Goal: Task Accomplishment & Management: Manage account settings

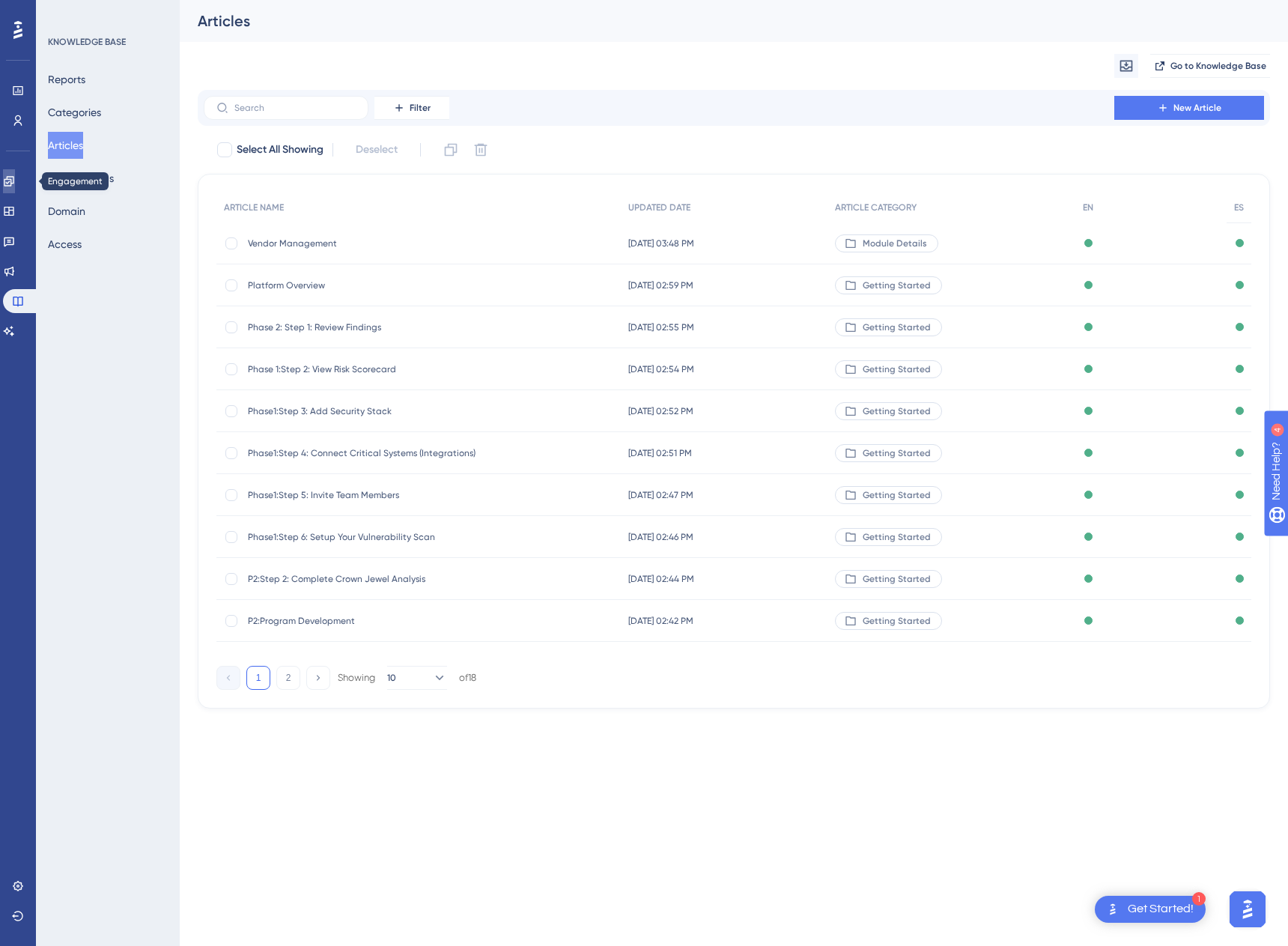
click at [13, 184] on icon at bounding box center [9, 181] width 10 height 10
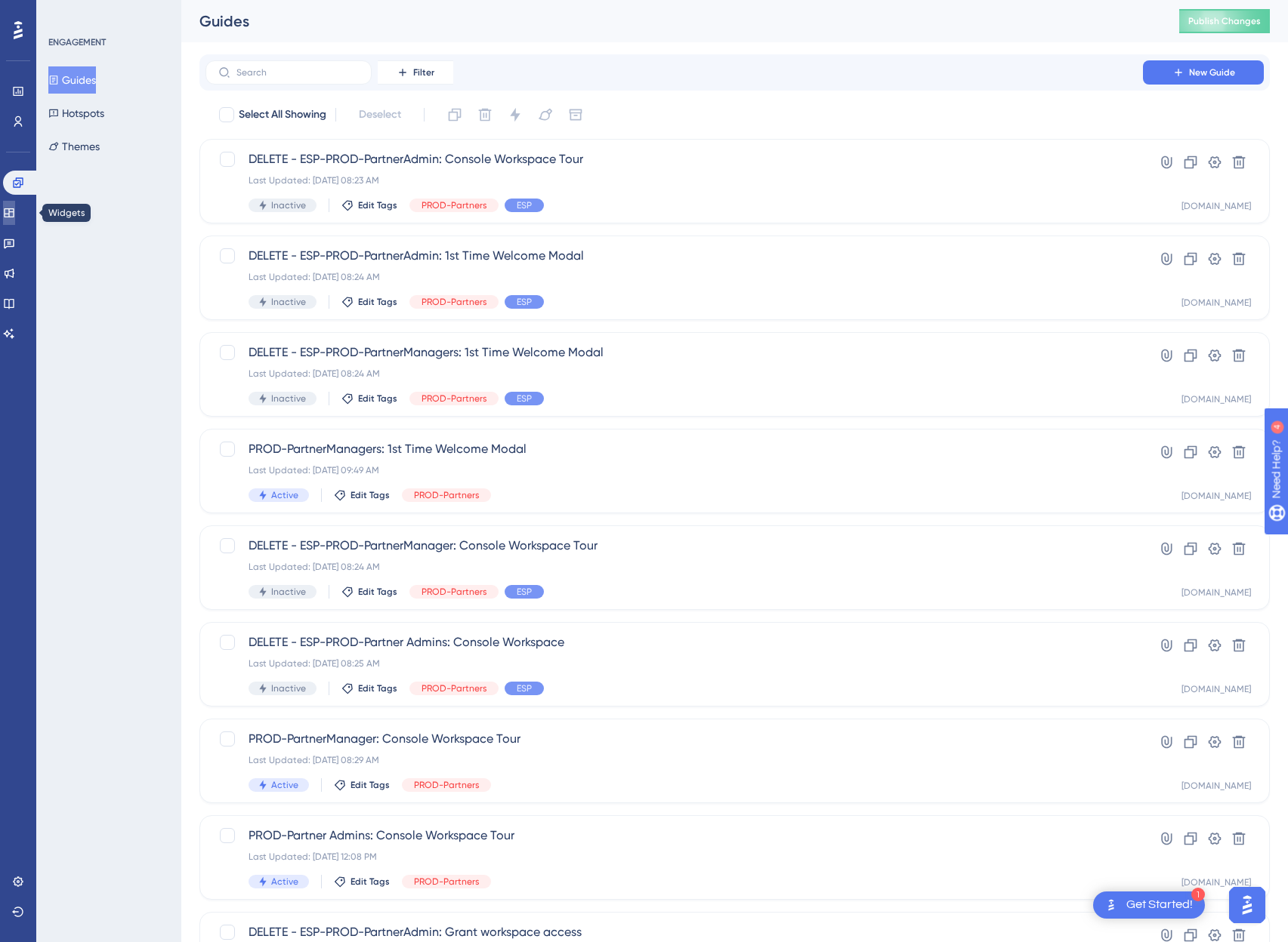
click at [15, 204] on link at bounding box center [9, 212] width 12 height 24
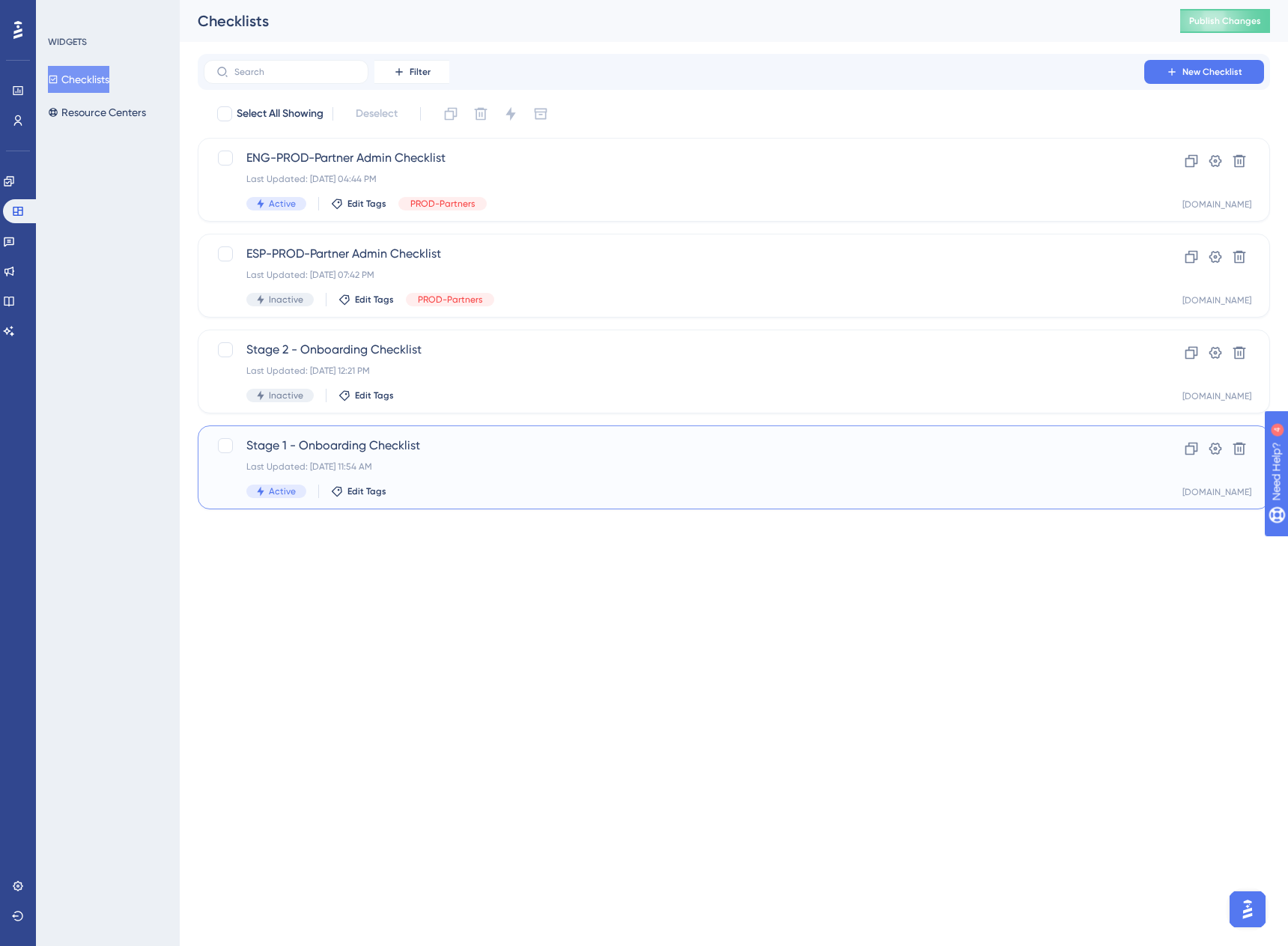
click at [557, 475] on div "Stage 1 - Onboarding Checklist Last Updated: [DATE] 11:54 AM Active Edit Tags" at bounding box center [674, 467] width 855 height 61
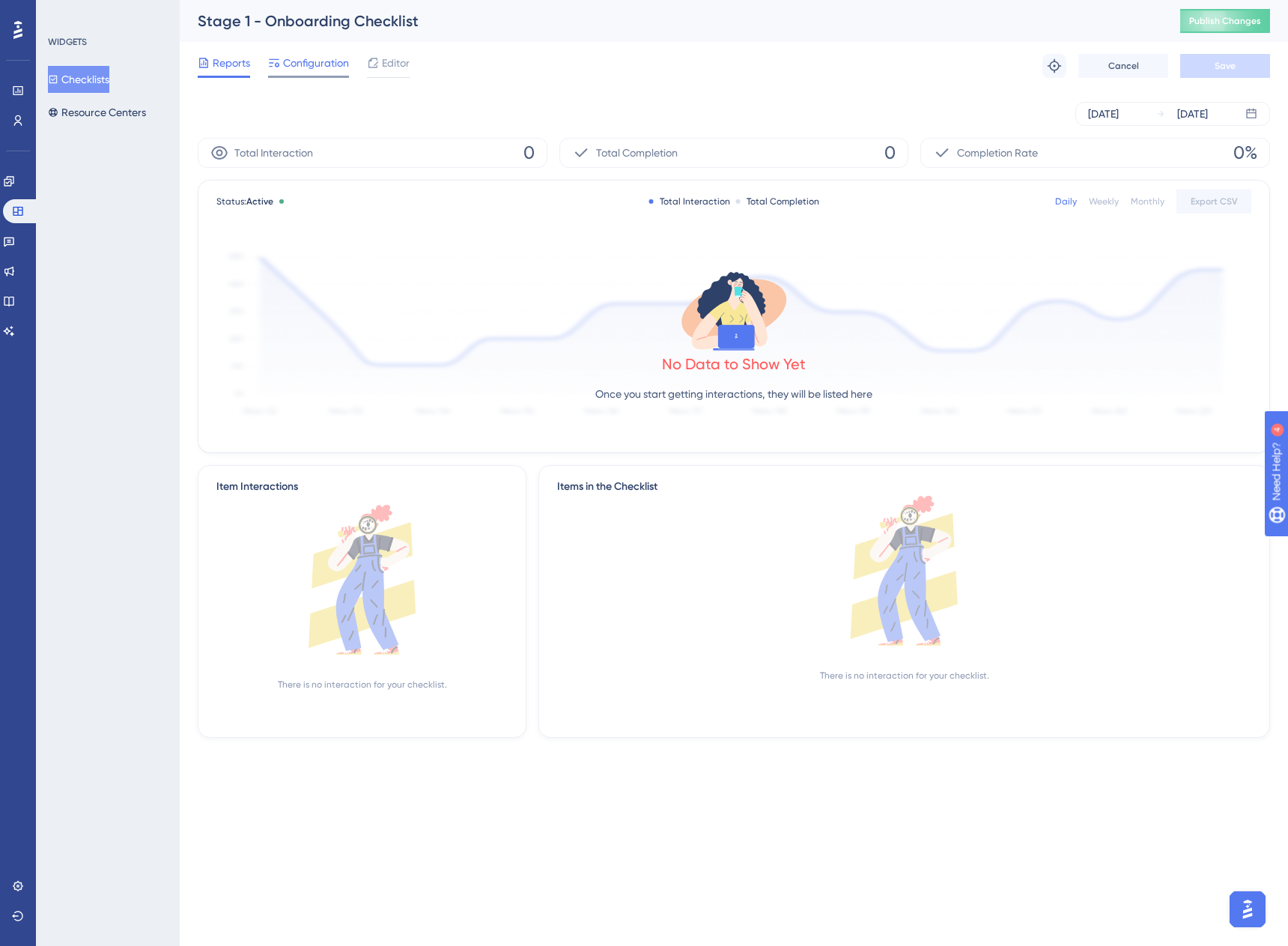
click at [290, 64] on span "Configuration" at bounding box center [315, 63] width 66 height 18
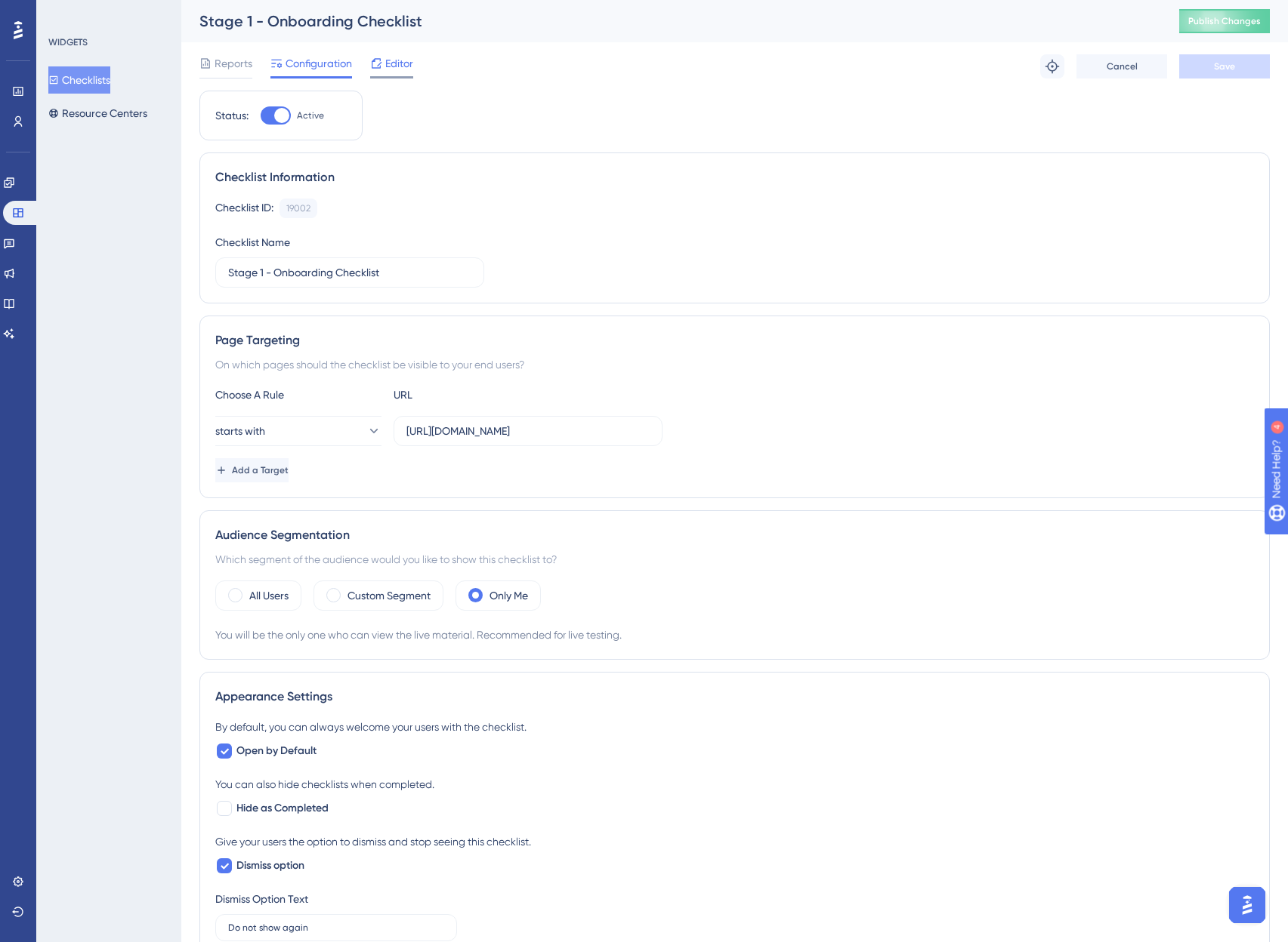
click at [379, 74] on div "Editor" at bounding box center [392, 66] width 43 height 24
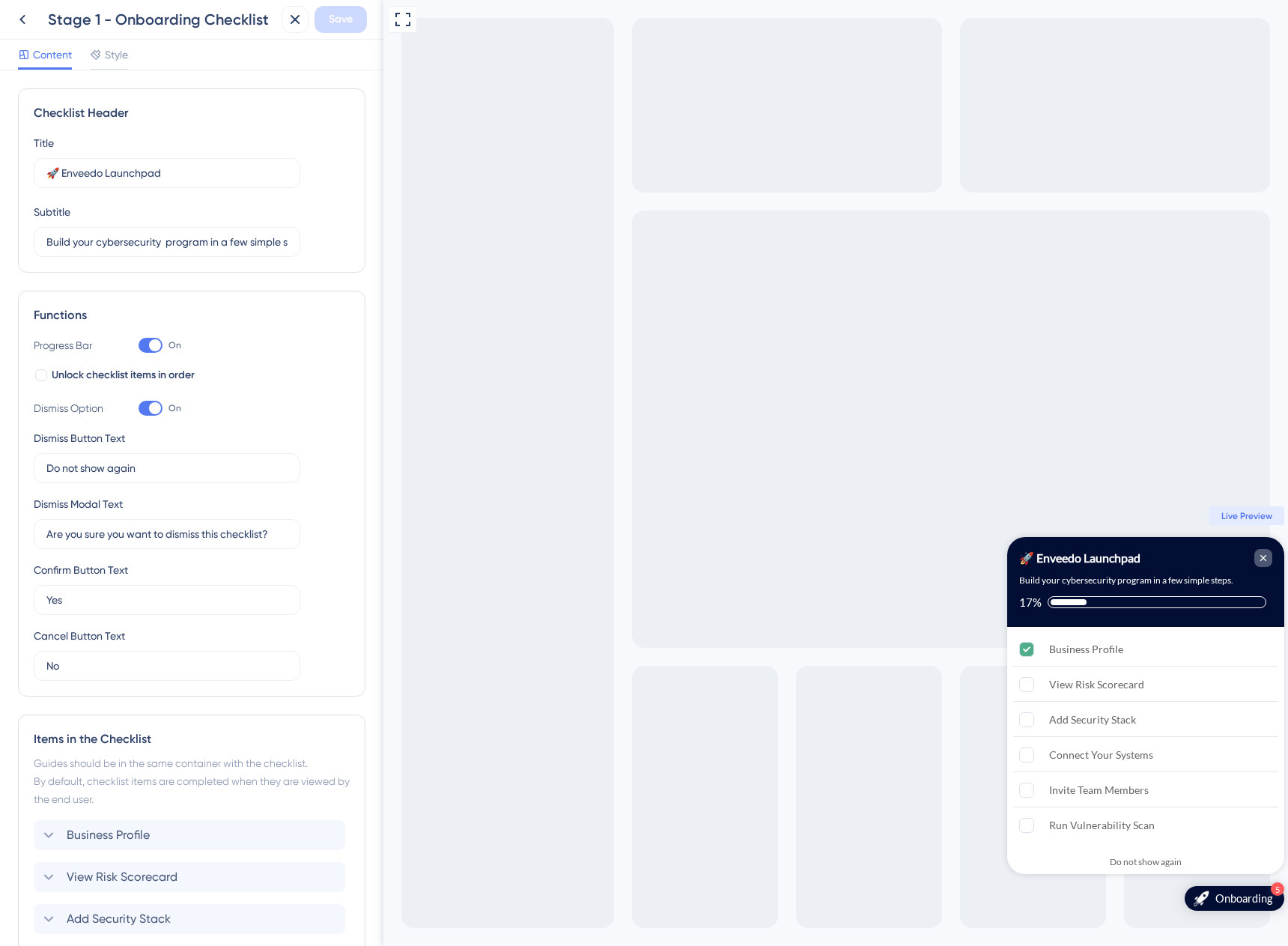
click at [1264, 552] on icon "Close Checklist" at bounding box center [1263, 557] width 12 height 12
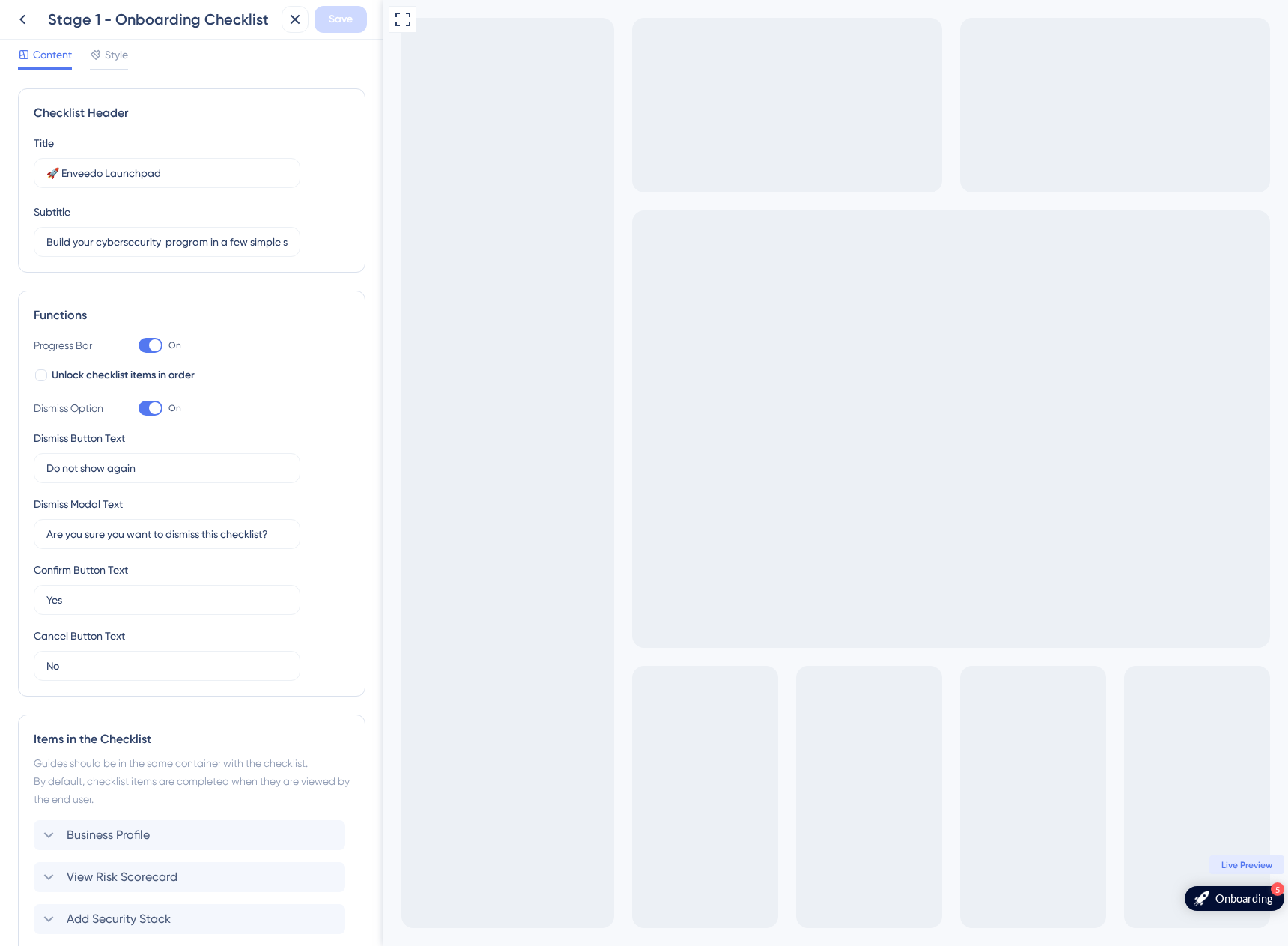
click at [1231, 898] on div "Onboarding" at bounding box center [1243, 898] width 57 height 14
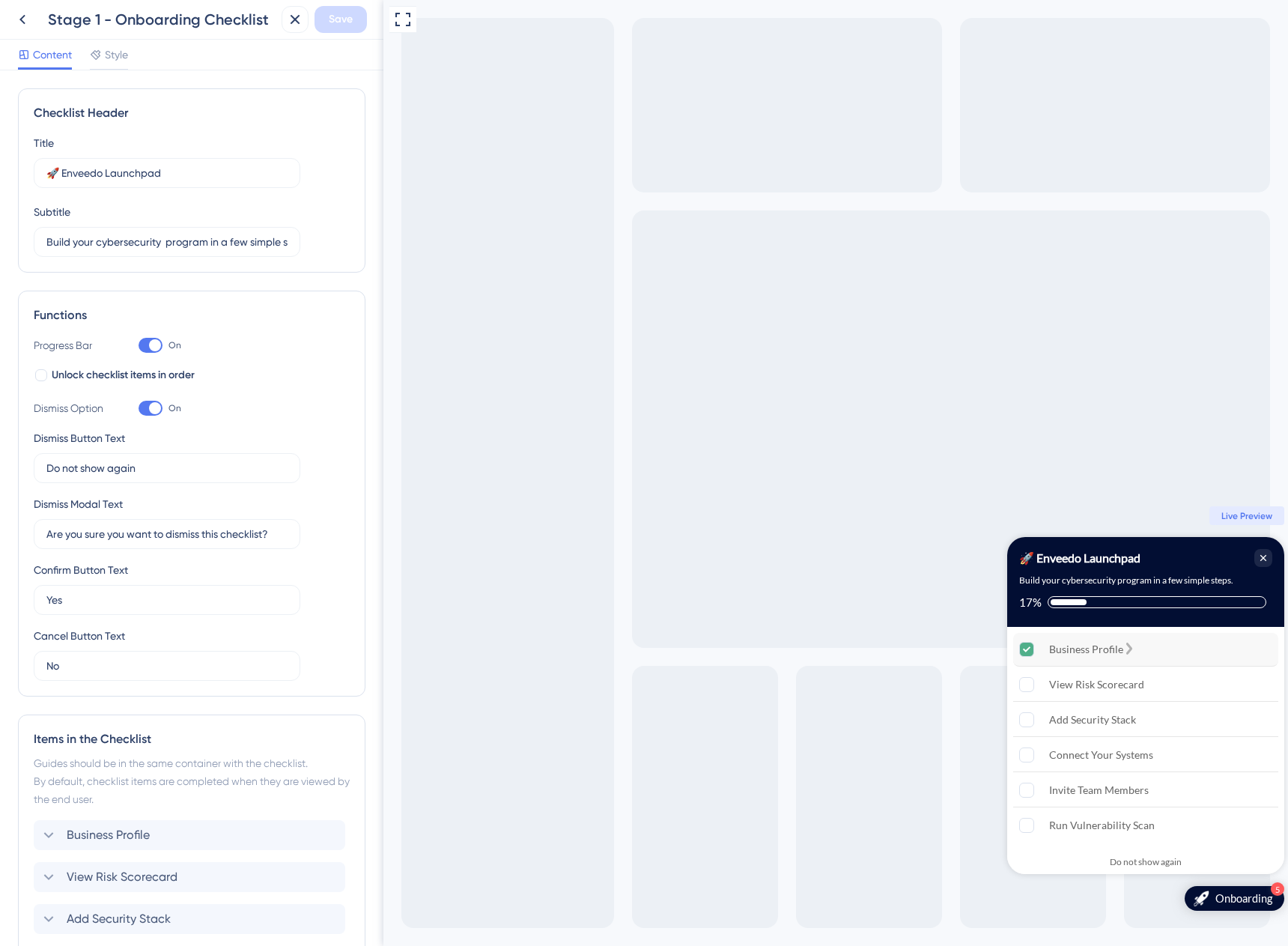
click at [1135, 643] on div "Business Profile is complete." at bounding box center [1129, 649] width 12 height 14
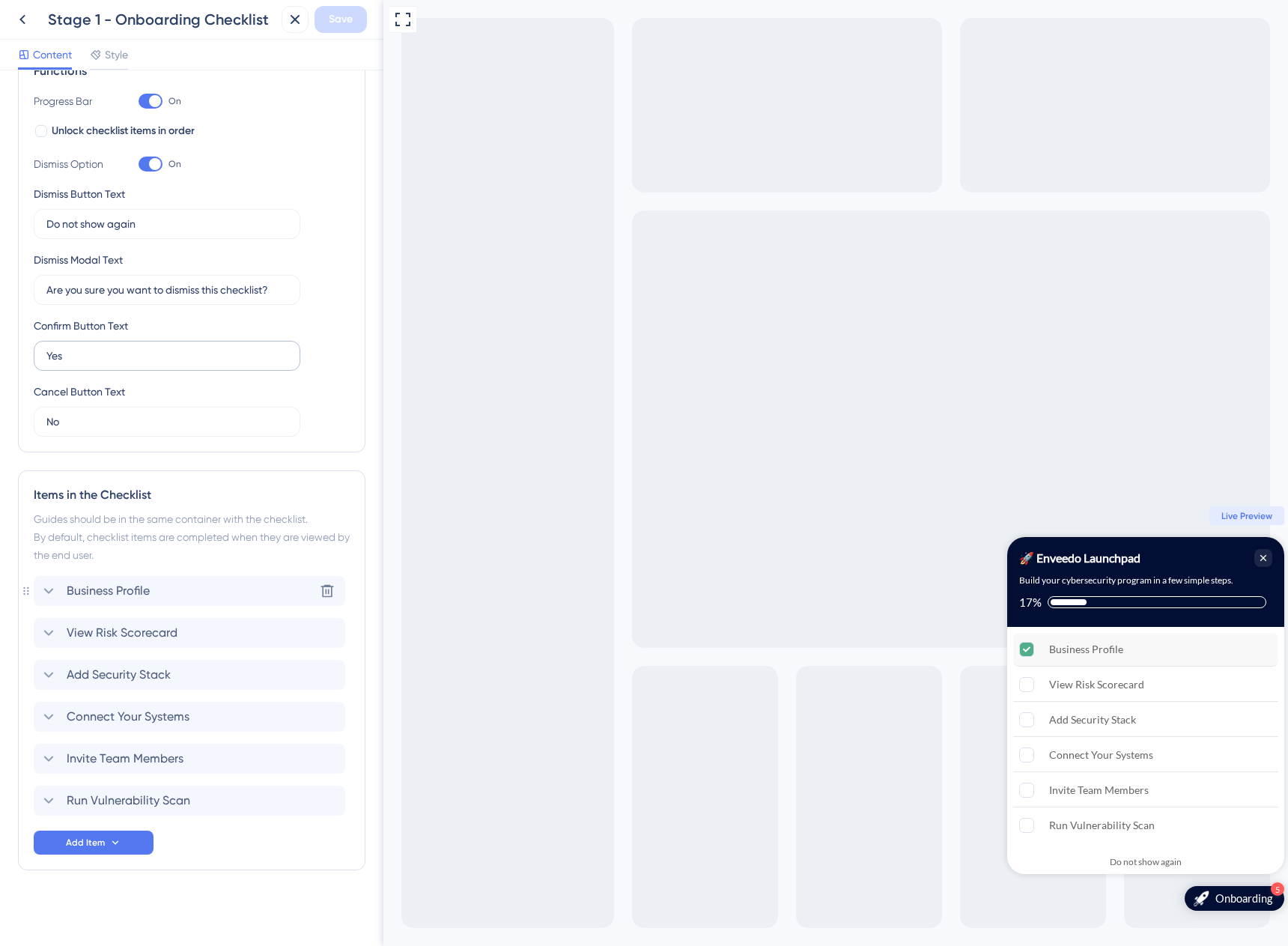
scroll to position [247, 0]
click at [330, 716] on icon at bounding box center [327, 715] width 15 height 15
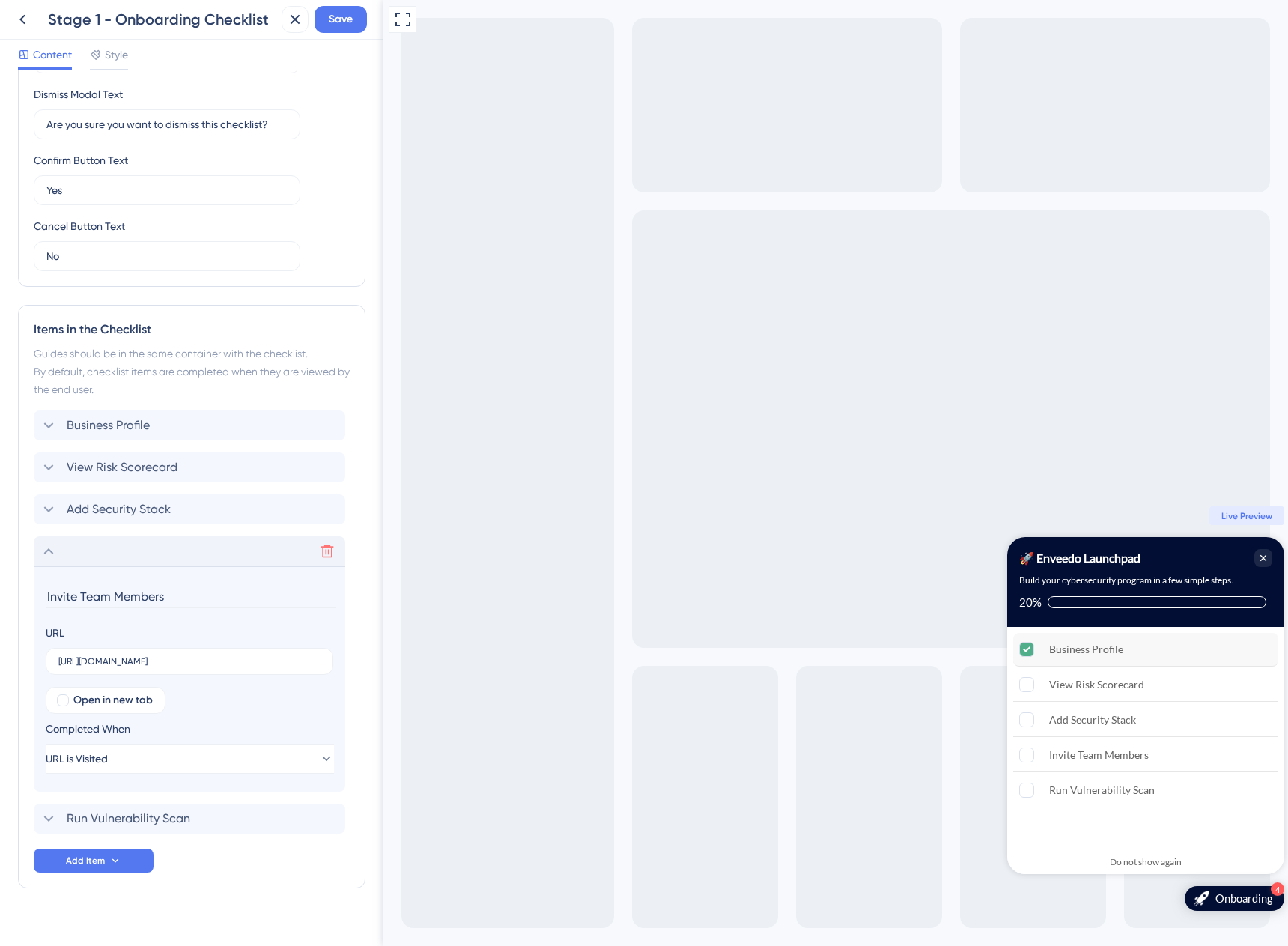
scroll to position [430, 0]
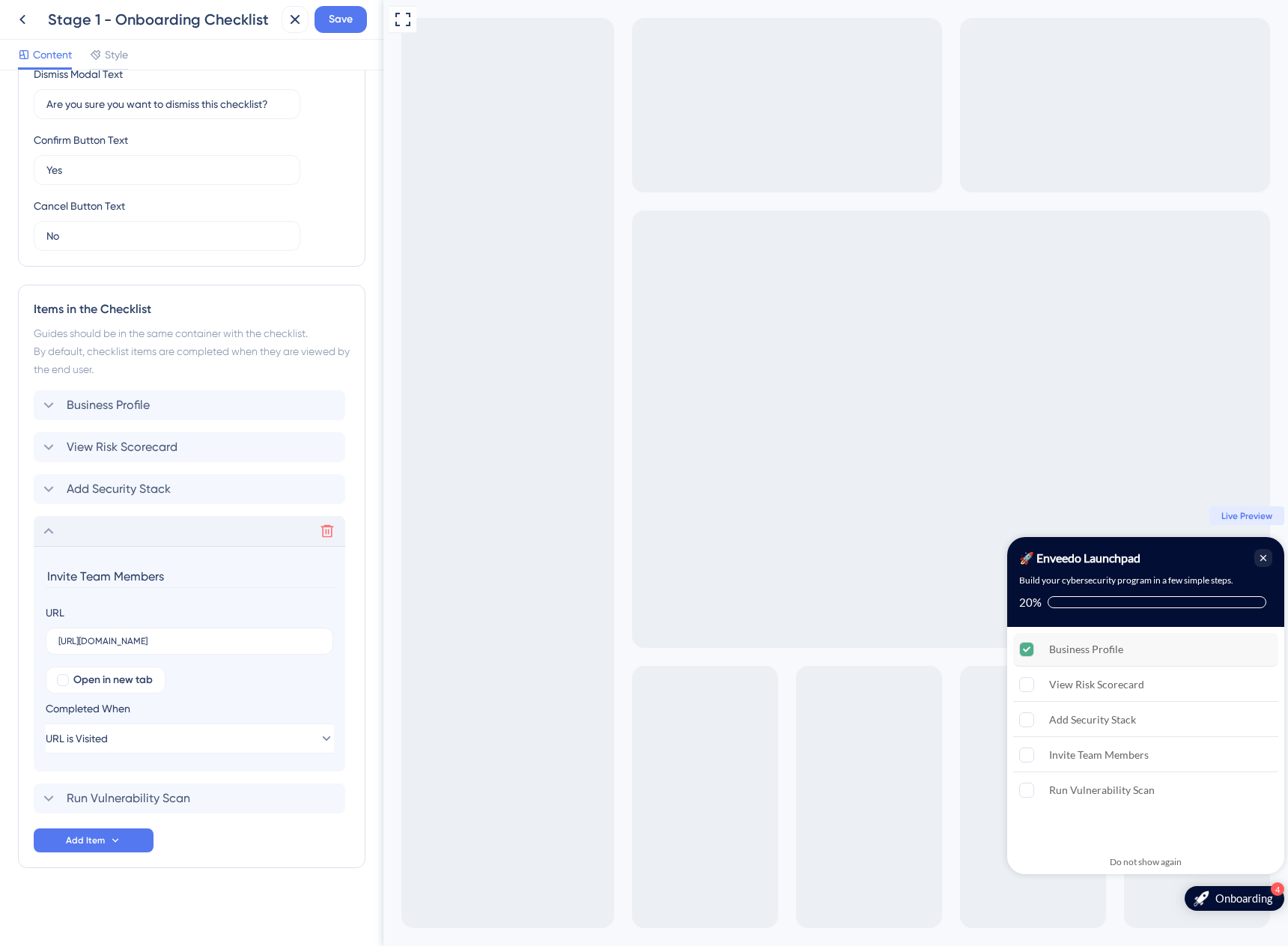
click at [48, 530] on icon at bounding box center [48, 531] width 18 height 18
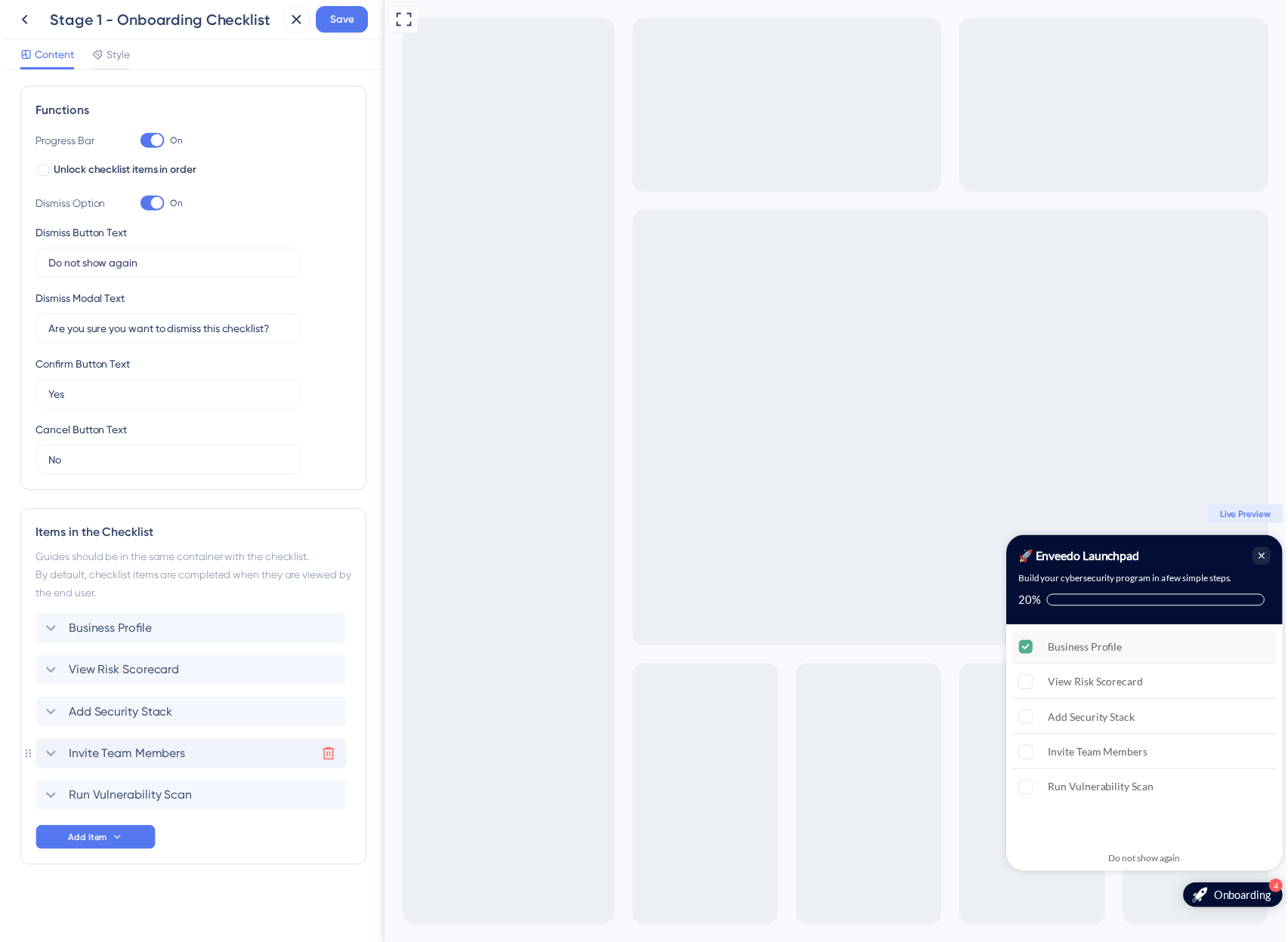
scroll to position [206, 0]
click at [346, 25] on span "Save" at bounding box center [343, 20] width 24 height 18
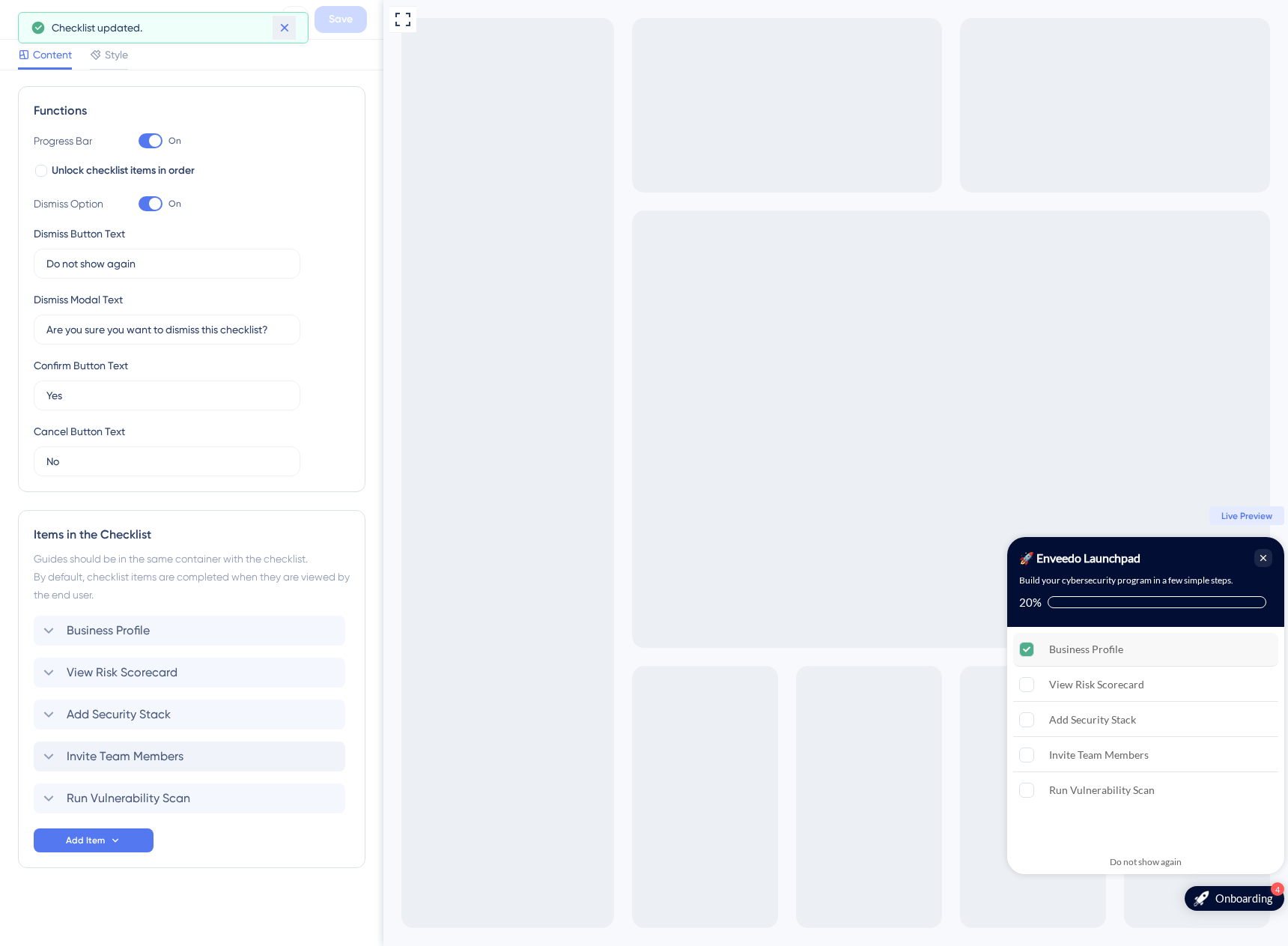
click at [291, 30] on button at bounding box center [284, 27] width 23 height 24
click at [21, 18] on icon at bounding box center [22, 20] width 6 height 10
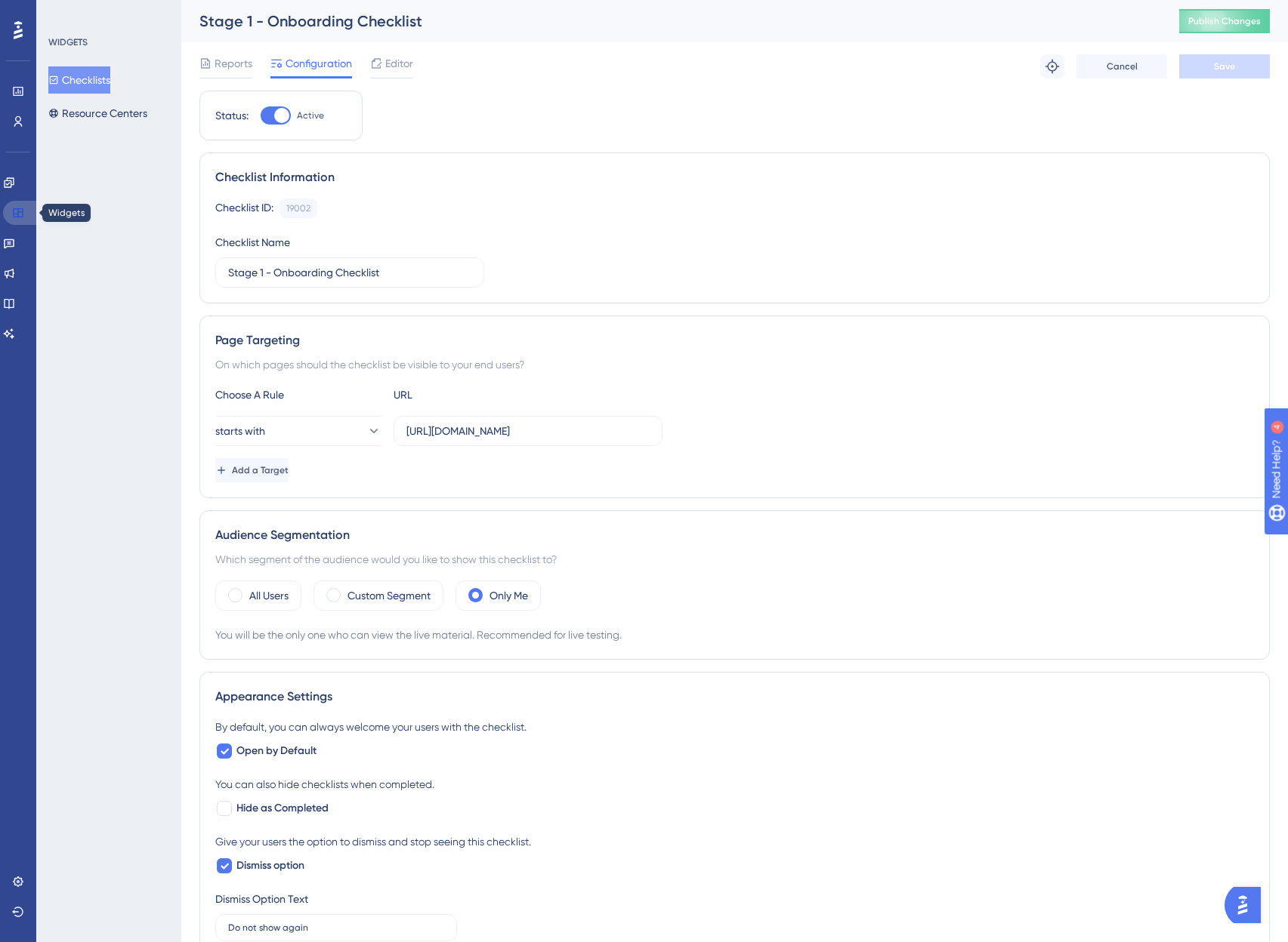
click at [20, 211] on icon at bounding box center [18, 212] width 12 height 12
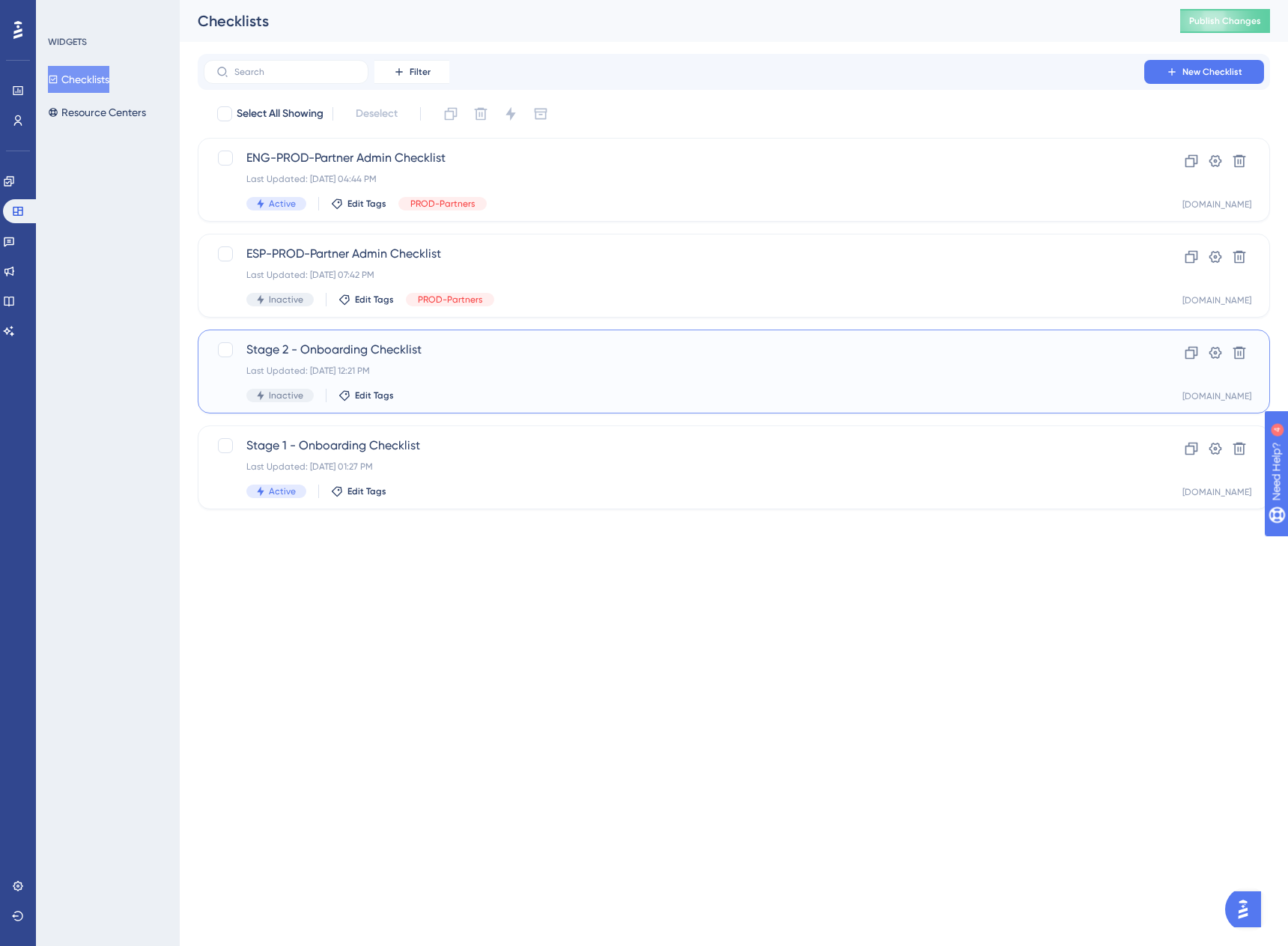
click at [364, 349] on span "Stage 2 - Onboarding Checklist" at bounding box center [674, 350] width 855 height 18
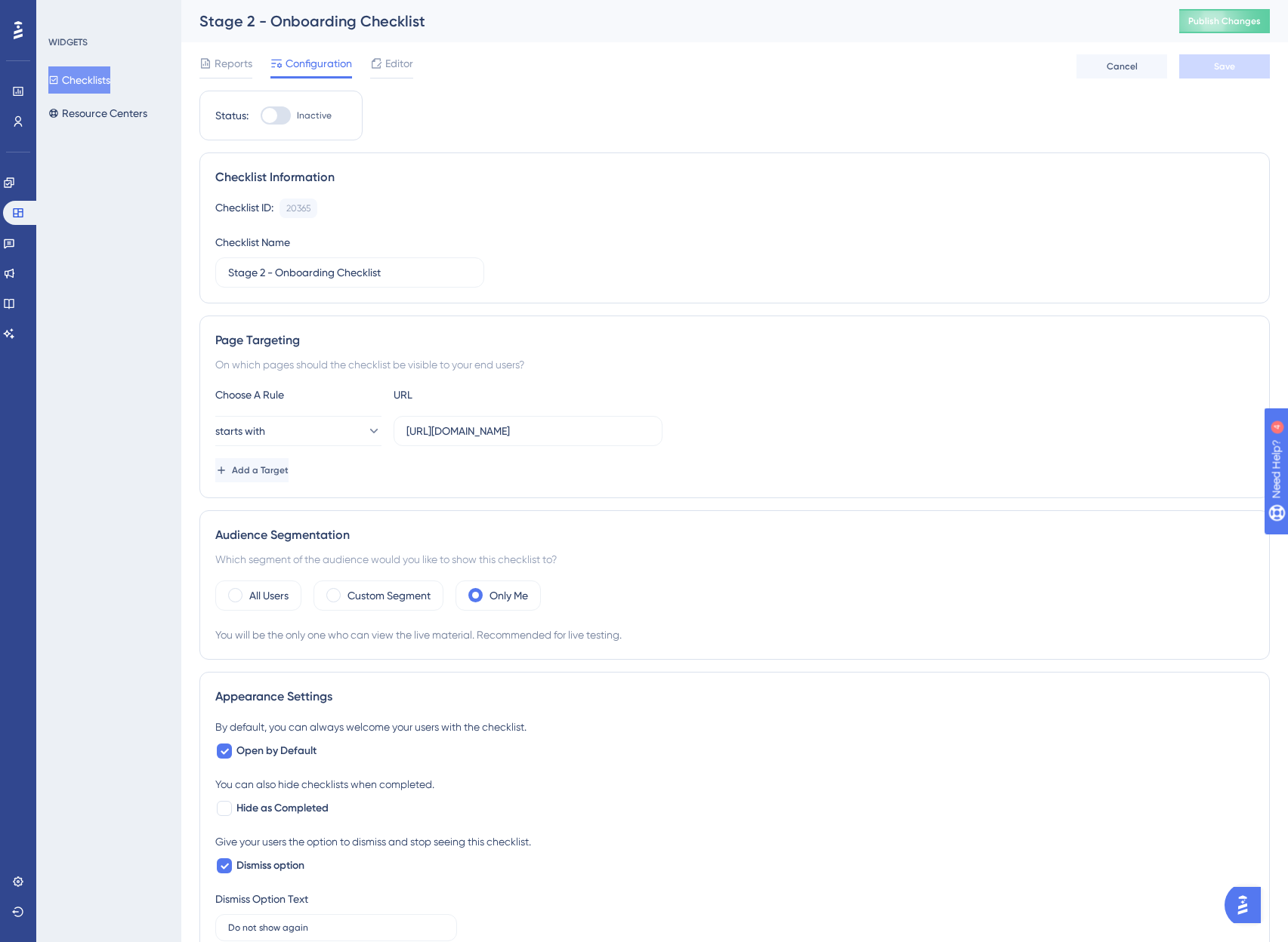
scroll to position [19, 0]
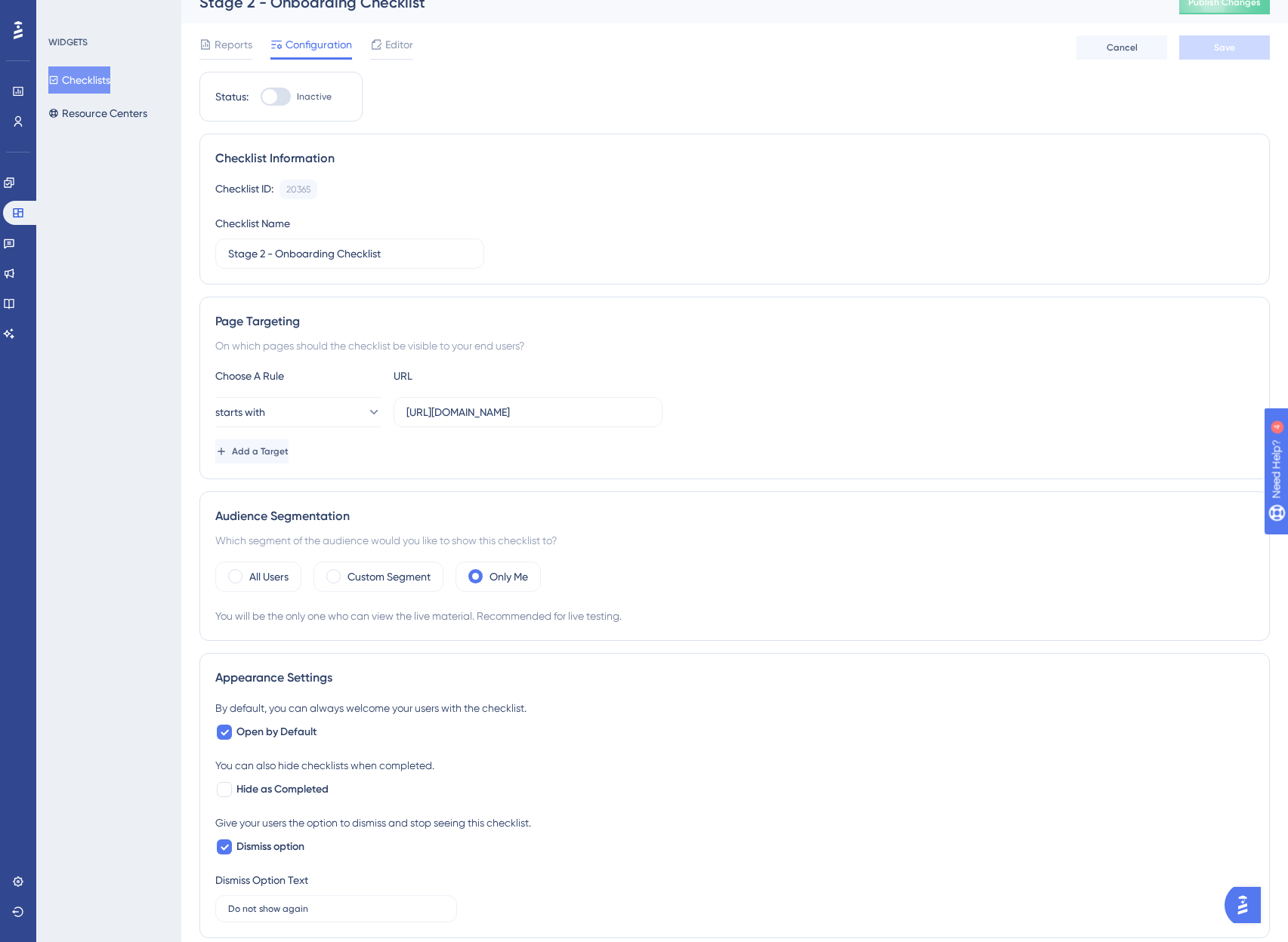
click at [317, 57] on div at bounding box center [311, 58] width 82 height 2
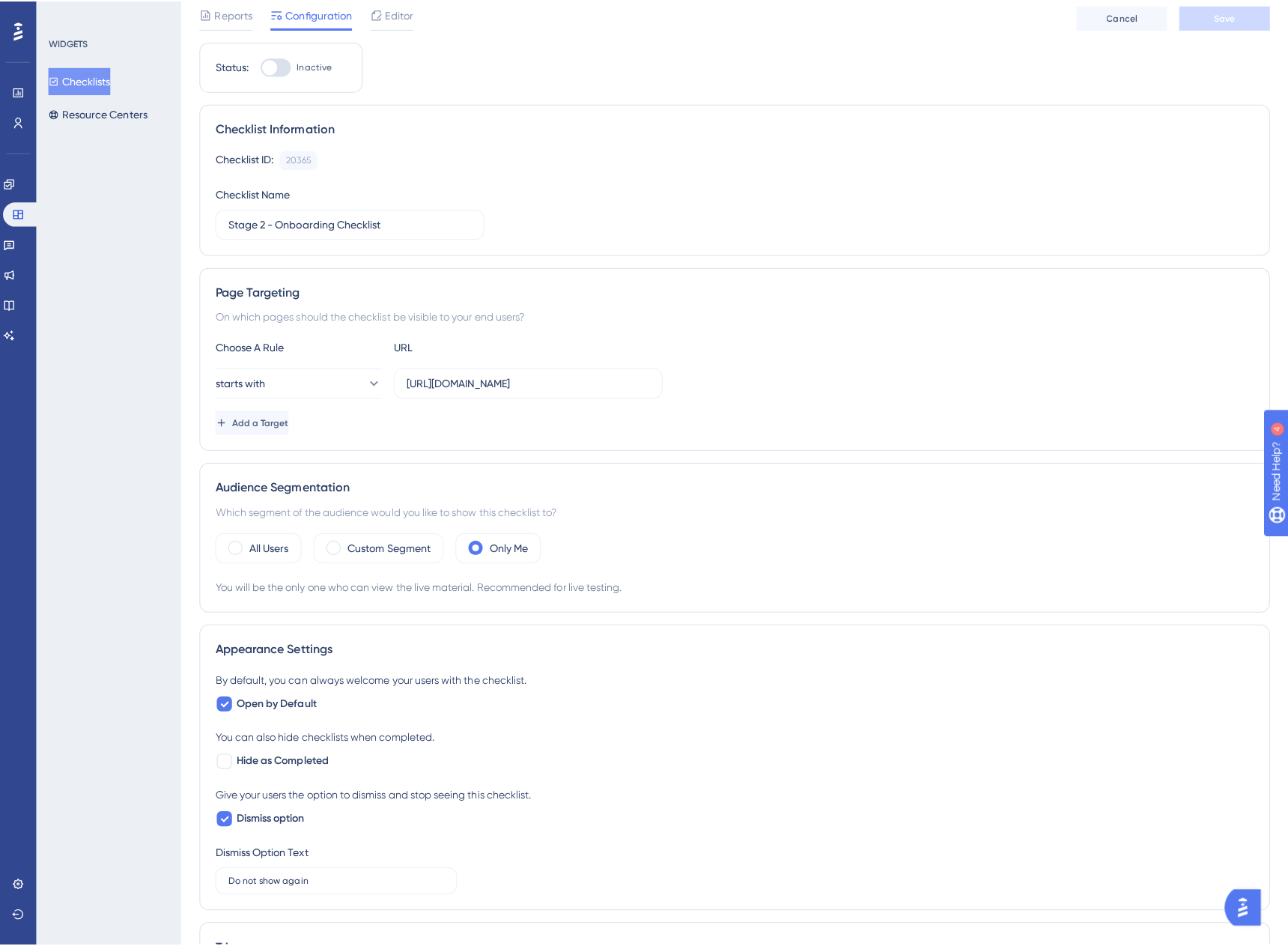
scroll to position [0, 0]
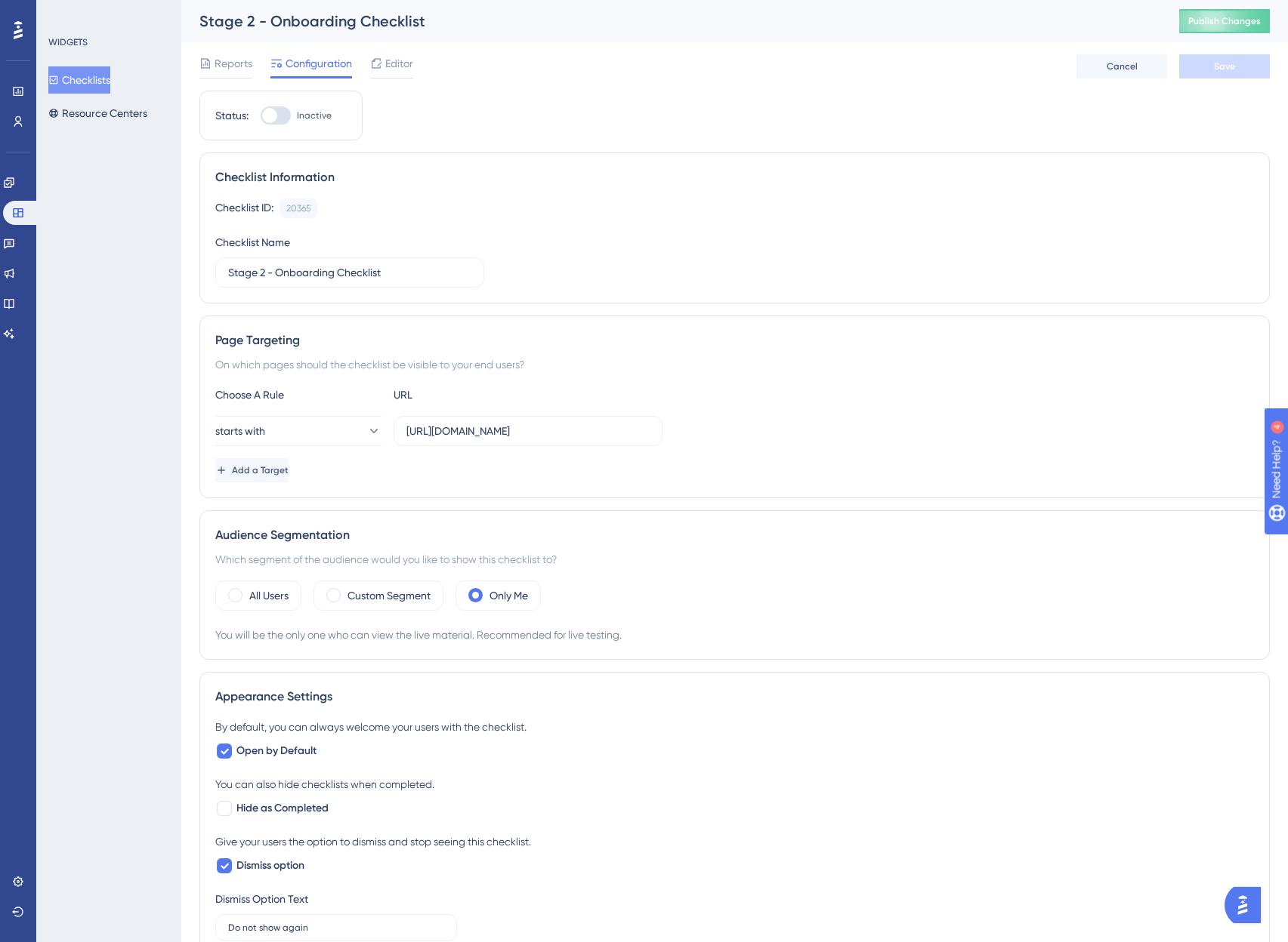
click at [383, 48] on div "Reports Configuration Editor Cancel Save" at bounding box center [734, 66] width 1071 height 48
click at [389, 65] on span "Editor" at bounding box center [399, 64] width 28 height 18
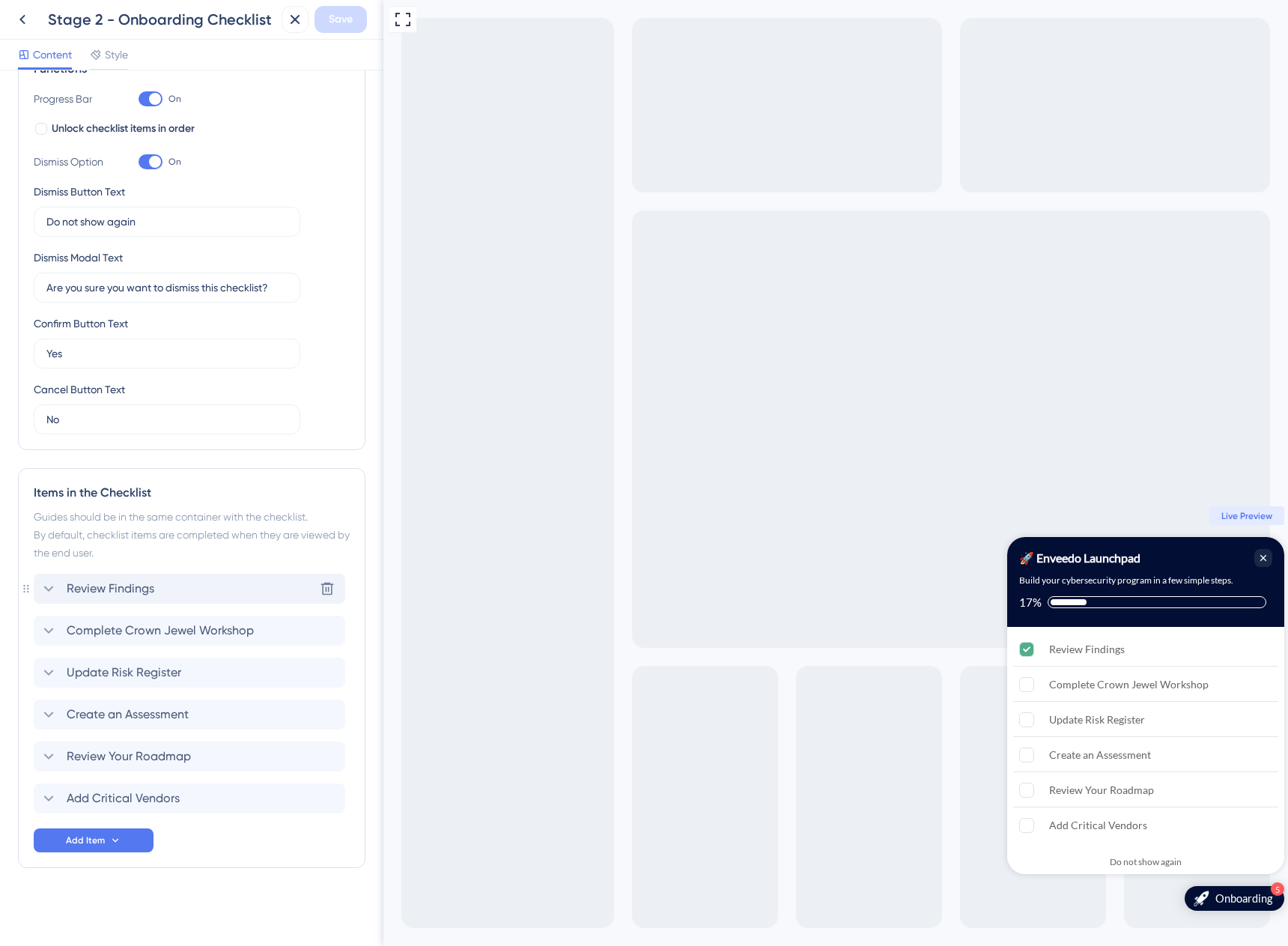
click at [170, 585] on div "Review Findings Delete" at bounding box center [189, 589] width 311 height 30
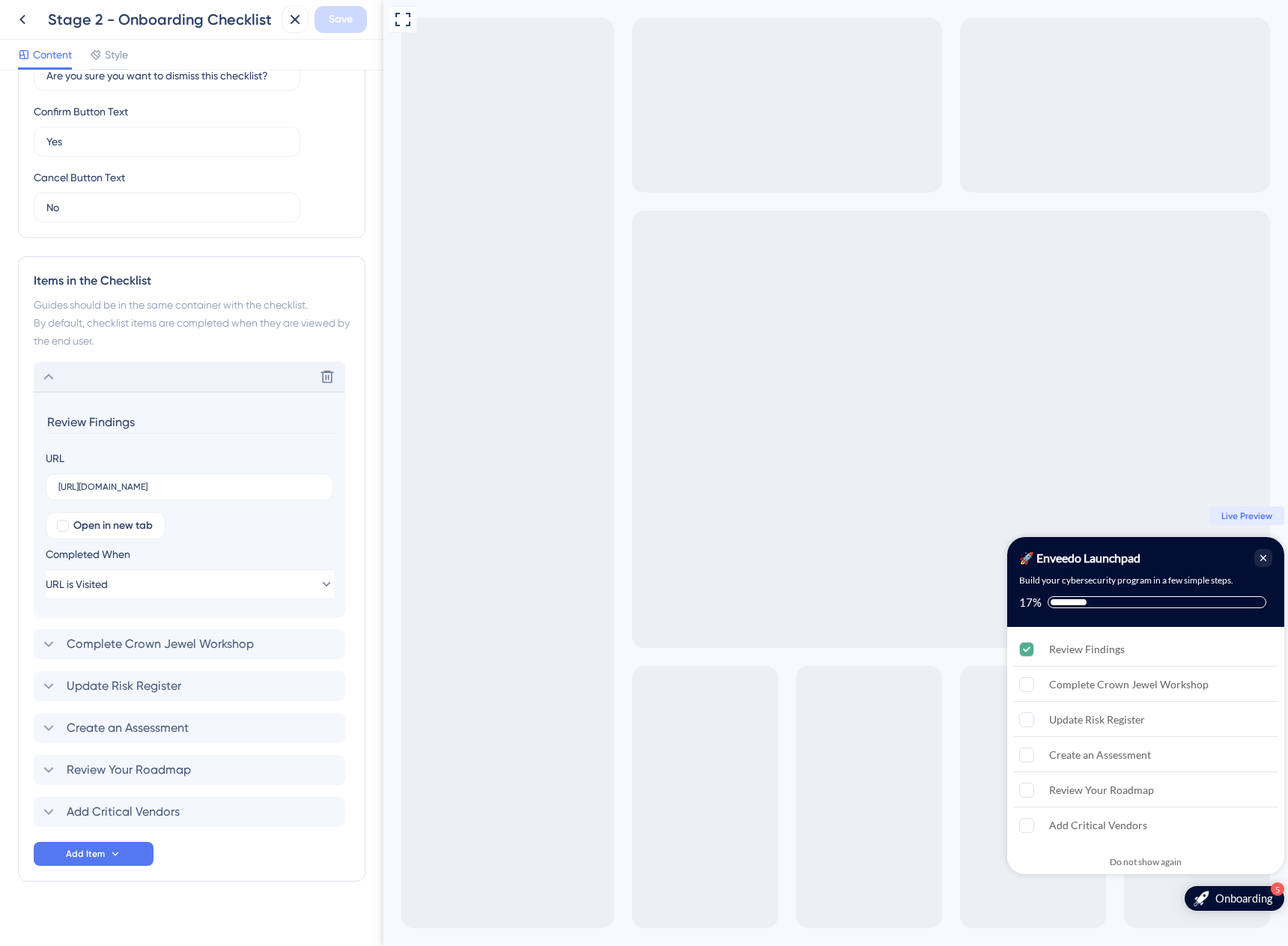
scroll to position [472, 0]
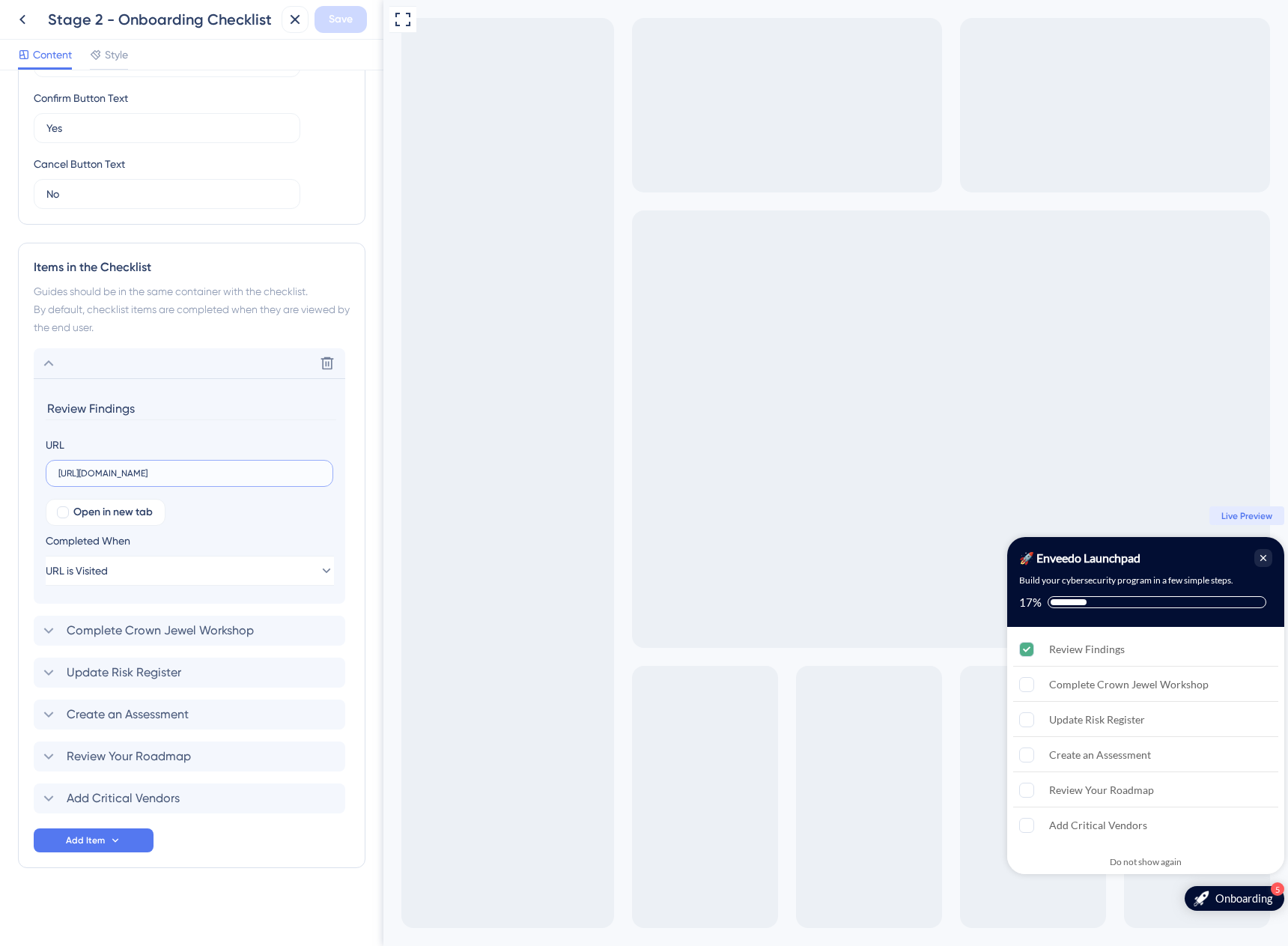
click at [218, 468] on input "[URL][DOMAIN_NAME]" at bounding box center [189, 473] width 262 height 11
click at [327, 359] on icon at bounding box center [328, 364] width 13 height 13
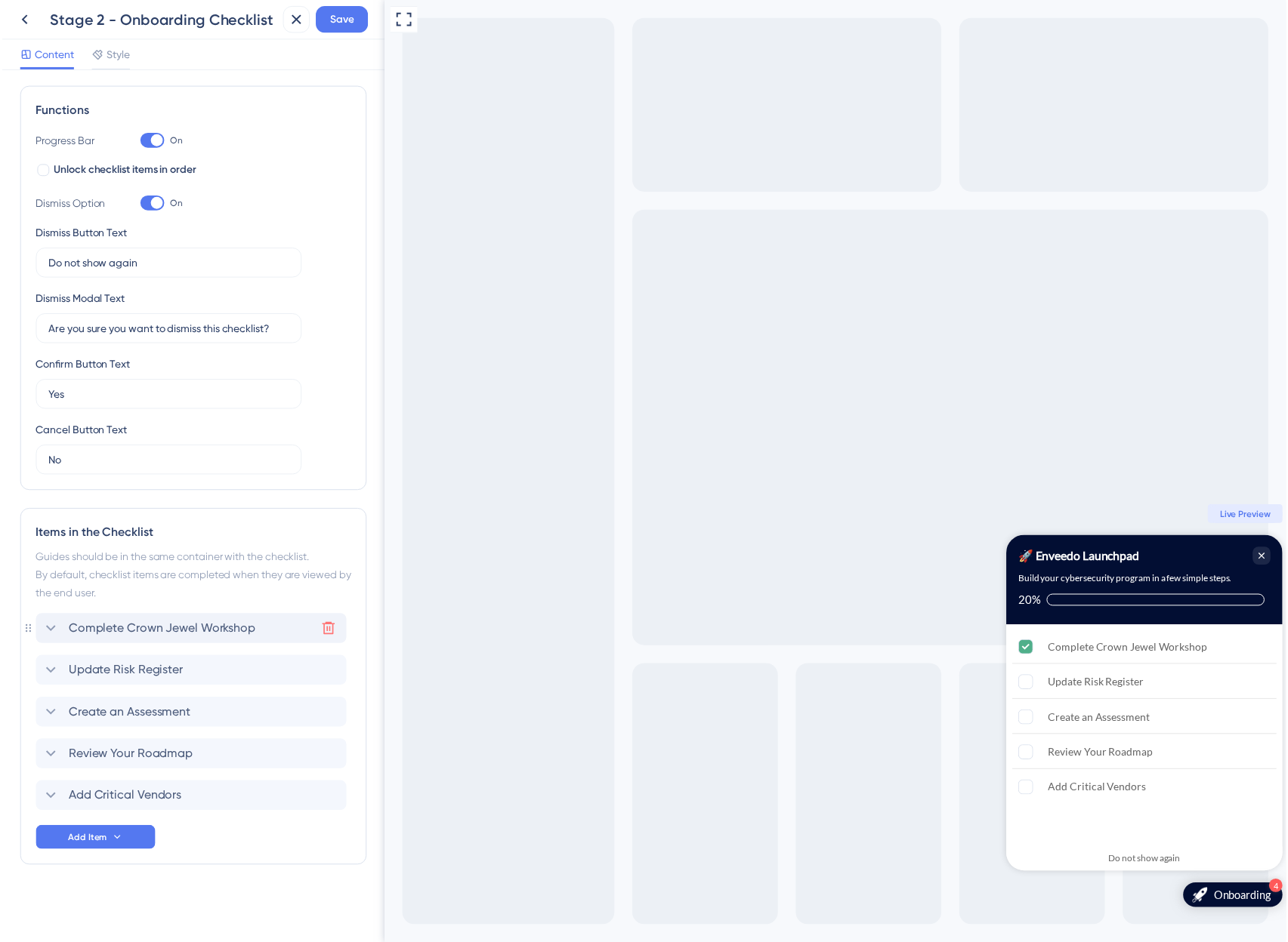
scroll to position [206, 0]
click at [341, 20] on span "Save" at bounding box center [343, 20] width 24 height 18
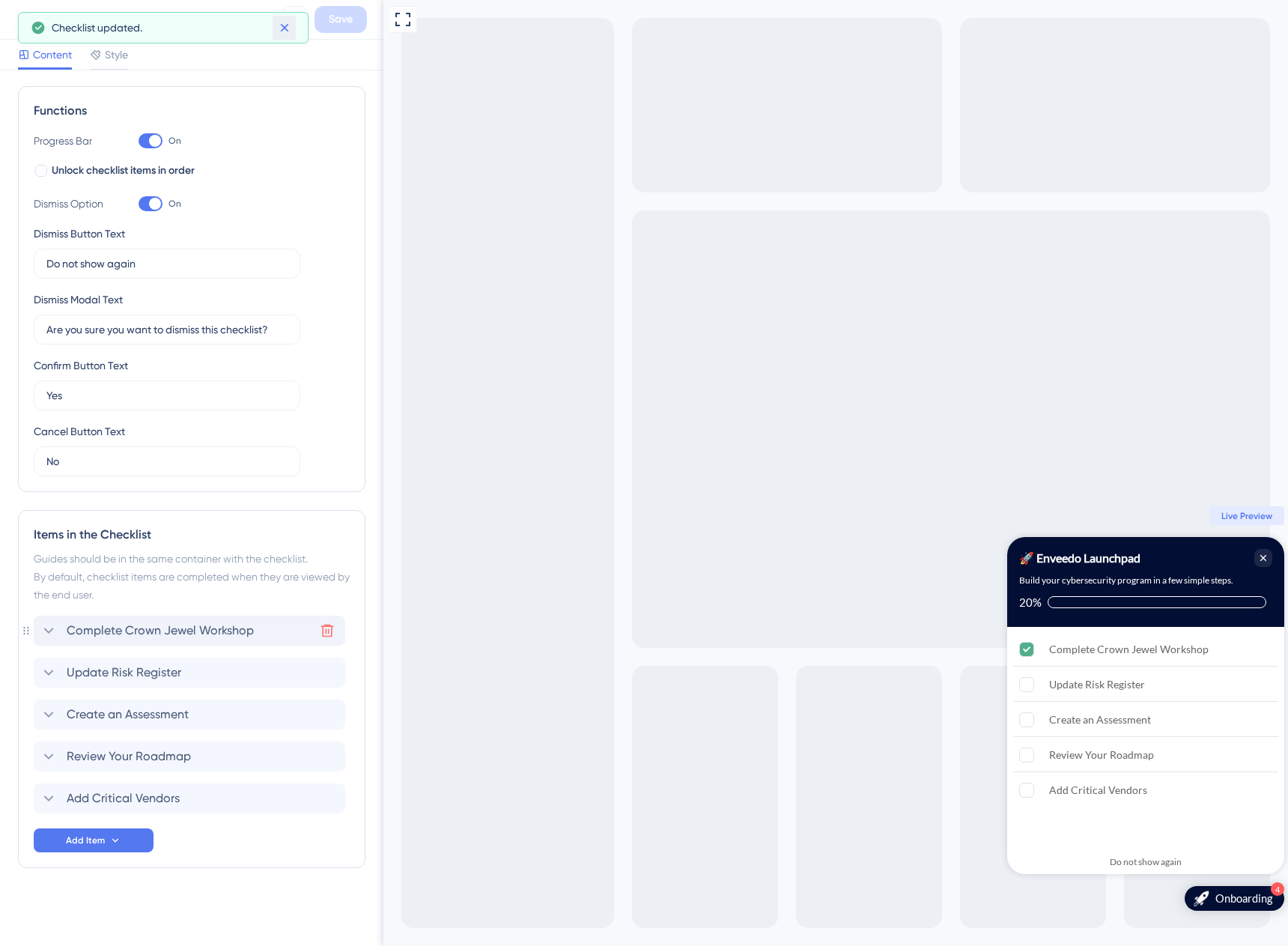
click at [288, 30] on icon at bounding box center [284, 28] width 15 height 15
click at [23, 16] on icon at bounding box center [22, 20] width 6 height 10
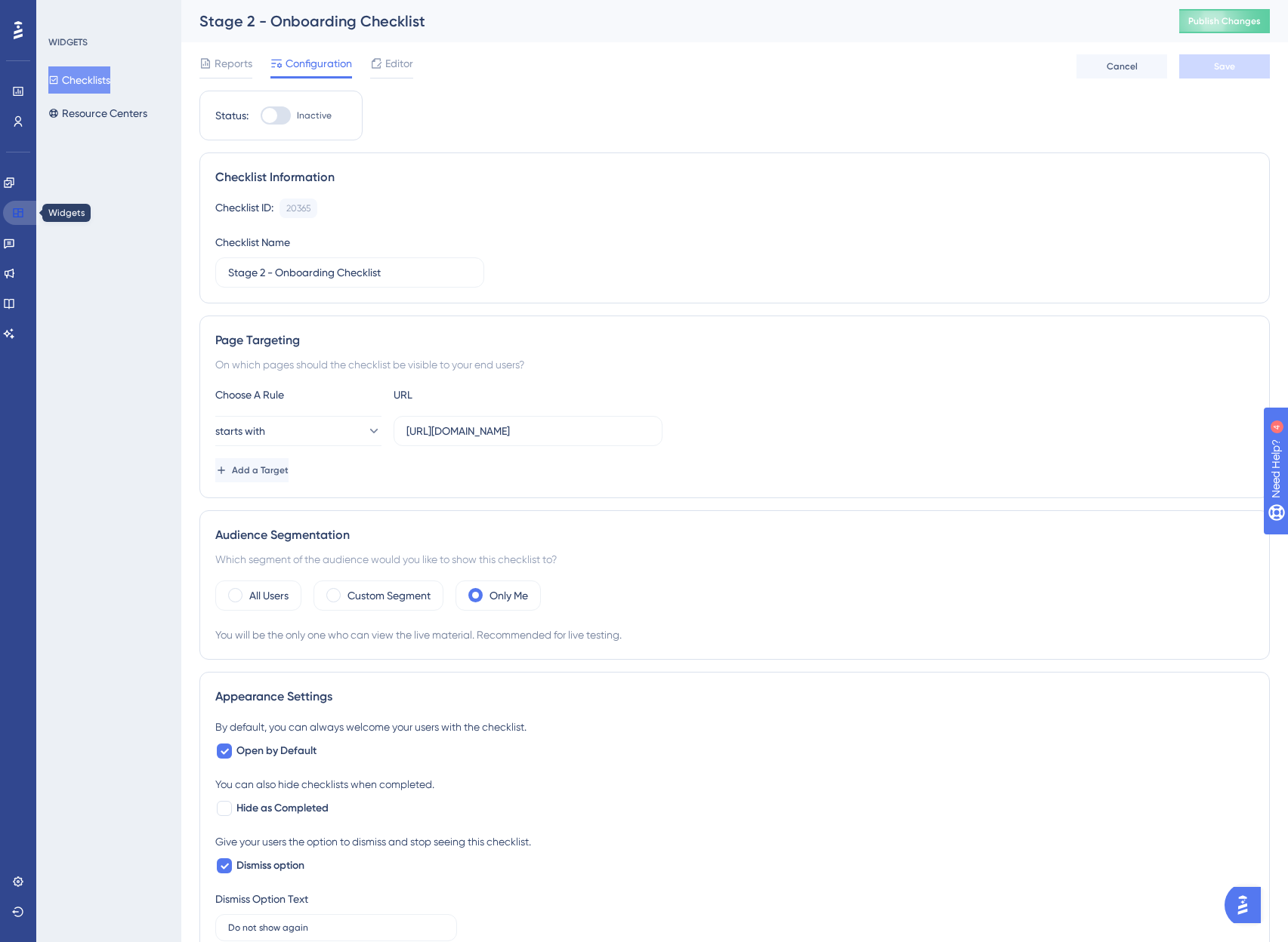
click at [30, 214] on link at bounding box center [21, 212] width 36 height 24
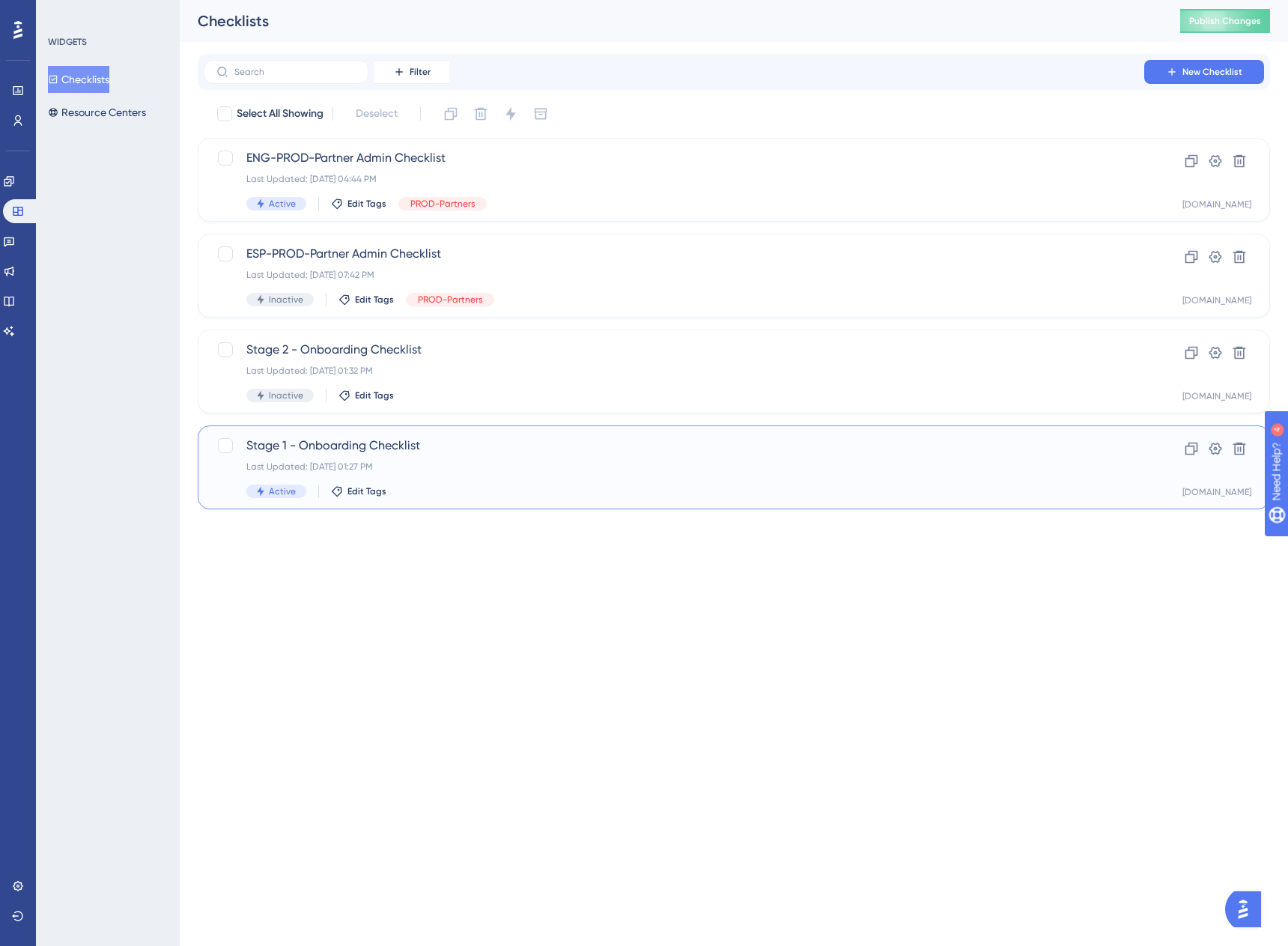
click at [330, 454] on span "Stage 1 - Onboarding Checklist" at bounding box center [674, 446] width 855 height 18
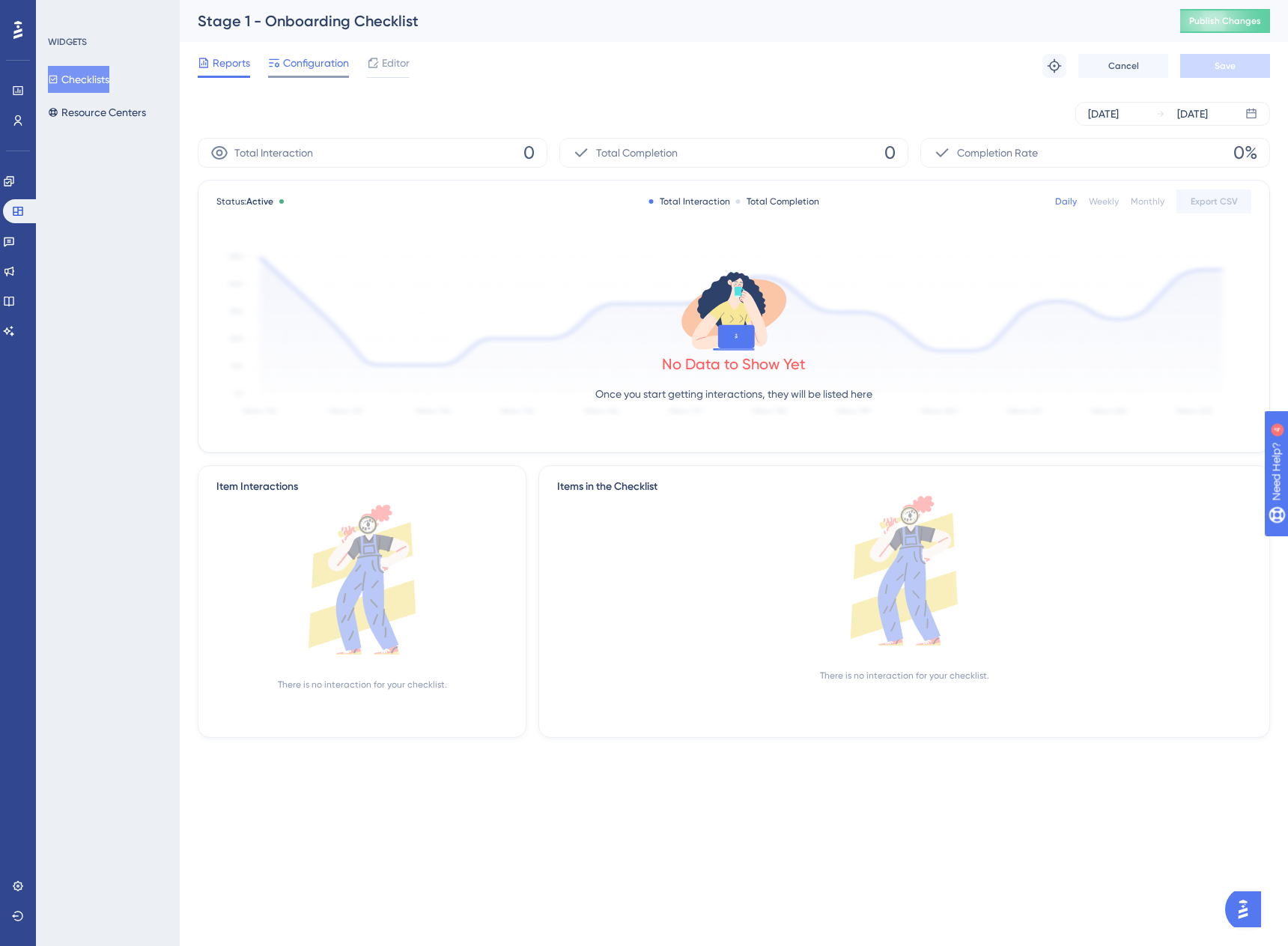
click at [329, 64] on span "Configuration" at bounding box center [315, 63] width 66 height 18
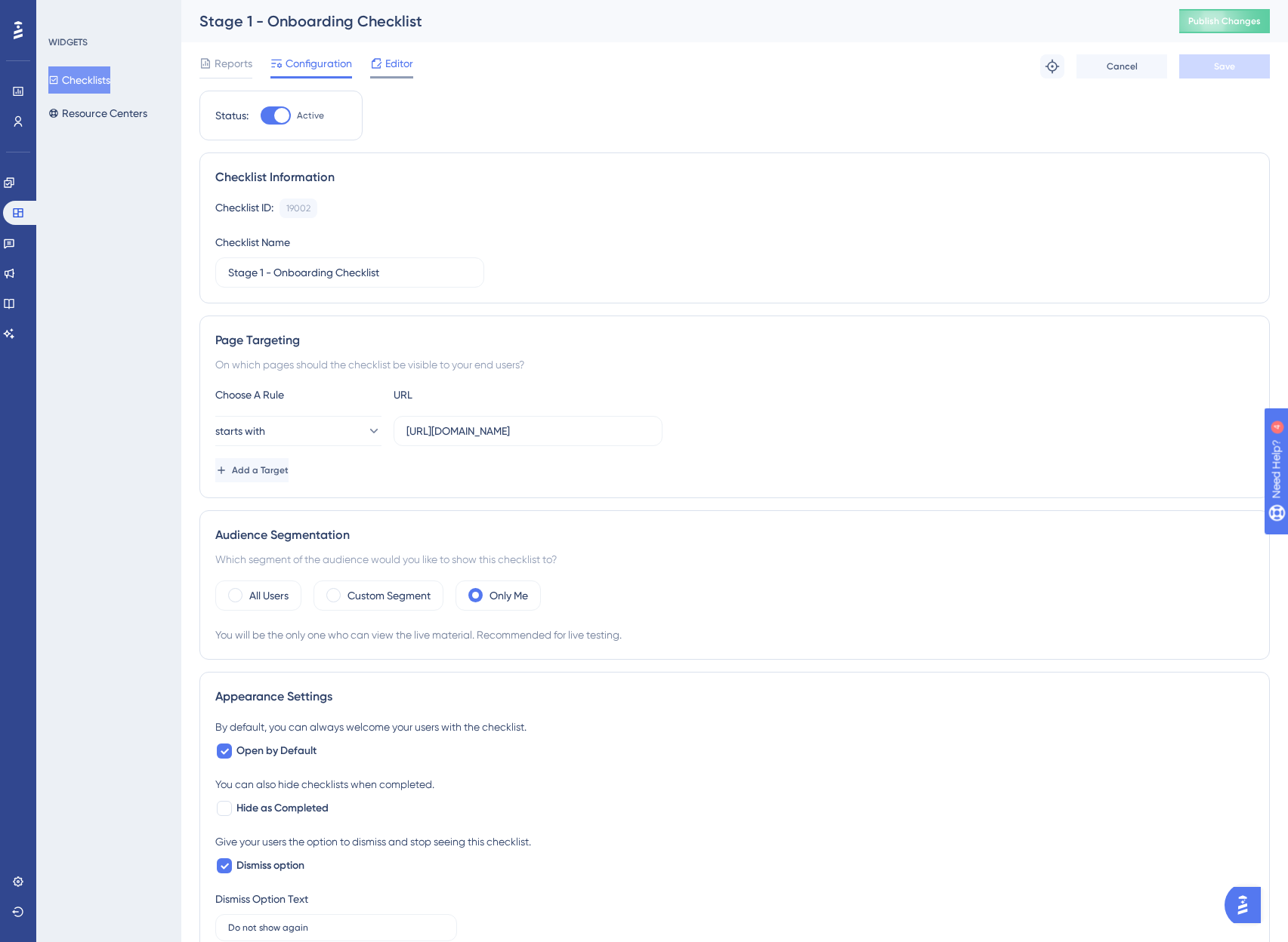
click at [382, 64] on div "Editor" at bounding box center [392, 64] width 43 height 18
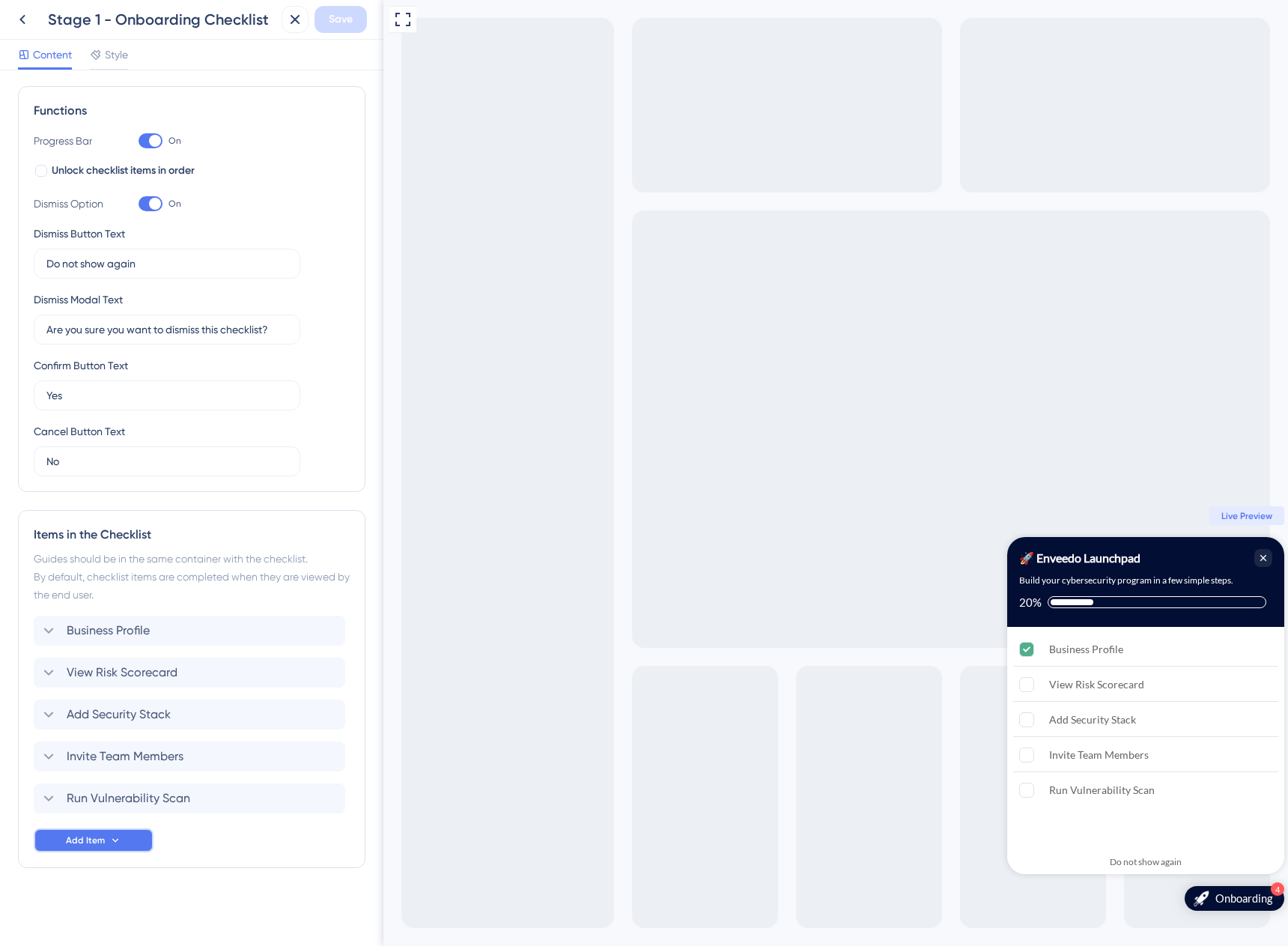
click at [65, 840] on button "Add Item" at bounding box center [93, 840] width 120 height 24
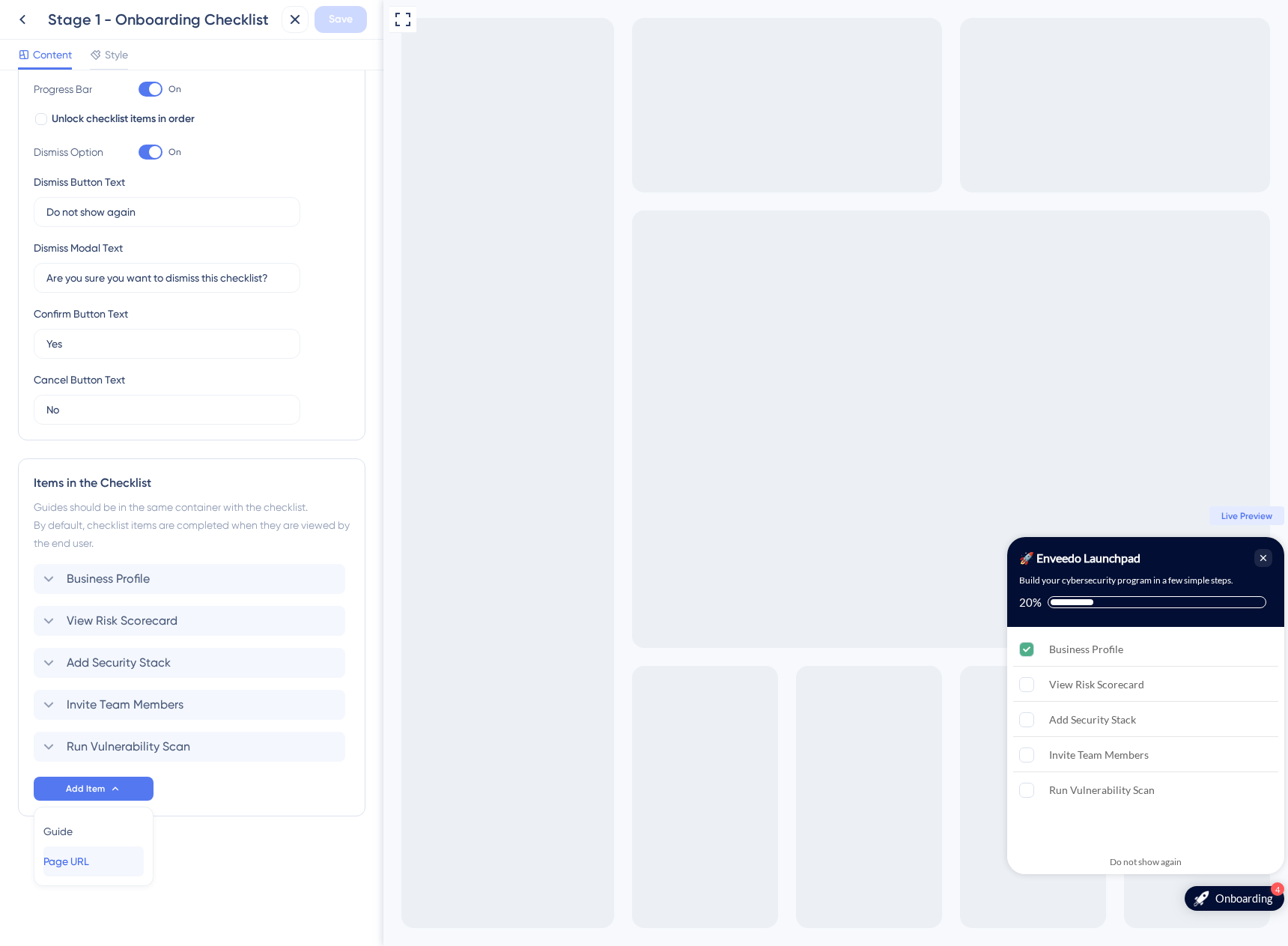
click at [84, 863] on span "Page URL" at bounding box center [66, 862] width 46 height 18
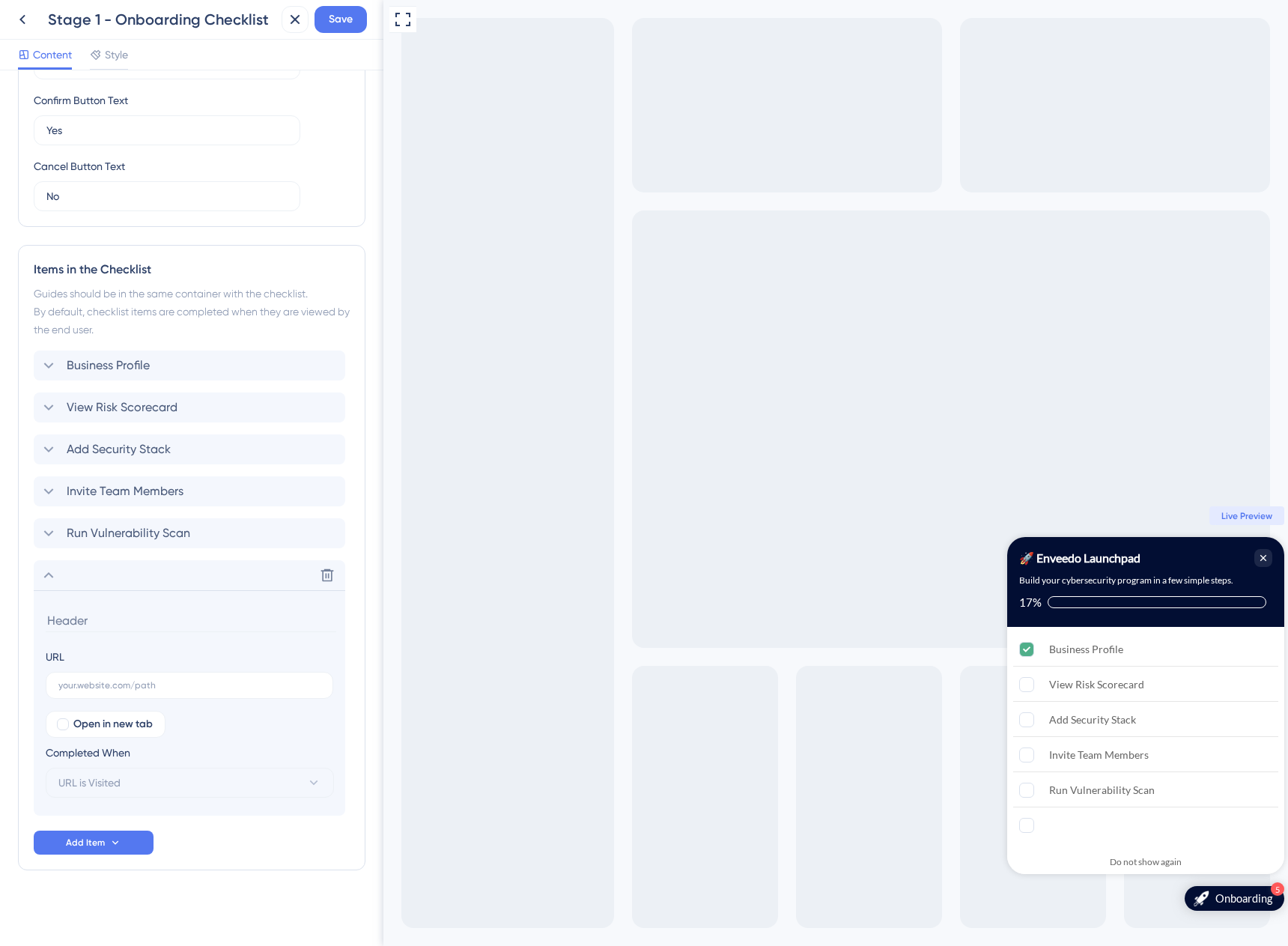
scroll to position [472, 0]
click at [73, 686] on input "text" at bounding box center [189, 683] width 262 height 11
paste input "[URL][DOMAIN_NAME]"
type input "[URL][DOMAIN_NAME]"
click at [88, 621] on input at bounding box center [191, 618] width 291 height 23
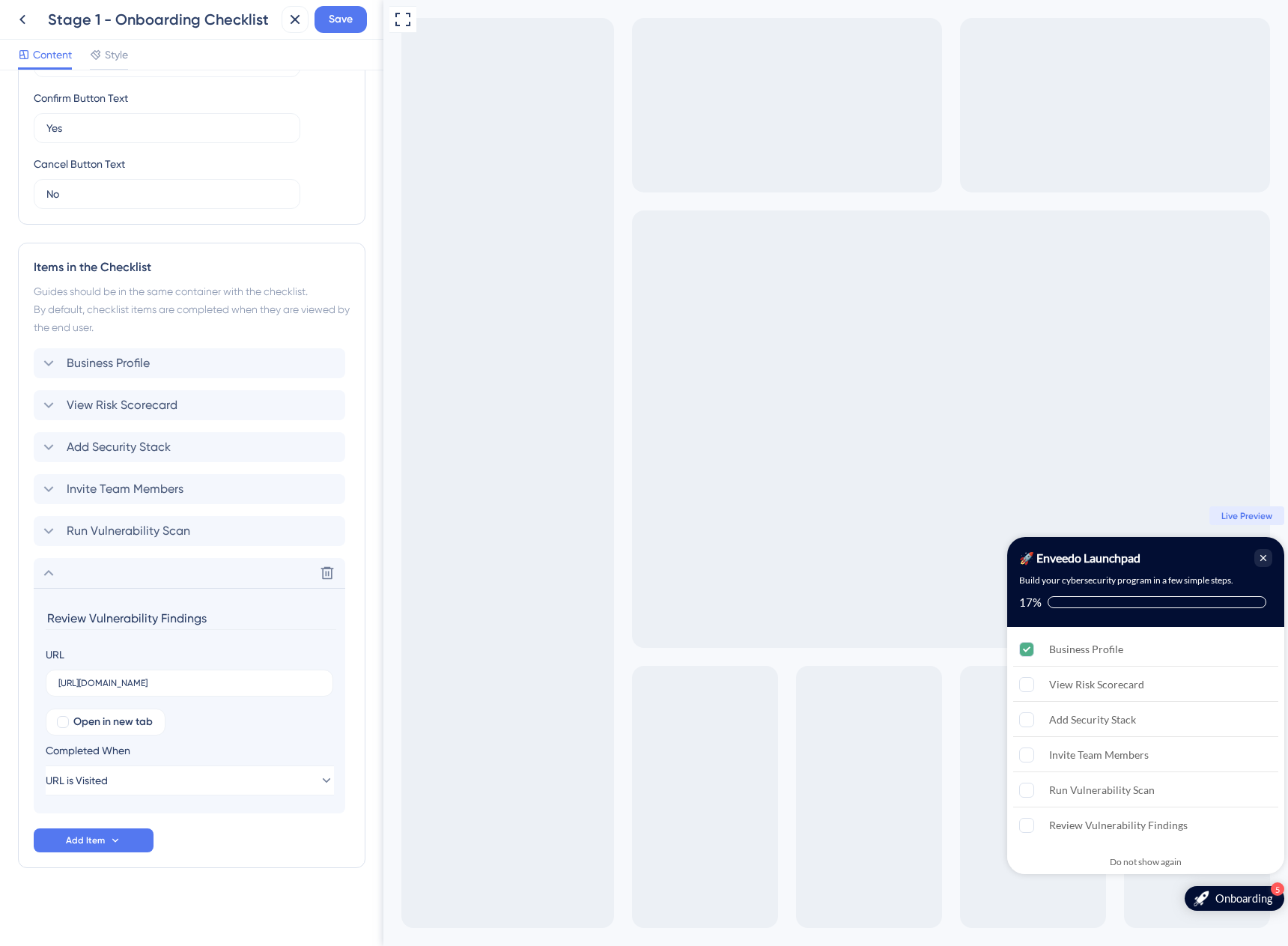
type input "Review Vulnerability Findings"
click at [326, 918] on div "Checklist Header Title 🚀 Enveedo Launchpad Subtitle Build your cybersecurity pr…" at bounding box center [192, 272] width 347 height 1312
click at [54, 578] on icon at bounding box center [48, 573] width 18 height 18
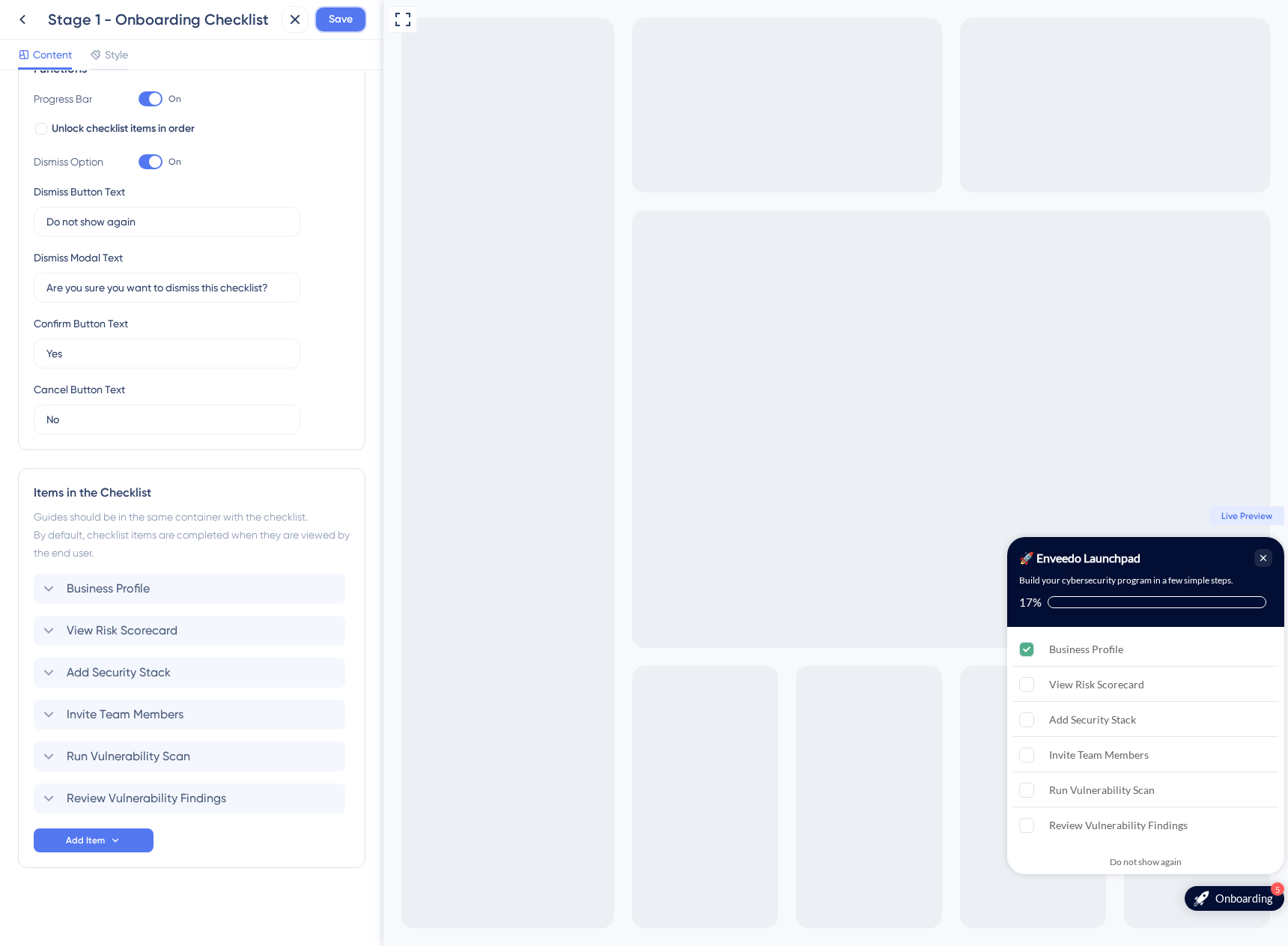
click at [334, 23] on span "Save" at bounding box center [340, 20] width 24 height 18
click at [24, 21] on icon at bounding box center [22, 20] width 18 height 18
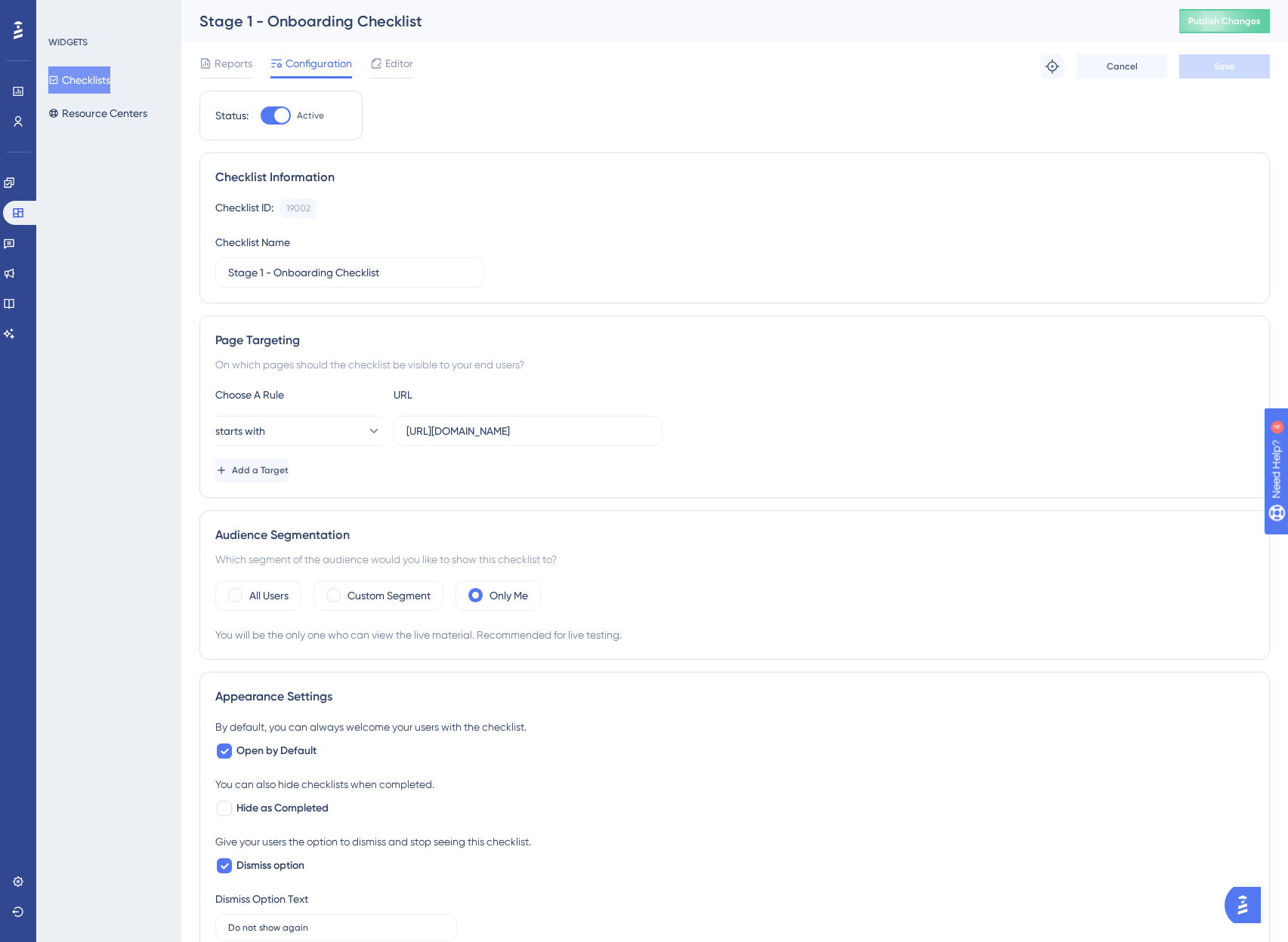
click at [74, 78] on button "Checklists" at bounding box center [79, 79] width 62 height 27
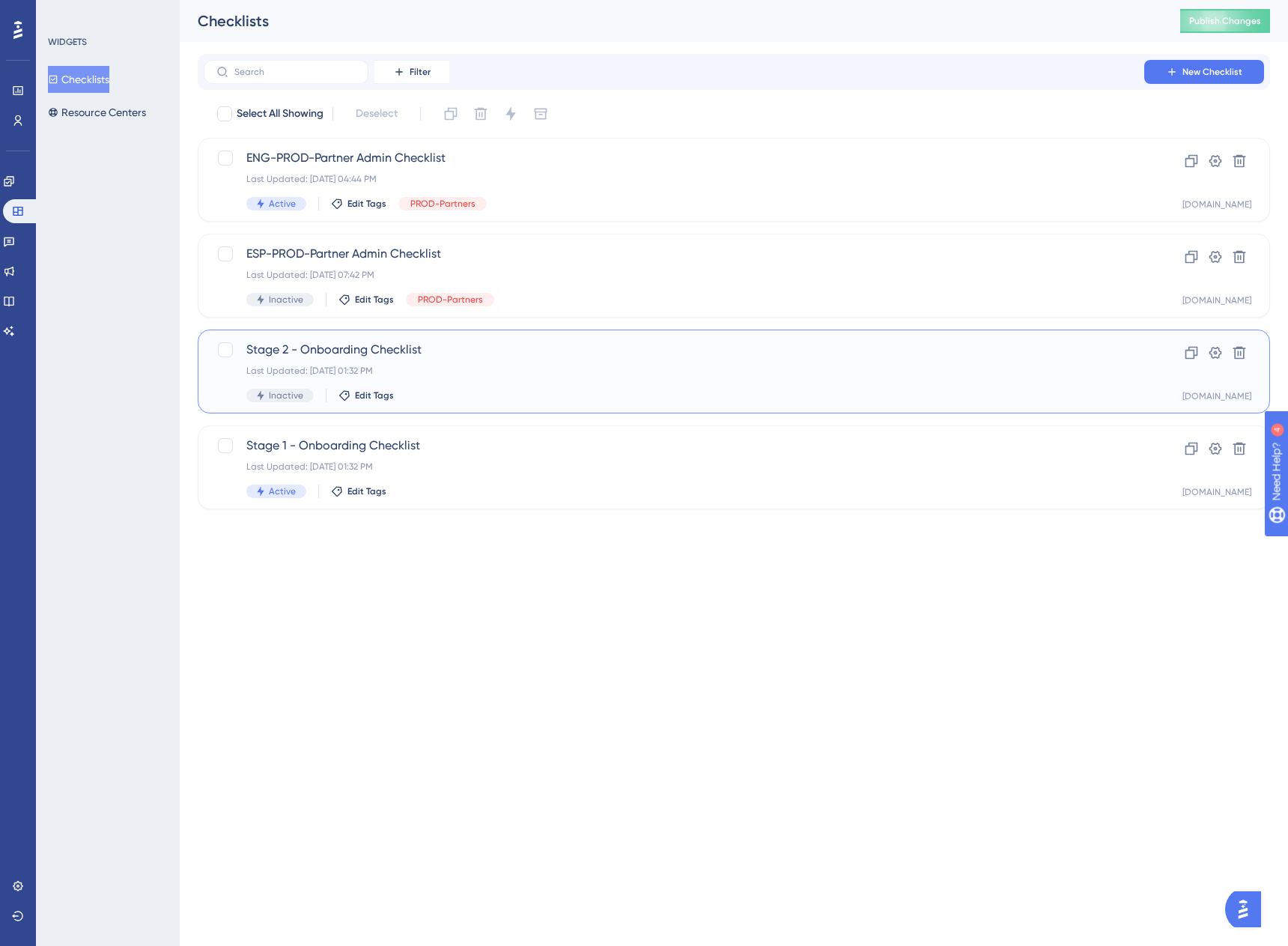
click at [321, 357] on span "Stage 2 - Onboarding Checklist" at bounding box center [674, 350] width 855 height 18
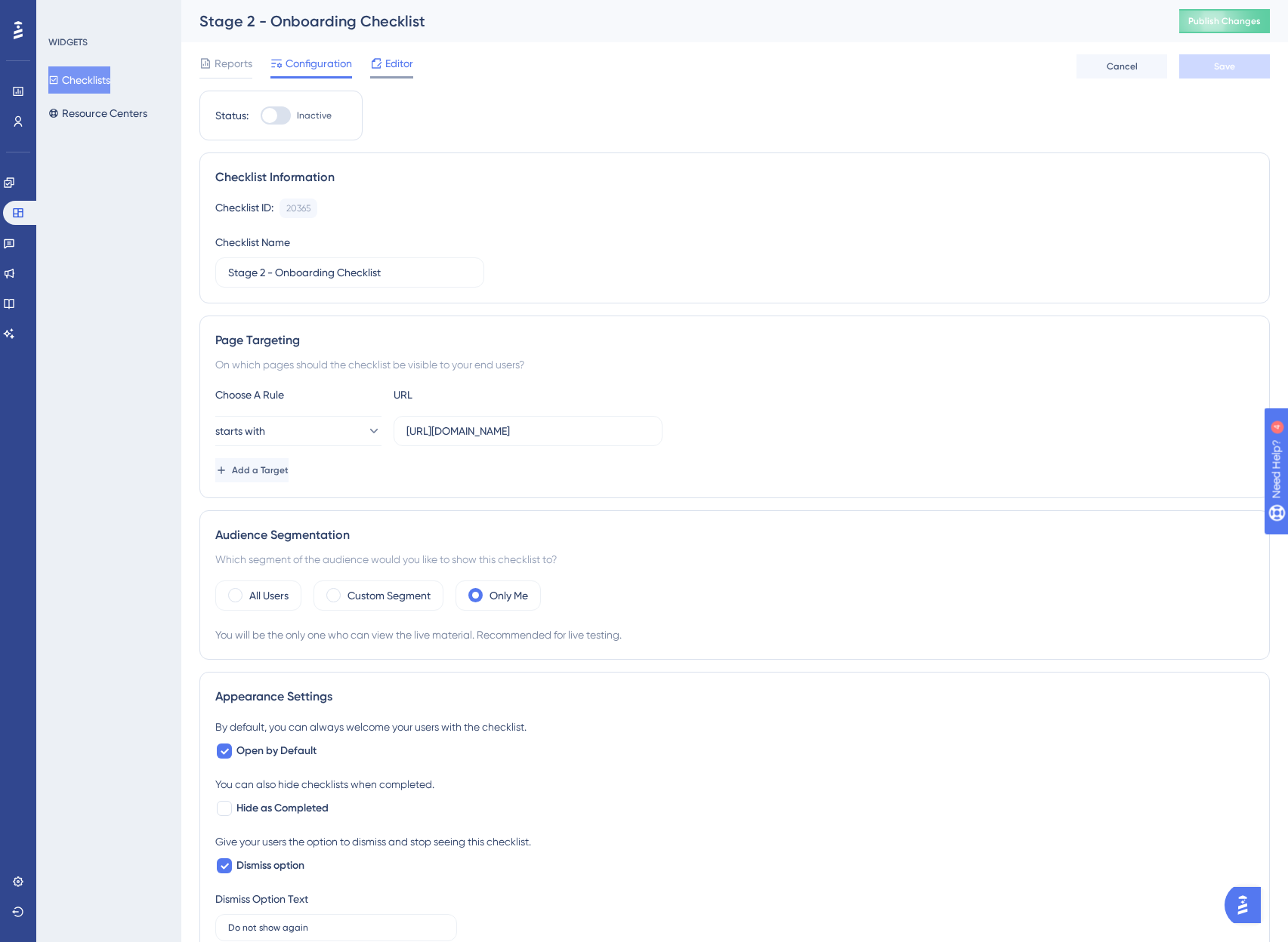
click at [398, 62] on span "Editor" at bounding box center [399, 64] width 28 height 18
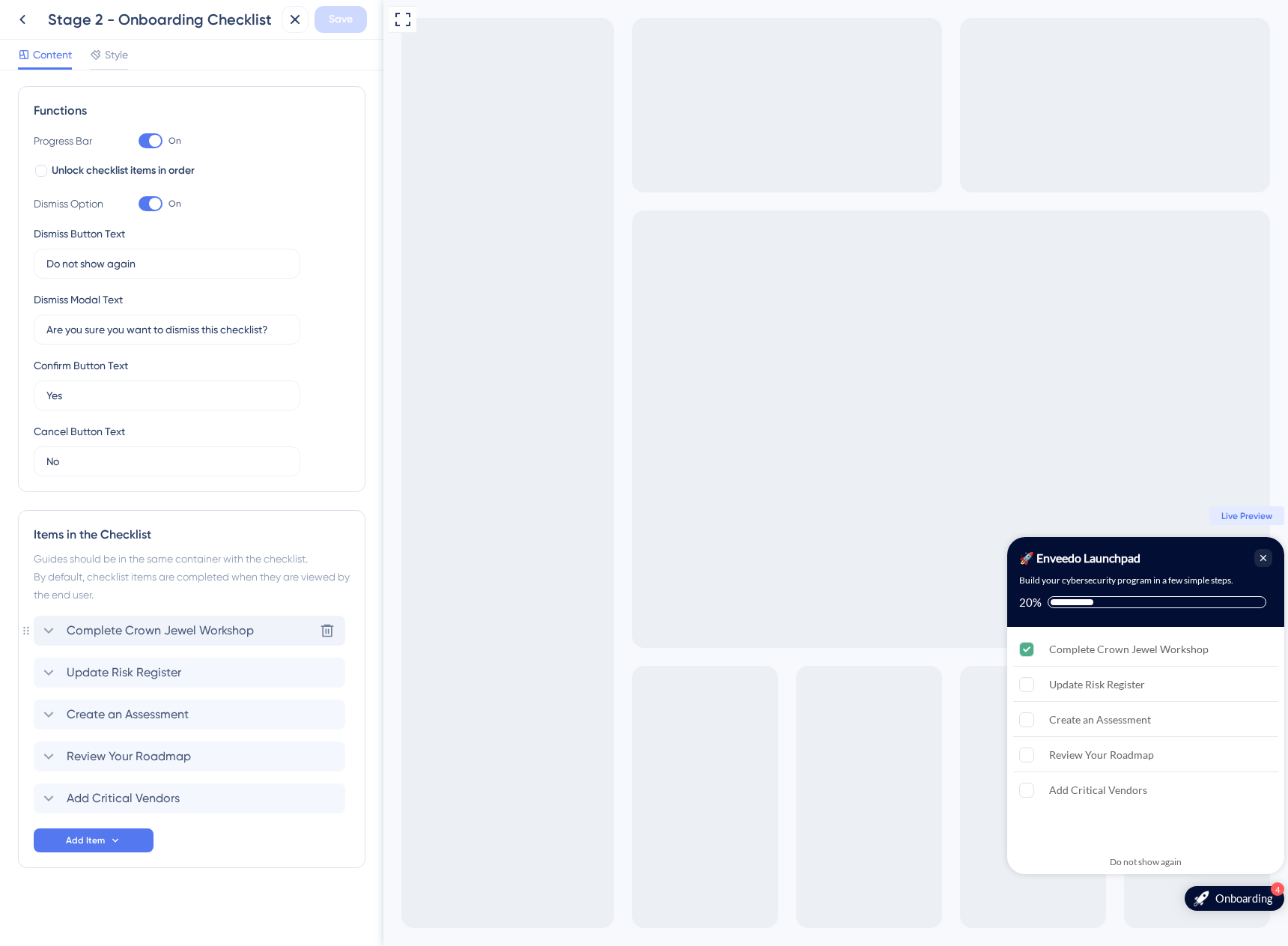
click at [231, 628] on span "Complete Crown Jewel Workshop" at bounding box center [160, 630] width 187 height 18
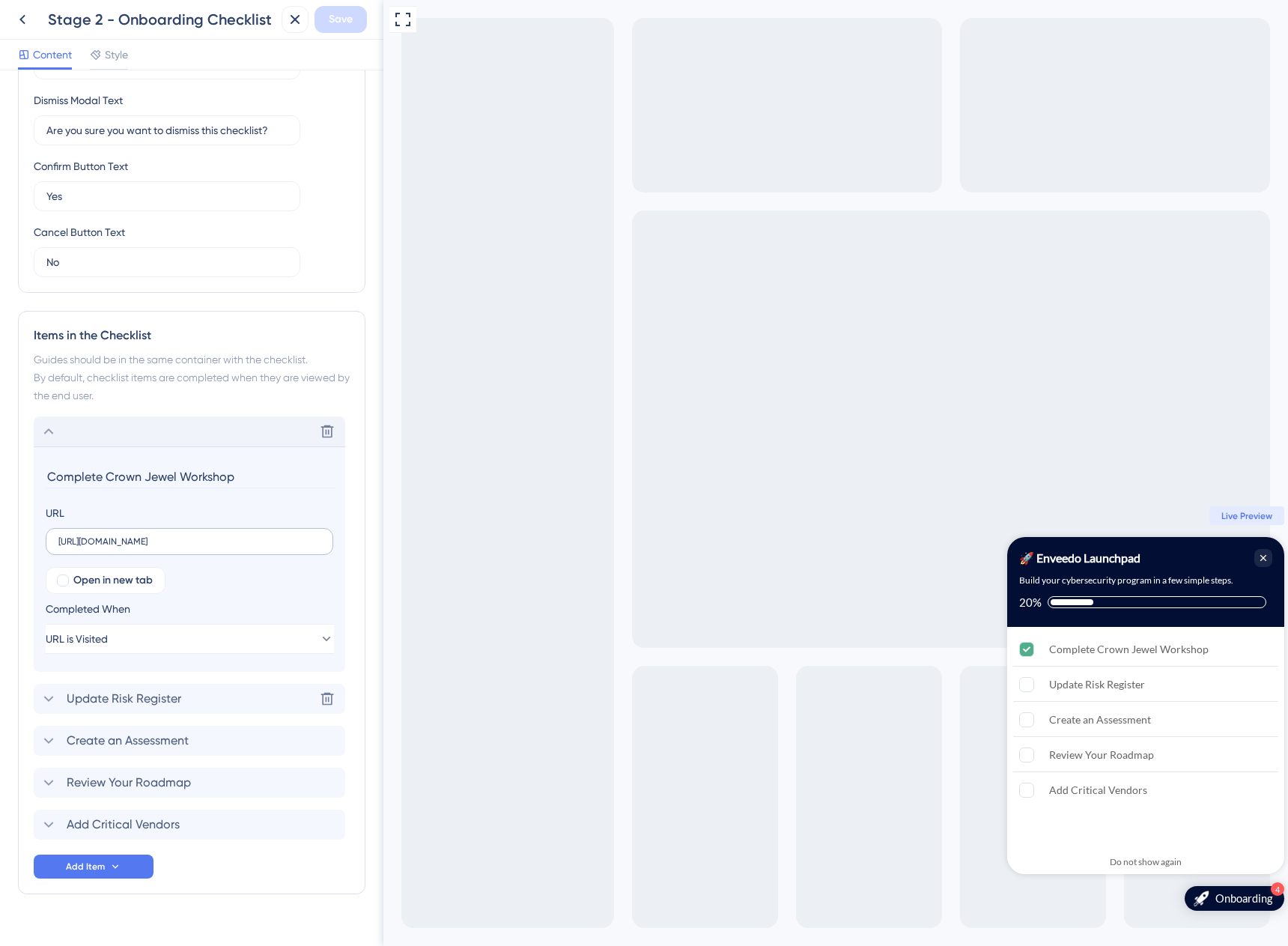
scroll to position [430, 0]
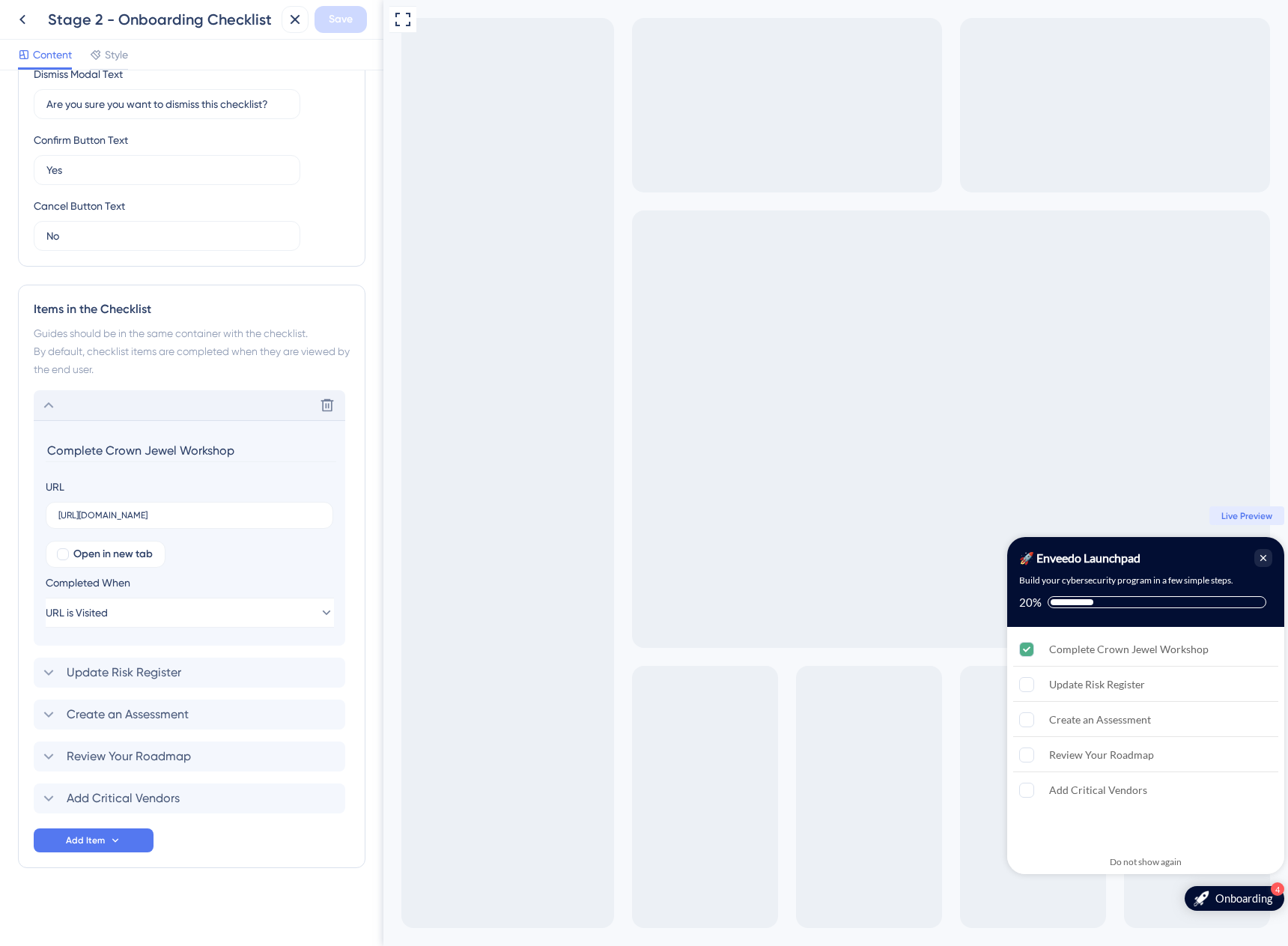
click at [184, 444] on input "Complete Crown Jewel Workshop" at bounding box center [191, 450] width 291 height 23
click at [208, 452] on input "Complete Crown Jewel Workshop" at bounding box center [191, 450] width 291 height 23
type input "Complete Crown Jewel Information"
click at [343, 13] on span "Save" at bounding box center [340, 20] width 24 height 18
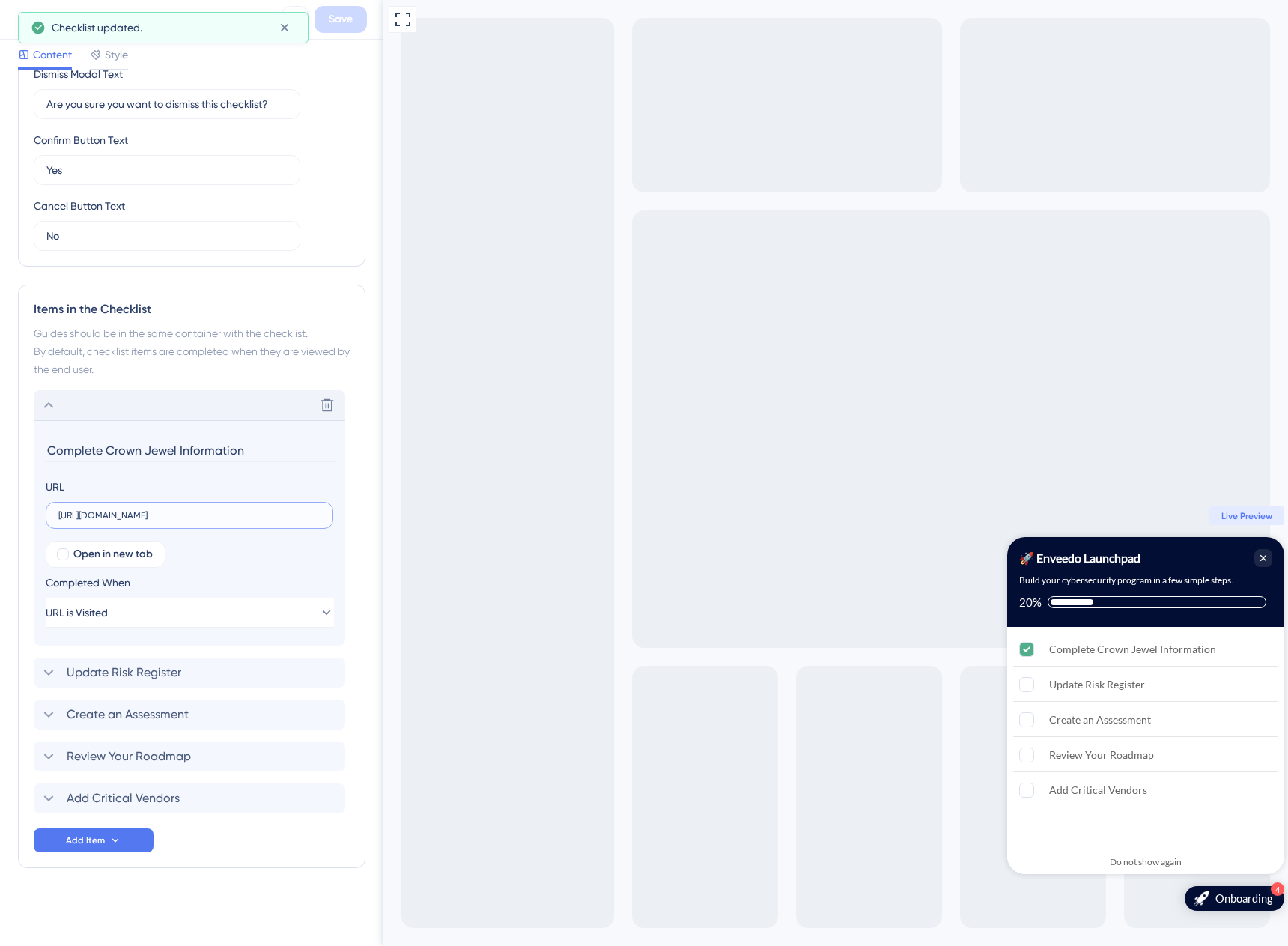
click at [265, 512] on input "[URL][DOMAIN_NAME]" at bounding box center [189, 515] width 262 height 11
click at [360, 325] on div "Checklist Header Title 🚀 Enveedo Launchpad Subtitle Build your cybersecurity pr…" at bounding box center [192, 508] width 383 height 876
click at [194, 690] on div "Delete Complete Crown Jewel Information URL [URL][DOMAIN_NAME] Open in new tab …" at bounding box center [192, 602] width 316 height 423
click at [222, 684] on div "Update Risk Register Delete" at bounding box center [189, 672] width 311 height 30
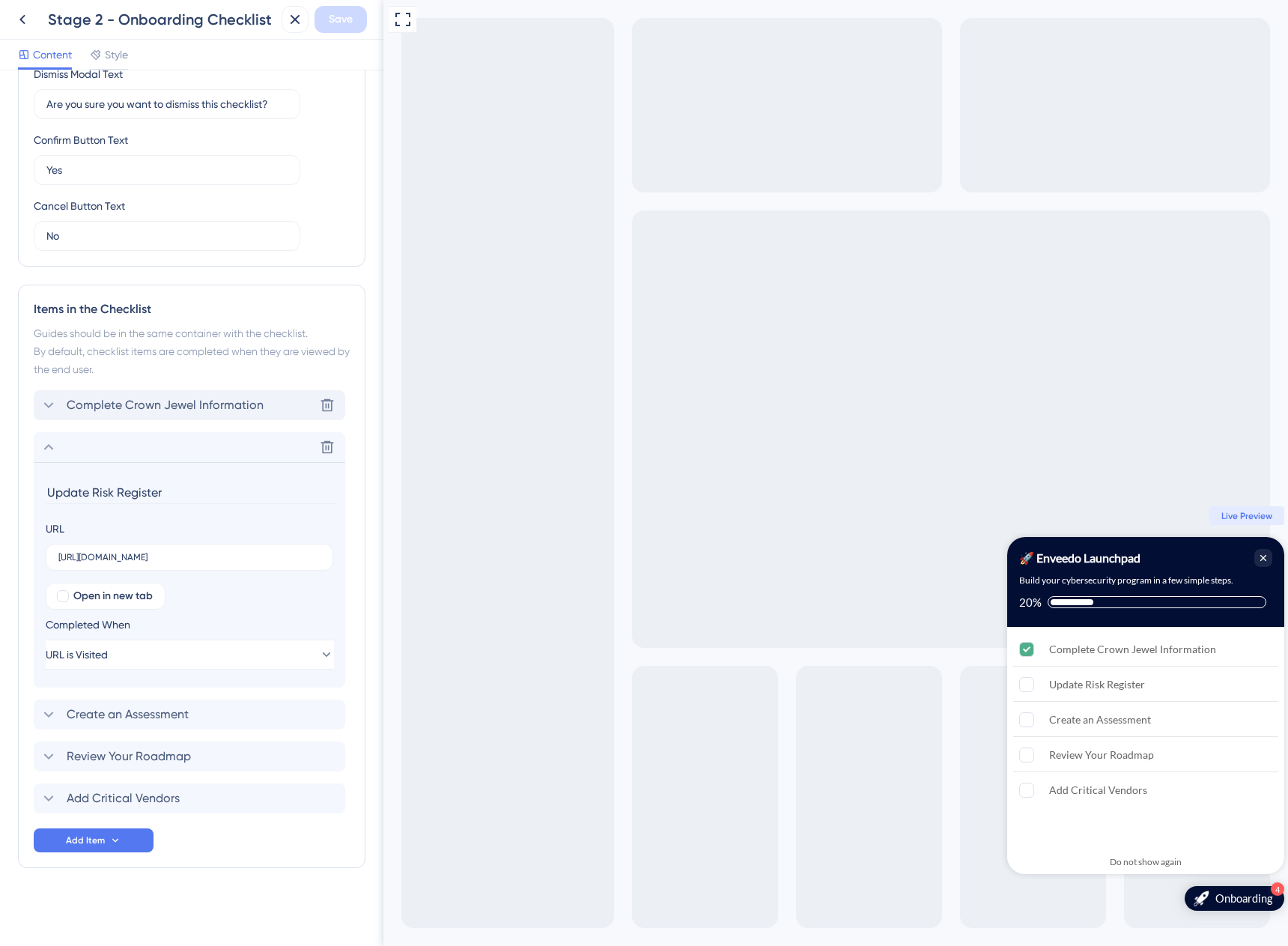
click at [270, 407] on div "Complete Crown Jewel Information Delete" at bounding box center [189, 405] width 311 height 30
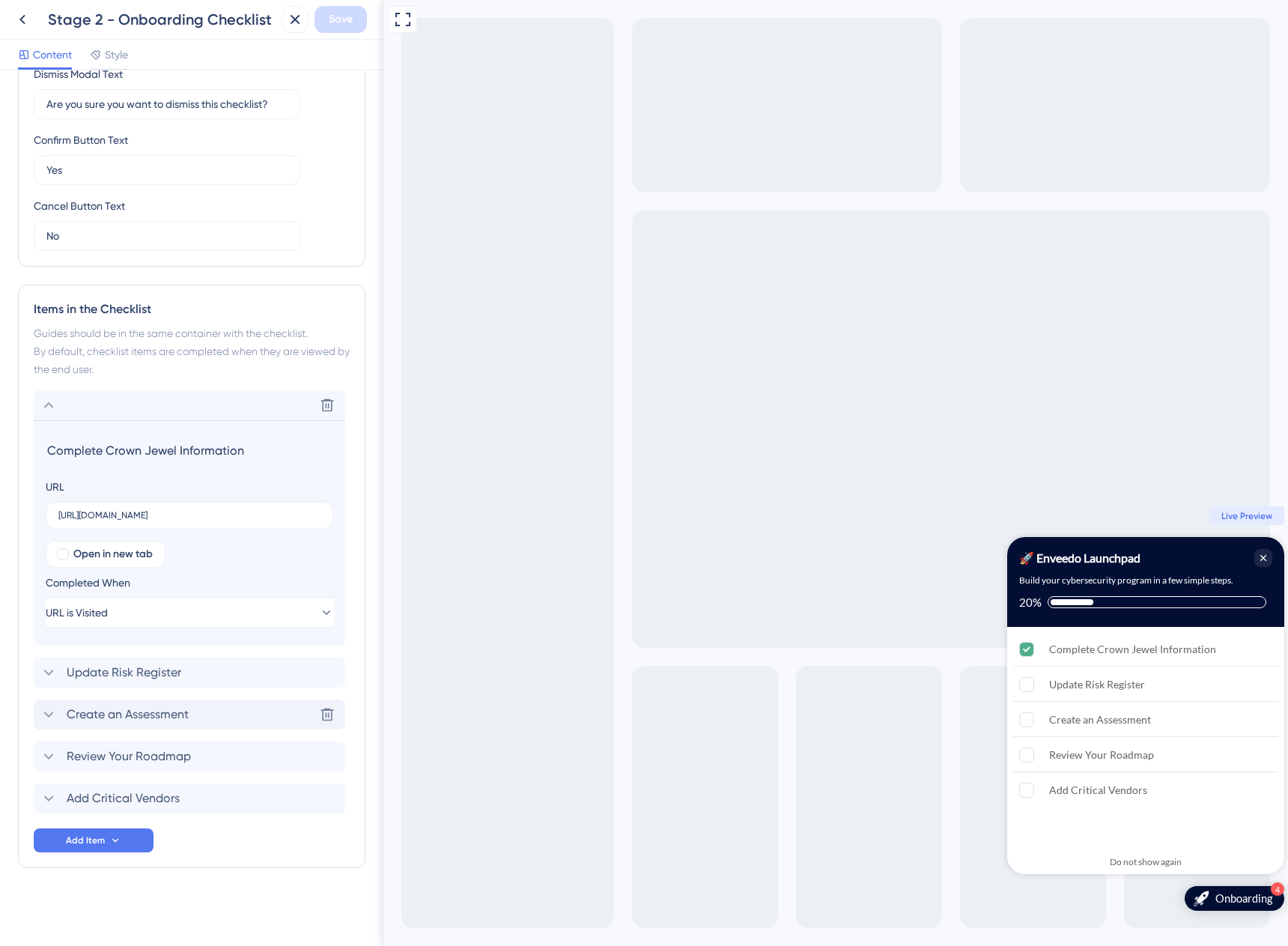
click at [88, 721] on span "Create an Assessment" at bounding box center [127, 715] width 122 height 18
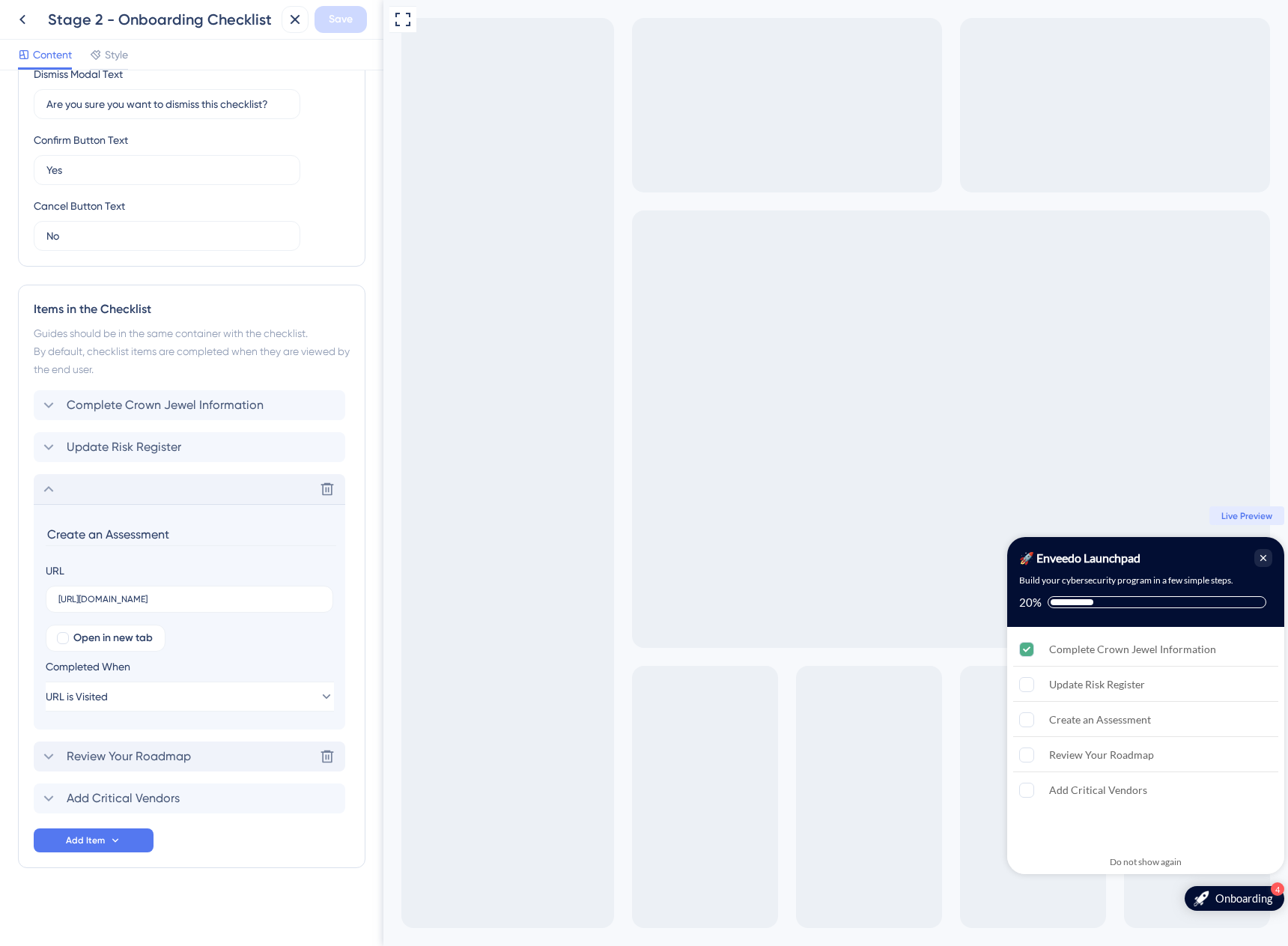
click at [92, 759] on span "Review Your Roadmap" at bounding box center [129, 757] width 125 height 18
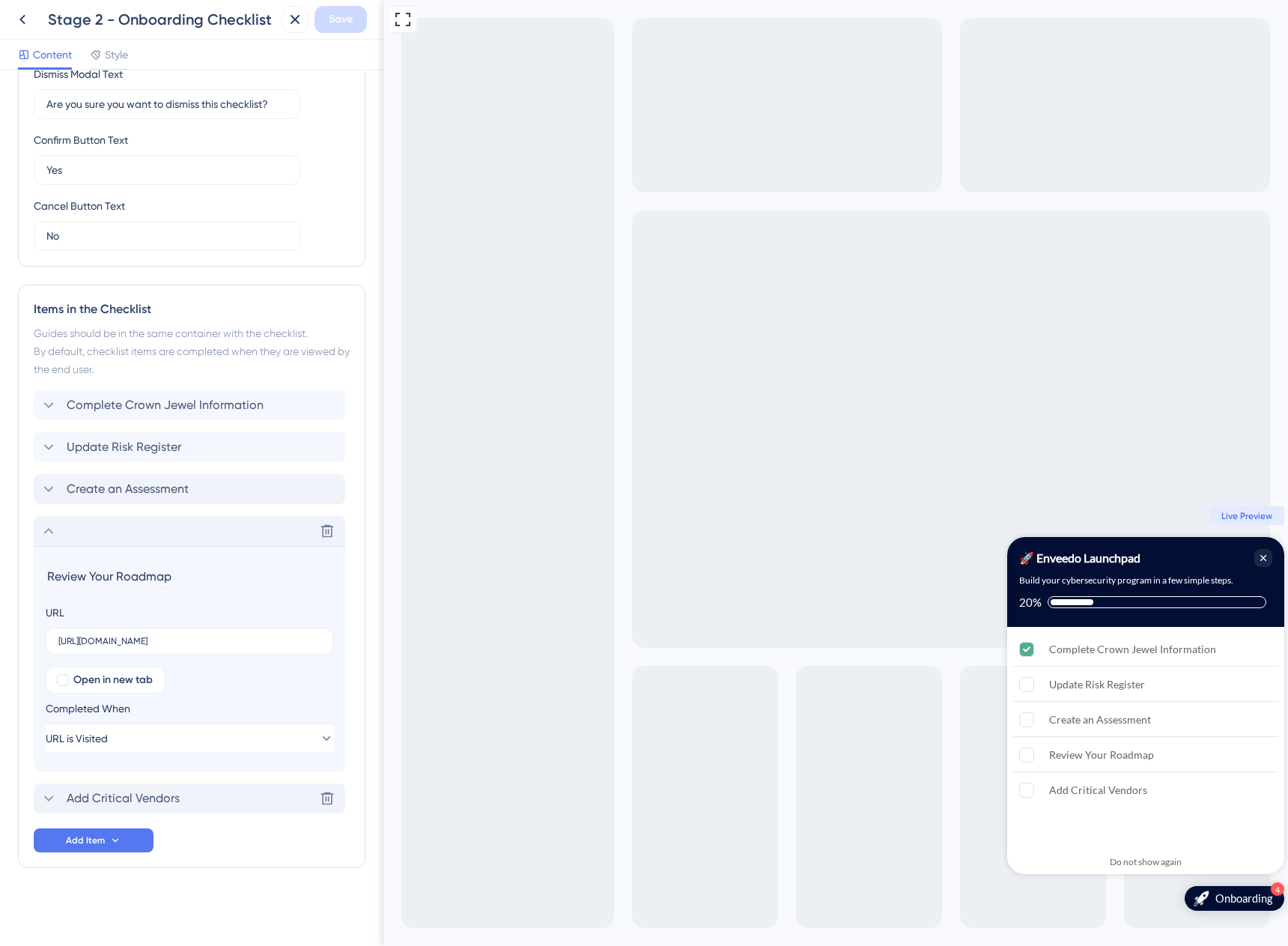
click at [118, 798] on span "Add Critical Vendors" at bounding box center [123, 798] width 113 height 18
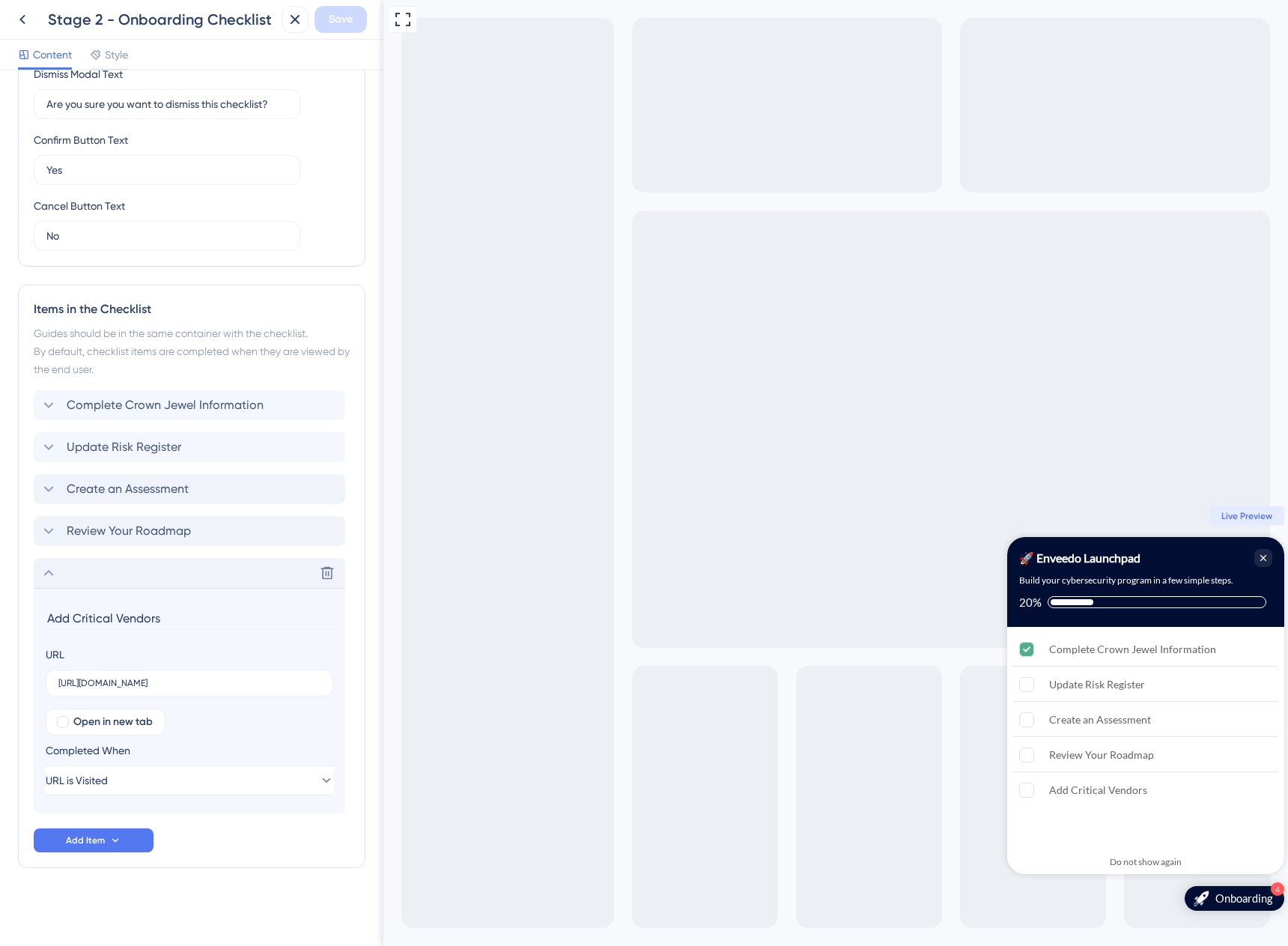
click at [45, 577] on icon at bounding box center [48, 573] width 18 height 18
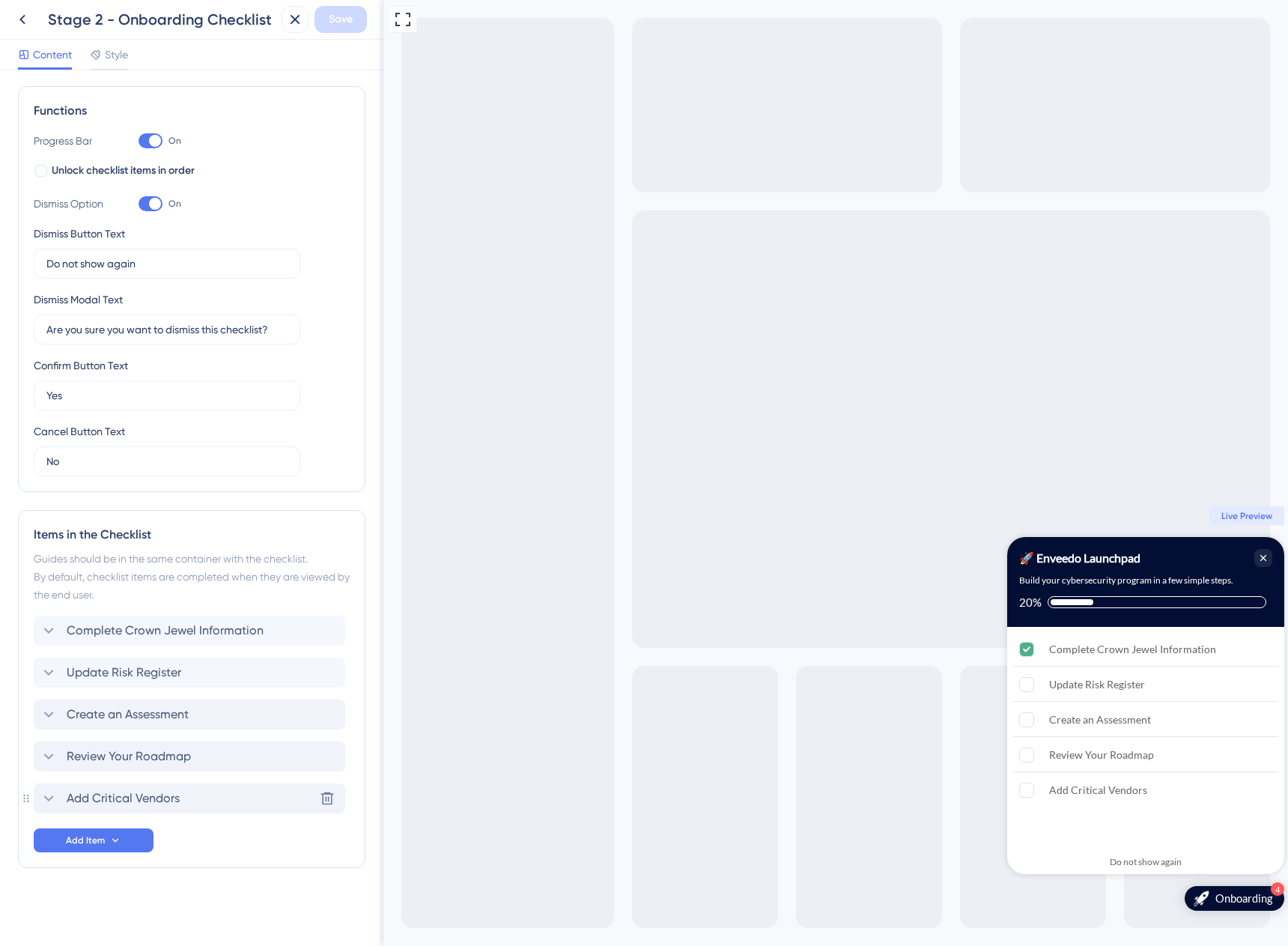
scroll to position [204, 0]
drag, startPoint x: 27, startPoint y: 797, endPoint x: 30, endPoint y: 708, distance: 89.1
click at [30, 708] on div "Items in the Checklist Guides should be in the same container with the checklis…" at bounding box center [192, 689] width 347 height 358
drag, startPoint x: 31, startPoint y: 802, endPoint x: 32, endPoint y: 774, distance: 28.0
click at [32, 774] on div "Items in the Checklist Guides should be in the same container with the checklis…" at bounding box center [192, 689] width 347 height 358
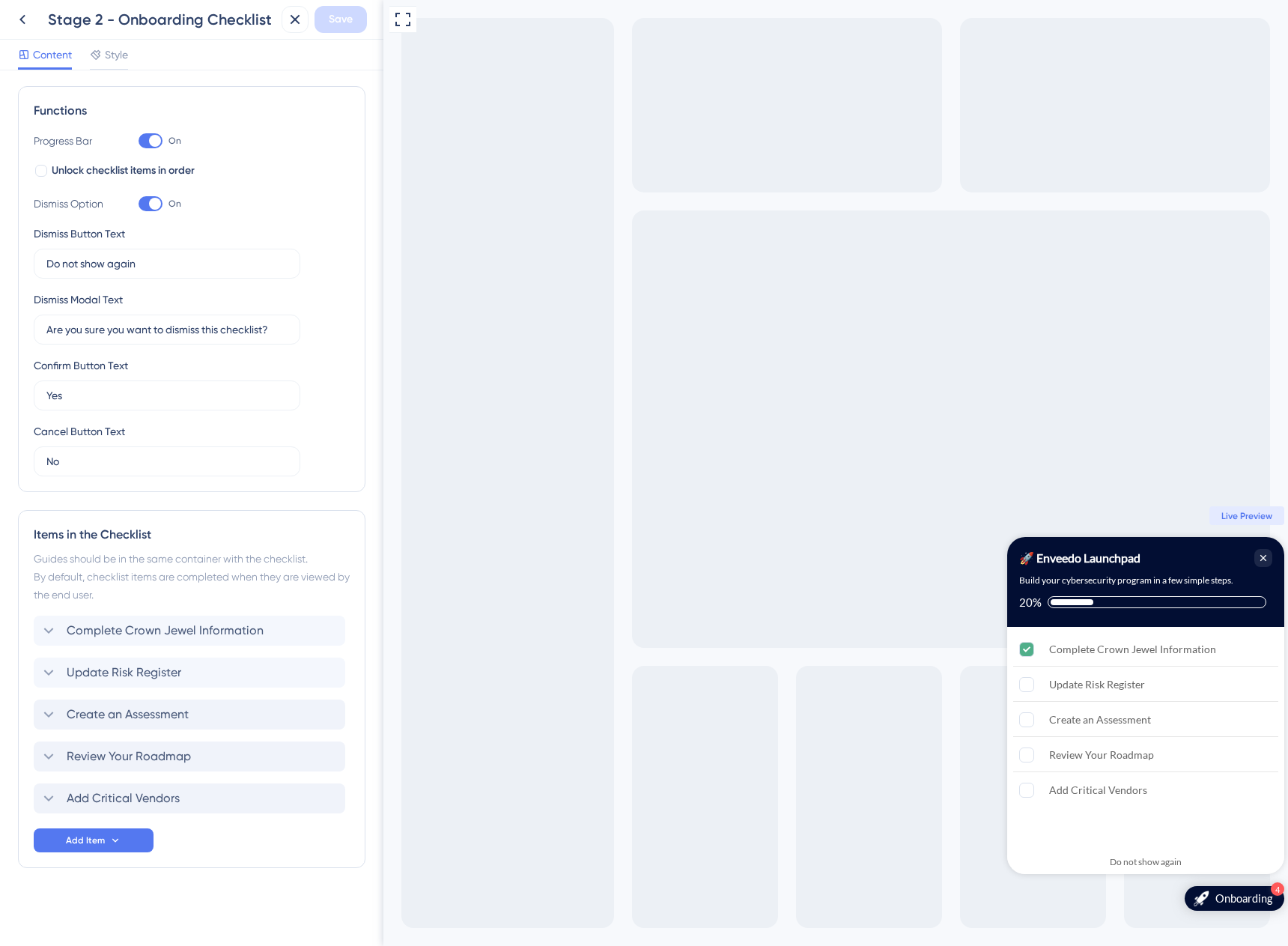
click at [31, 802] on div "Items in the Checklist Guides should be in the same container with the checklis…" at bounding box center [192, 689] width 347 height 358
click at [116, 843] on icon at bounding box center [115, 840] width 12 height 12
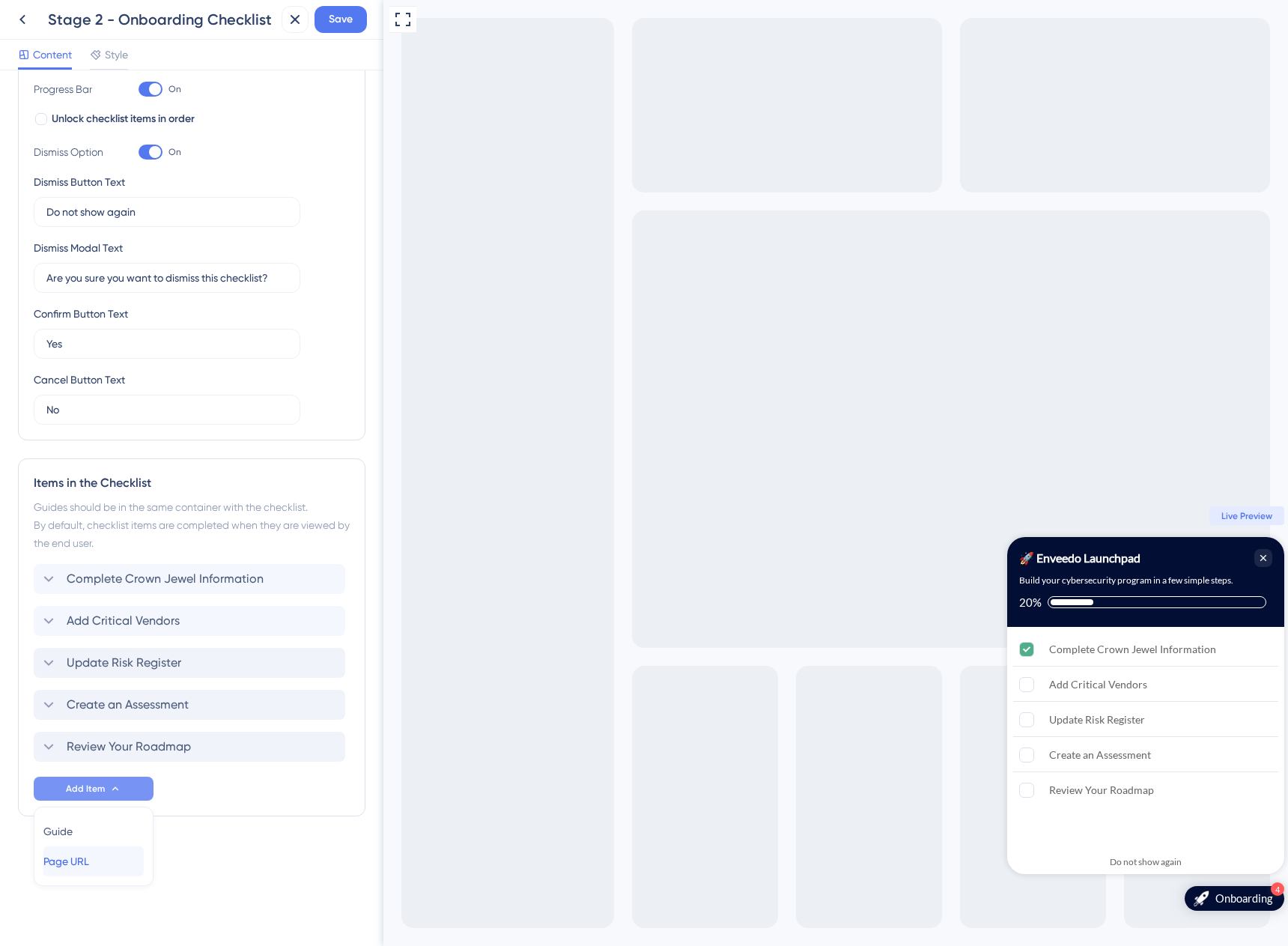
click at [89, 864] on span "Page URL" at bounding box center [66, 862] width 46 height 18
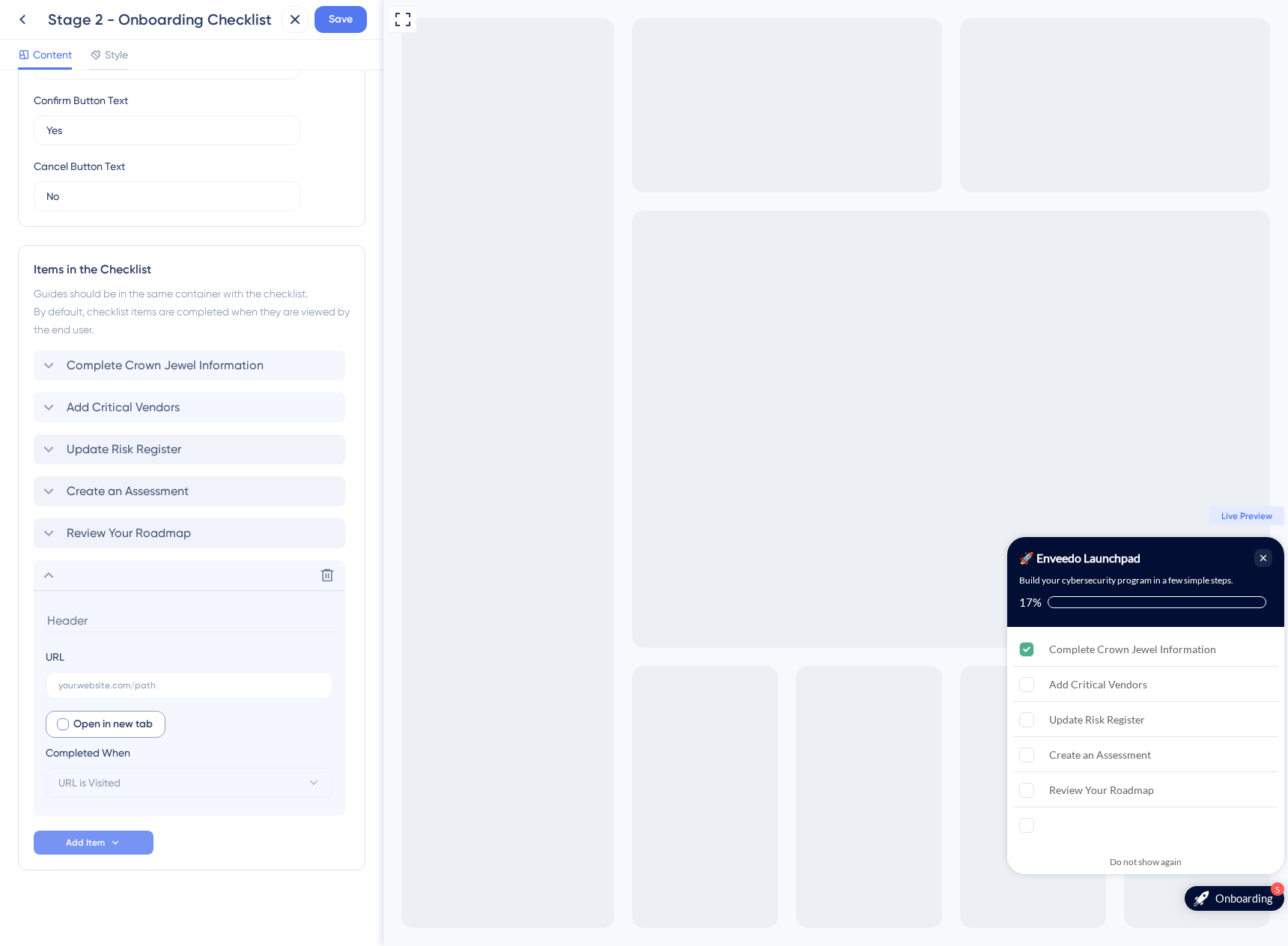
scroll to position [472, 0]
type input "Add Additional Assets"
click at [320, 570] on icon at bounding box center [327, 573] width 15 height 15
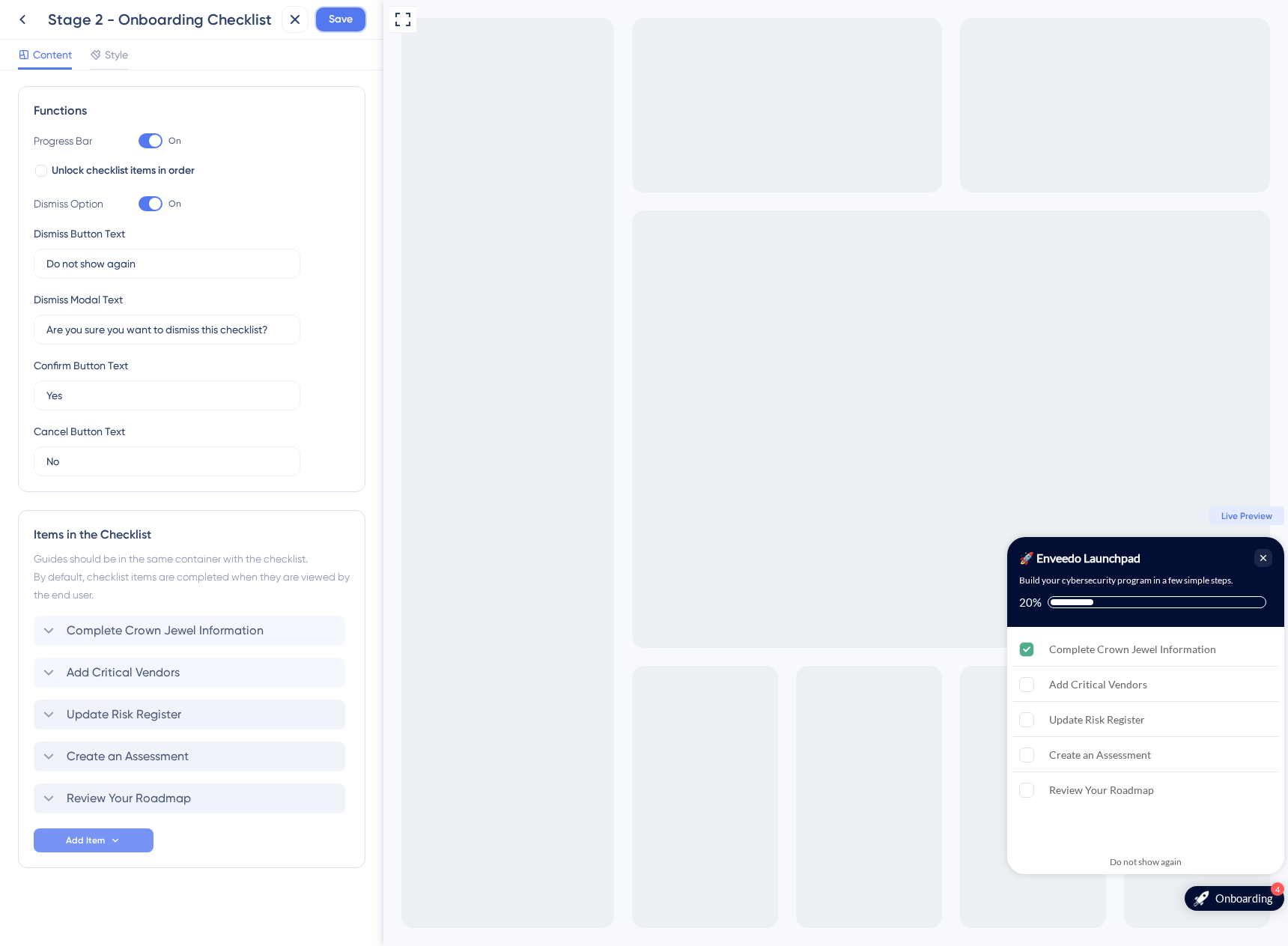
click at [336, 25] on span "Save" at bounding box center [340, 20] width 24 height 18
click at [280, 27] on icon at bounding box center [284, 28] width 15 height 15
click at [25, 19] on icon at bounding box center [22, 20] width 18 height 18
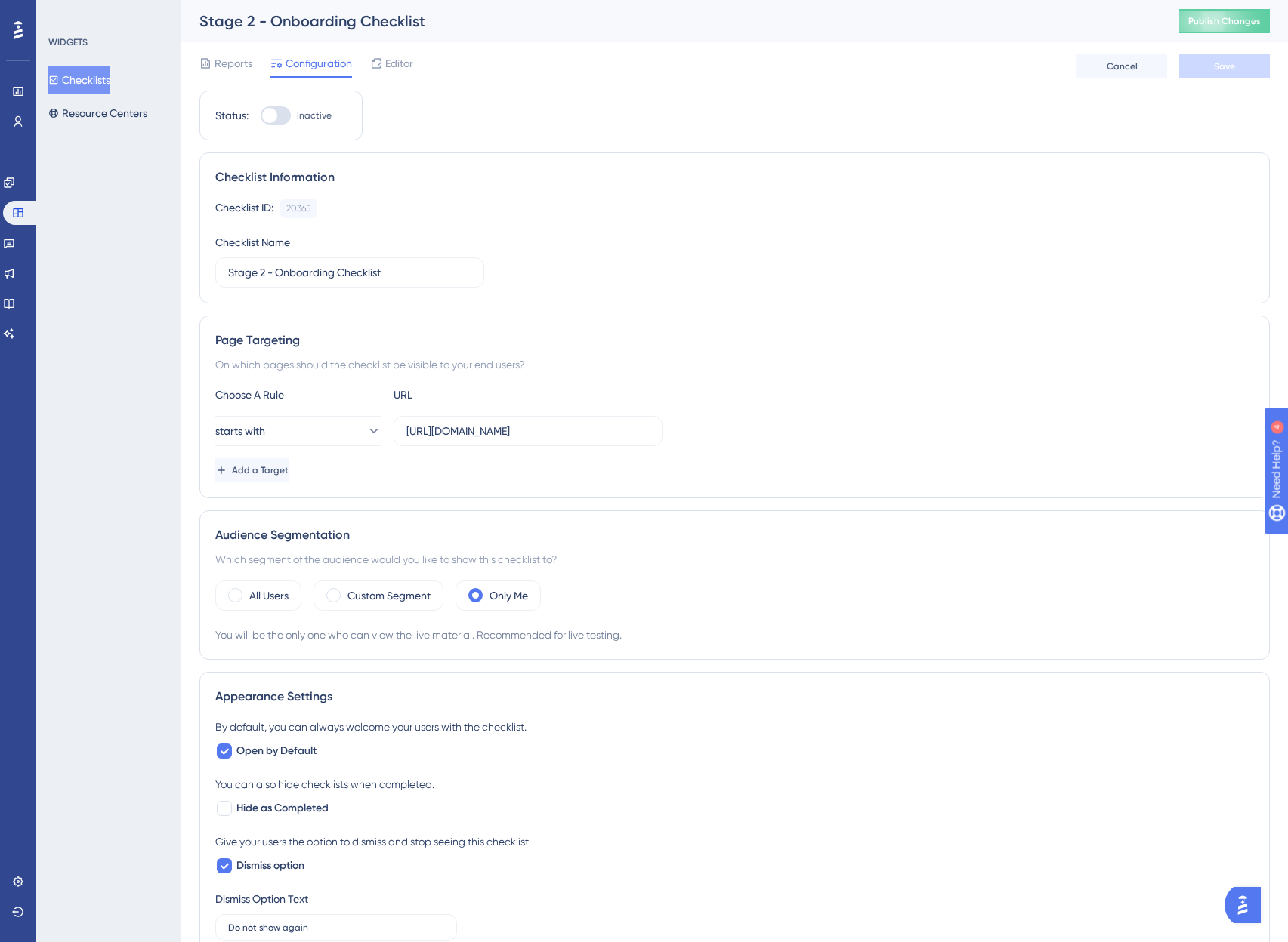
click at [59, 75] on icon at bounding box center [53, 79] width 11 height 11
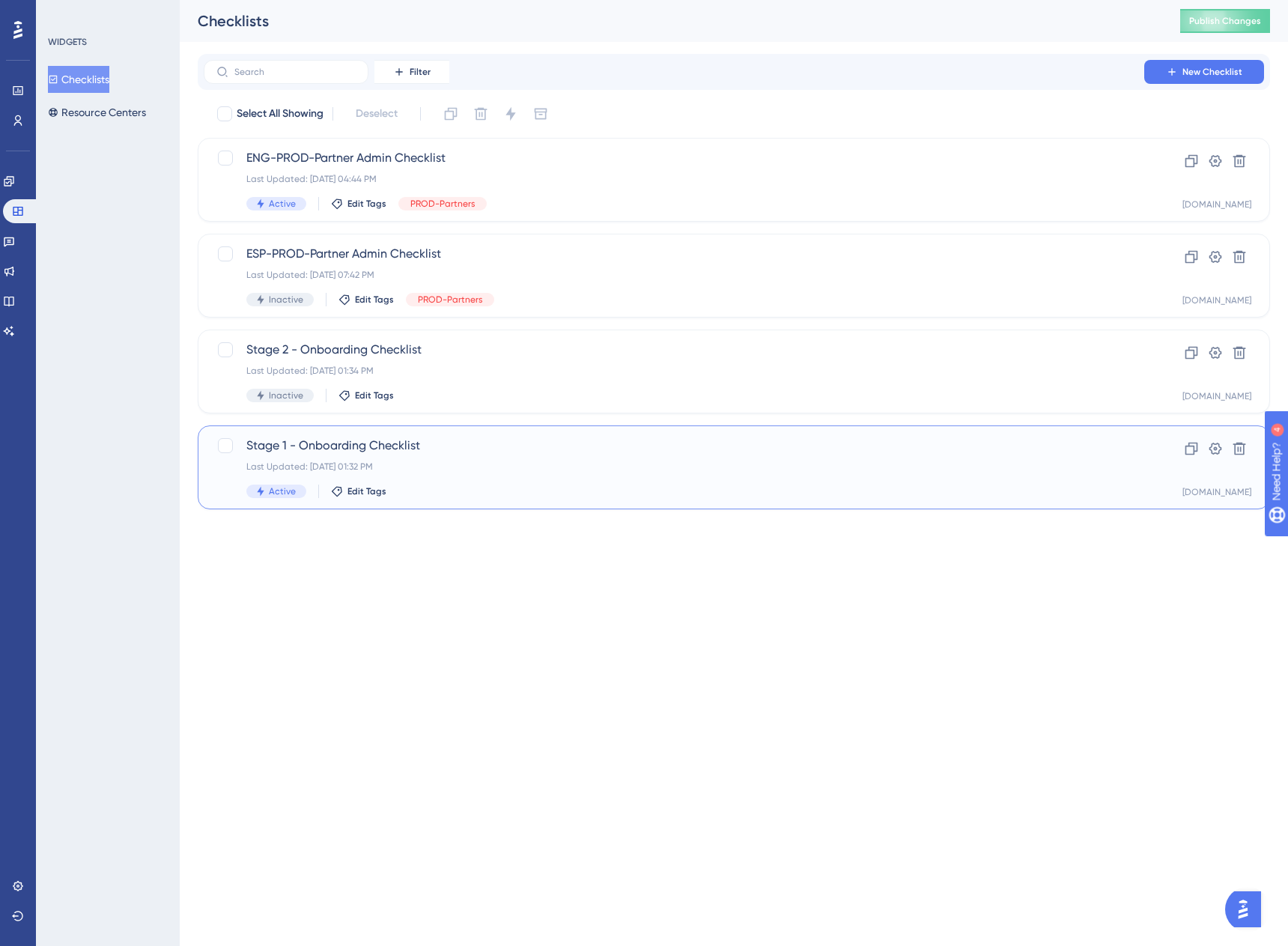
click at [351, 442] on span "Stage 1 - Onboarding Checklist" at bounding box center [674, 446] width 855 height 18
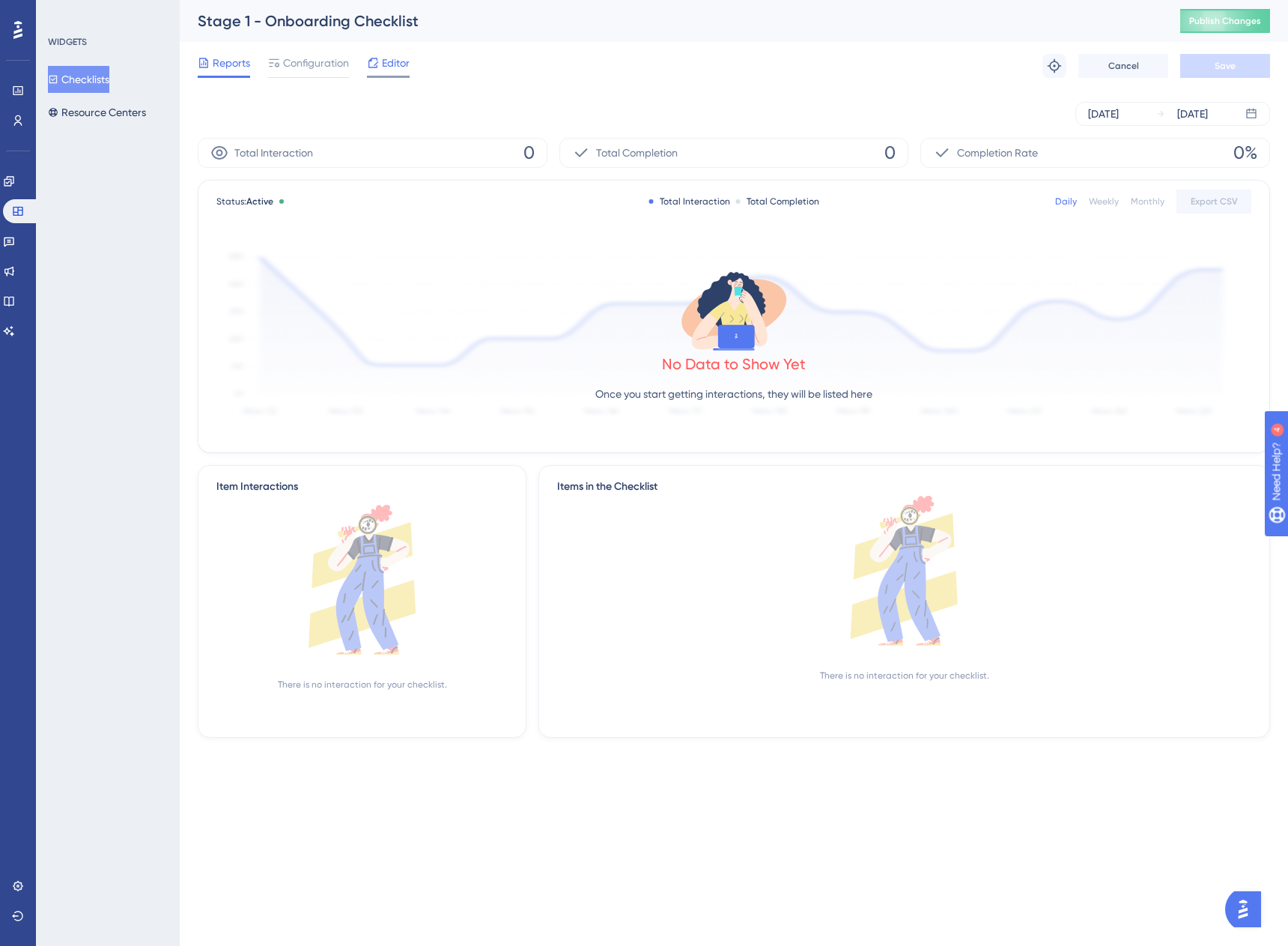
click at [382, 71] on span "Editor" at bounding box center [396, 63] width 28 height 18
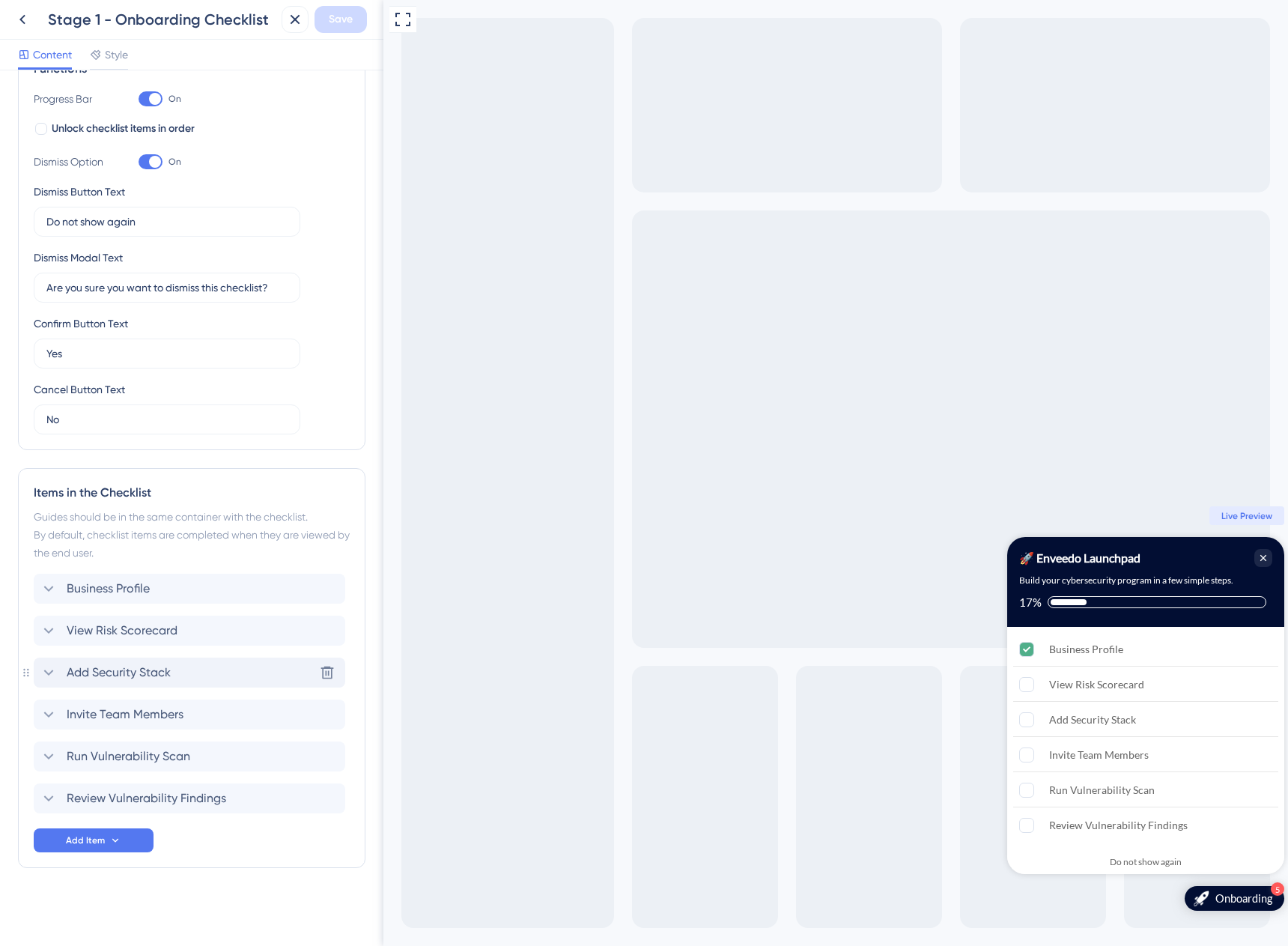
click at [176, 671] on div "Add Security Stack Delete" at bounding box center [189, 672] width 311 height 30
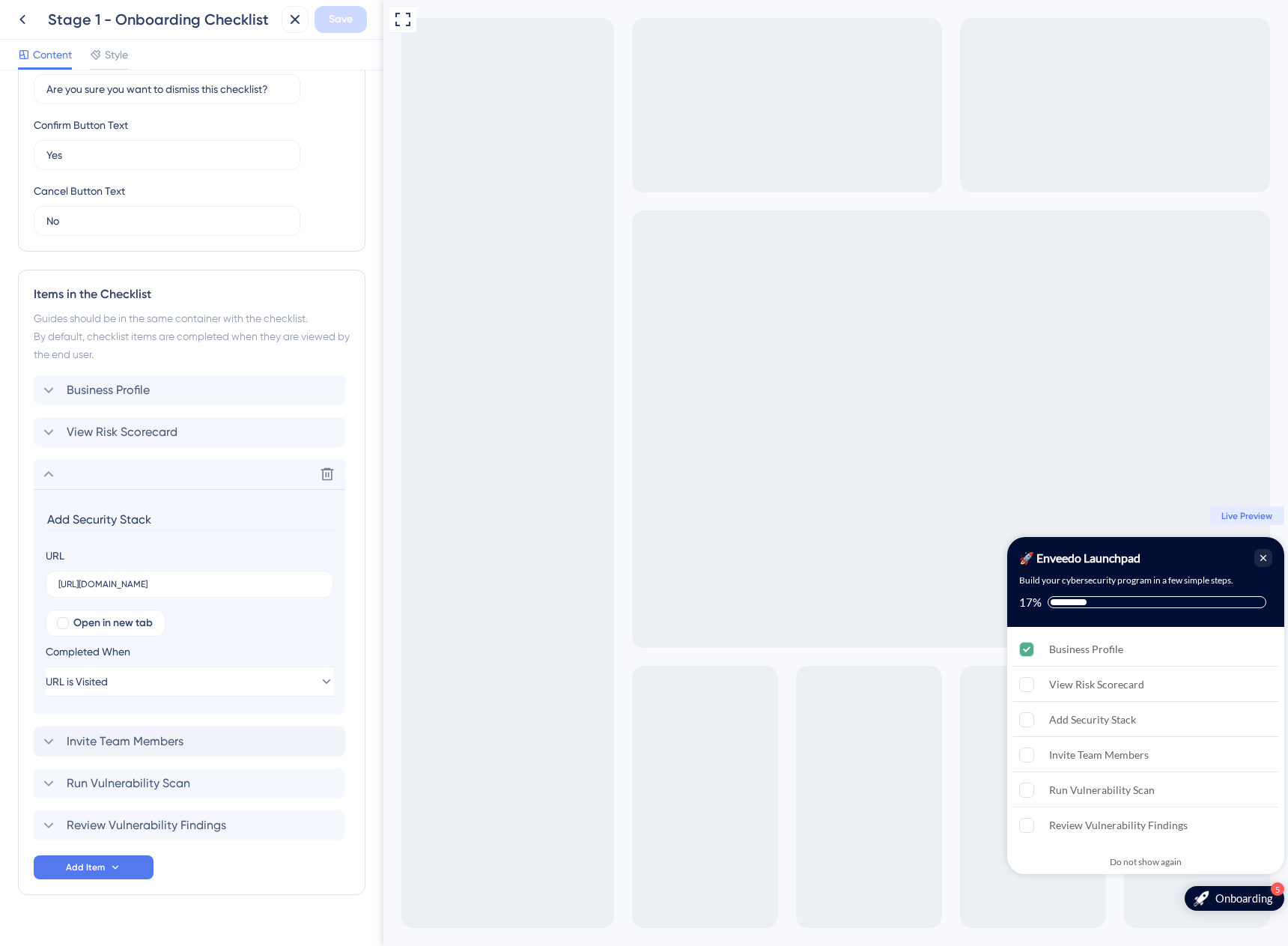
scroll to position [472, 0]
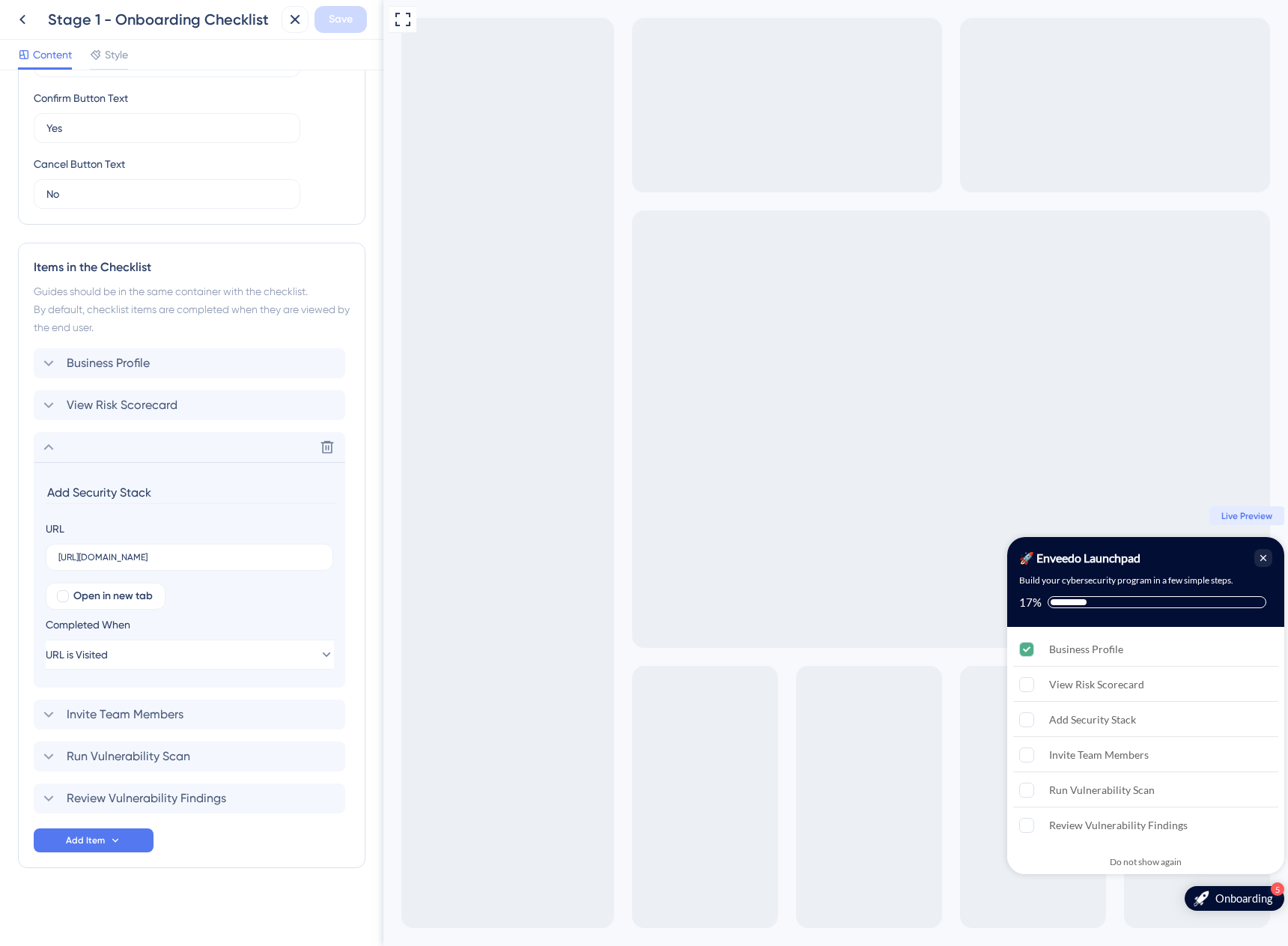
click at [85, 494] on input "Add Security Stack" at bounding box center [191, 493] width 291 height 23
type input "Add Critical Assets"
click at [265, 557] on input "[URL][DOMAIN_NAME]" at bounding box center [189, 557] width 262 height 11
click at [198, 548] on label "[URL][DOMAIN_NAME]" at bounding box center [189, 557] width 288 height 27
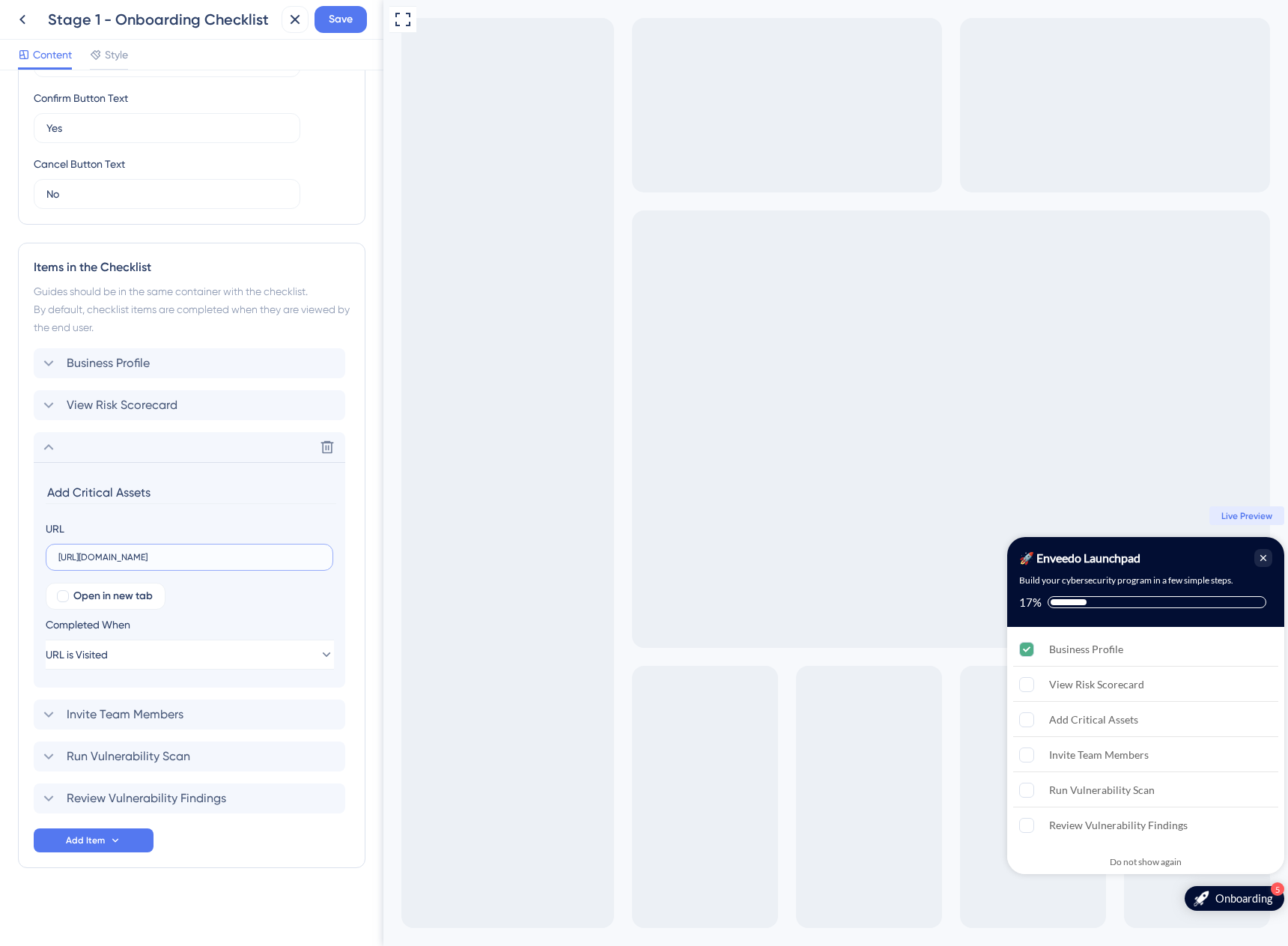
click at [198, 552] on input "[URL][DOMAIN_NAME]" at bounding box center [189, 557] width 262 height 11
paste input "asset-management"
type input "[URL][DOMAIN_NAME]"
click at [43, 441] on icon at bounding box center [48, 448] width 18 height 18
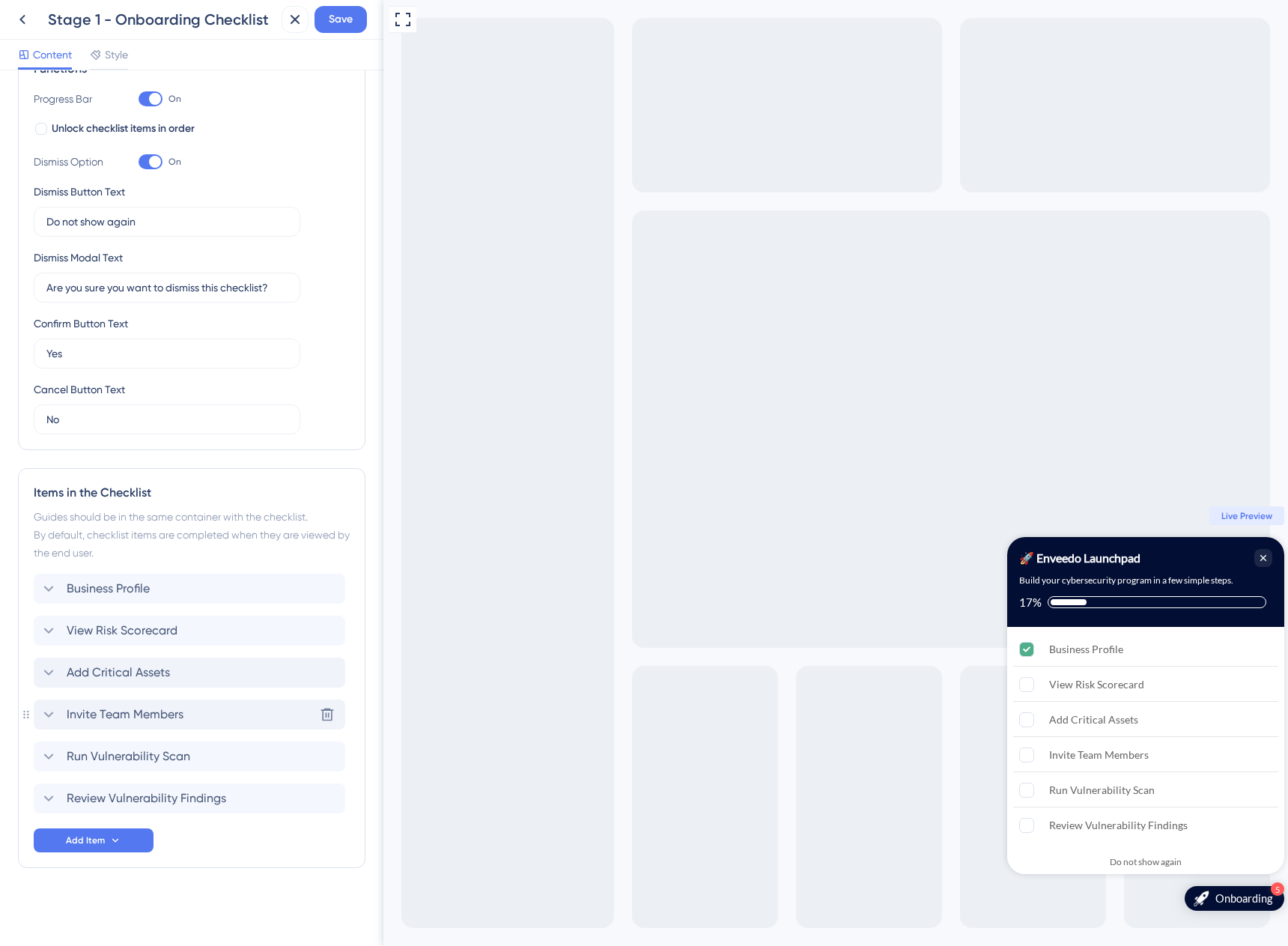
click at [219, 717] on div "Invite Team Members Delete" at bounding box center [189, 714] width 311 height 30
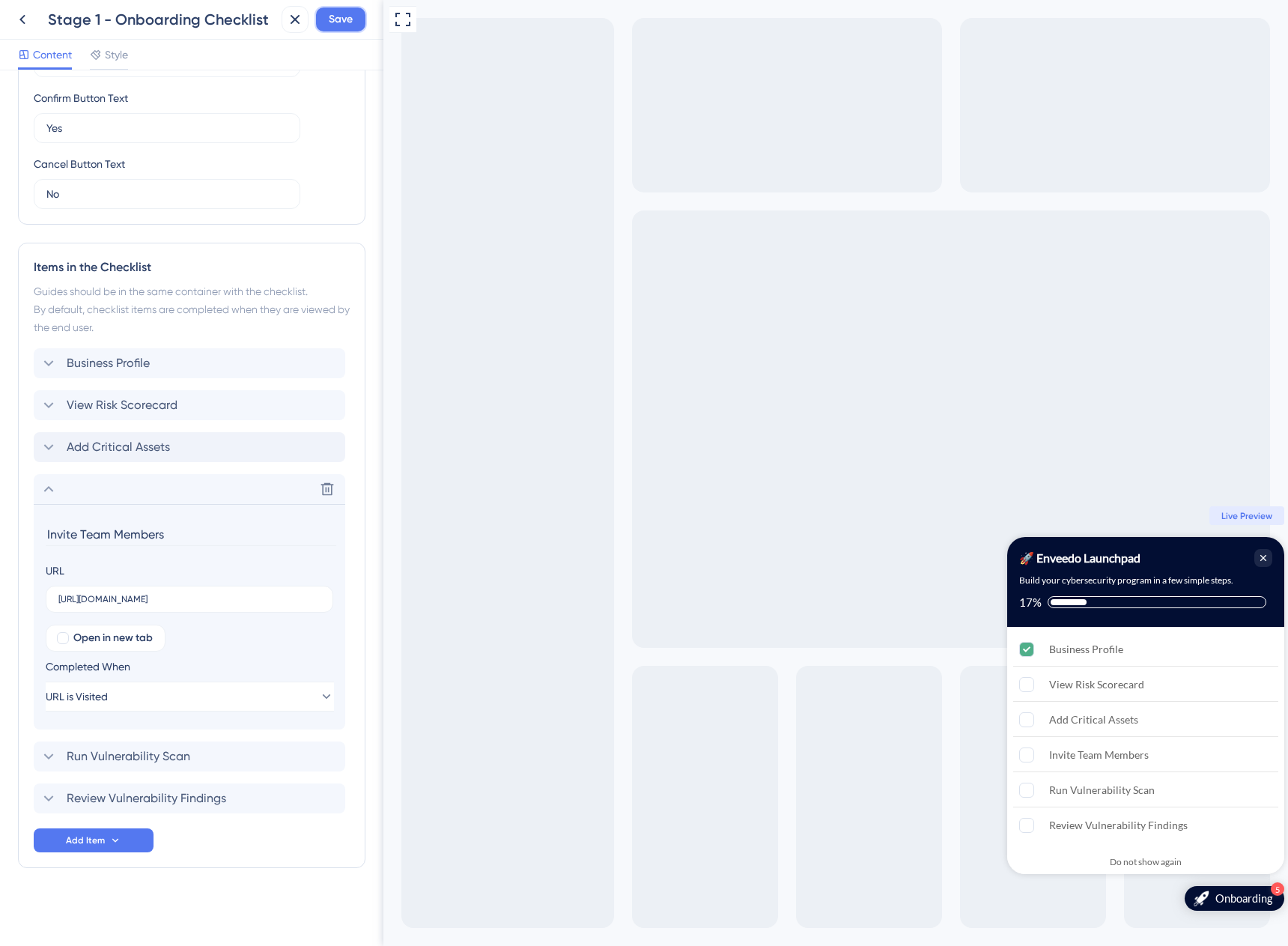
click at [327, 6] on button "Save" at bounding box center [341, 19] width 52 height 27
click at [16, 12] on icon at bounding box center [22, 20] width 18 height 18
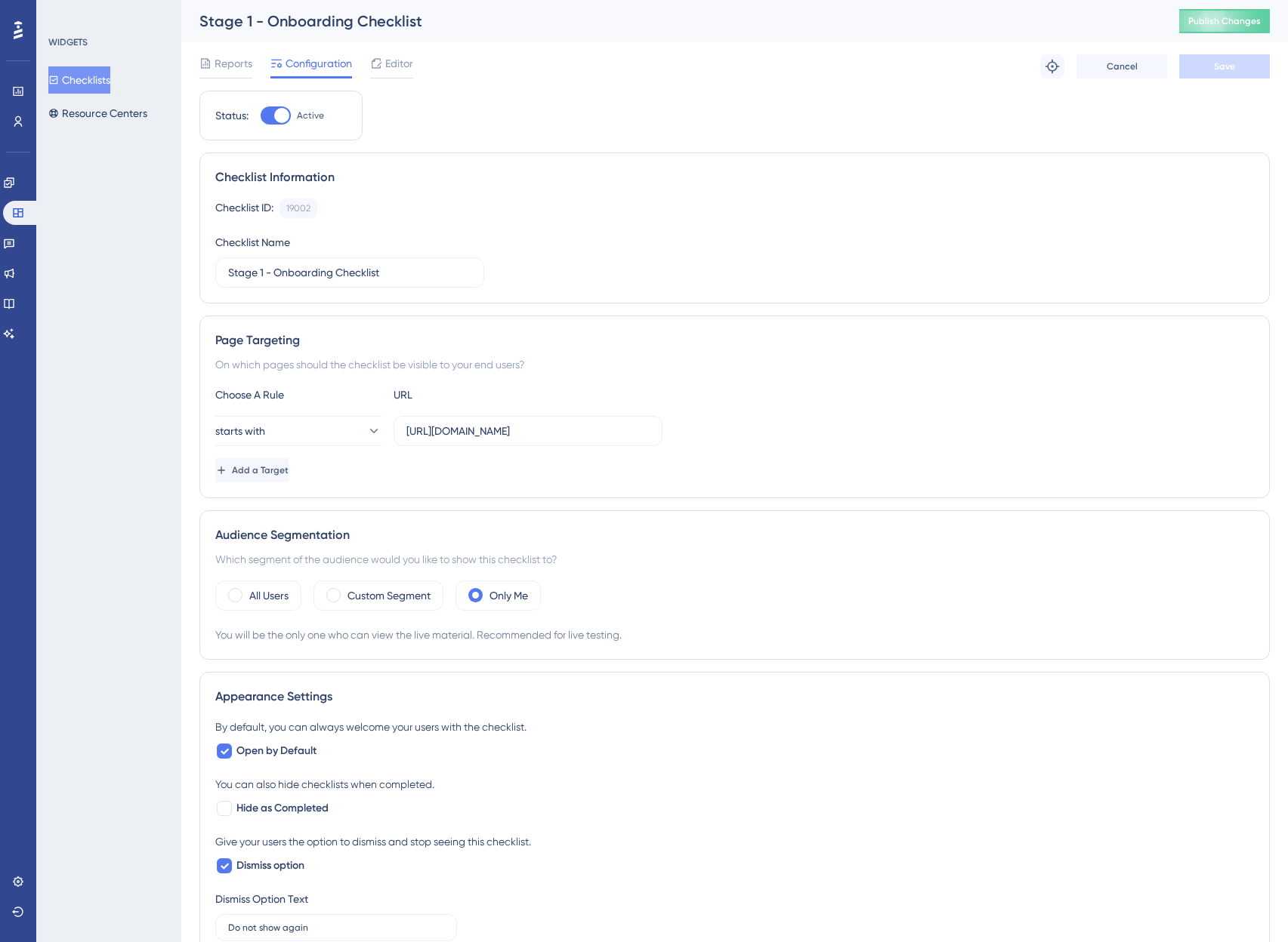
click at [104, 64] on div "WIDGETS Checklists Resource Centers" at bounding box center [109, 82] width 122 height 91
click at [110, 85] on button "Checklists" at bounding box center [79, 79] width 62 height 27
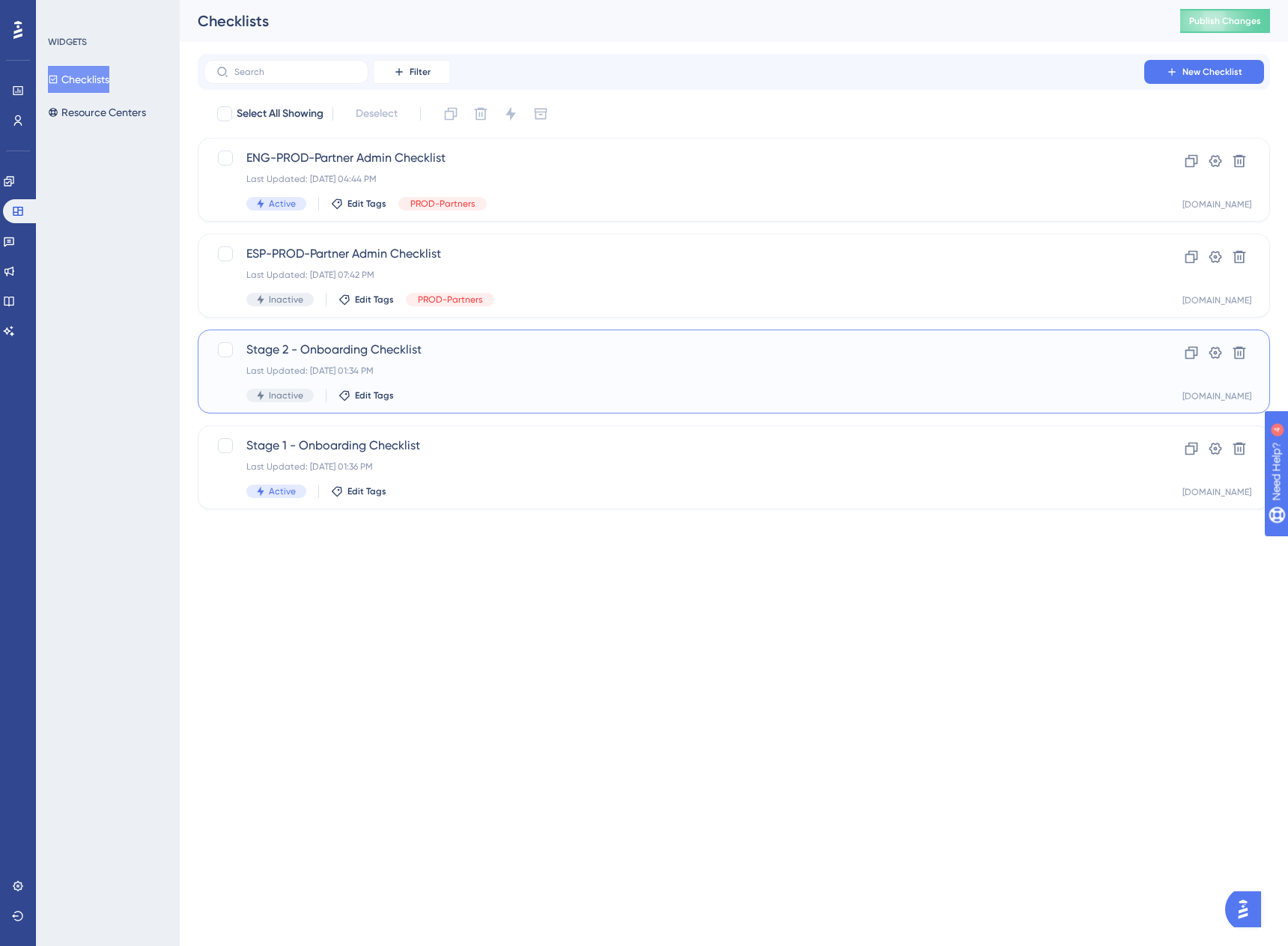
click at [325, 372] on div "Last Updated: [DATE] 01:34 PM" at bounding box center [674, 371] width 855 height 12
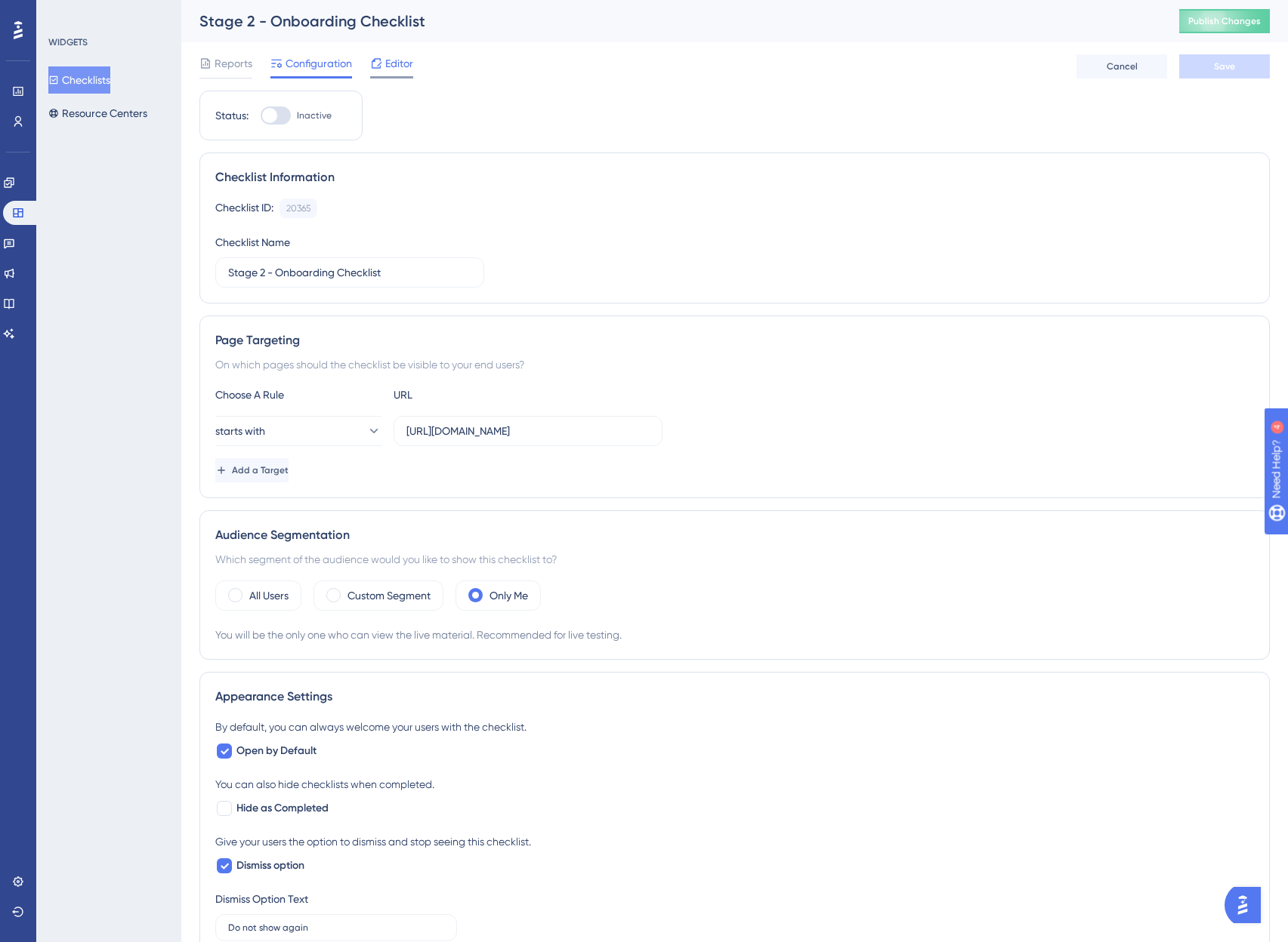
click at [398, 59] on span "Editor" at bounding box center [399, 64] width 28 height 18
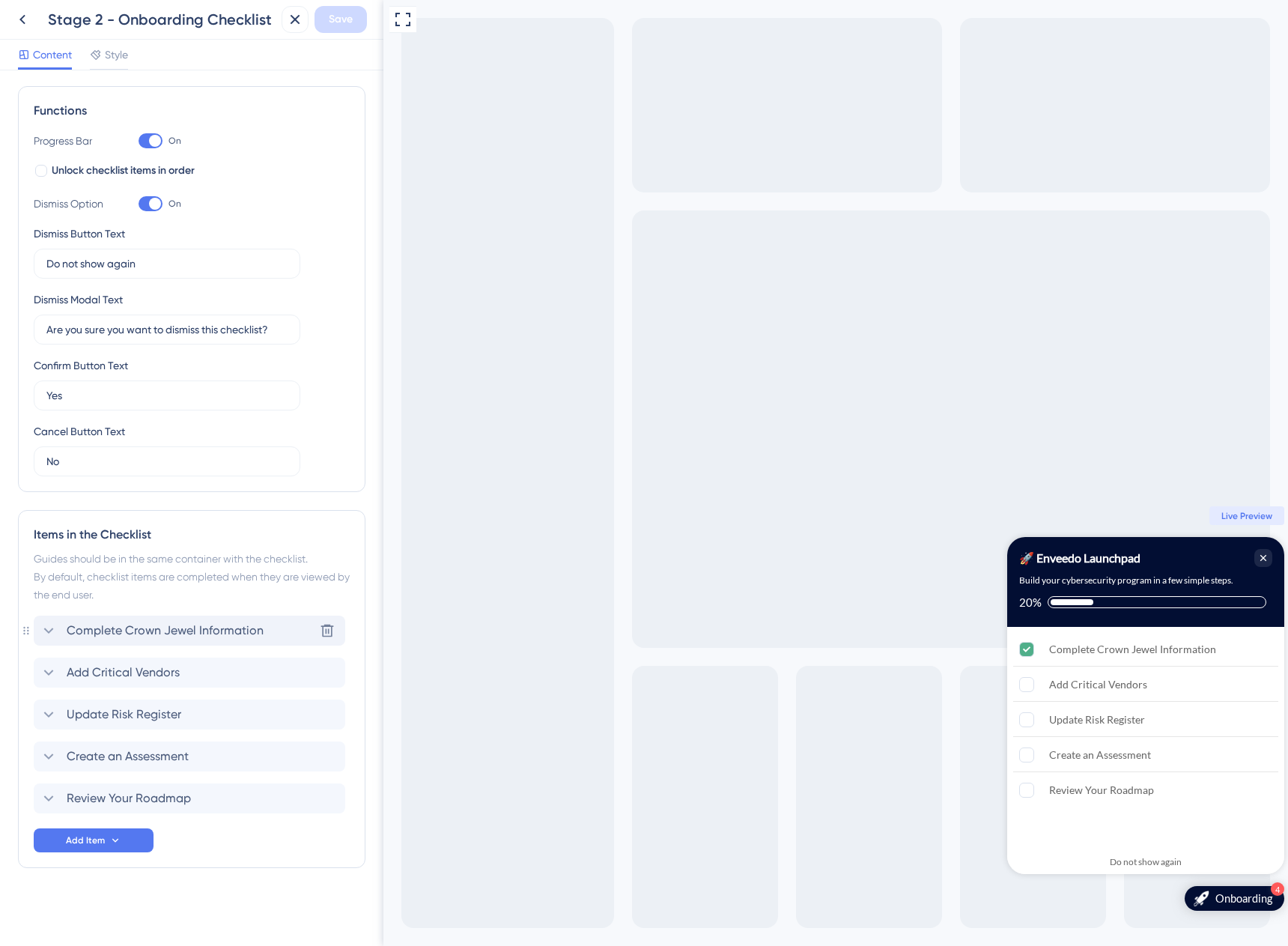
click at [86, 625] on span "Complete Crown Jewel Information" at bounding box center [165, 630] width 197 height 18
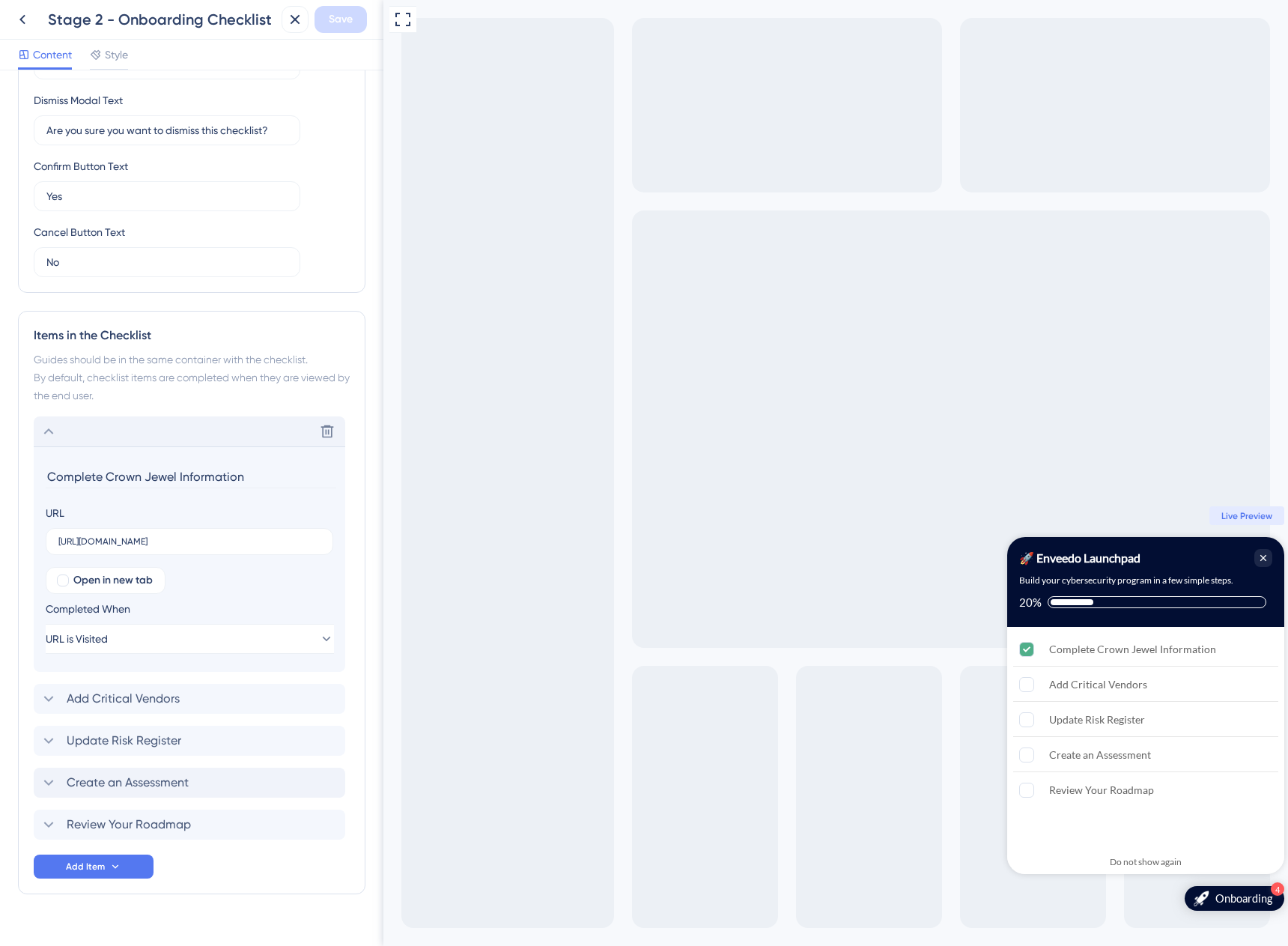
scroll to position [430, 0]
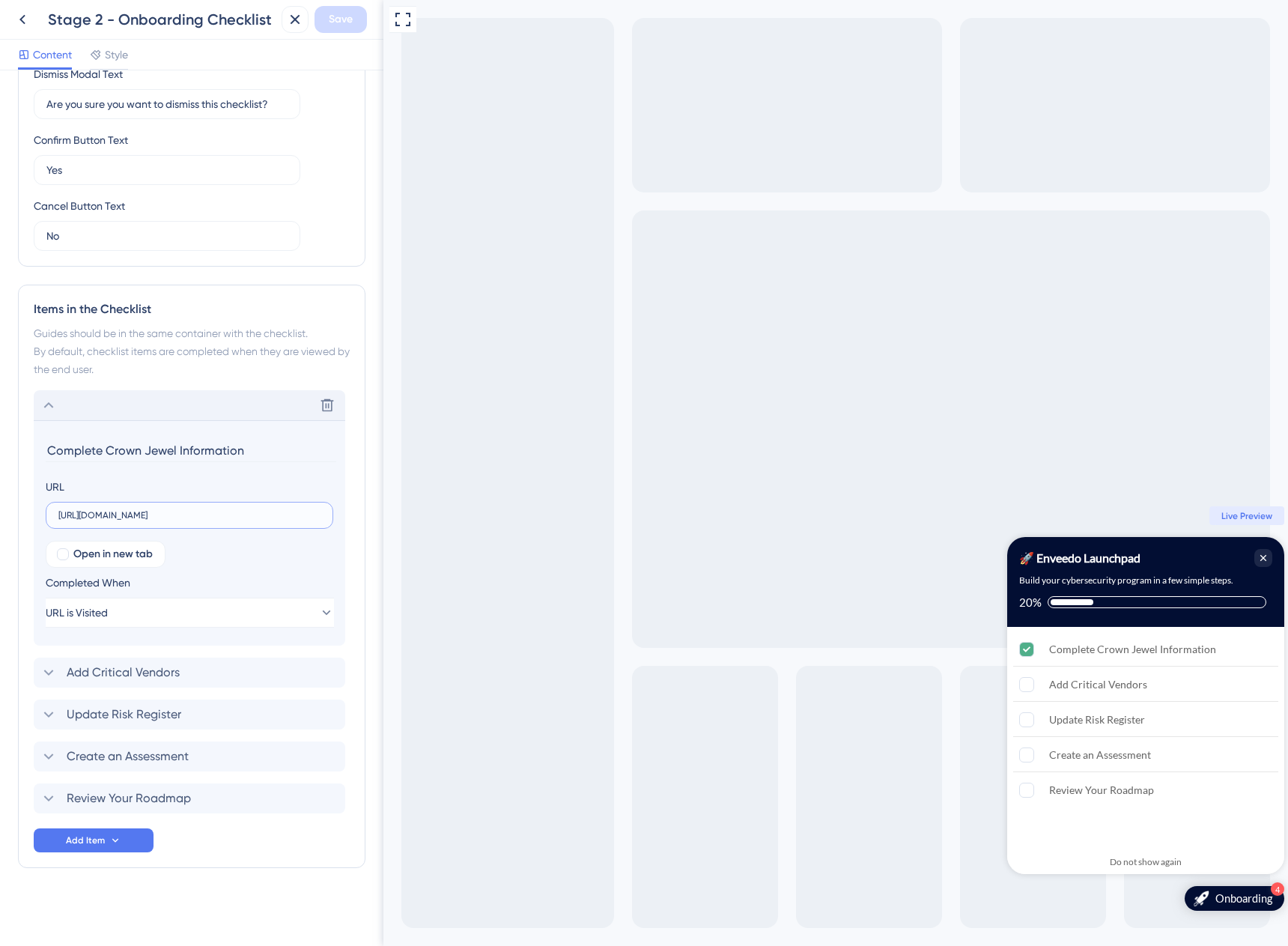
click at [261, 518] on input "[URL][DOMAIN_NAME]" at bounding box center [189, 515] width 262 height 11
paste input "rown-jewels"
type input "[URL][DOMAIN_NAME]"
click at [347, 16] on span "Save" at bounding box center [340, 20] width 24 height 18
click at [151, 666] on span "Add Critical Vendors" at bounding box center [123, 673] width 113 height 18
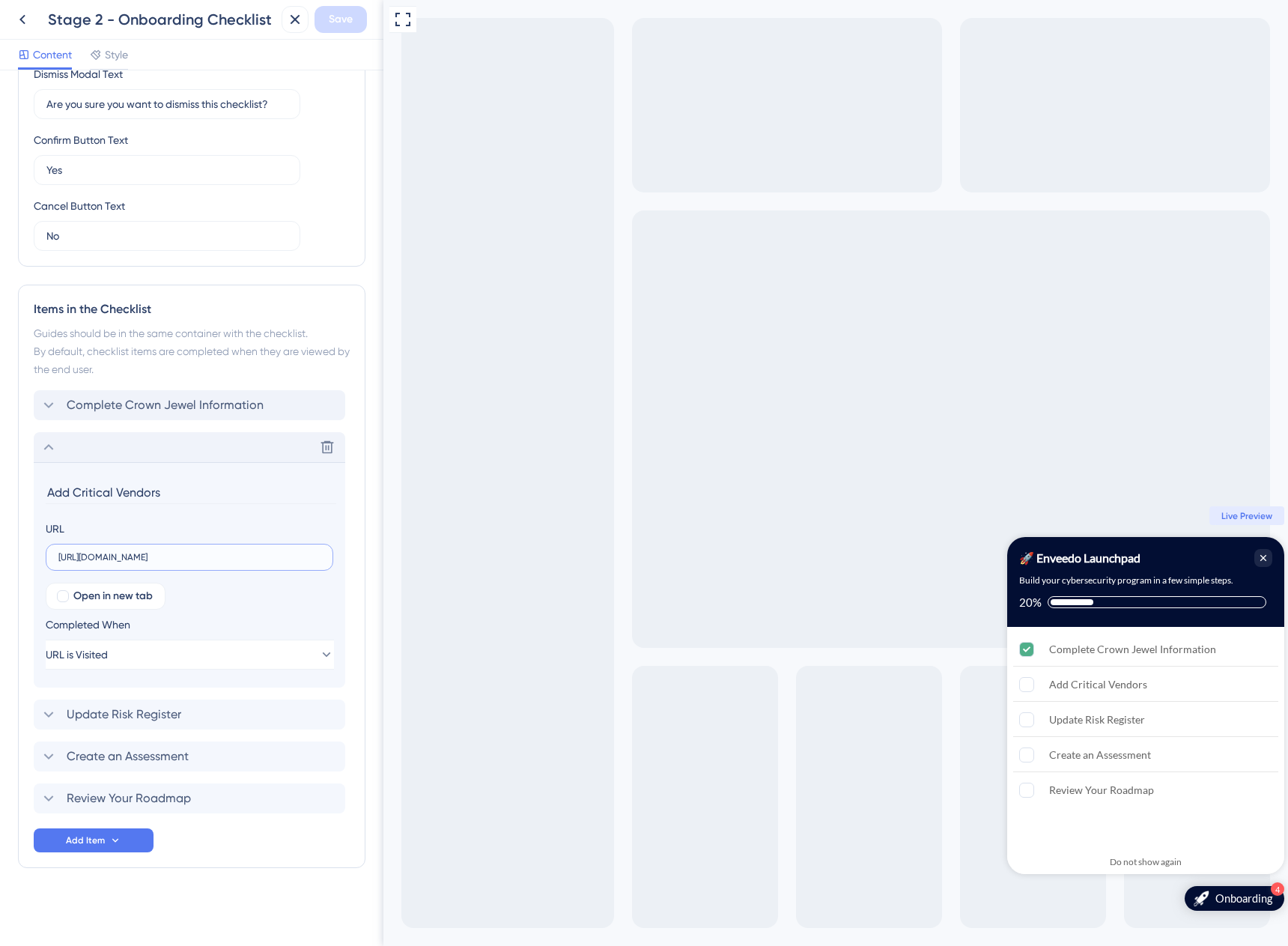
click at [218, 553] on input "[URL][DOMAIN_NAME]" at bounding box center [189, 557] width 262 height 11
paste input "endor-management-register"
type input "[URL][DOMAIN_NAME]"
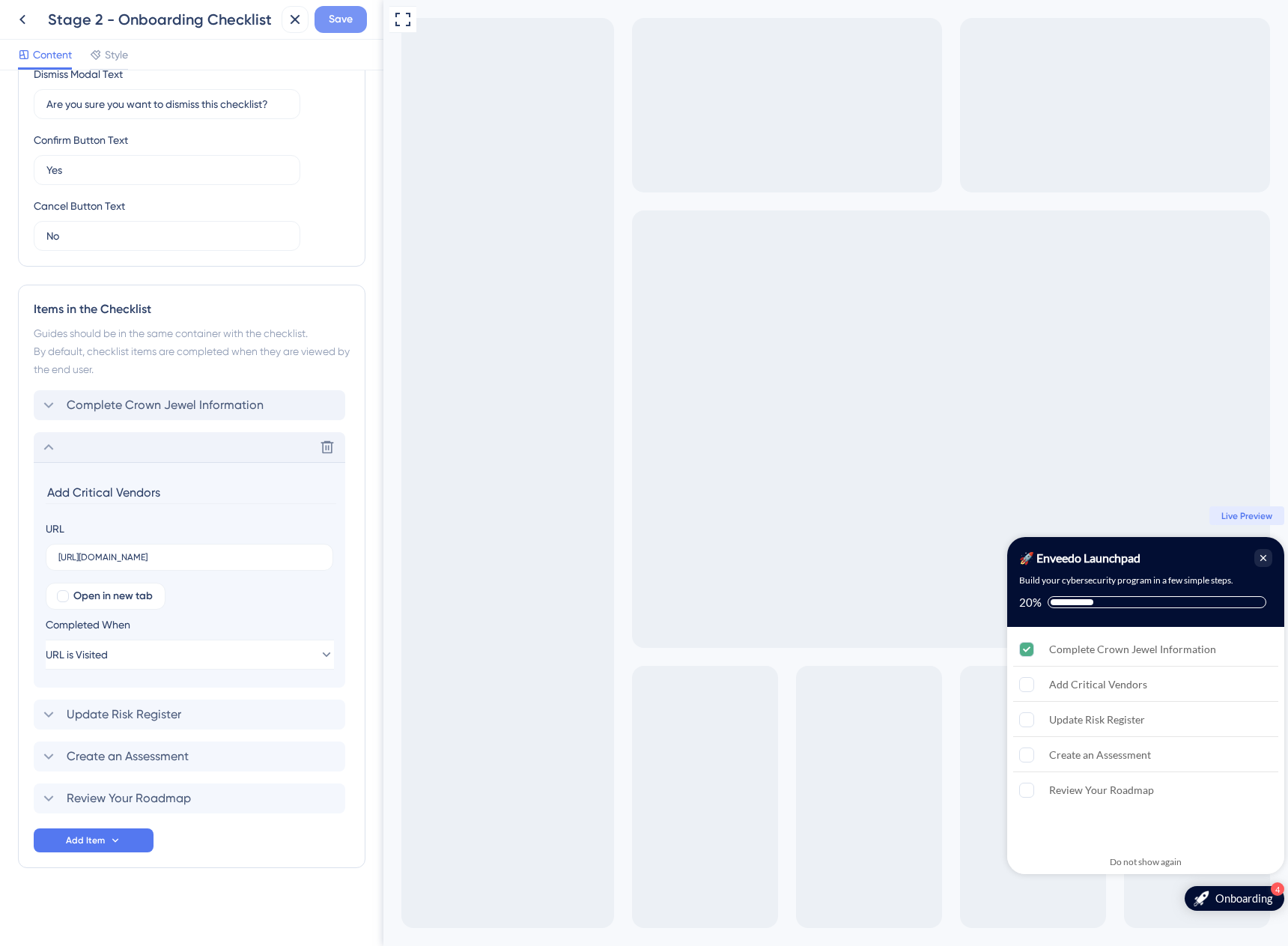
click at [328, 6] on button "Save" at bounding box center [341, 19] width 52 height 27
click at [107, 716] on span "Update Risk Register" at bounding box center [124, 715] width 115 height 18
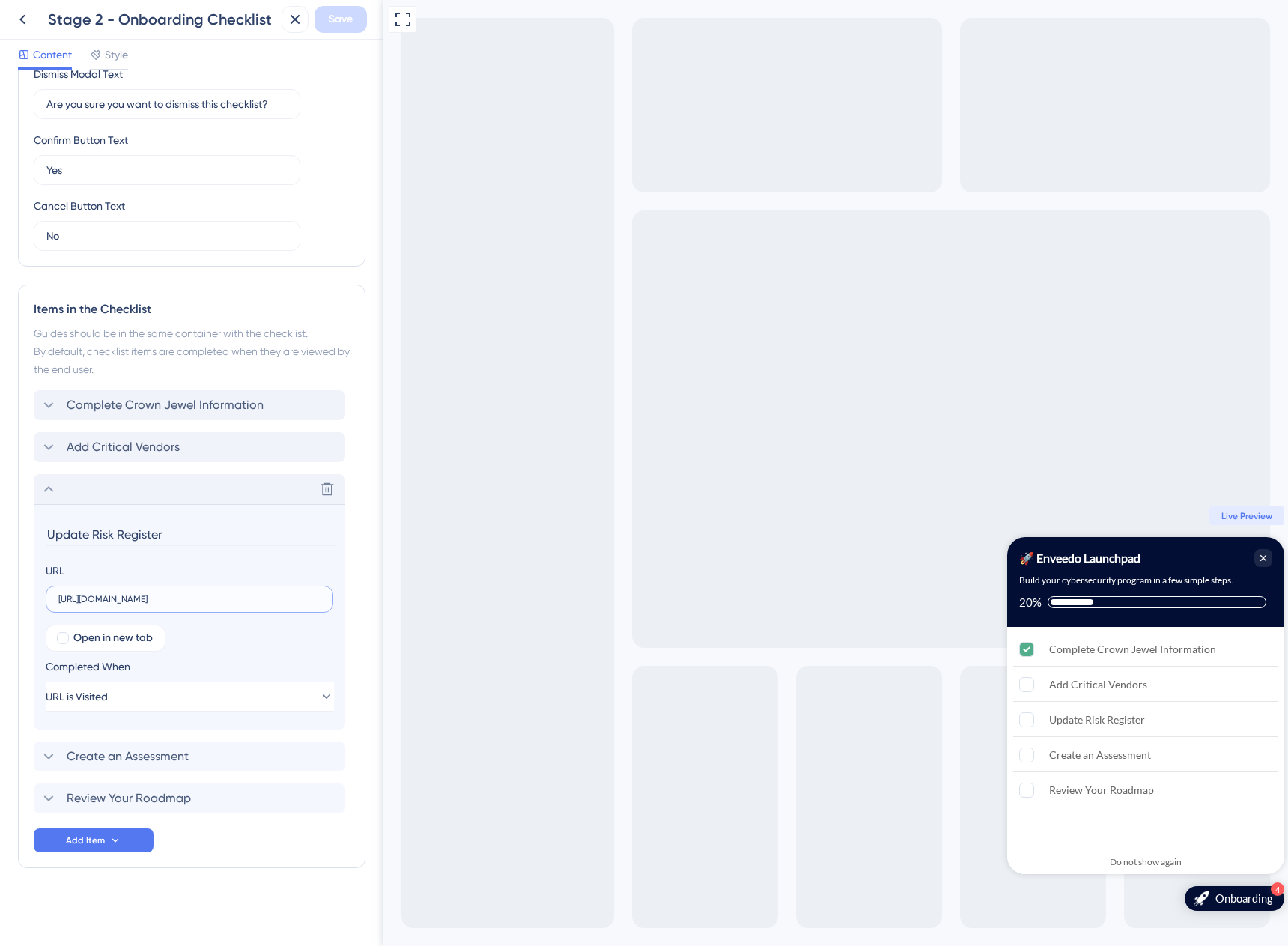
click at [240, 594] on input "[URL][DOMAIN_NAME]" at bounding box center [189, 599] width 262 height 11
click at [108, 756] on span "Create an Assessment" at bounding box center [127, 757] width 122 height 18
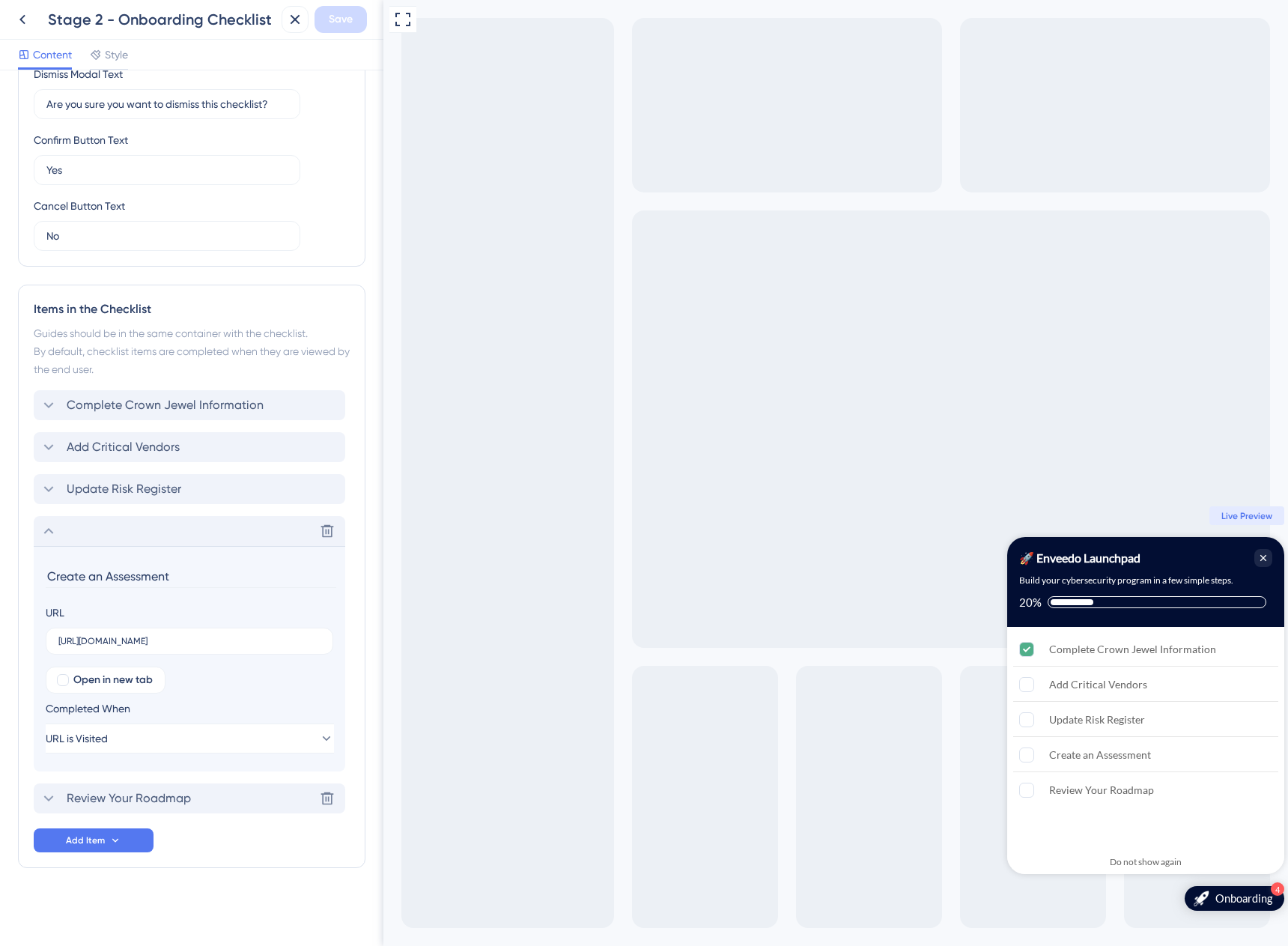
click at [197, 803] on div "Review Your Roadmap Delete" at bounding box center [189, 798] width 311 height 30
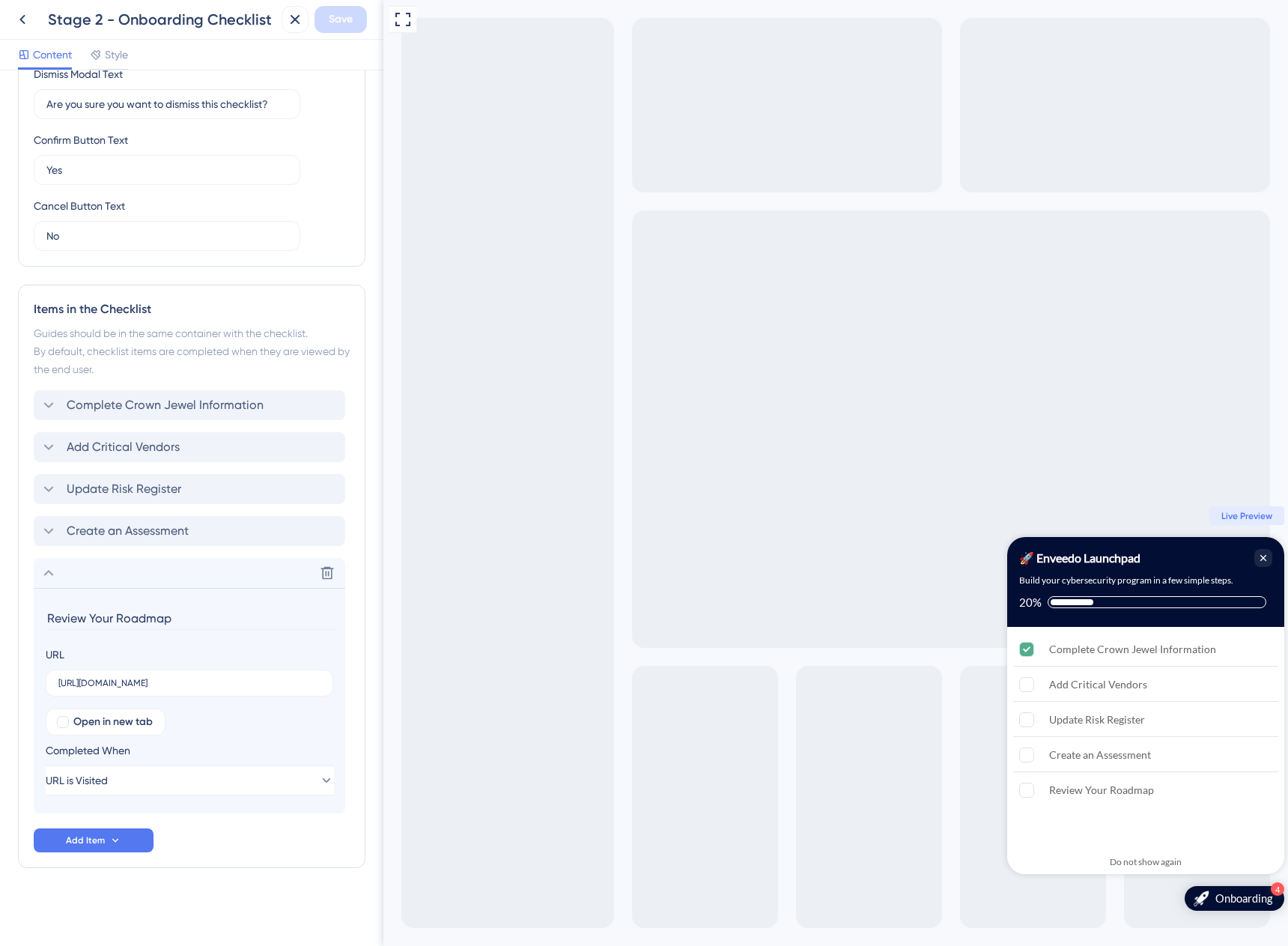
click at [161, 619] on input "Review Your Roadmap" at bounding box center [191, 618] width 291 height 23
click at [116, 621] on input "Review Your Roadmap" at bounding box center [191, 618] width 291 height 23
click at [109, 612] on input "Review Your Tasks" at bounding box center [191, 618] width 291 height 23
click at [97, 603] on section "Review Your Tasks URL [URL][DOMAIN_NAME] Open in new tab Completed When URL is …" at bounding box center [189, 700] width 311 height 225
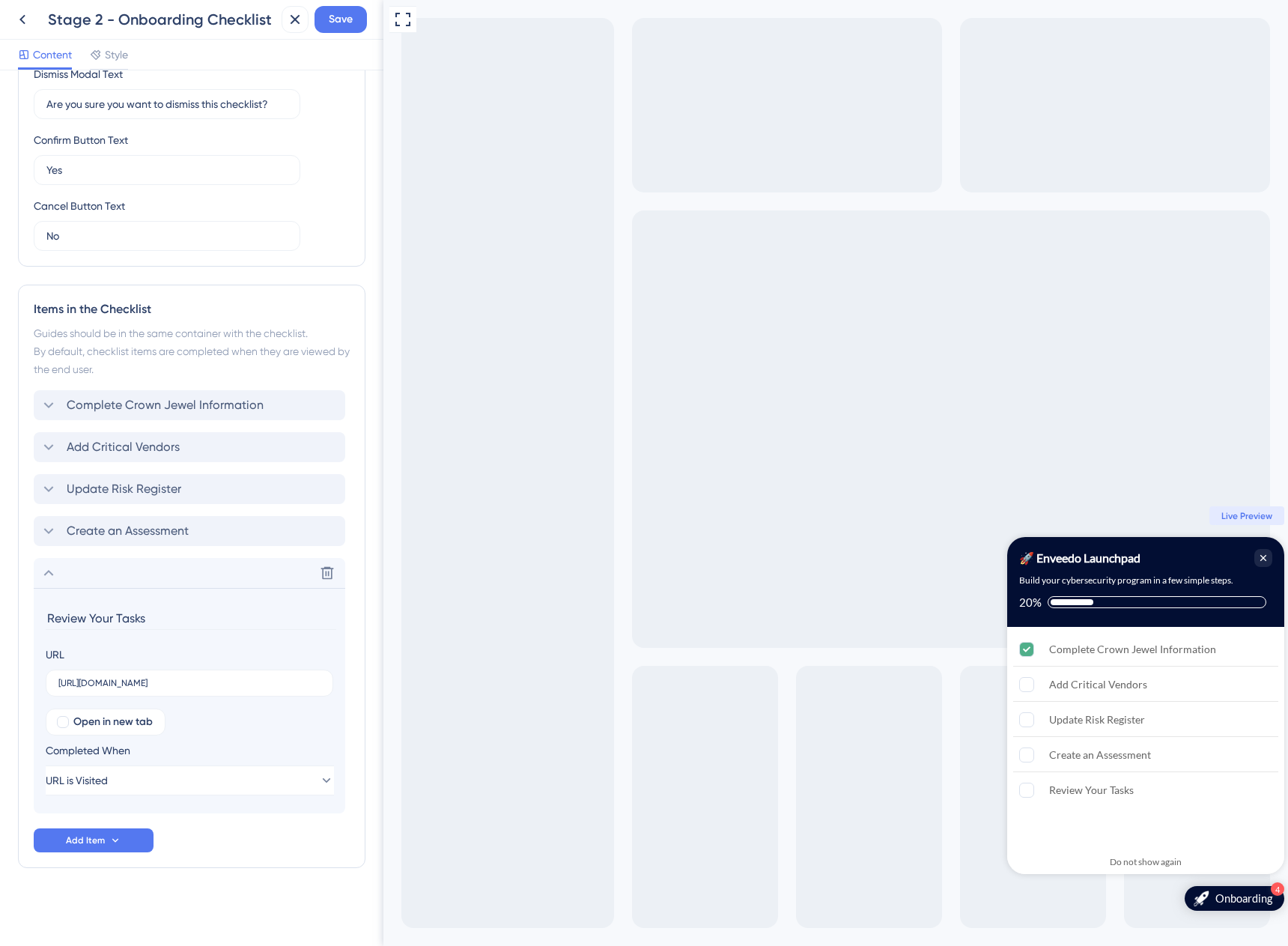
click at [99, 612] on input "Review Your Tasks" at bounding box center [191, 618] width 291 height 23
type input "Review Open Tasks"
click at [147, 692] on label "[URL][DOMAIN_NAME]" at bounding box center [189, 683] width 288 height 27
click at [147, 689] on input "[URL][DOMAIN_NAME]" at bounding box center [189, 683] width 262 height 11
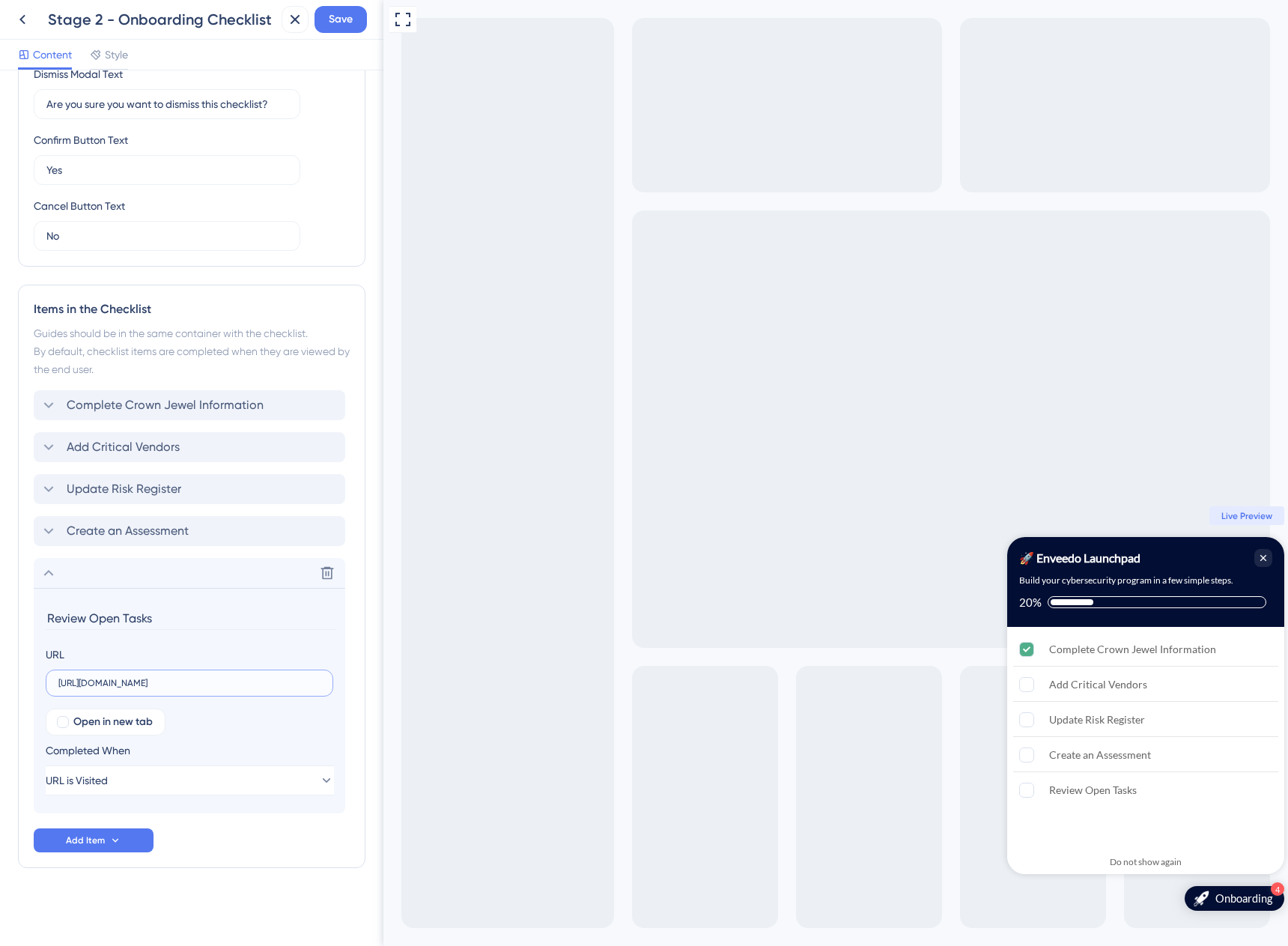
paste input "orkflow-management/all-tasks"
type input "[URL][DOMAIN_NAME]"
click at [173, 578] on div "Delete" at bounding box center [189, 573] width 311 height 30
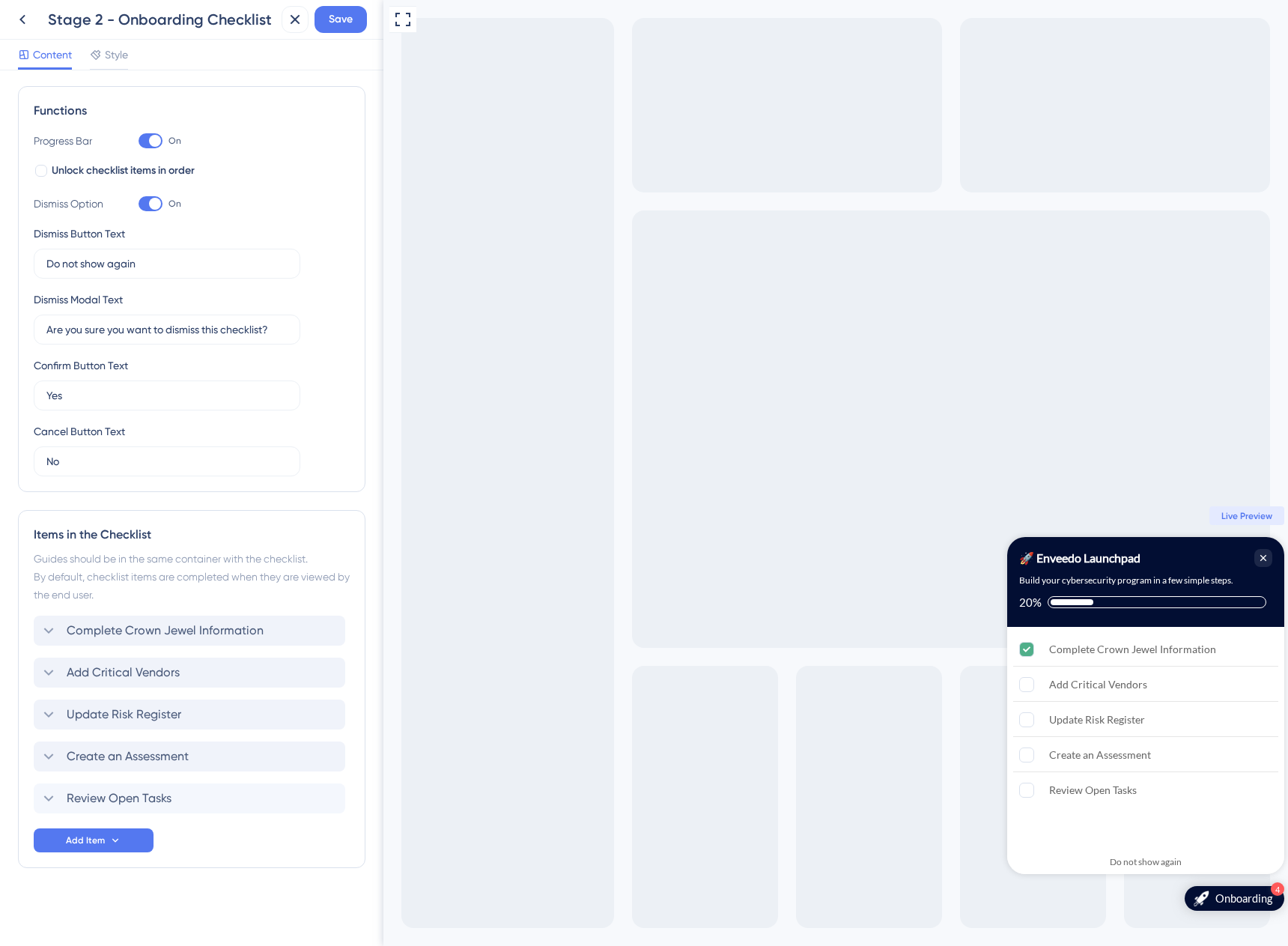
scroll to position [204, 0]
click at [351, 20] on span "Save" at bounding box center [340, 20] width 24 height 18
click at [80, 843] on span "Add Item" at bounding box center [85, 840] width 39 height 12
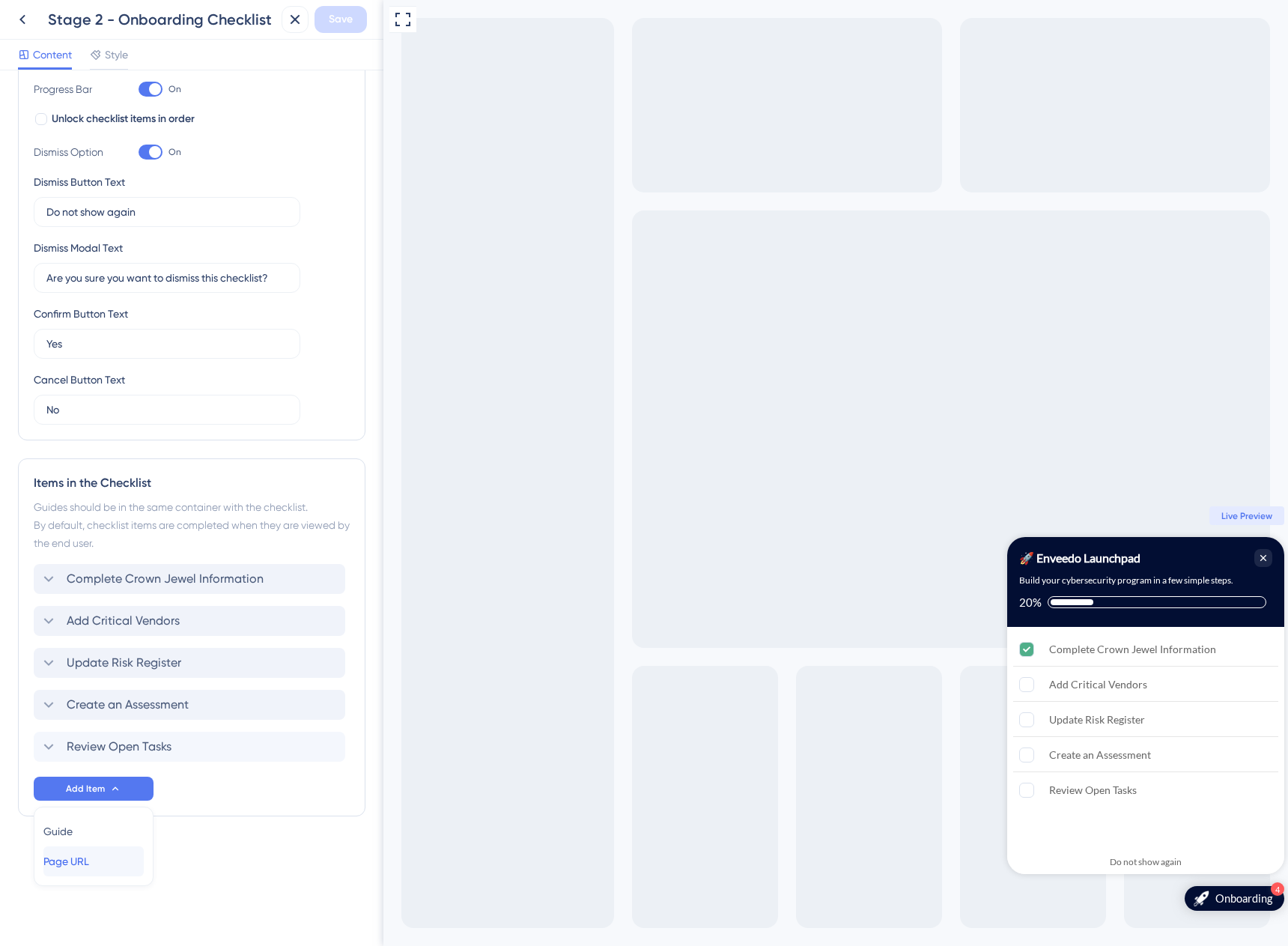
click at [89, 853] on span "Page URL" at bounding box center [66, 862] width 46 height 18
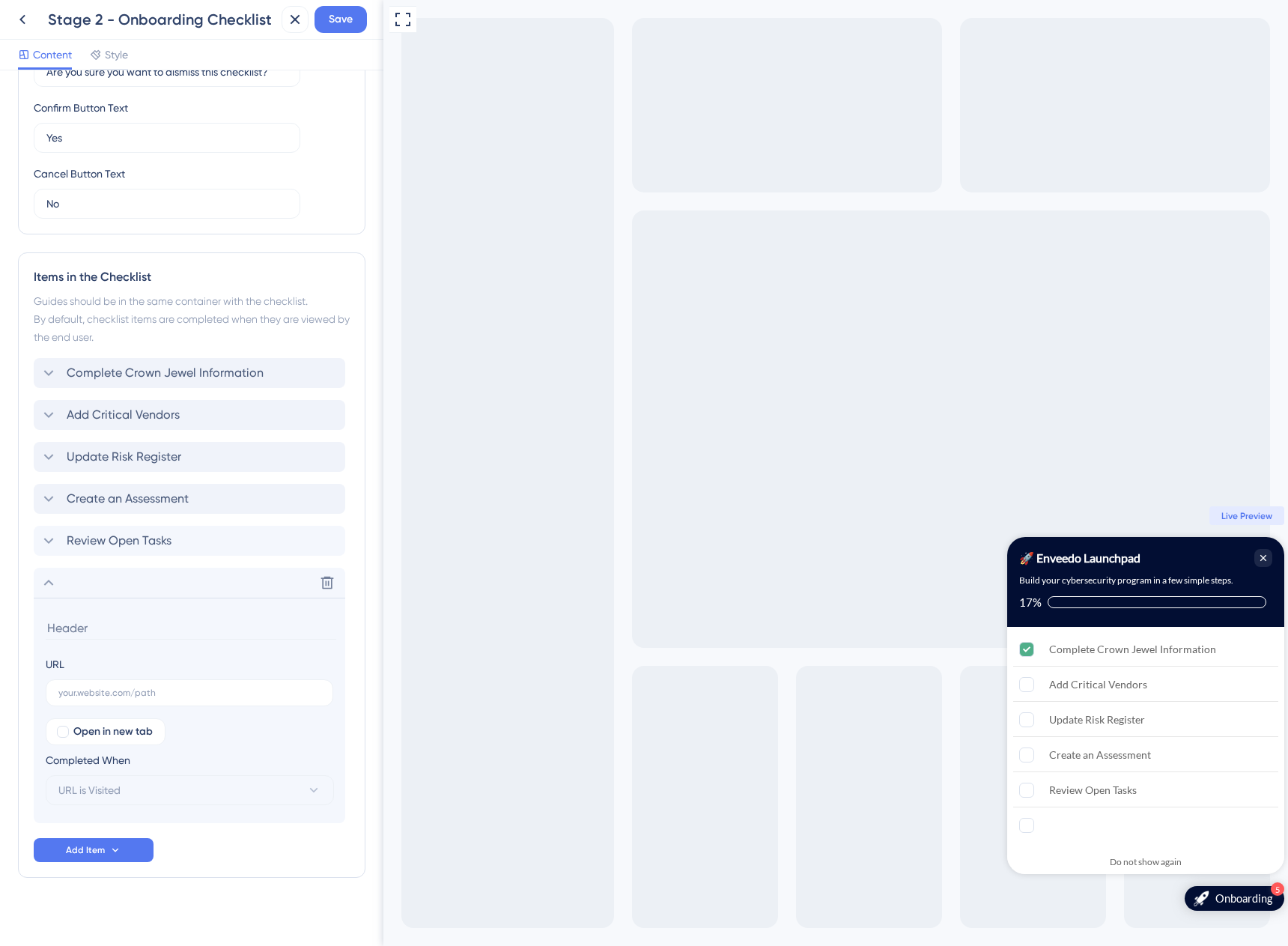
scroll to position [472, 0]
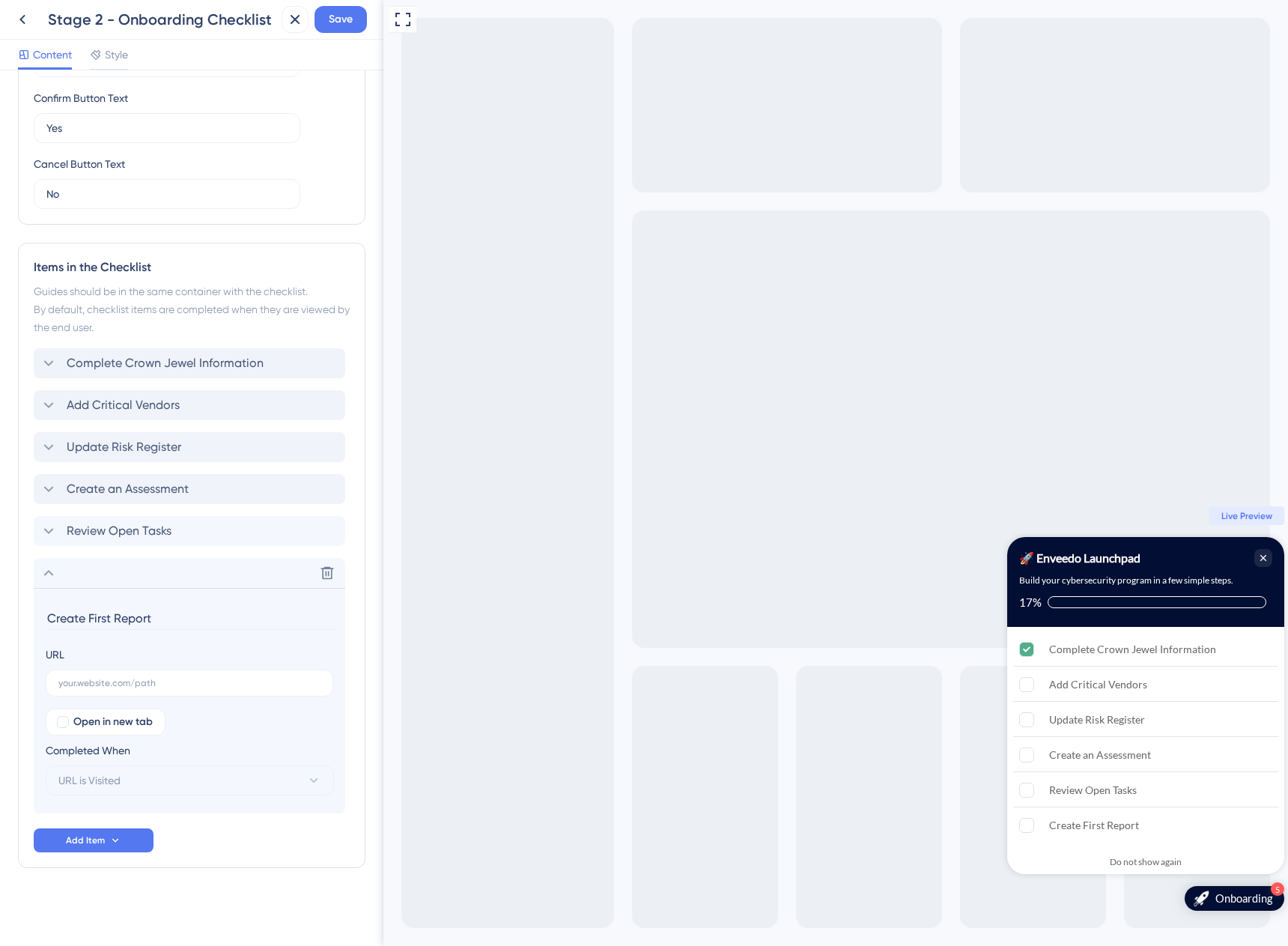
type input "Create First Report"
click at [190, 680] on input "text" at bounding box center [189, 683] width 262 height 11
click at [141, 680] on input "text" at bounding box center [189, 683] width 262 height 11
paste input "[URL][DOMAIN_NAME]"
type input "[URL][DOMAIN_NAME]"
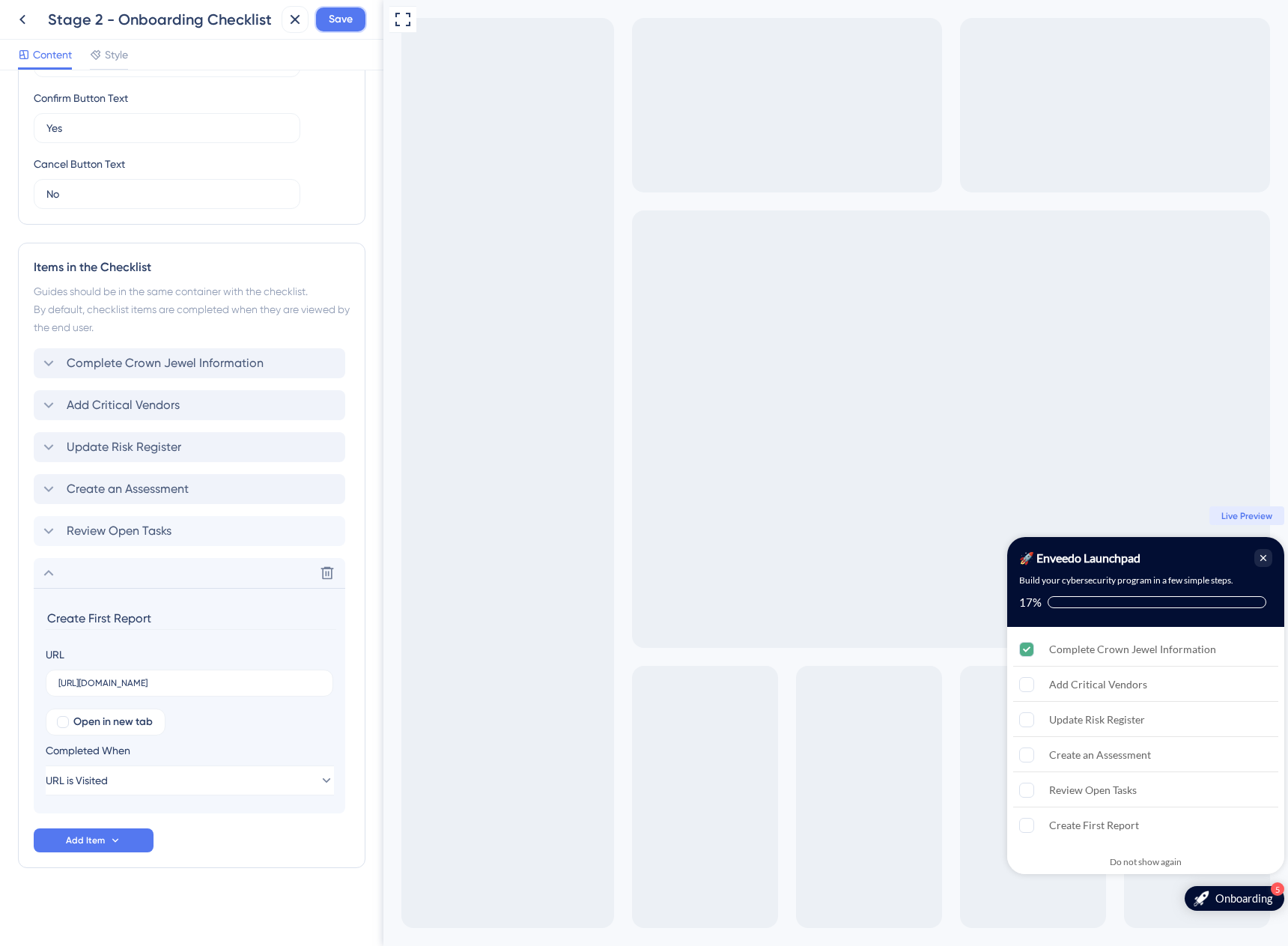
click at [336, 16] on span "Save" at bounding box center [340, 20] width 24 height 18
click at [42, 574] on icon at bounding box center [48, 573] width 18 height 18
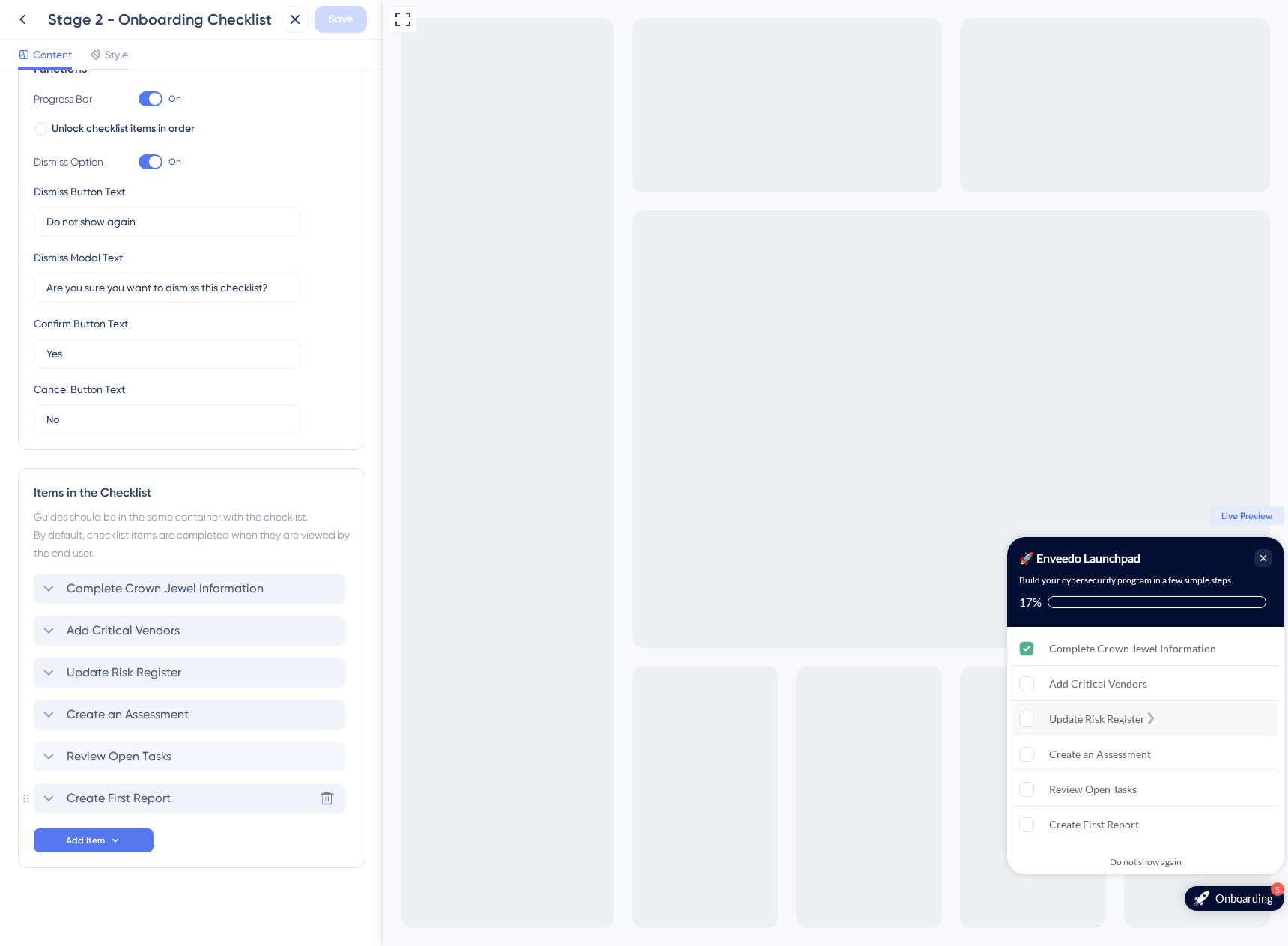
scroll to position [0, 0]
click at [101, 840] on span "Add Item" at bounding box center [85, 840] width 39 height 12
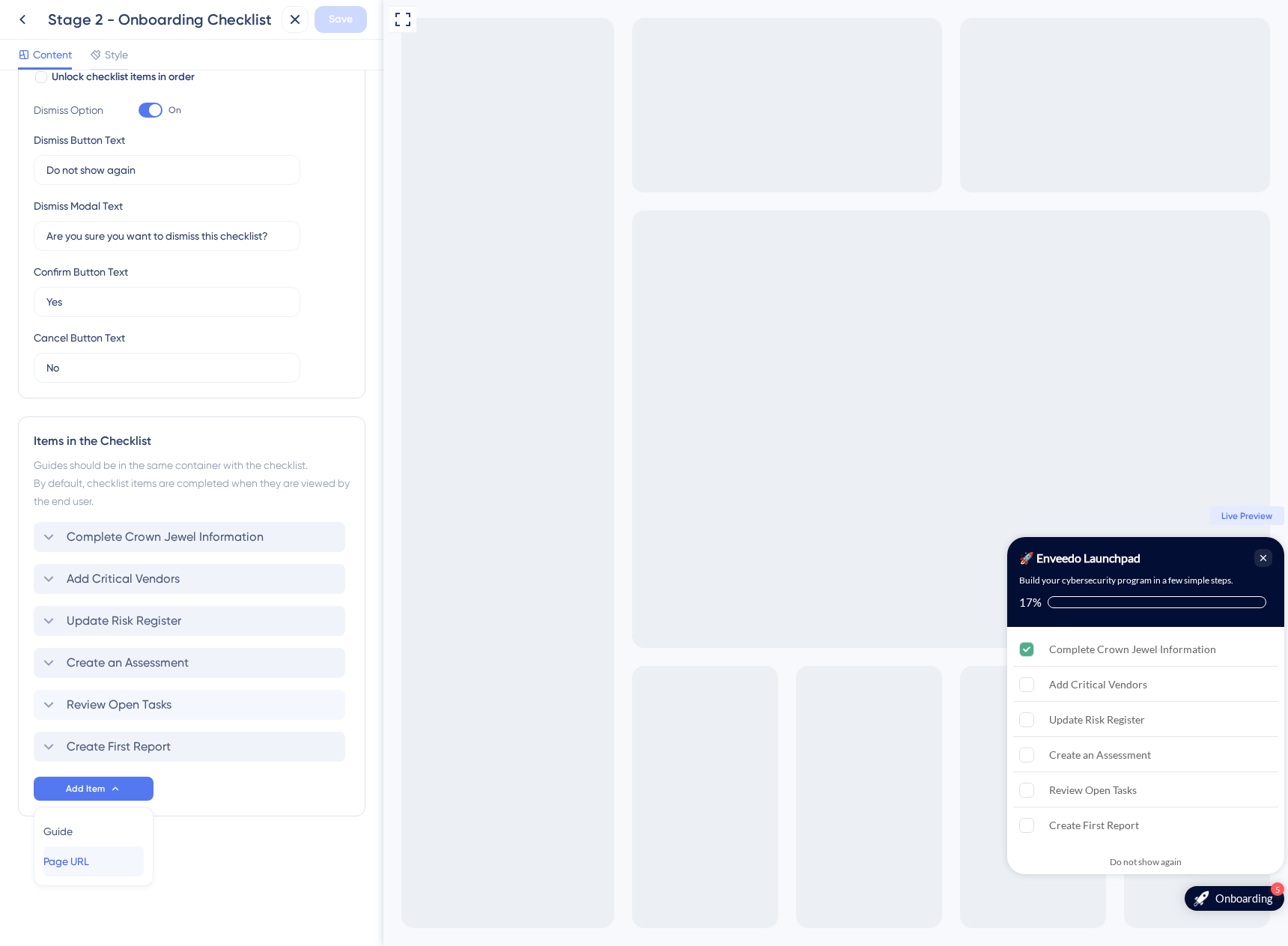
click at [79, 863] on span "Page URL" at bounding box center [66, 862] width 46 height 18
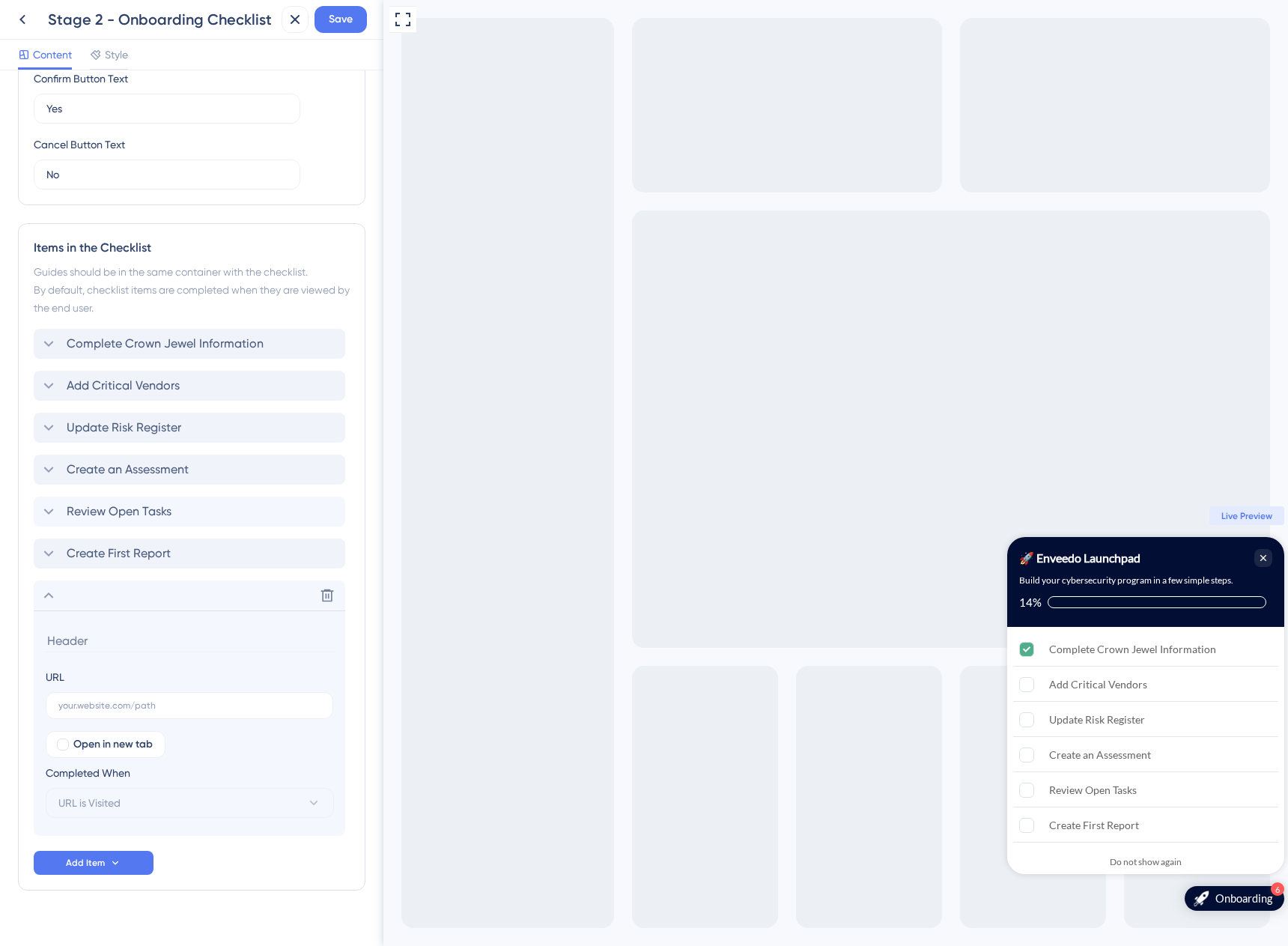
scroll to position [514, 0]
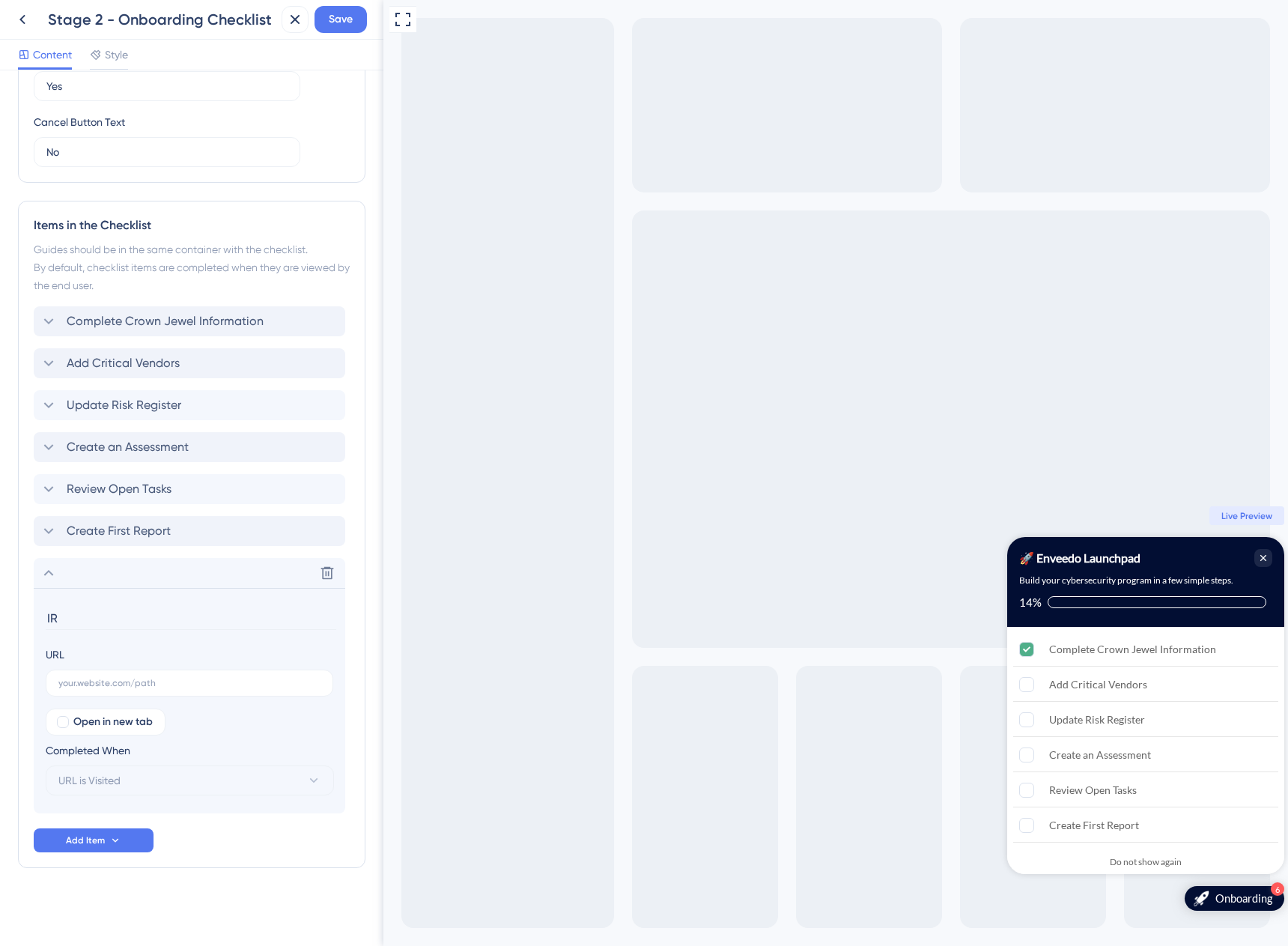
drag, startPoint x: 63, startPoint y: 621, endPoint x: 37, endPoint y: 615, distance: 26.7
click at [37, 615] on section "IR URL Open in new tab Completed When URL is Visited" at bounding box center [189, 700] width 311 height 225
type input "Document IR Plan"
click at [158, 682] on input "text" at bounding box center [189, 683] width 262 height 11
paste input "[URL][DOMAIN_NAME]"
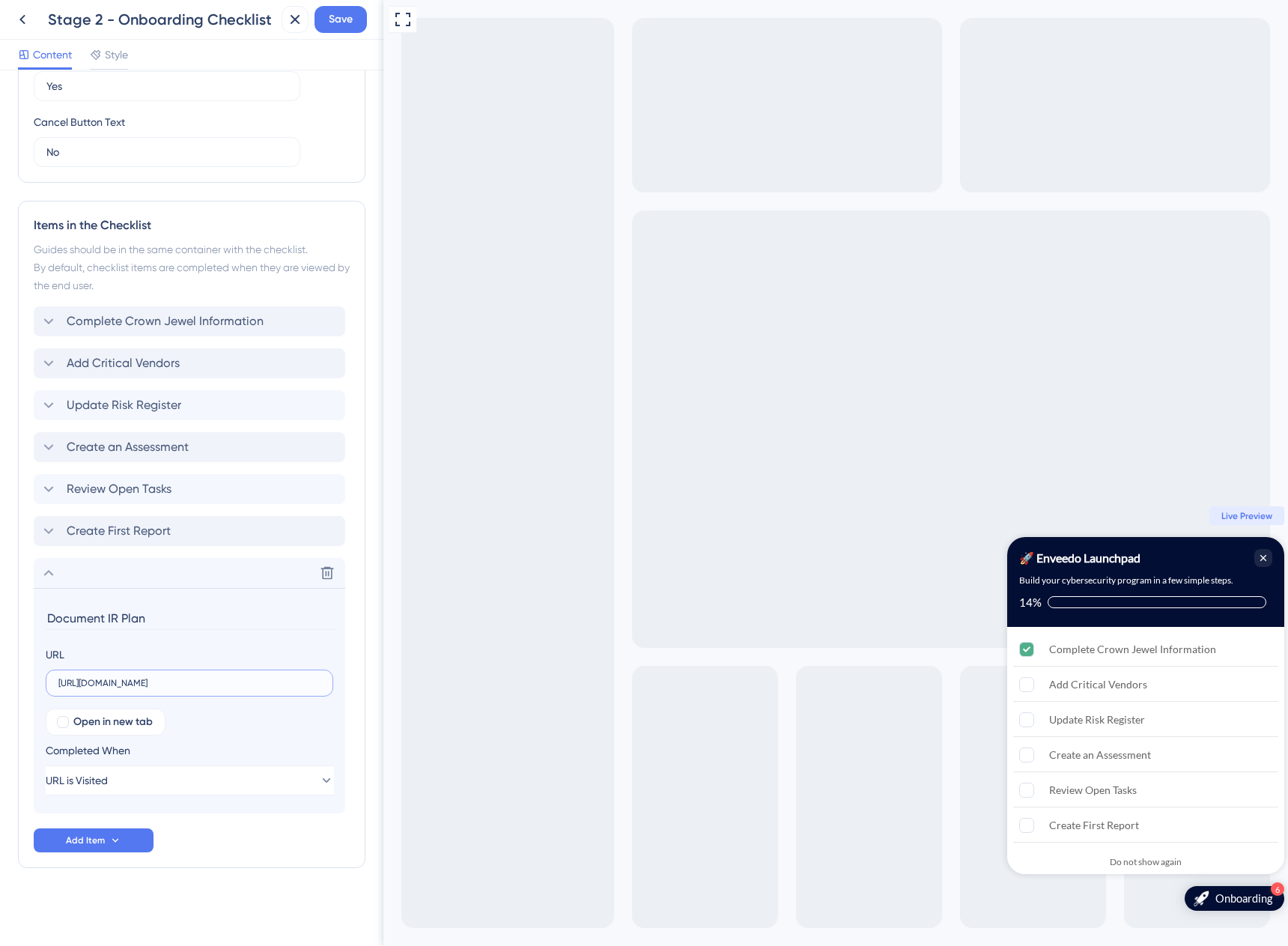
scroll to position [0, 29]
type input "[URL][DOMAIN_NAME]"
click at [325, 16] on button "Save" at bounding box center [341, 19] width 52 height 27
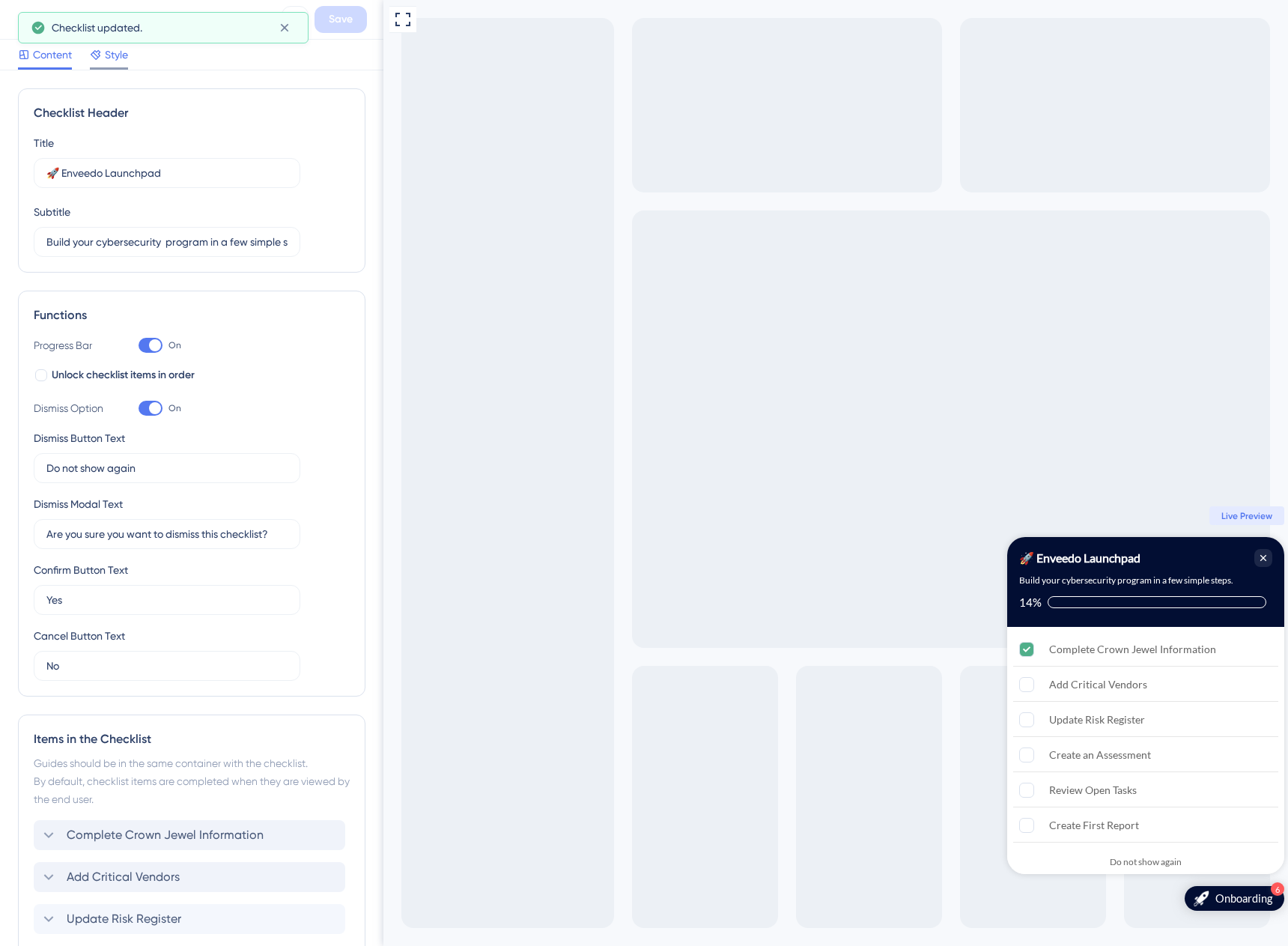
click at [108, 65] on div "Style" at bounding box center [109, 57] width 39 height 24
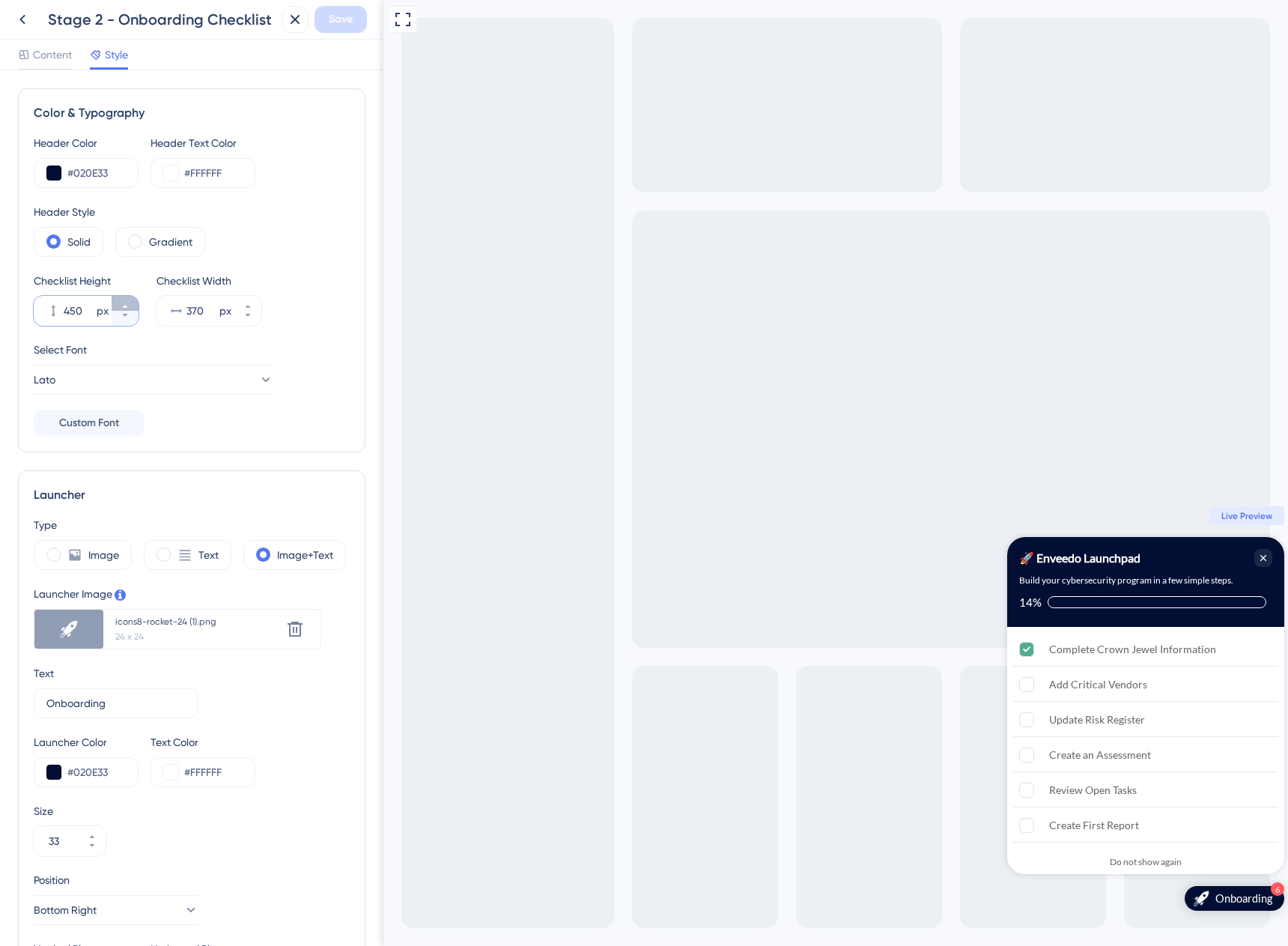
click at [120, 302] on icon at bounding box center [125, 306] width 9 height 9
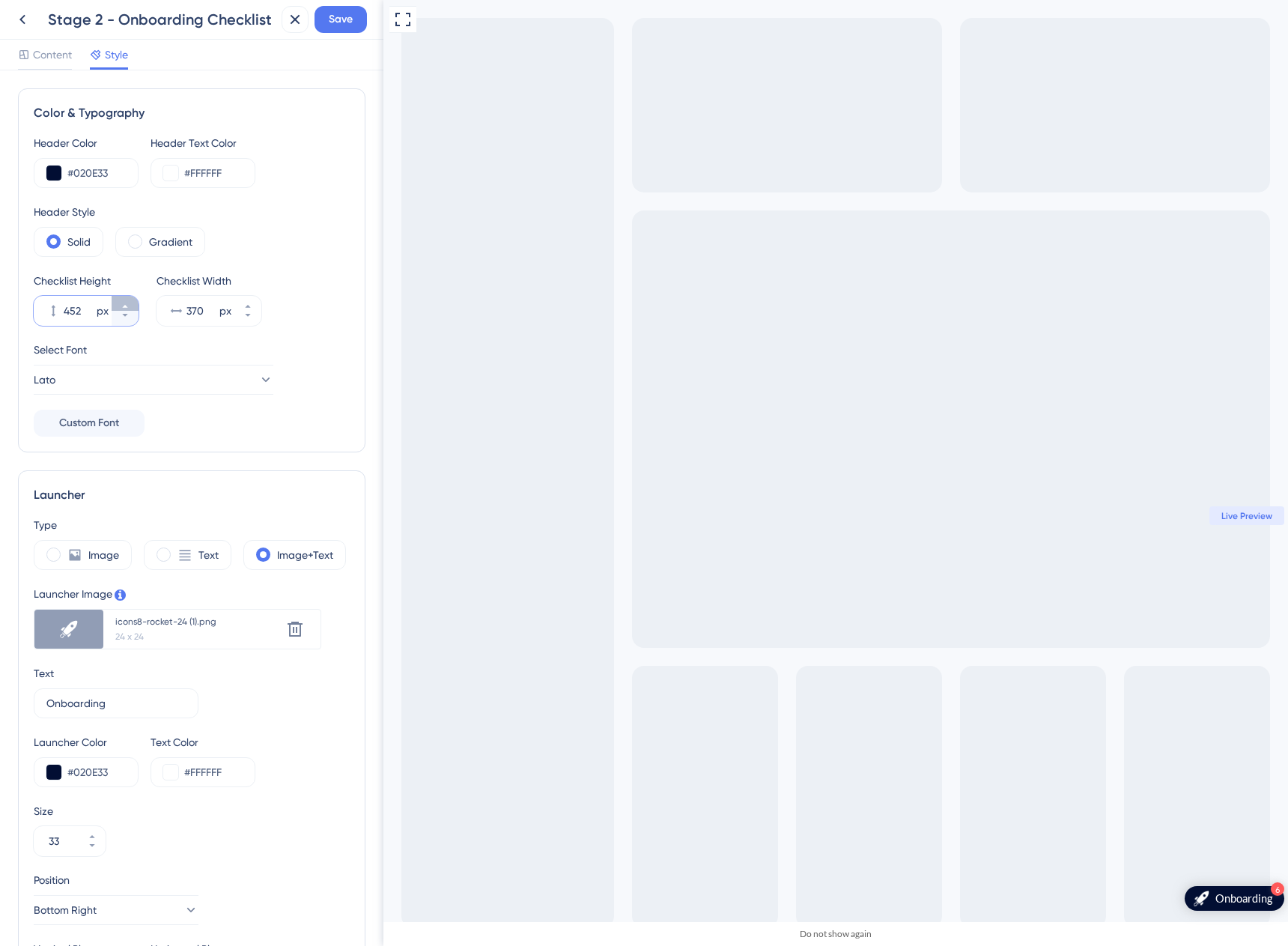
click at [120, 302] on icon at bounding box center [125, 306] width 9 height 9
type input "488"
click at [337, 16] on span "Save" at bounding box center [340, 20] width 24 height 18
click at [55, 64] on div "Content" at bounding box center [45, 57] width 54 height 24
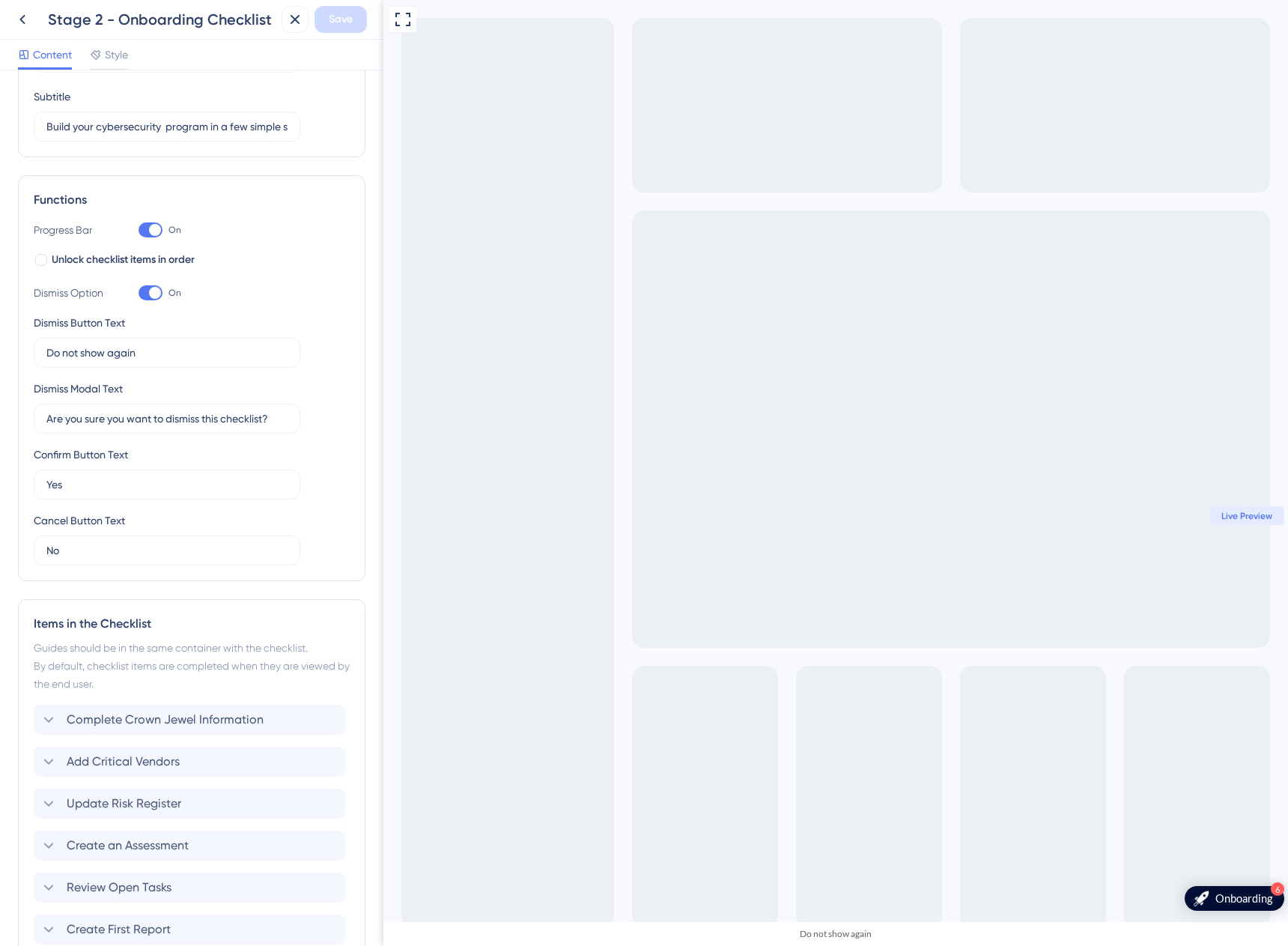
scroll to position [289, 0]
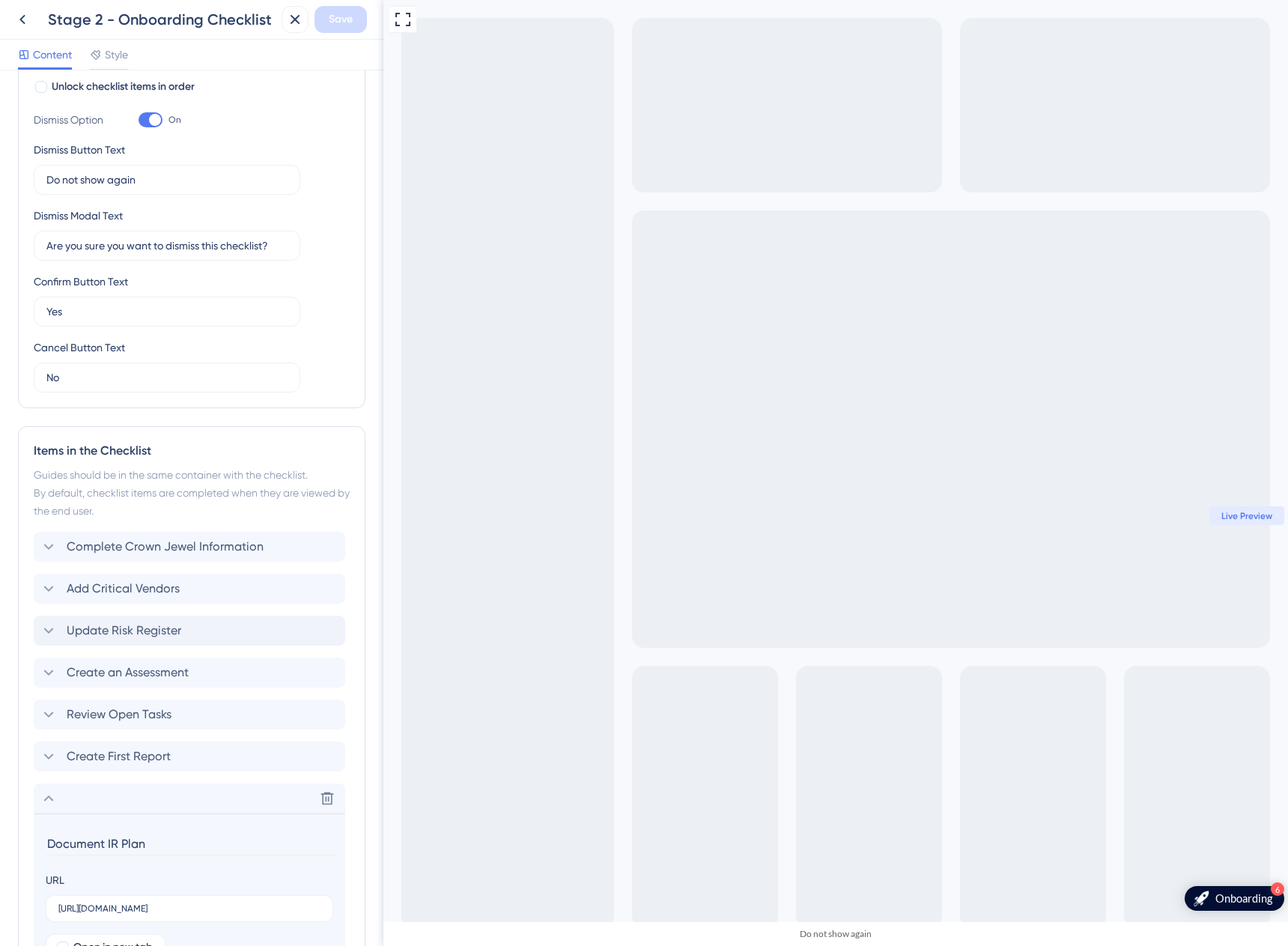
click at [69, 630] on span "Update Risk Register" at bounding box center [124, 630] width 115 height 18
click at [69, 630] on div "Update Risk Register" at bounding box center [189, 630] width 311 height 30
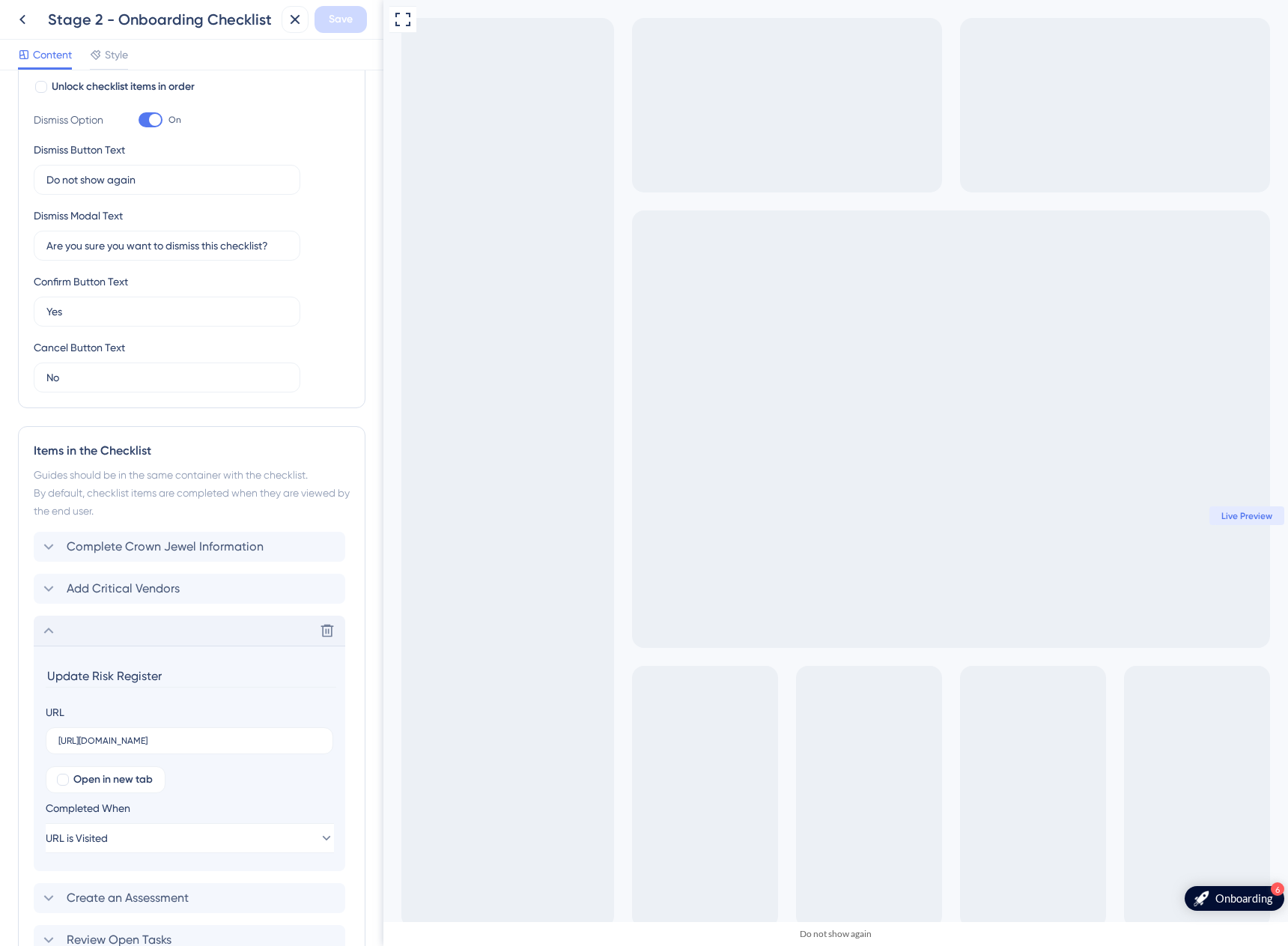
click at [154, 621] on div "Delete Update Risk Register URL [URL][DOMAIN_NAME] Open in new tab Completed Wh…" at bounding box center [189, 744] width 311 height 256
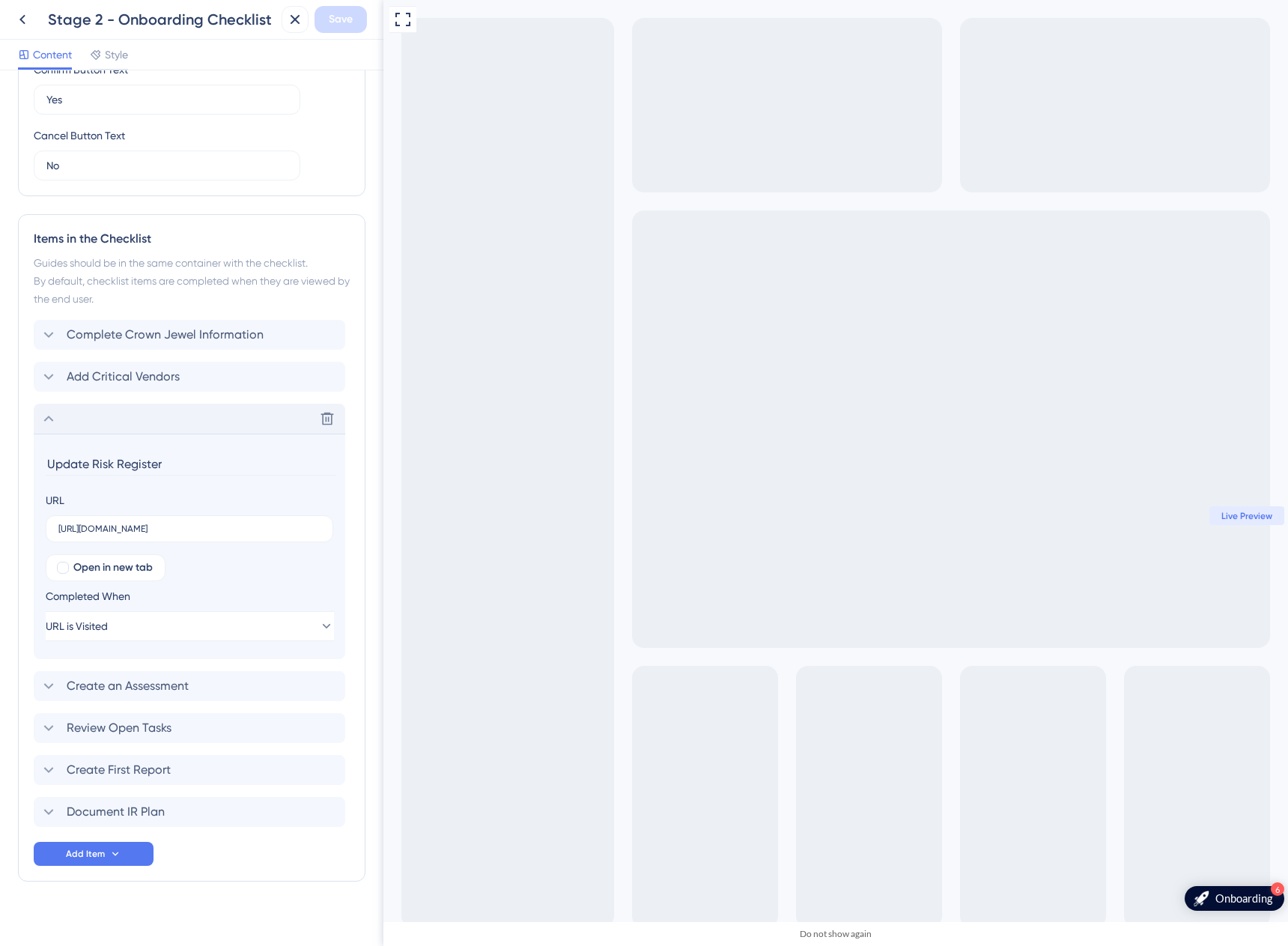
scroll to position [514, 0]
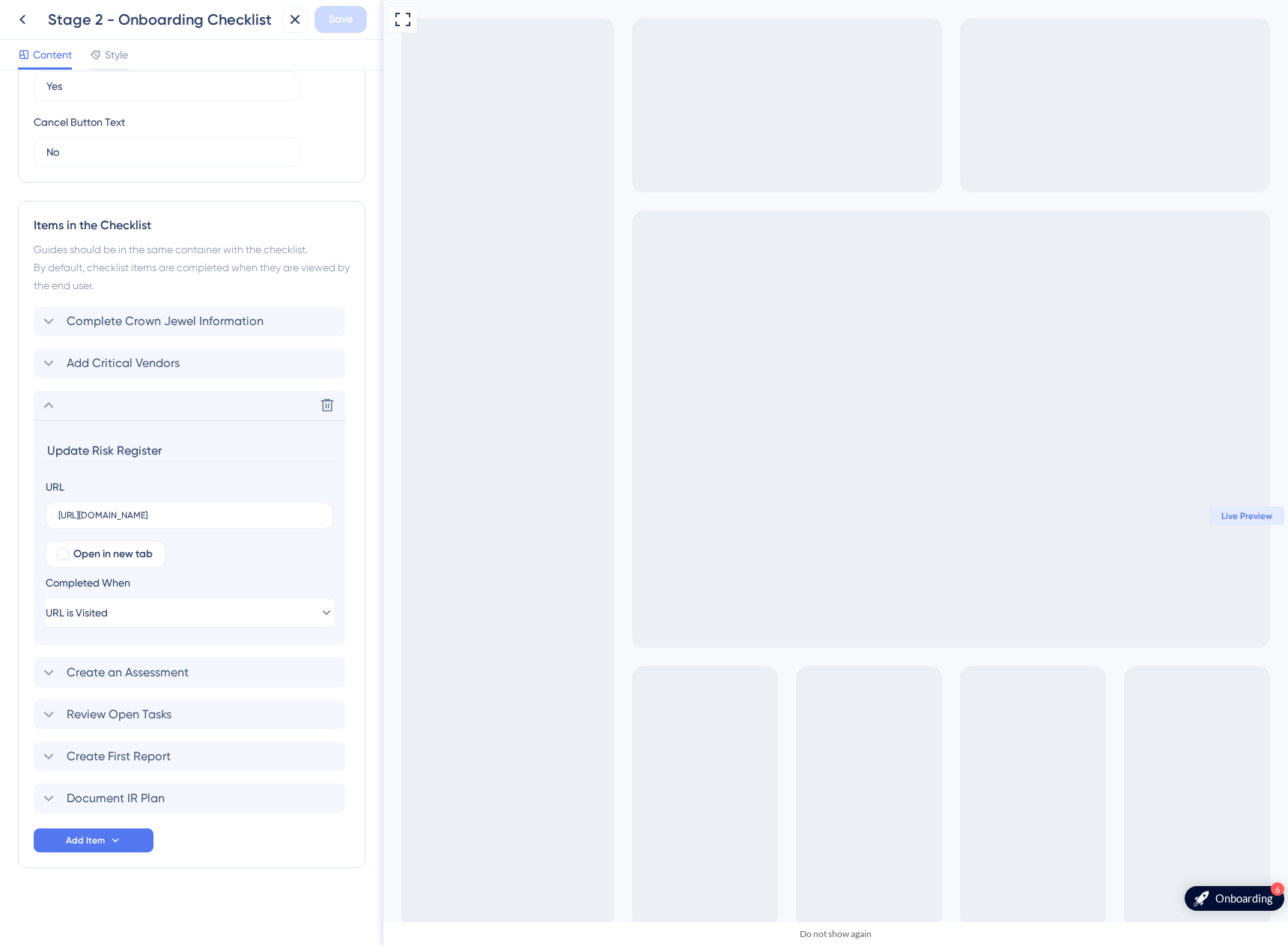
click at [102, 435] on section "Update Risk Register URL [URL][DOMAIN_NAME] Open in new tab Completed When URL …" at bounding box center [189, 533] width 311 height 225
click at [85, 445] on input "Update Risk Register" at bounding box center [191, 450] width 291 height 23
type input "Log First Risk"
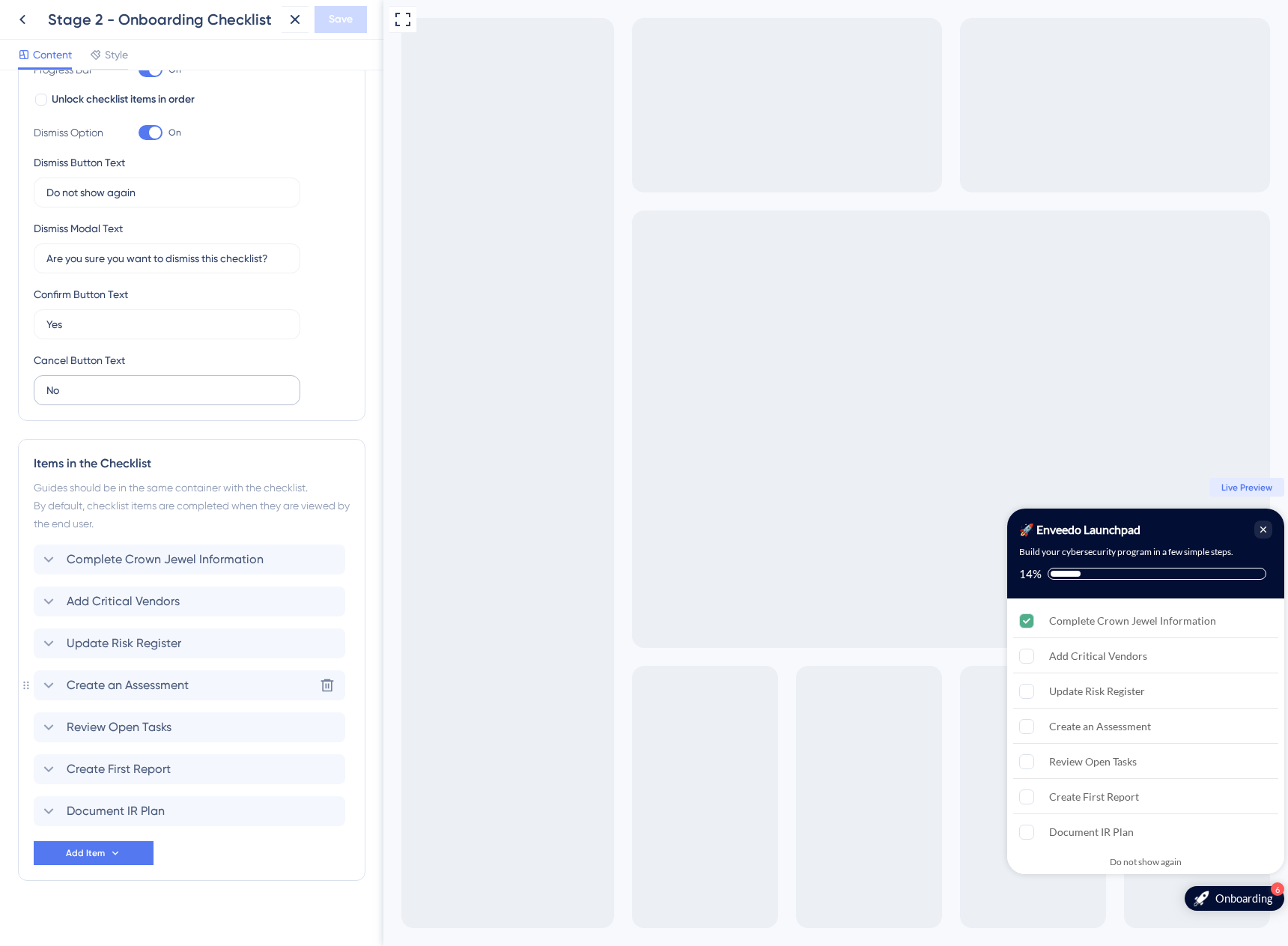
scroll to position [289, 0]
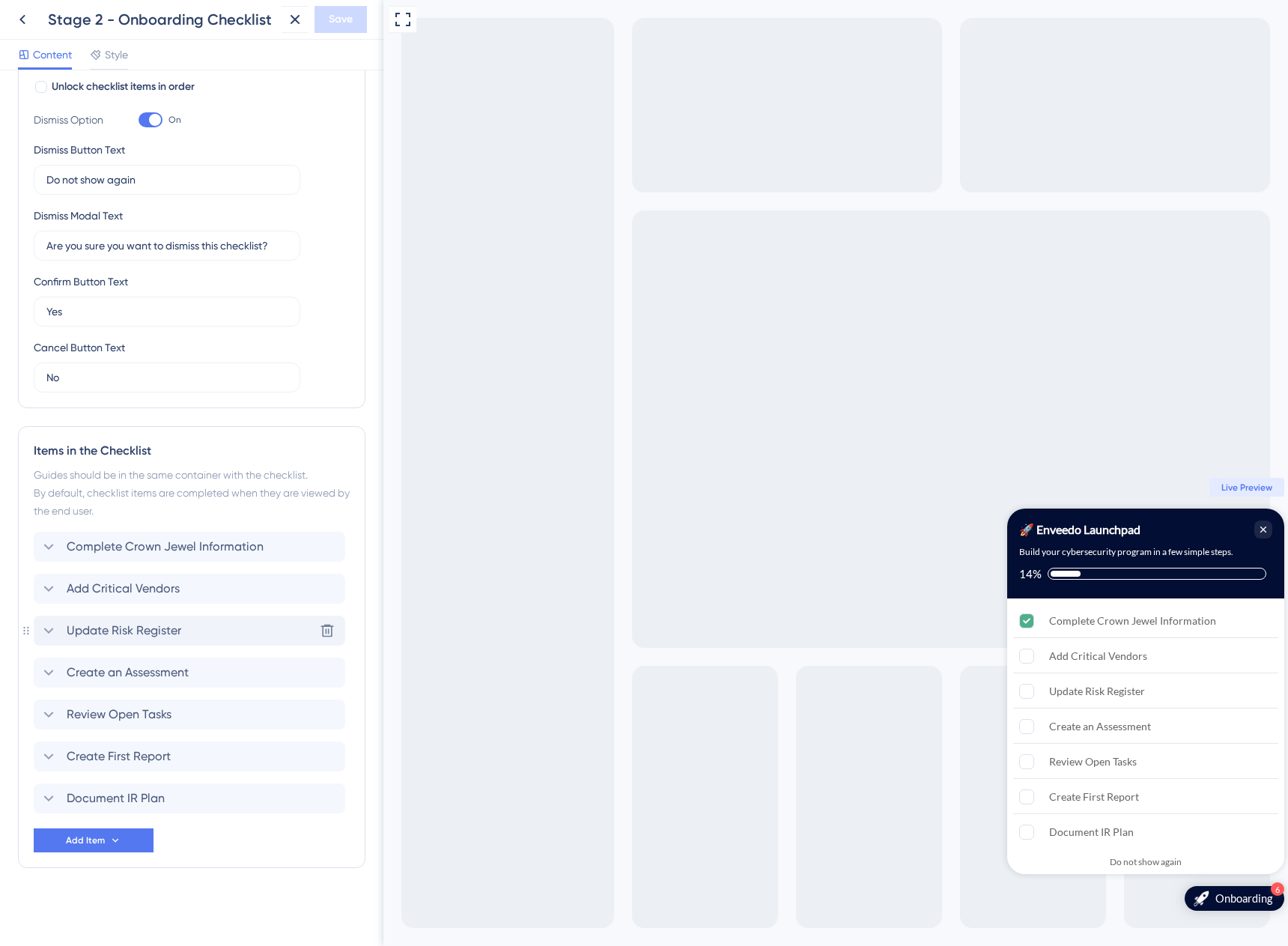
click at [106, 626] on span "Update Risk Register" at bounding box center [124, 630] width 115 height 18
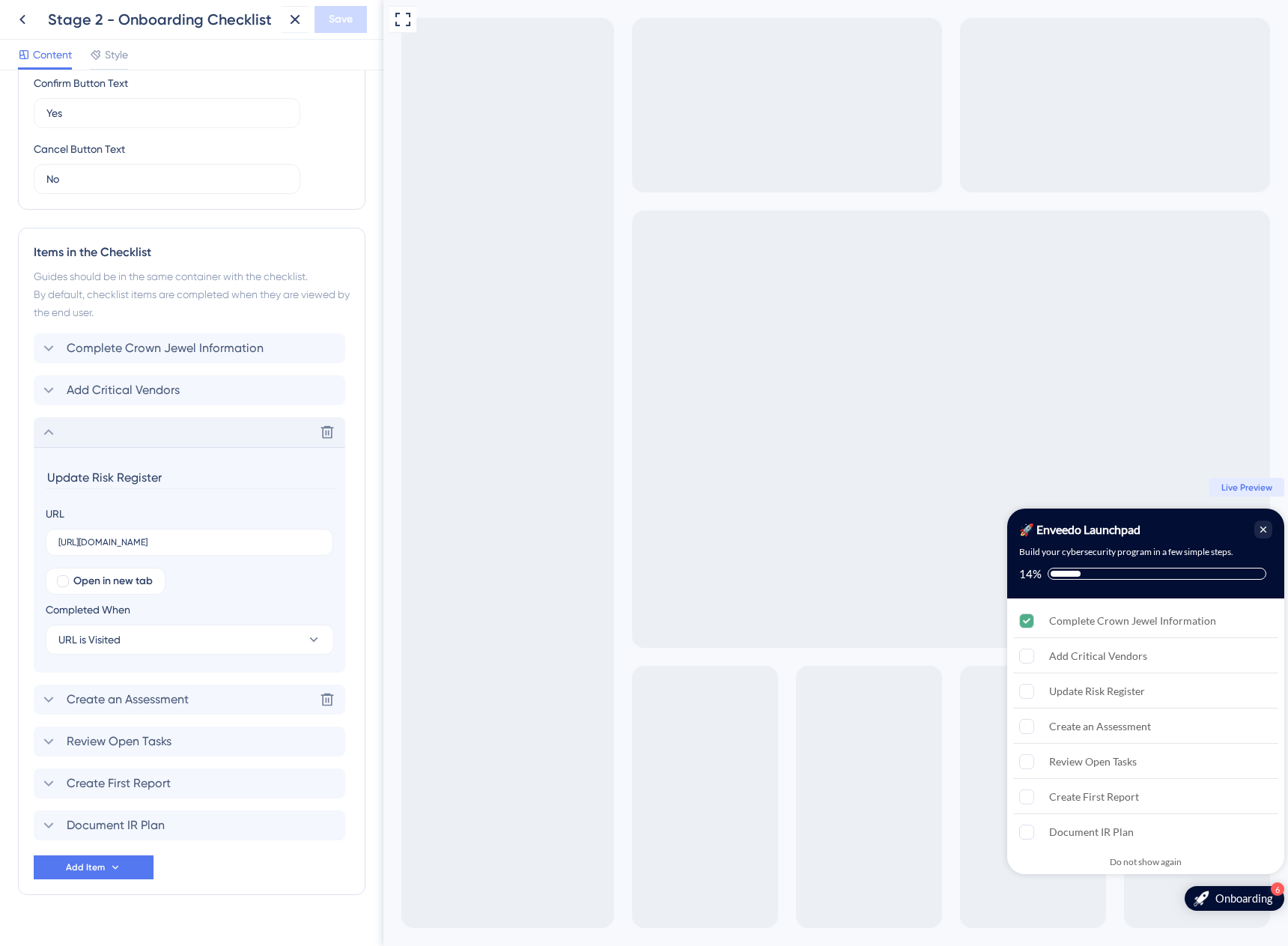
scroll to position [514, 0]
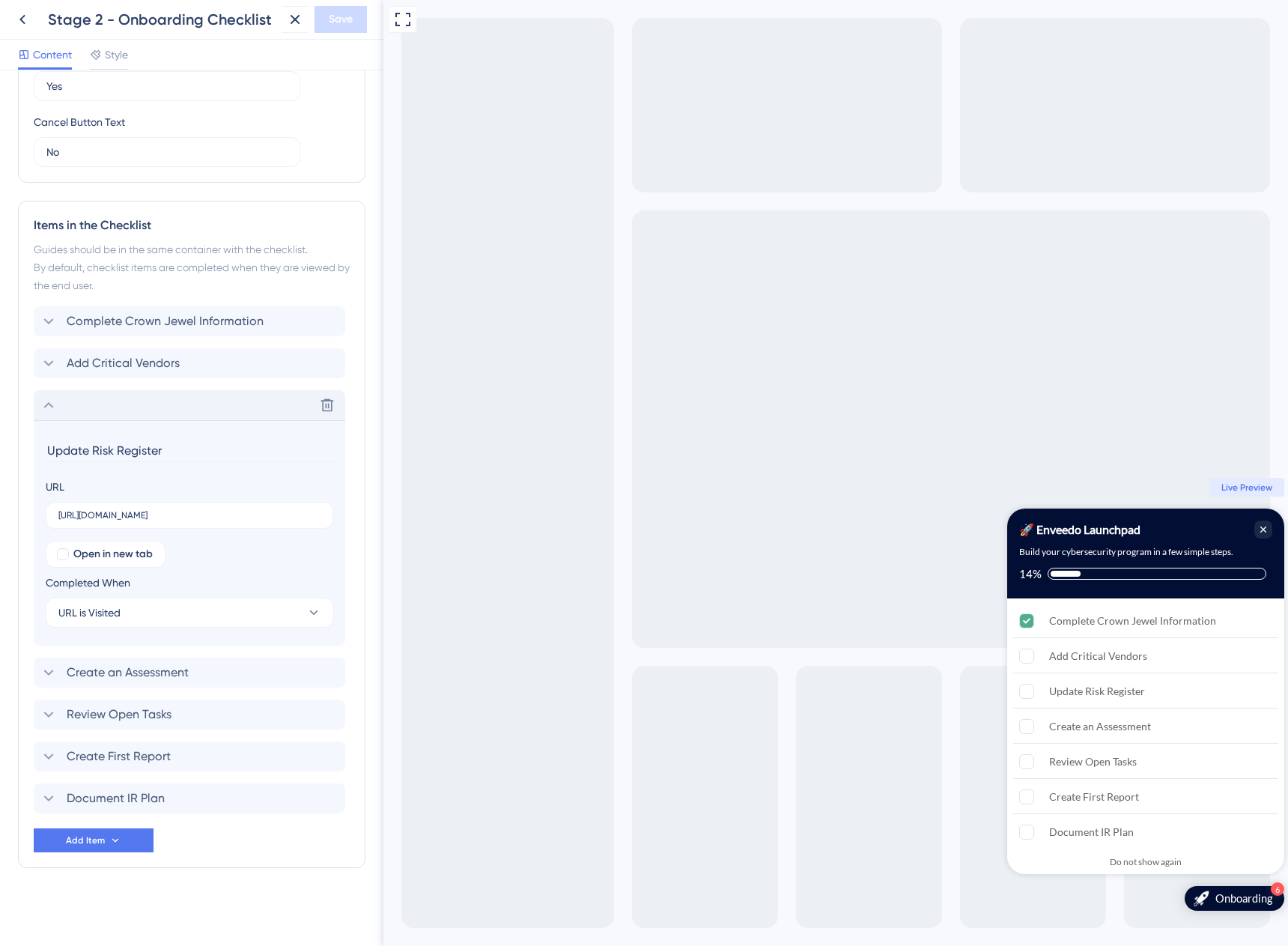
click at [75, 446] on input "Update Risk Register" at bounding box center [191, 450] width 291 height 23
click at [73, 448] on input "Update Risk Register" at bounding box center [191, 450] width 291 height 23
type input "Log Company Risks"
click at [256, 923] on div "Checklist Header Title 🚀 Enveedo Launchpad Subtitle Build your cybersecurity pr…" at bounding box center [192, 251] width 347 height 1353
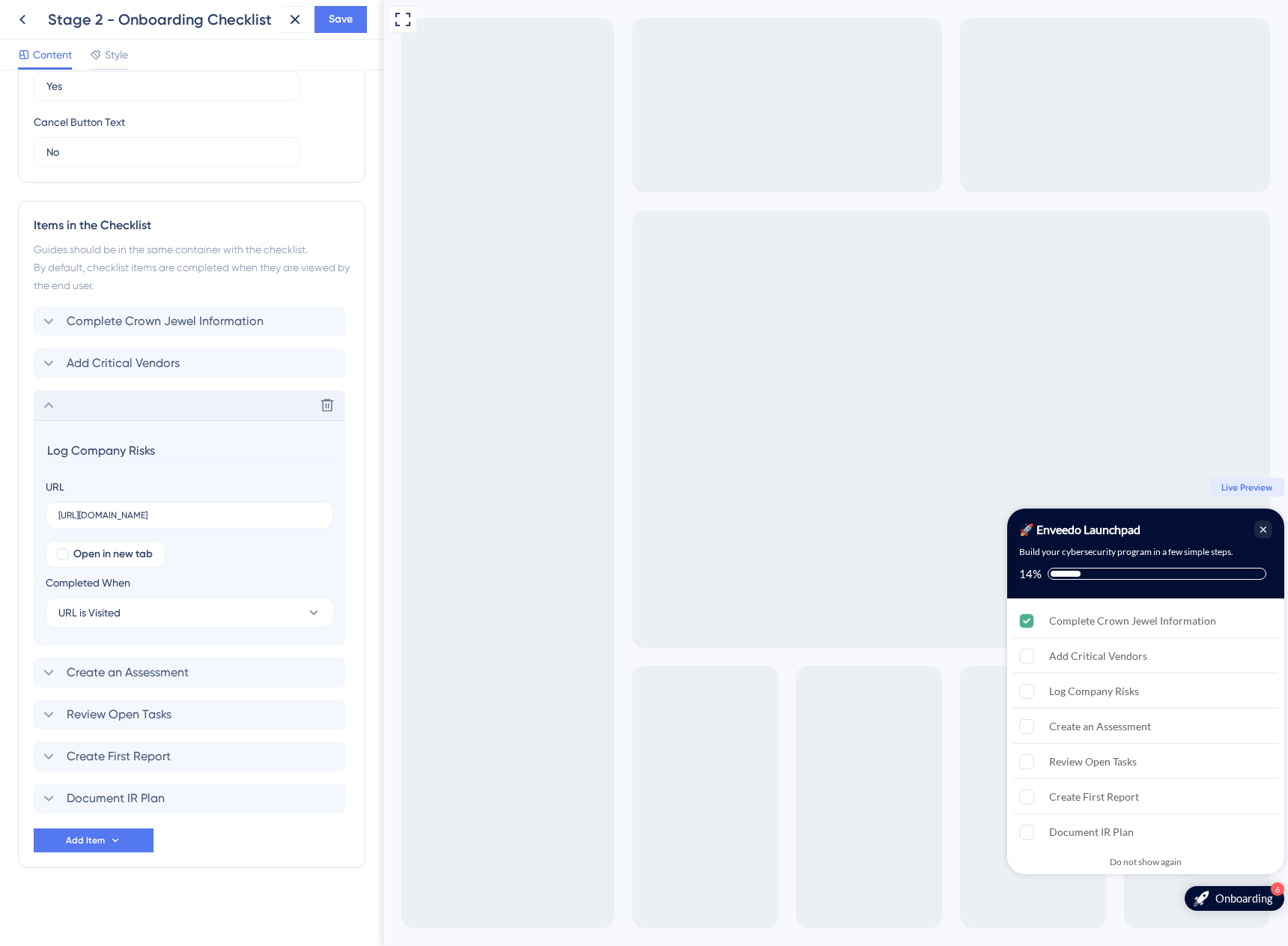
click at [100, 404] on div "Delete" at bounding box center [189, 405] width 311 height 30
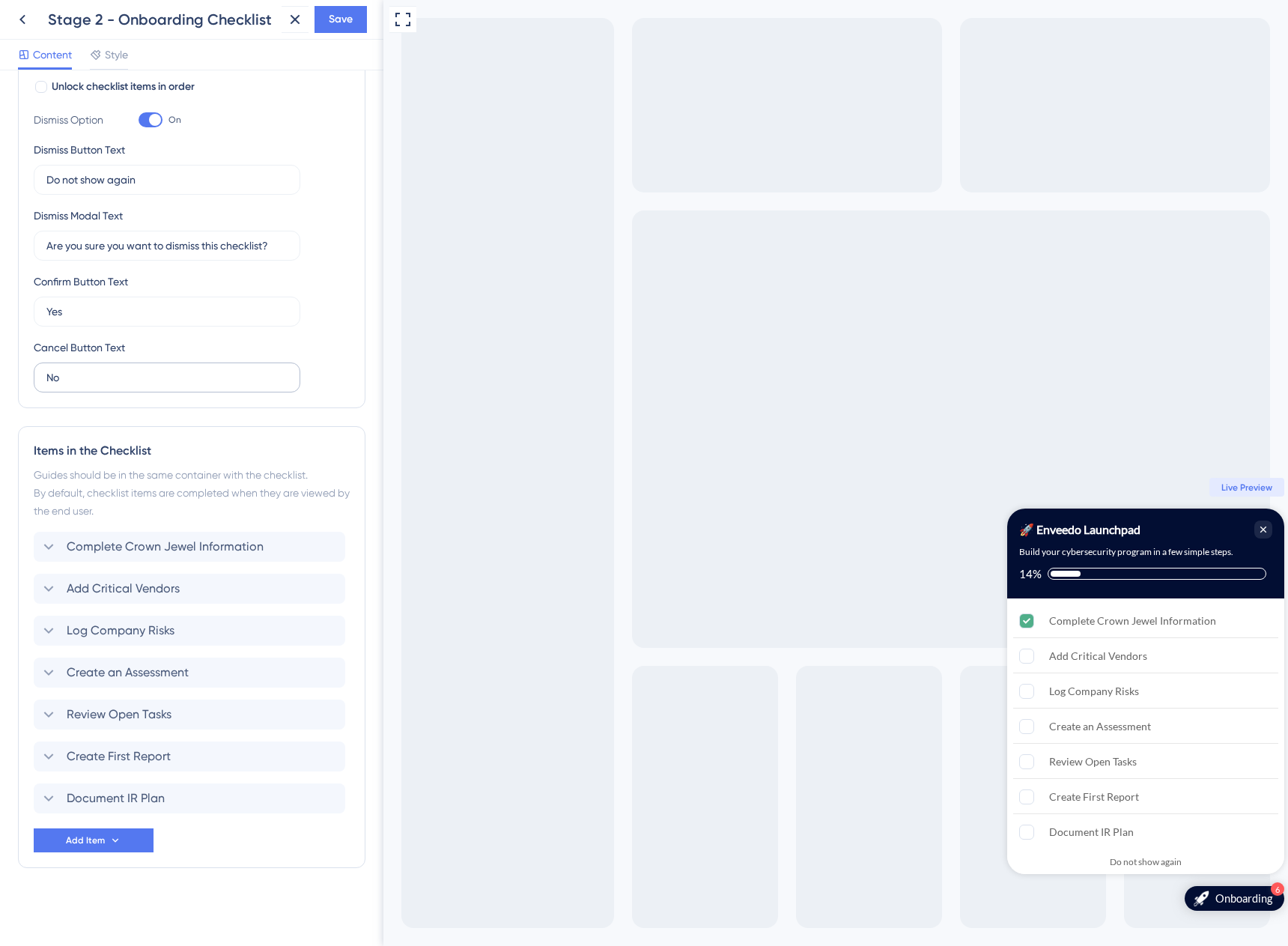
scroll to position [289, 0]
click at [119, 671] on span "Create an Assessment" at bounding box center [127, 673] width 122 height 18
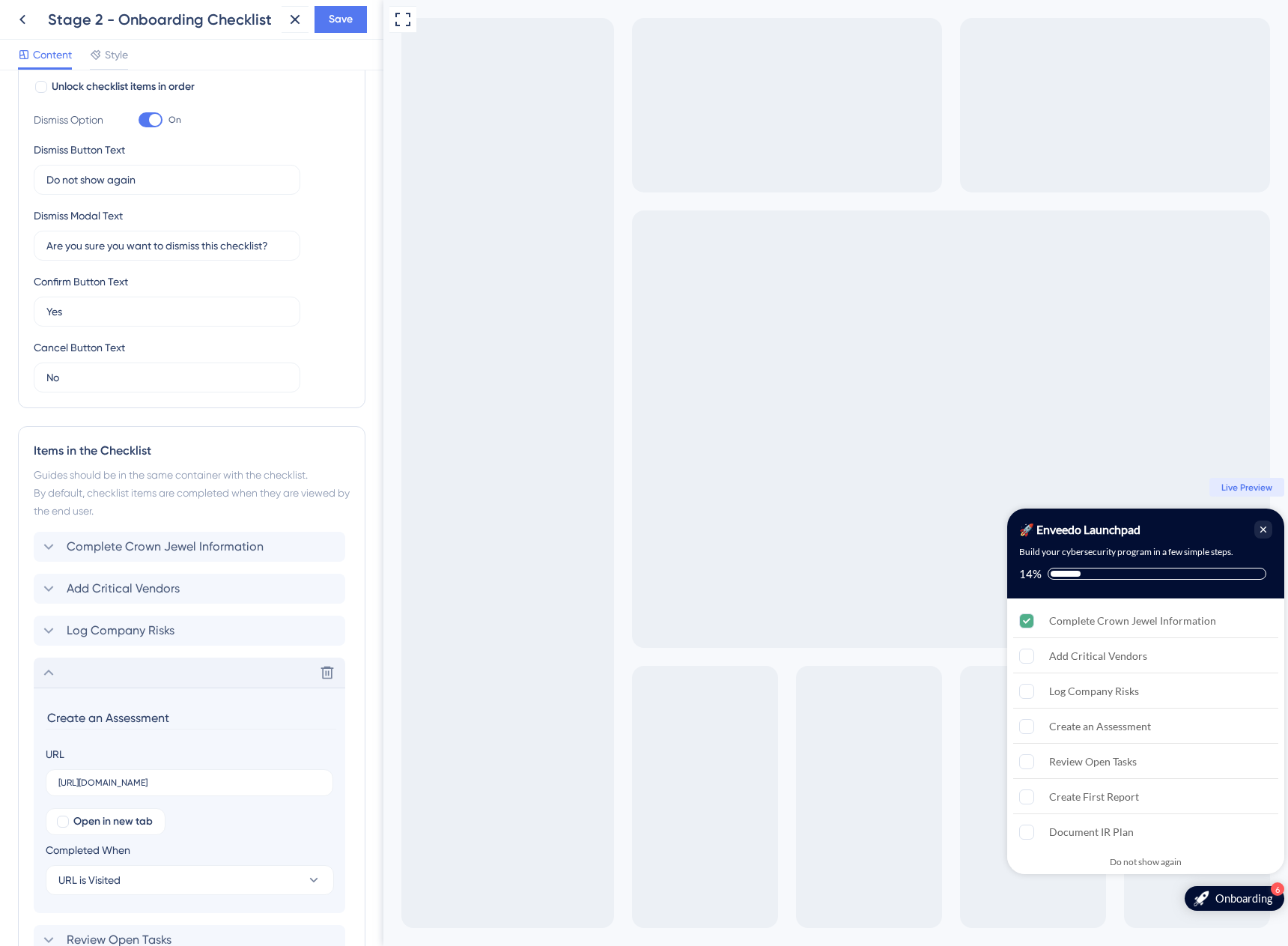
scroll to position [514, 0]
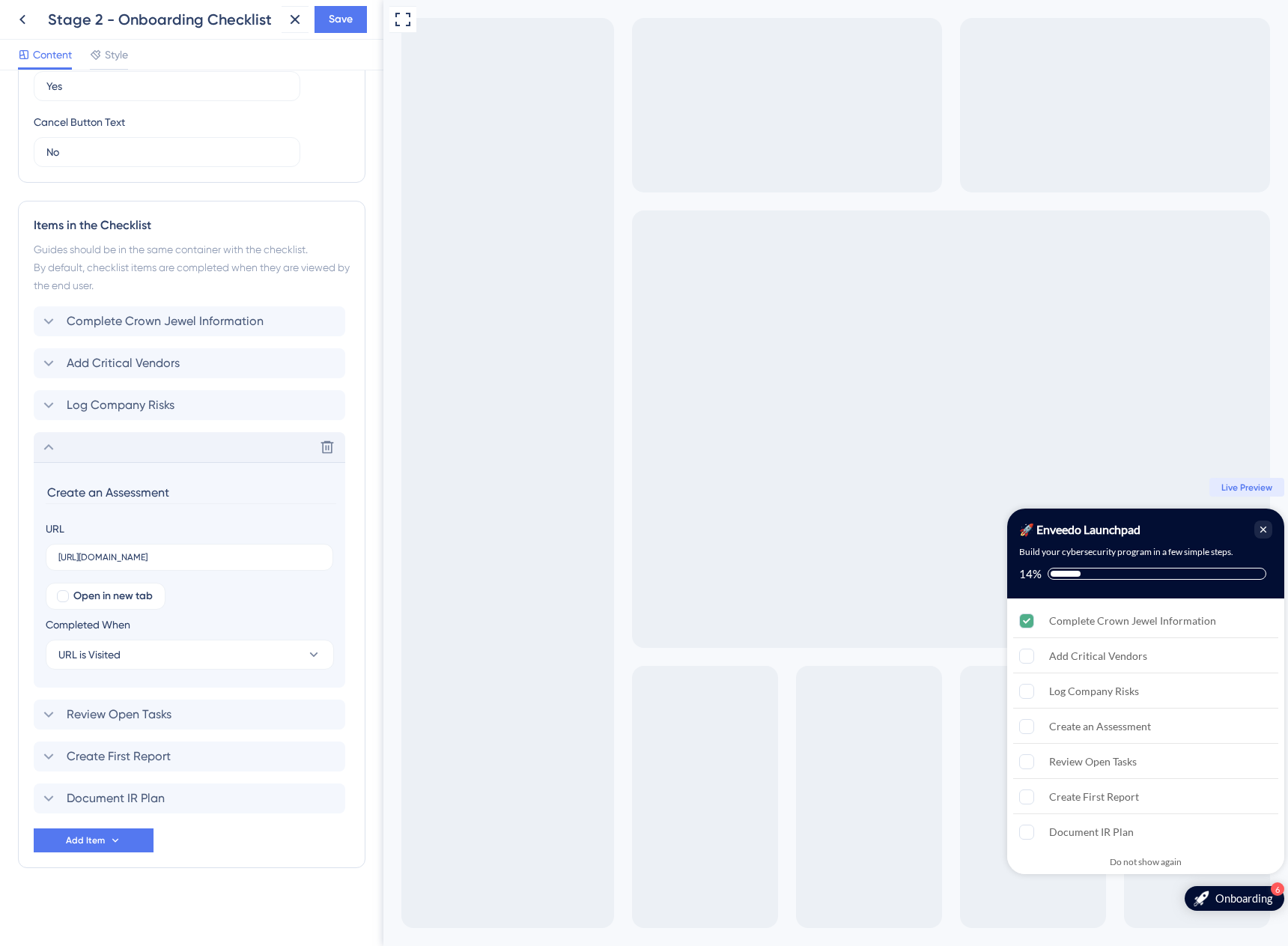
click at [94, 488] on input "Create an Assessment" at bounding box center [191, 493] width 291 height 23
type input "Create First Assessment"
click at [91, 316] on span "Complete Crown Jewel Information" at bounding box center [165, 321] width 197 height 18
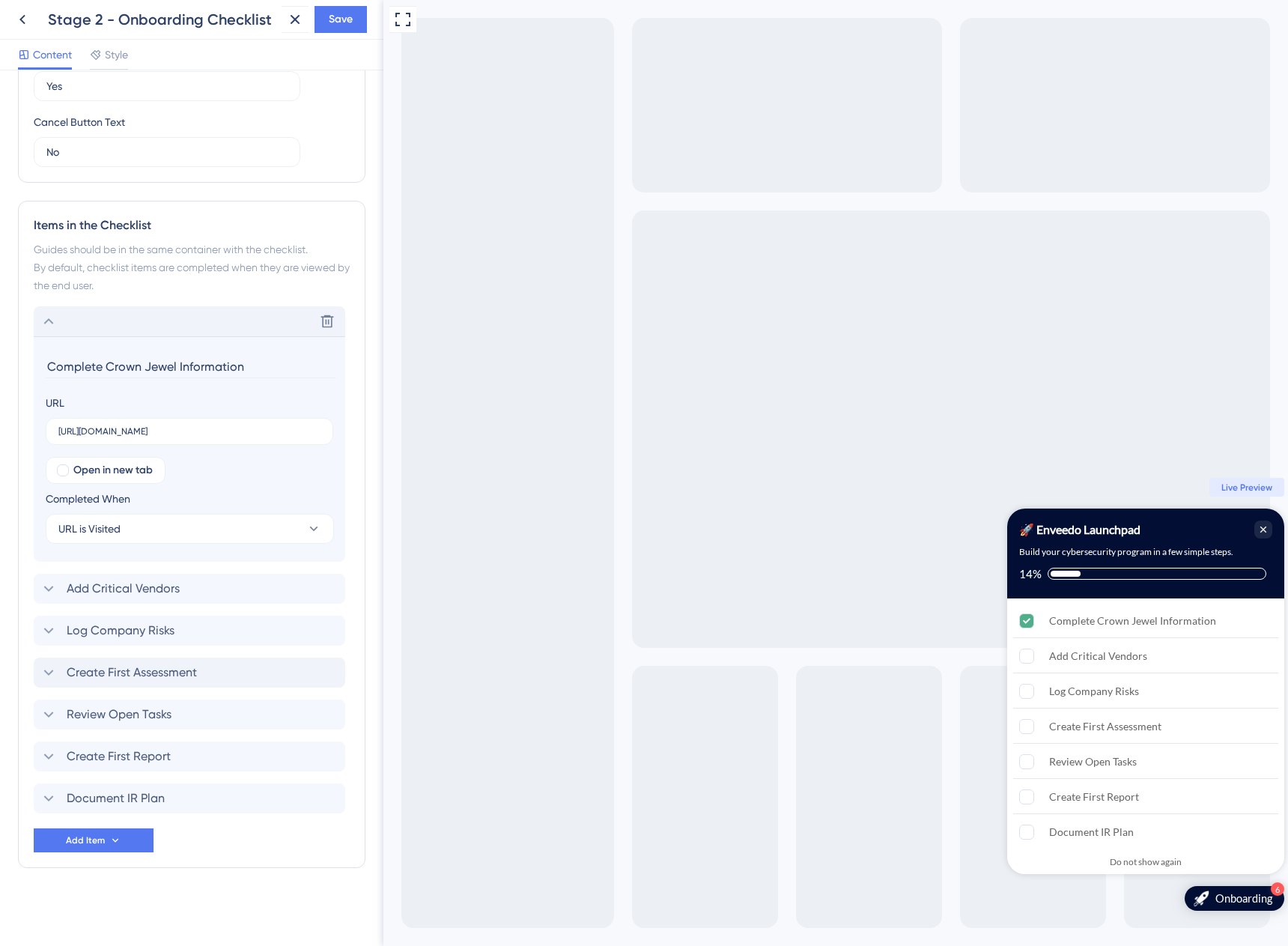
click at [77, 362] on input "Complete Crown Jewel Information" at bounding box center [191, 366] width 291 height 23
type input "Capture Crown Jewel Information"
click at [334, 16] on span "Save" at bounding box center [340, 20] width 24 height 18
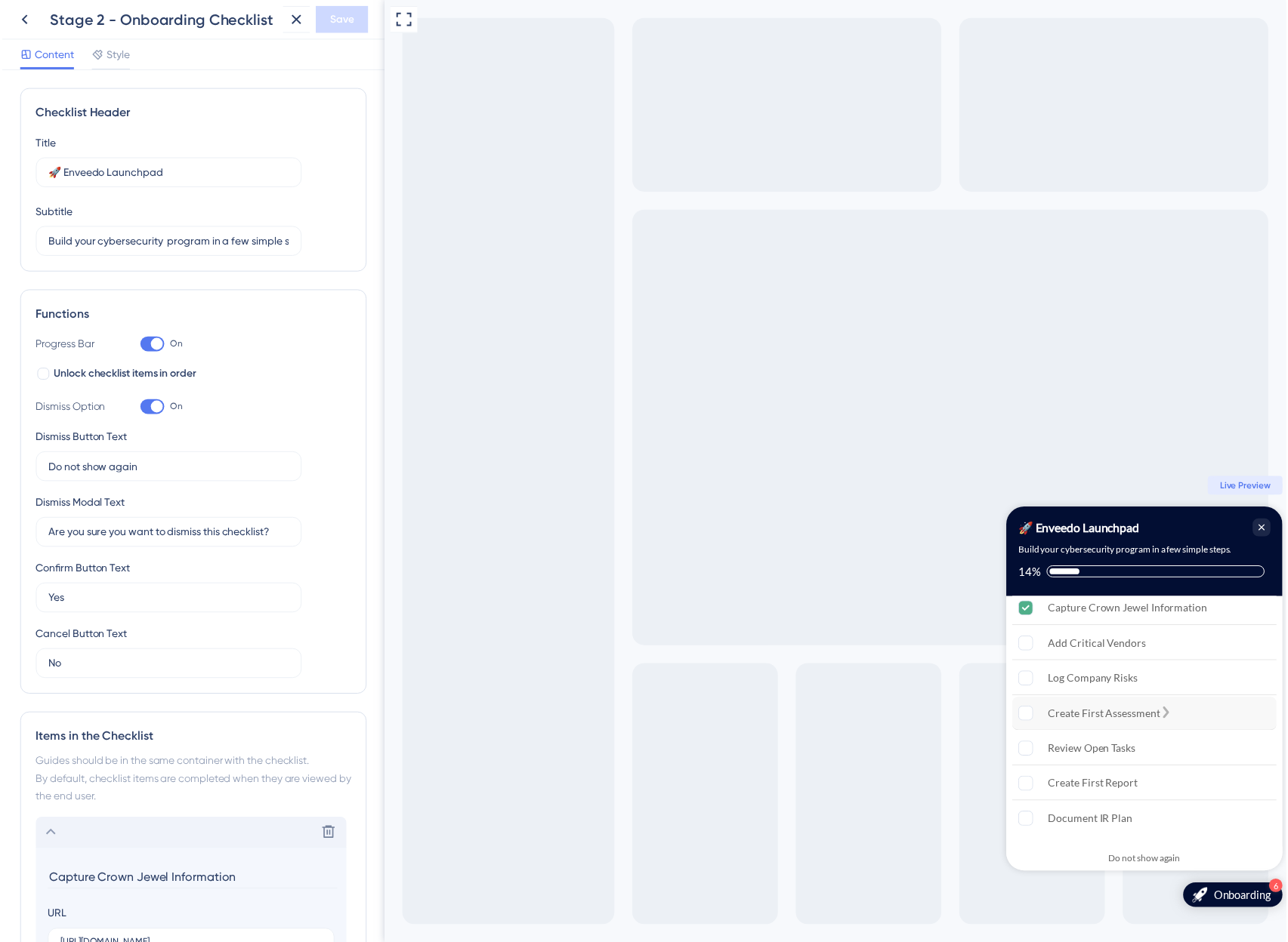
scroll to position [0, 0]
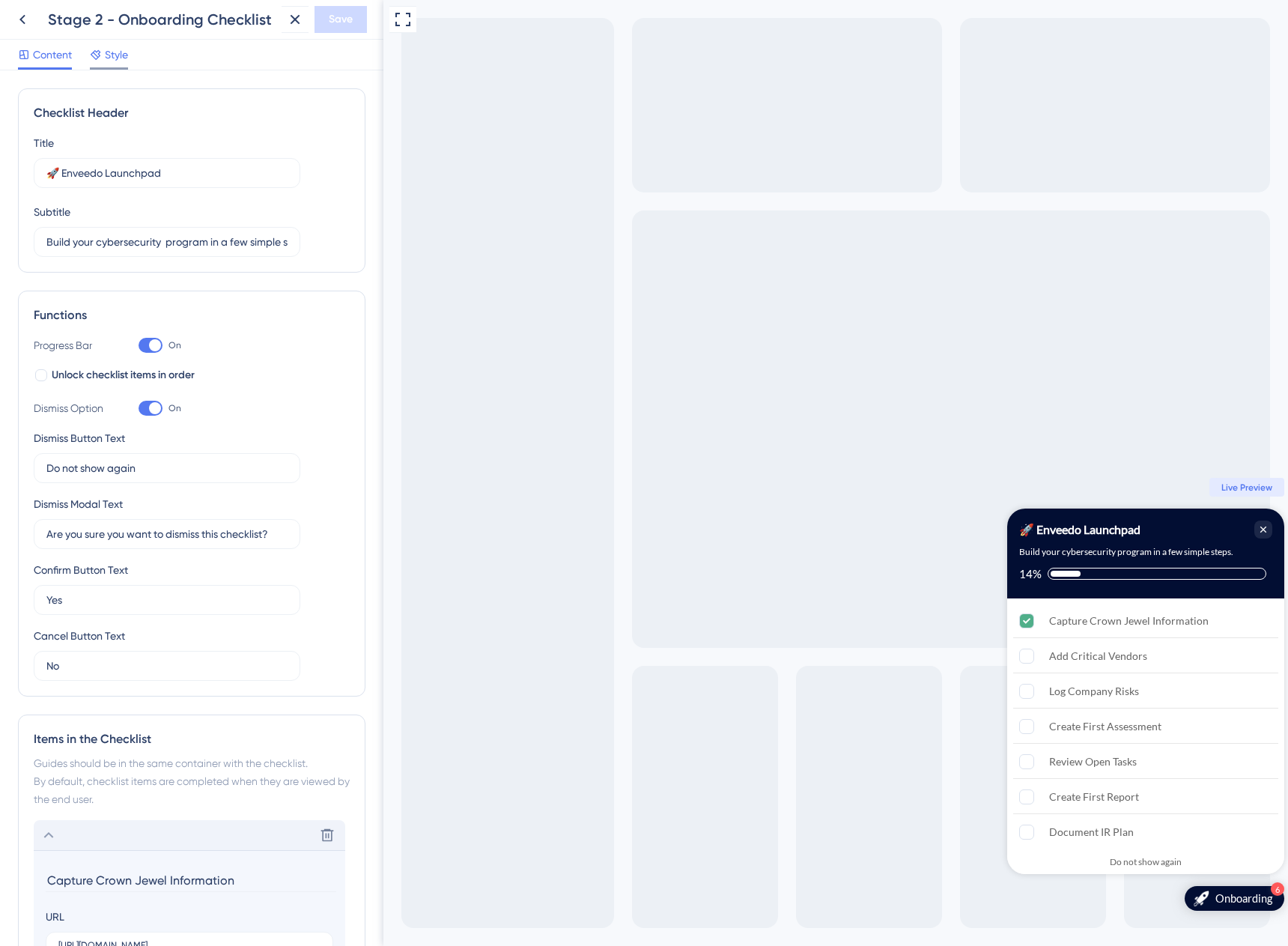
click at [125, 57] on span "Style" at bounding box center [116, 55] width 23 height 18
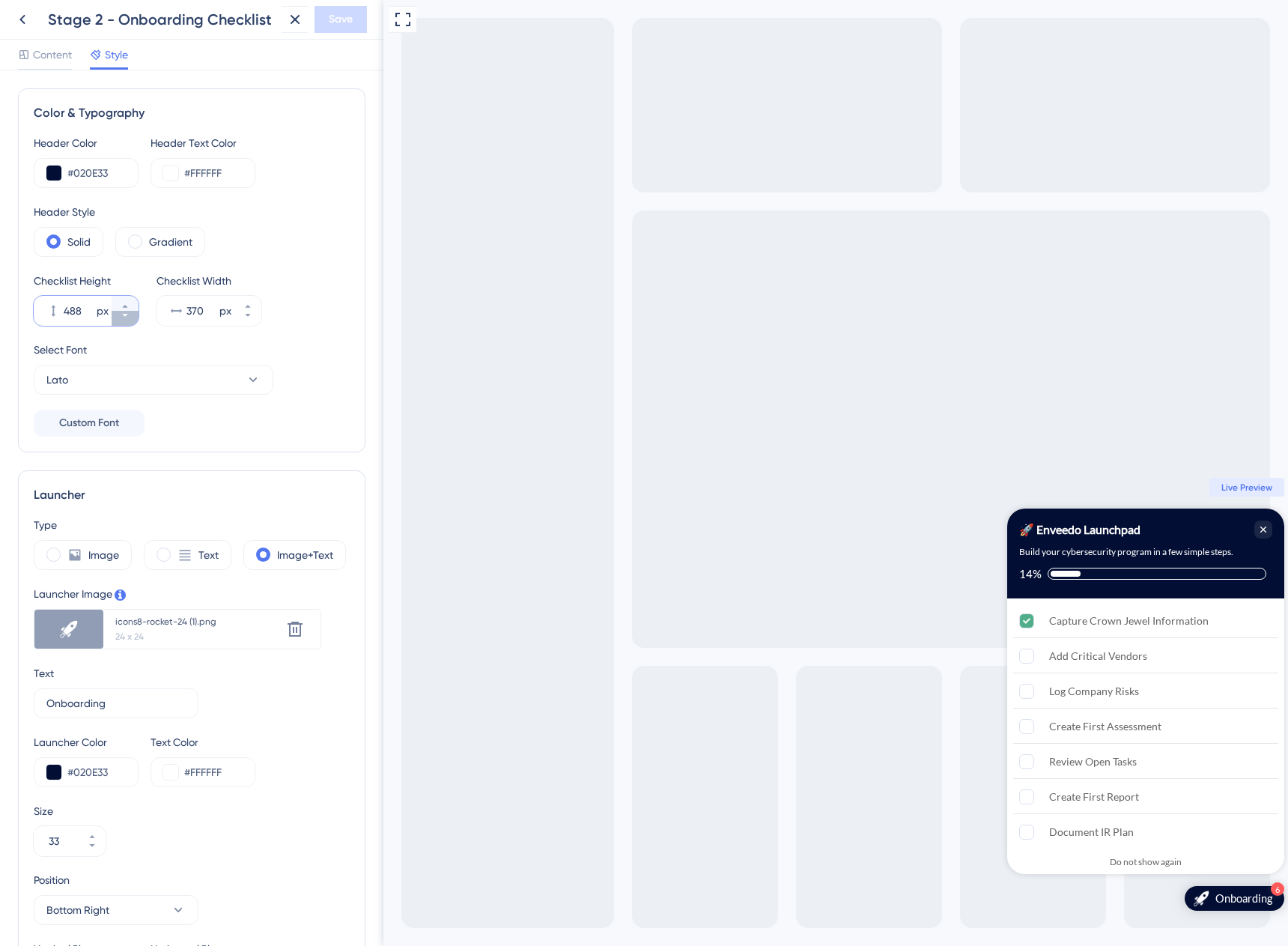
click at [124, 316] on icon at bounding box center [125, 315] width 9 height 9
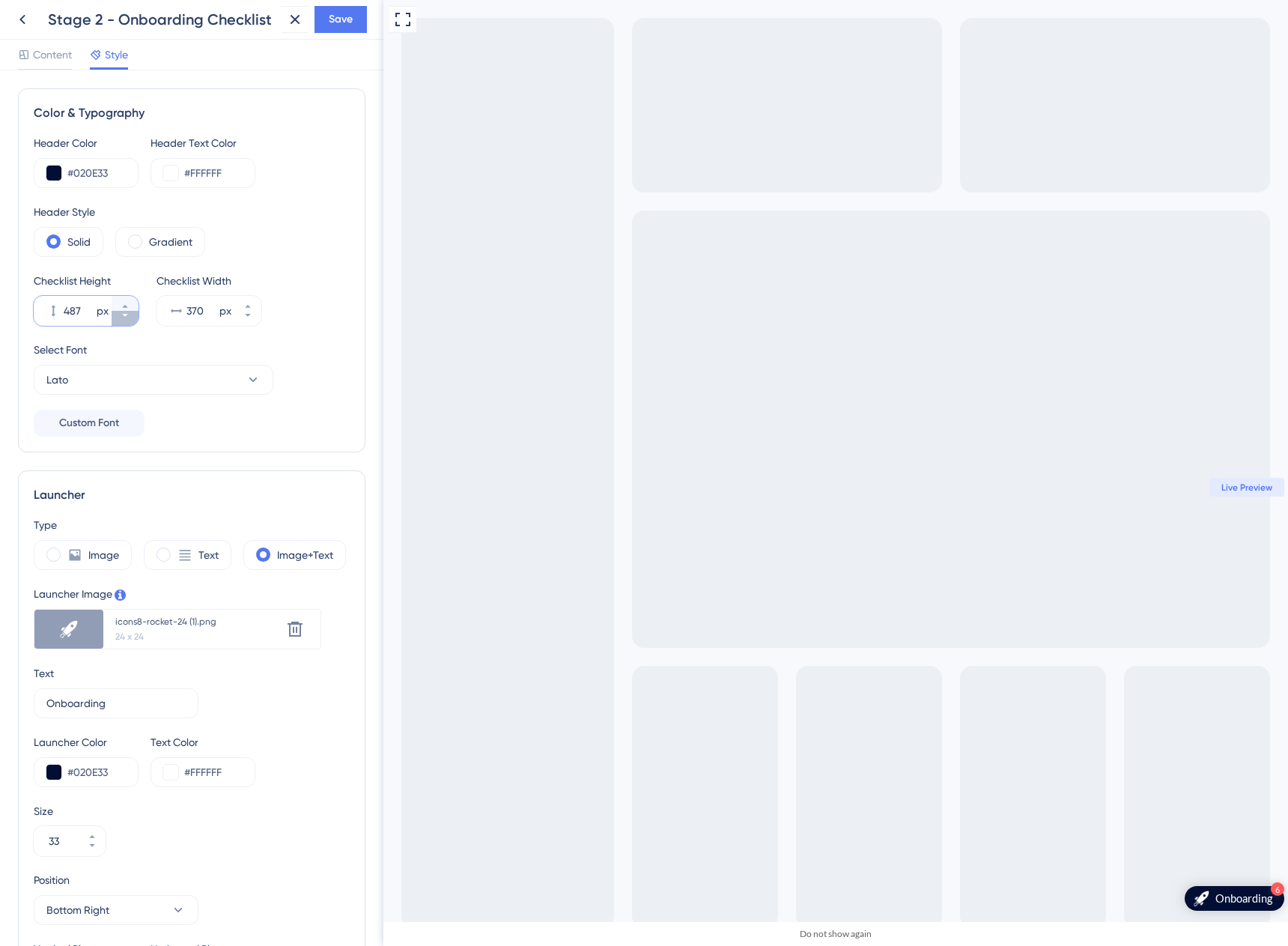
click at [124, 316] on icon at bounding box center [125, 315] width 9 height 9
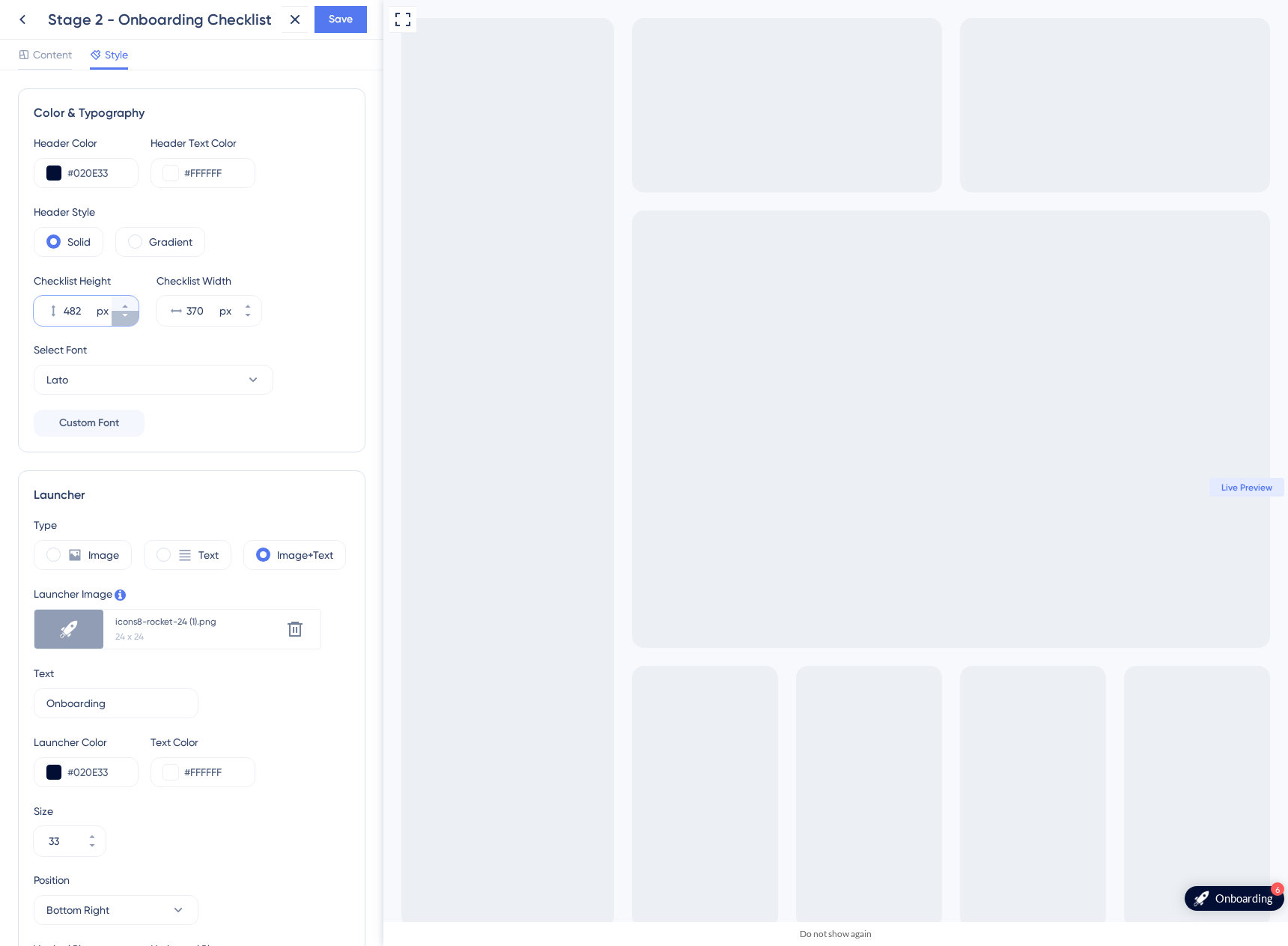
click at [124, 316] on icon at bounding box center [125, 315] width 9 height 9
click at [128, 298] on button "479 px" at bounding box center [125, 303] width 27 height 15
type input "480"
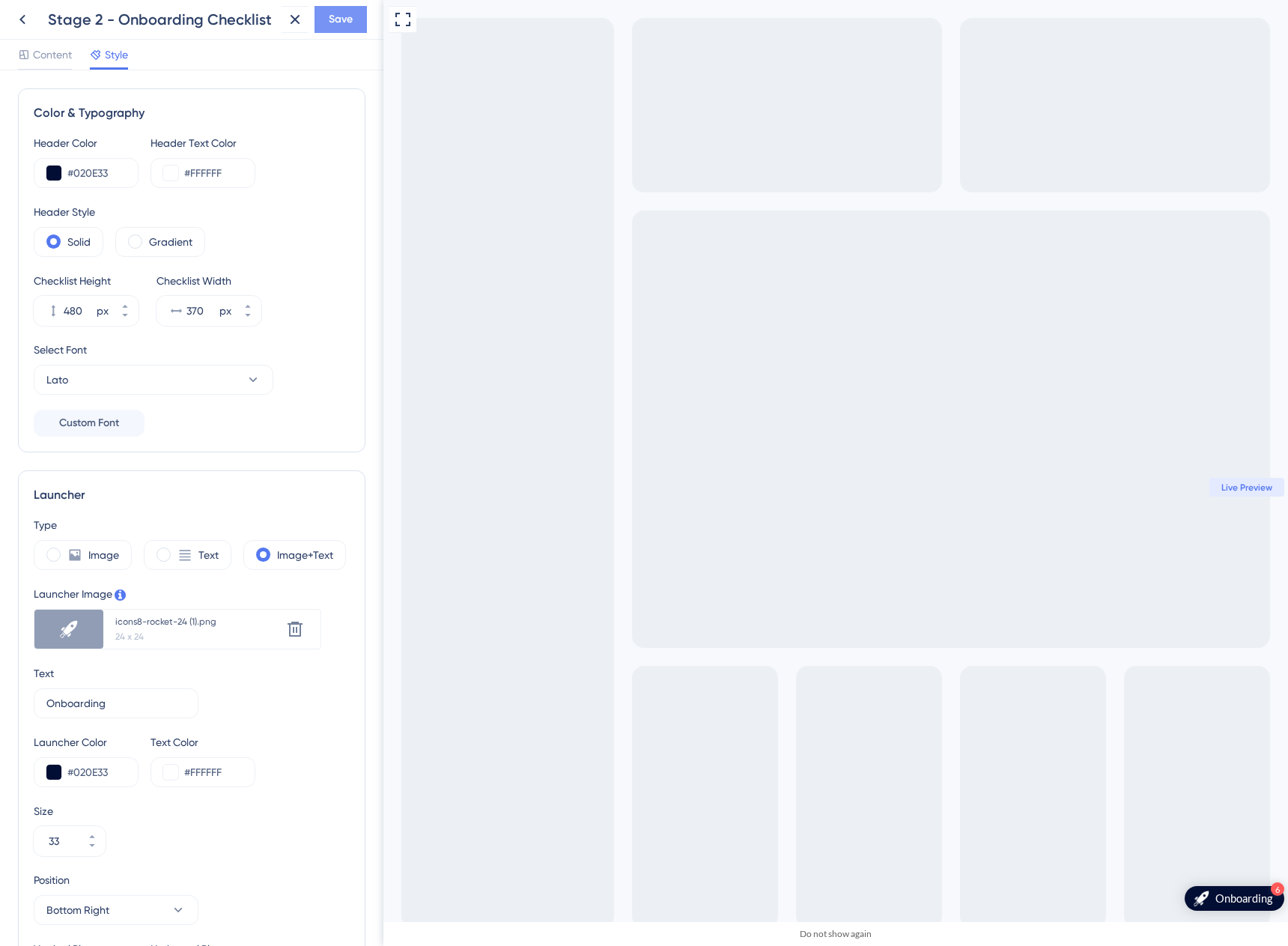
click at [334, 20] on span "Save" at bounding box center [340, 20] width 24 height 18
click at [283, 26] on button at bounding box center [295, 19] width 27 height 27
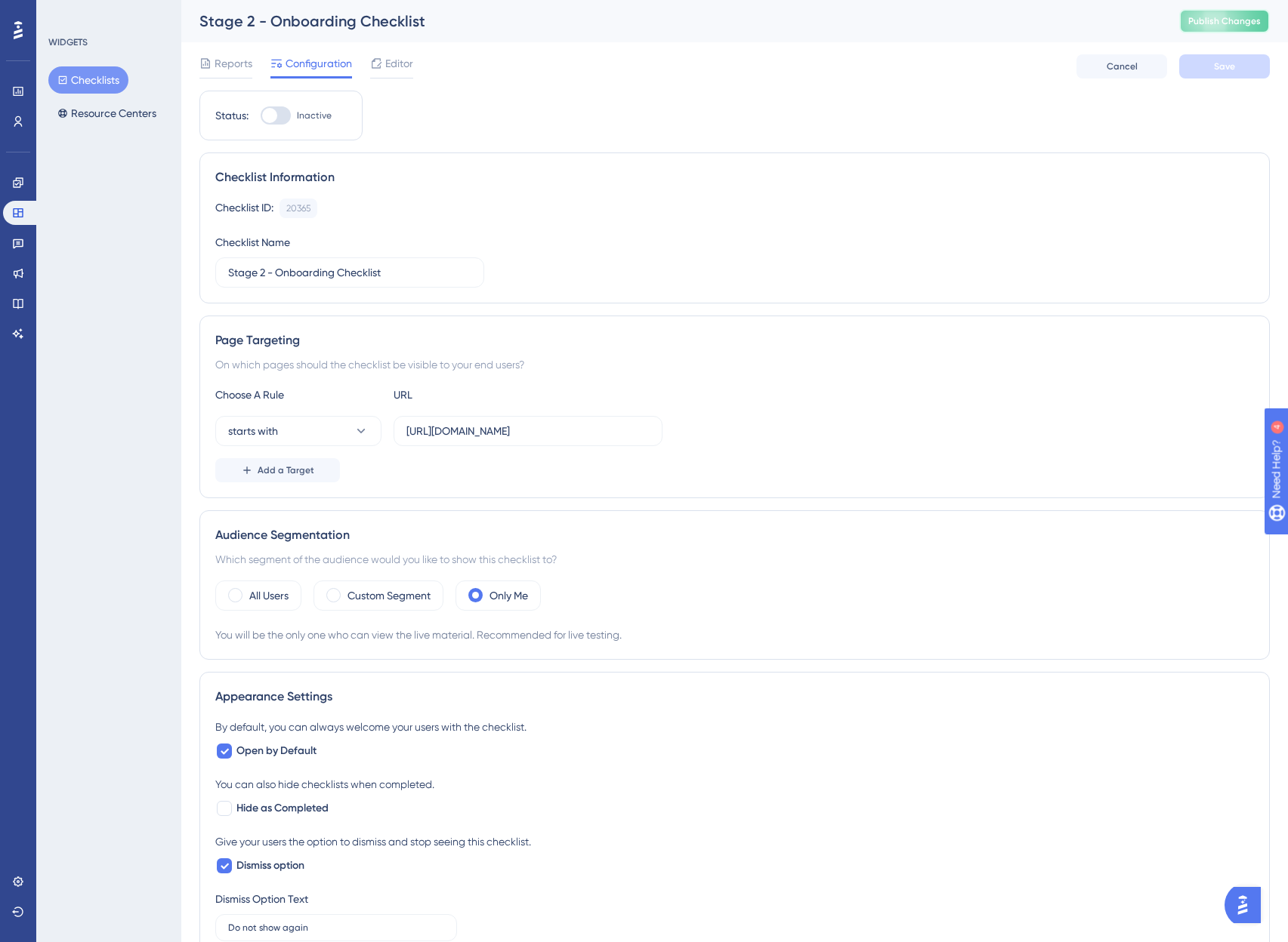
click at [1228, 21] on span "Publish Changes" at bounding box center [1224, 21] width 73 height 12
click at [88, 69] on button "Checklists" at bounding box center [88, 79] width 80 height 27
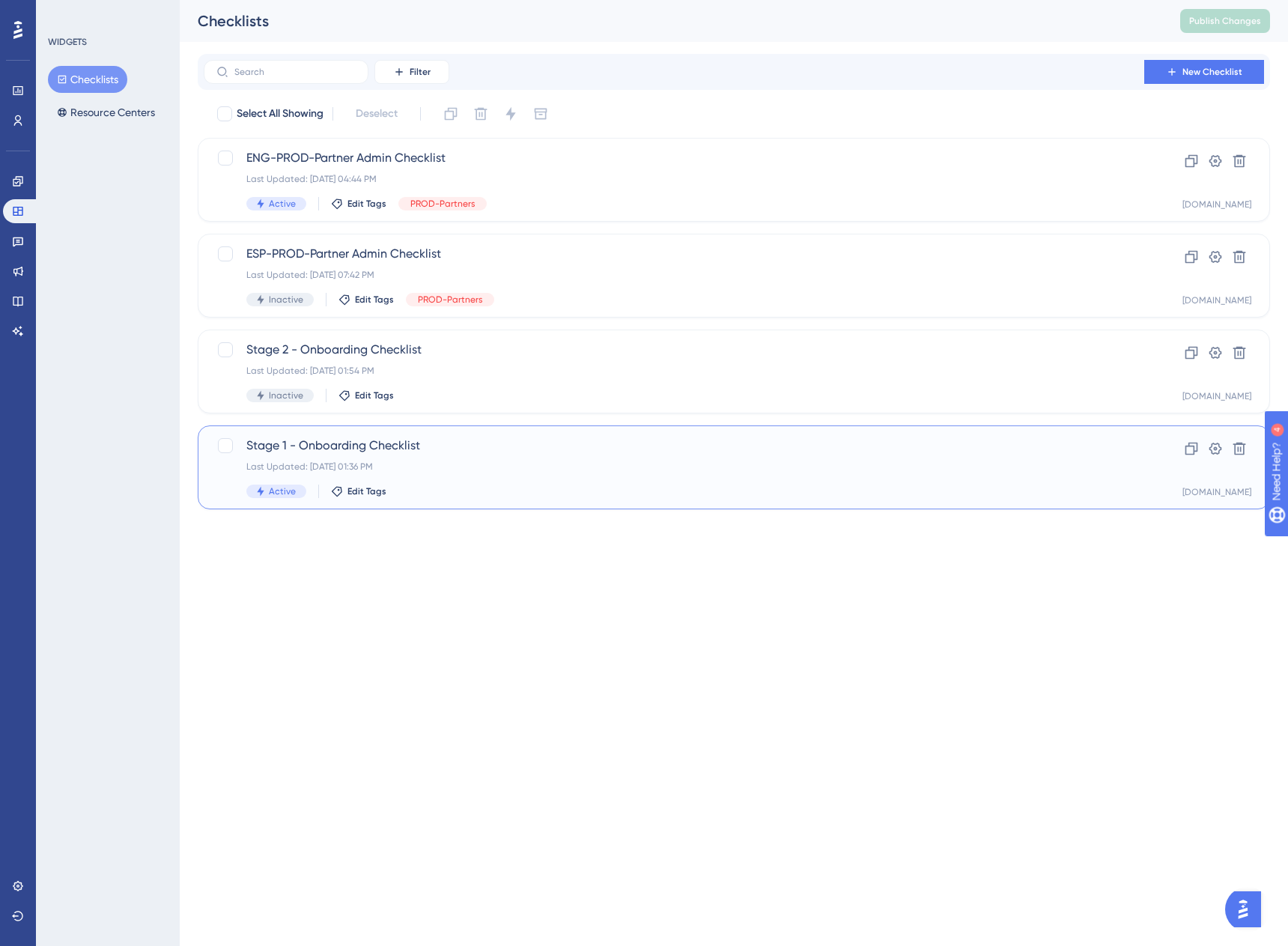
click at [333, 430] on div "Stage 1 - Onboarding Checklist Last Updated: Sep 29 2025, 01:36 PM Active Edit …" at bounding box center [733, 467] width 1073 height 84
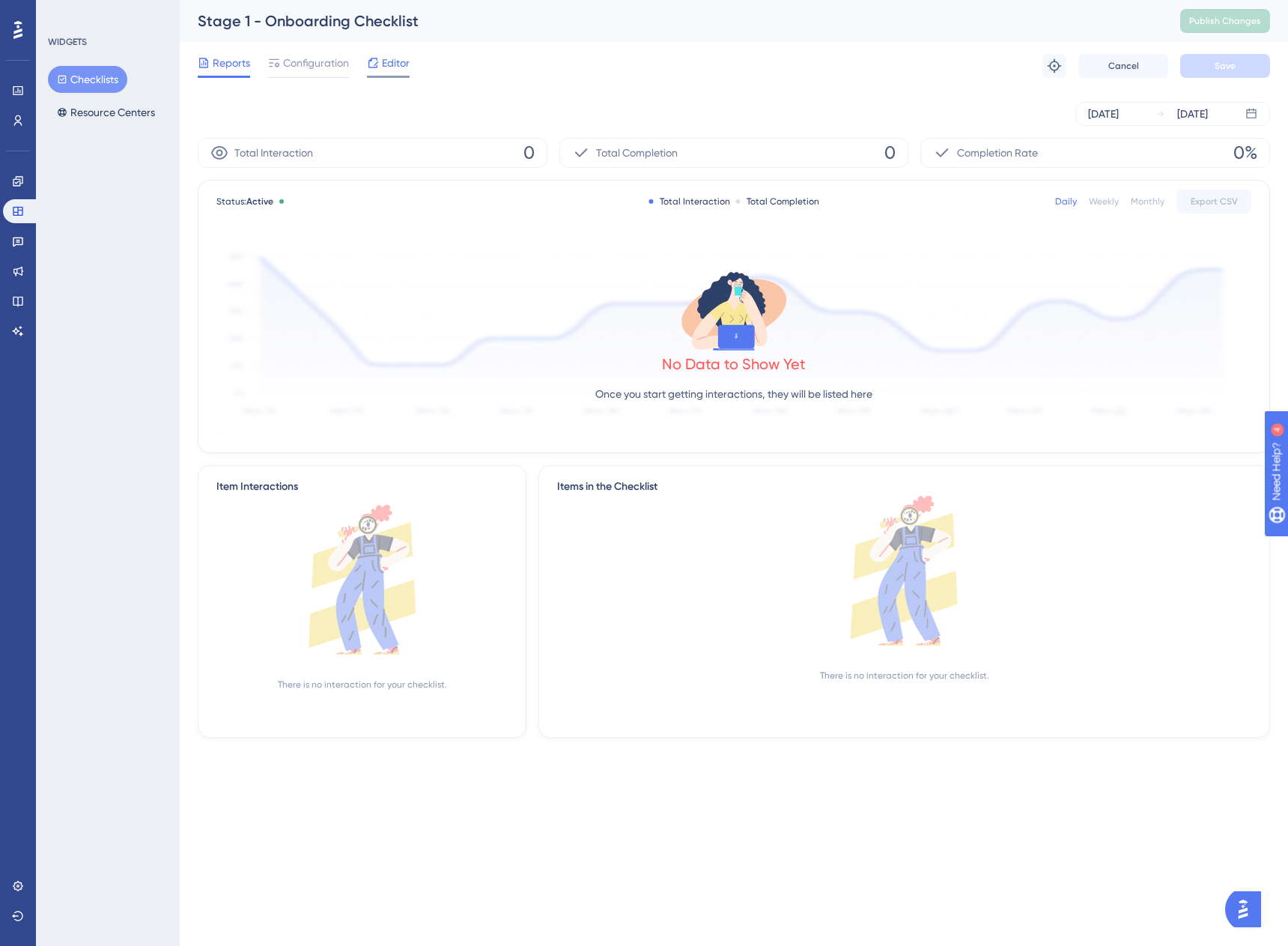
click at [404, 58] on span "Editor" at bounding box center [396, 63] width 28 height 18
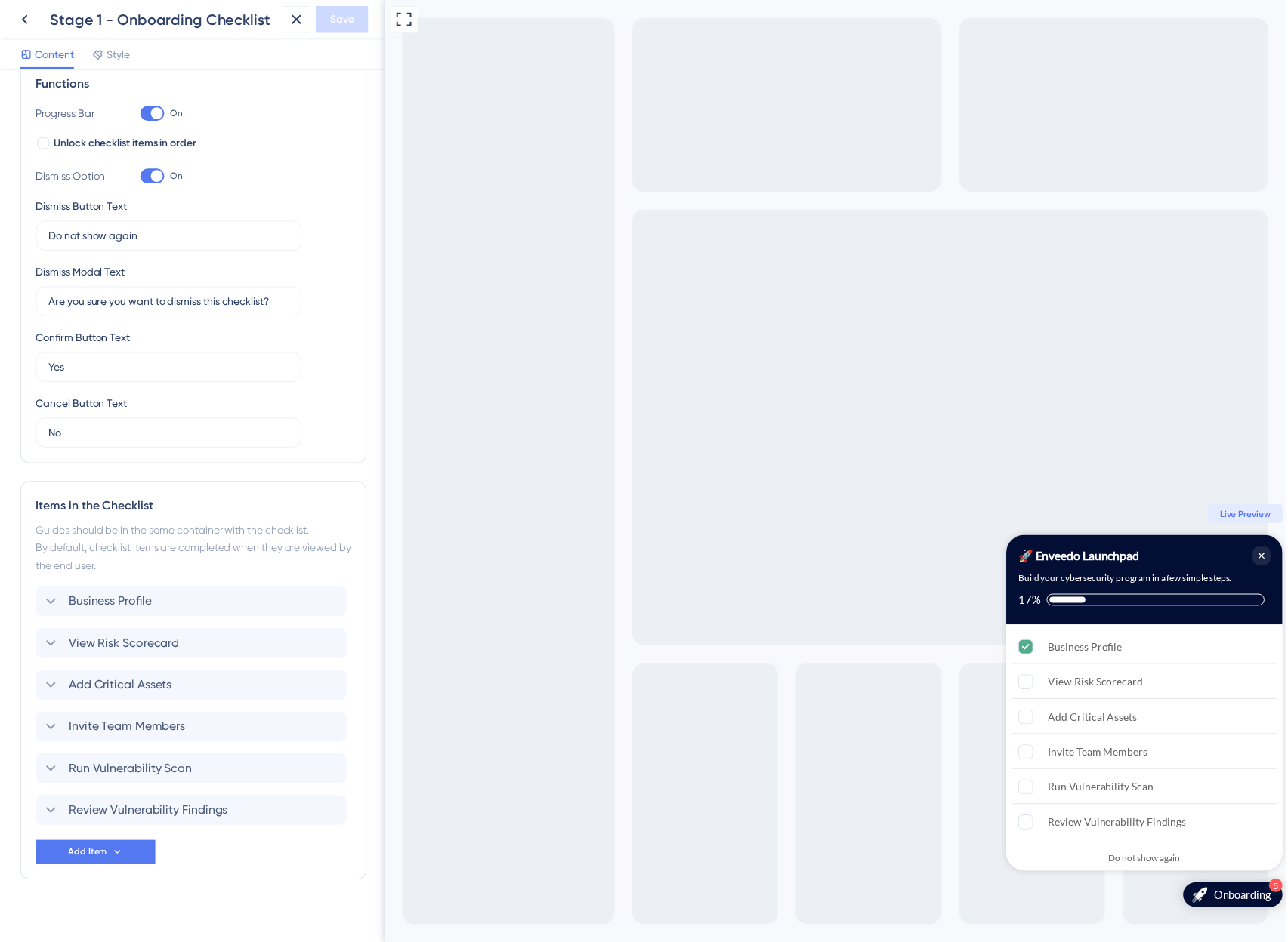
scroll to position [240, 0]
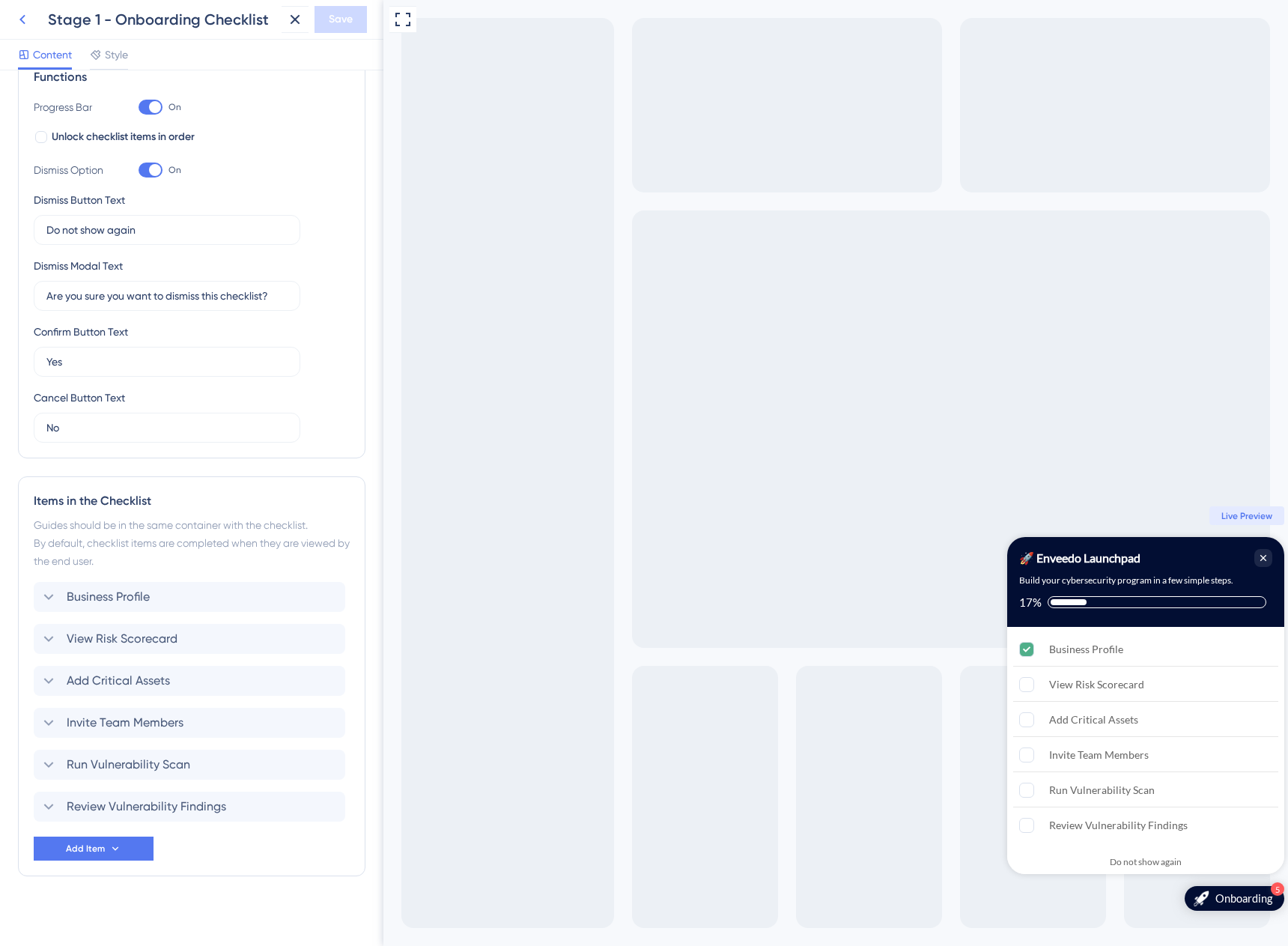
click at [25, 26] on icon at bounding box center [22, 20] width 18 height 18
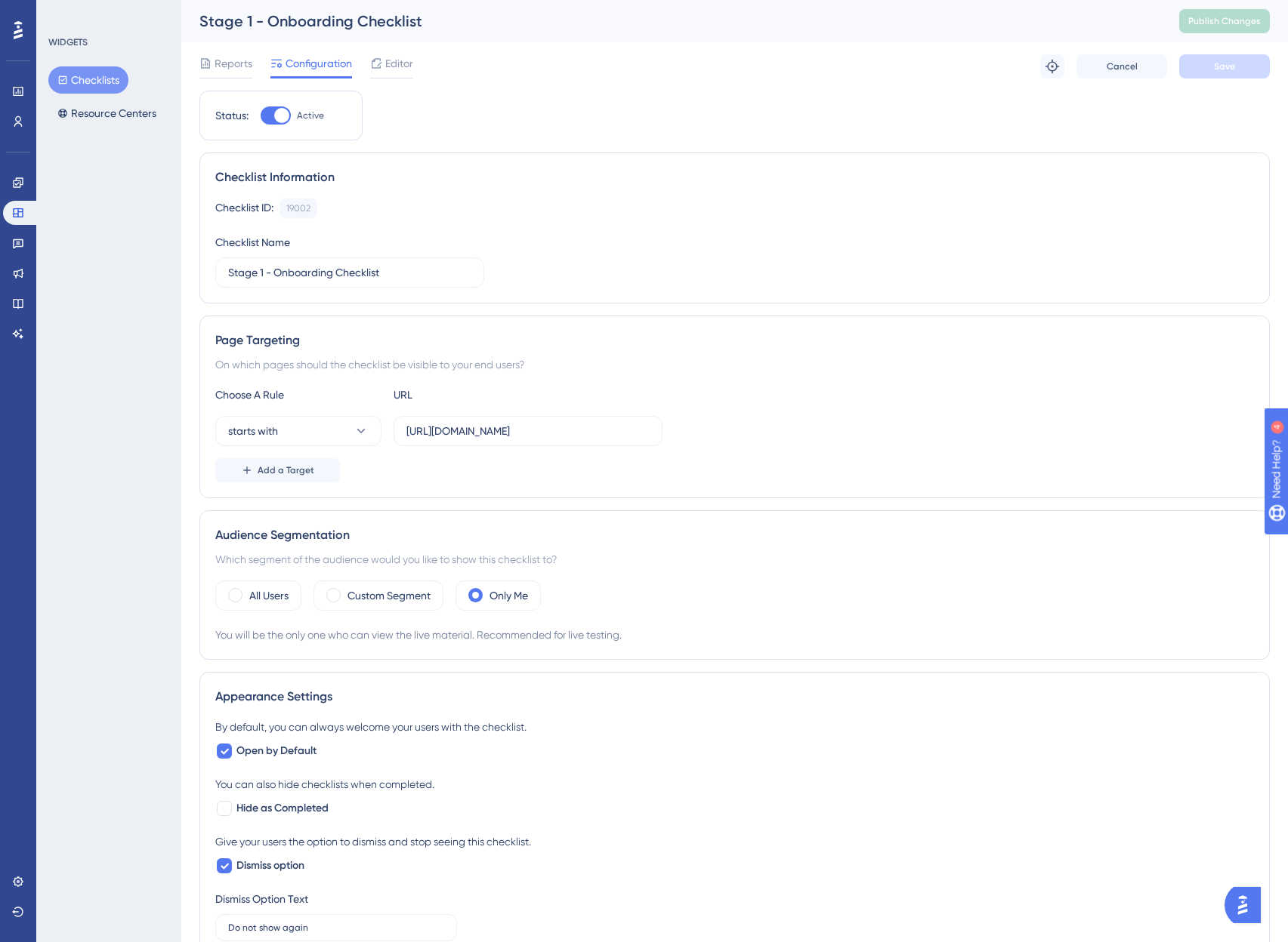
click at [109, 82] on button "Checklists" at bounding box center [88, 79] width 80 height 27
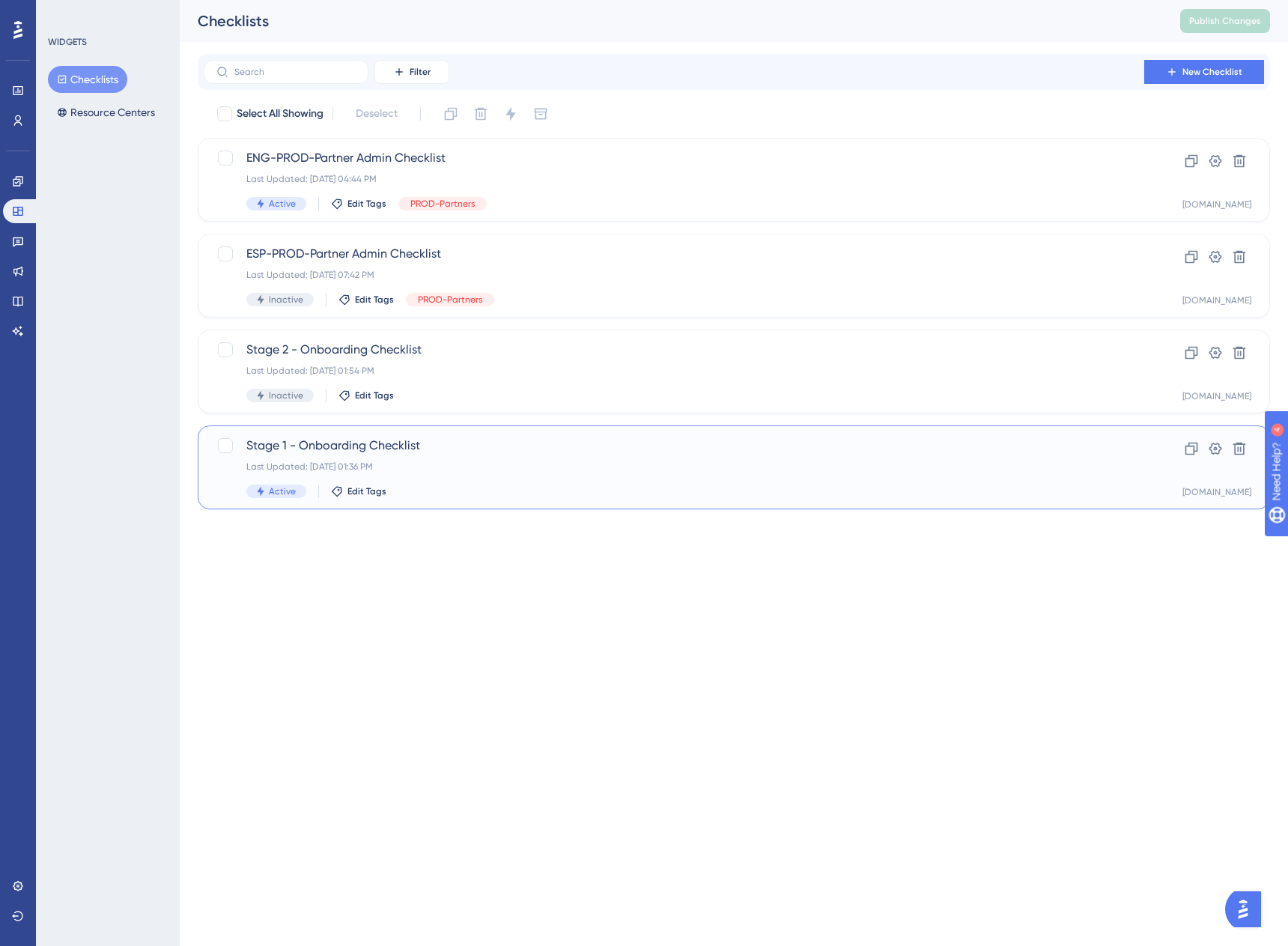
click at [497, 466] on div "Last Updated: [DATE] 01:36 PM" at bounding box center [674, 466] width 855 height 12
click at [498, 380] on div "Stage 2 - Onboarding Checklist Last Updated: Sep 29 2025, 01:54 PM Inactive Edi…" at bounding box center [674, 371] width 855 height 61
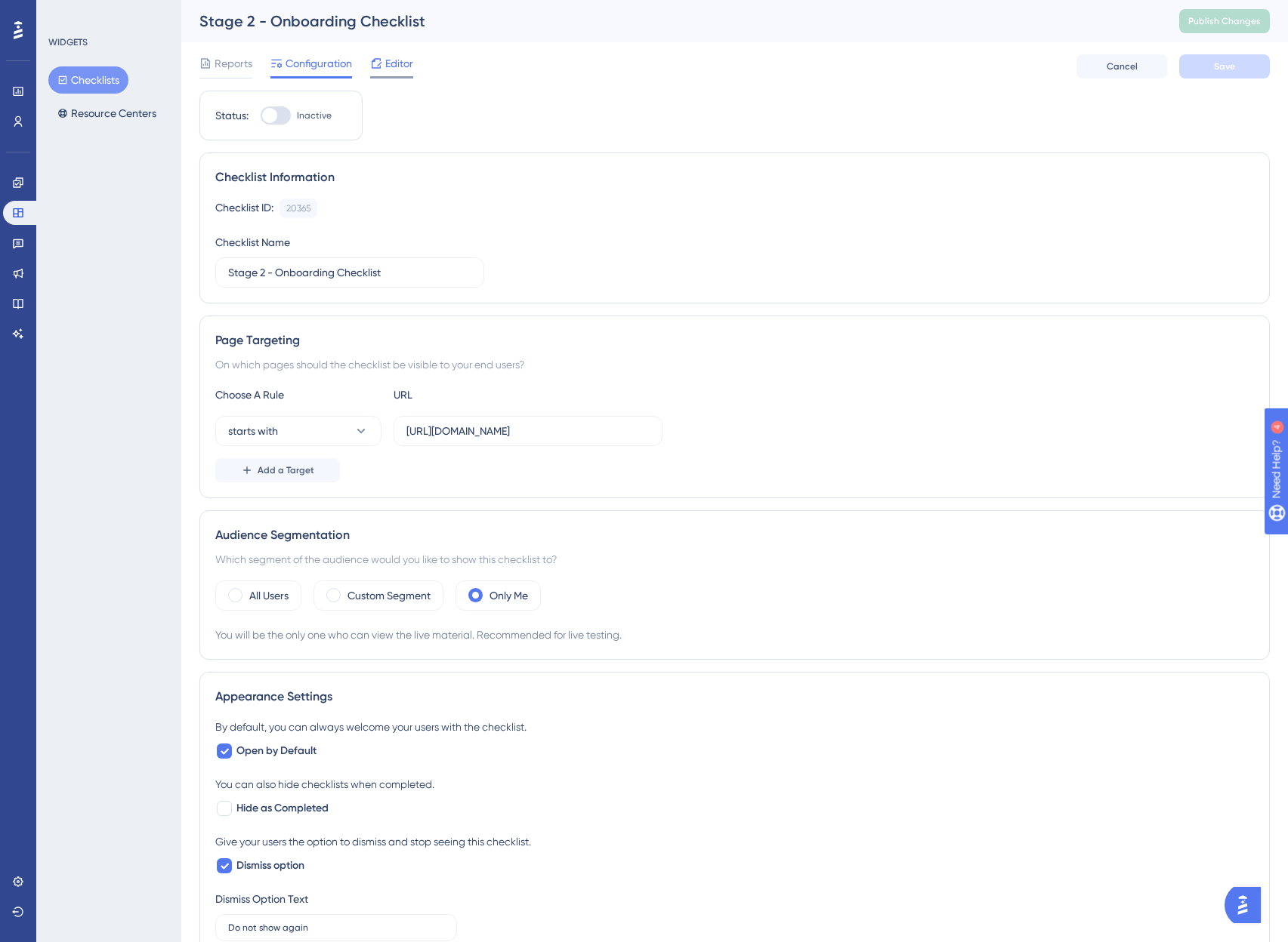
click at [403, 64] on span "Editor" at bounding box center [399, 64] width 28 height 18
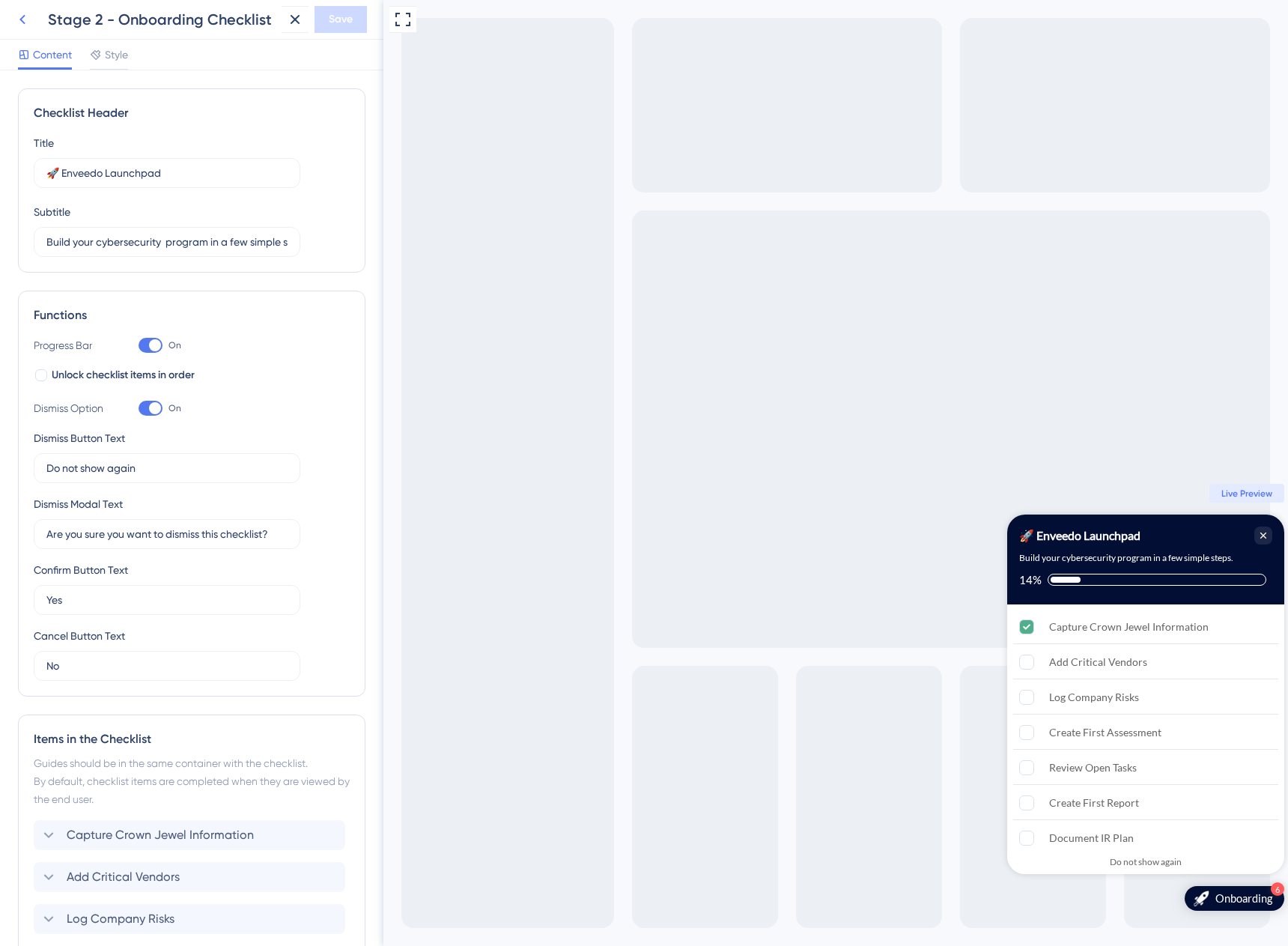
click at [27, 14] on icon at bounding box center [22, 20] width 18 height 18
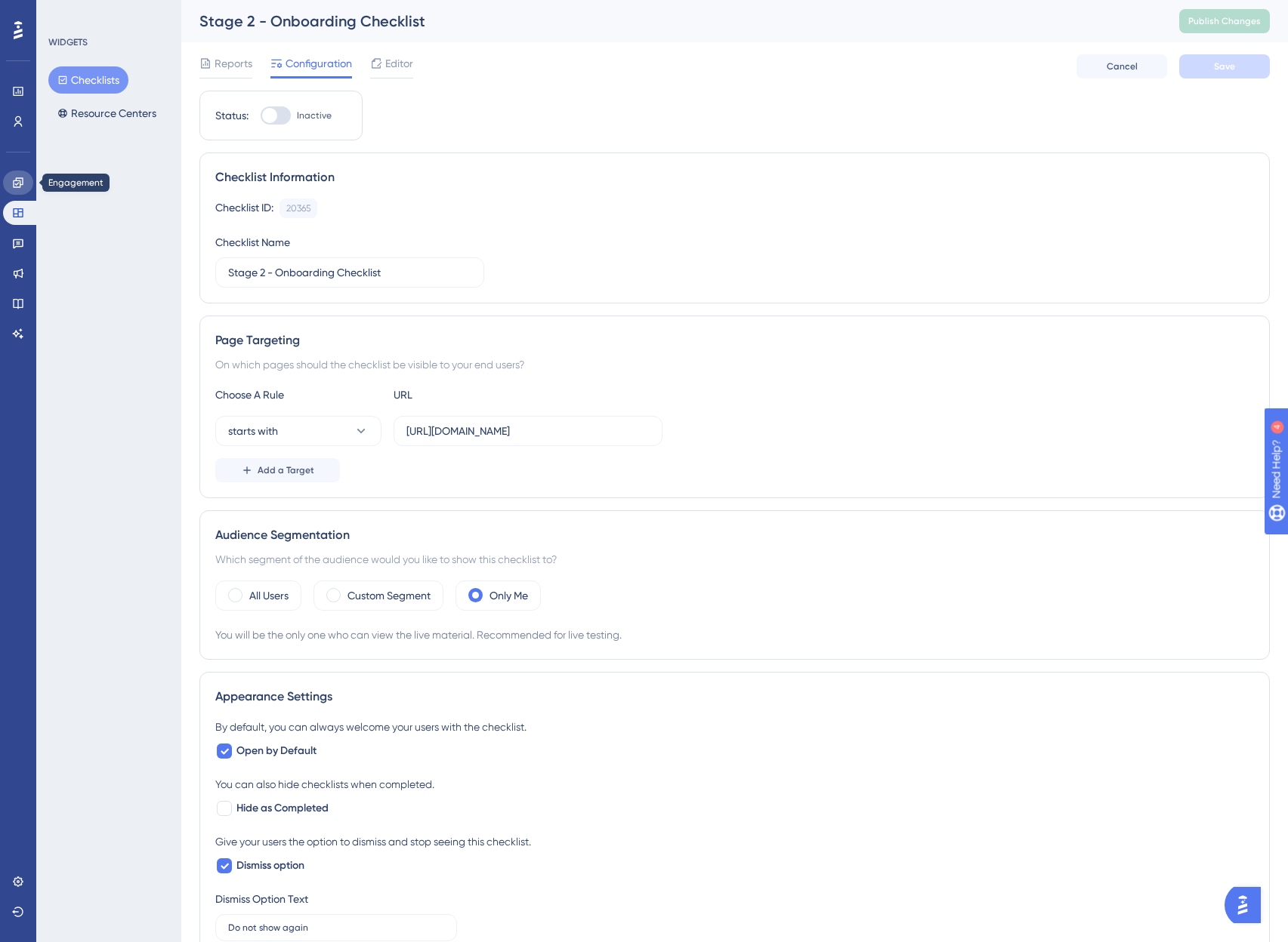
click at [15, 180] on icon at bounding box center [18, 183] width 10 height 10
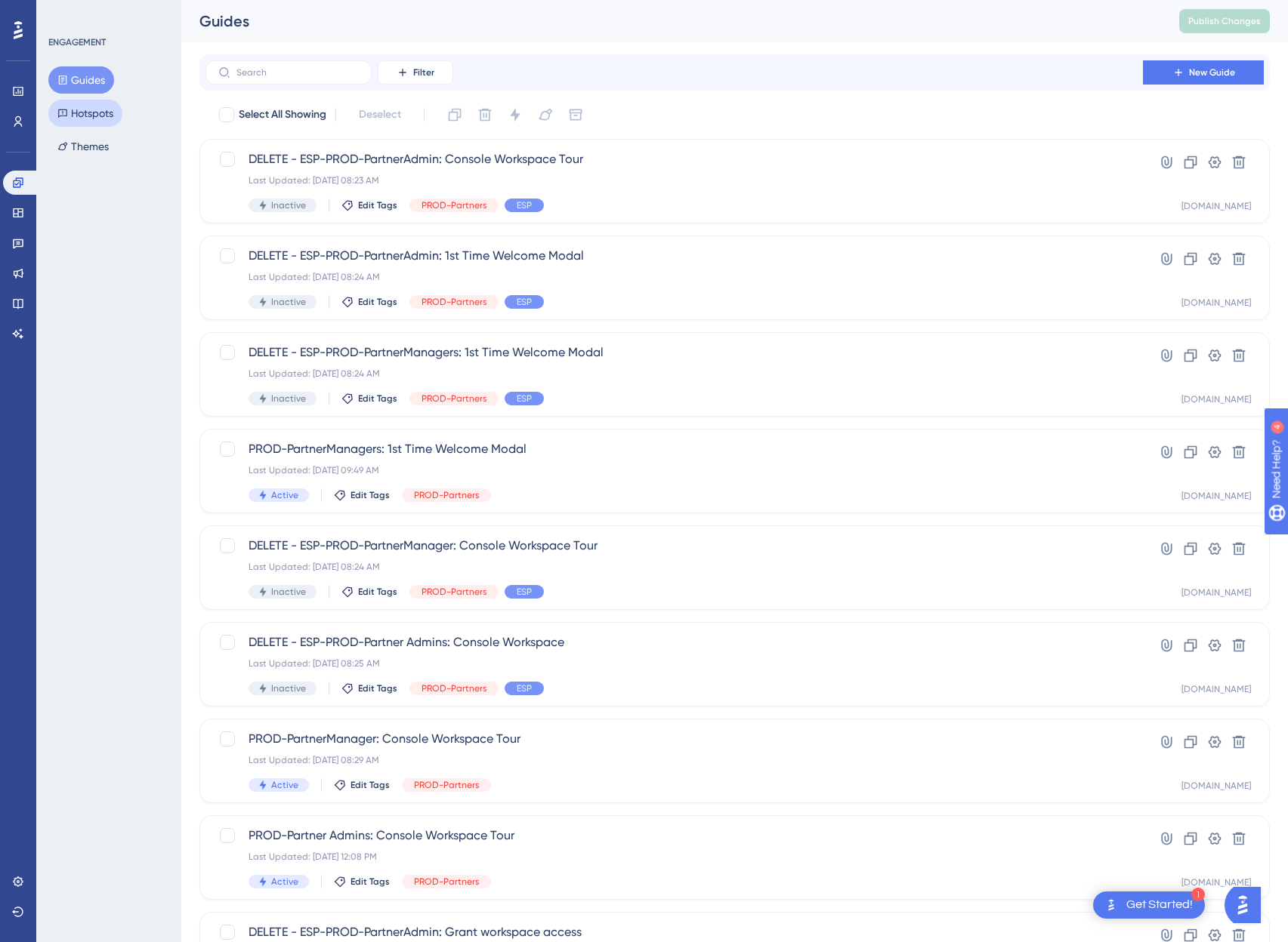
click at [69, 107] on button "Hotspots" at bounding box center [85, 113] width 74 height 27
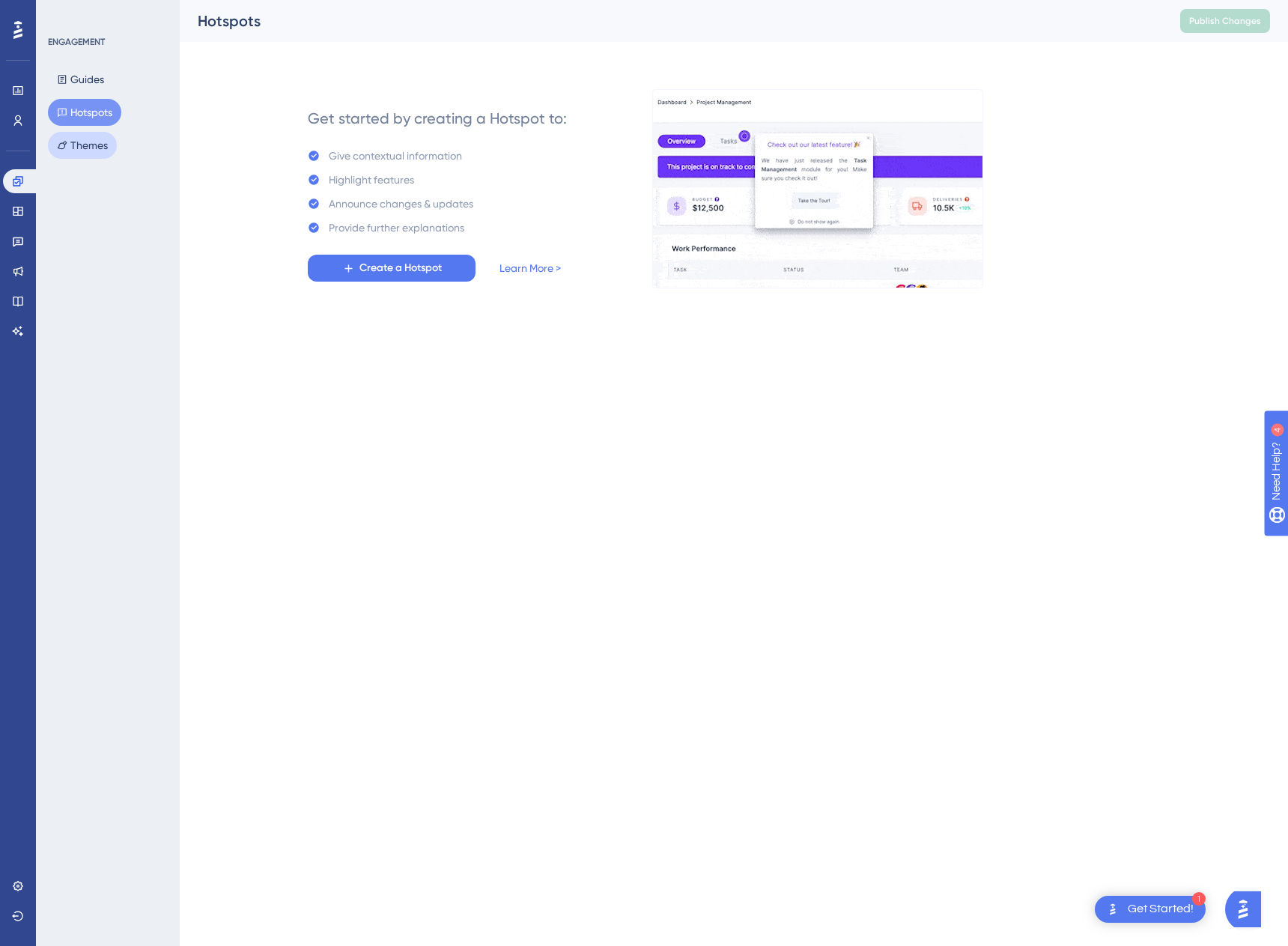
click at [92, 147] on button "Themes" at bounding box center [82, 145] width 69 height 27
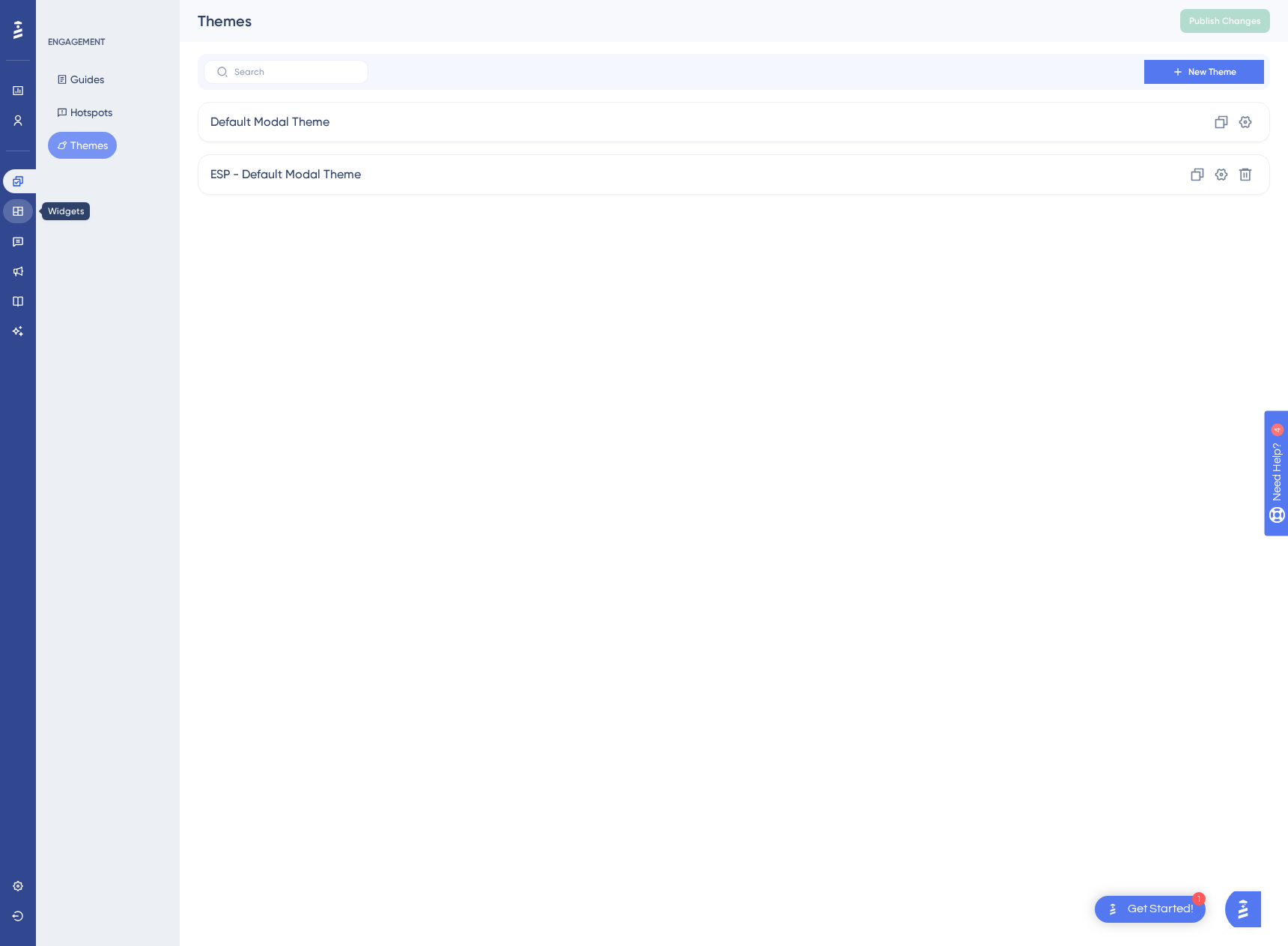
click at [18, 215] on icon at bounding box center [18, 211] width 10 height 9
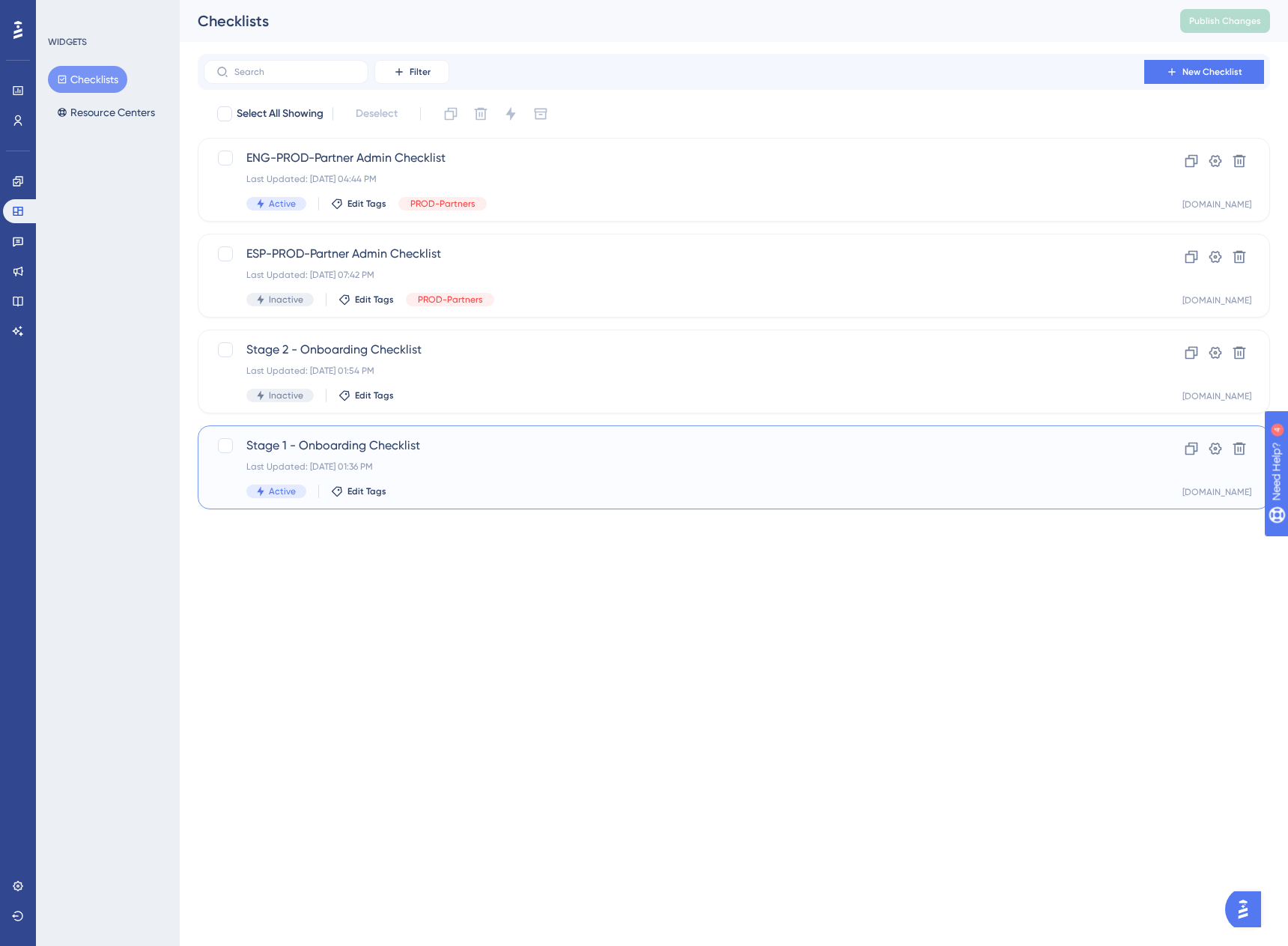
click at [354, 439] on span "Stage 1 - Onboarding Checklist" at bounding box center [674, 446] width 855 height 18
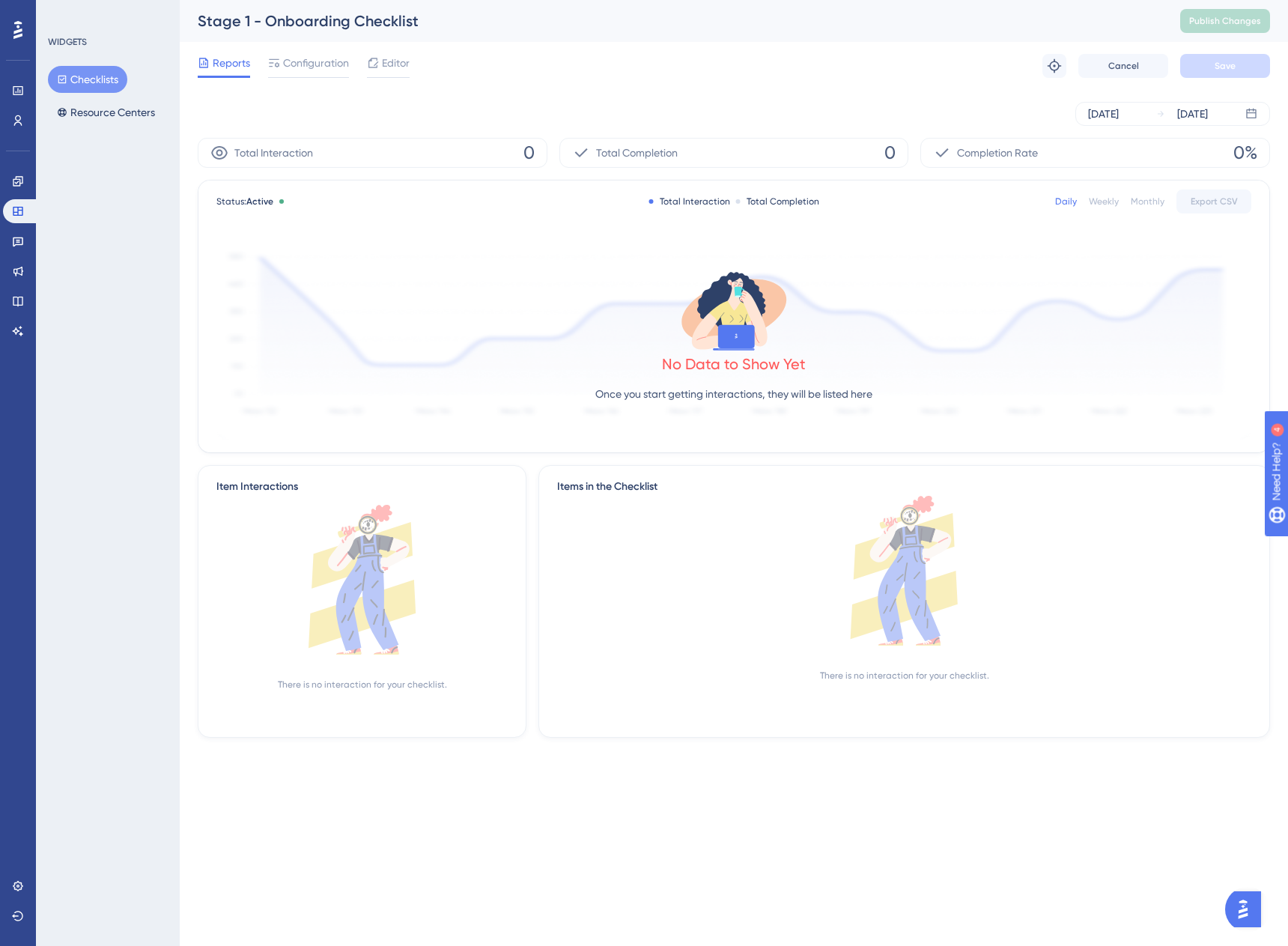
click at [66, 80] on icon at bounding box center [61, 79] width 11 height 11
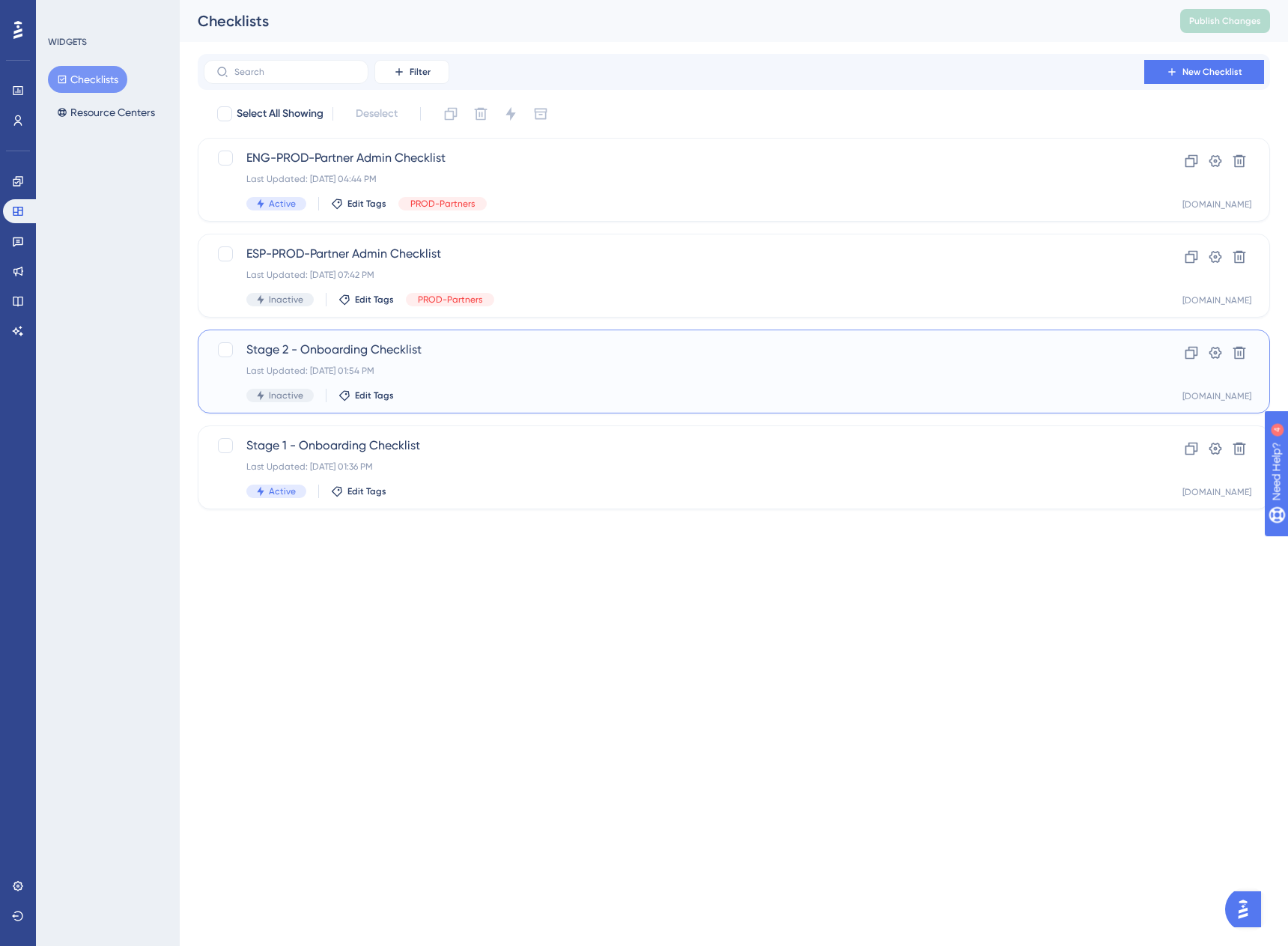
click at [551, 375] on div "Last Updated: Sep 29 2025, 01:54 PM" at bounding box center [674, 371] width 855 height 12
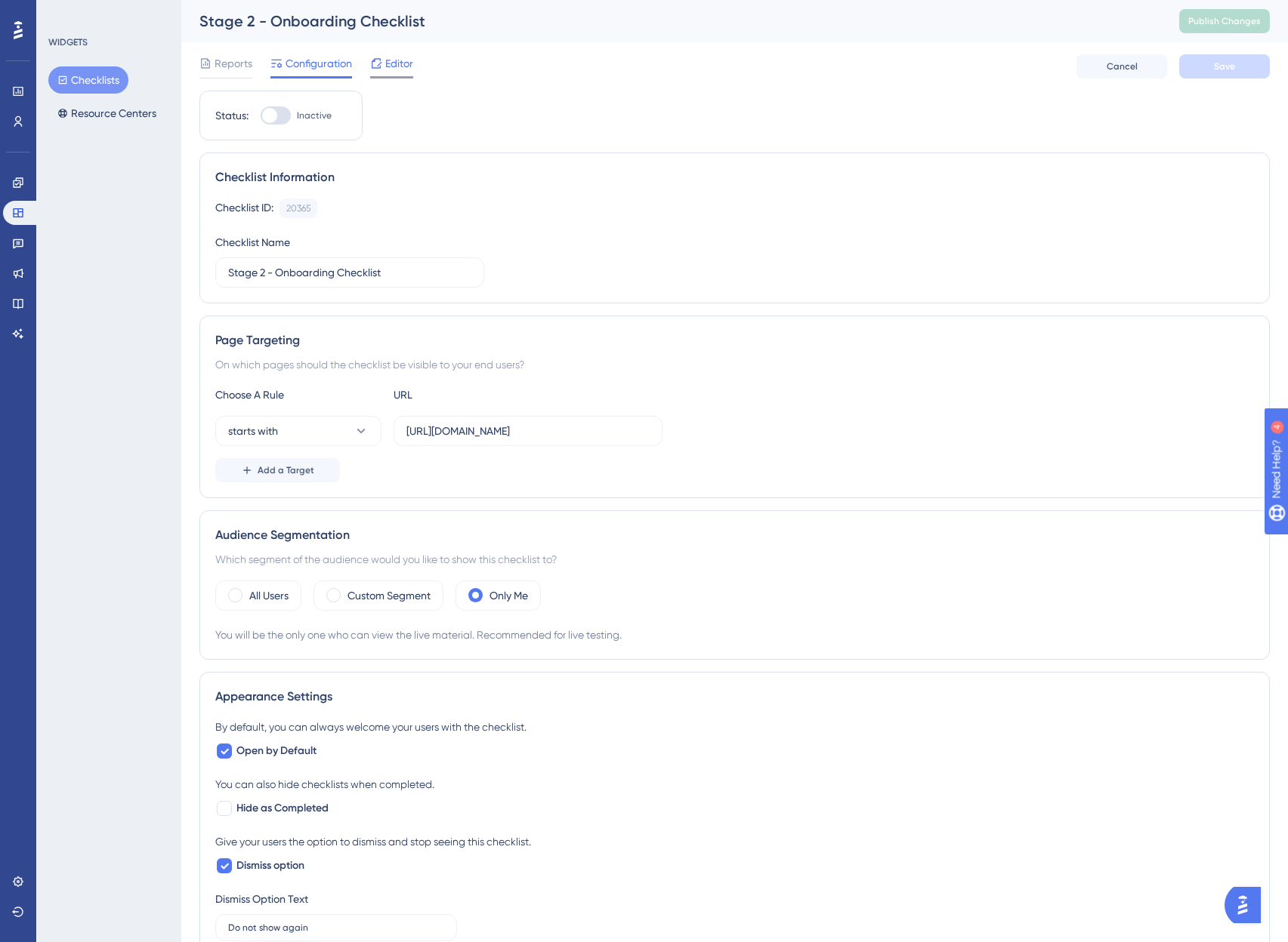
click at [384, 64] on div "Editor" at bounding box center [392, 64] width 43 height 18
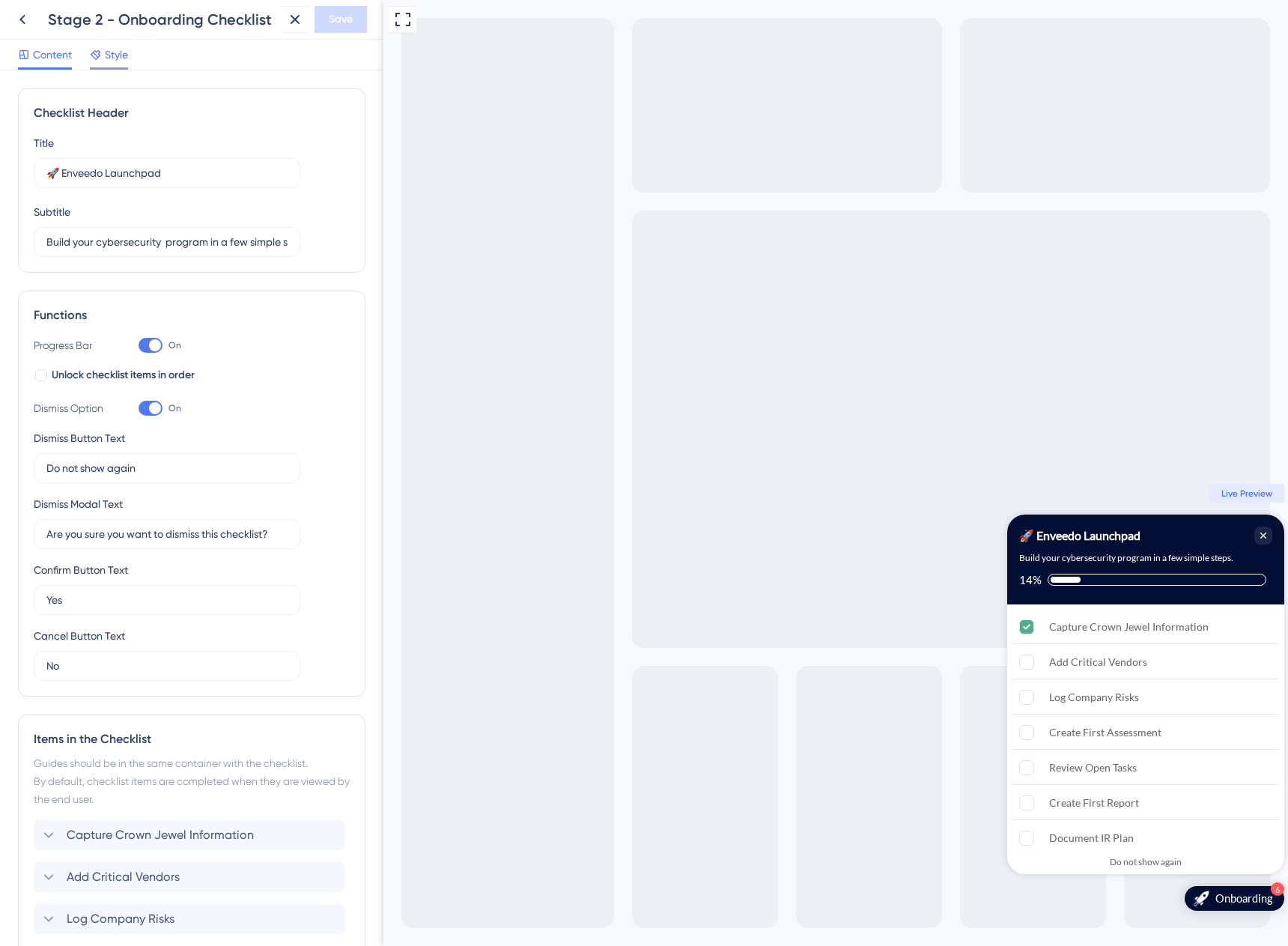
click at [113, 57] on span "Style" at bounding box center [116, 55] width 23 height 18
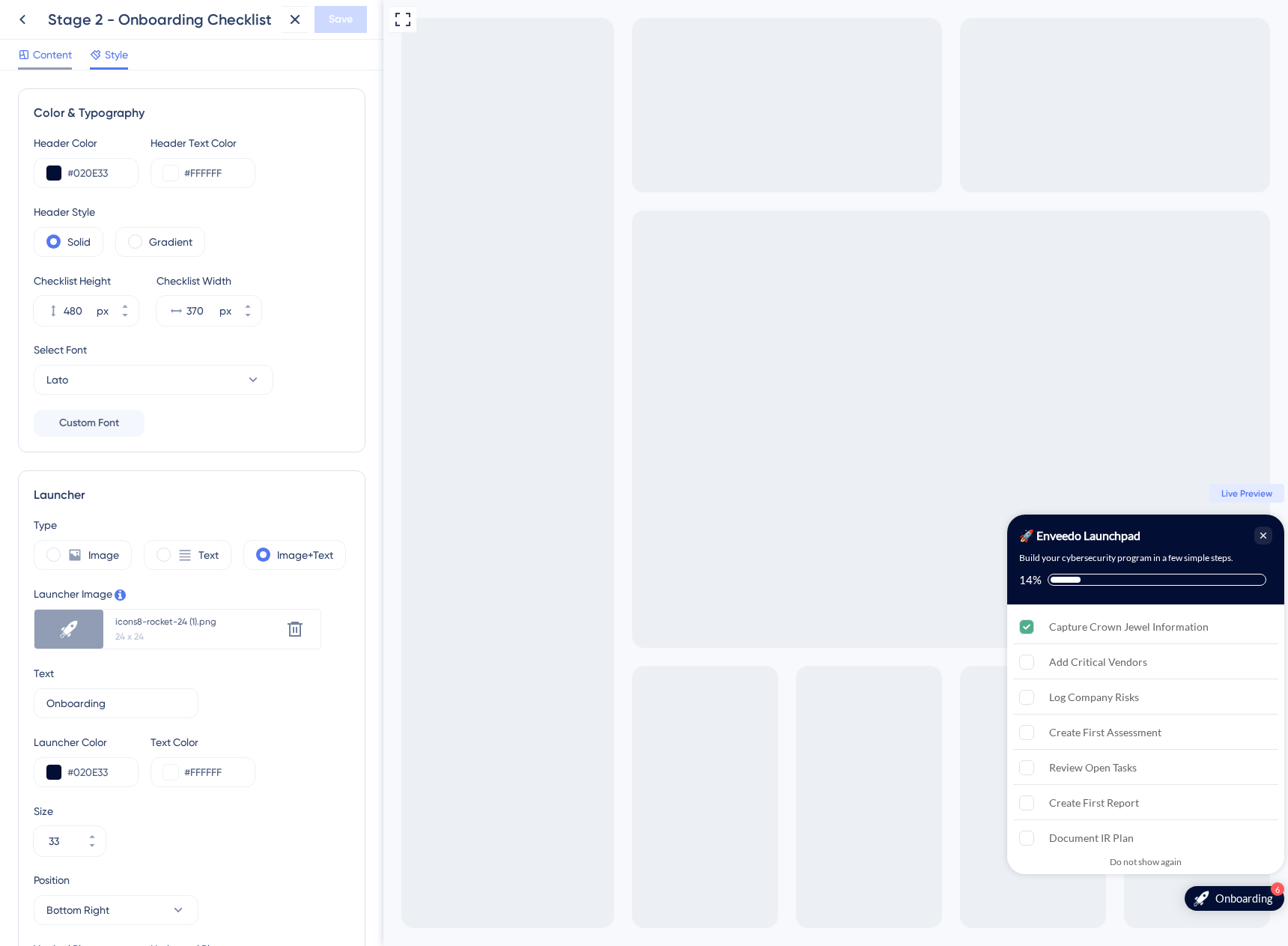
click at [52, 61] on span "Content" at bounding box center [52, 55] width 39 height 18
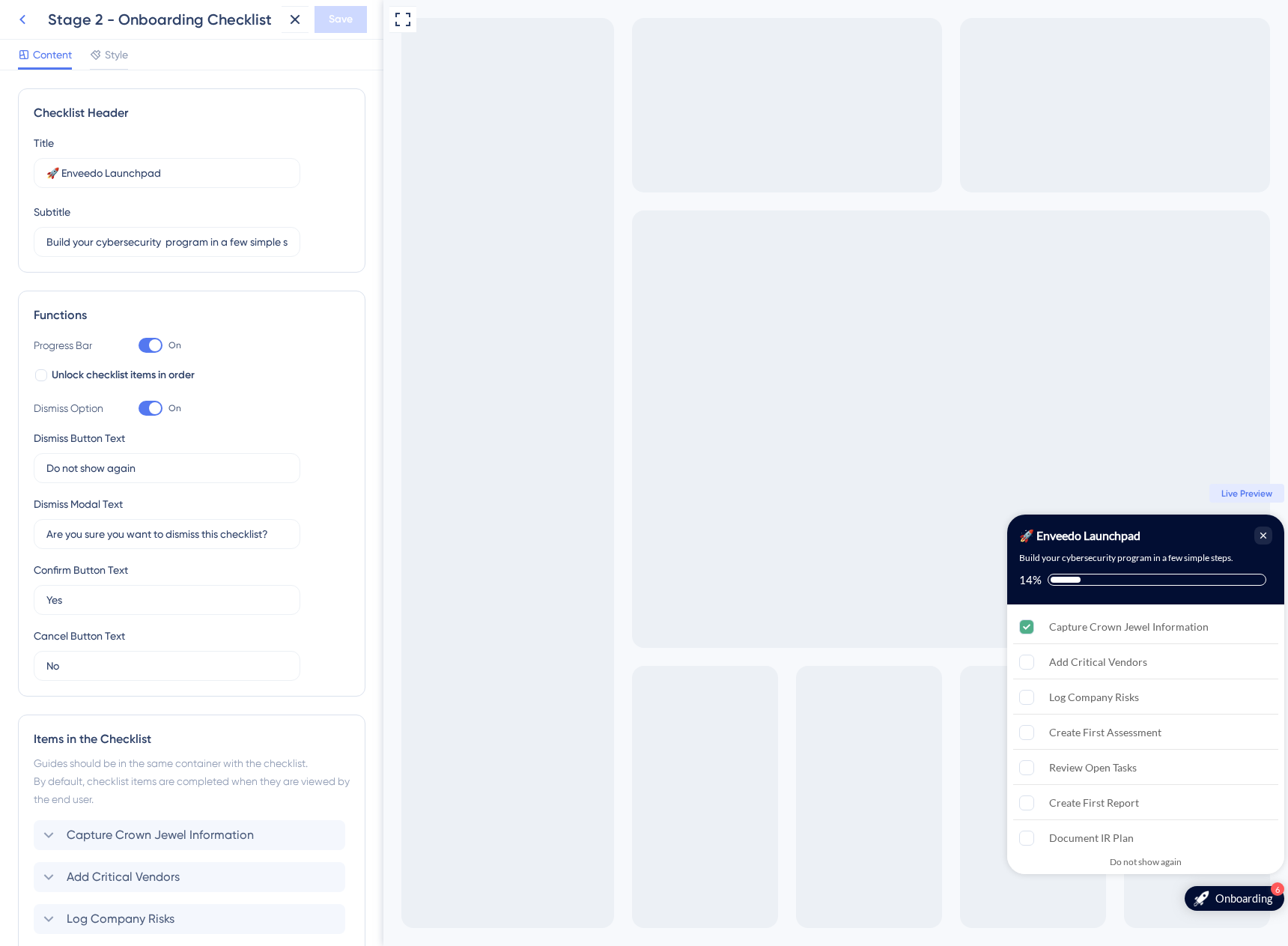
click at [29, 29] on button at bounding box center [22, 19] width 27 height 27
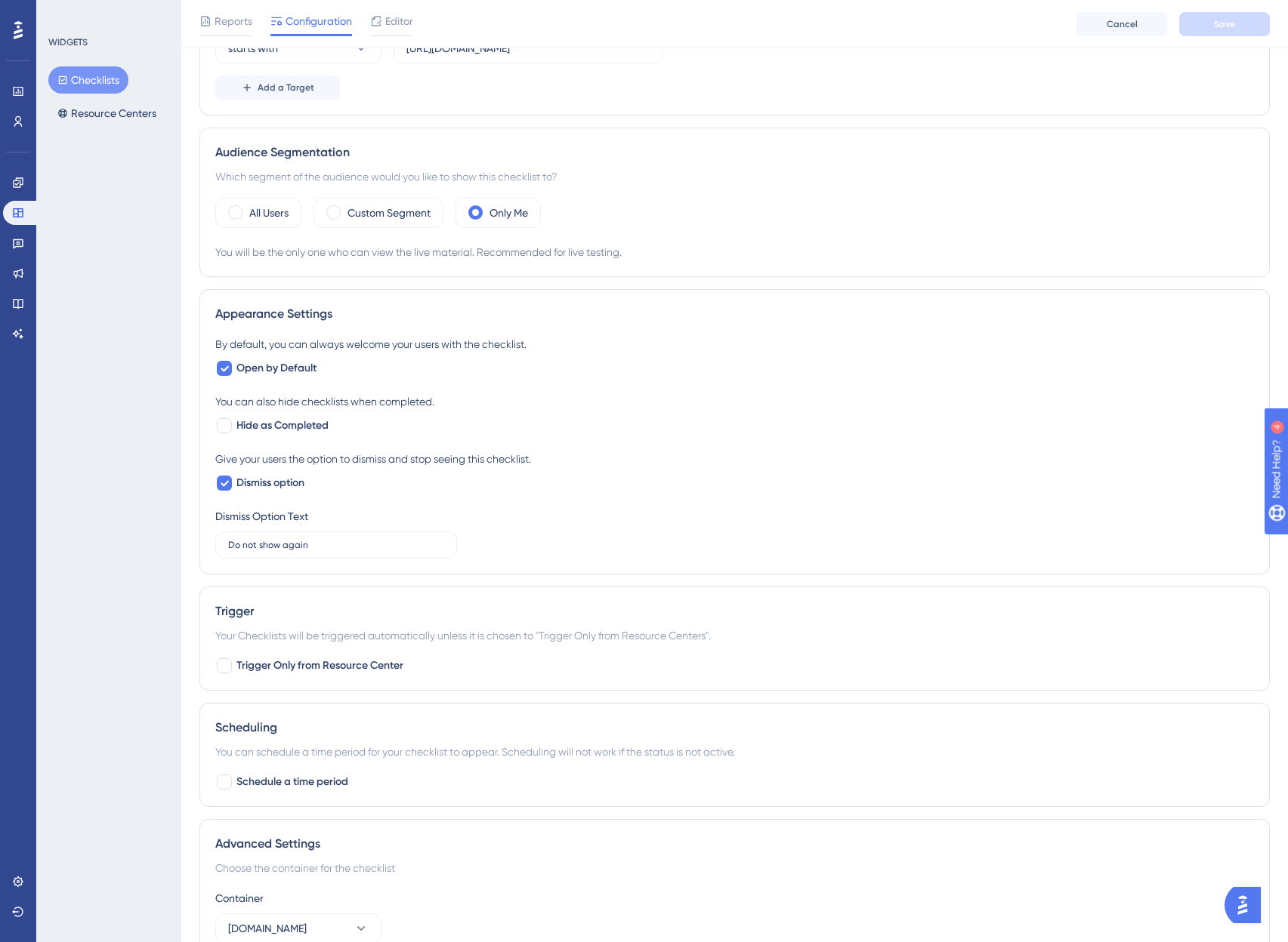
scroll to position [390, 0]
click at [288, 659] on span "Trigger Only from Resource Center" at bounding box center [320, 664] width 167 height 18
click at [358, 657] on span "Trigger Only from Resource Center" at bounding box center [320, 664] width 167 height 18
checkbox input "false"
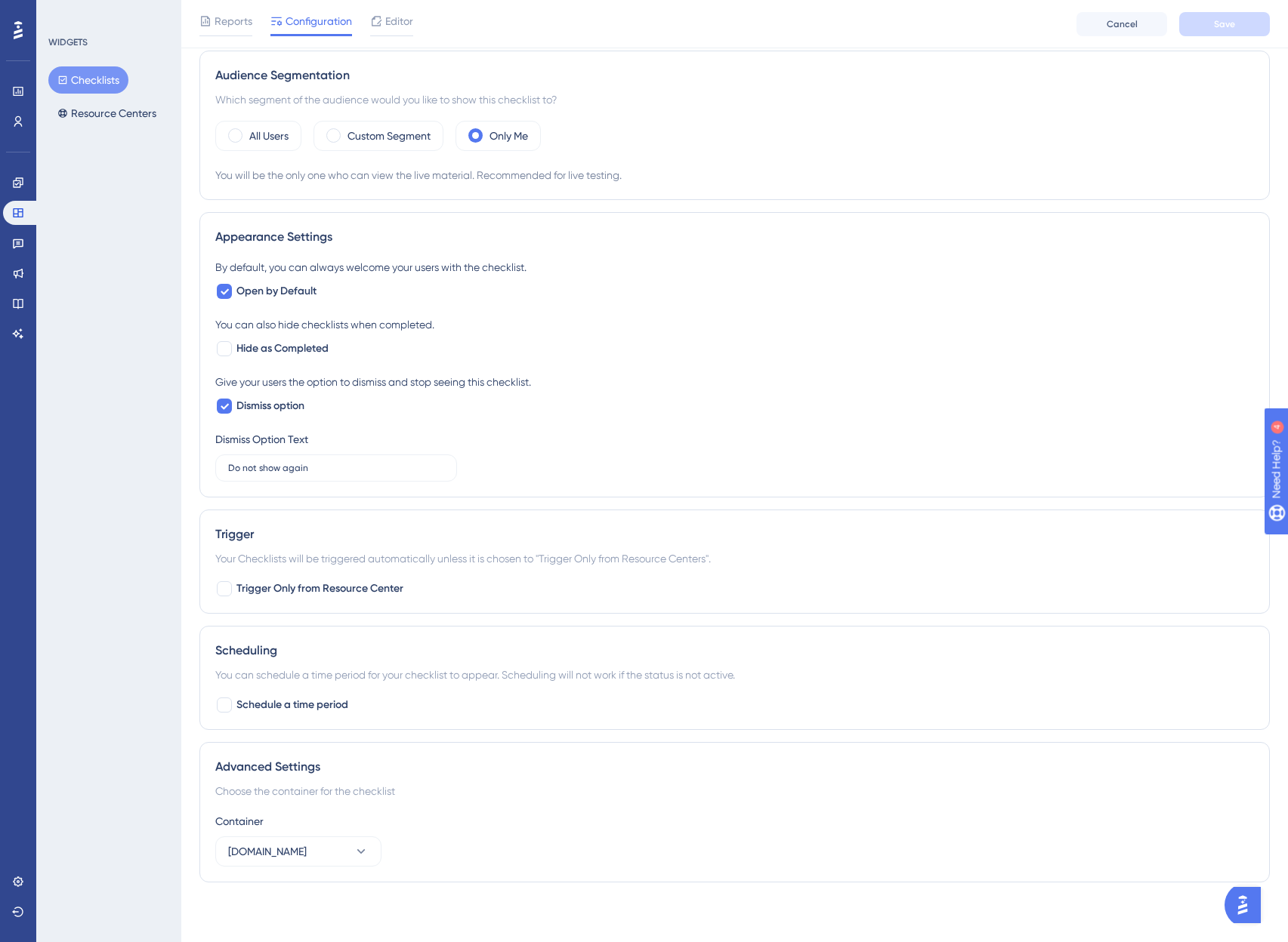
scroll to position [467, 0]
click at [287, 708] on span "Schedule a time period" at bounding box center [292, 705] width 112 height 18
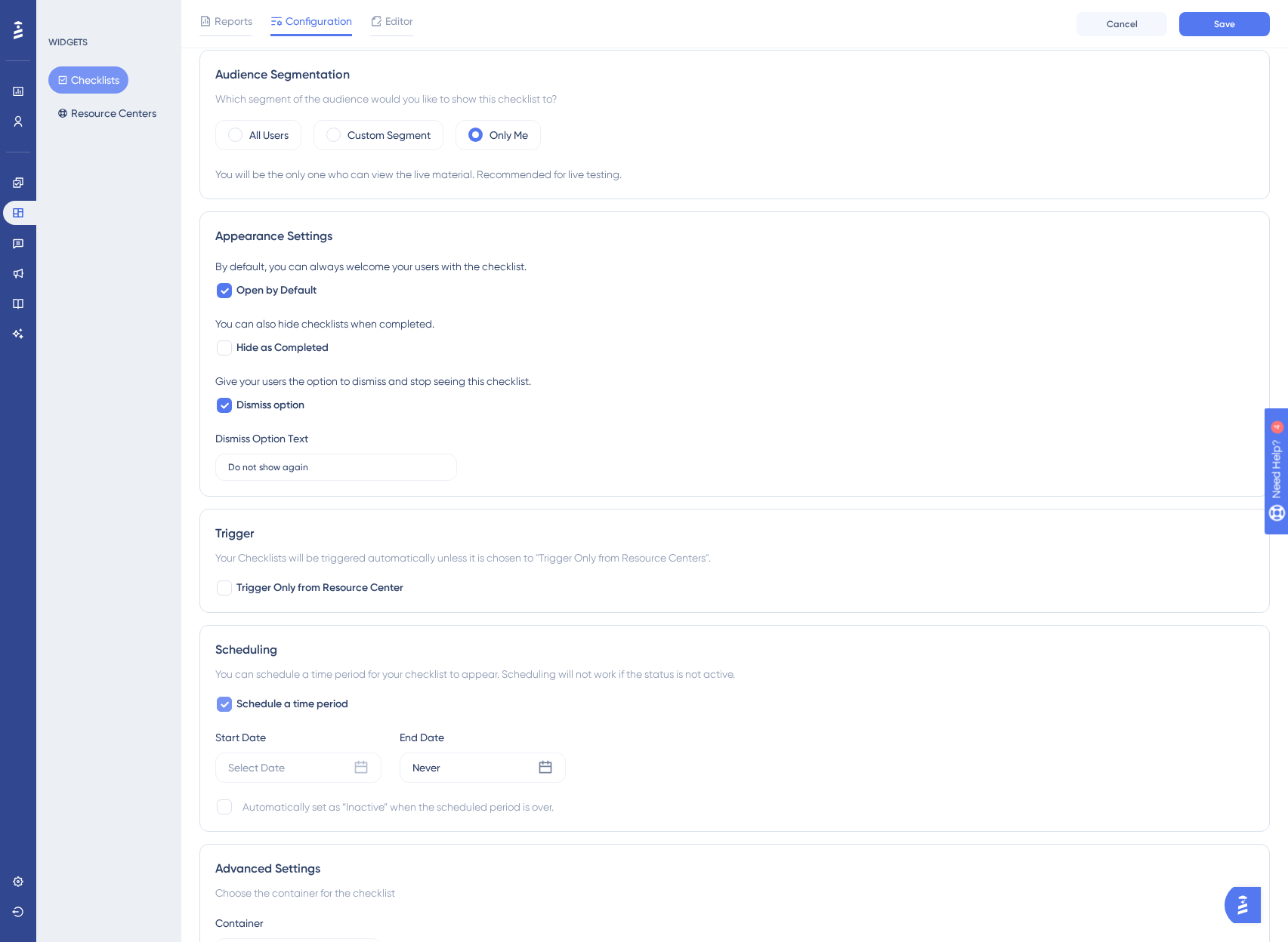
click at [289, 706] on span "Schedule a time period" at bounding box center [292, 705] width 112 height 18
checkbox input "false"
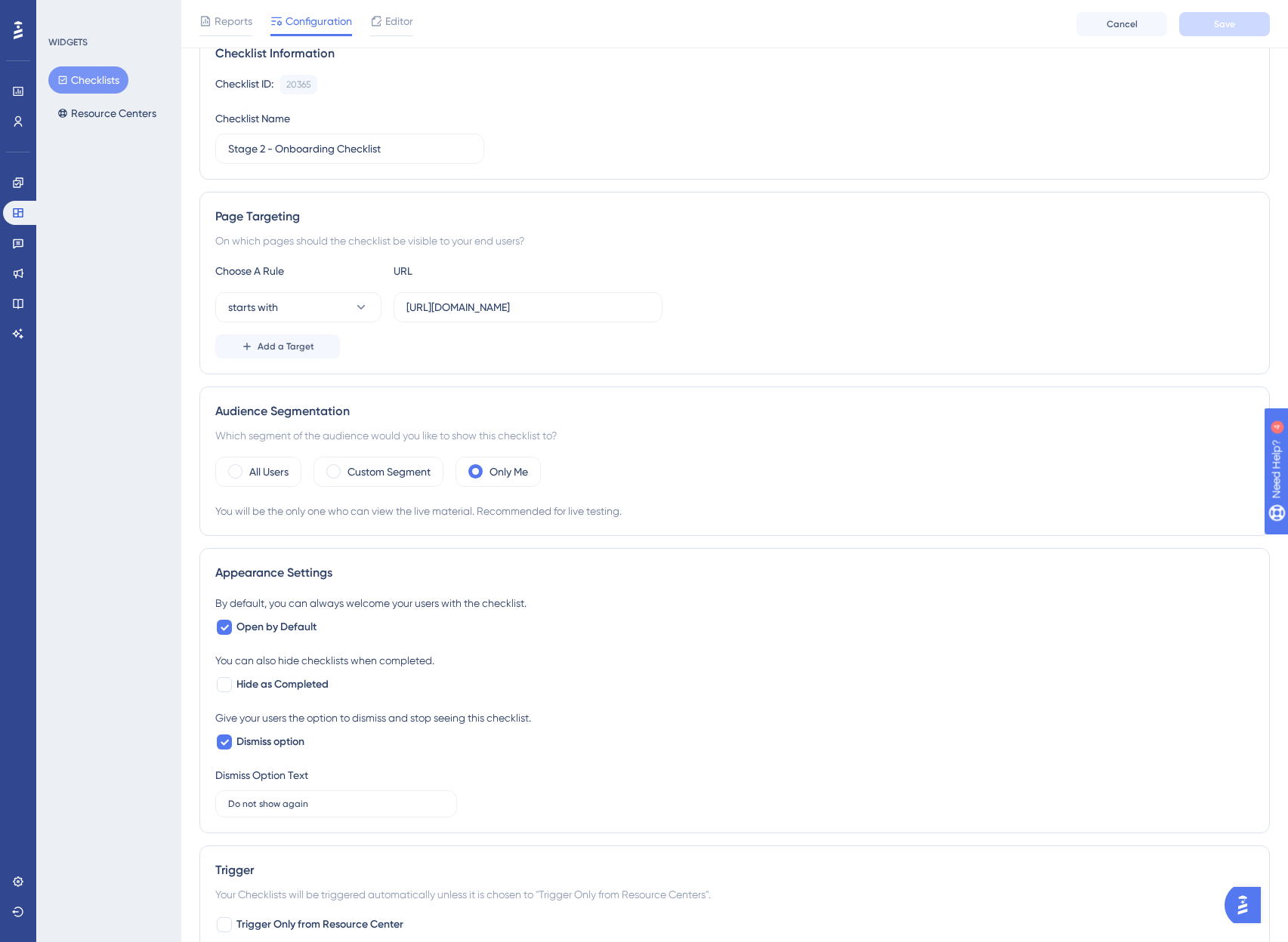
scroll to position [0, 0]
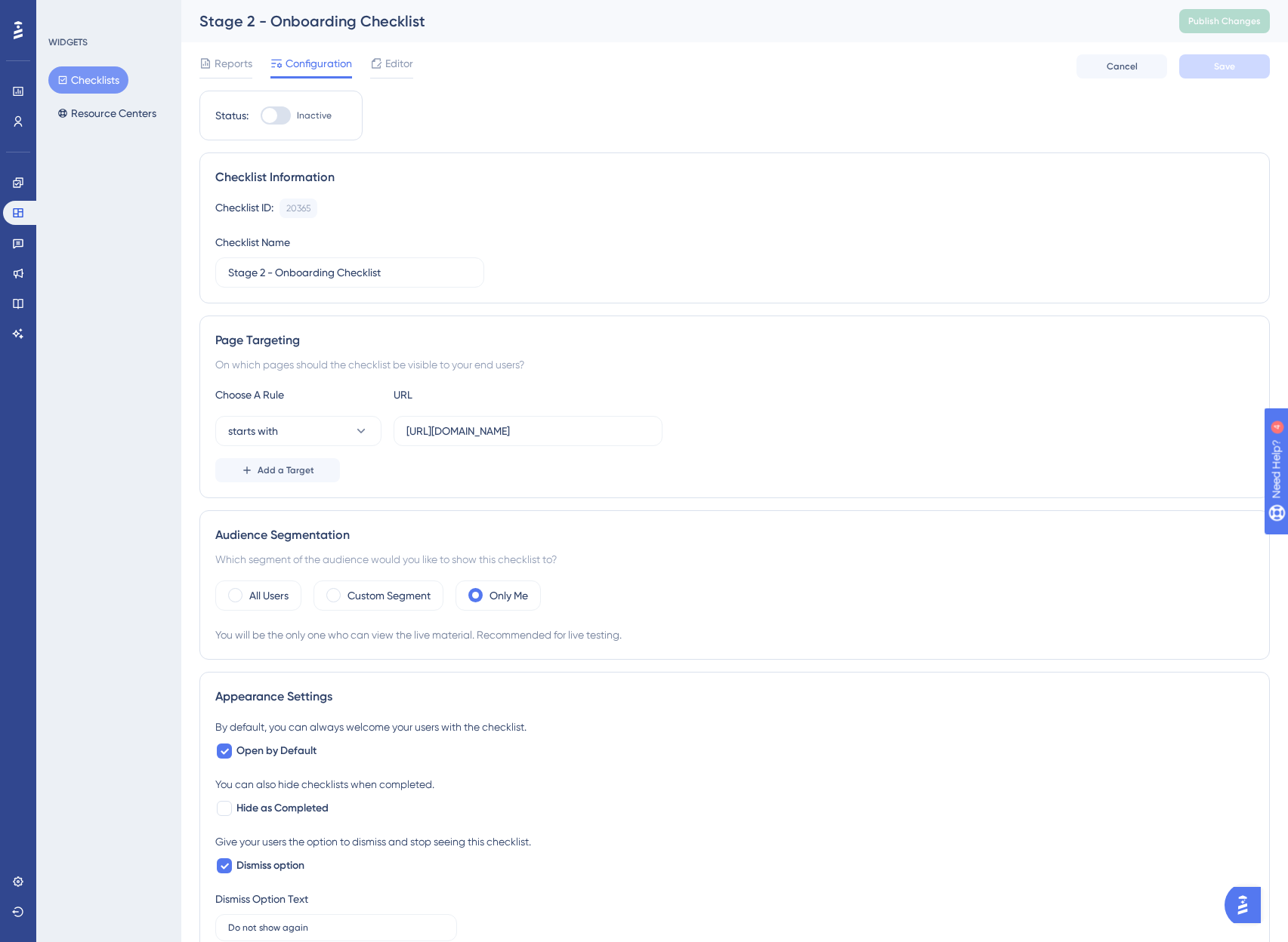
click at [277, 117] on div at bounding box center [275, 116] width 31 height 18
click at [260, 117] on input "Inactive" at bounding box center [260, 116] width 1 height 1
click at [1219, 67] on span "Save" at bounding box center [1224, 66] width 21 height 12
click at [286, 111] on div at bounding box center [275, 116] width 31 height 18
click at [277, 121] on div at bounding box center [282, 116] width 15 height 15
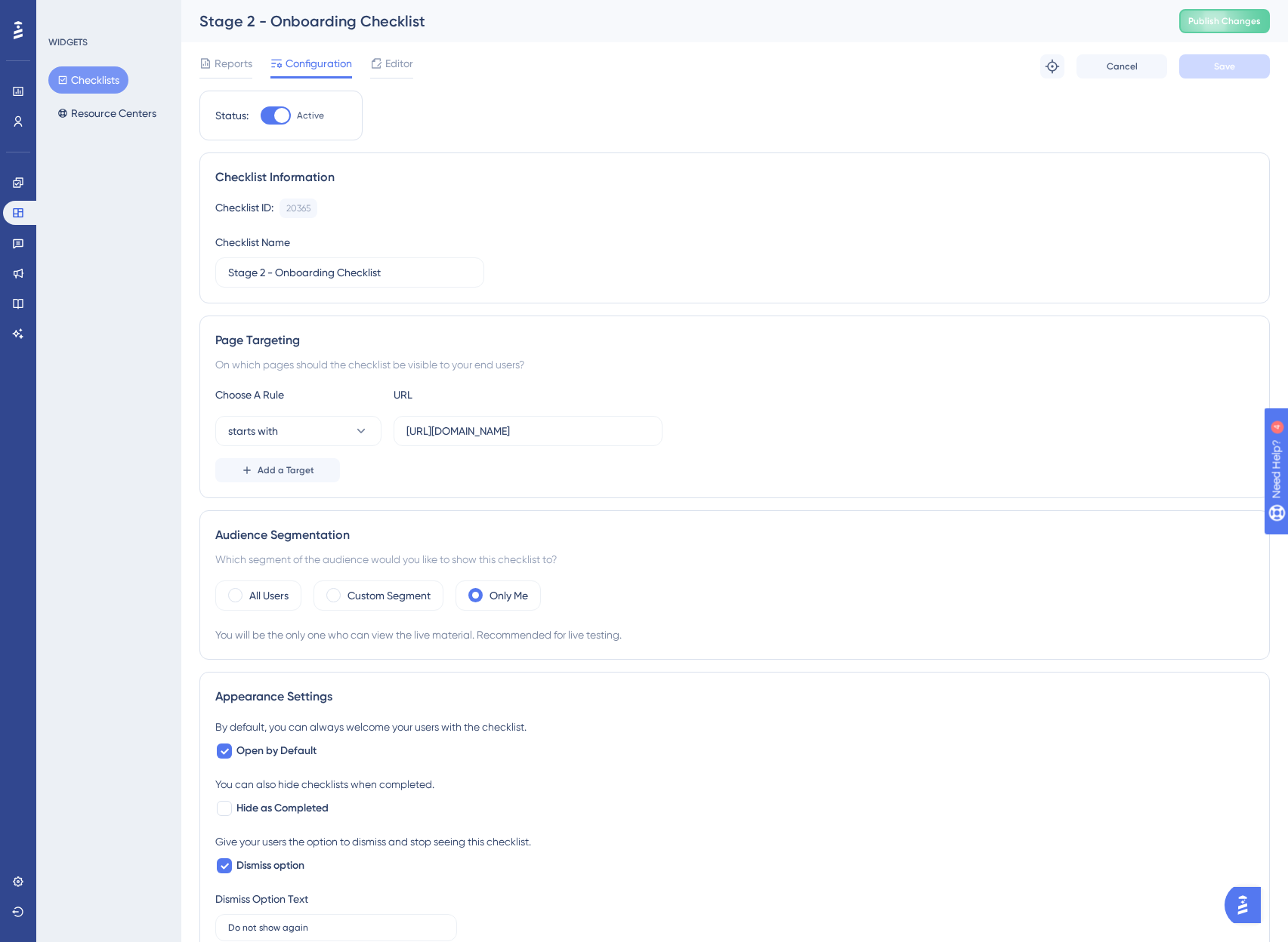
click at [260, 117] on input "Active" at bounding box center [260, 116] width 1 height 1
checkbox input "false"
click at [1234, 69] on span "Save" at bounding box center [1224, 66] width 21 height 12
click at [1229, 22] on span "Publish Changes" at bounding box center [1224, 21] width 73 height 12
click at [390, 63] on span "Editor" at bounding box center [399, 64] width 28 height 18
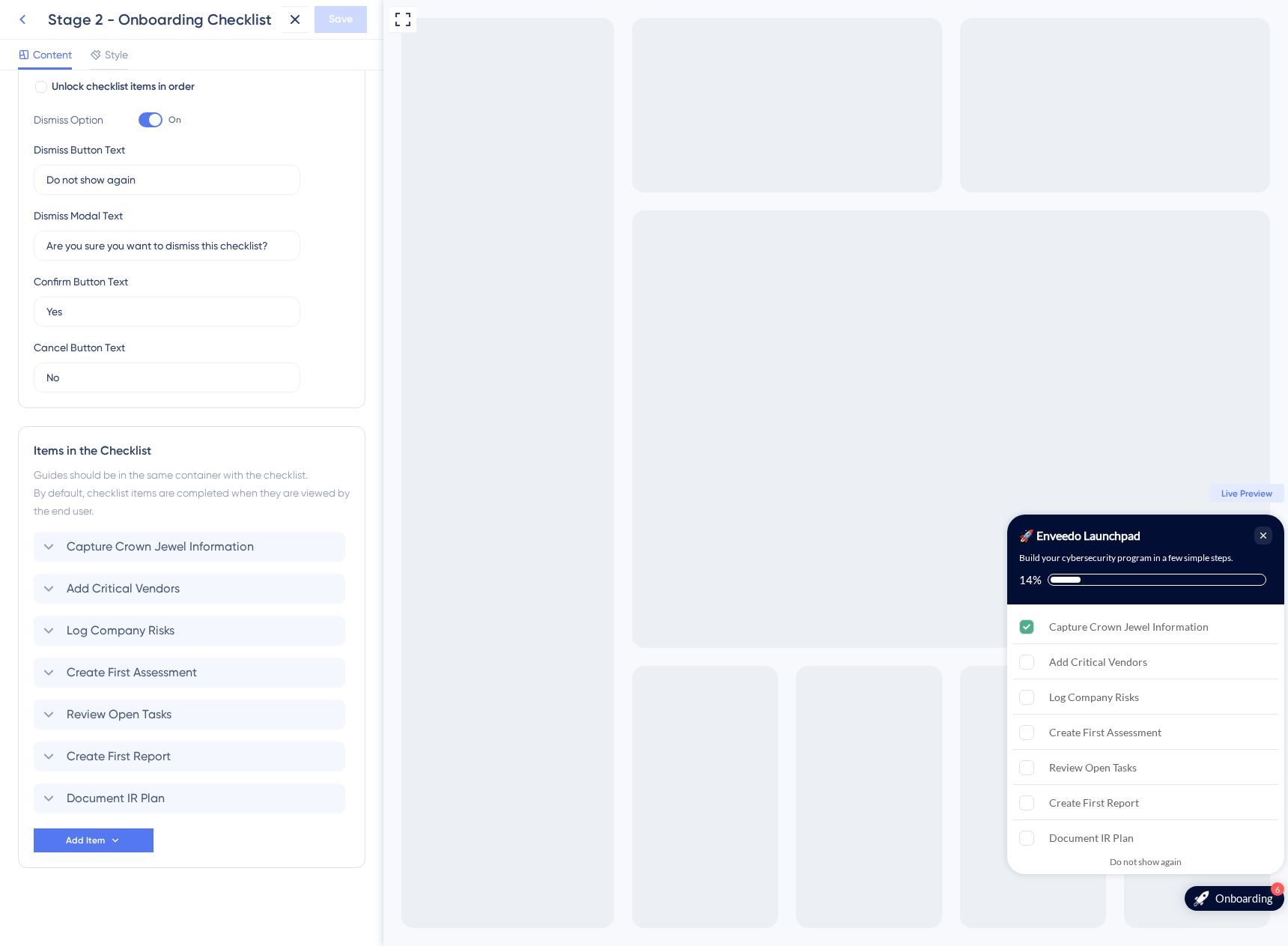
click at [17, 21] on icon at bounding box center [22, 20] width 18 height 18
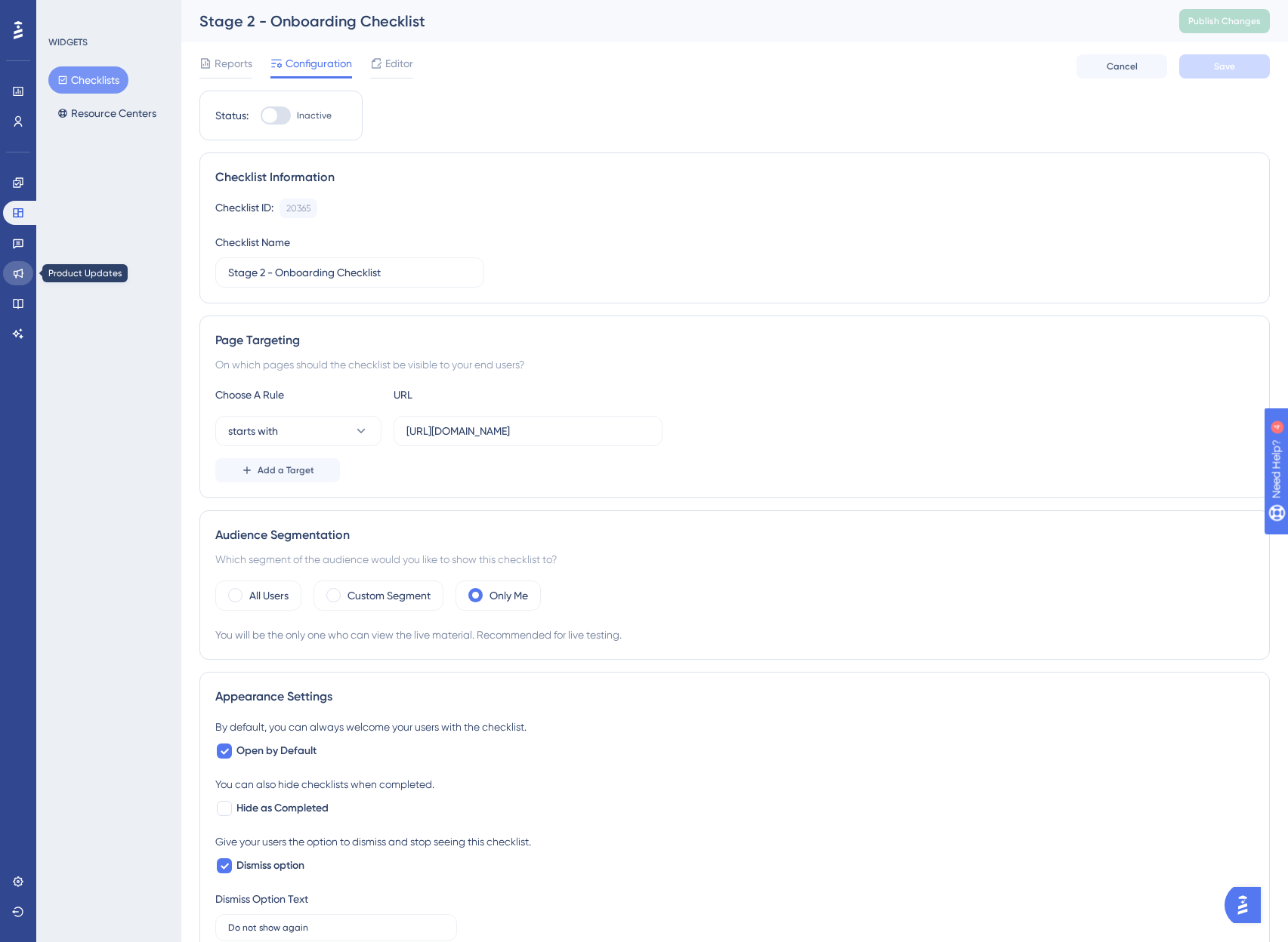
click at [19, 269] on icon at bounding box center [18, 273] width 12 height 12
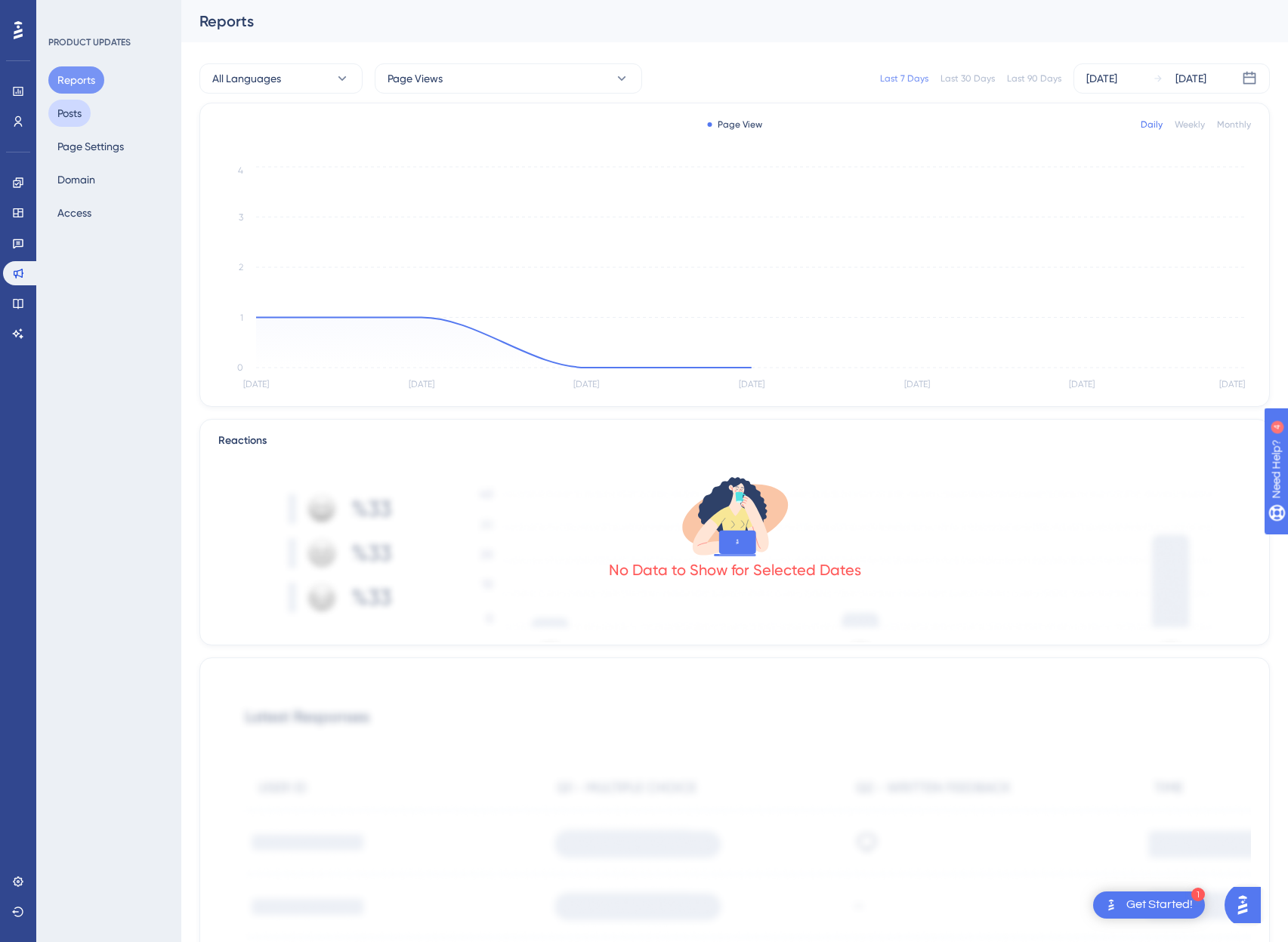
click at [83, 114] on button "Posts" at bounding box center [69, 113] width 42 height 27
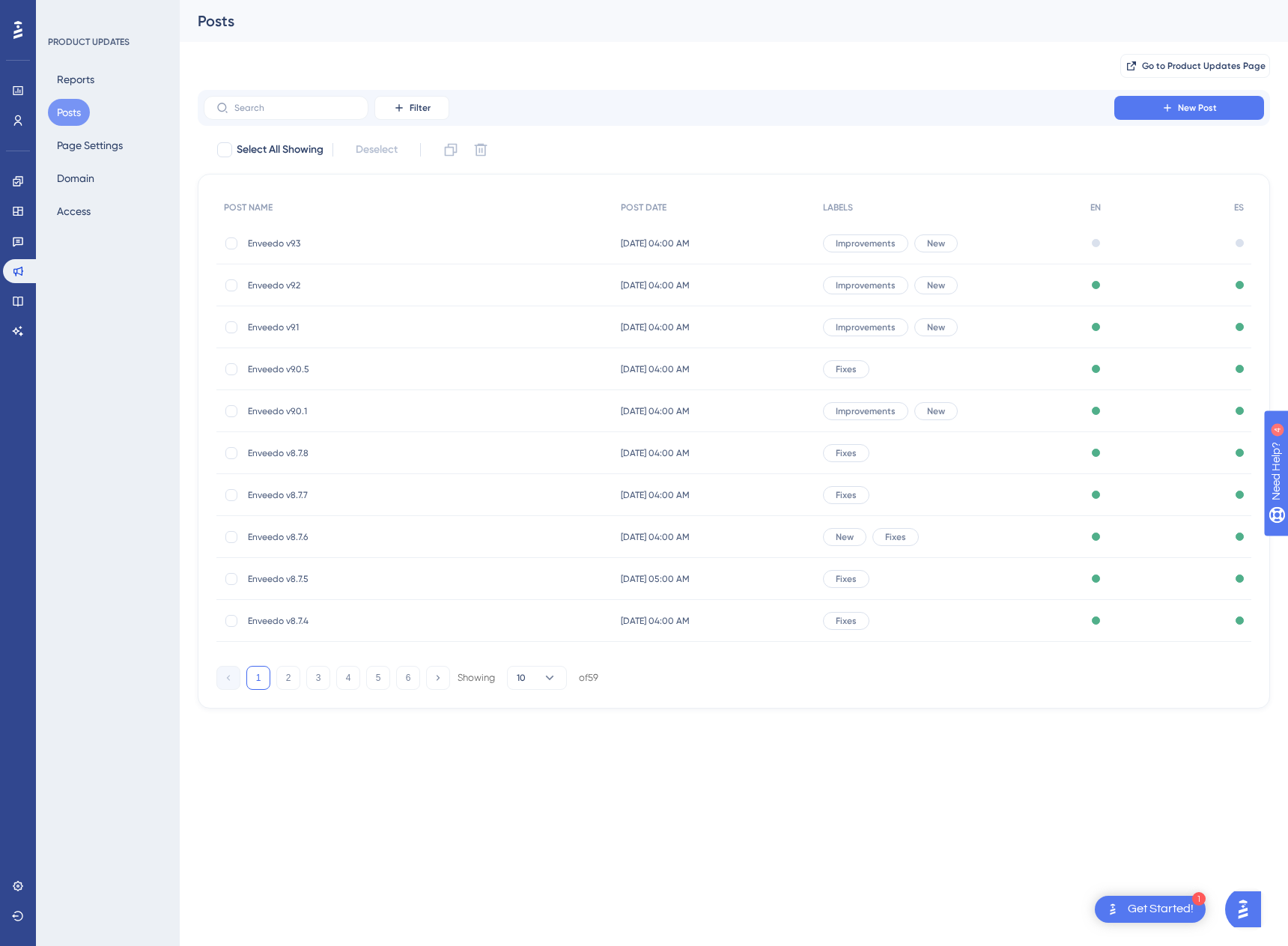
click at [279, 239] on span "Enveedo v9.3" at bounding box center [367, 243] width 239 height 12
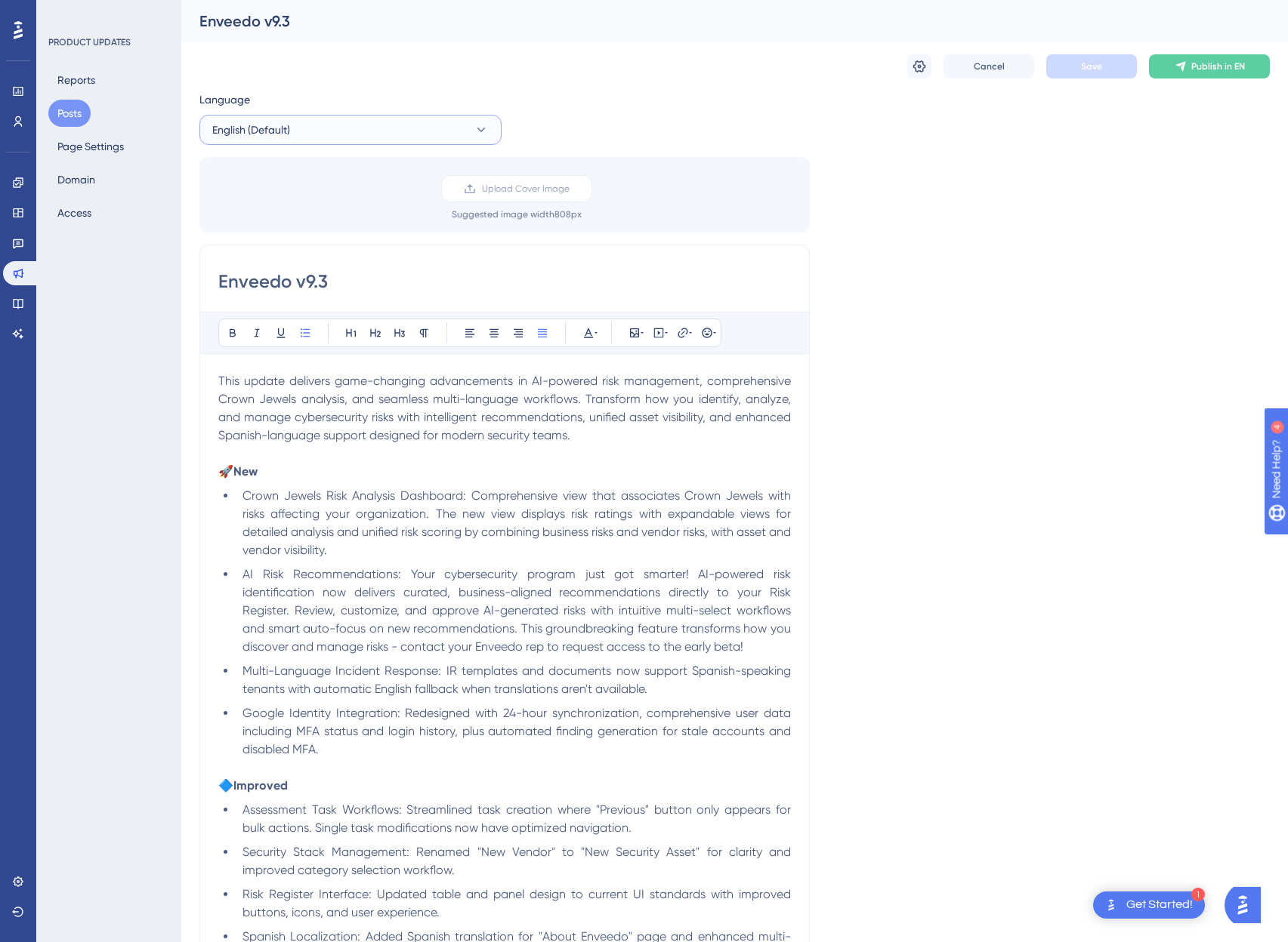
click at [269, 123] on span "English (Default)" at bounding box center [251, 130] width 78 height 18
drag, startPoint x: 308, startPoint y: 197, endPoint x: 281, endPoint y: 205, distance: 28.2
click at [281, 205] on button "Spanish Spanish Draft" at bounding box center [351, 206] width 283 height 31
type input "🚀 ¡Enveedo v9.3 está aquí!"
type input "Leer más >"
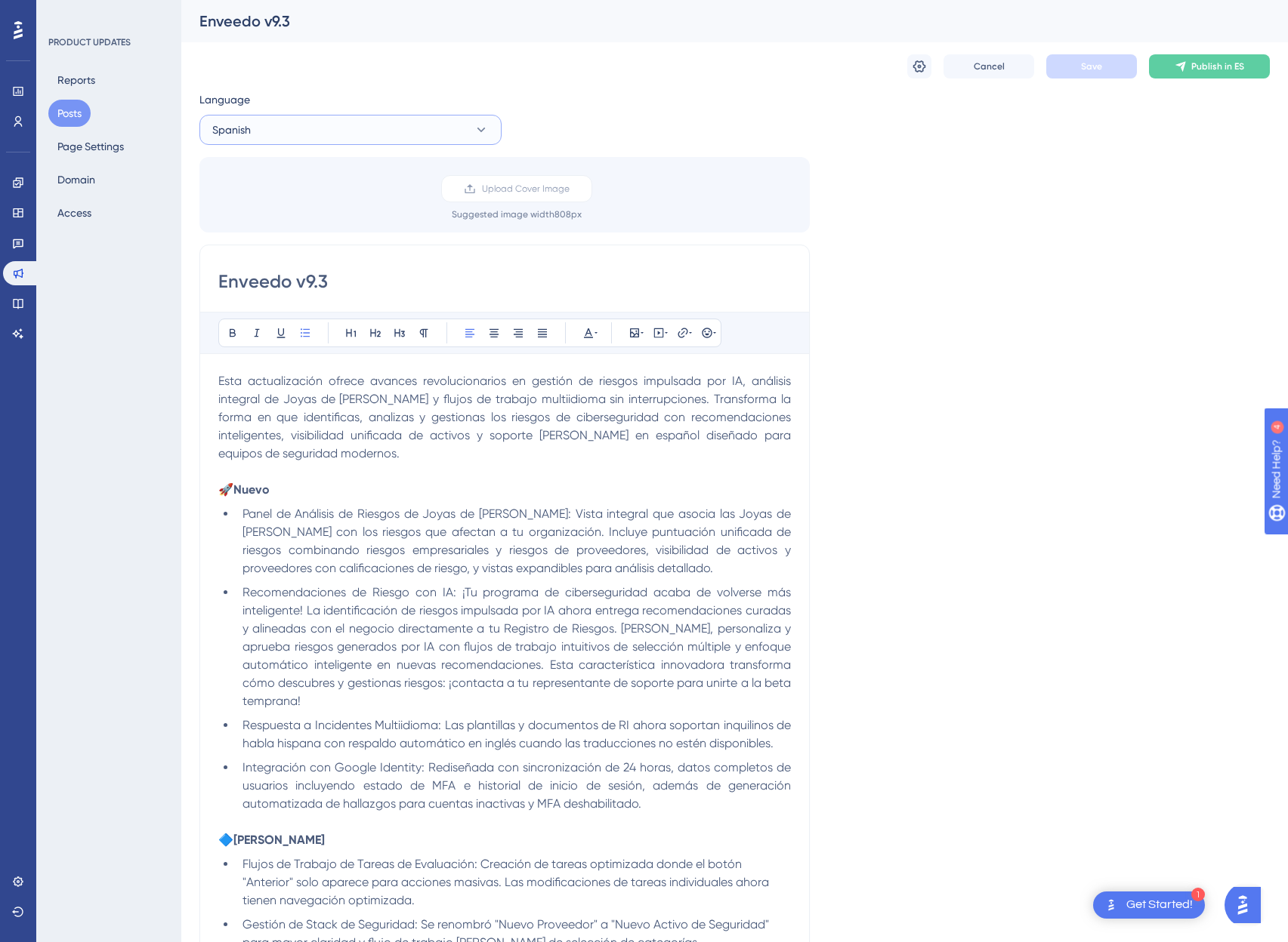
click at [227, 126] on span "Spanish" at bounding box center [231, 130] width 39 height 18
click at [307, 169] on button "English (Default) English (Default) Draft" at bounding box center [351, 176] width 283 height 31
type input "🚀 Enveedo v9.3 is here!"
type input "Read more >"
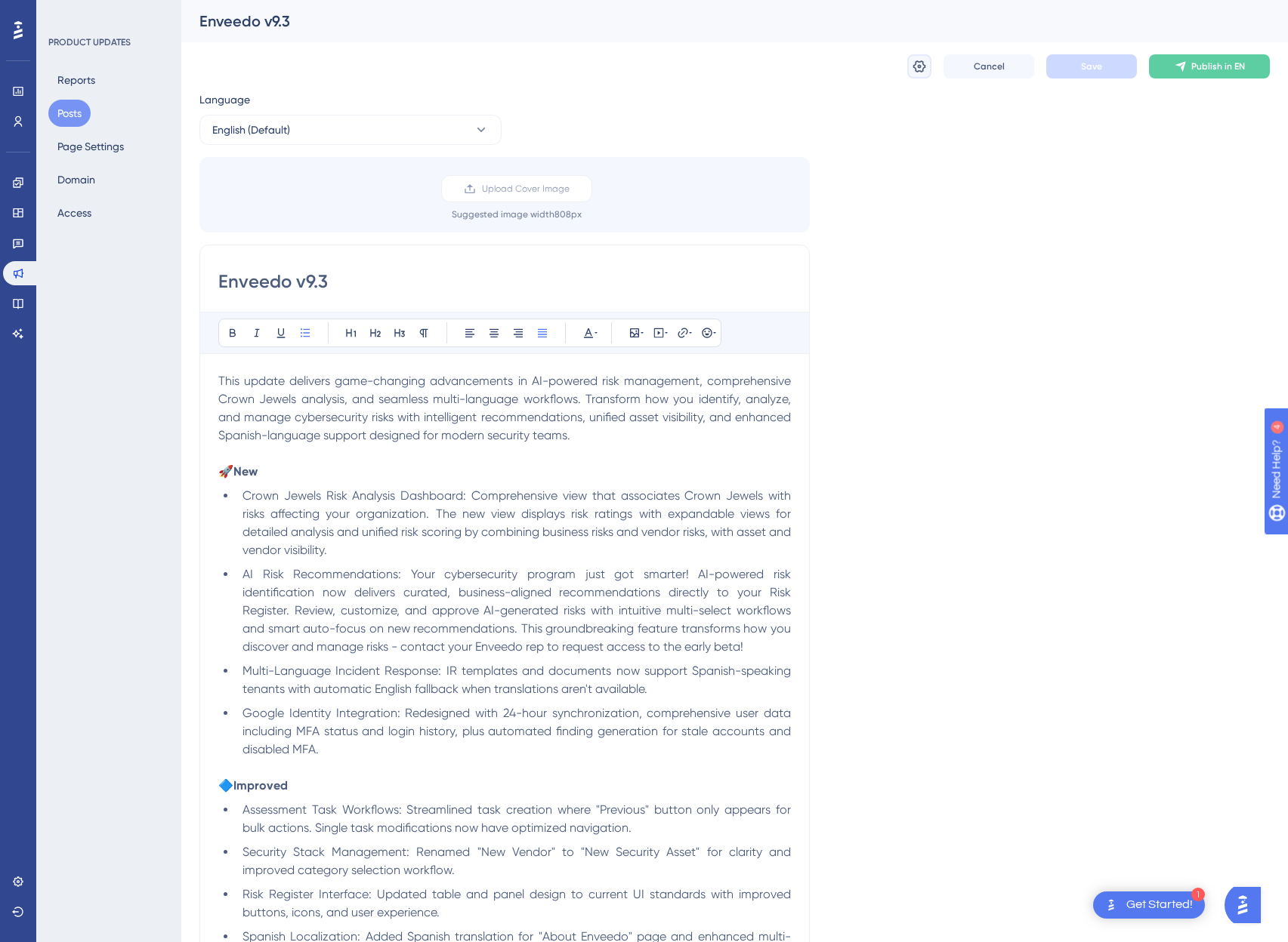
click at [910, 66] on button at bounding box center [918, 66] width 24 height 24
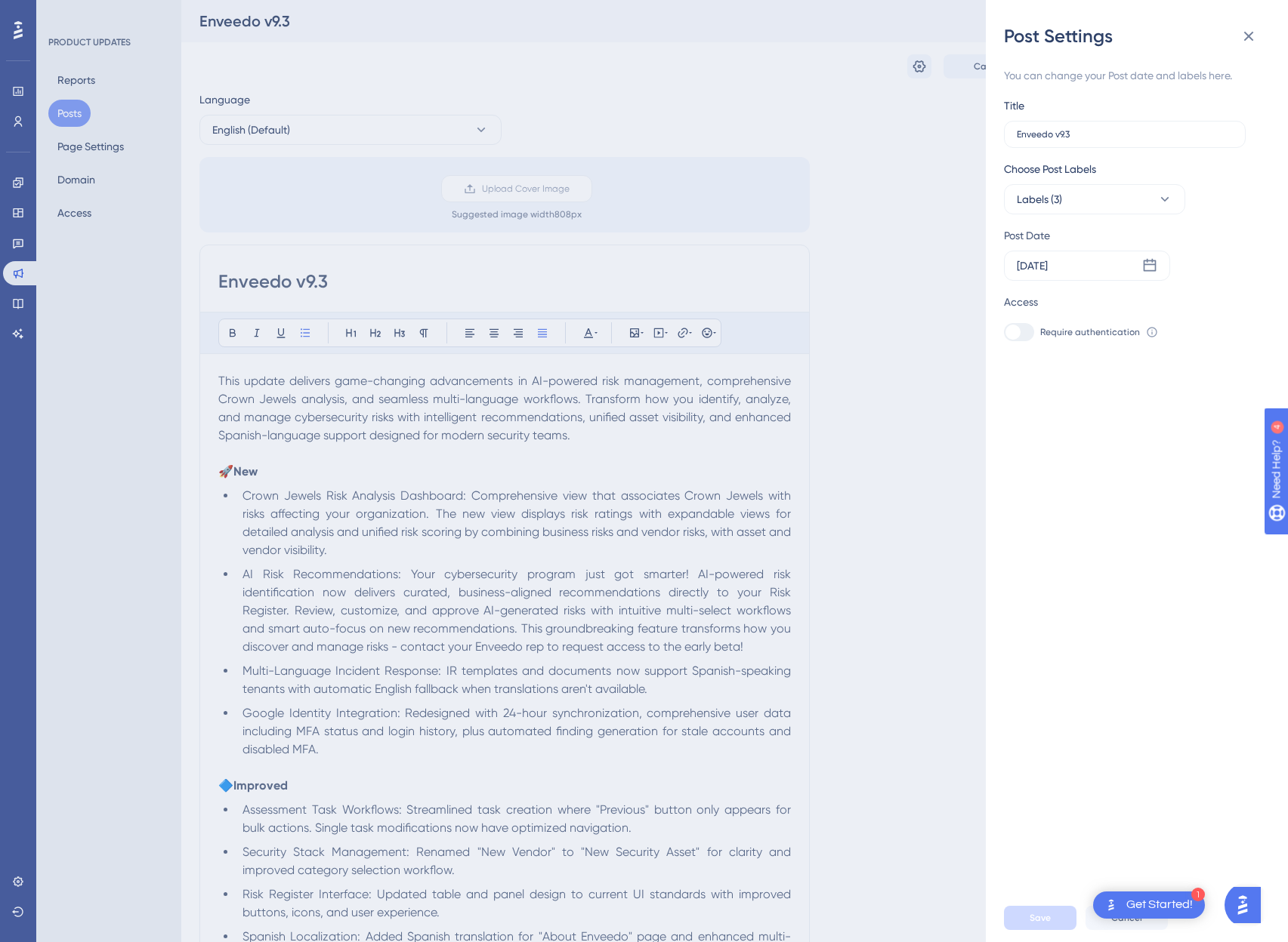
click at [925, 246] on div "Post Settings You can change your Post date and labels here. Title Enveedo v9.3…" at bounding box center [644, 471] width 1288 height 942
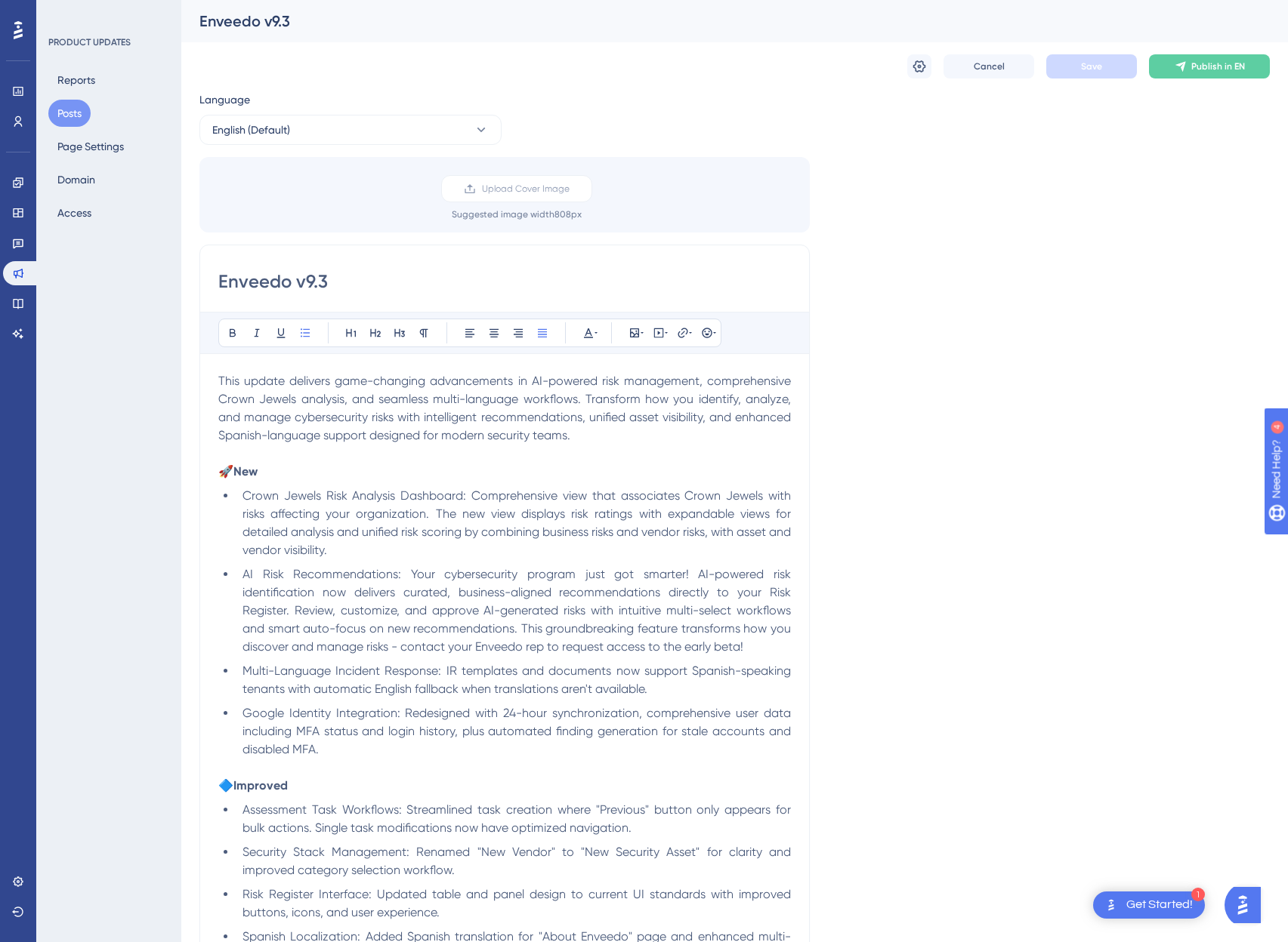
click at [131, 397] on div "PRODUCT UPDATES Reports Posts Page Settings Domain Access" at bounding box center [108, 471] width 145 height 942
click at [316, 124] on button "English (Default)" at bounding box center [351, 130] width 303 height 31
click at [245, 212] on span "Spanish" at bounding box center [241, 206] width 39 height 18
type input "🚀 ¡Enveedo v9.3 está aquí!"
type input "Leer más >"
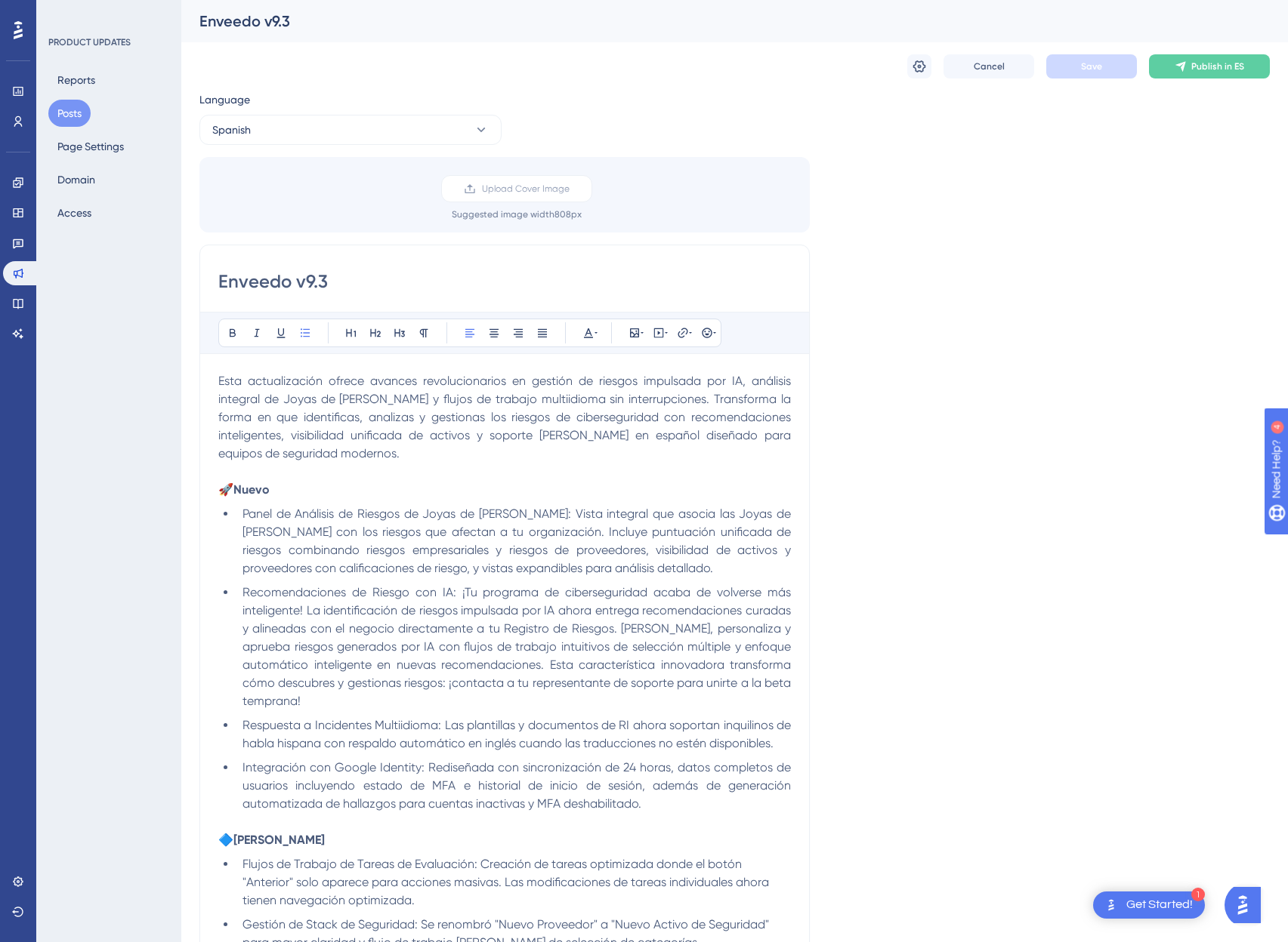
click at [1052, 223] on div "Language Spanish Upload Cover Image Suggested image width 808 px Enveedo v9.3 B…" at bounding box center [734, 845] width 1071 height 1509
click at [636, 66] on div "Cancel Save Publish in ES" at bounding box center [734, 66] width 1071 height 48
click at [1085, 301] on div "Language Spanish Upload Cover Image Suggested image width 808 px Enveedo v9.3 B…" at bounding box center [734, 845] width 1071 height 1509
click at [1029, 581] on div "Language Spanish Upload Cover Image Suggested image width 808 px Enveedo v9.3 B…" at bounding box center [734, 845] width 1071 height 1509
click at [999, 192] on div "Language Spanish Upload Cover Image Suggested image width 808 px Enveedo v9.3 B…" at bounding box center [734, 845] width 1071 height 1509
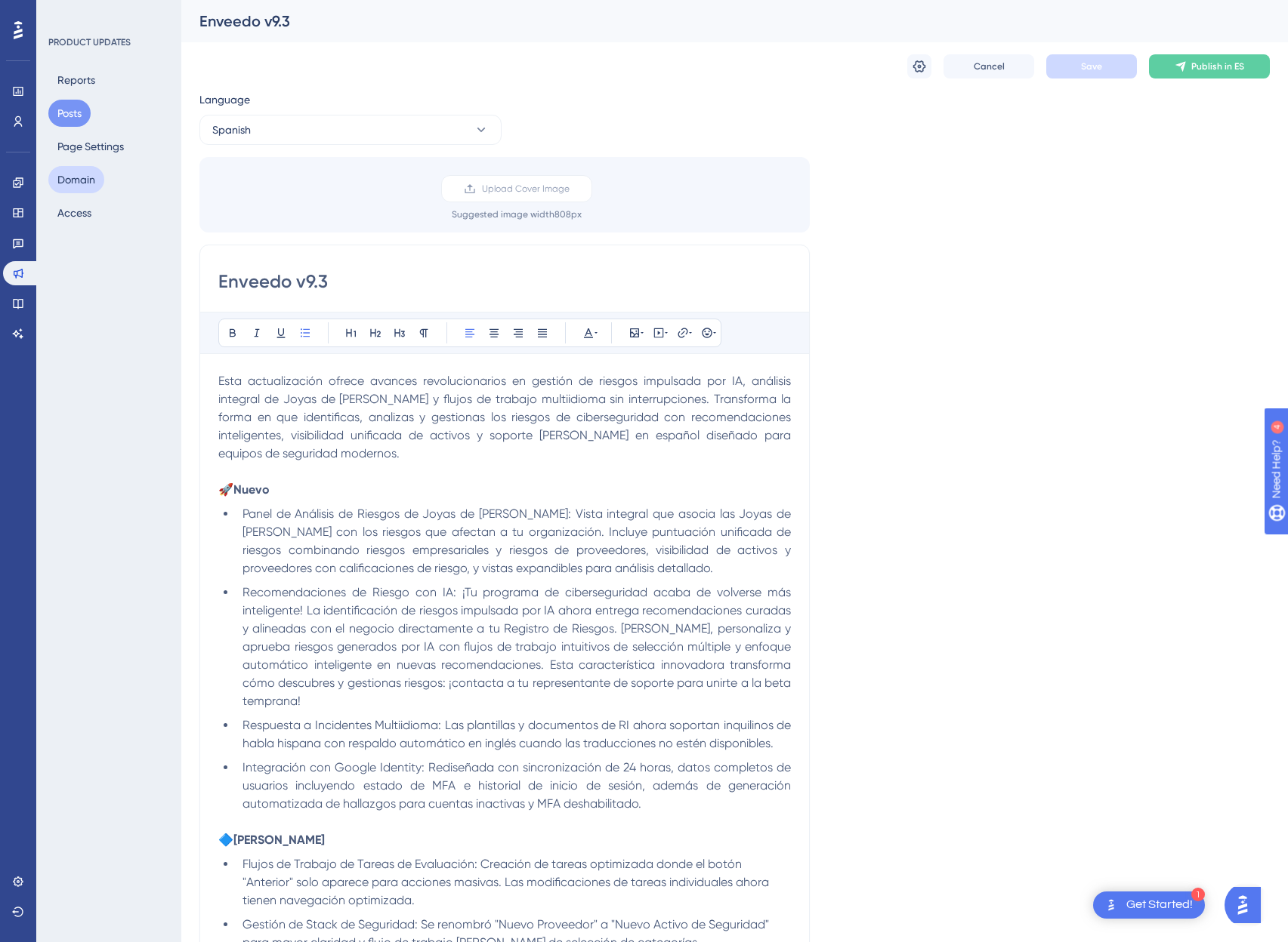
click at [64, 177] on button "Domain" at bounding box center [76, 179] width 56 height 27
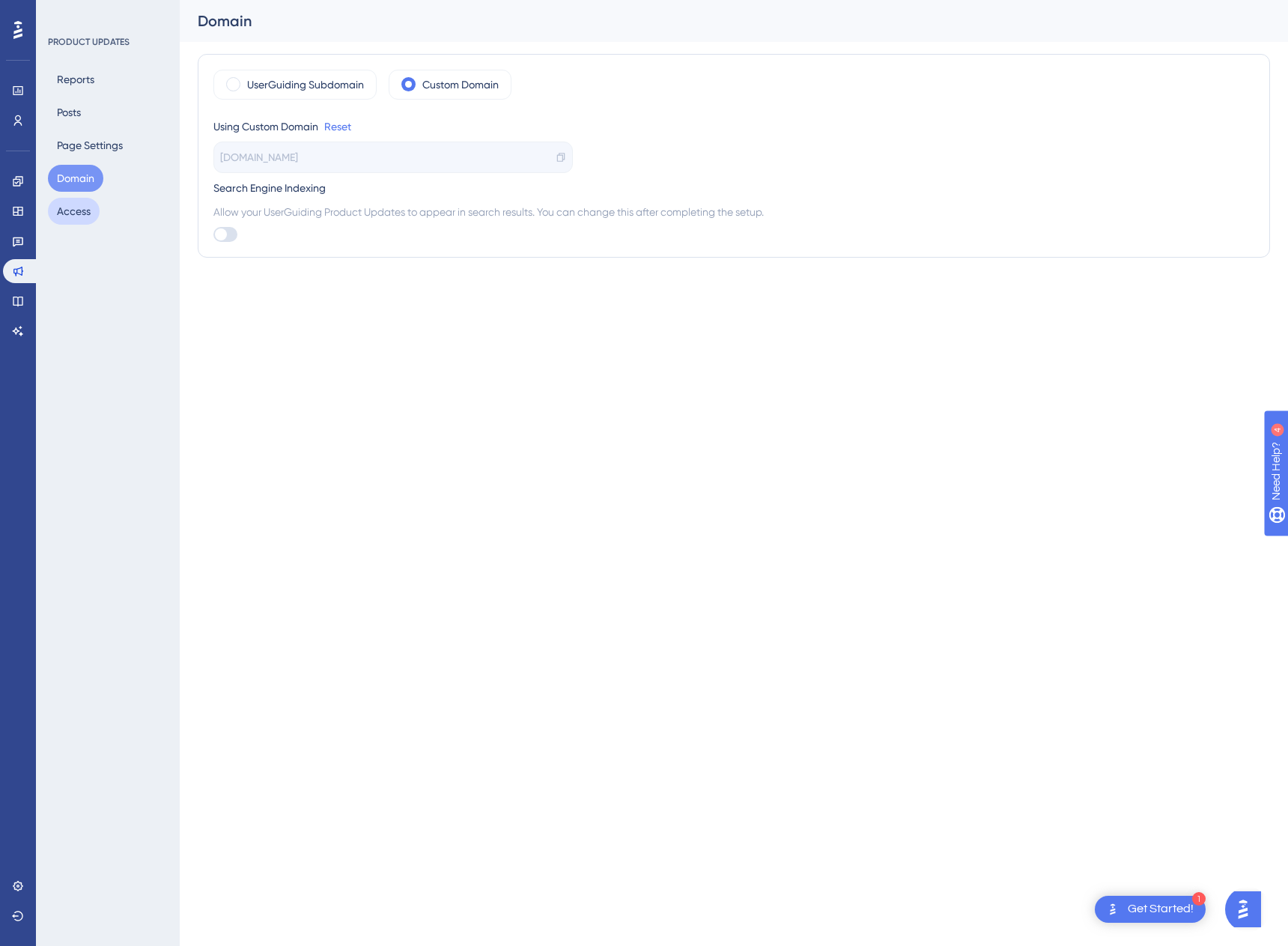
click at [69, 207] on button "Access" at bounding box center [73, 211] width 52 height 27
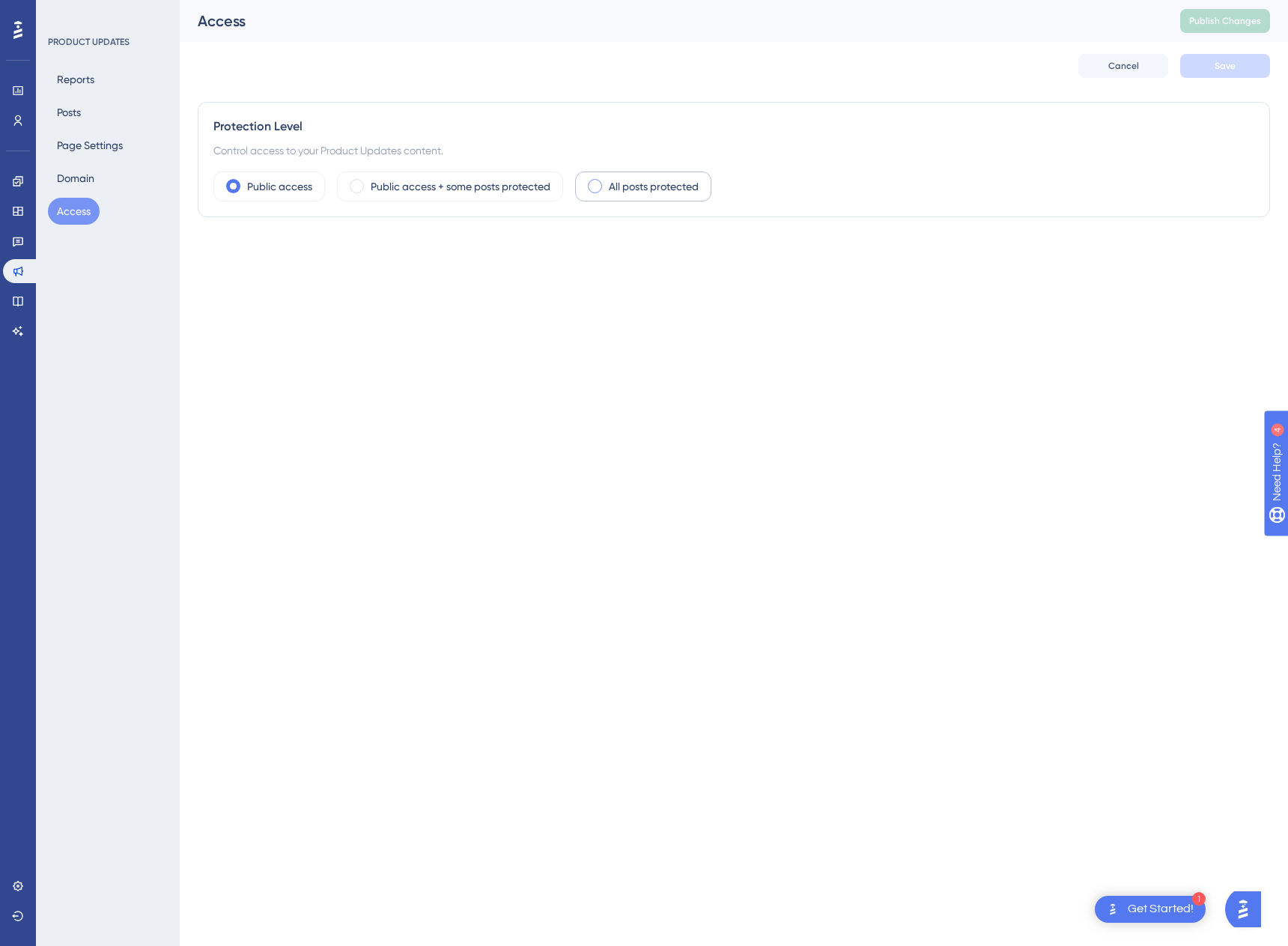
click at [635, 191] on label "All posts protected" at bounding box center [654, 187] width 90 height 18
click at [230, 252] on div at bounding box center [228, 252] width 30 height 18
click at [213, 252] on input "User Identity Verification" at bounding box center [213, 252] width 1 height 1
checkbox input "false"
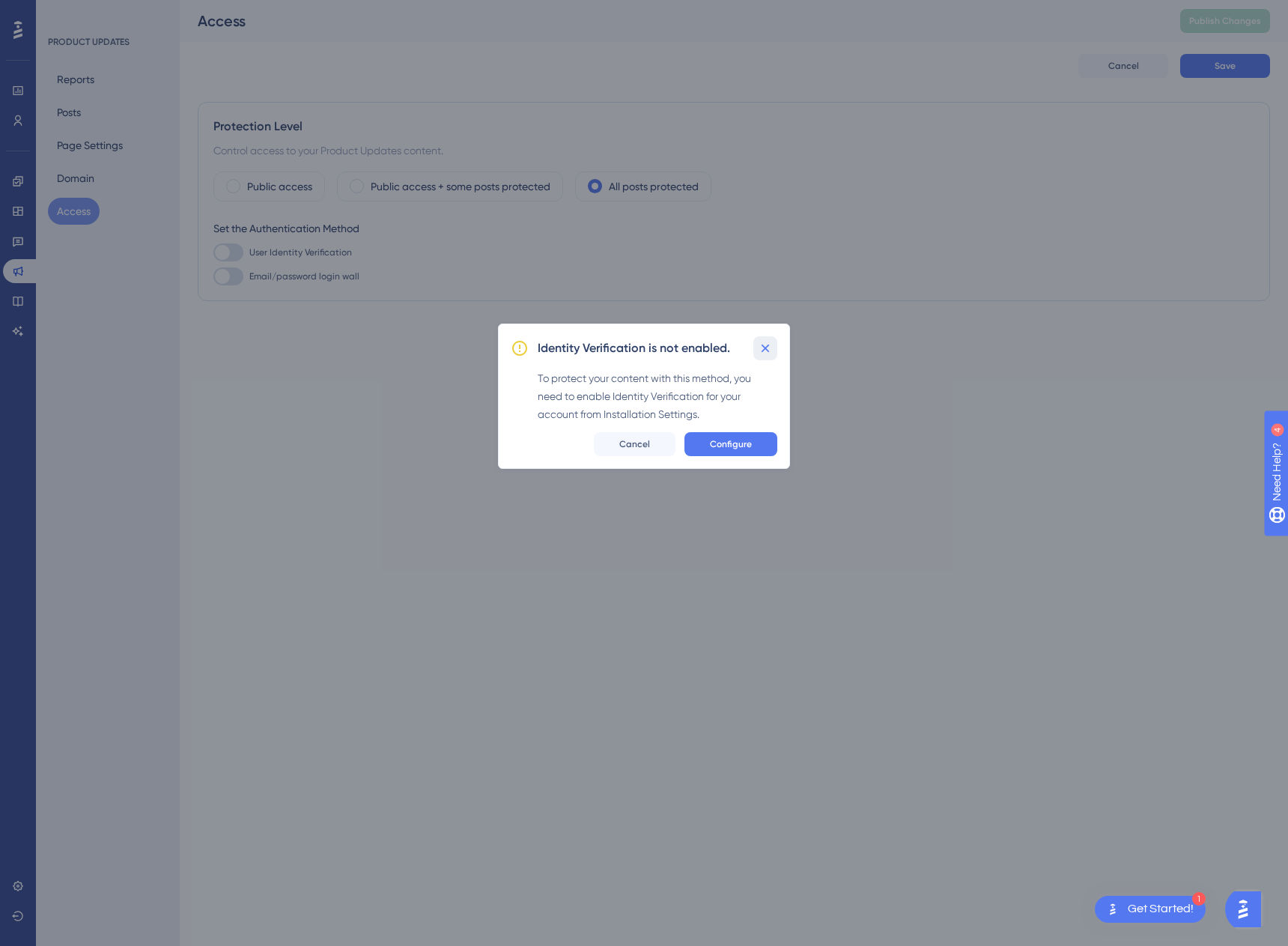
click at [767, 352] on icon at bounding box center [765, 348] width 15 height 15
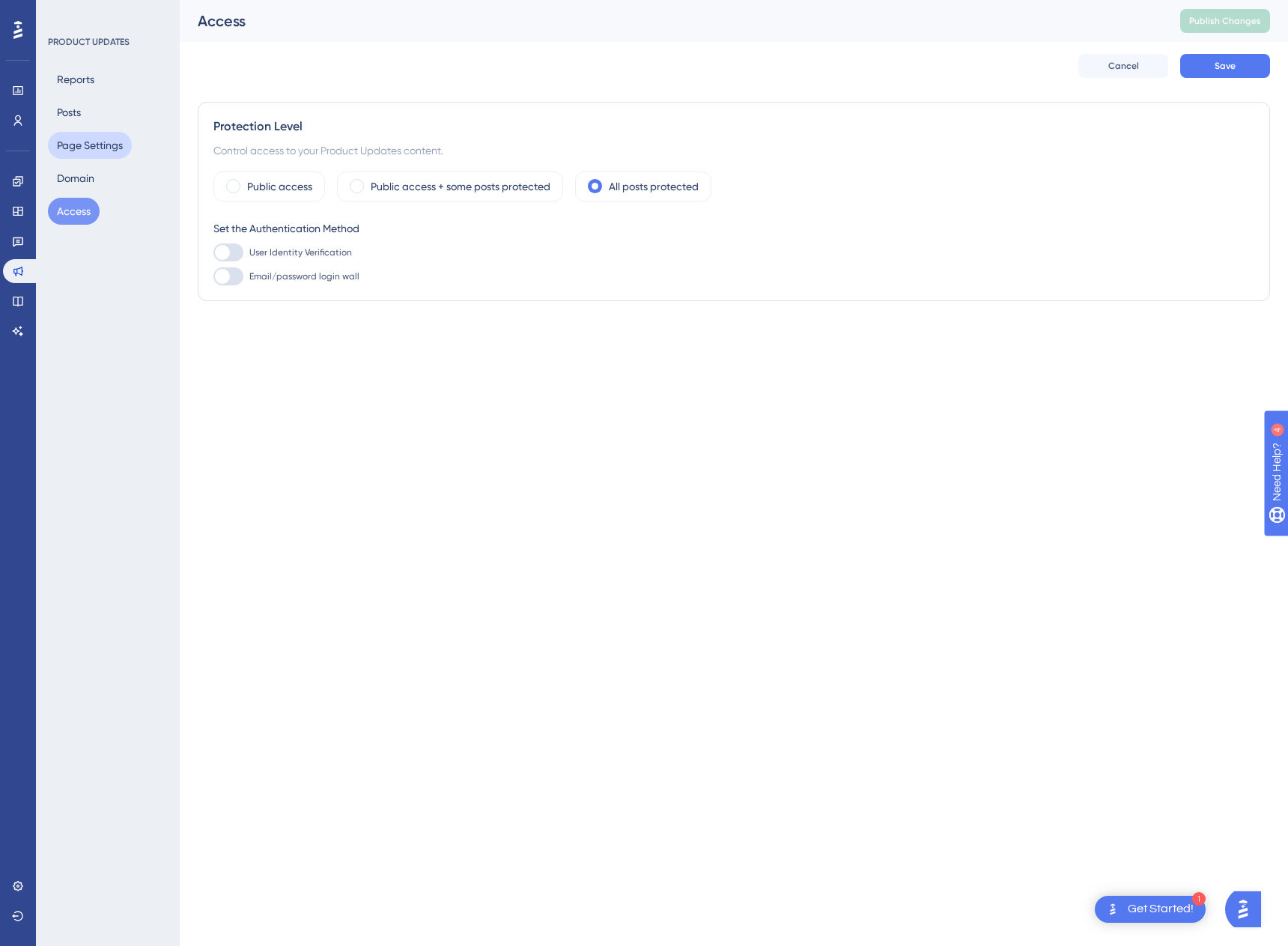
click at [71, 147] on button "Page Settings" at bounding box center [89, 145] width 84 height 27
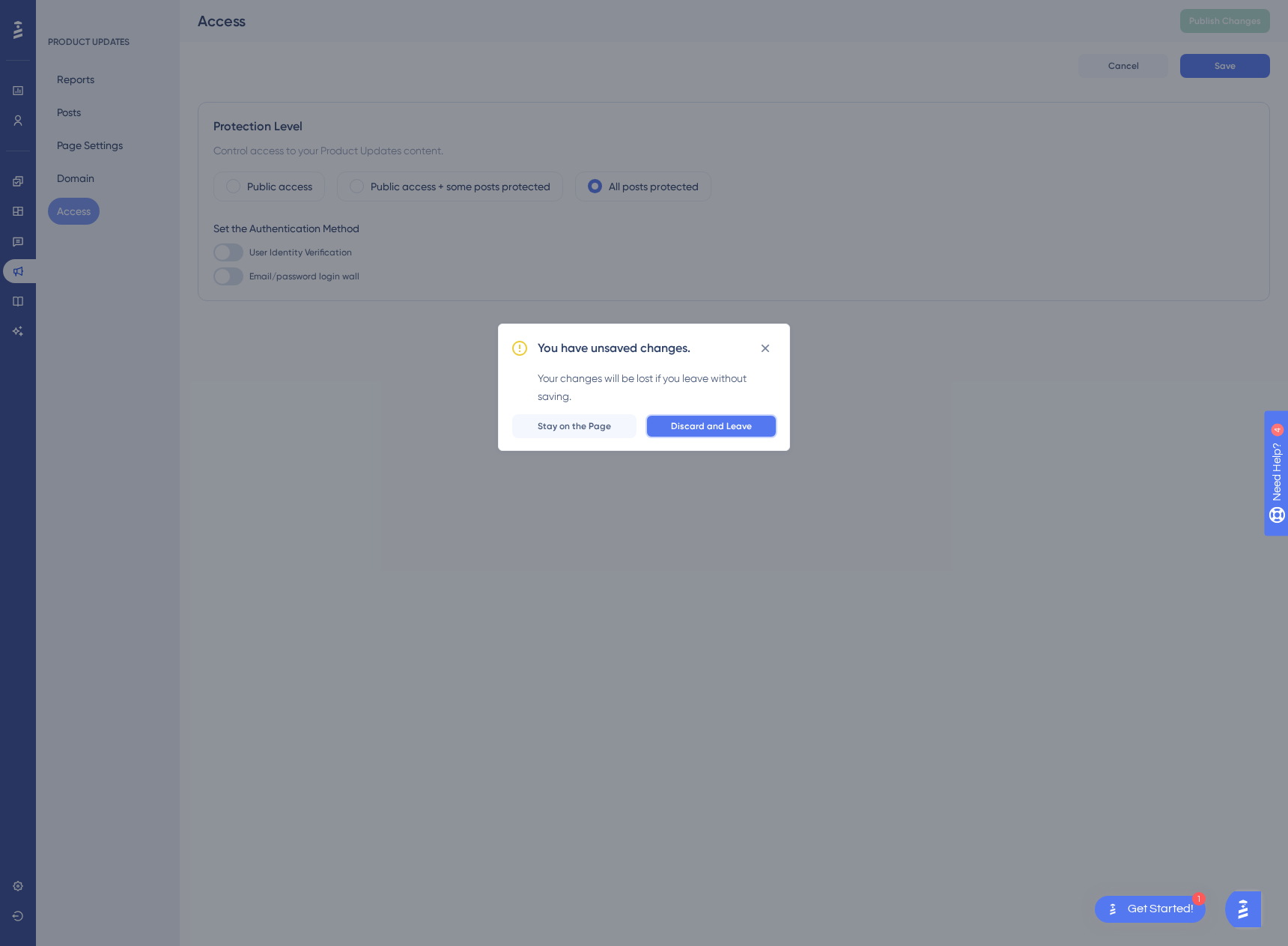
click at [709, 421] on span "Discard and Leave" at bounding box center [711, 426] width 81 height 12
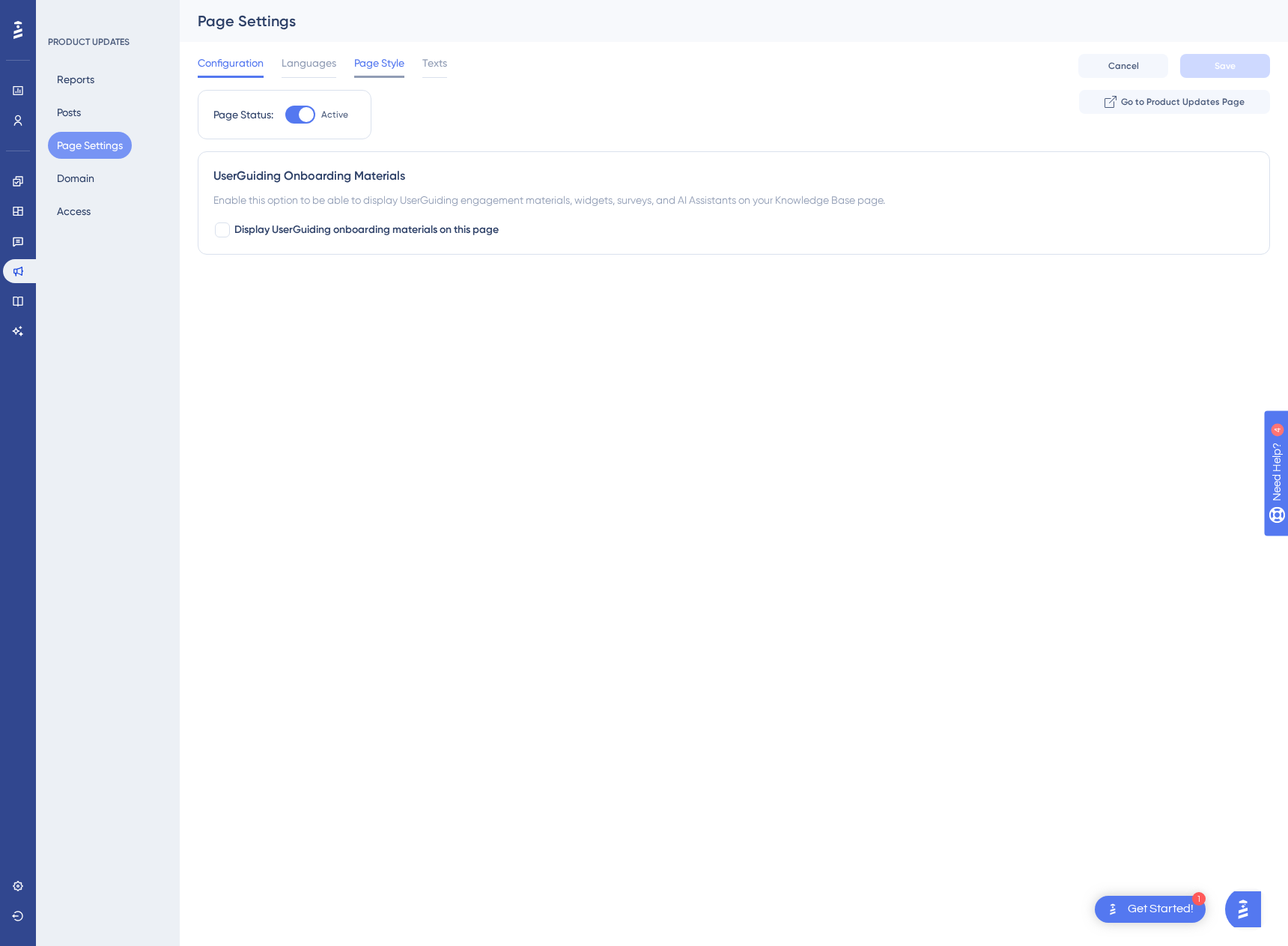
drag, startPoint x: 294, startPoint y: 66, endPoint x: 390, endPoint y: 64, distance: 96.0
click at [294, 66] on span "Languages" at bounding box center [309, 63] width 55 height 18
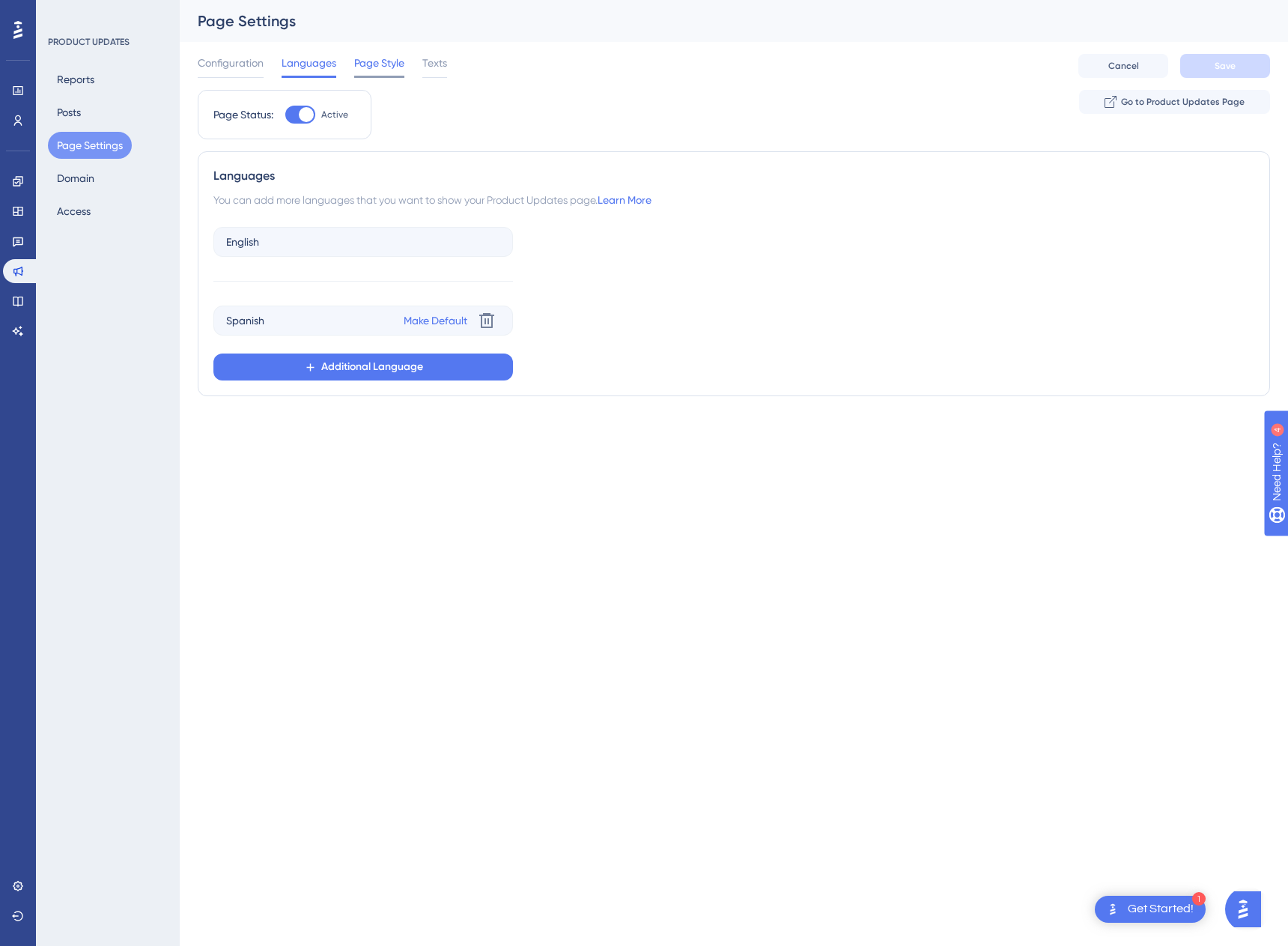
click at [390, 64] on span "Page Style" at bounding box center [379, 63] width 50 height 18
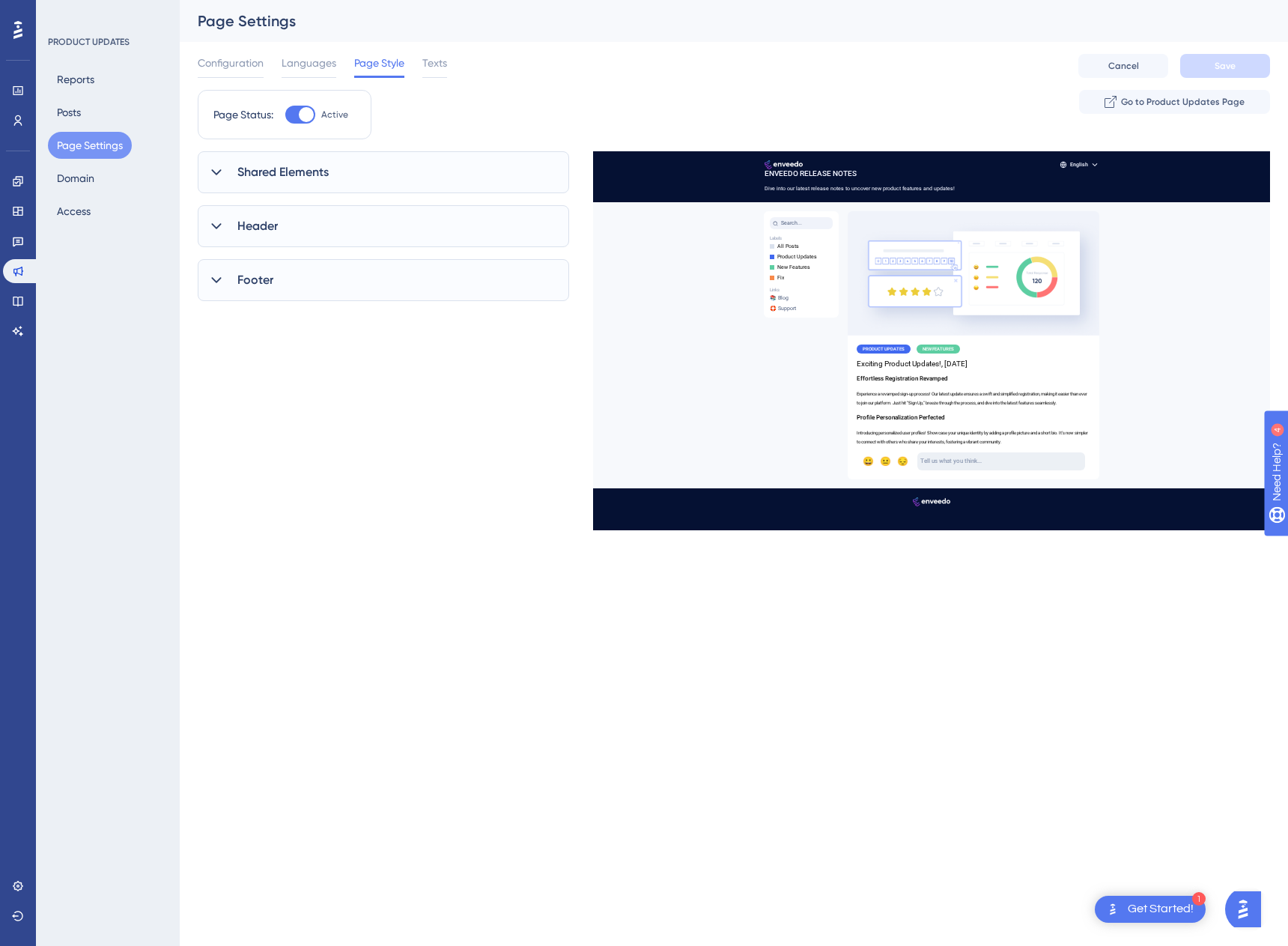
click at [213, 170] on icon at bounding box center [216, 172] width 15 height 15
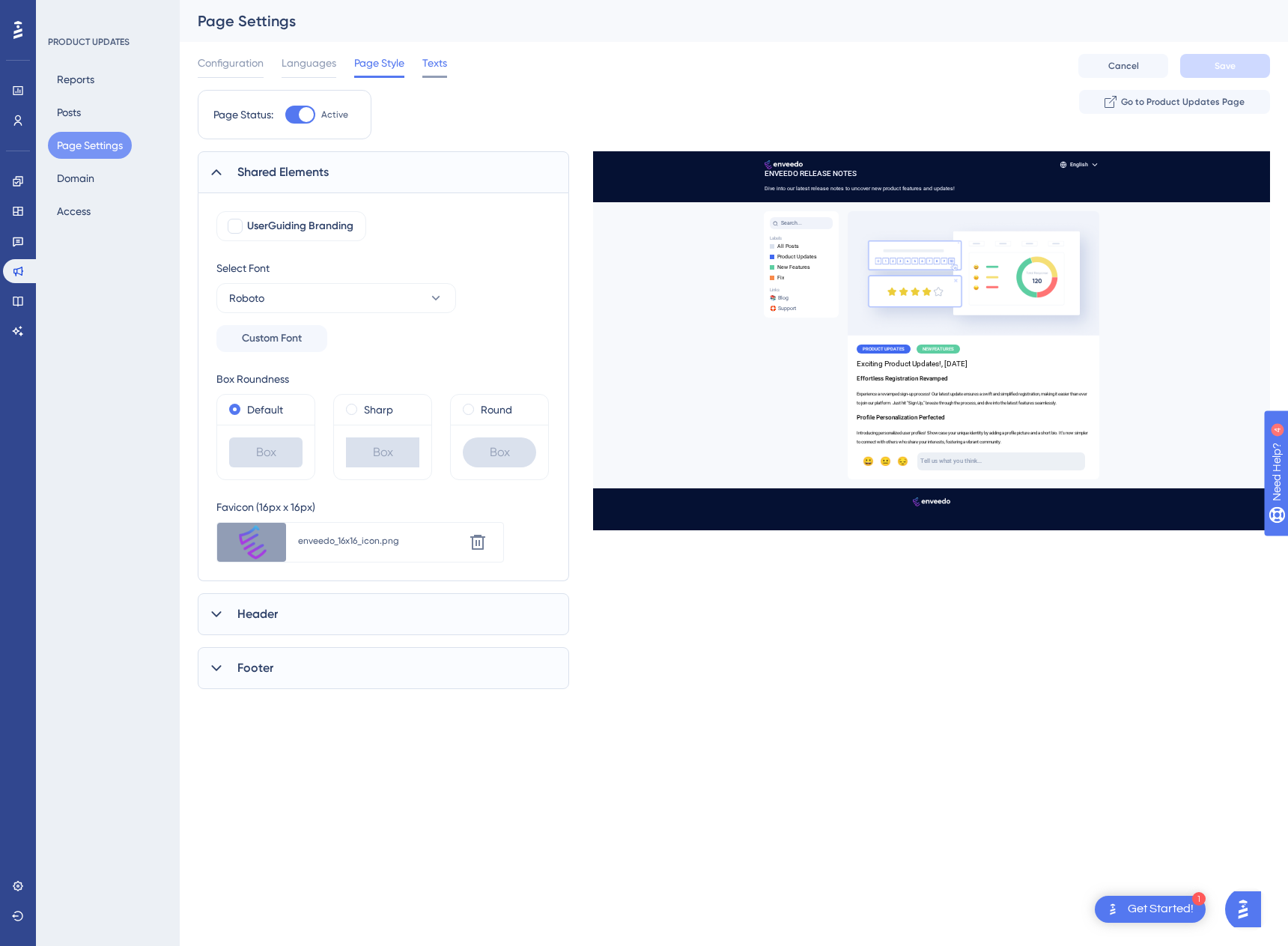
click at [433, 67] on span "Texts" at bounding box center [434, 63] width 25 height 18
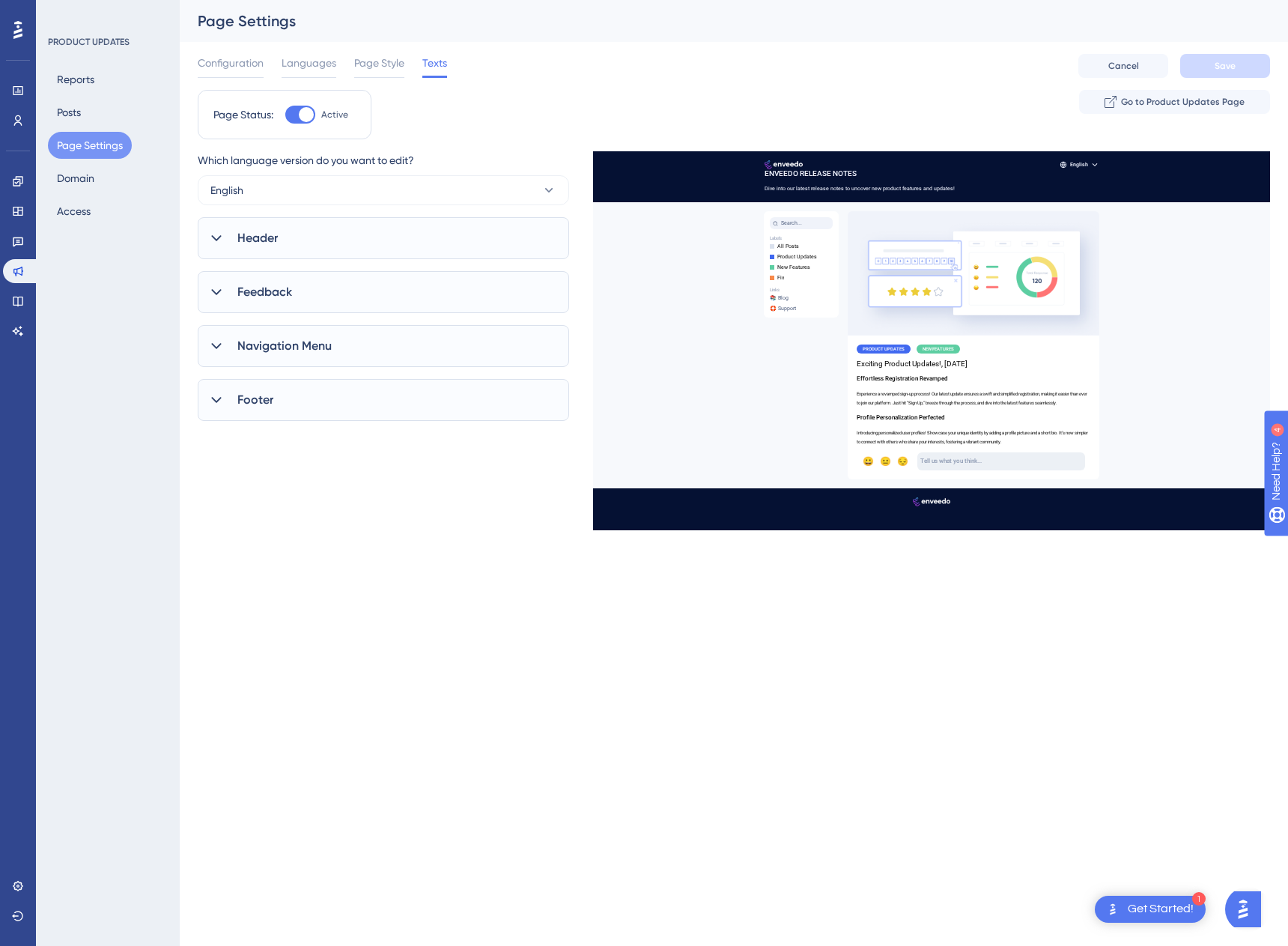
click at [221, 341] on icon at bounding box center [216, 346] width 15 height 15
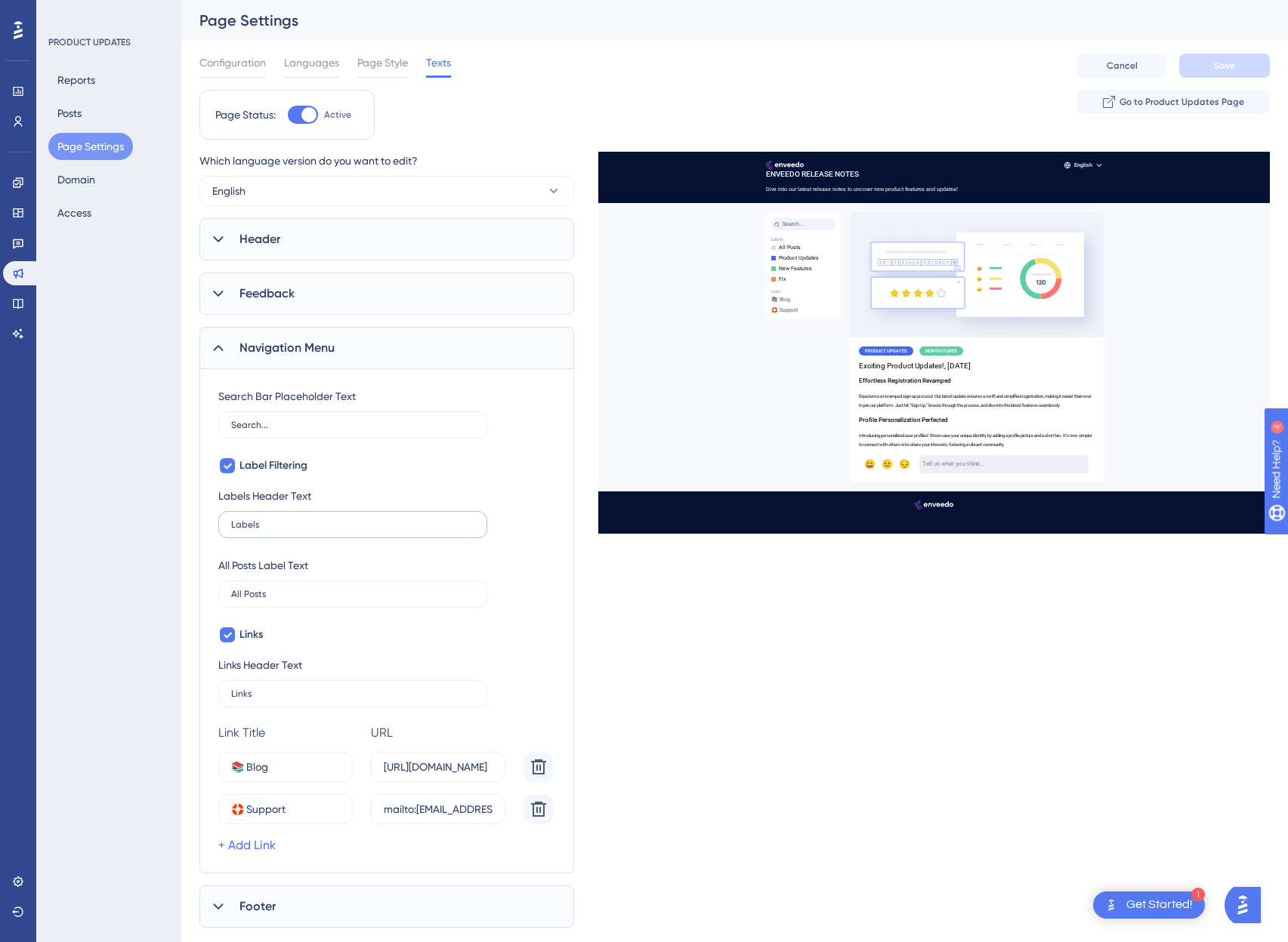
scroll to position [35, 0]
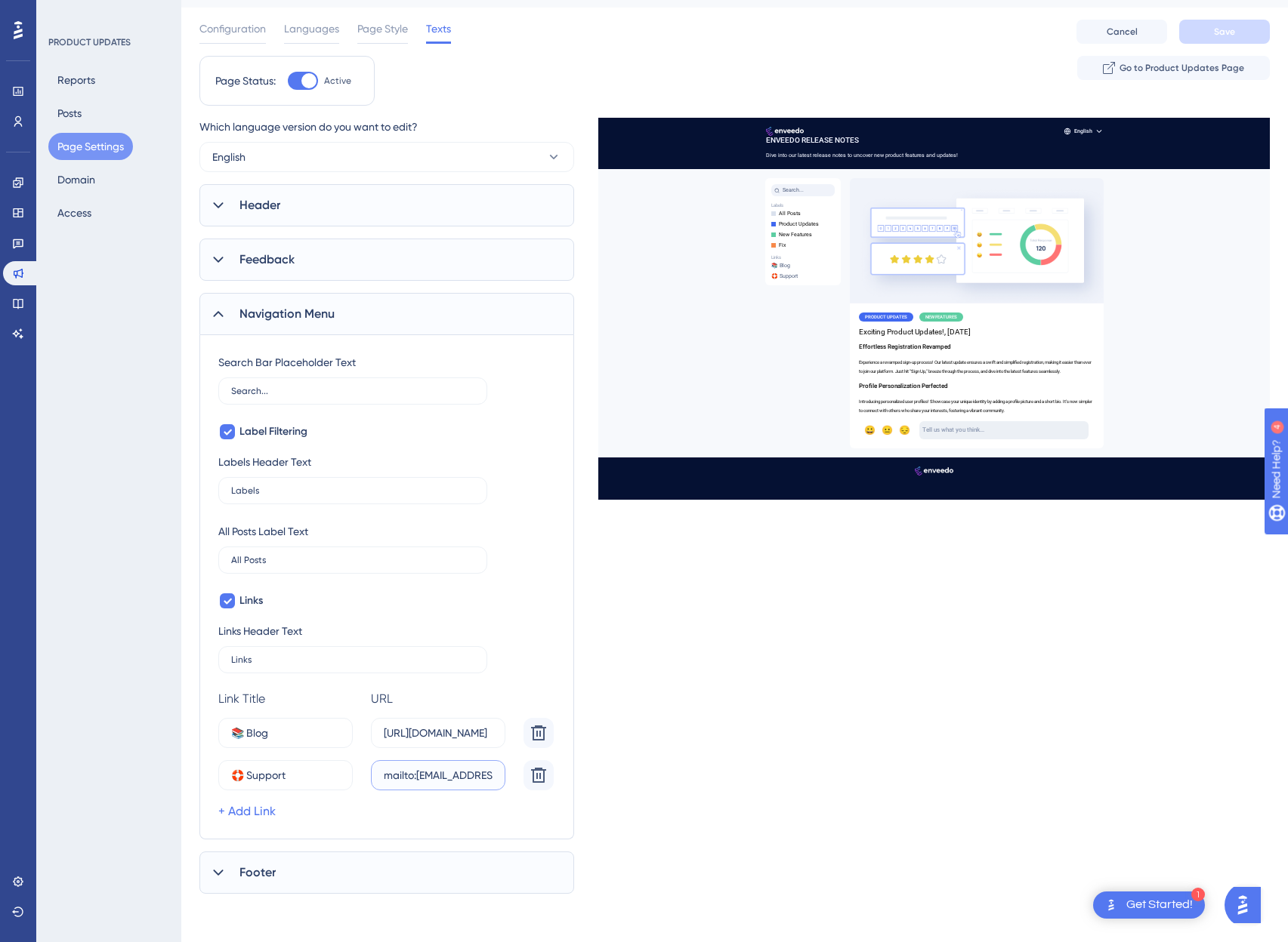
click at [443, 778] on input "mailto:support@enveedo.com" at bounding box center [438, 775] width 109 height 17
click at [298, 780] on input "🛟 Support" at bounding box center [280, 775] width 98 height 17
click at [222, 806] on link "+ Add Link" at bounding box center [246, 811] width 57 height 18
click at [291, 818] on input "15" at bounding box center [279, 818] width 94 height 17
type input "Support Hub"
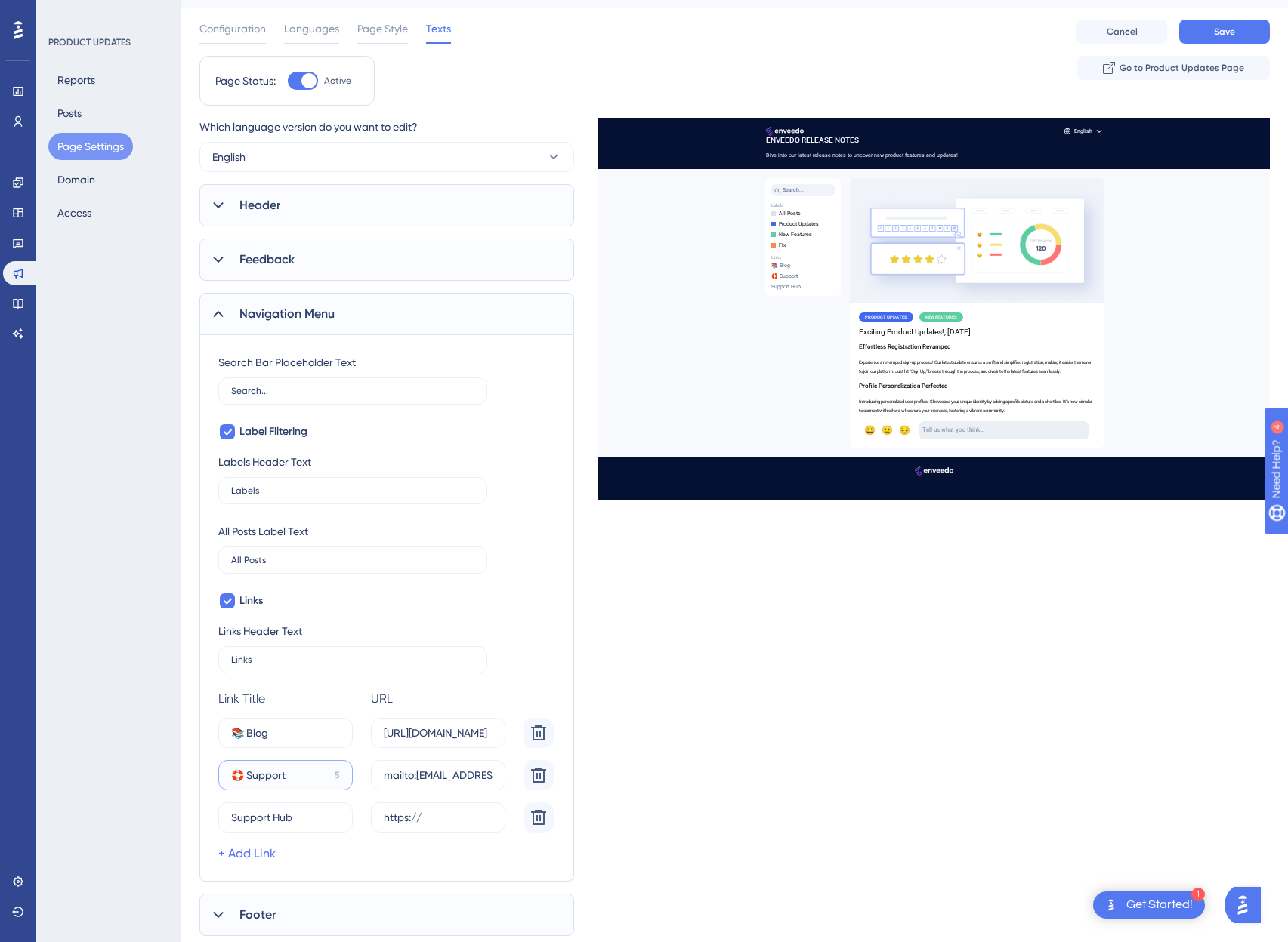
click at [245, 775] on input "🛟 Support" at bounding box center [280, 775] width 98 height 17
click at [241, 778] on input "🛟 Support" at bounding box center [280, 775] width 98 height 17
click at [417, 817] on input "https://" at bounding box center [438, 818] width 109 height 17
click at [300, 776] on input "🛟 Support" at bounding box center [280, 775] width 98 height 17
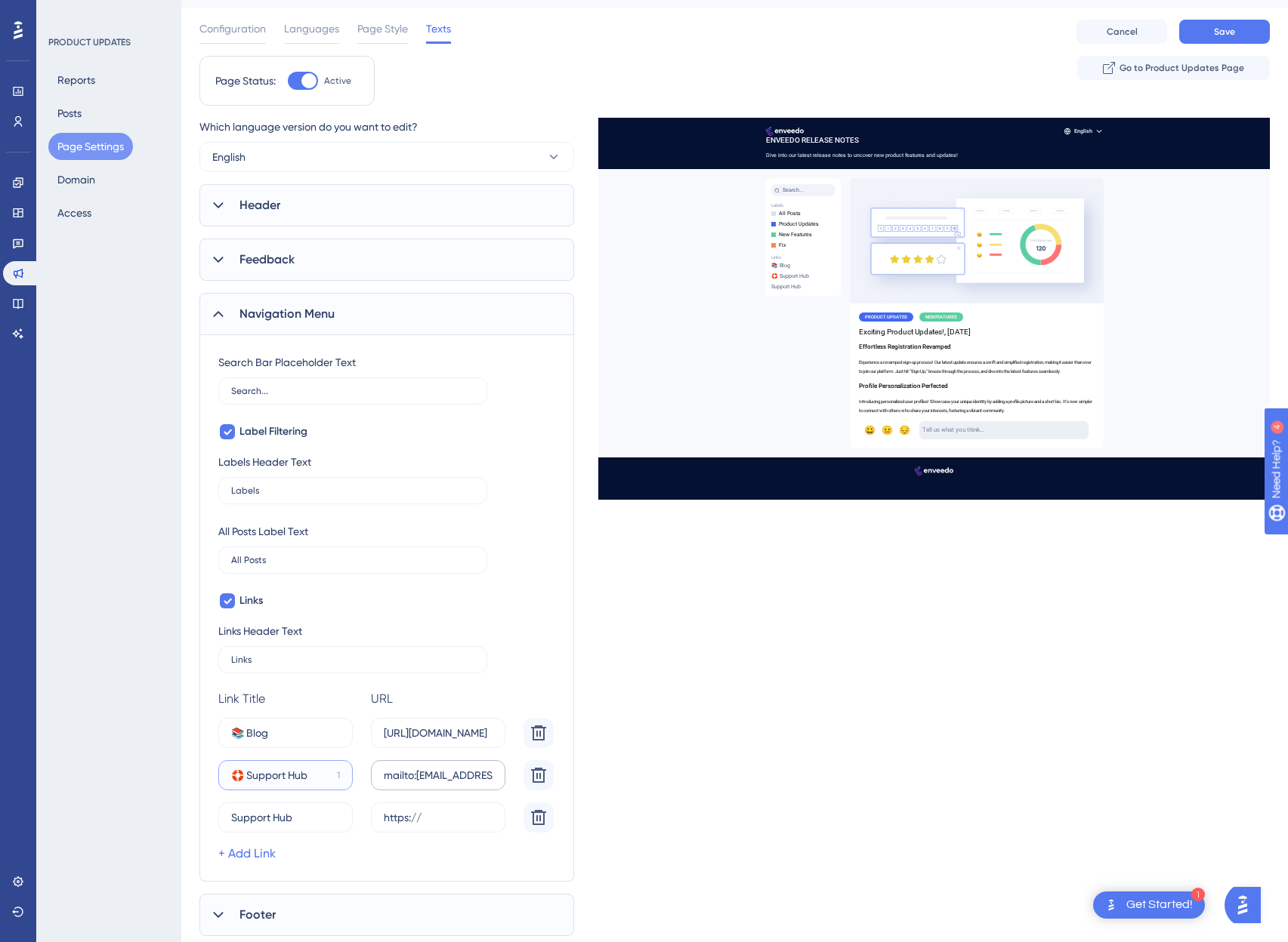
type input "🛟 Support Hub"
click at [388, 776] on input "mailto:support@enveedo.com" at bounding box center [438, 775] width 109 height 17
paste input "text"
click at [280, 816] on input "Support Hub" at bounding box center [280, 818] width 98 height 17
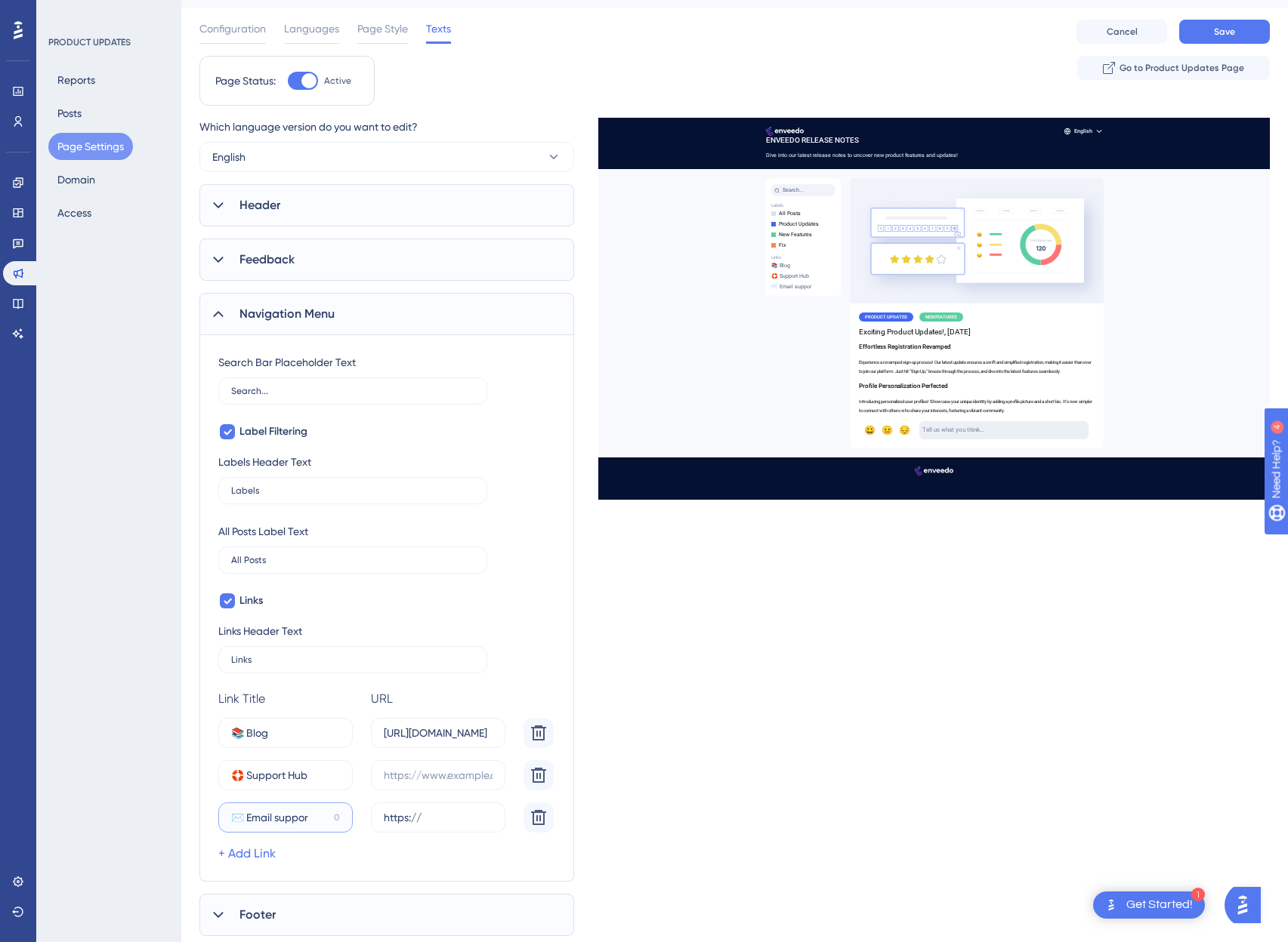
type input "✉️ Email suppor"
paste input "mailto:support@enveedo.com"
type input "mailto:support@enveedo.com"
click at [286, 822] on input "✉️ Email suppor" at bounding box center [279, 818] width 97 height 17
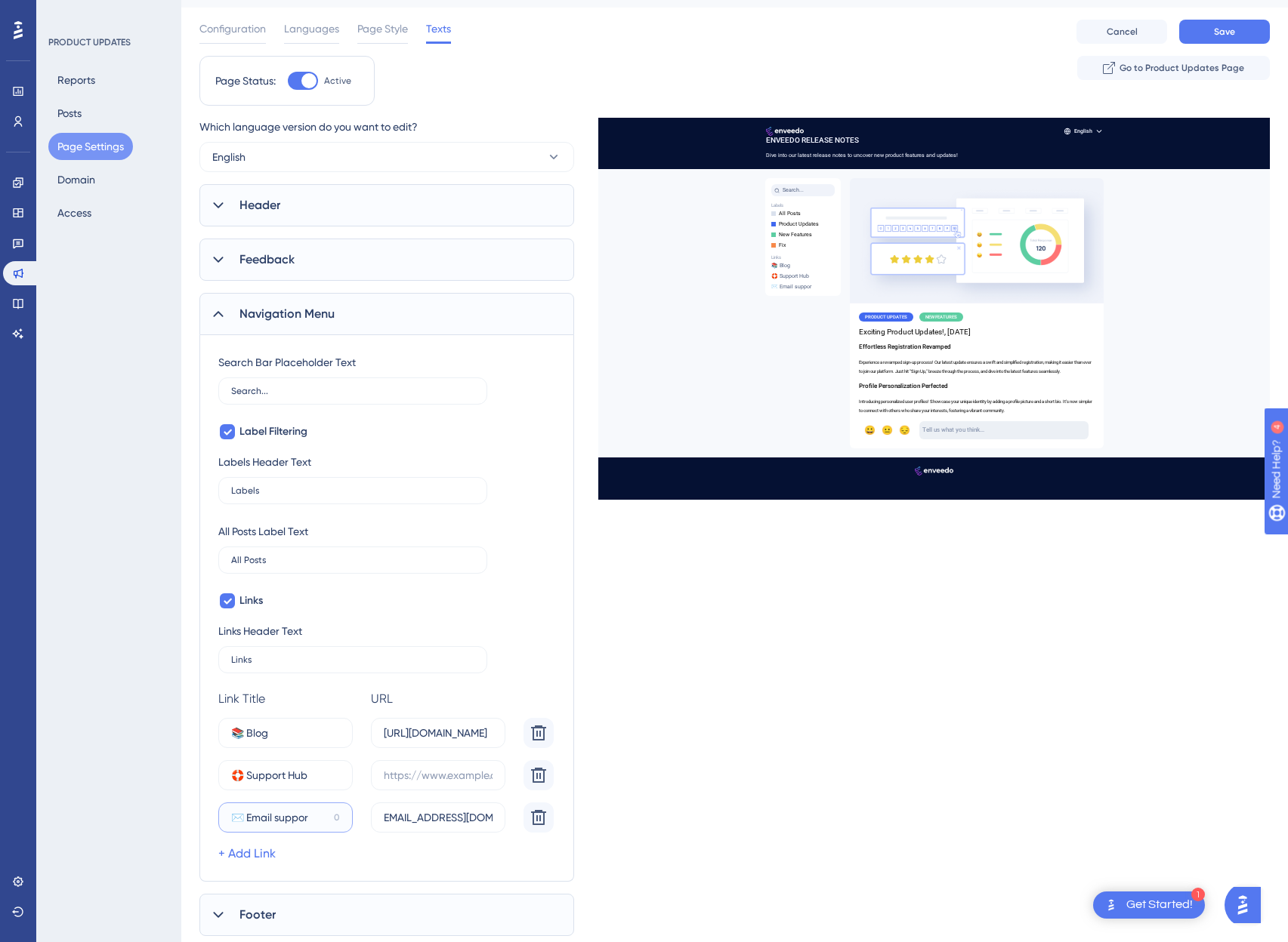
scroll to position [0, 0]
type input "✉️ Helpdesk"
click at [288, 780] on input "🛟 Support Hub" at bounding box center [281, 775] width 100 height 17
click at [265, 777] on input "🛟 Support Hub" at bounding box center [281, 775] width 100 height 17
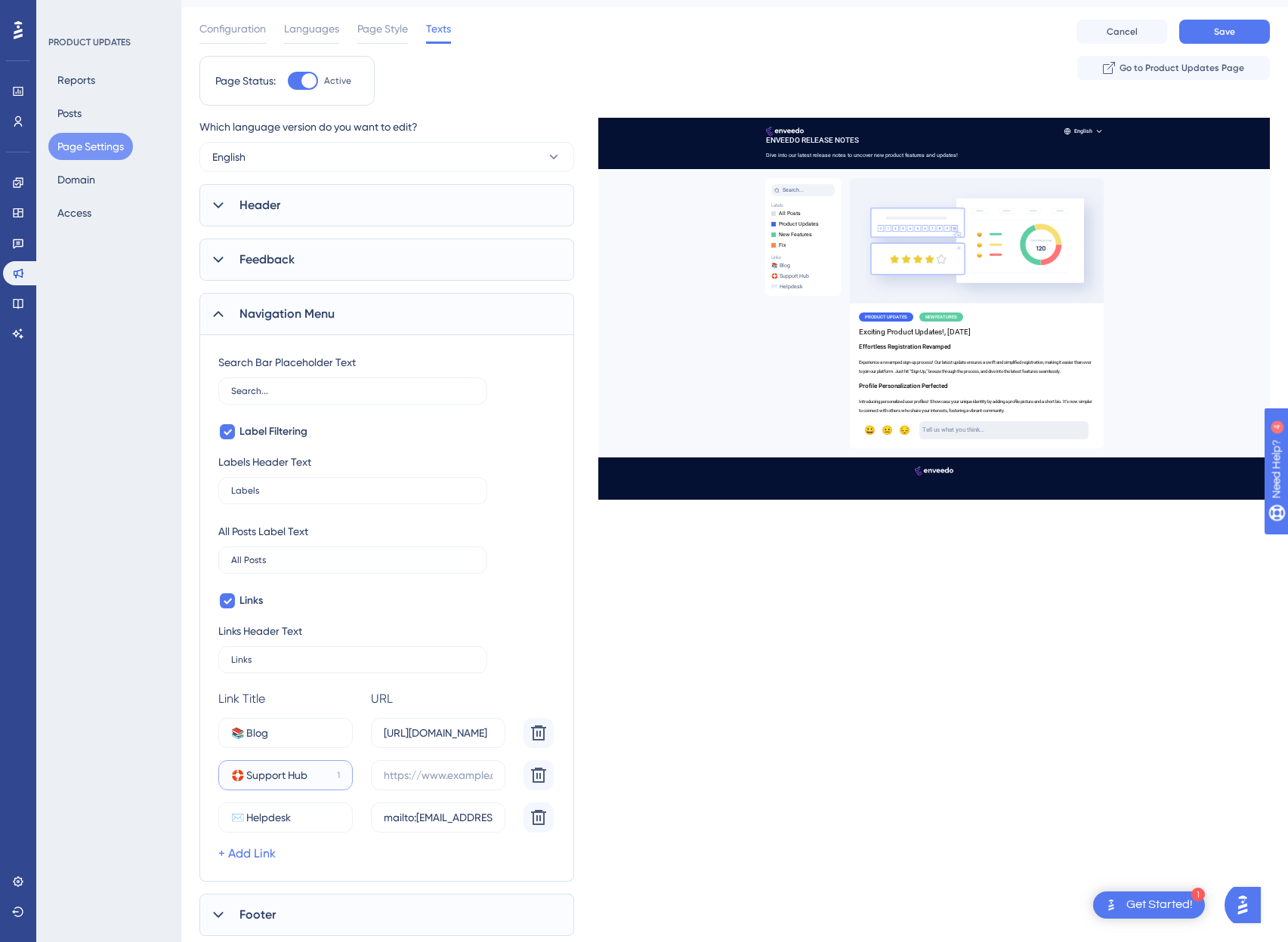
click at [265, 777] on input "🛟 Support Hub" at bounding box center [281, 775] width 100 height 17
type input "🛟 Enveedo Hub"
click at [421, 772] on input "text" at bounding box center [438, 775] width 109 height 17
type input "https://help.enveedo.com"
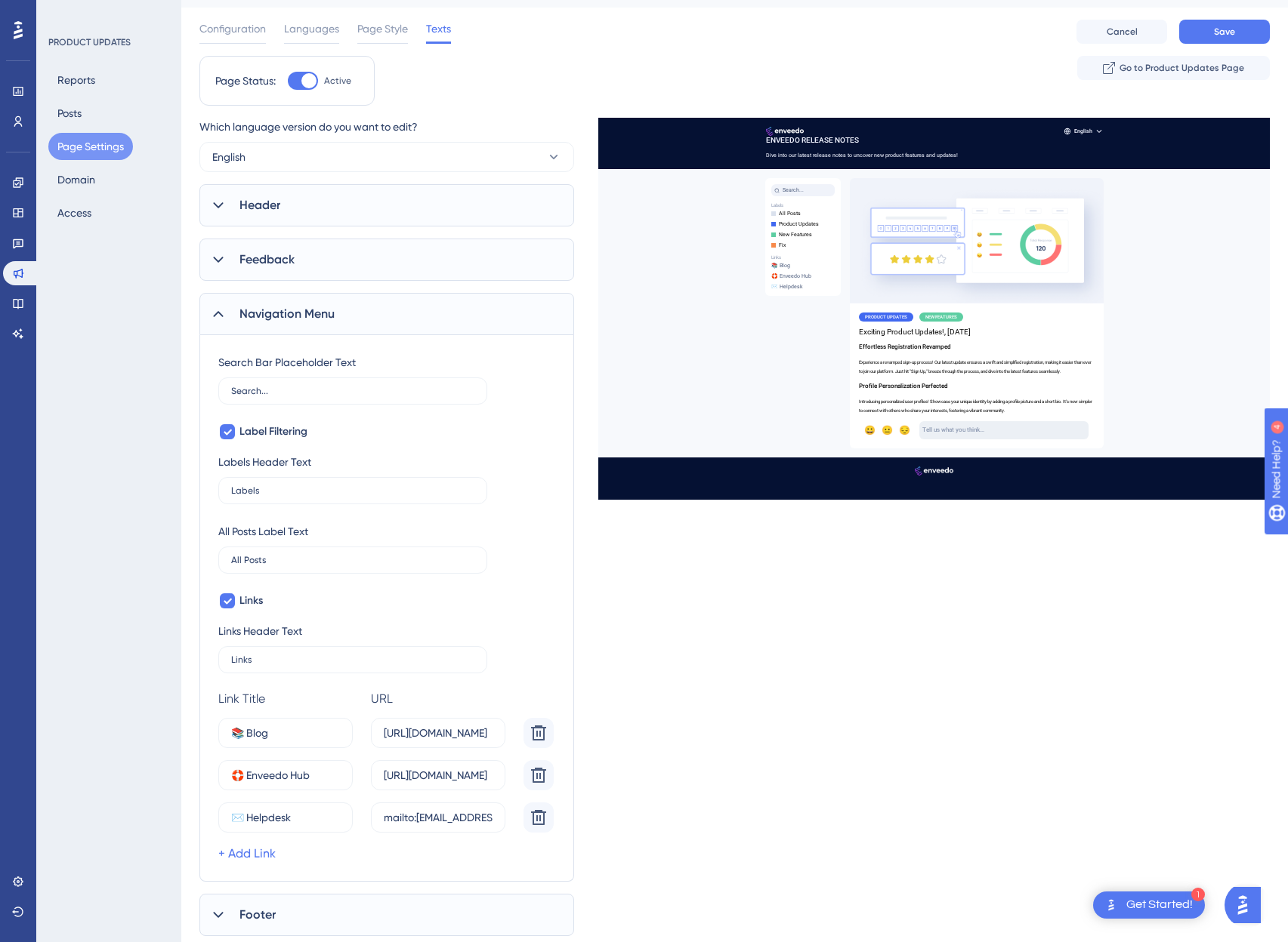
click at [910, 763] on div "Which language version do you want to edit? English Header Page Title ENVEEDO R…" at bounding box center [734, 527] width 1071 height 819
click at [1245, 31] on button "Save" at bounding box center [1224, 31] width 91 height 24
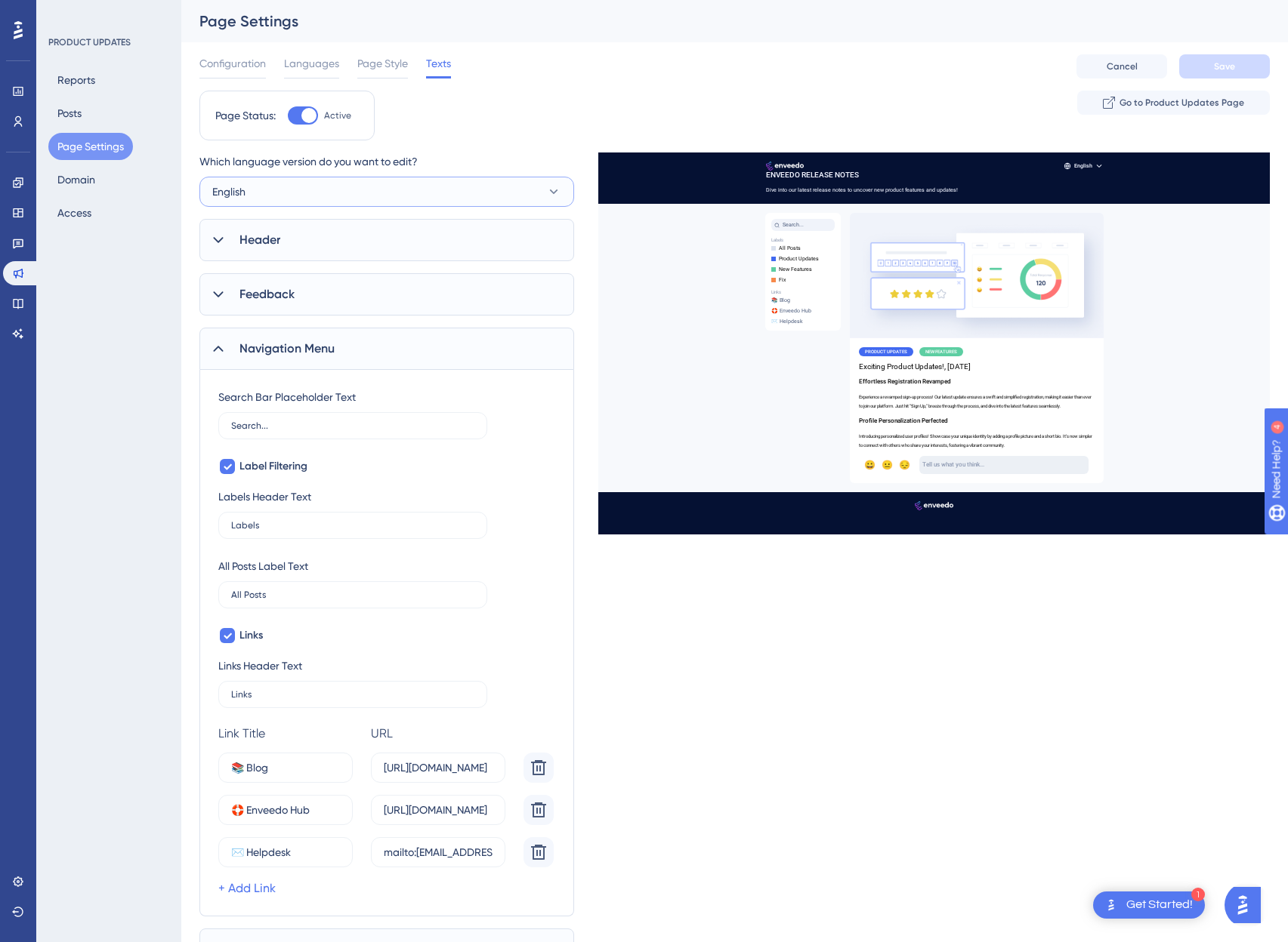
click at [308, 193] on button "English" at bounding box center [386, 192] width 374 height 31
click at [250, 308] on span "Spanish" at bounding box center [241, 314] width 39 height 18
type input "Buscar..."
type input "Etiquetas"
type input "Todas las publicaciones"
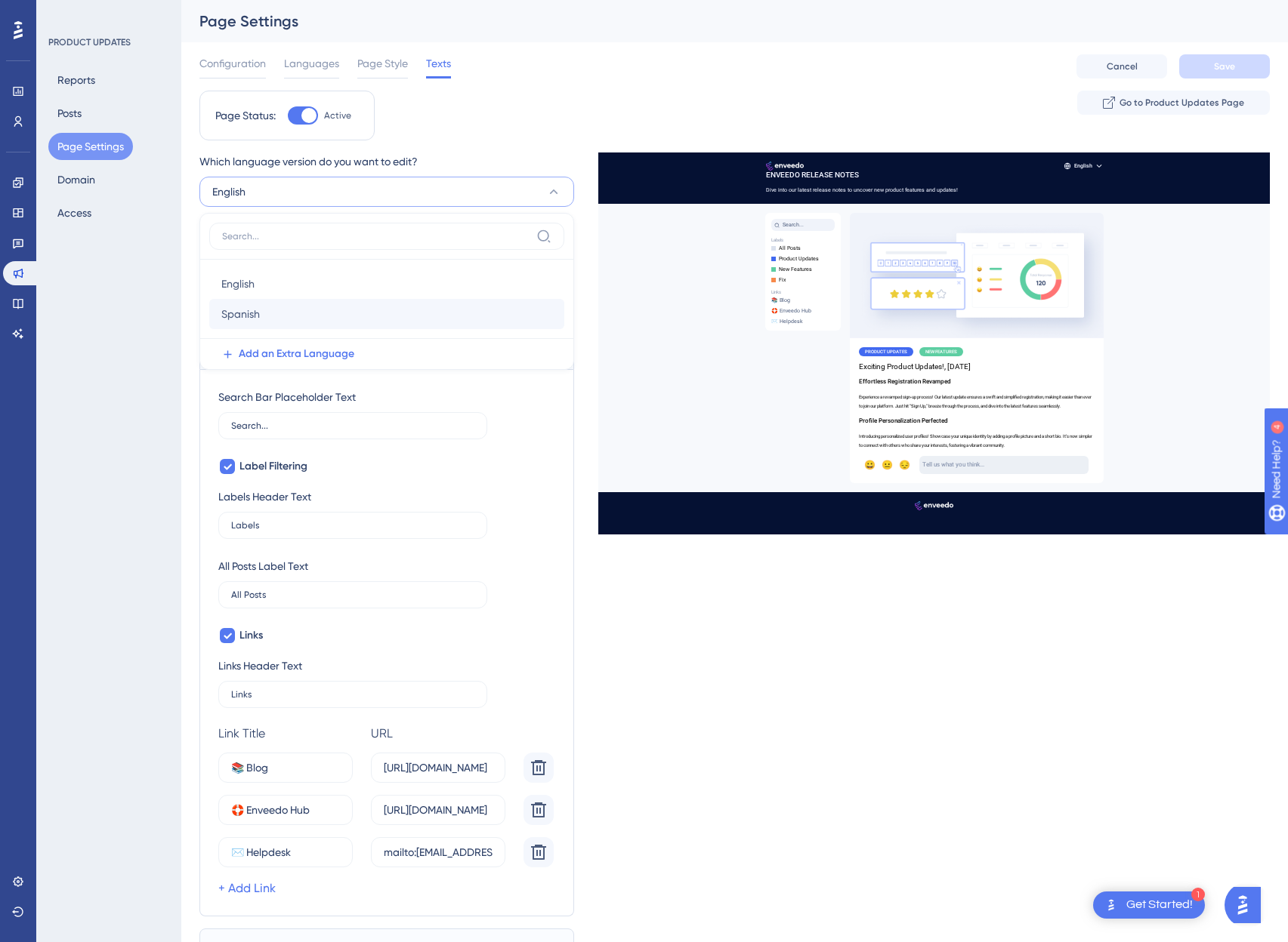
type input "Enlaces útiles"
type input "🛟 Soporte"
type input "mailto:support@enveedo.com"
click at [300, 811] on input "🛟 Soporte" at bounding box center [280, 810] width 98 height 17
click at [342, 842] on div "+ Add Link" at bounding box center [389, 846] width 341 height 18
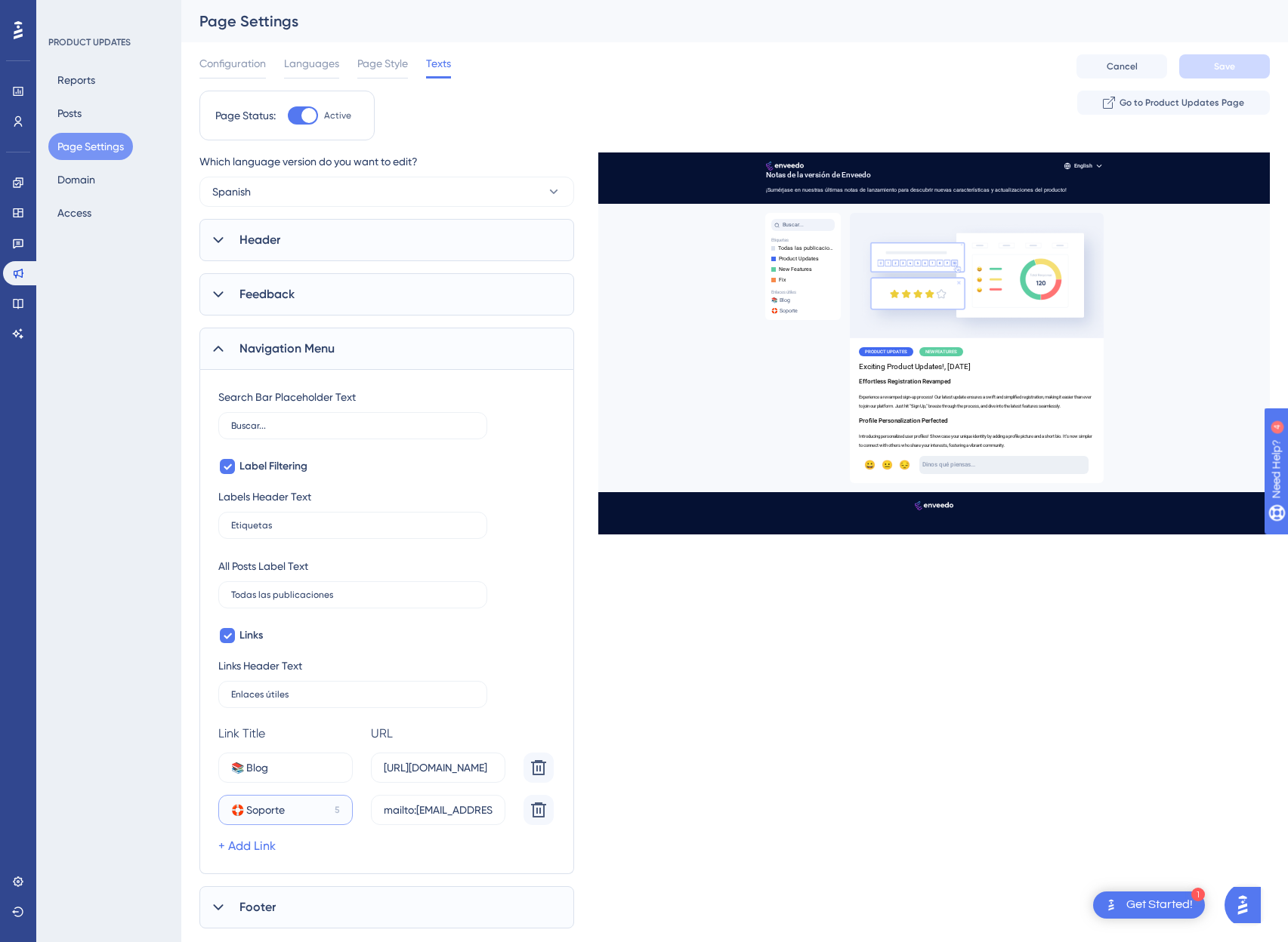
click at [293, 814] on input "🛟 Soporte" at bounding box center [280, 810] width 98 height 17
click at [260, 848] on link "+ Add Link" at bounding box center [246, 846] width 57 height 18
click at [265, 853] on input "15" at bounding box center [279, 853] width 94 height 17
type input "✉️ Helpdesk"
paste input "mailto:support@enveedo.com"
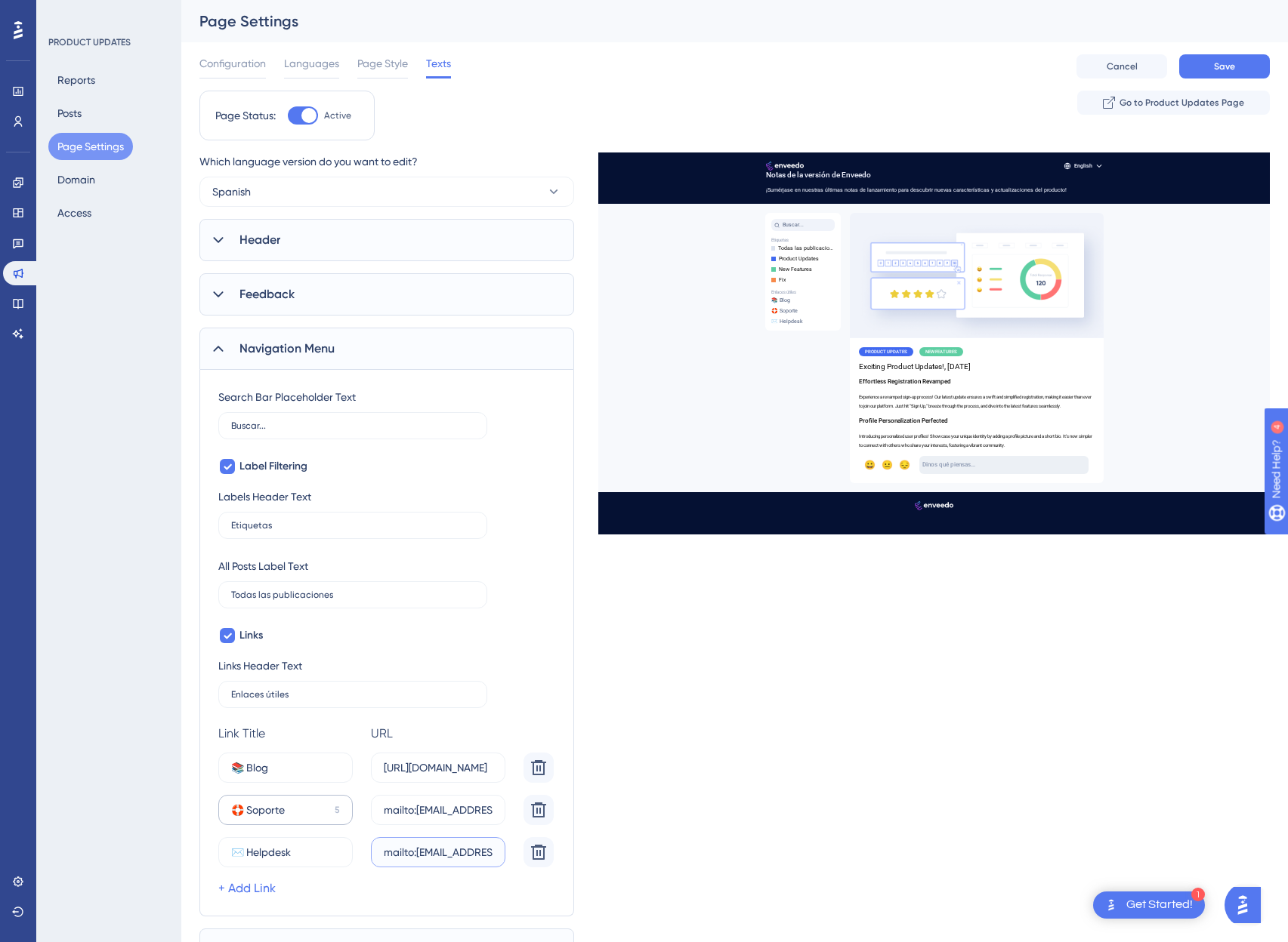
scroll to position [0, 36]
type input "mailto:support@enveedo.com"
click at [288, 814] on input "🛟 Soporte" at bounding box center [280, 810] width 98 height 17
click at [305, 817] on input "🛟 Enveedo Hub" at bounding box center [281, 810] width 100 height 17
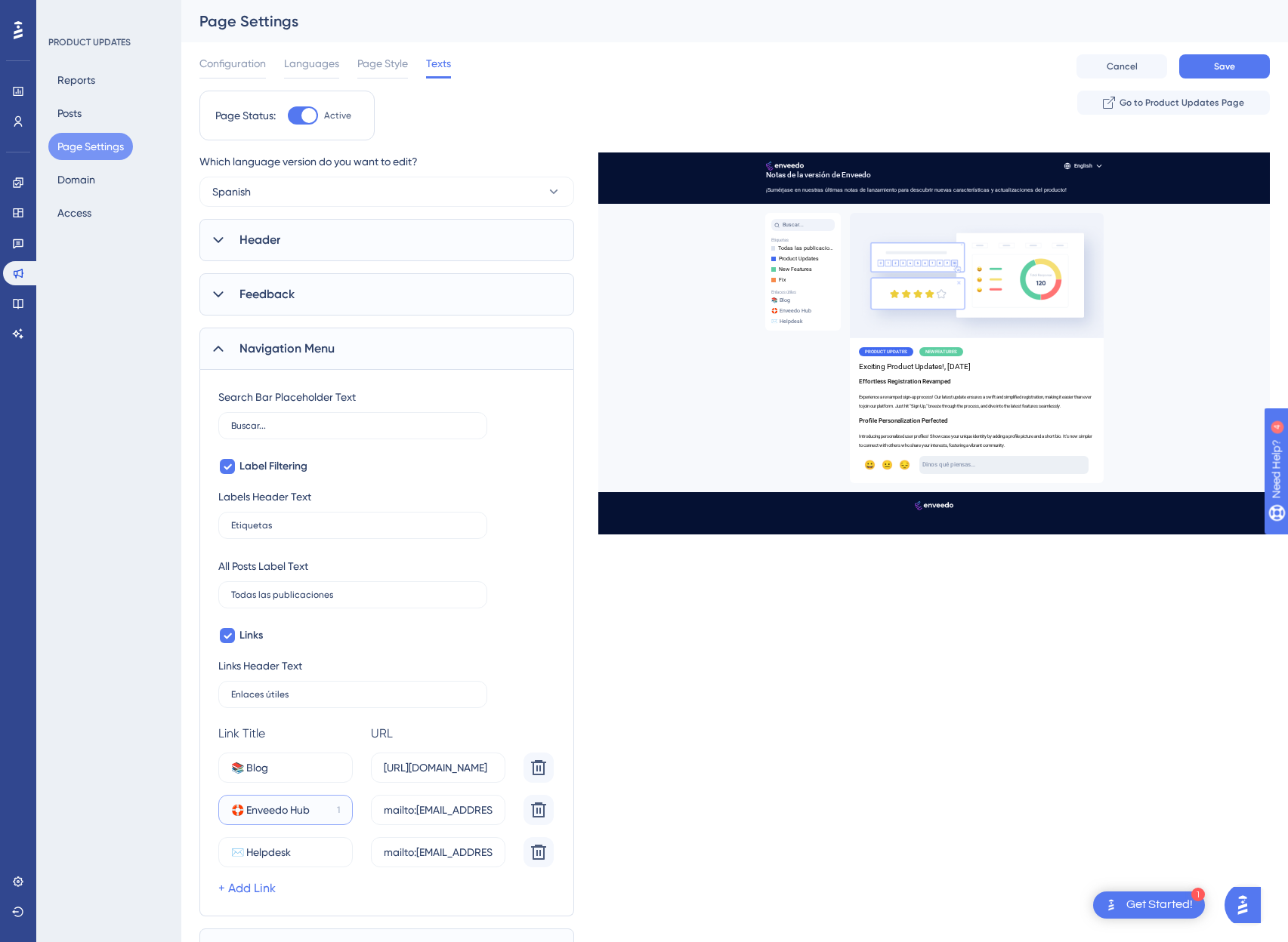
click at [304, 813] on input "🛟 Enveedo Hub" at bounding box center [281, 810] width 100 height 17
type input "🛟 Enveedo Hub"
click at [432, 809] on input "mailto:support@enveedo.com" at bounding box center [438, 810] width 109 height 17
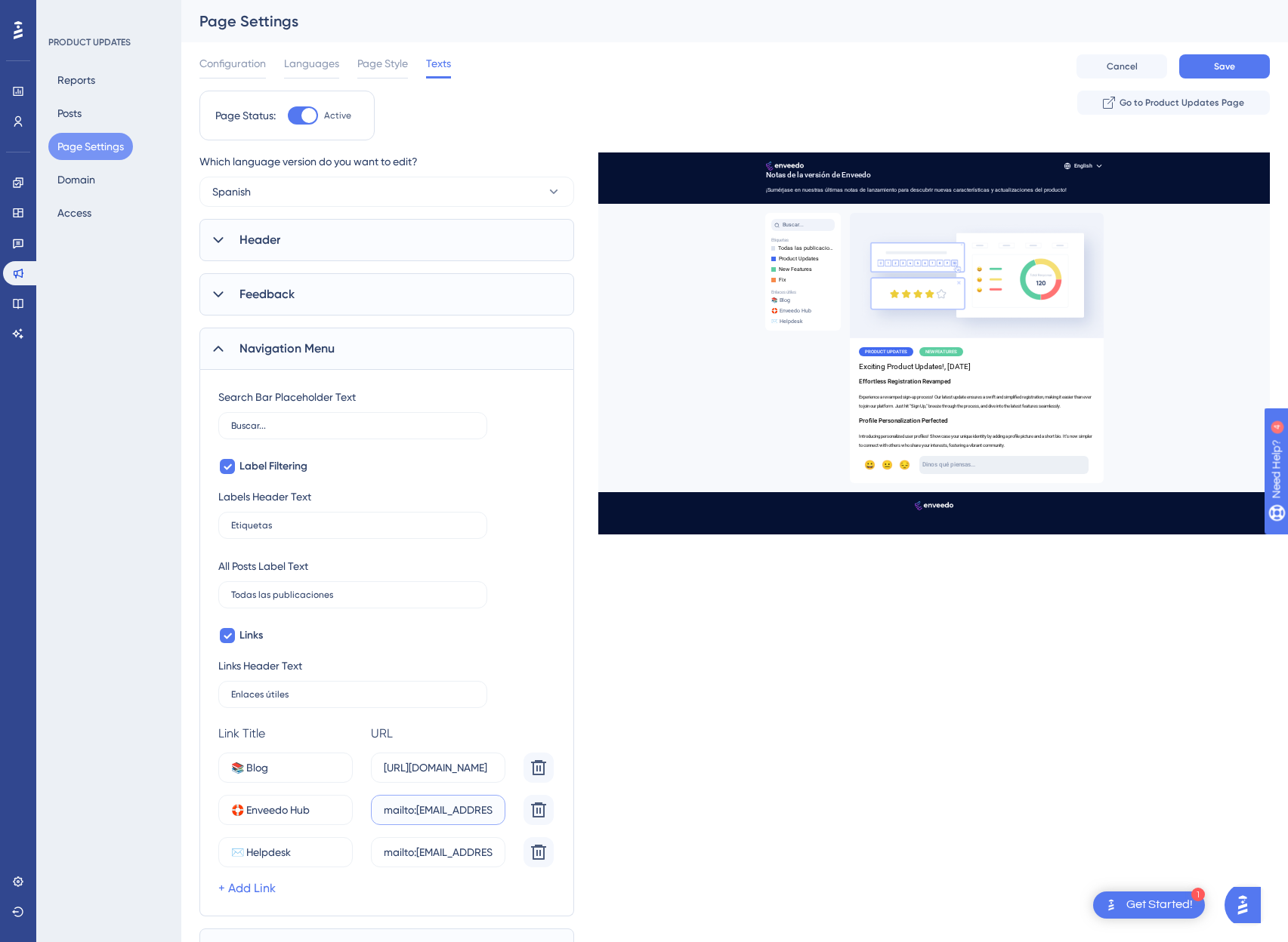
click at [432, 809] on input "mailto:support@enveedo.com" at bounding box center [438, 810] width 109 height 17
type input "https://help.enveedo.com/es"
drag, startPoint x: 461, startPoint y: 805, endPoint x: 547, endPoint y: 806, distance: 86.0
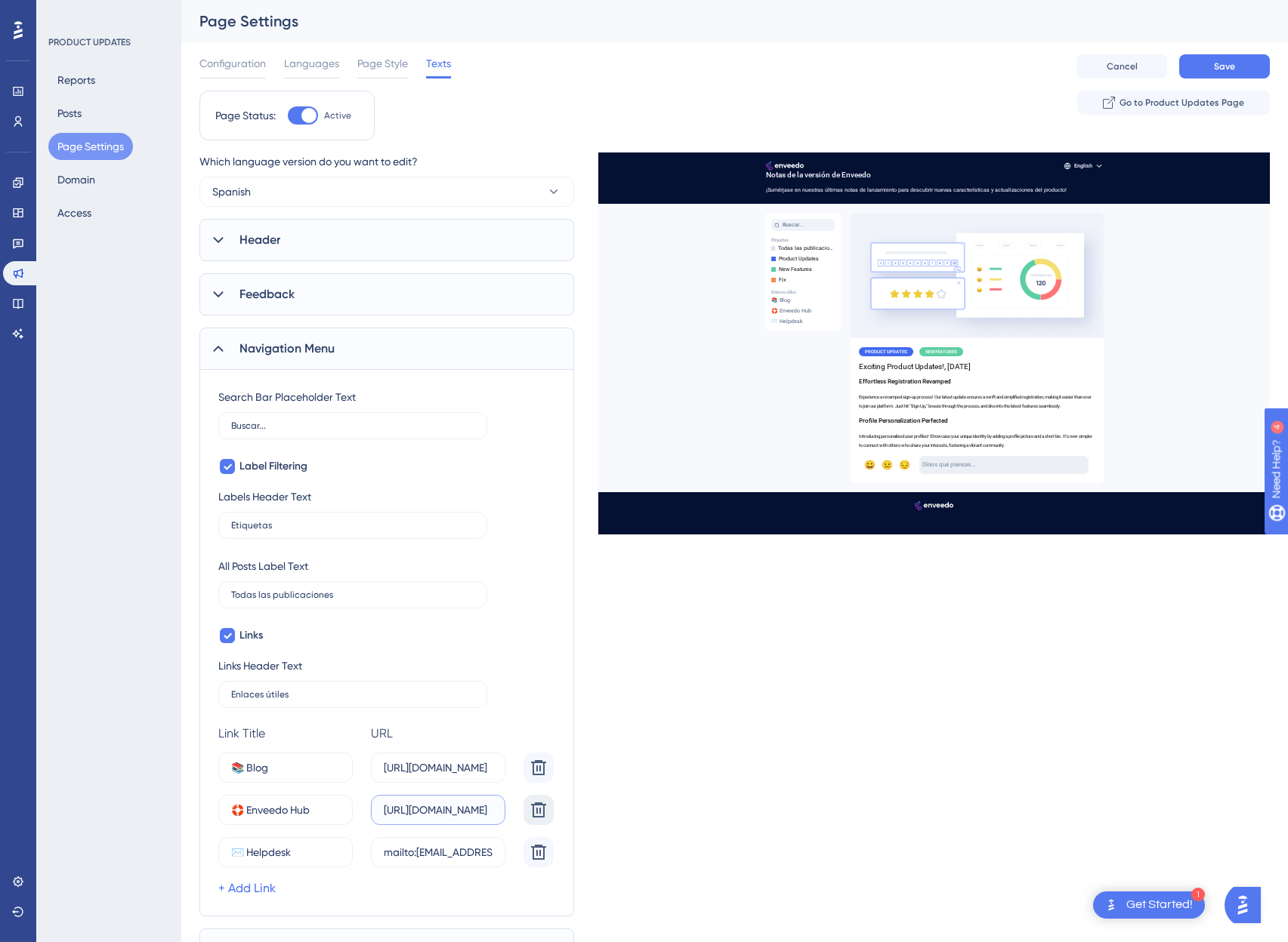
click at [547, 806] on div "🛟 Enveedo Hub 1 https://help.enveedo.com/es" at bounding box center [389, 810] width 341 height 31
drag, startPoint x: 456, startPoint y: 768, endPoint x: 508, endPoint y: 768, distance: 52.0
click at [508, 768] on div "📚 Blog 8 https://blog.enveedo.com/" at bounding box center [389, 768] width 341 height 31
click at [494, 768] on label "https://blog.enveedo.com/" at bounding box center [438, 768] width 135 height 31
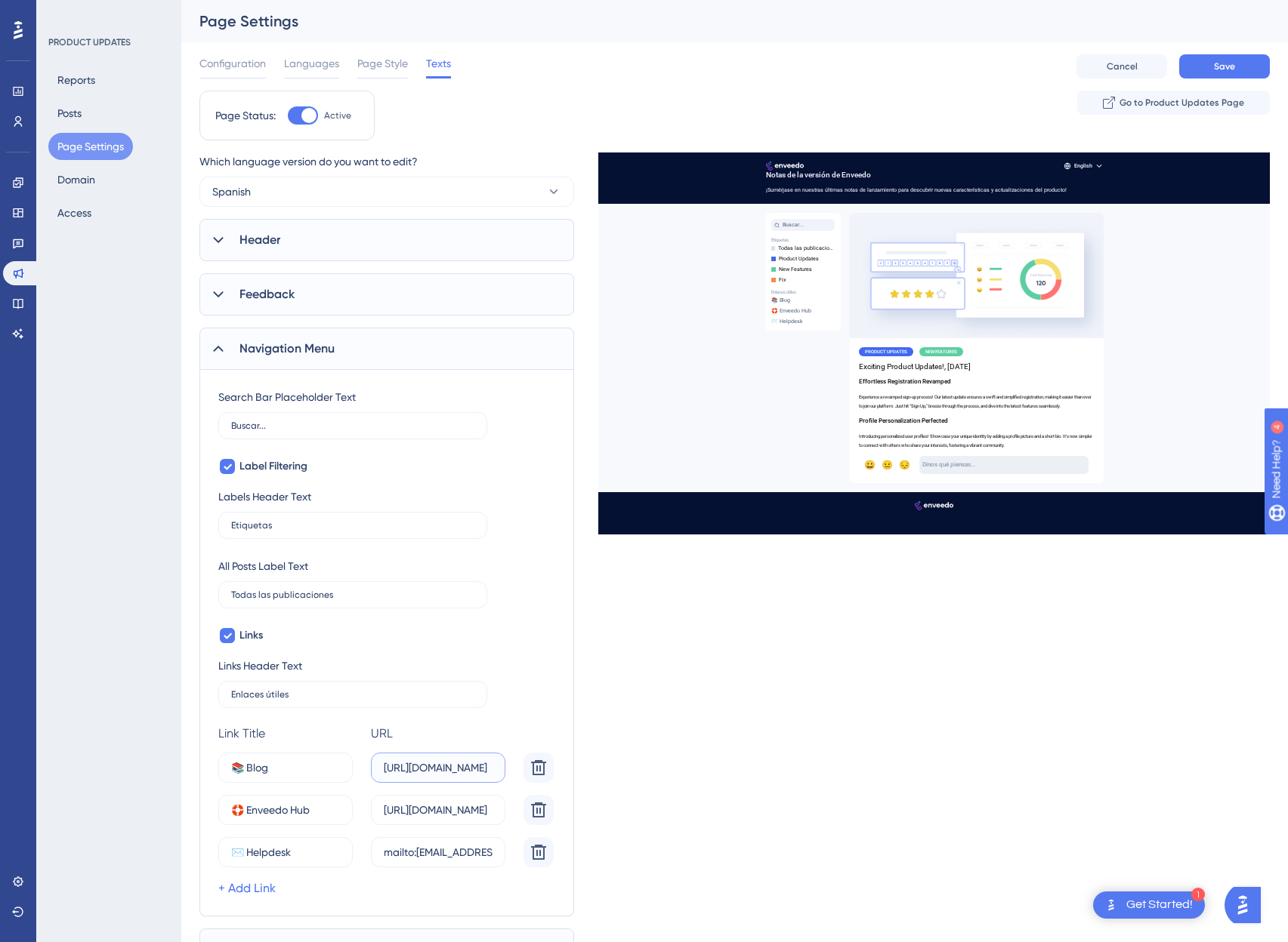
click at [493, 768] on input "https://blog.enveedo.com/" at bounding box center [438, 768] width 109 height 17
click at [495, 768] on label "https://blog.enveedo.com/" at bounding box center [438, 768] width 135 height 31
click at [493, 768] on input "https://blog.enveedo.com/" at bounding box center [438, 768] width 109 height 17
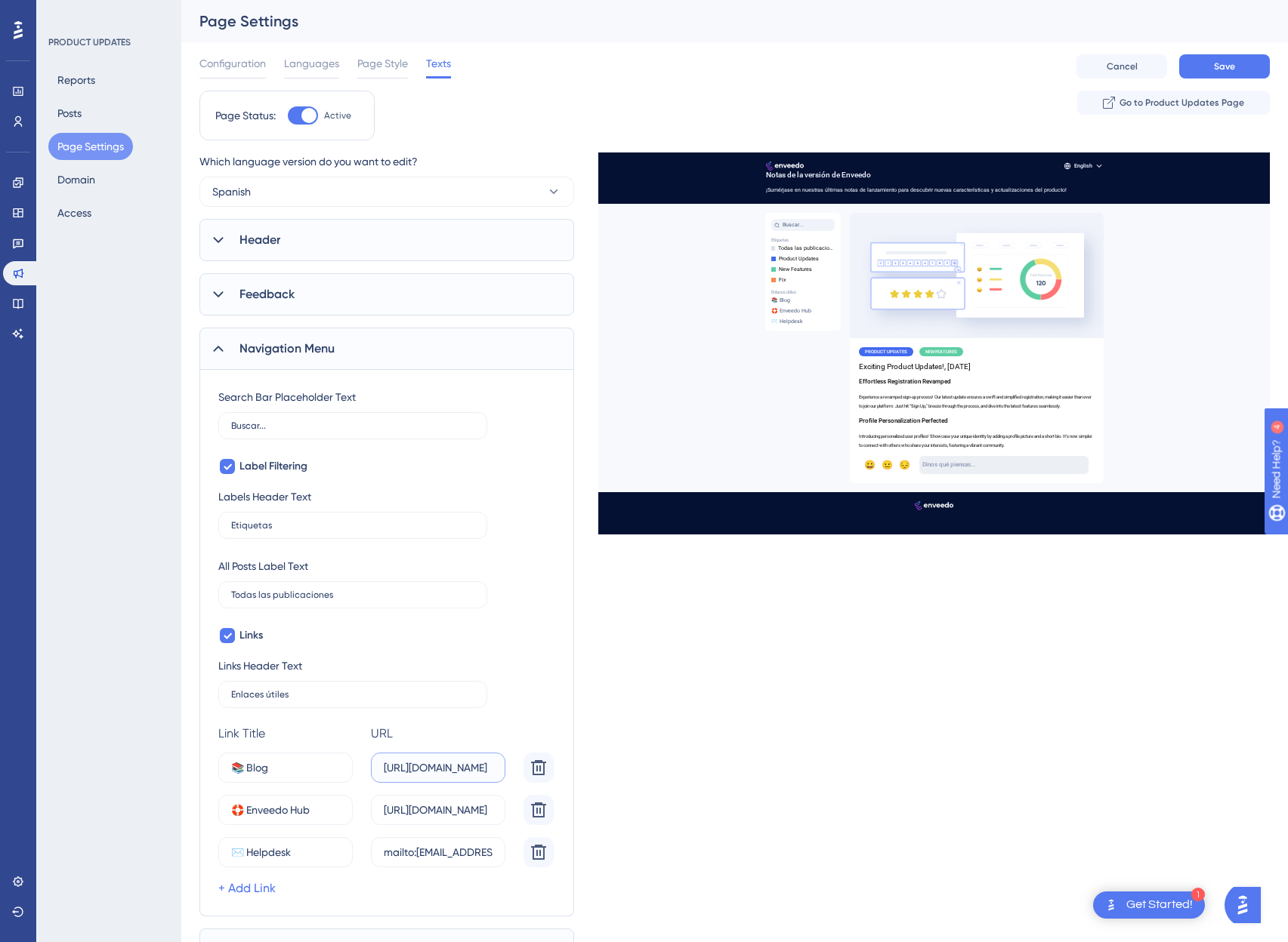
type input "https://blog.enveedo.com/es"
drag, startPoint x: 463, startPoint y: 766, endPoint x: 514, endPoint y: 771, distance: 51.2
click at [514, 771] on div "📚 Blog 8 https://blog.enveedo.com/es" at bounding box center [389, 768] width 341 height 31
click at [718, 764] on div "Which language version do you want to edit? Spanish Header Page Title Notas de …" at bounding box center [734, 562] width 1071 height 819
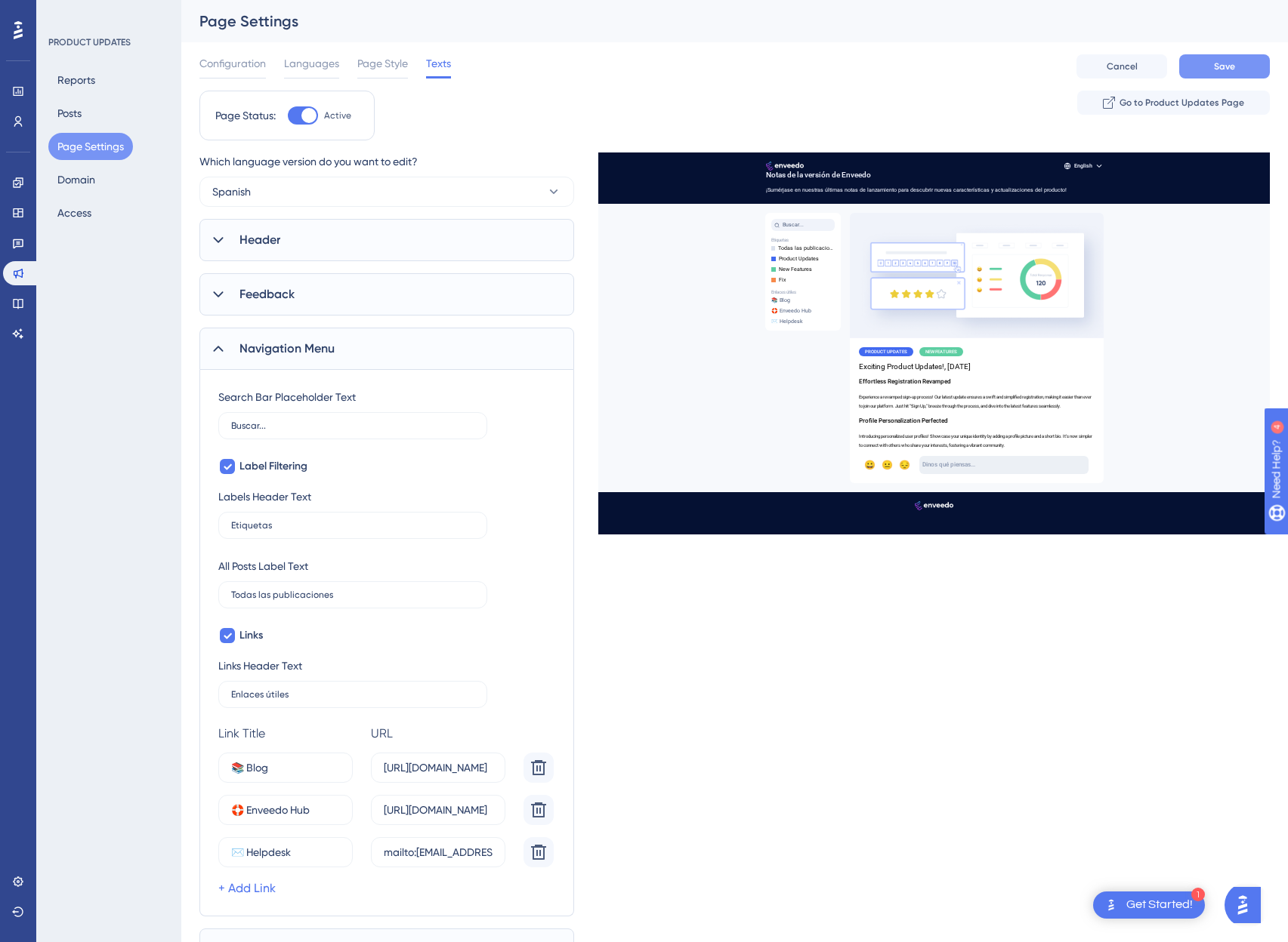
click at [1224, 57] on button "Save" at bounding box center [1224, 66] width 91 height 24
click at [225, 292] on icon at bounding box center [218, 294] width 15 height 15
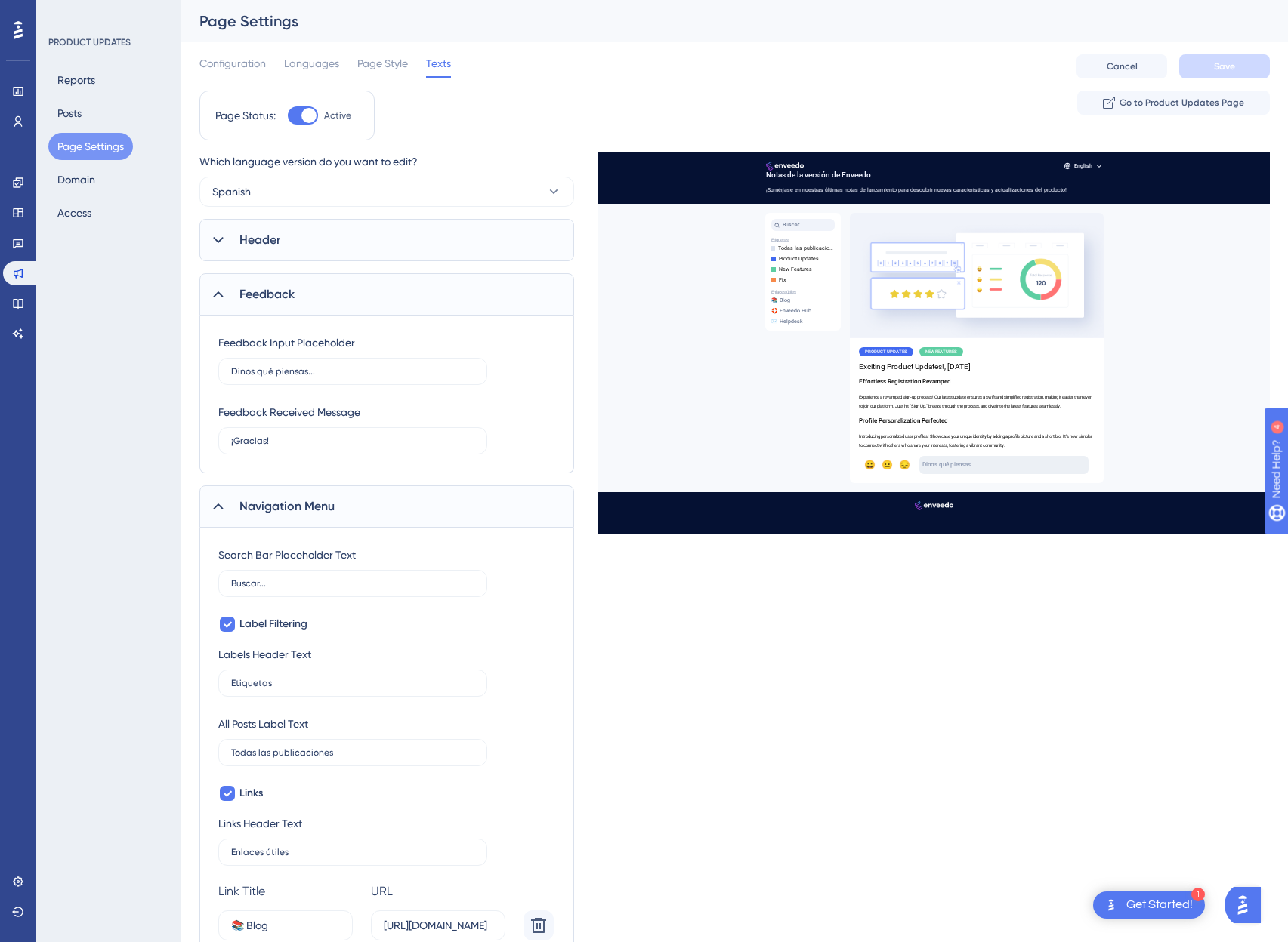
click at [223, 246] on icon at bounding box center [218, 240] width 15 height 15
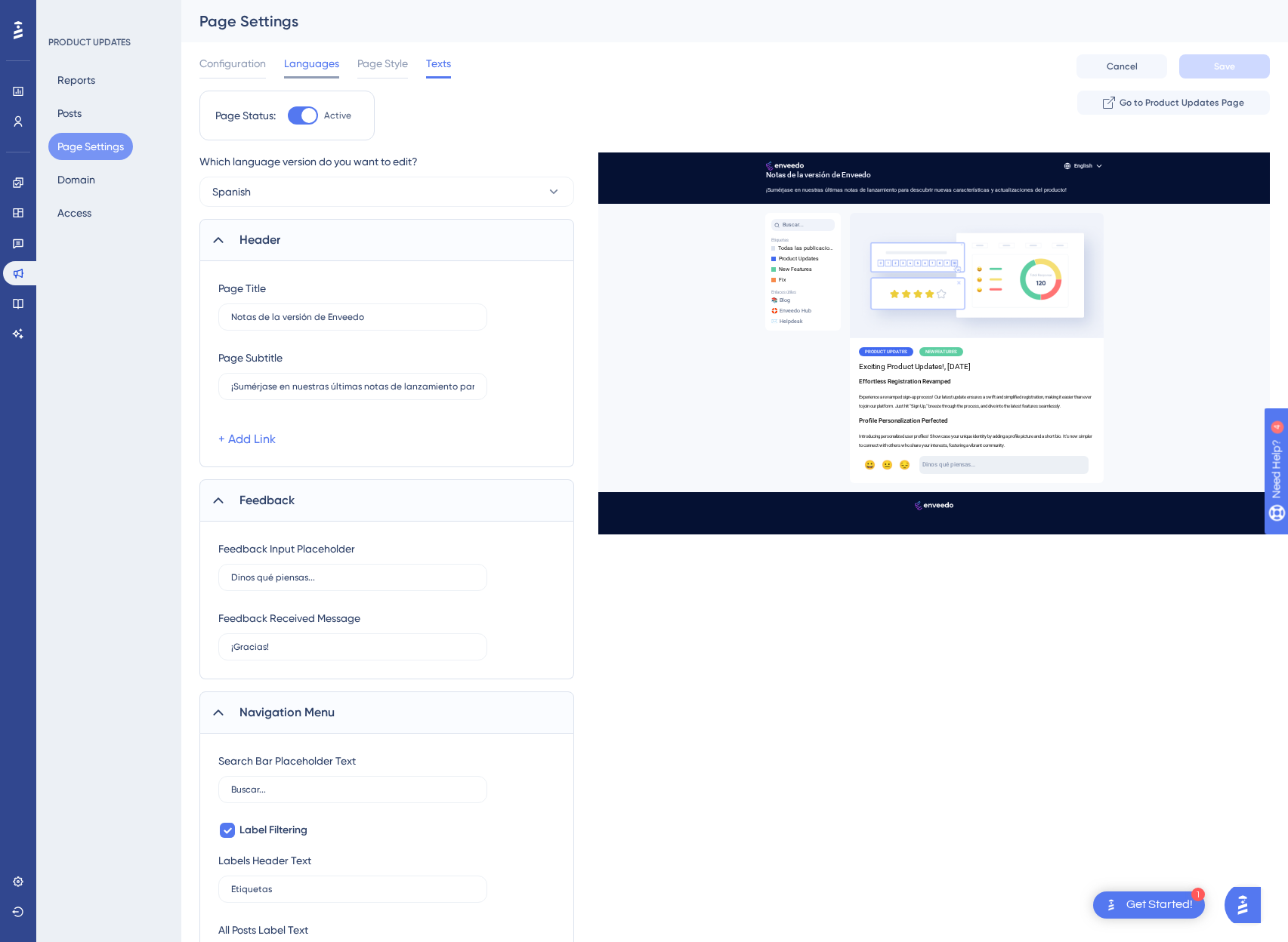
click at [296, 68] on span "Languages" at bounding box center [312, 64] width 55 height 18
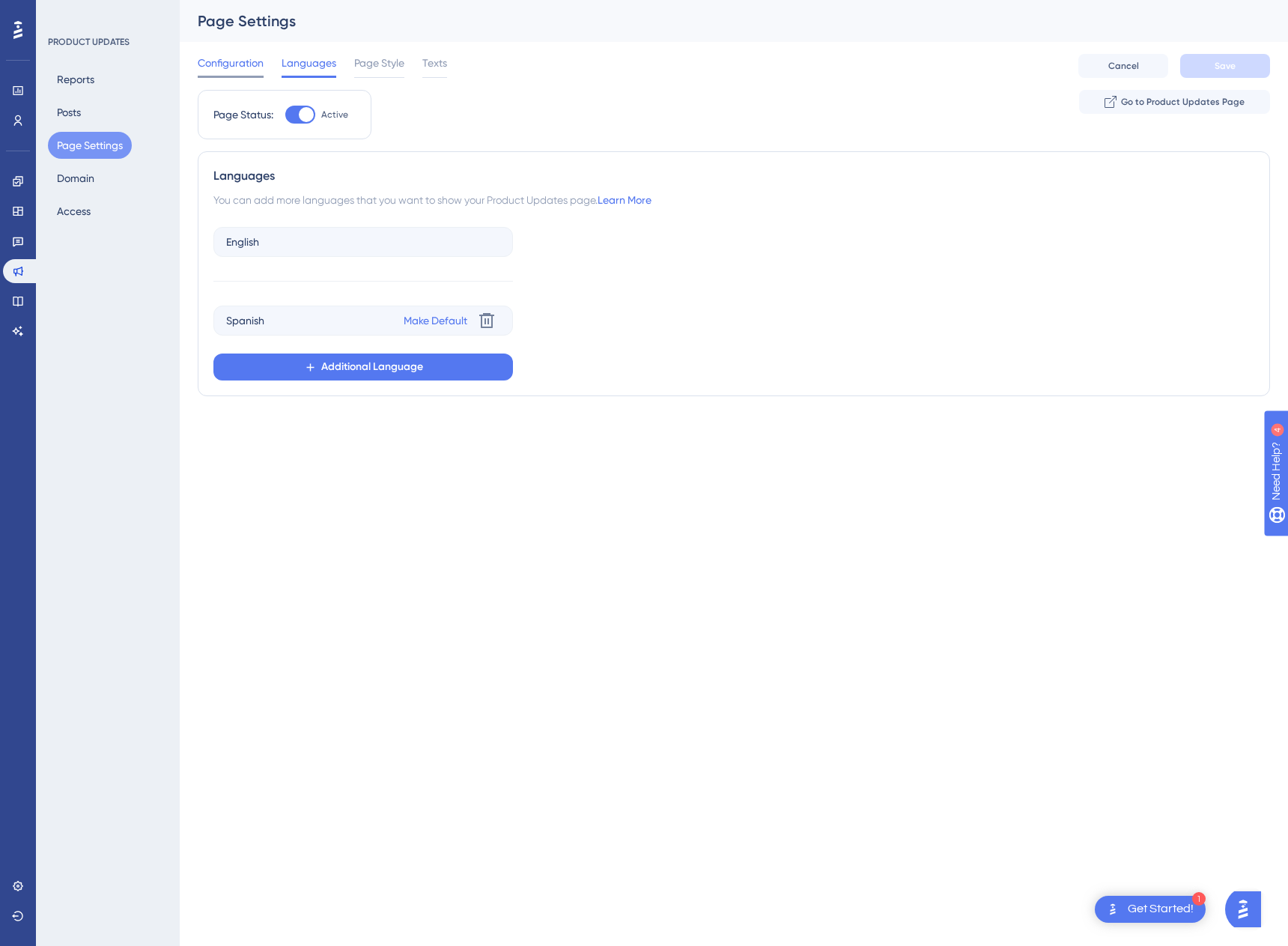
click at [231, 63] on span "Configuration" at bounding box center [230, 63] width 66 height 18
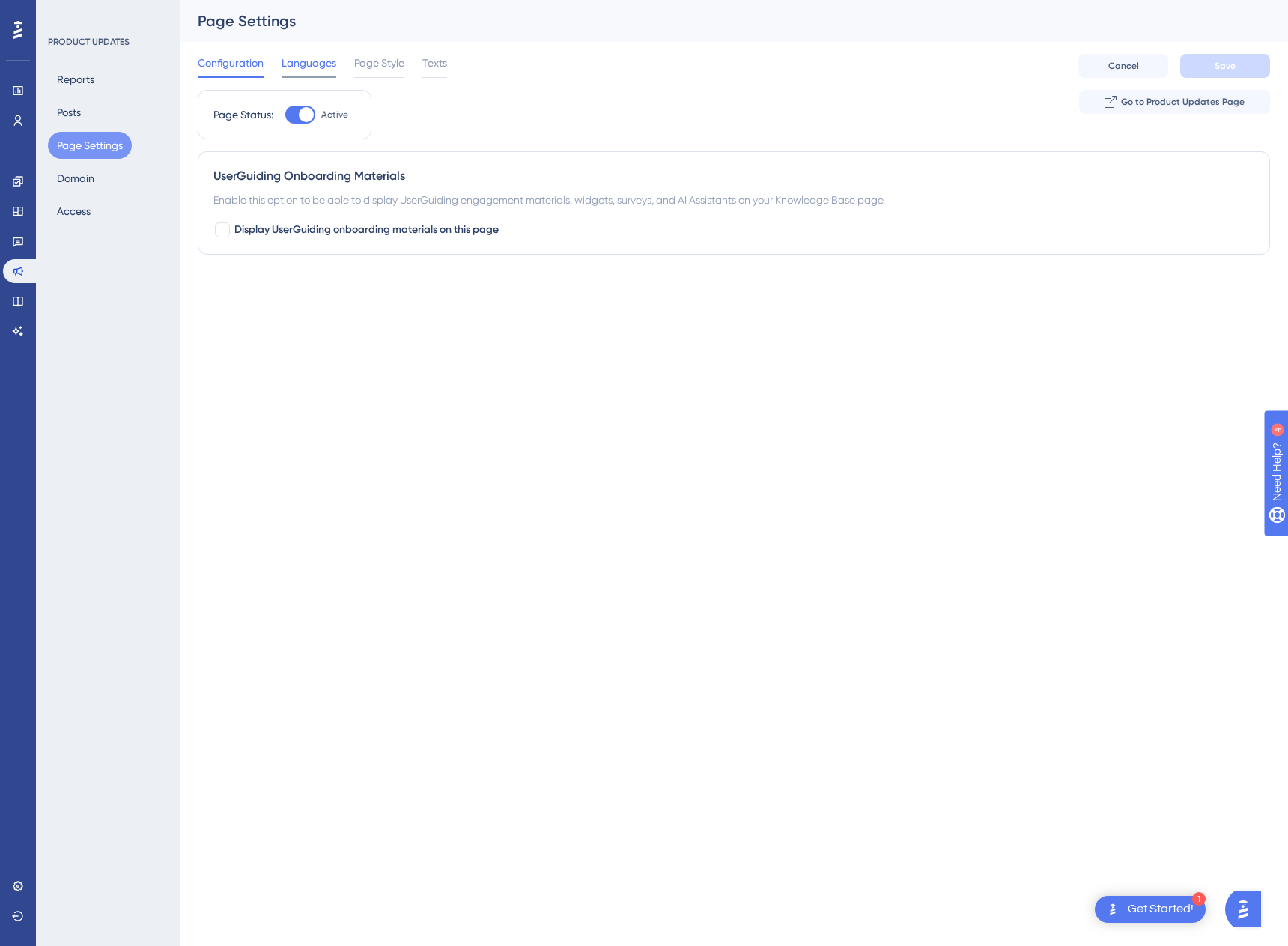
click at [310, 72] on div "Languages" at bounding box center [309, 66] width 55 height 24
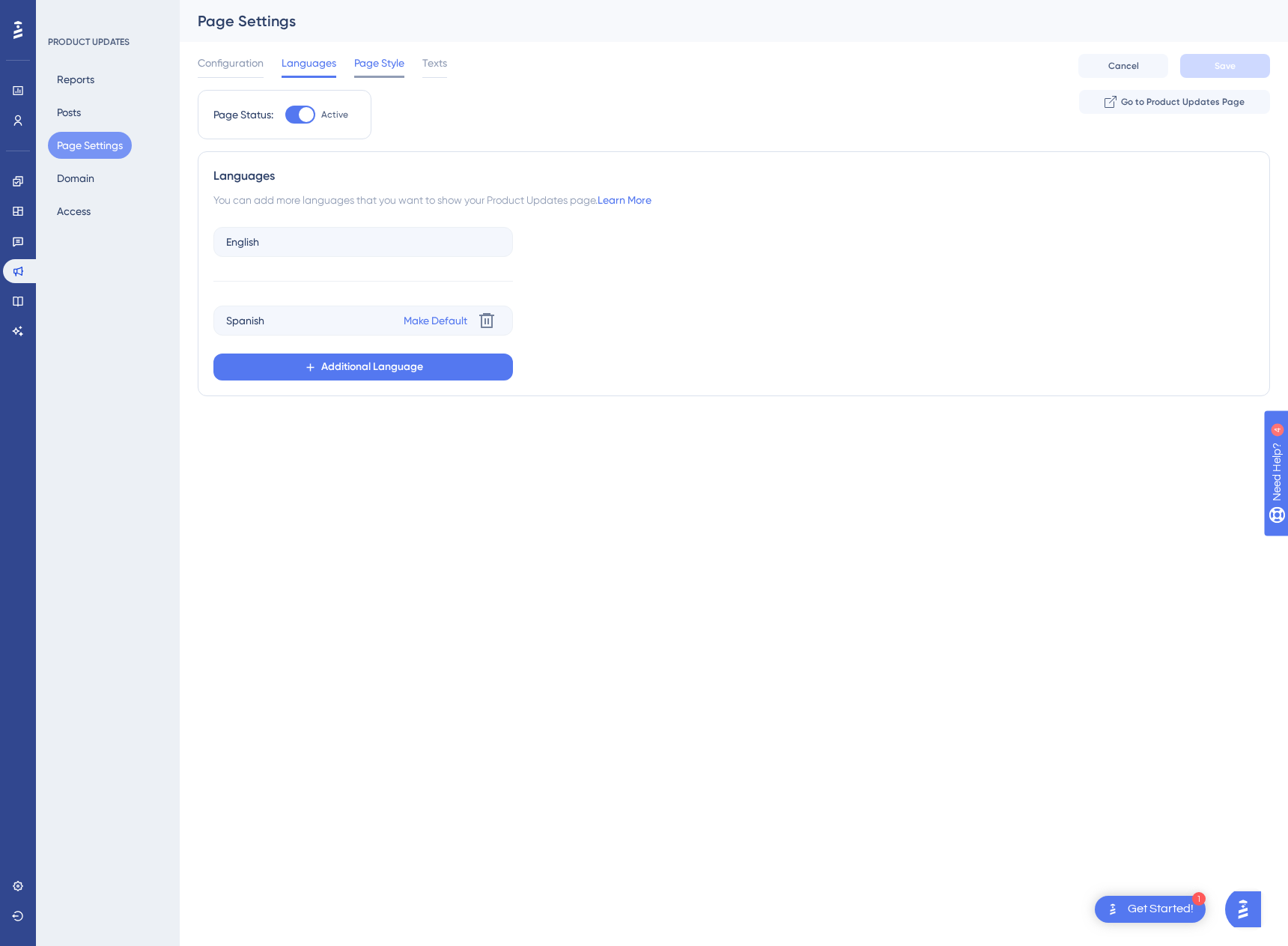
click at [361, 63] on span "Page Style" at bounding box center [379, 63] width 50 height 18
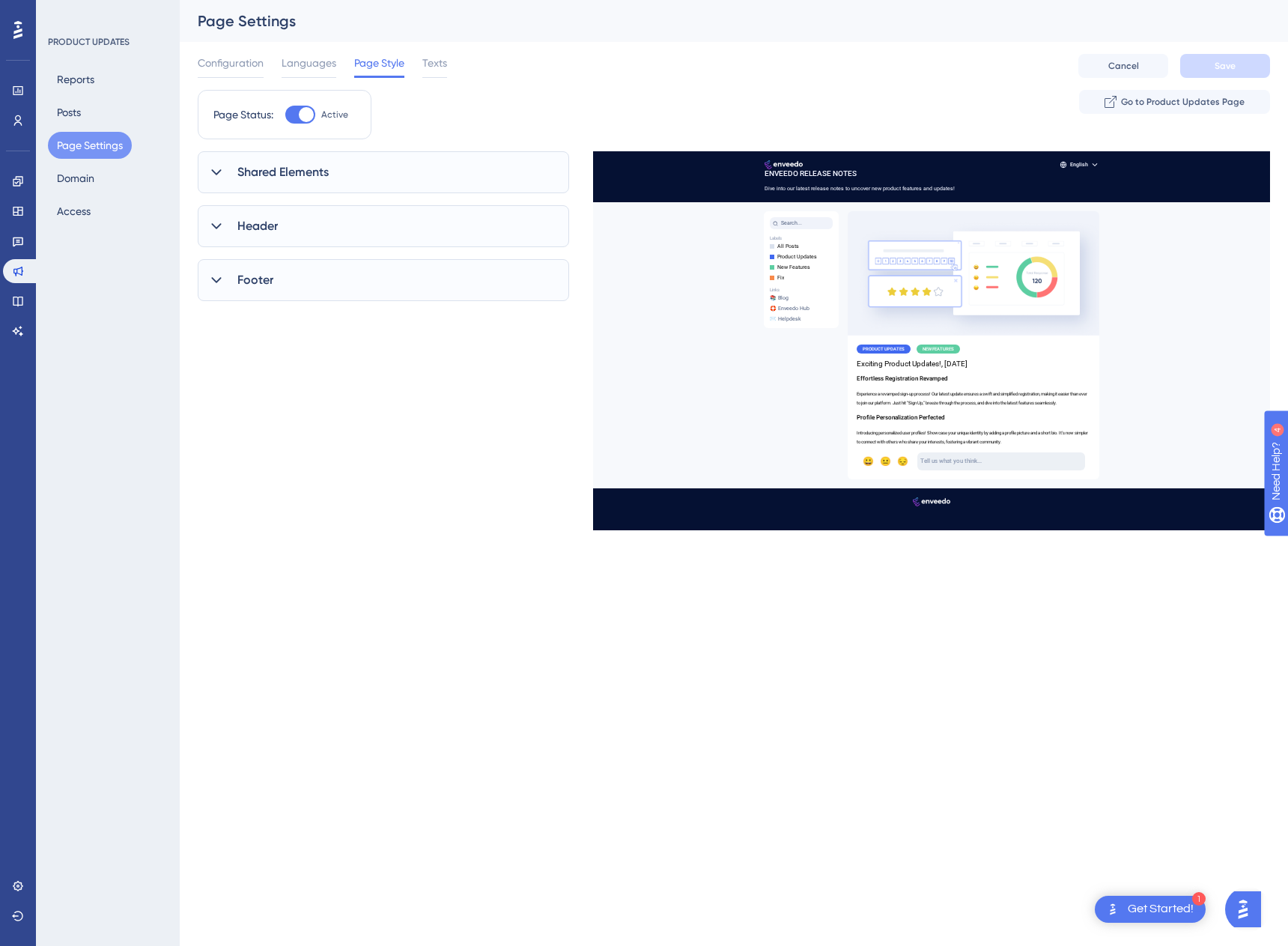
click at [217, 169] on icon at bounding box center [216, 172] width 15 height 15
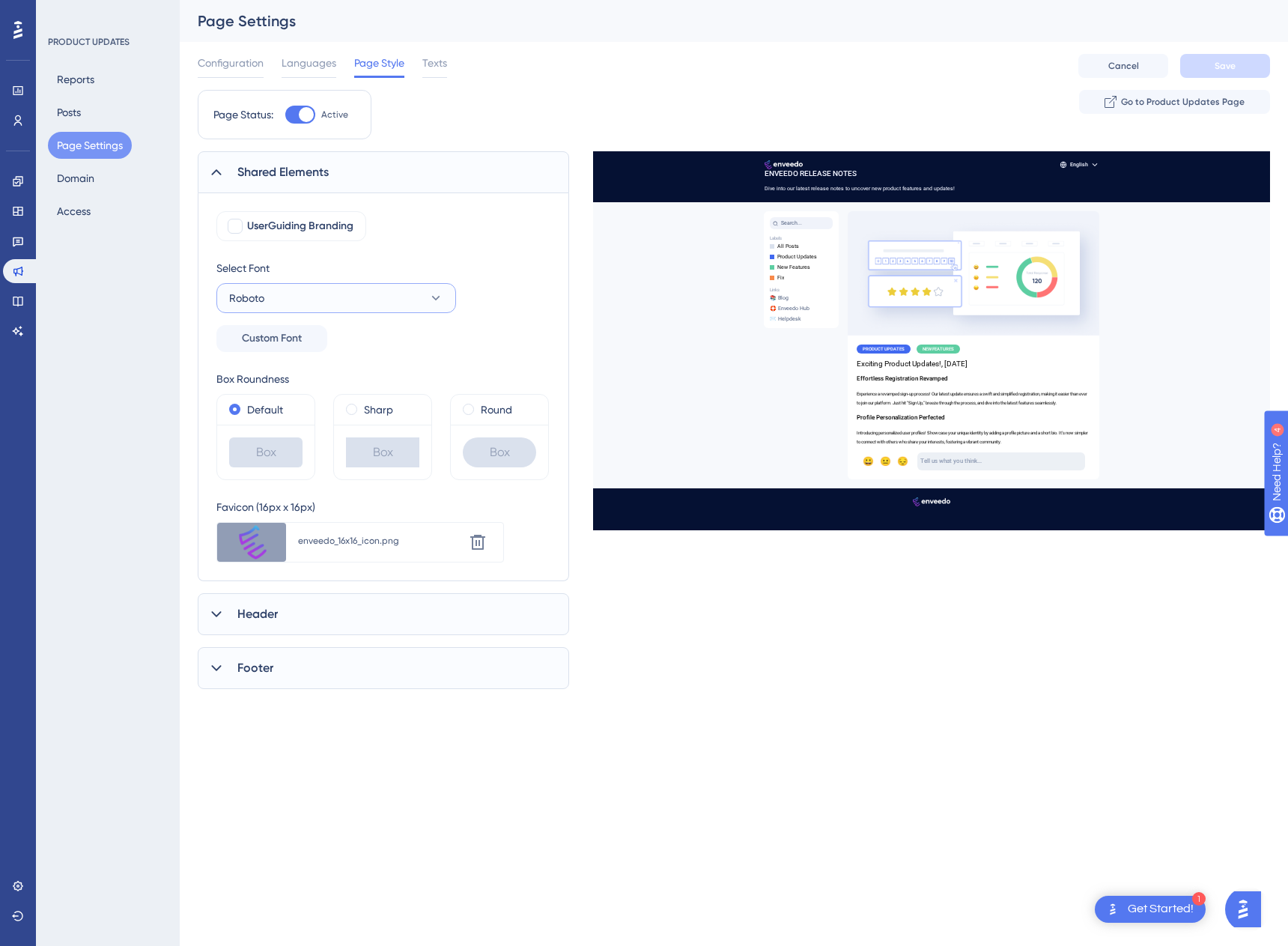
click at [229, 295] on span "Roboto" at bounding box center [247, 298] width 35 height 18
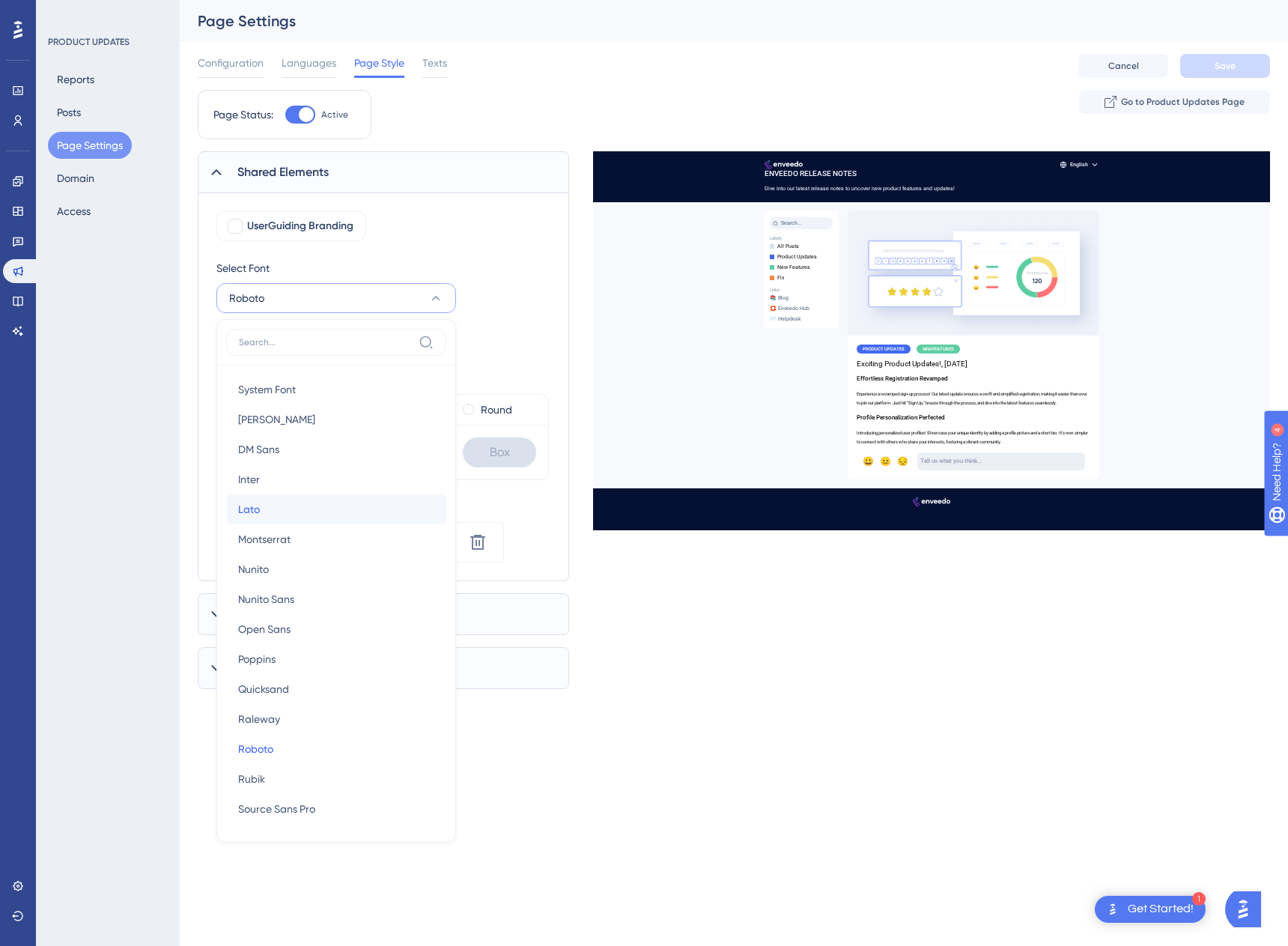
click at [248, 507] on span "Lato" at bounding box center [249, 509] width 21 height 18
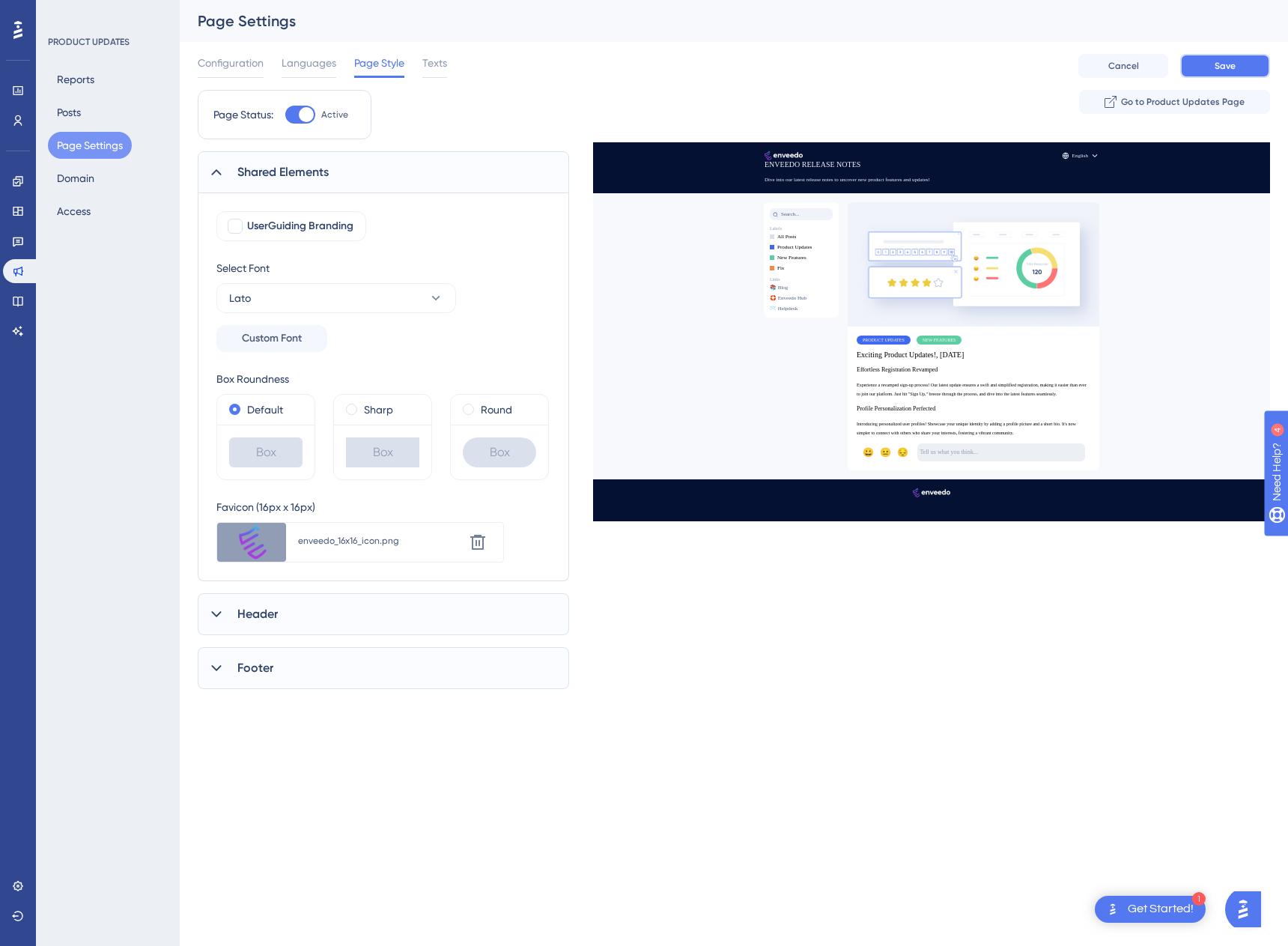
click at [1233, 71] on span "Save" at bounding box center [1225, 66] width 21 height 12
click at [289, 623] on div "Header" at bounding box center [383, 614] width 371 height 42
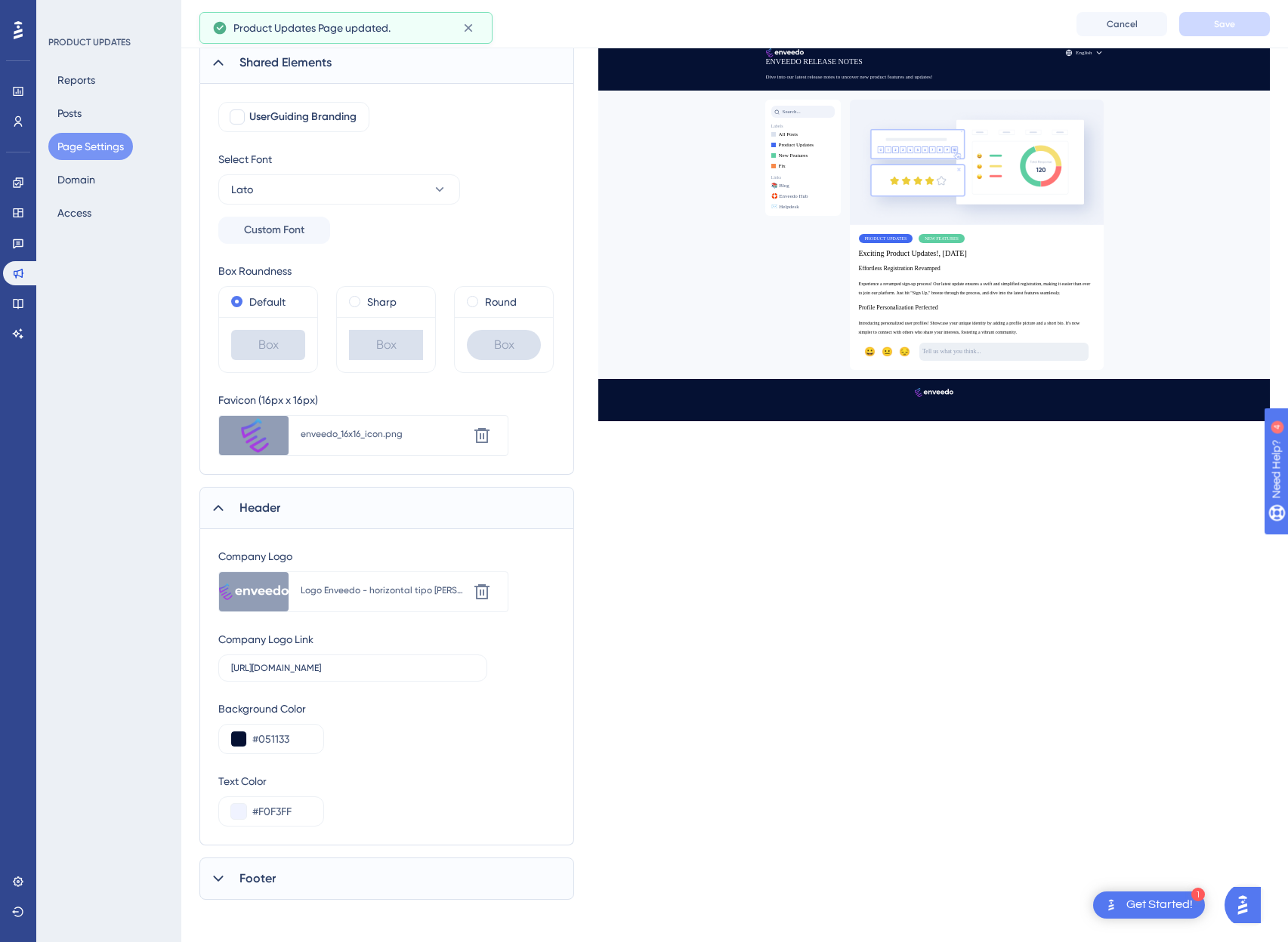
scroll to position [123, 0]
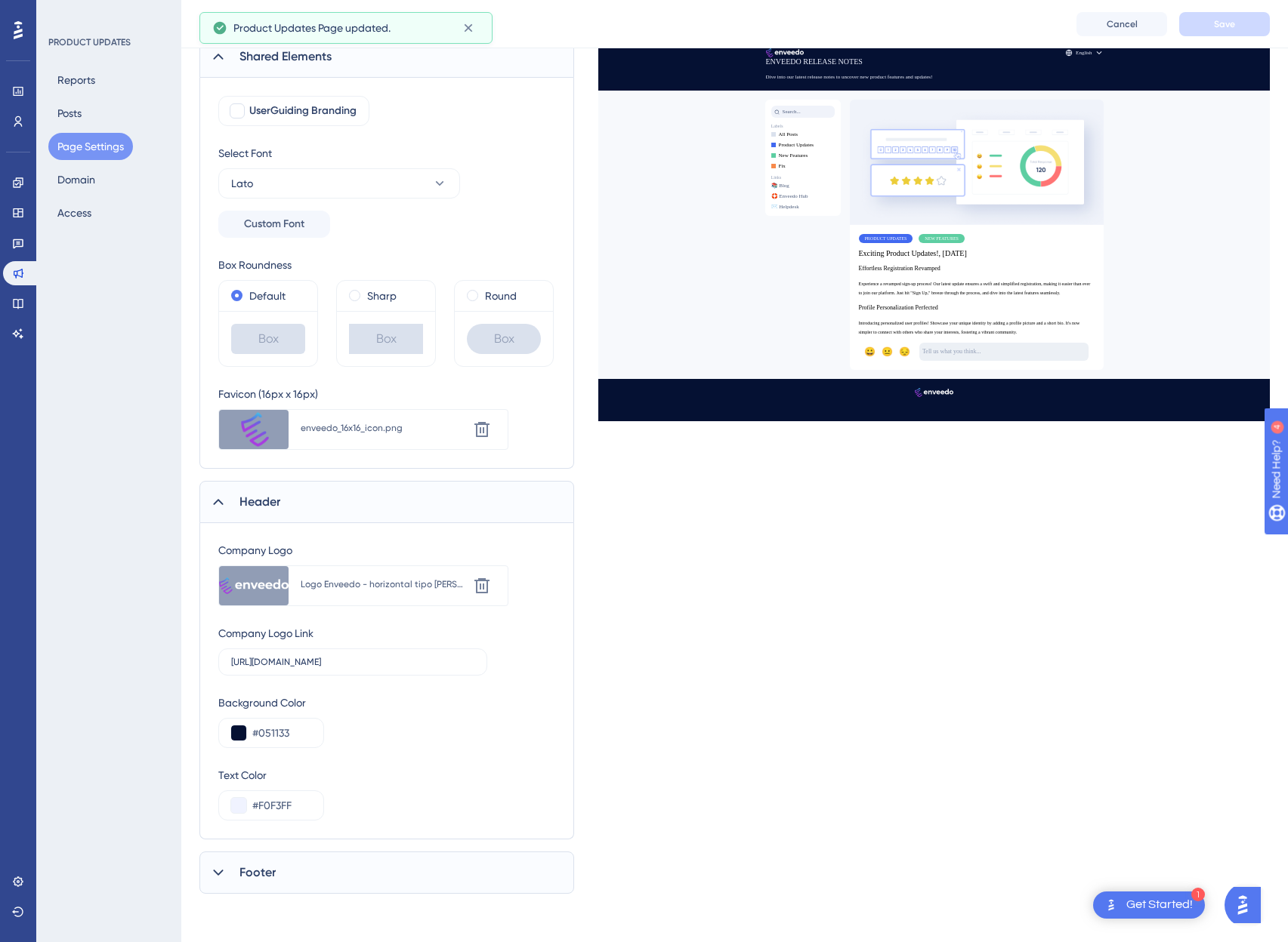
click at [334, 860] on div "Footer" at bounding box center [386, 873] width 374 height 42
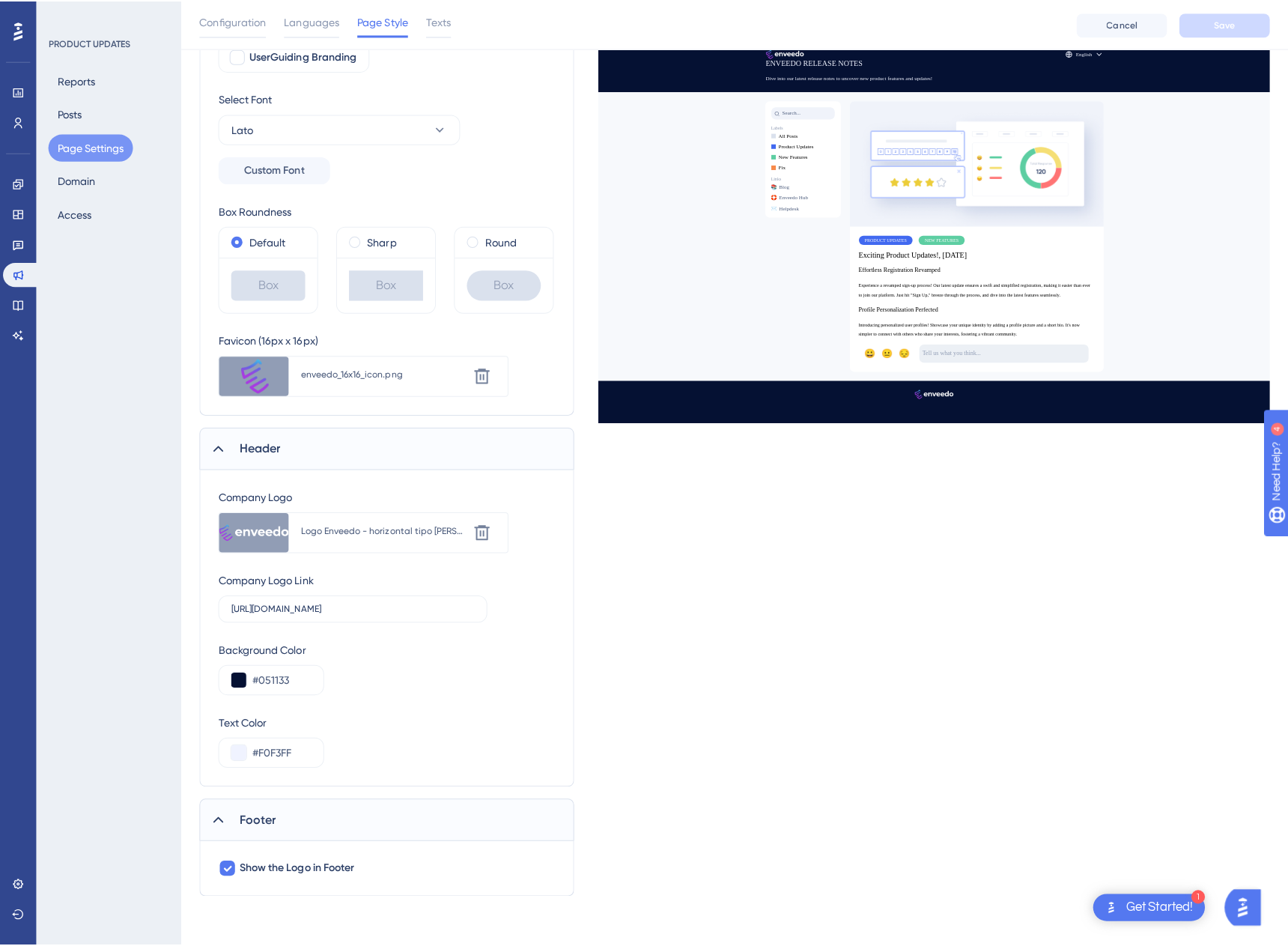
scroll to position [0, 0]
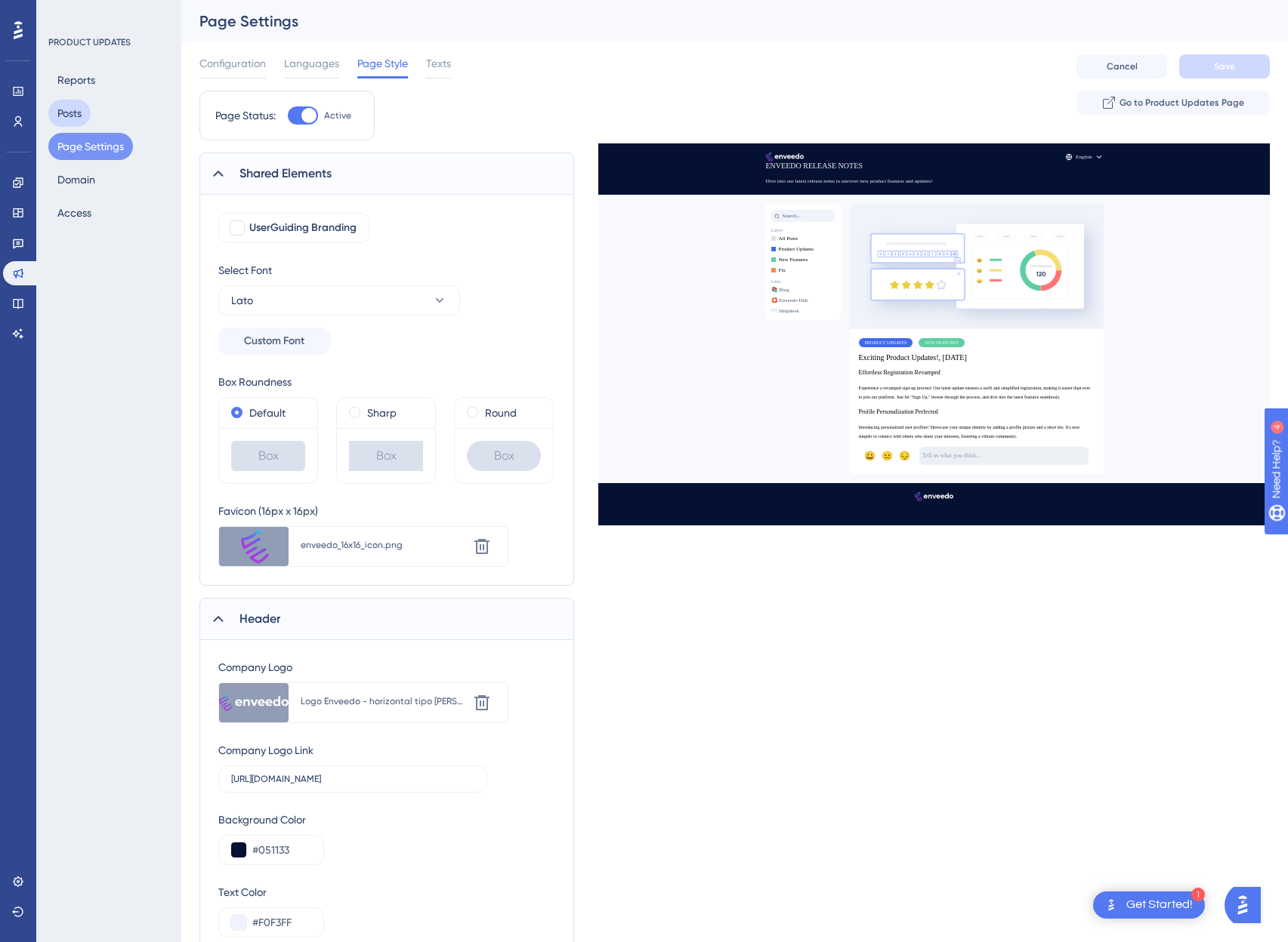
click at [71, 111] on button "Posts" at bounding box center [69, 113] width 42 height 27
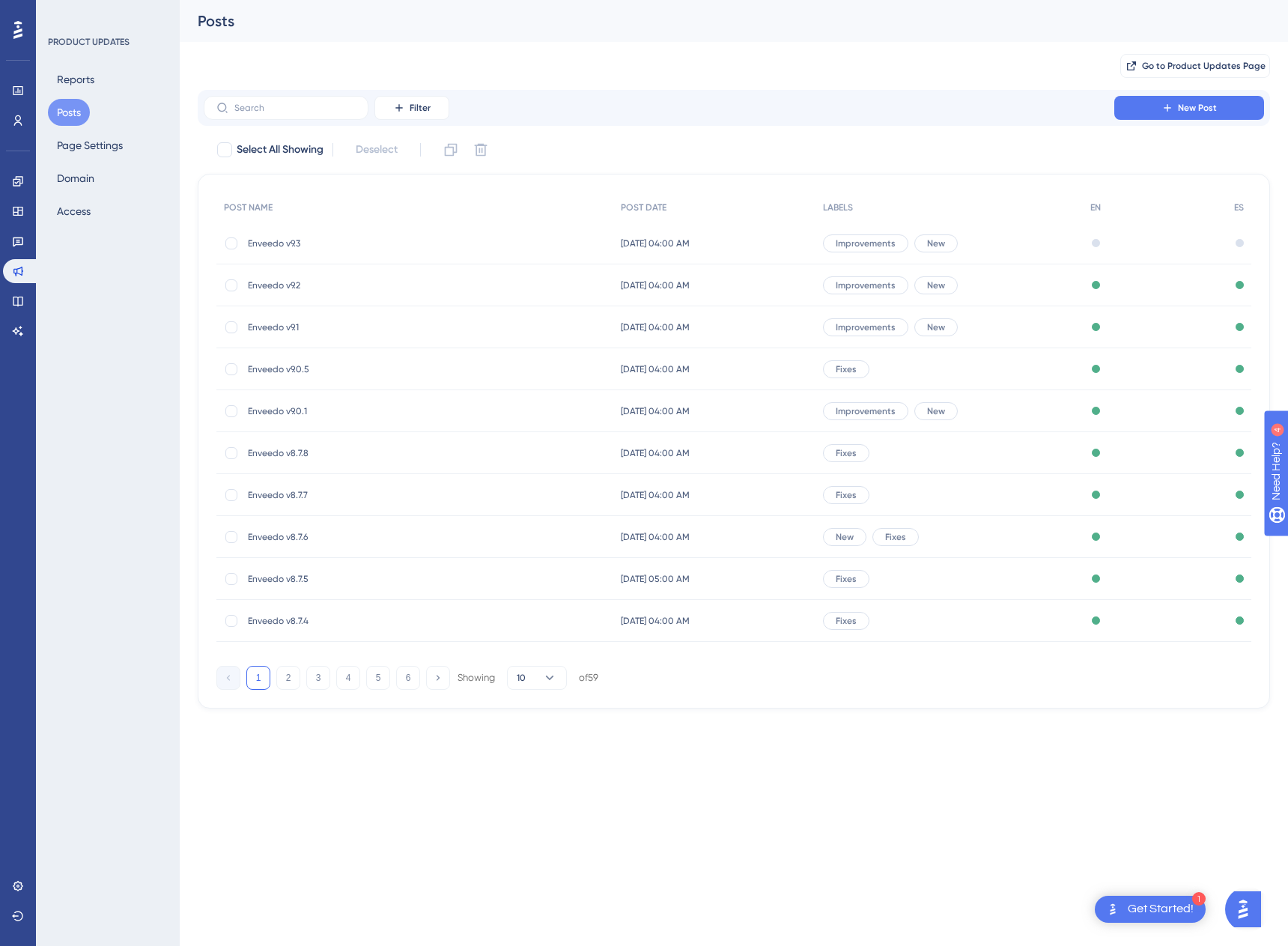
click at [264, 248] on span "Enveedo v9.3" at bounding box center [367, 243] width 239 height 12
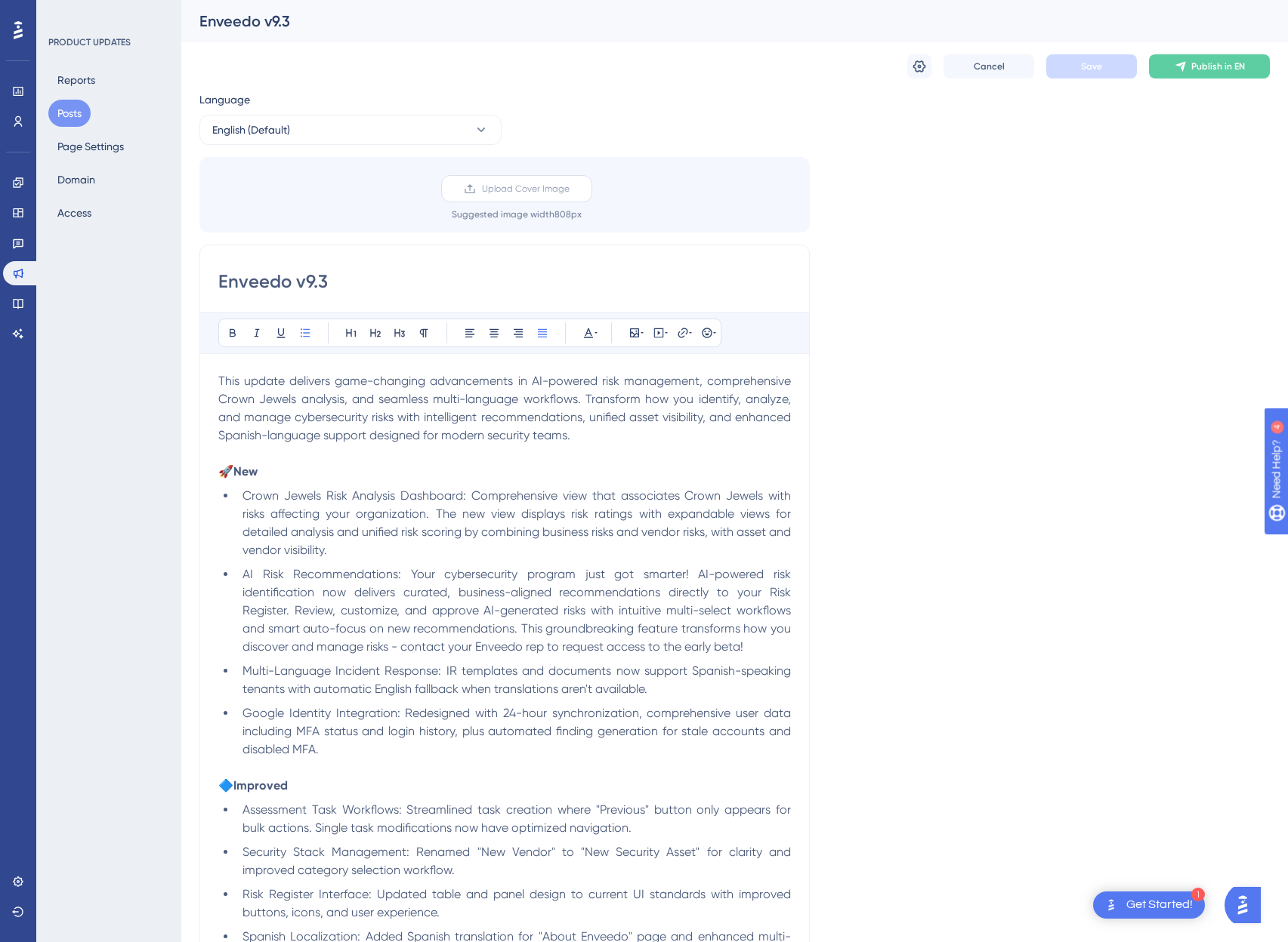
click at [492, 193] on span "Upload Cover Image" at bounding box center [526, 188] width 88 height 12
click at [570, 188] on input "Upload Cover Image" at bounding box center [570, 188] width 0 height 0
click at [1033, 198] on div "Language English (Default) Upload Cover Image Suggested image width 808 px Enve…" at bounding box center [734, 782] width 1071 height 1382
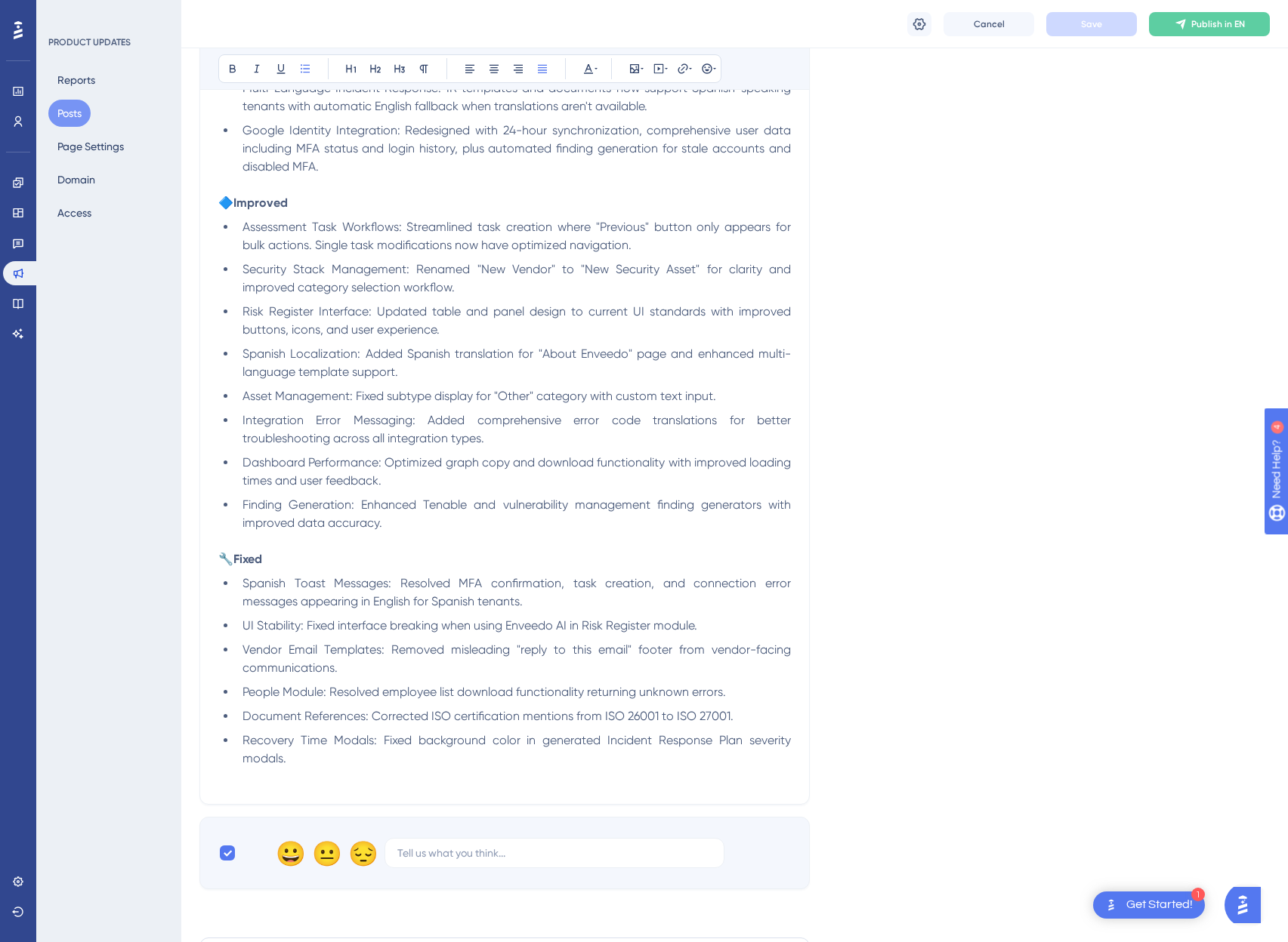
scroll to position [590, 0]
click at [611, 431] on li "Integration Error Messaging: Added comprehensive error code translations for be…" at bounding box center [513, 429] width 555 height 36
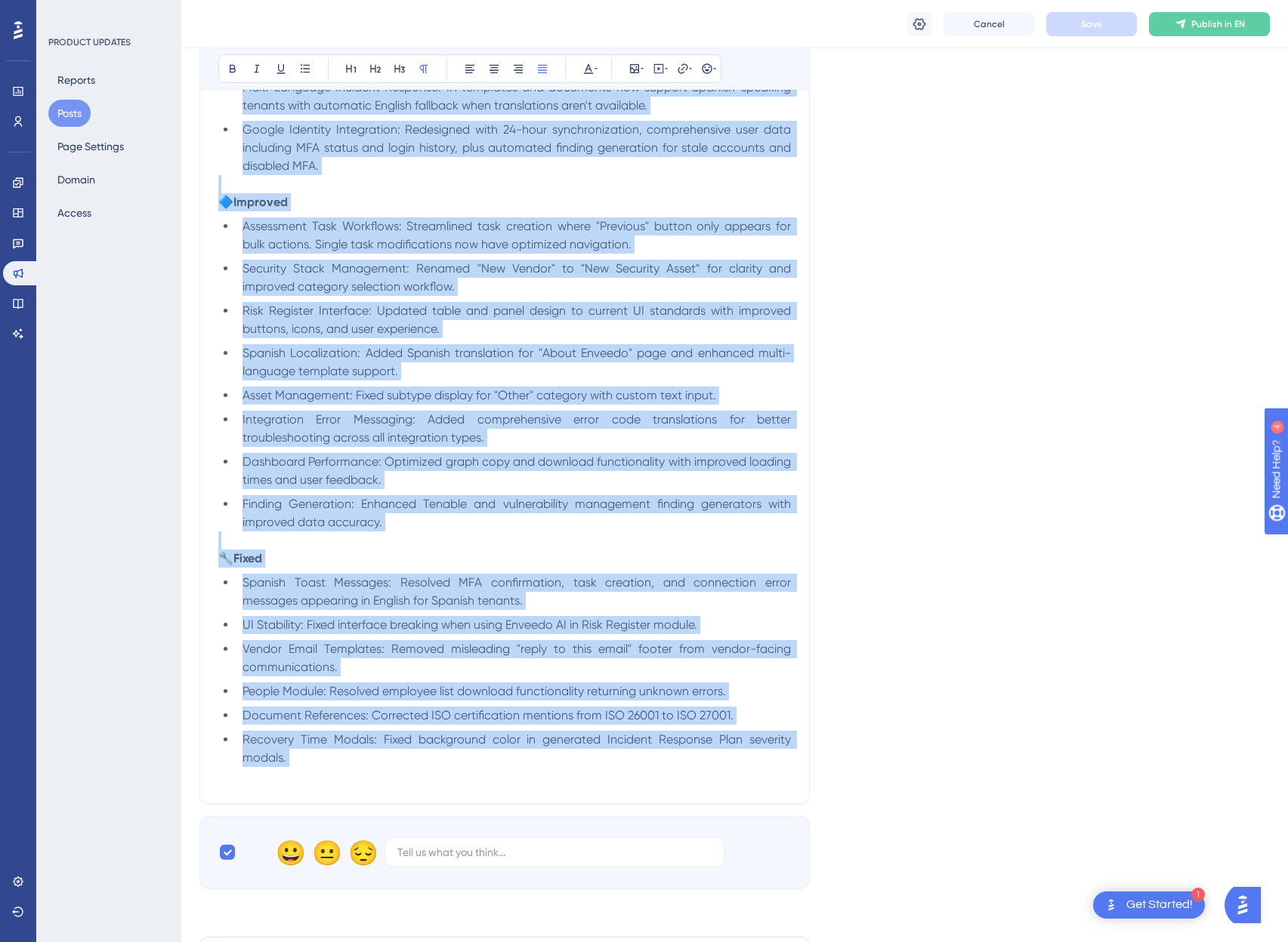
scroll to position [587, 0]
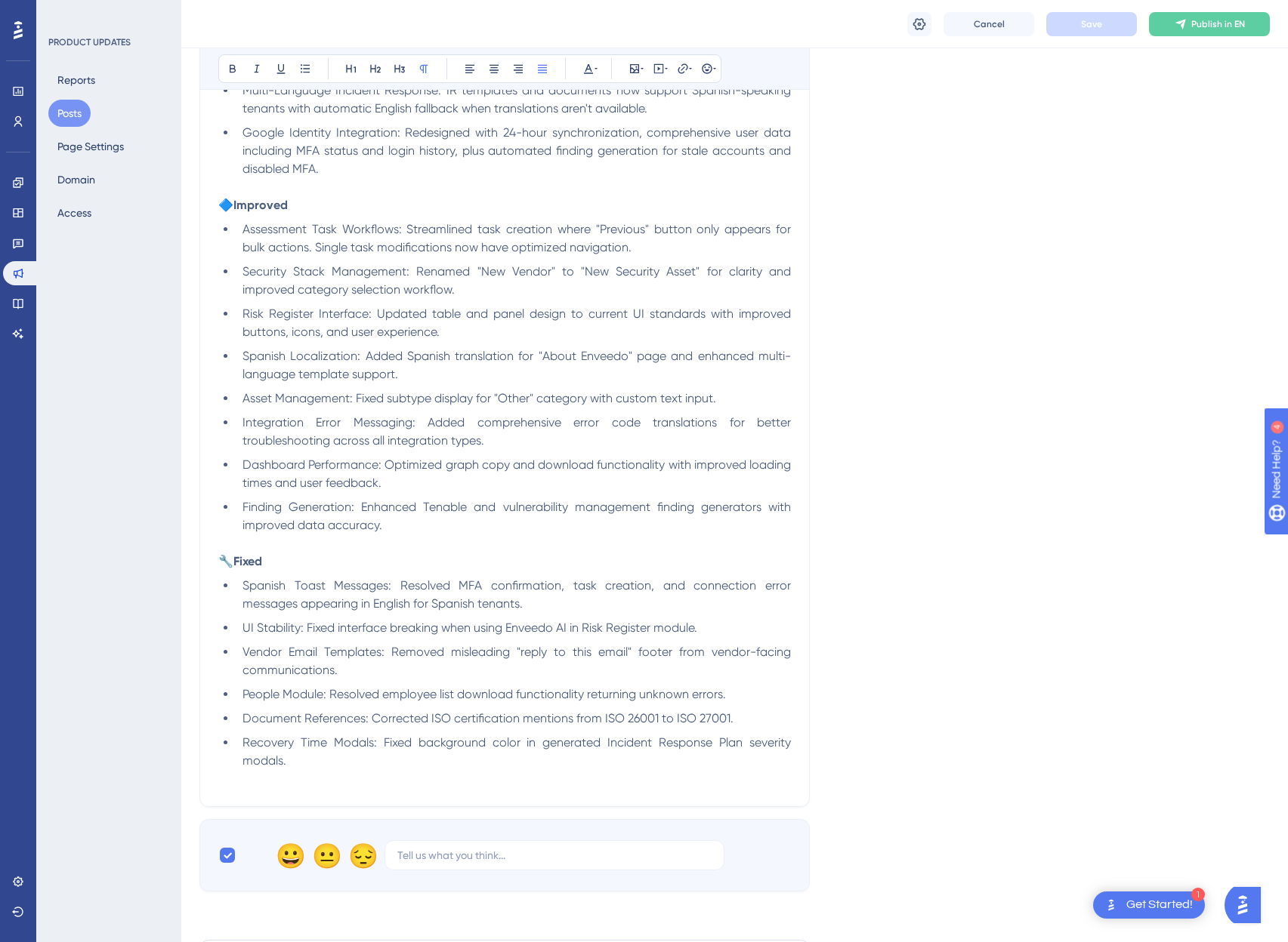
click at [599, 65] on div "Bold Italic Underline Bullet Point Heading 1 Heading 2 Heading 3 Normal Align L…" at bounding box center [470, 69] width 503 height 29
click at [593, 67] on icon at bounding box center [589, 69] width 12 height 12
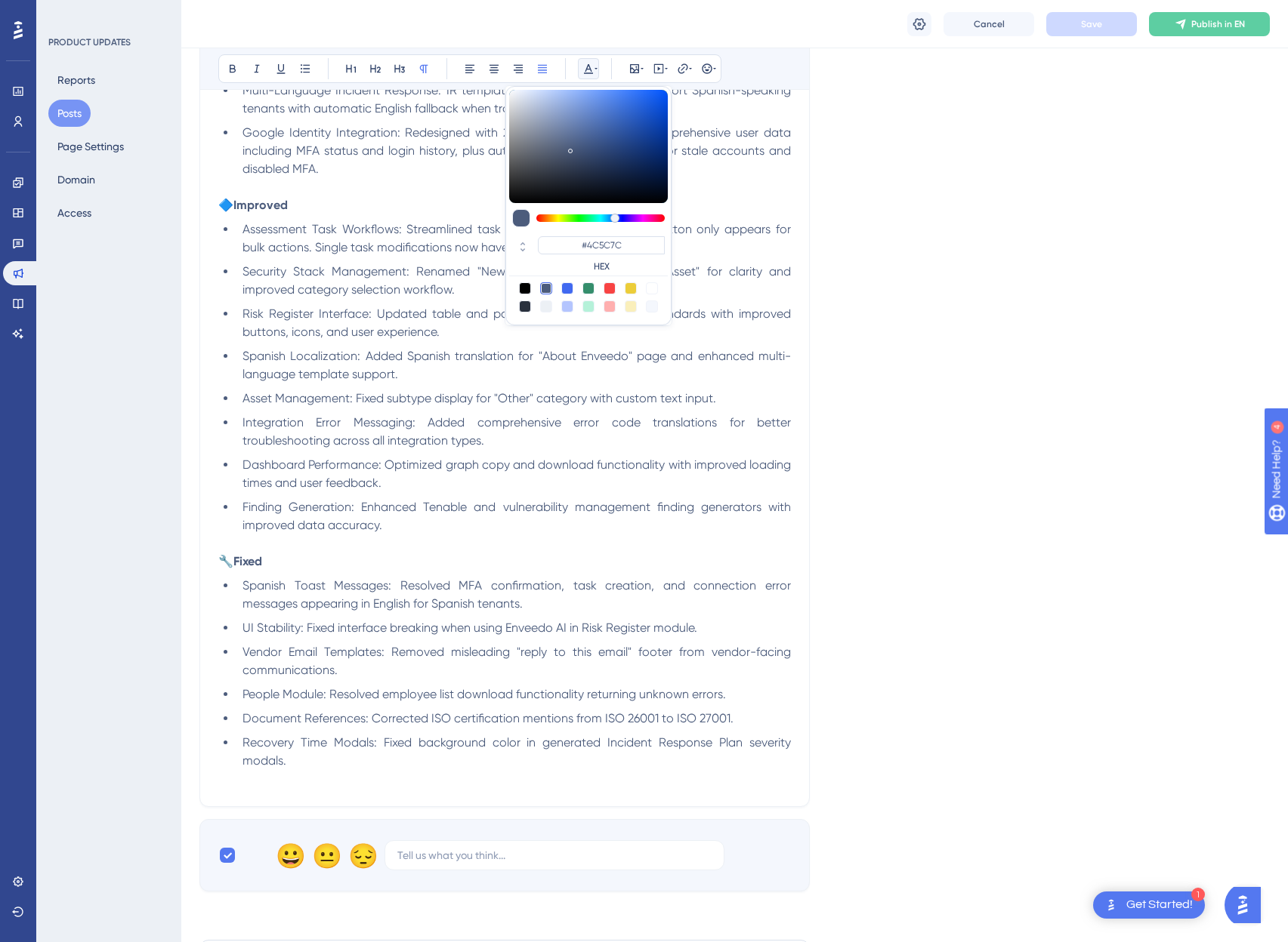
click at [372, 466] on span "Dashboard Performance: Optimized graph copy and download functionality with imp…" at bounding box center [518, 473] width 551 height 32
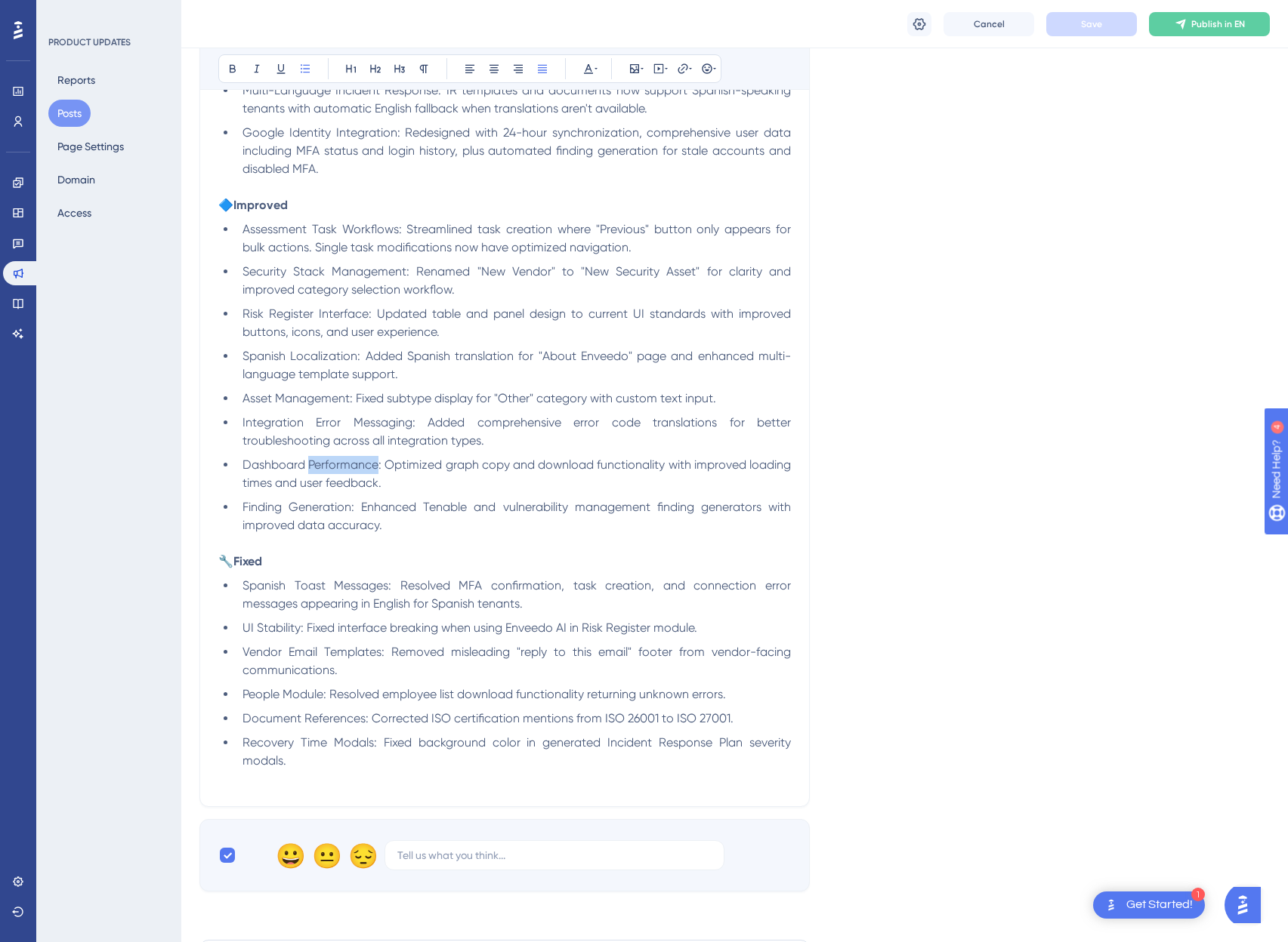
click at [372, 466] on span "Dashboard Performance: Optimized graph copy and download functionality with imp…" at bounding box center [518, 473] width 551 height 32
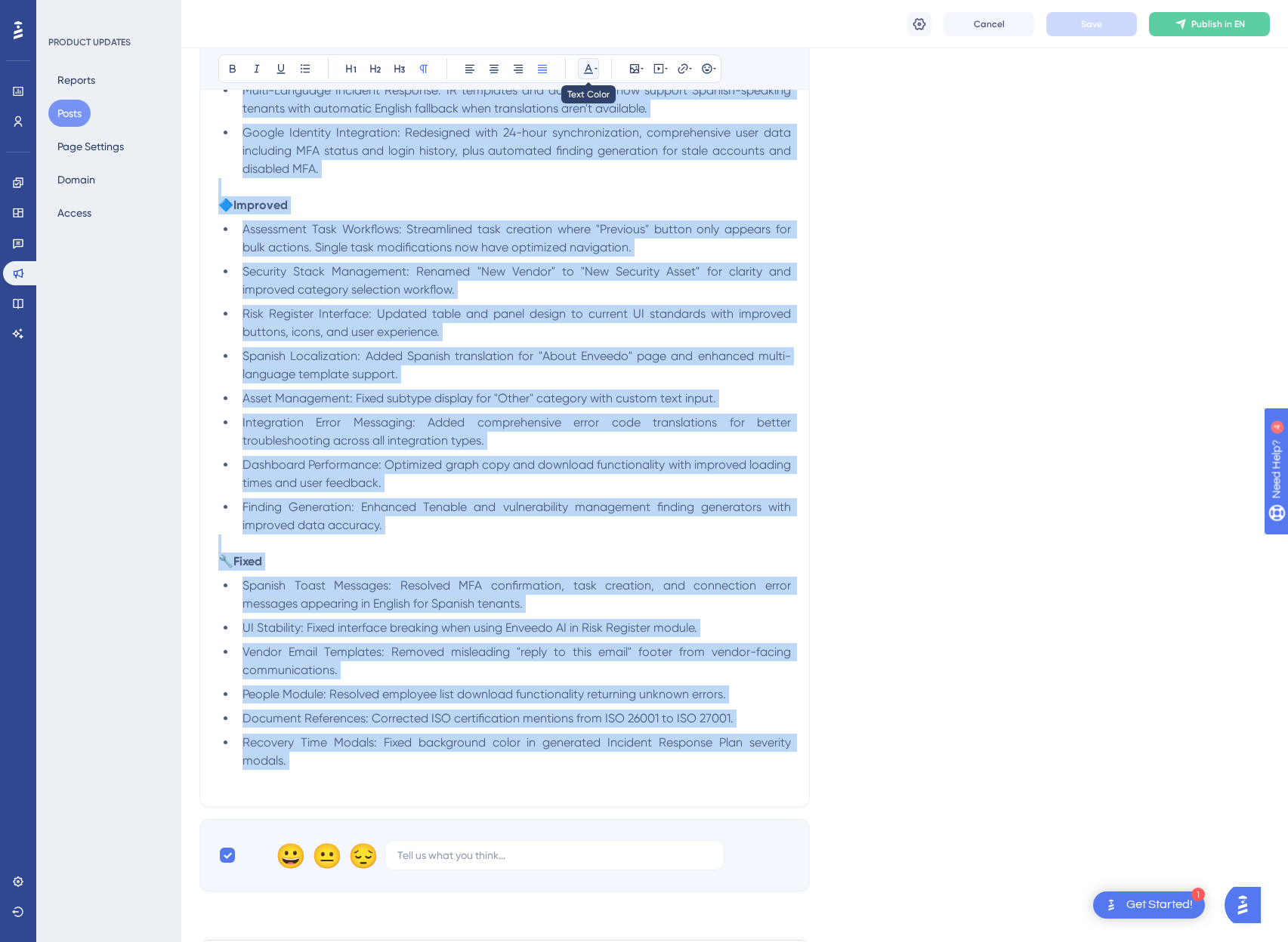
click at [584, 65] on icon at bounding box center [589, 69] width 12 height 12
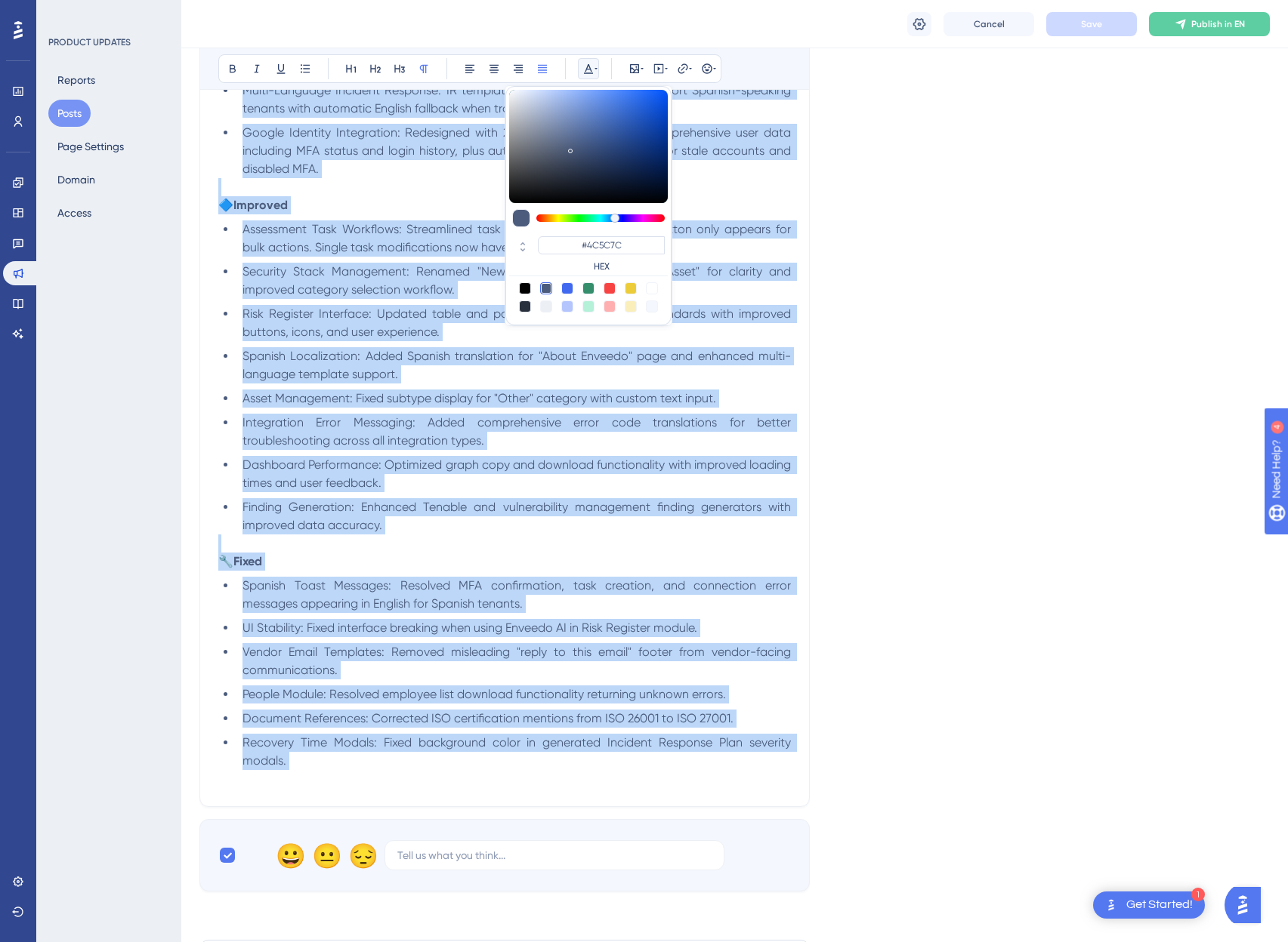
click at [526, 286] on div at bounding box center [525, 288] width 12 height 12
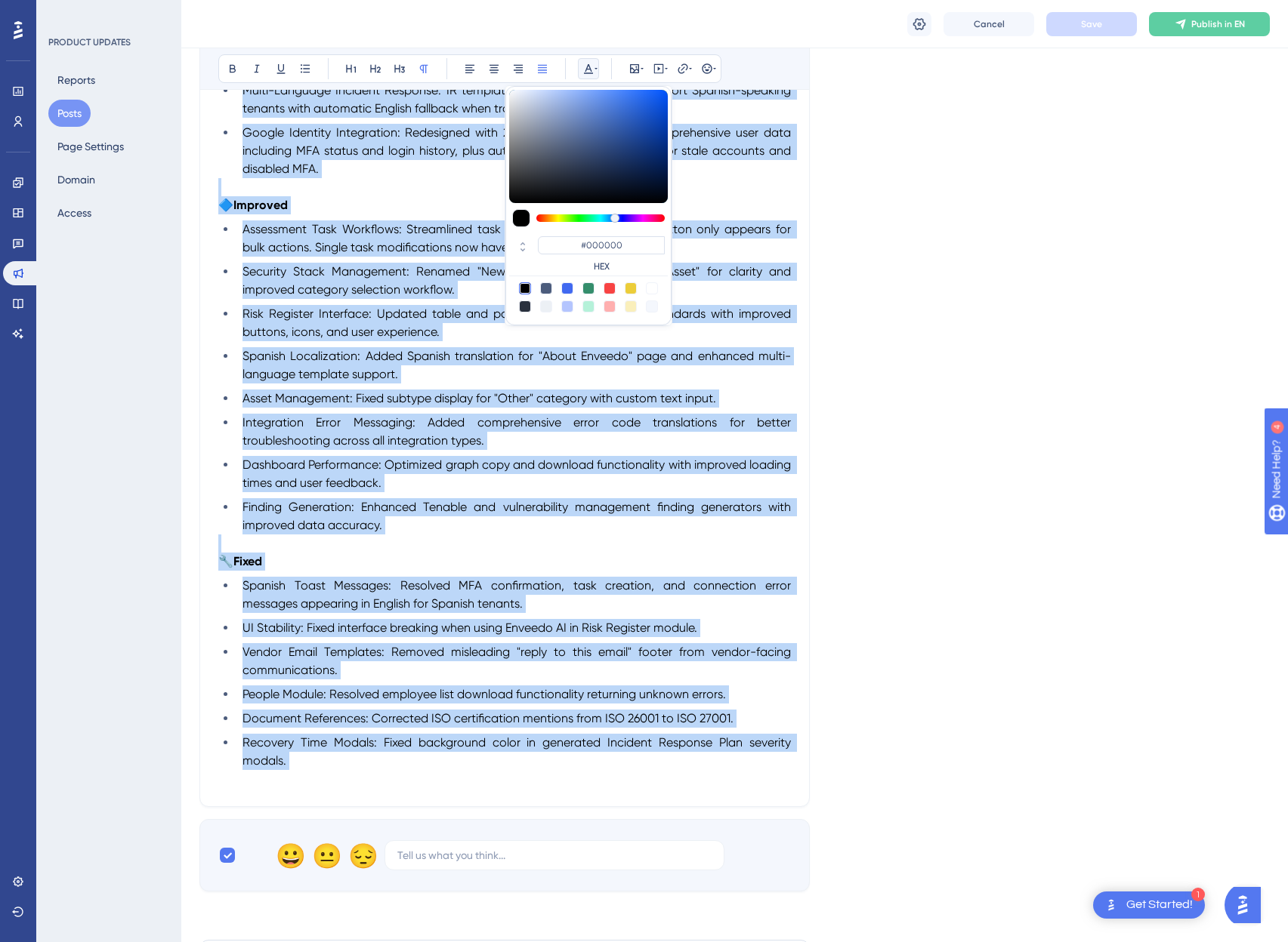
click at [554, 288] on div at bounding box center [589, 297] width 159 height 31
click at [546, 287] on div at bounding box center [546, 288] width 12 height 12
type input "#4C5C7C"
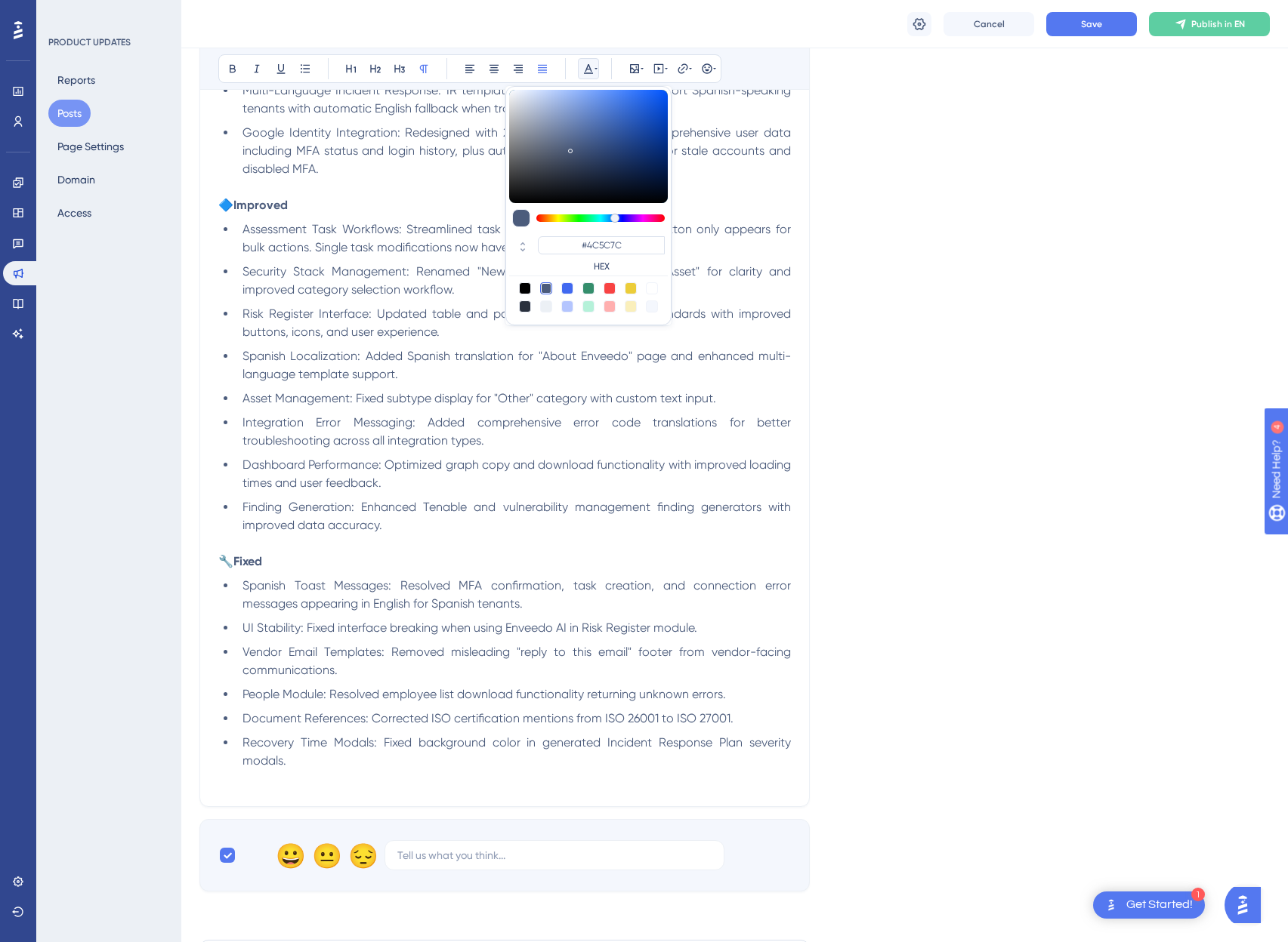
click at [1050, 175] on div "Language English (Default) Upload Cover Image Suggested image width 808 px Enve…" at bounding box center [734, 201] width 1071 height 1382
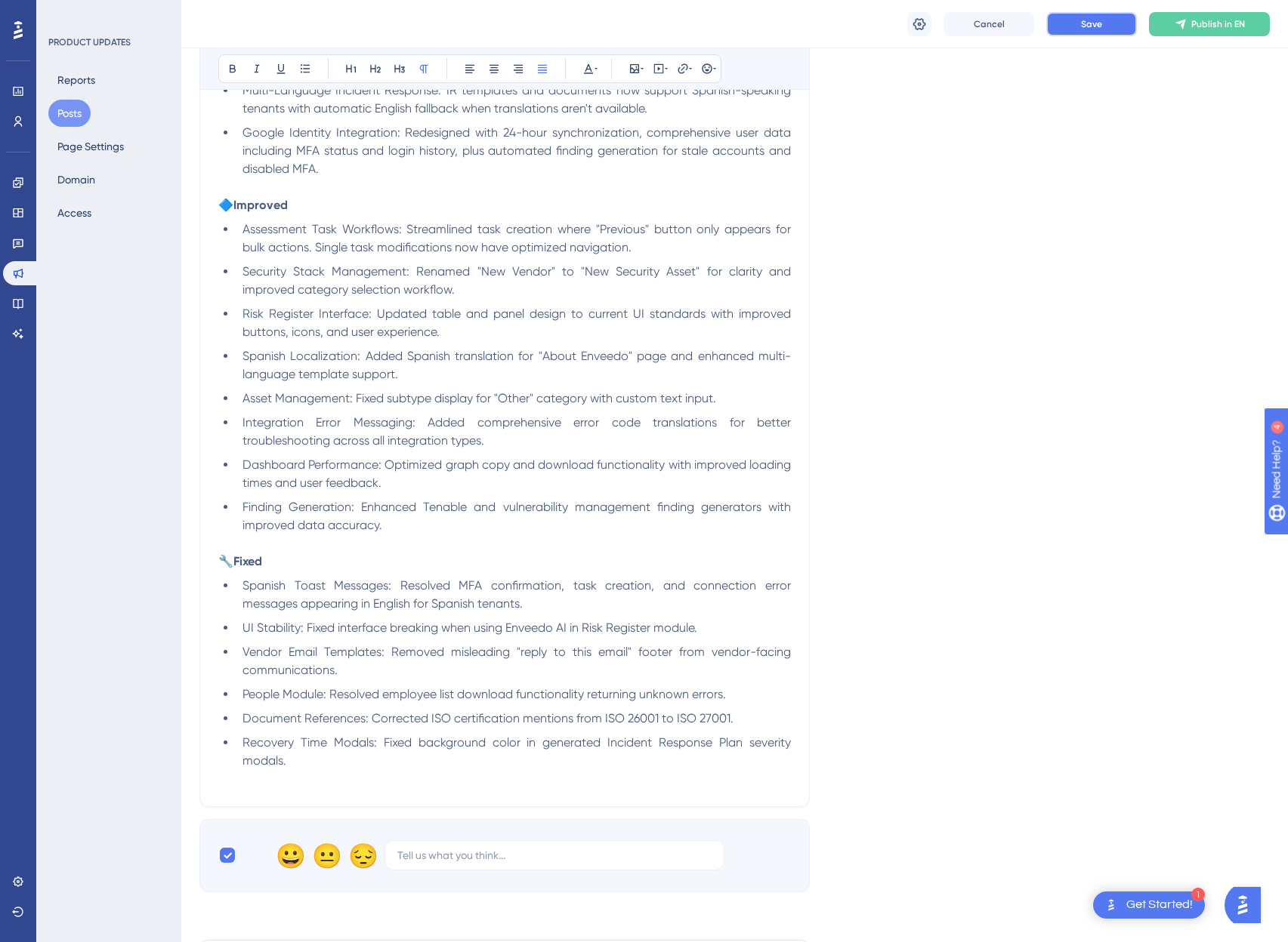
click at [1083, 23] on span "Save" at bounding box center [1092, 24] width 21 height 12
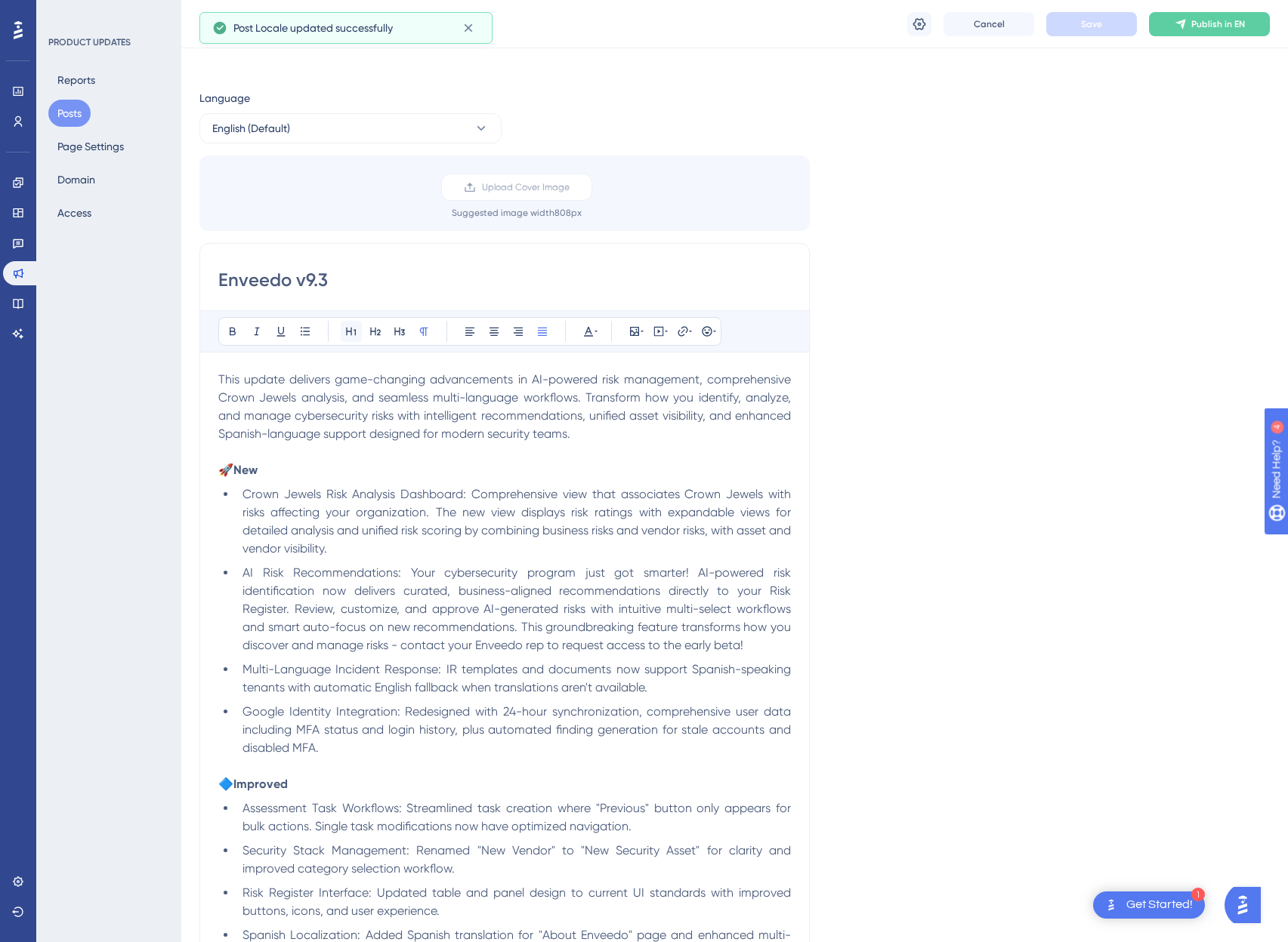
scroll to position [0, 0]
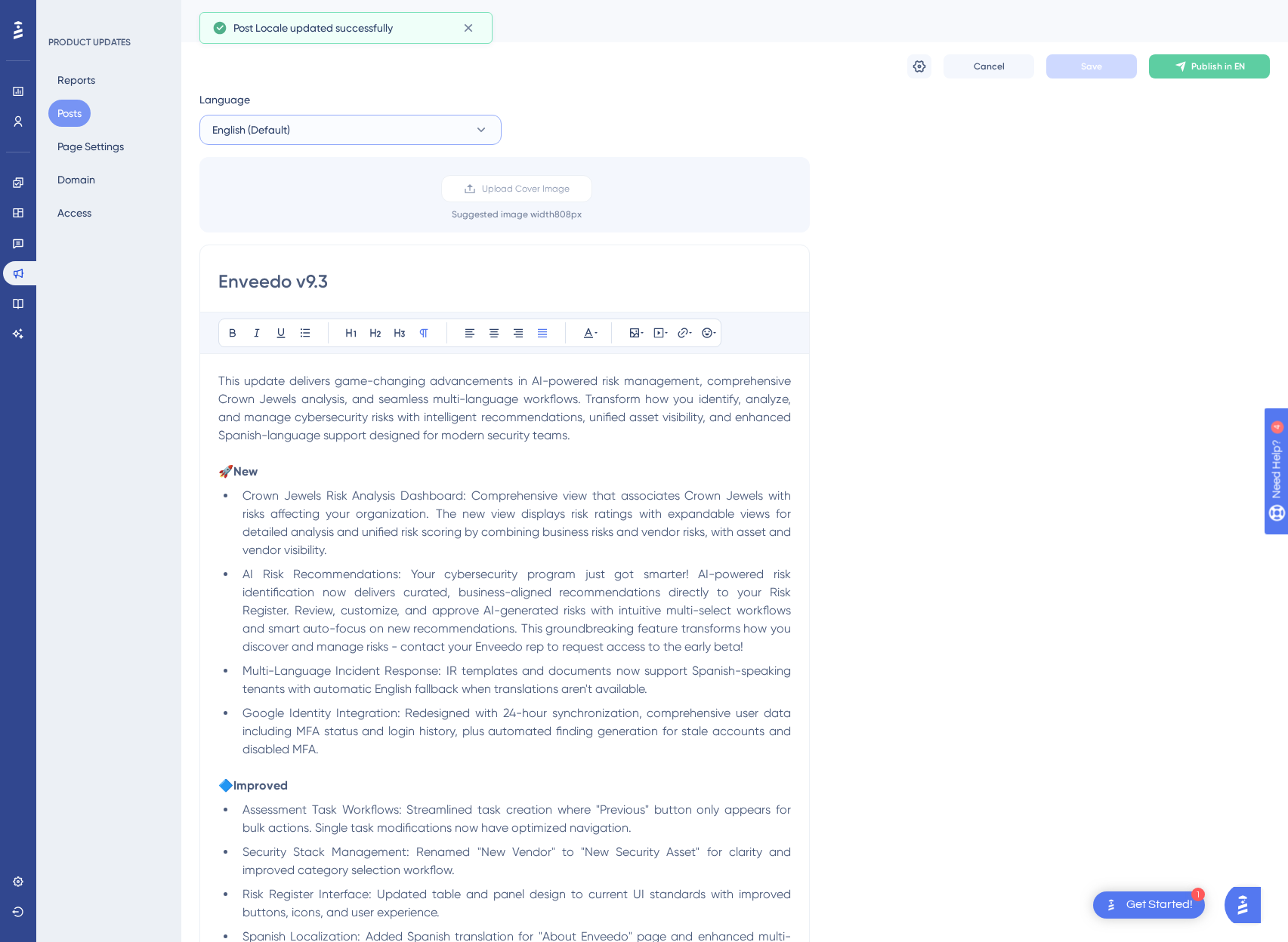
click at [311, 139] on button "English (Default)" at bounding box center [351, 130] width 303 height 31
click at [276, 207] on button "Spanish Spanish Draft" at bounding box center [351, 206] width 283 height 31
type input "🚀 ¡Enveedo v9.3 está aquí!"
type input "Leer más >"
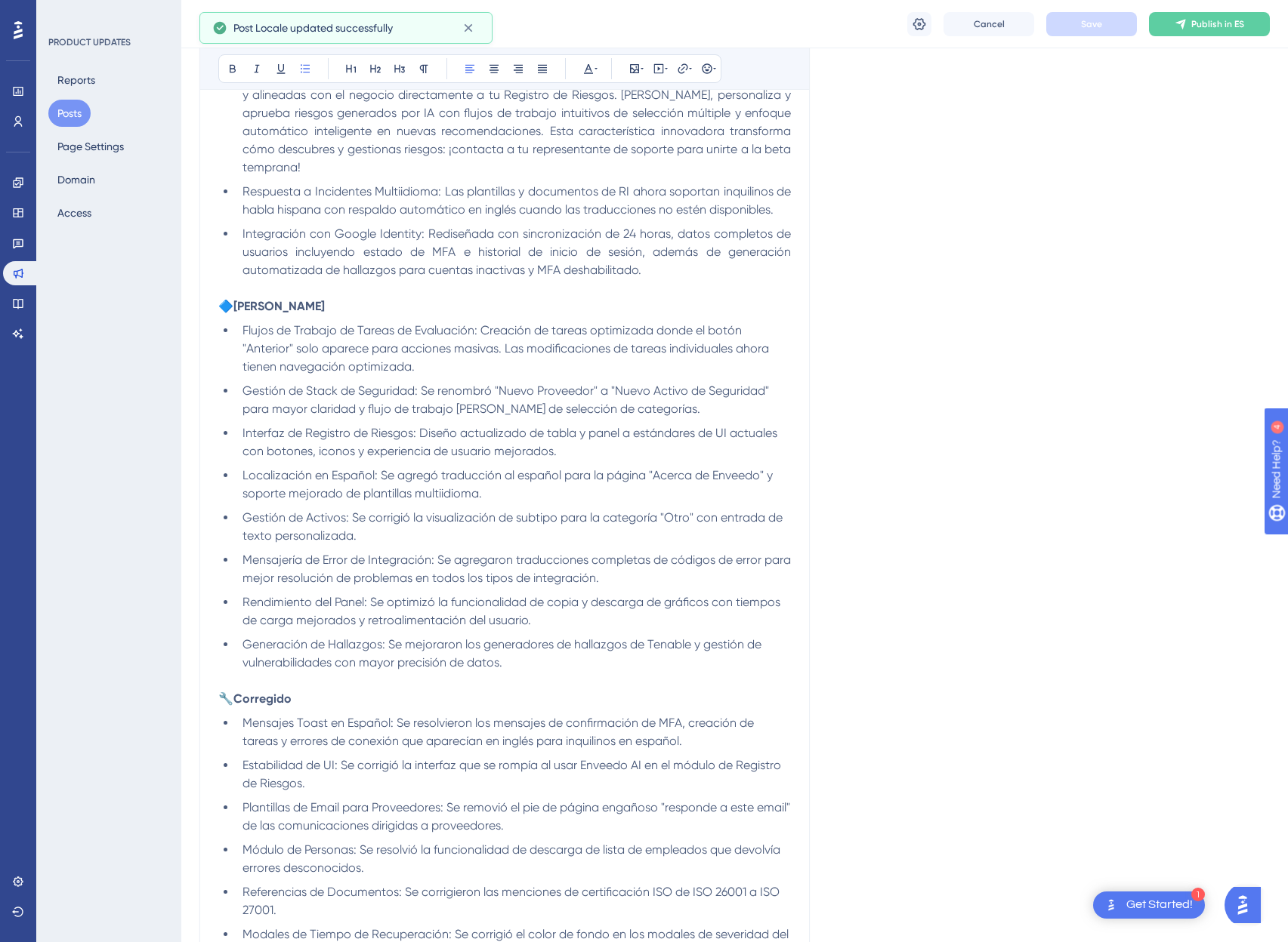
click at [532, 488] on li "Localización en Español: Se agregó traducción al español para la página "Acerca…" at bounding box center [513, 485] width 555 height 36
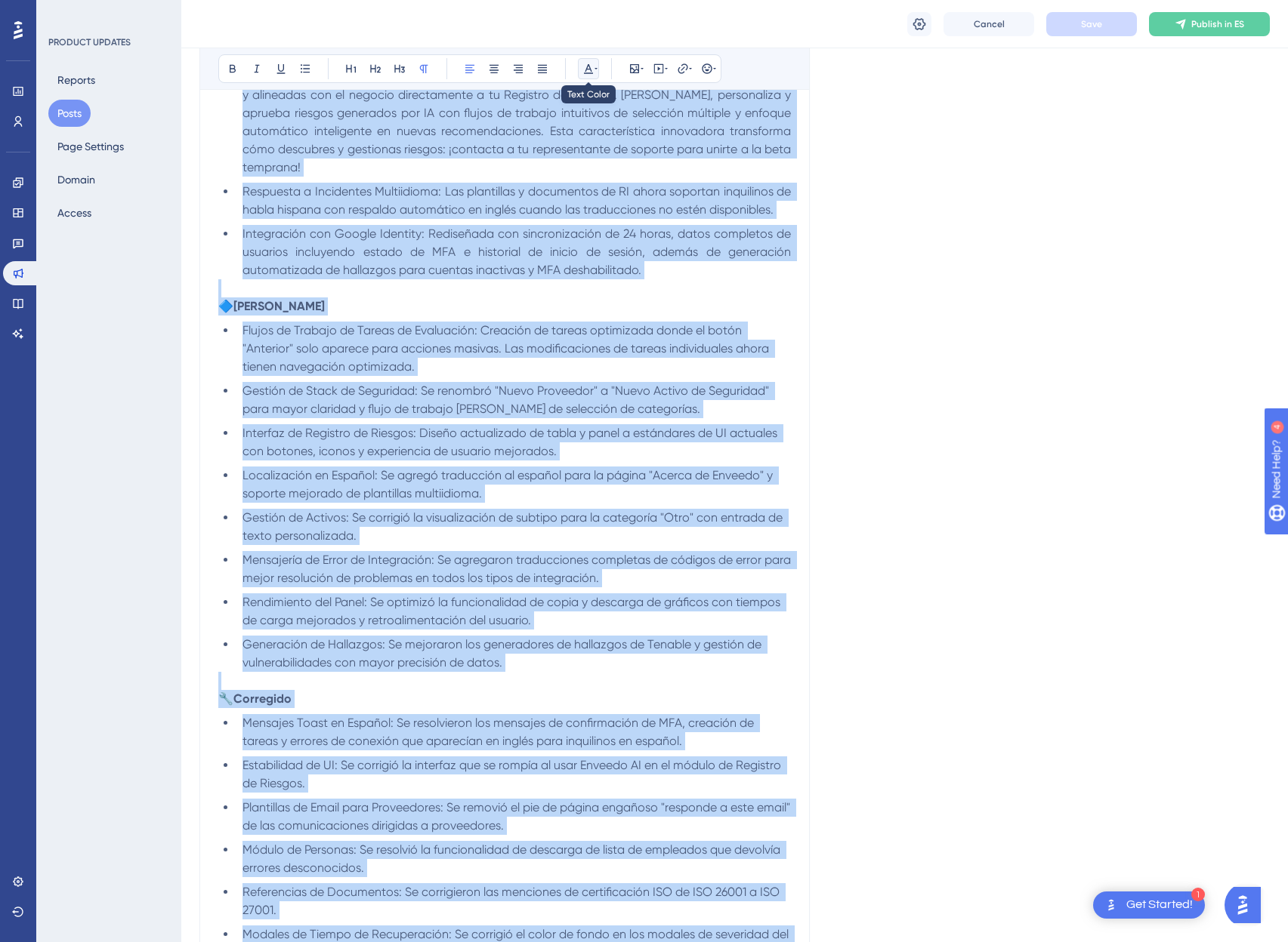
click at [583, 66] on icon at bounding box center [589, 69] width 12 height 12
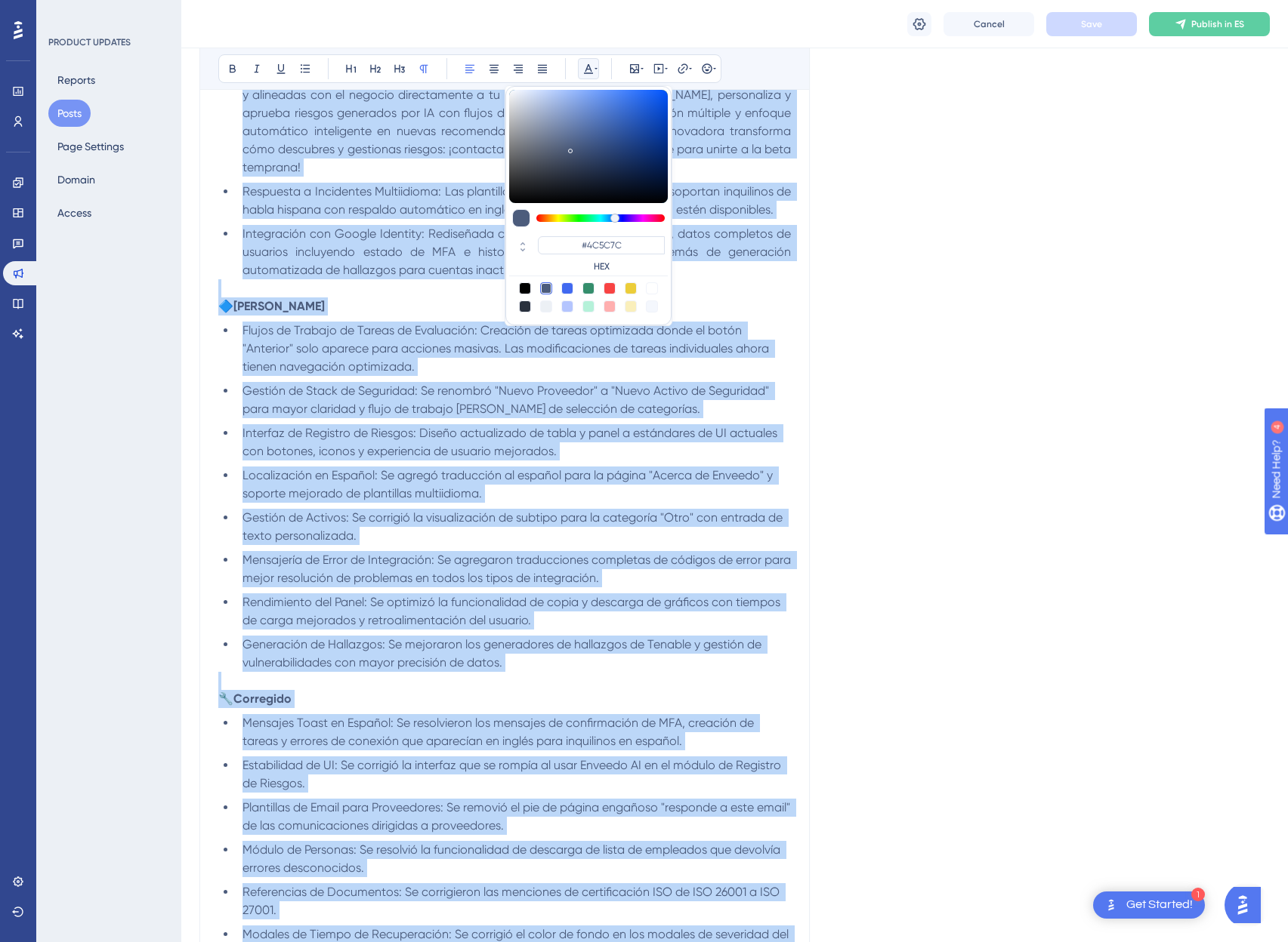
click at [519, 283] on div at bounding box center [525, 288] width 12 height 12
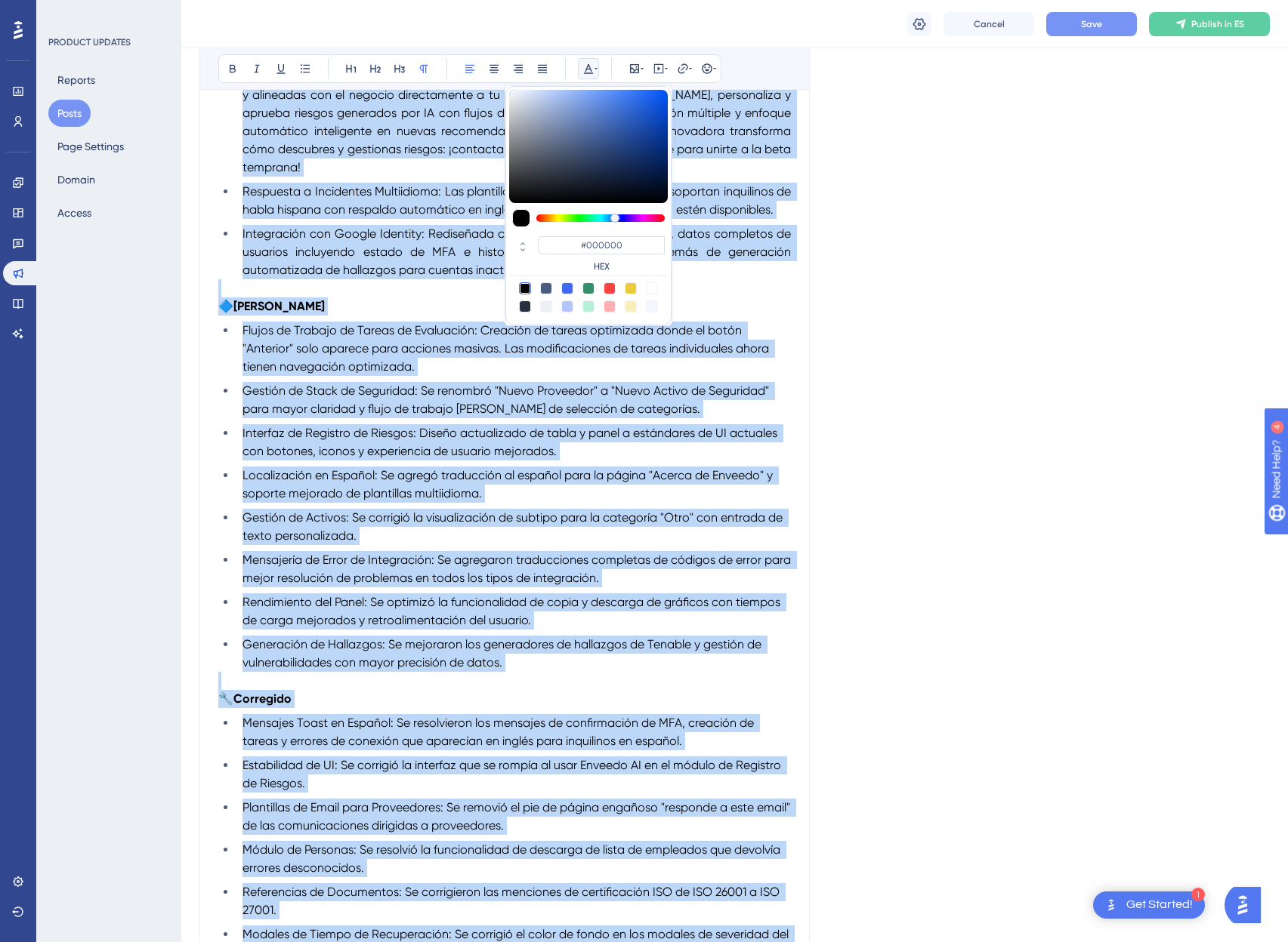
click at [547, 286] on div at bounding box center [546, 288] width 12 height 12
type input "#4C5C7C"
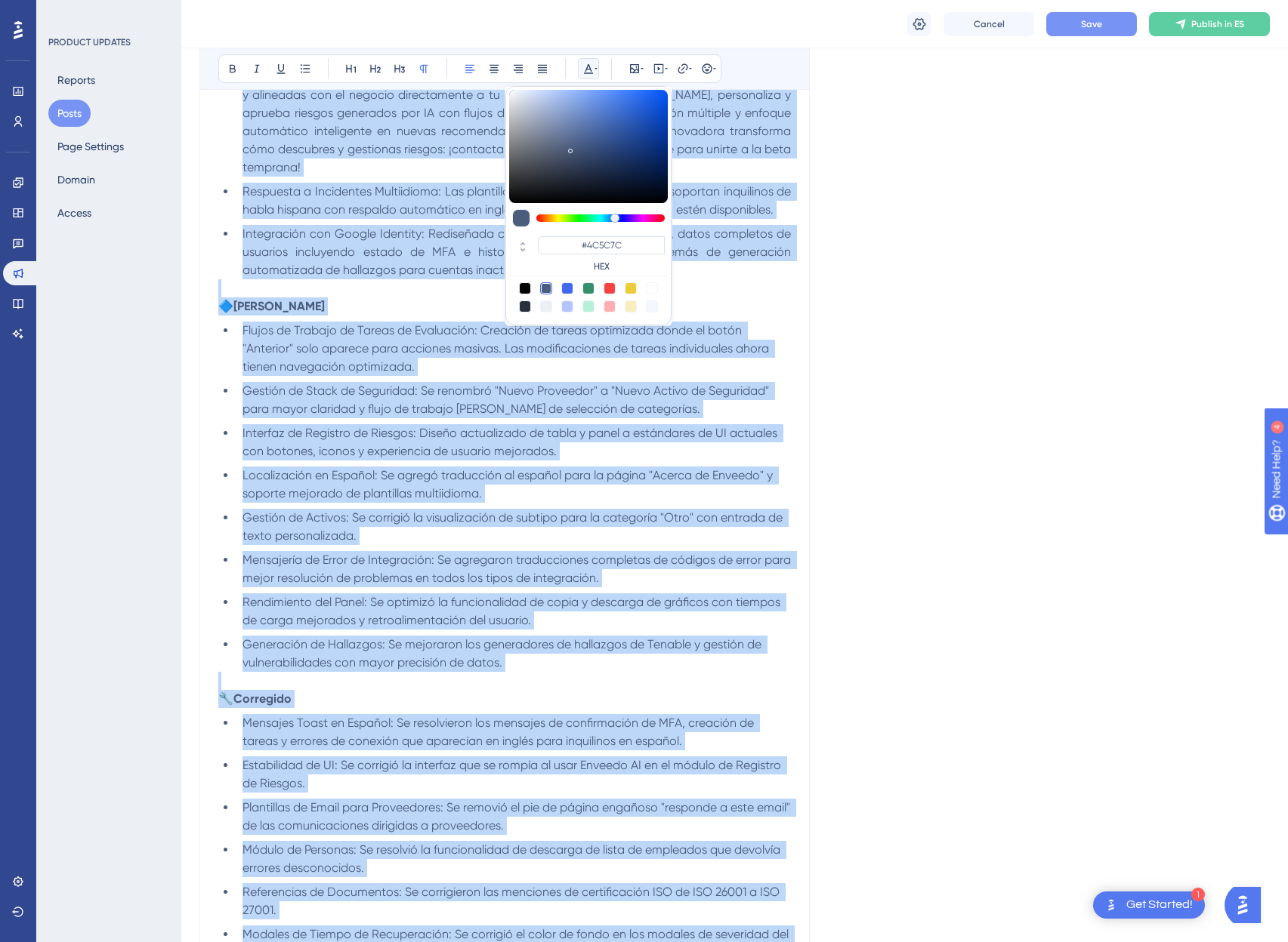
click at [638, 408] on span "Gestión de Stack de Seguridad: Se renombró "Nuevo Proveedor" a "Nuevo Activo de…" at bounding box center [507, 399] width 530 height 32
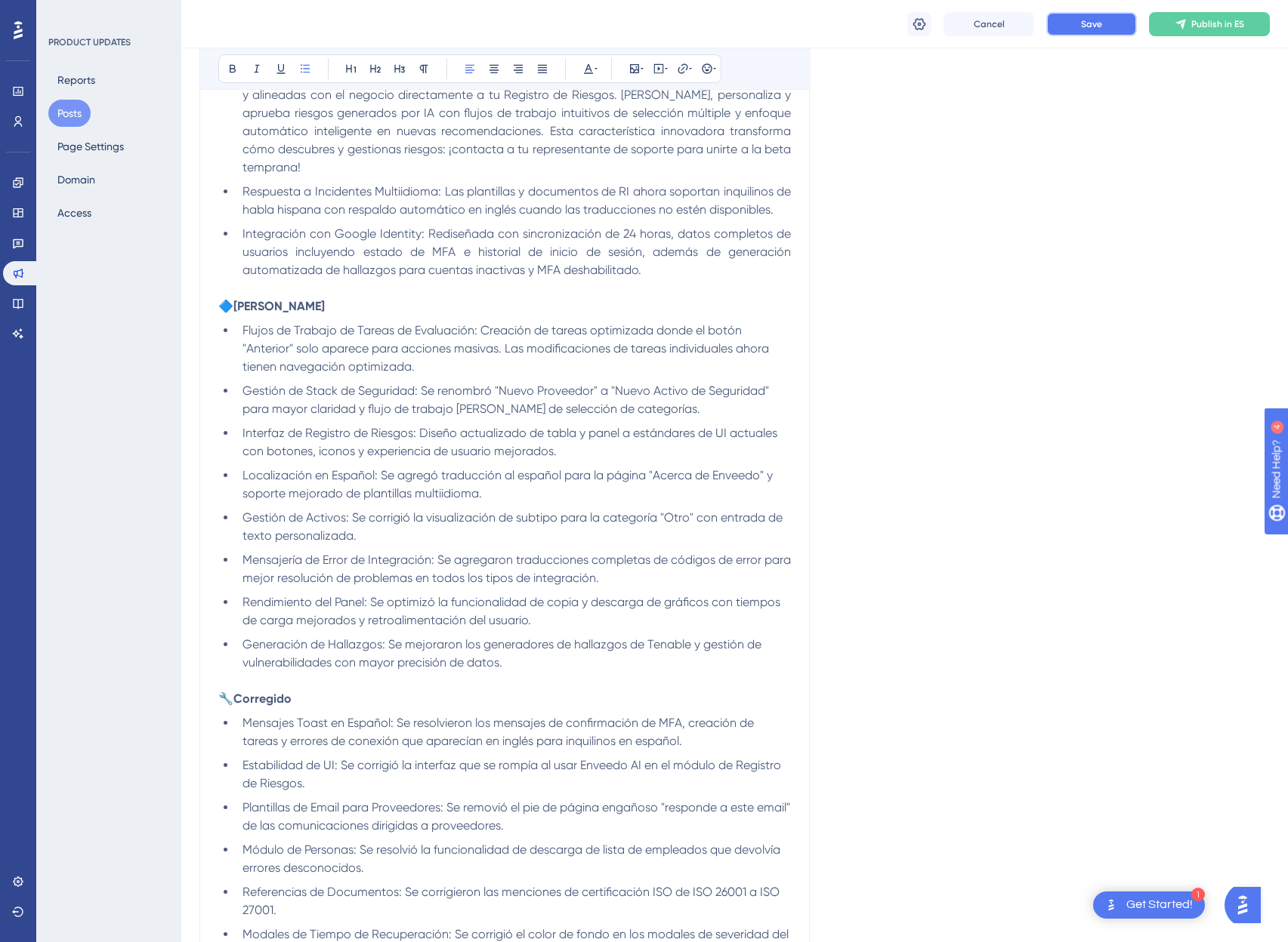
click at [1109, 29] on button "Save" at bounding box center [1092, 24] width 91 height 24
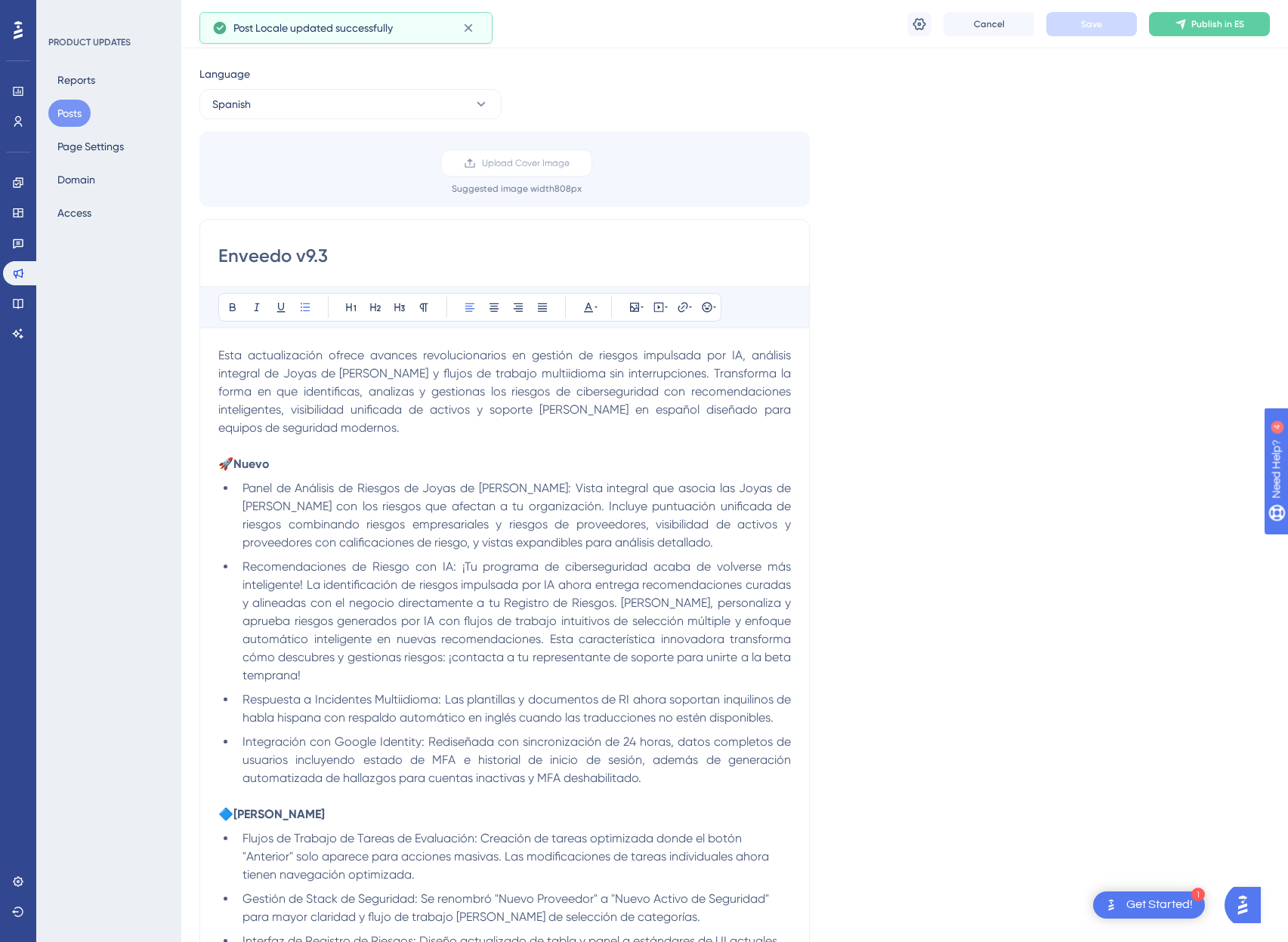
scroll to position [0, 0]
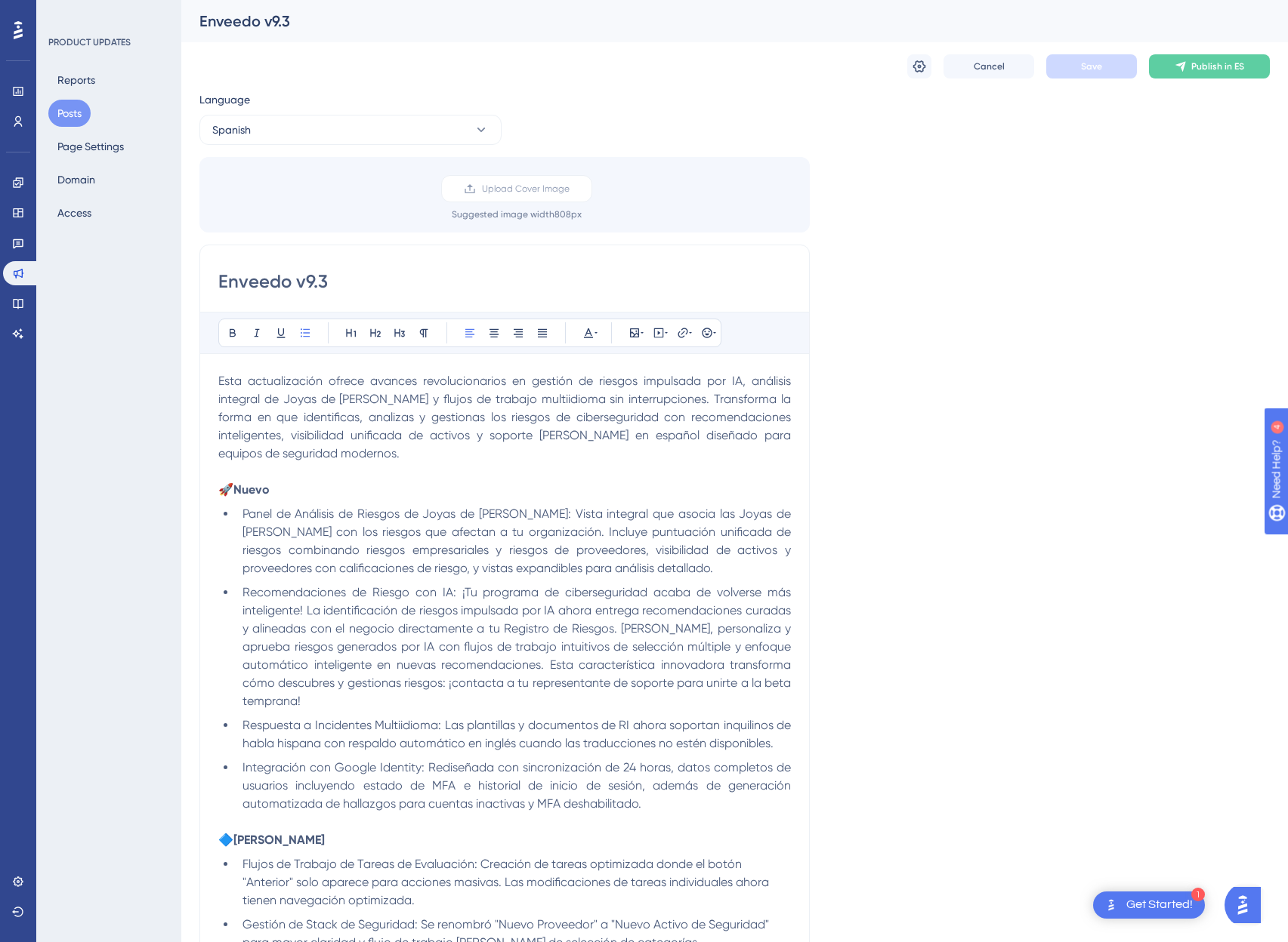
click at [355, 288] on input "Enveedo v9.3" at bounding box center [504, 281] width 573 height 24
click at [278, 21] on div "Enveedo v9.3" at bounding box center [715, 21] width 1033 height 21
click at [347, 278] on input "Enveedo v9.3.3" at bounding box center [504, 281] width 573 height 24
type input "Enveedo v9.3"
click at [492, 179] on label "Upload Cover Image" at bounding box center [517, 188] width 151 height 27
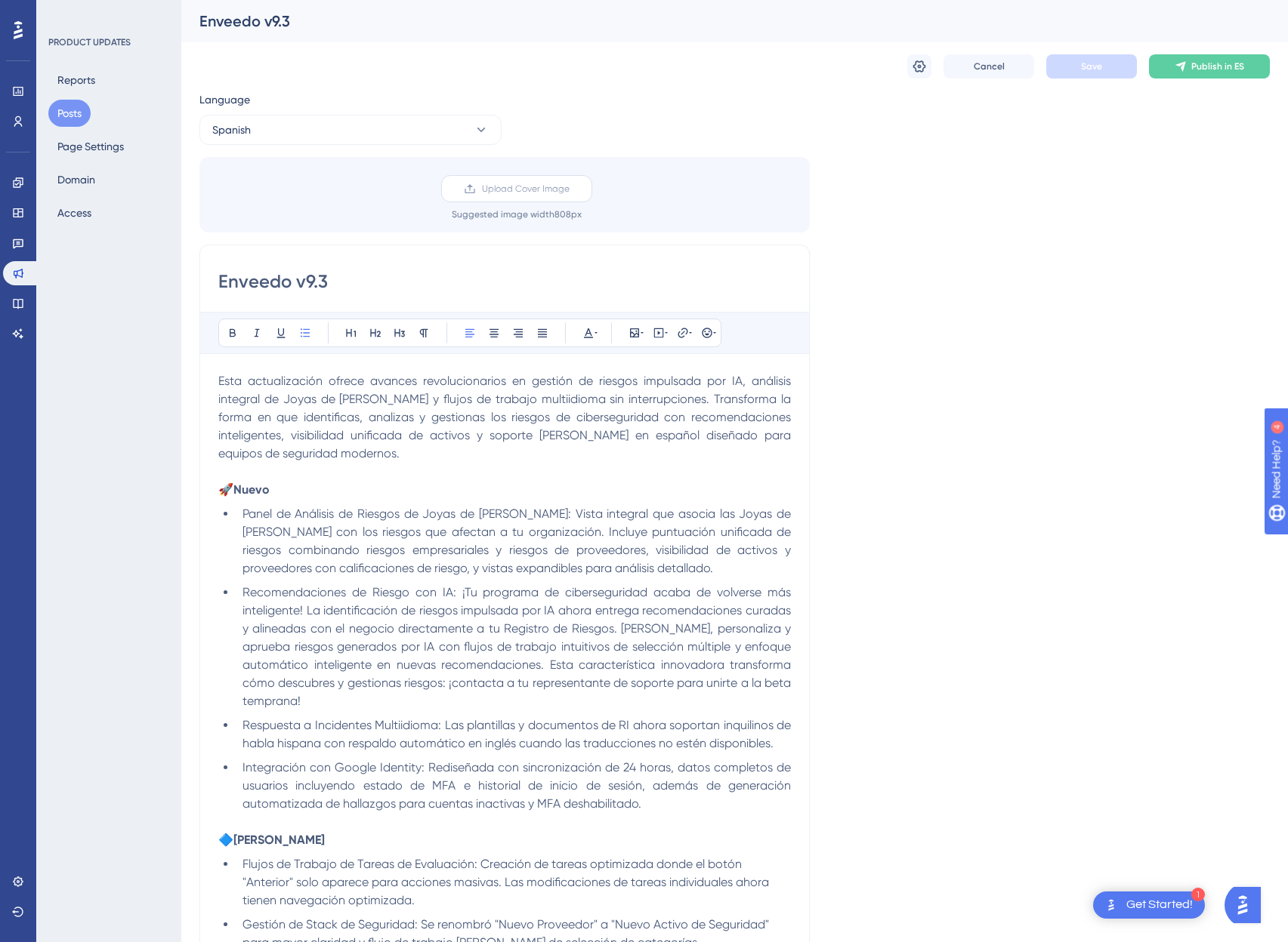
click at [570, 188] on input "Upload Cover Image" at bounding box center [570, 188] width 0 height 0
click at [345, 204] on div "Upload Cover Image Suggested image width 808 px" at bounding box center [517, 197] width 610 height 45
click at [537, 186] on span "Upload Cover Image" at bounding box center [526, 188] width 88 height 12
click at [570, 188] on input "Upload Cover Image" at bounding box center [570, 188] width 0 height 0
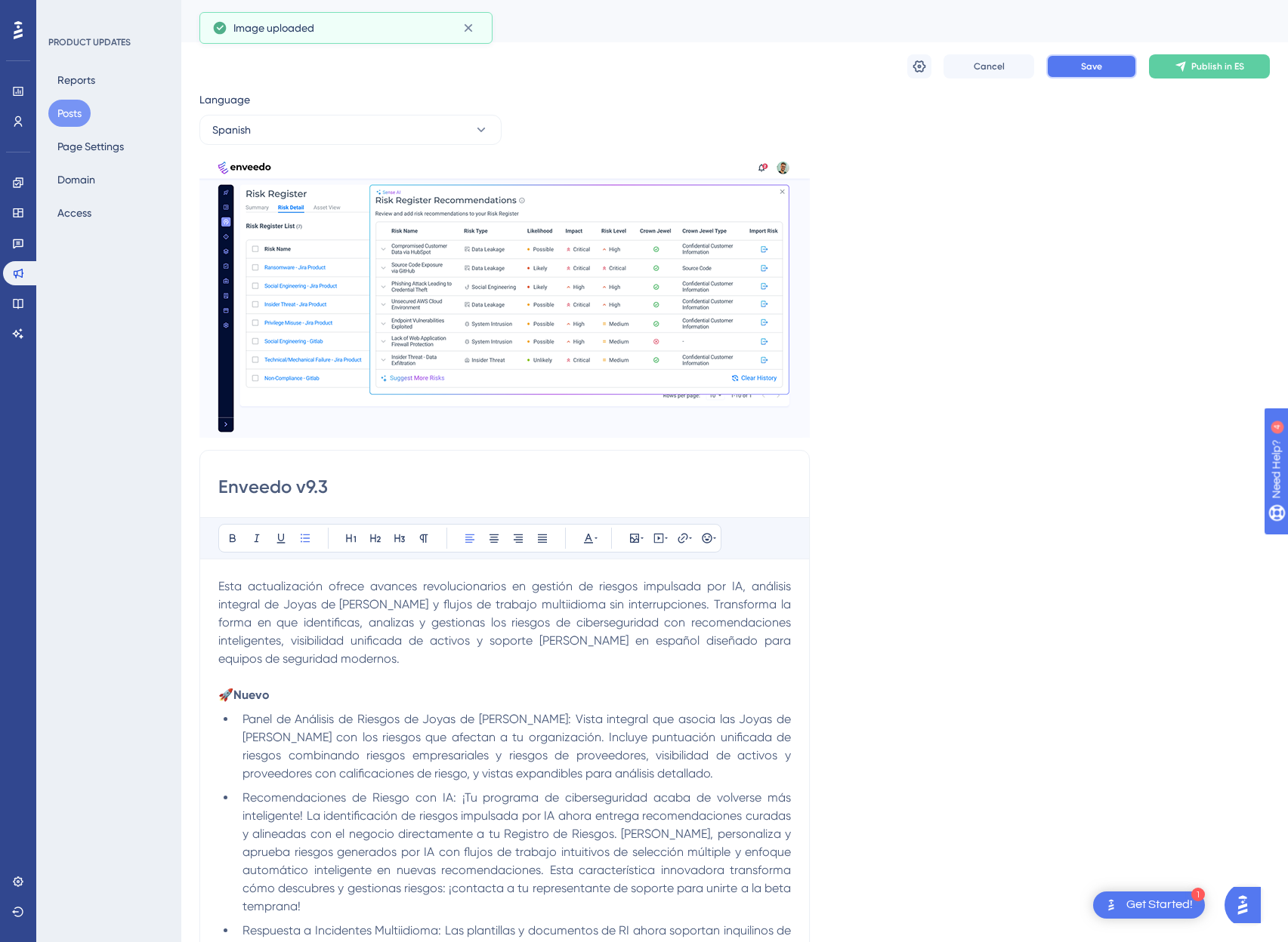
click at [1081, 68] on span "Save" at bounding box center [1092, 66] width 21 height 12
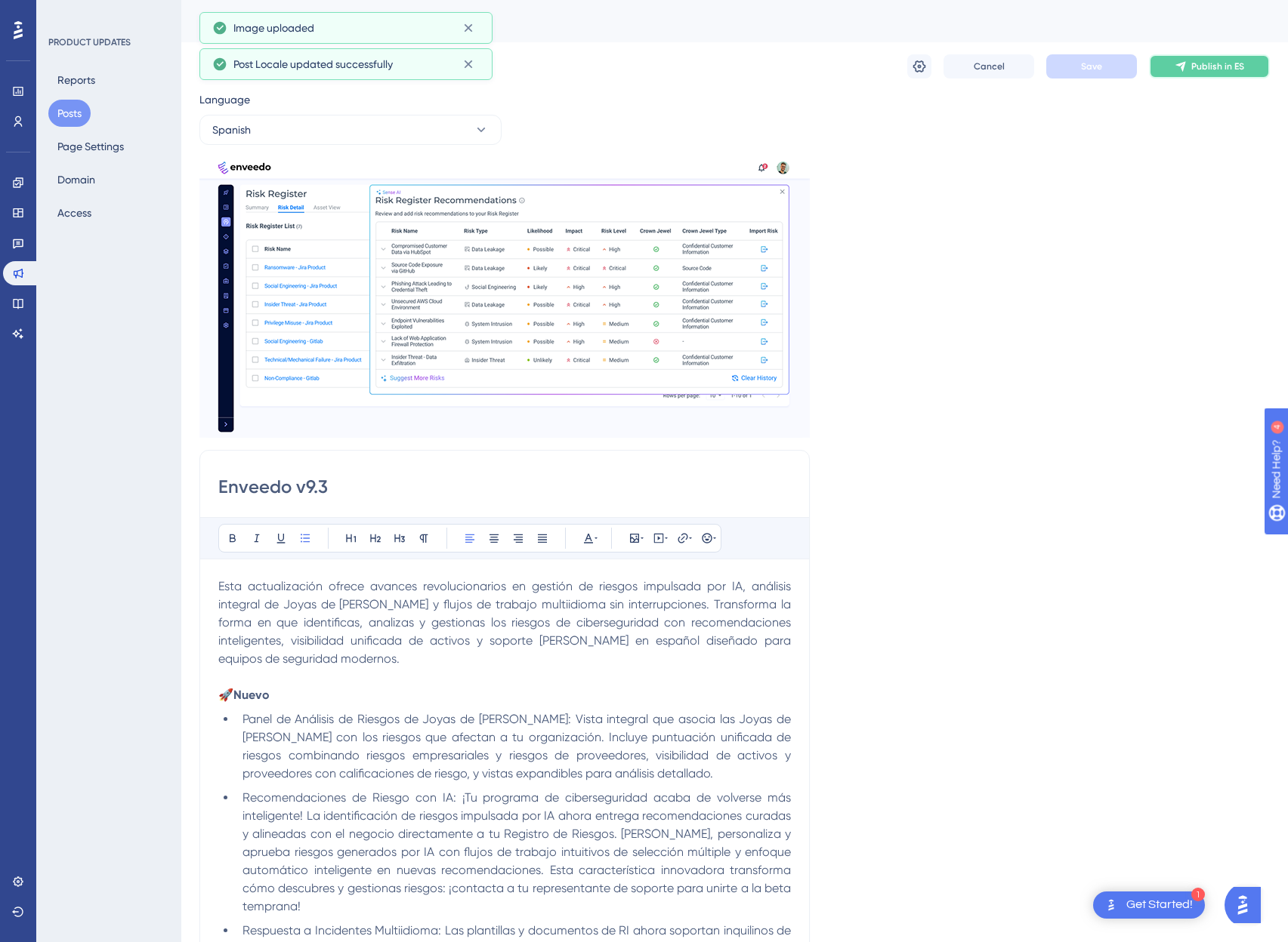
click at [1208, 73] on button "Publish in ES" at bounding box center [1209, 66] width 121 height 24
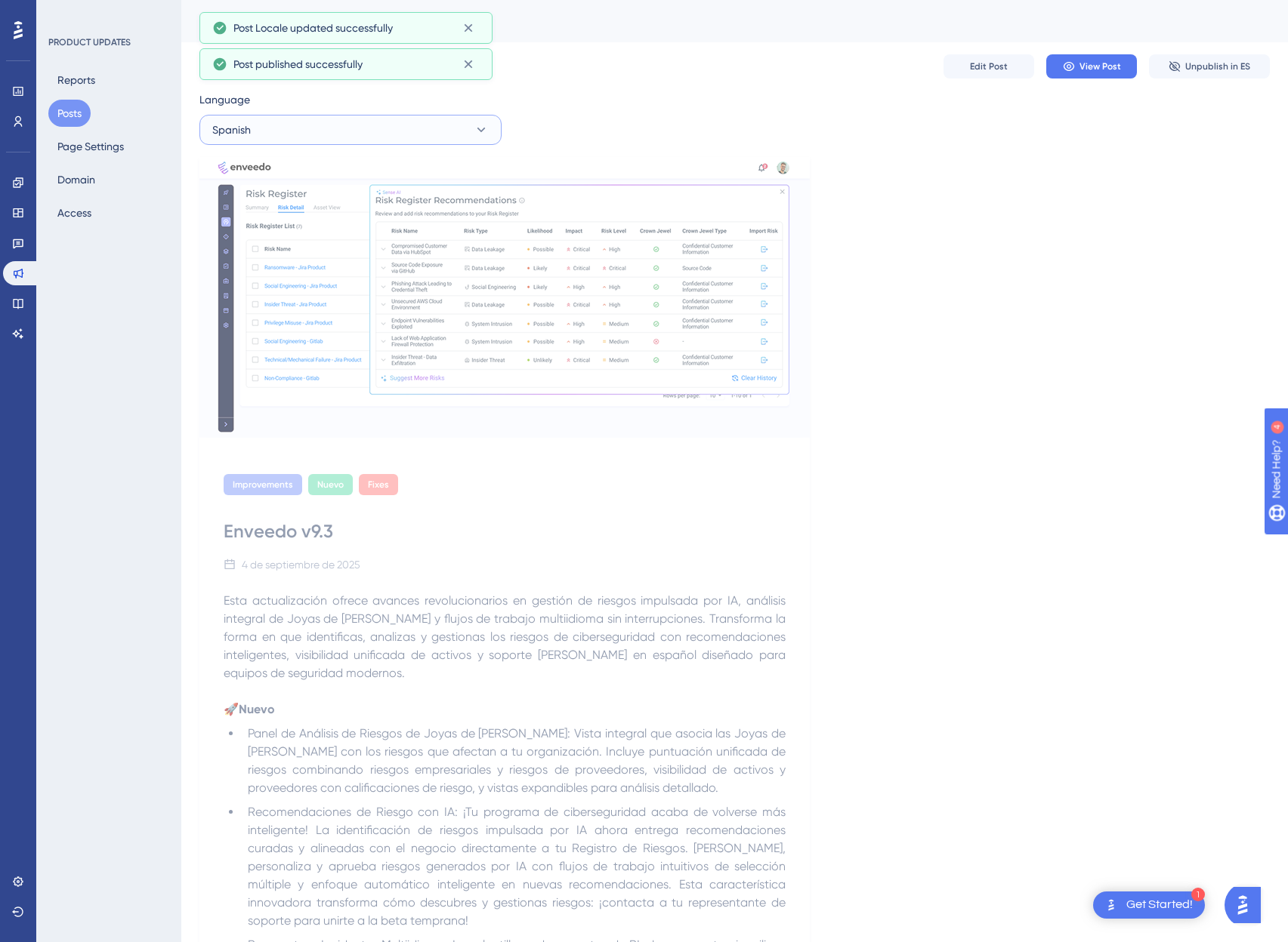
click at [289, 121] on button "Spanish" at bounding box center [351, 130] width 303 height 31
click at [276, 178] on span "English (Default)" at bounding box center [260, 176] width 78 height 18
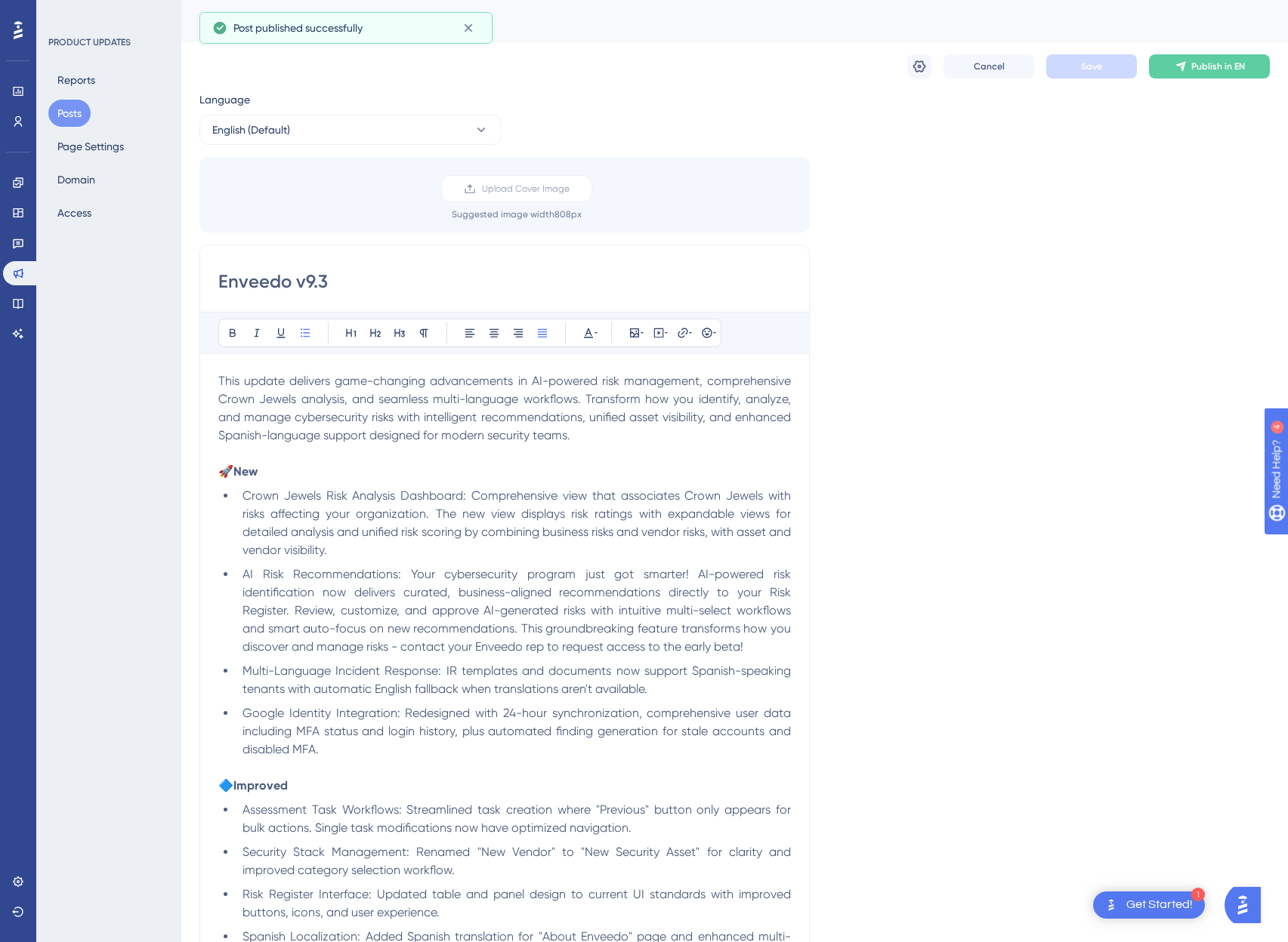
click at [428, 202] on div "Upload Cover Image Suggested image width 808 px" at bounding box center [517, 197] width 610 height 45
click at [458, 190] on label "Upload Cover Image" at bounding box center [517, 188] width 151 height 27
click at [570, 188] on input "Upload Cover Image" at bounding box center [570, 188] width 0 height 0
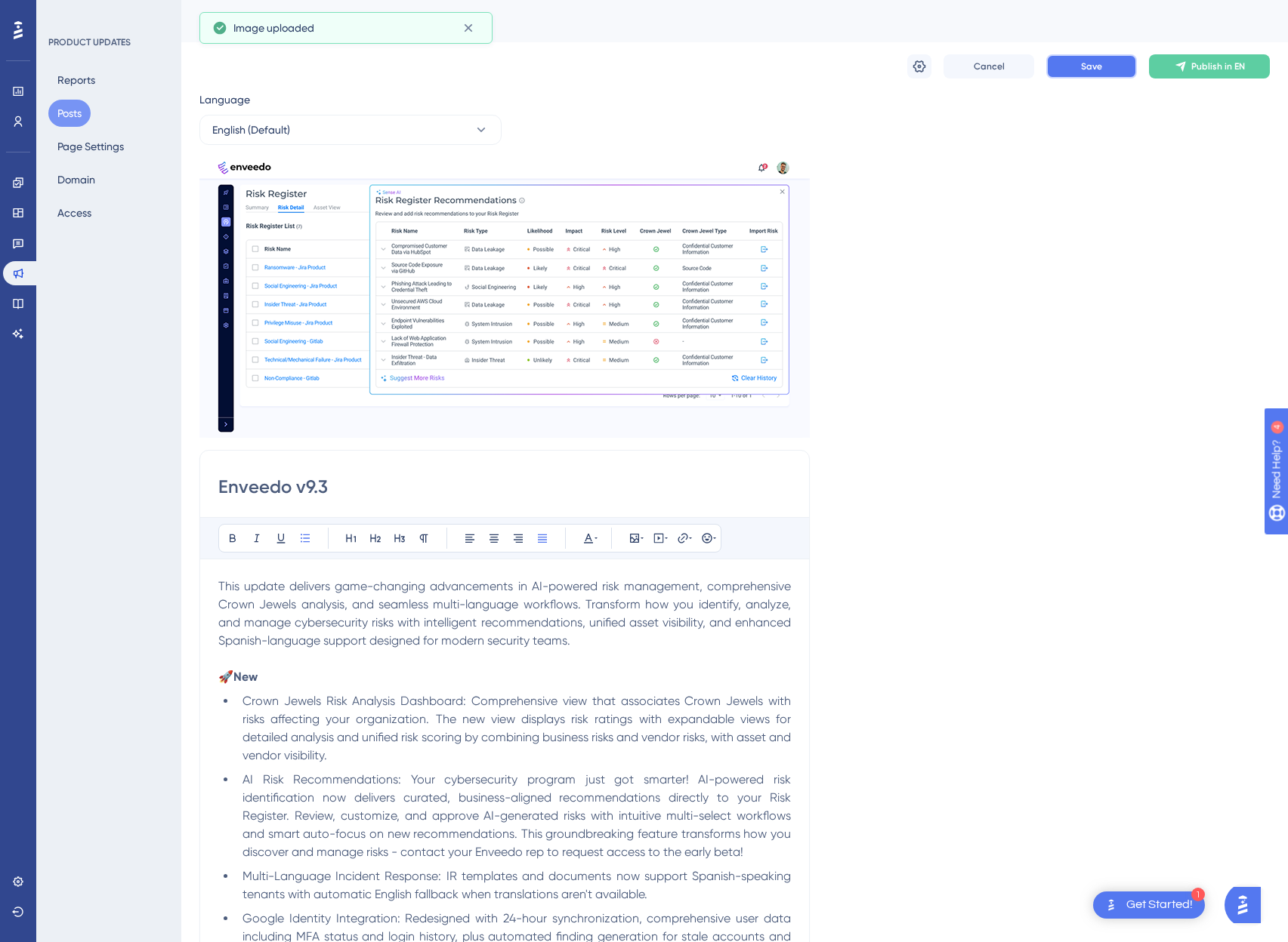
click at [1112, 69] on button "Save" at bounding box center [1092, 66] width 91 height 24
click at [1241, 68] on span "Publish in EN" at bounding box center [1218, 66] width 54 height 12
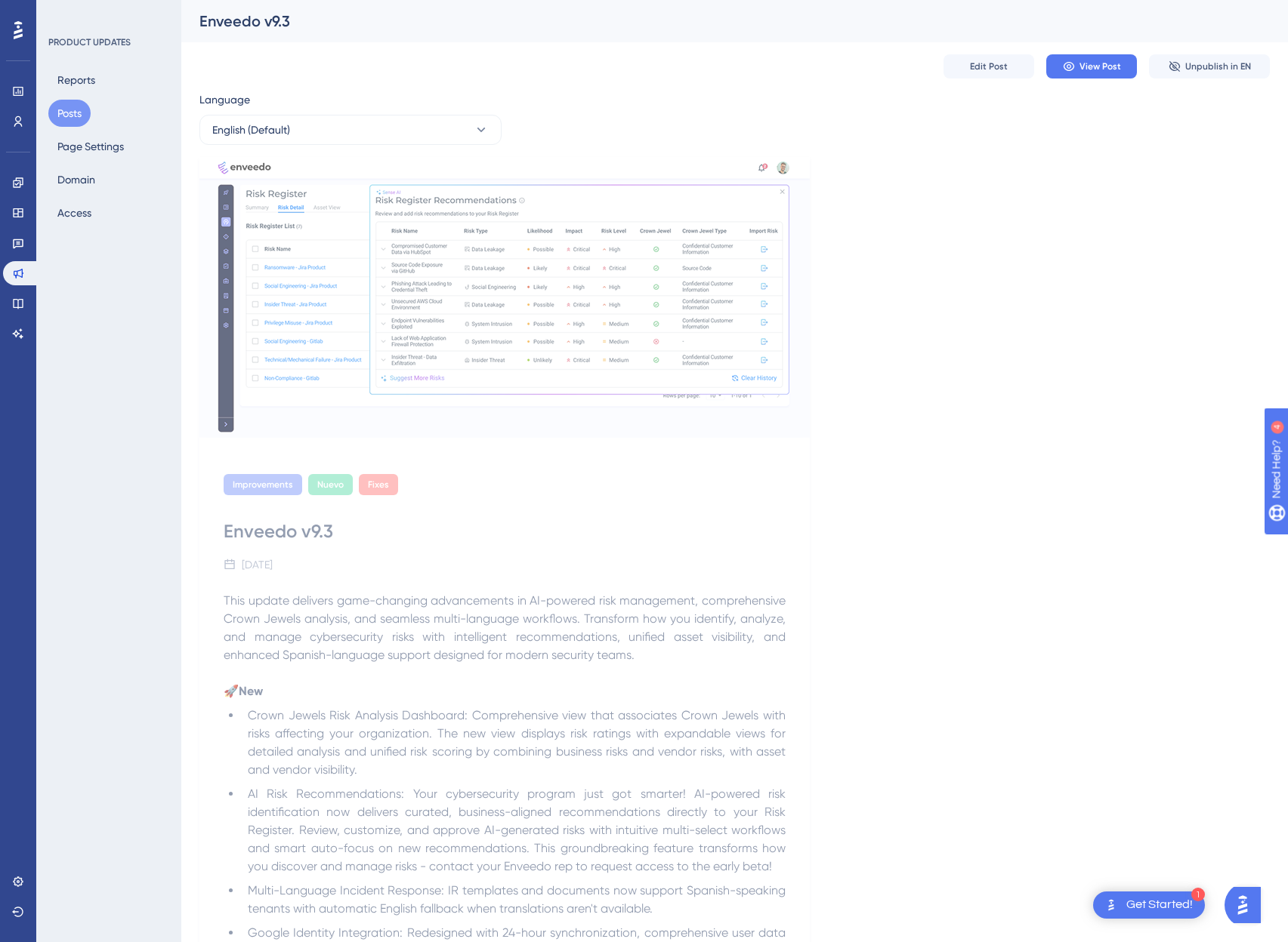
click at [565, 291] on img at bounding box center [504, 297] width 610 height 281
click at [992, 67] on span "Edit Post" at bounding box center [989, 66] width 38 height 12
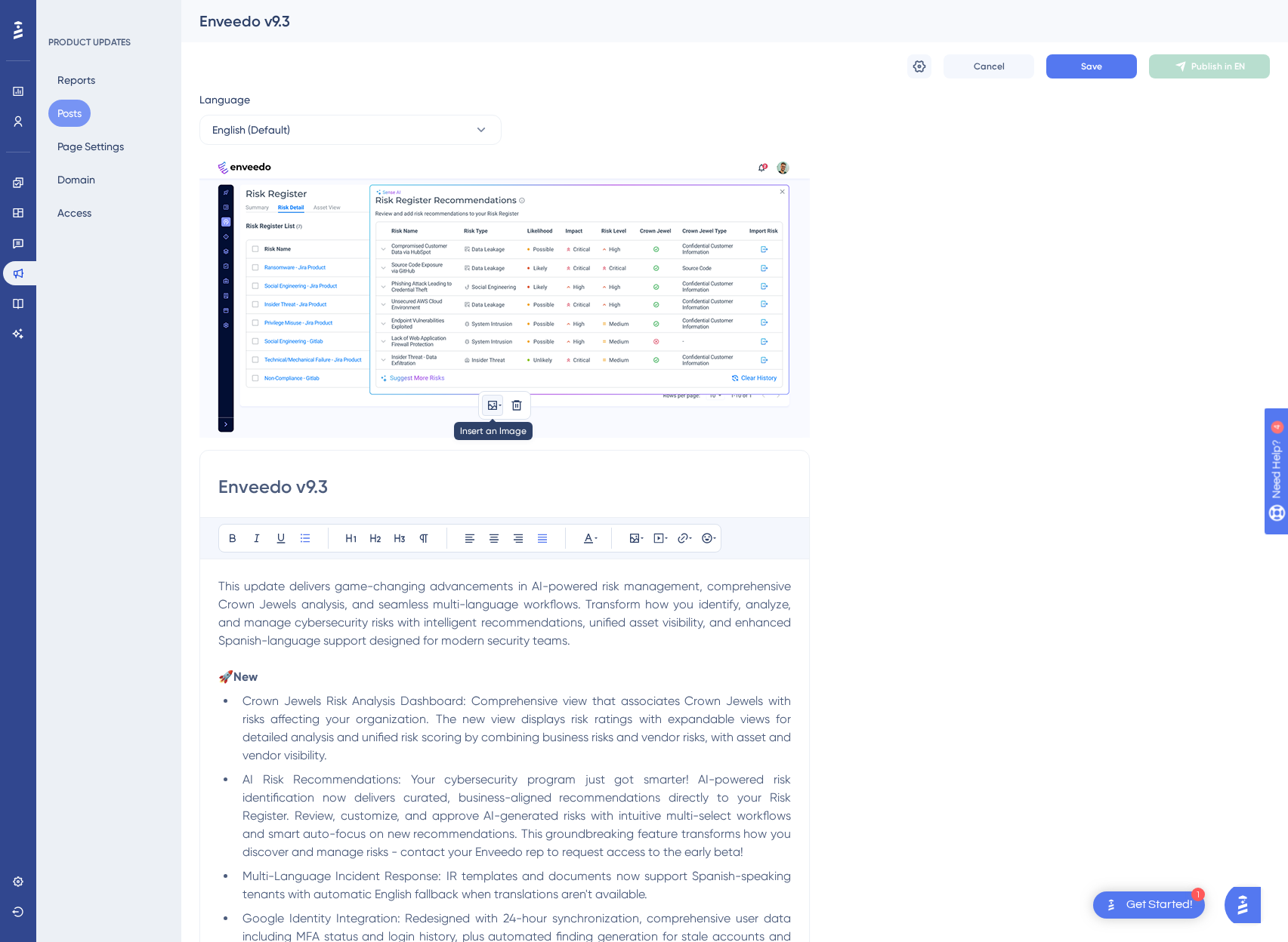
click at [494, 405] on icon at bounding box center [492, 405] width 12 height 12
click at [491, 473] on span "Upload Image" at bounding box center [501, 477] width 61 height 12
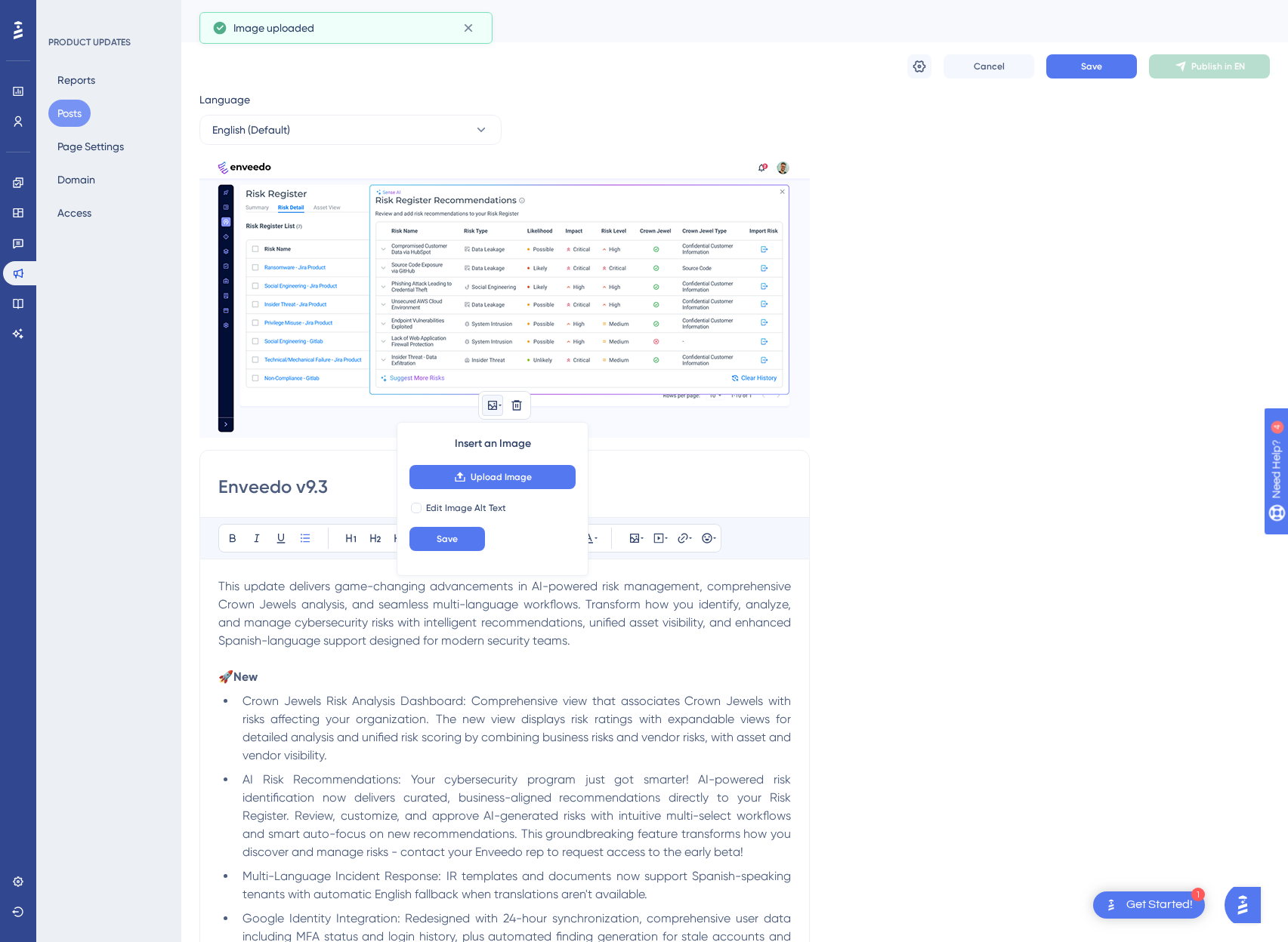
click at [952, 327] on div "Language English (Default) Insert an Image Upload Image Edit Image Alt Text Sav…" at bounding box center [734, 884] width 1071 height 1587
click at [514, 403] on icon at bounding box center [517, 405] width 12 height 12
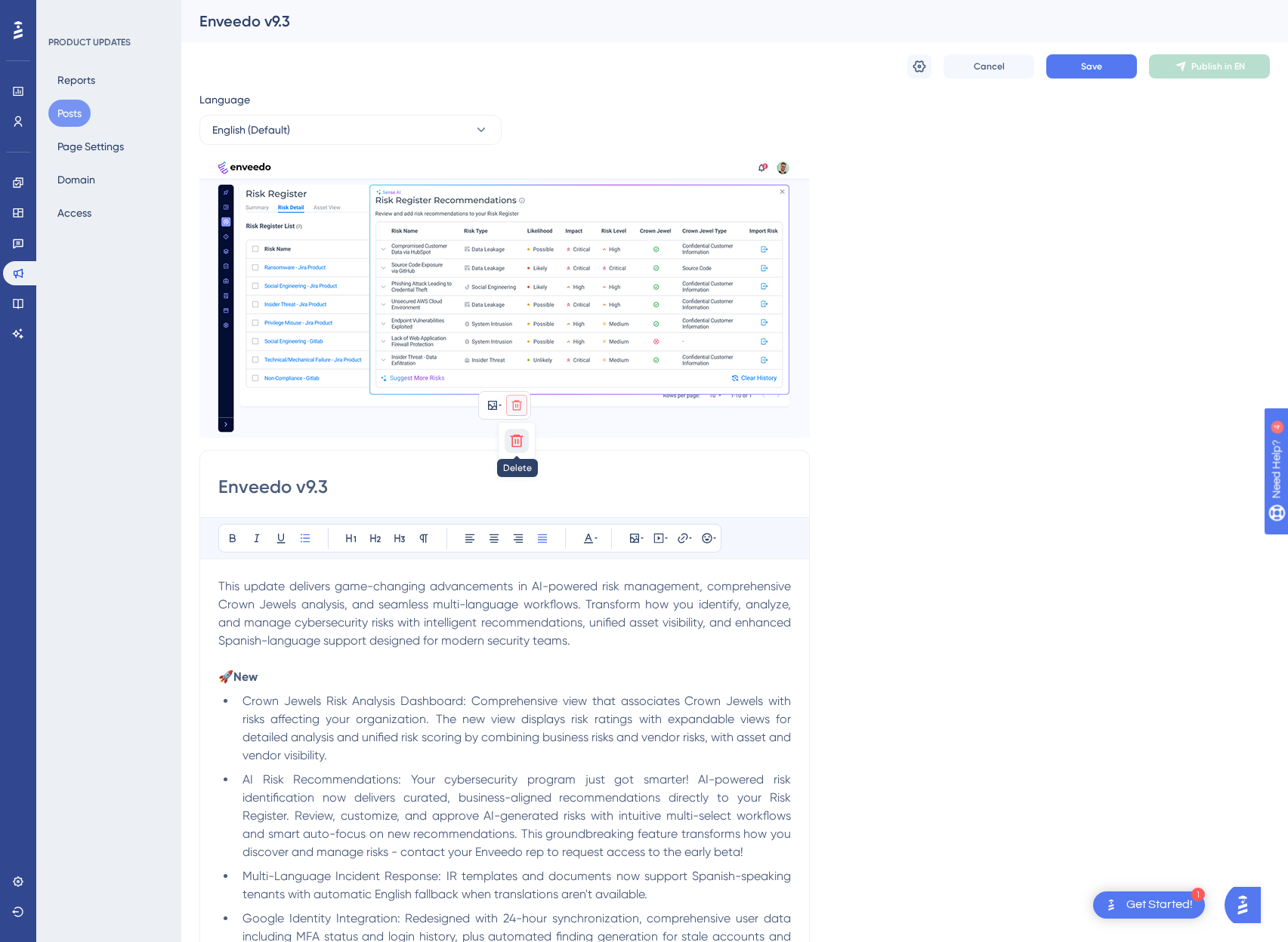
click at [514, 443] on icon at bounding box center [518, 441] width 13 height 13
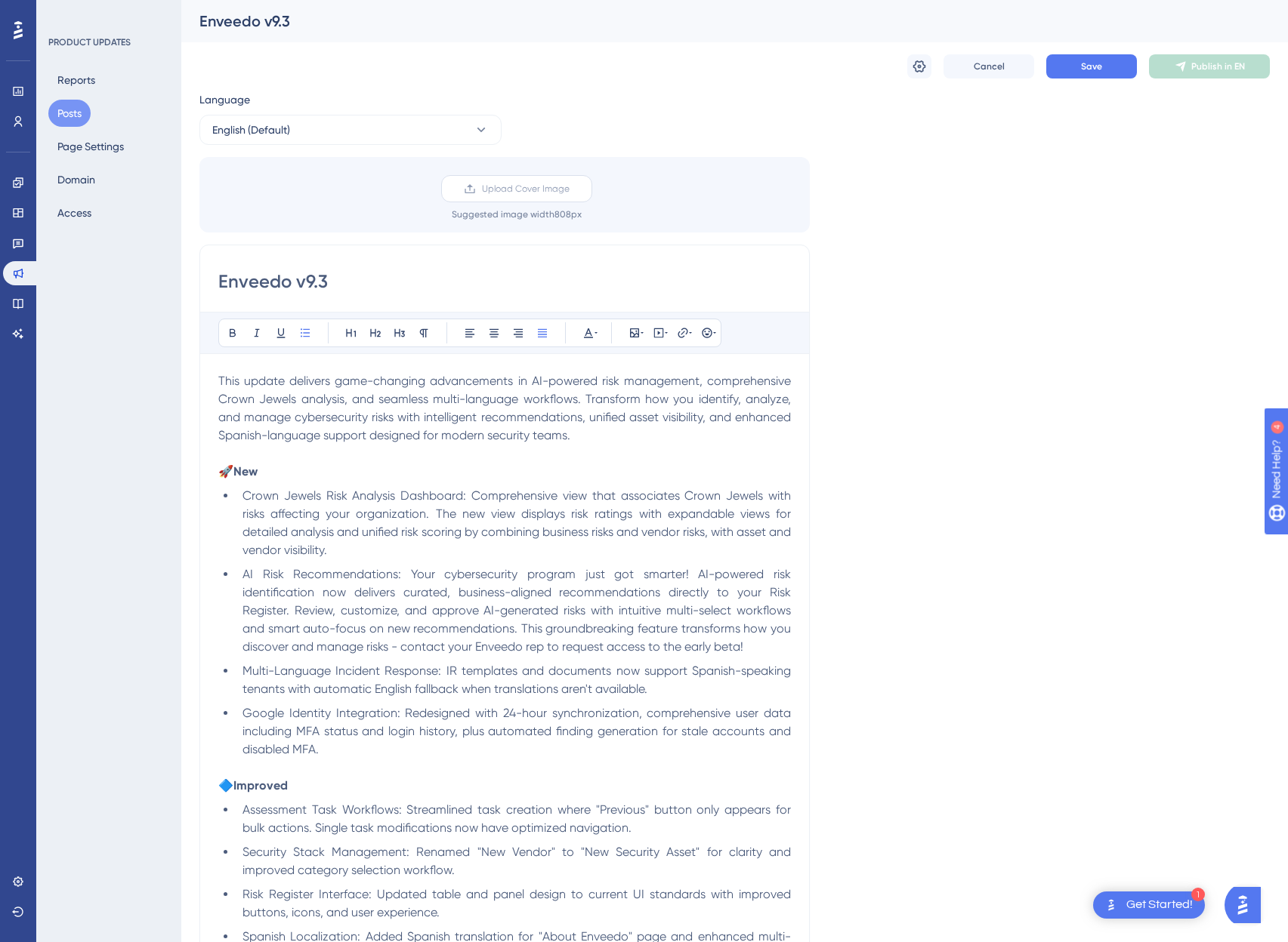
click at [497, 181] on label "Upload Cover Image" at bounding box center [517, 188] width 151 height 27
click at [570, 188] on input "Upload Cover Image" at bounding box center [570, 188] width 0 height 0
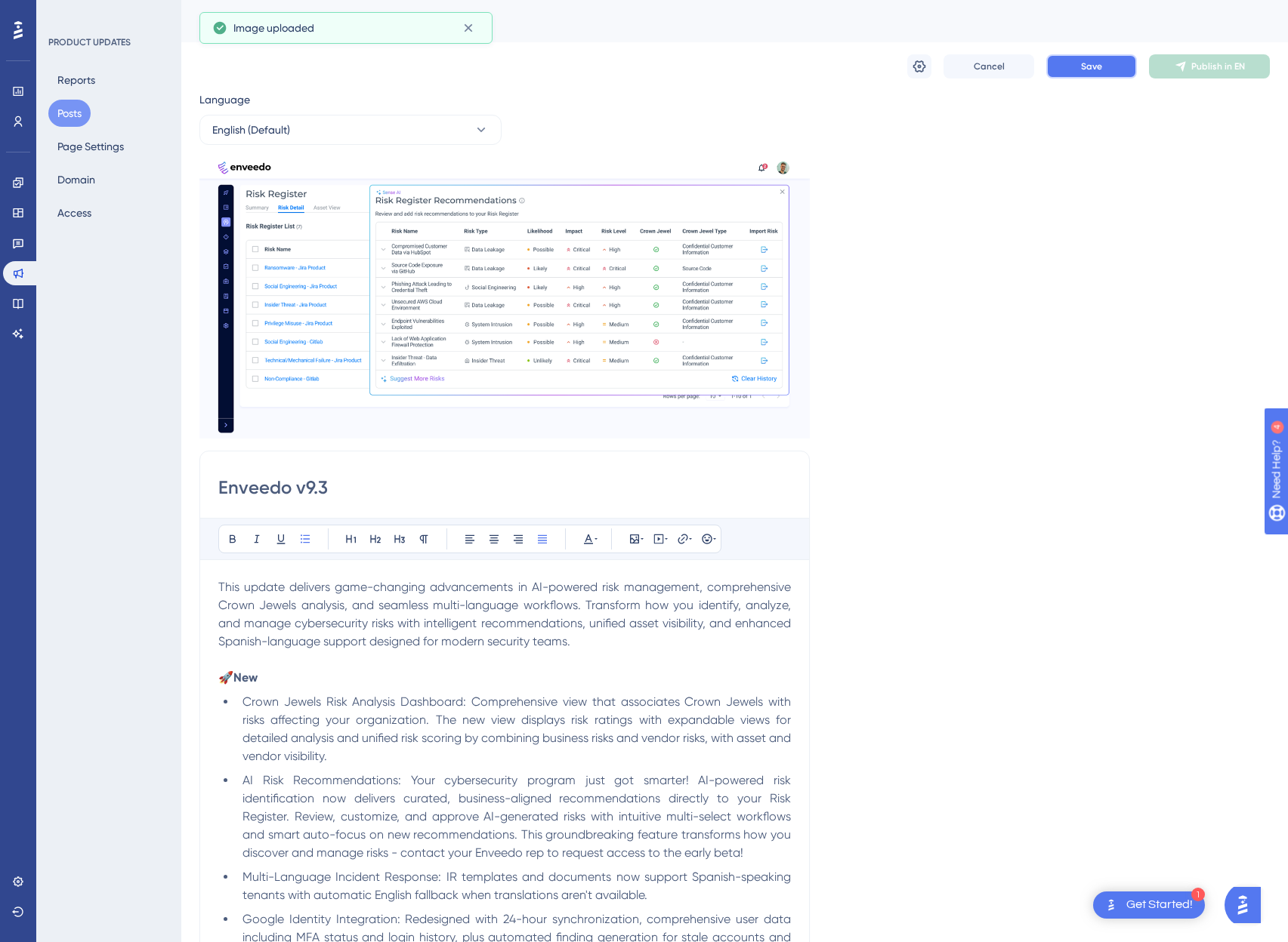
click at [1084, 66] on span "Save" at bounding box center [1092, 66] width 21 height 12
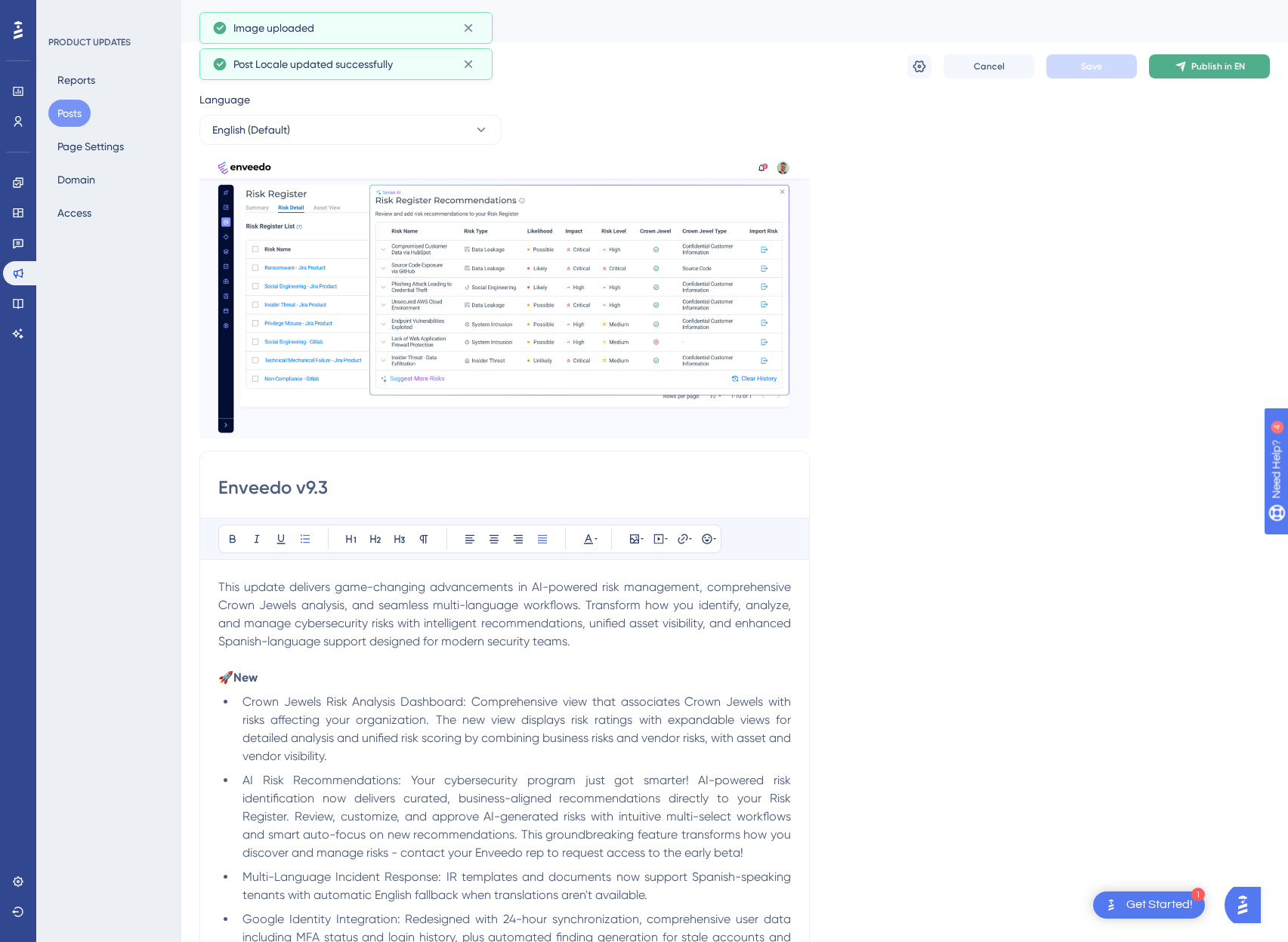
click at [1191, 67] on span "Publish in EN" at bounding box center [1218, 66] width 54 height 12
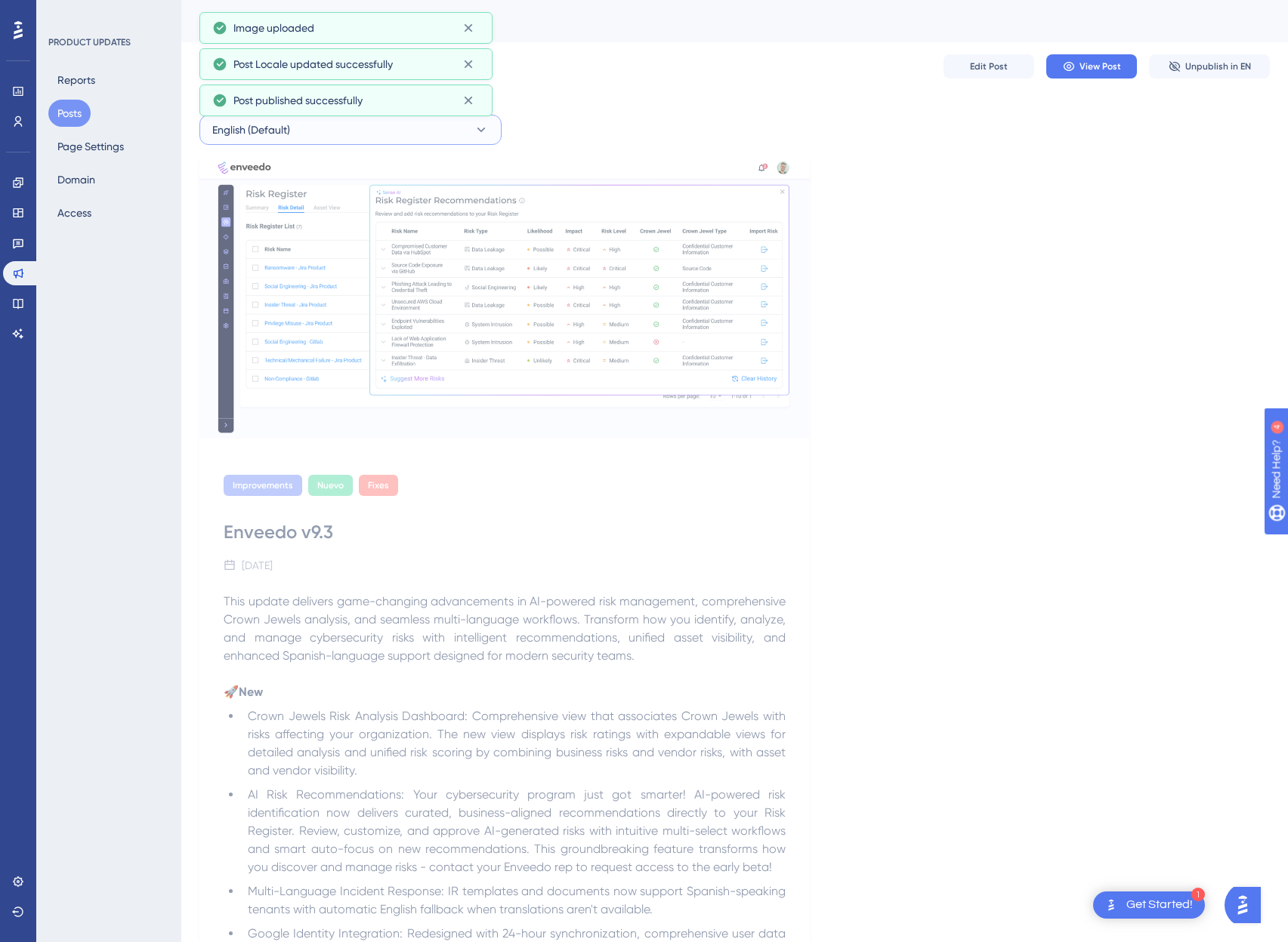
click at [338, 131] on button "English (Default)" at bounding box center [351, 130] width 303 height 31
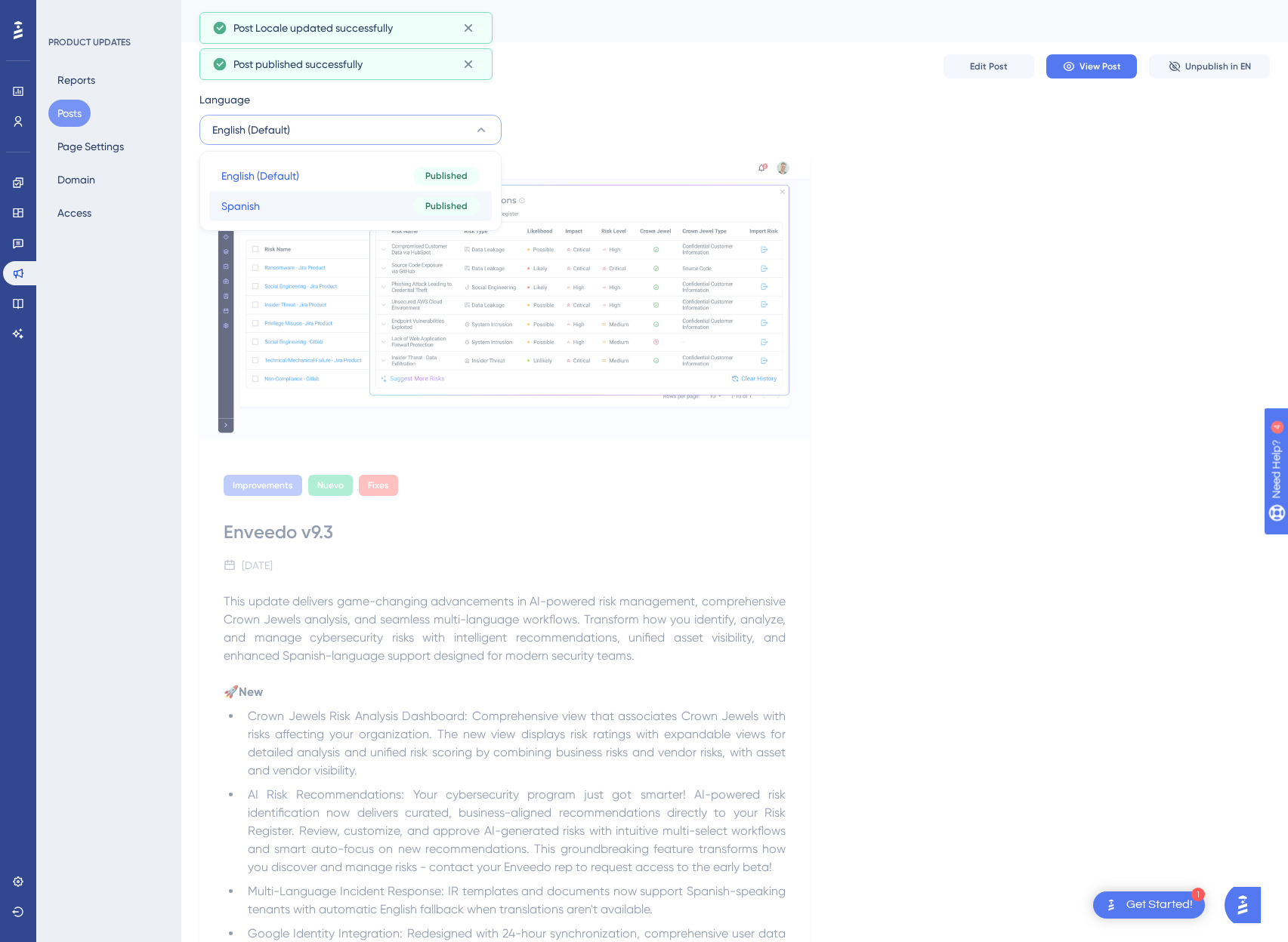
click at [293, 207] on button "Spanish Spanish Published" at bounding box center [351, 206] width 283 height 31
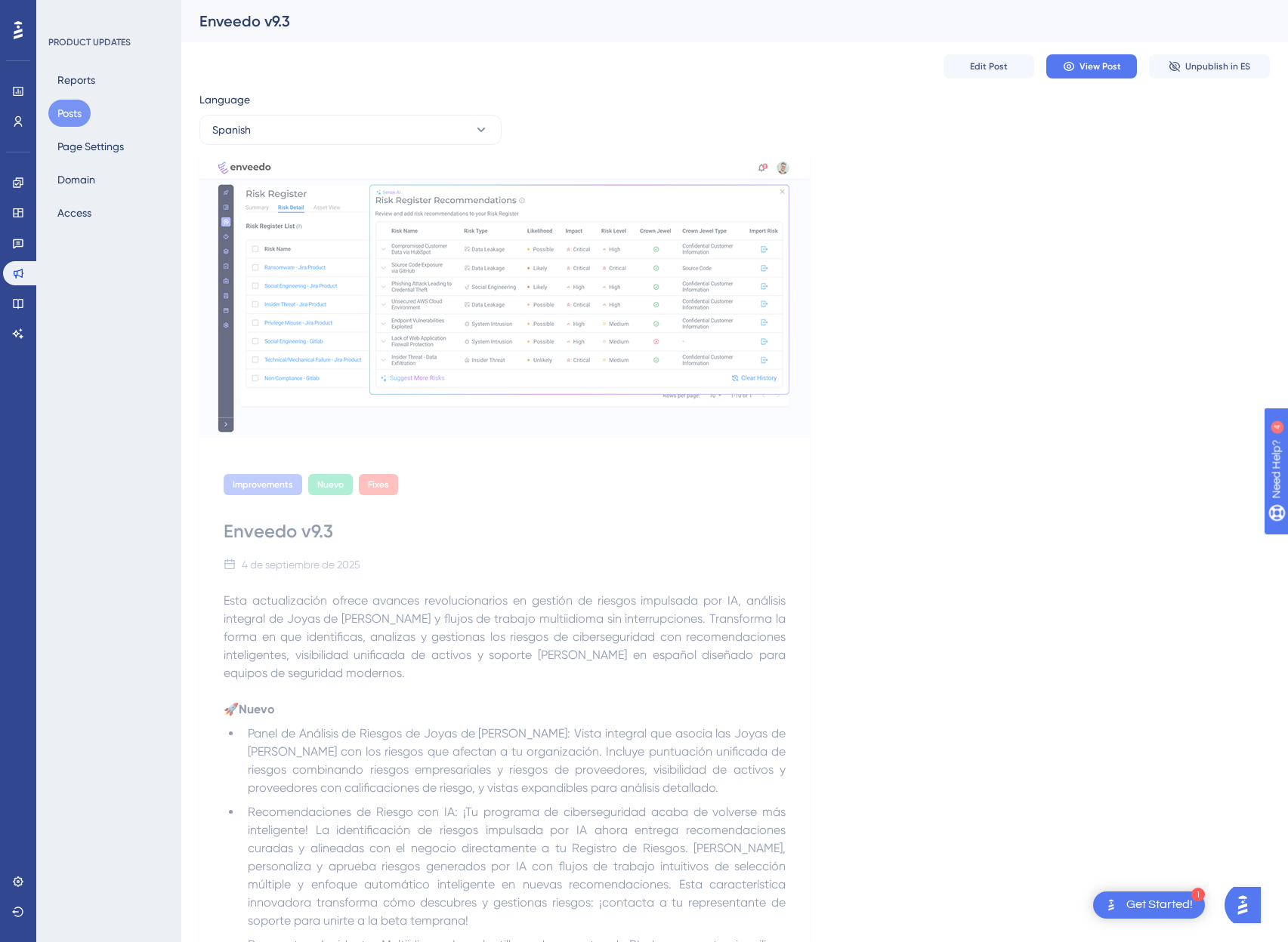
click at [504, 396] on img at bounding box center [504, 297] width 610 height 281
click at [971, 72] on span "Edit Post" at bounding box center [989, 66] width 38 height 12
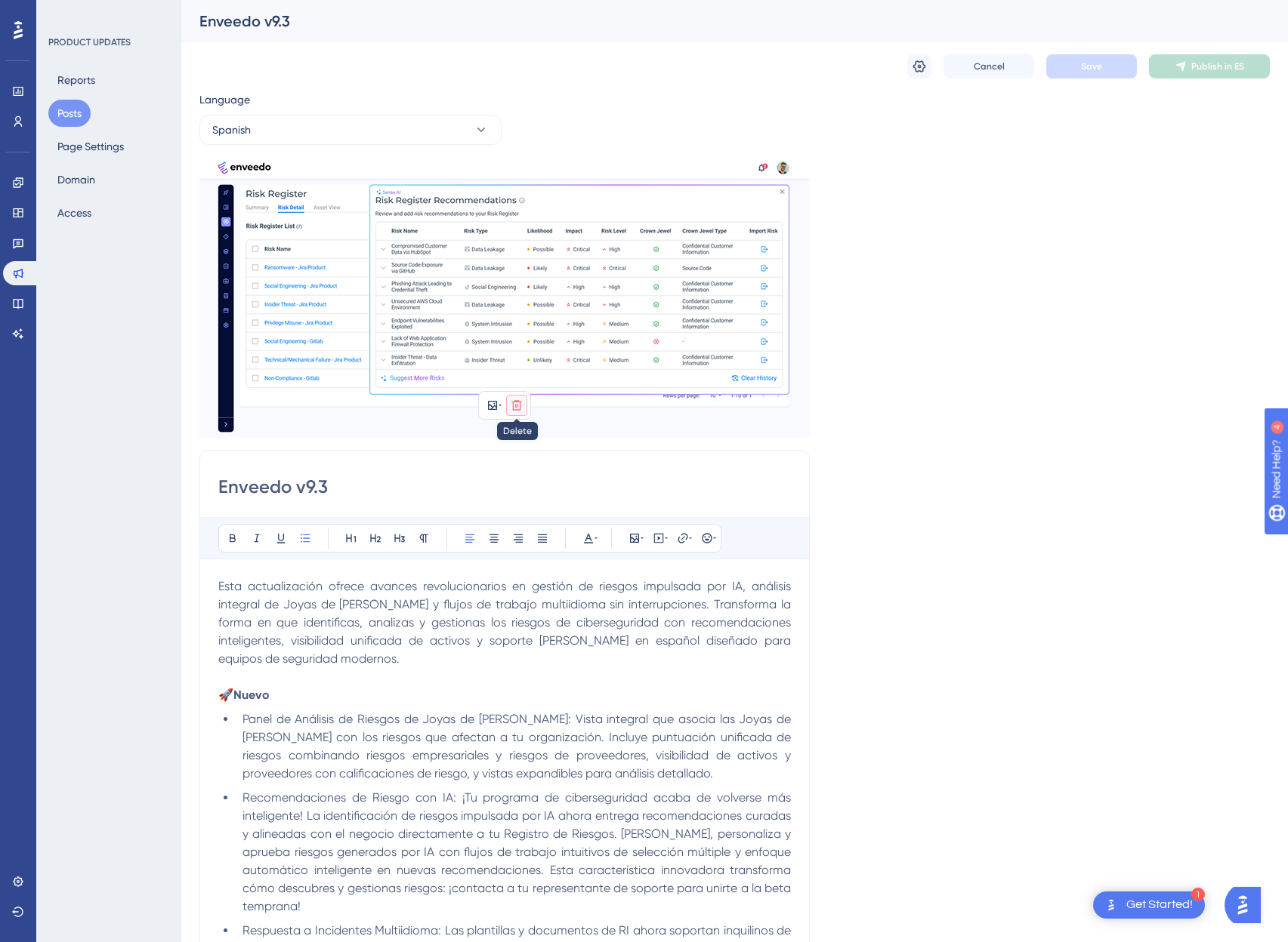
click at [519, 399] on icon at bounding box center [517, 405] width 12 height 12
click at [516, 436] on icon at bounding box center [518, 441] width 13 height 13
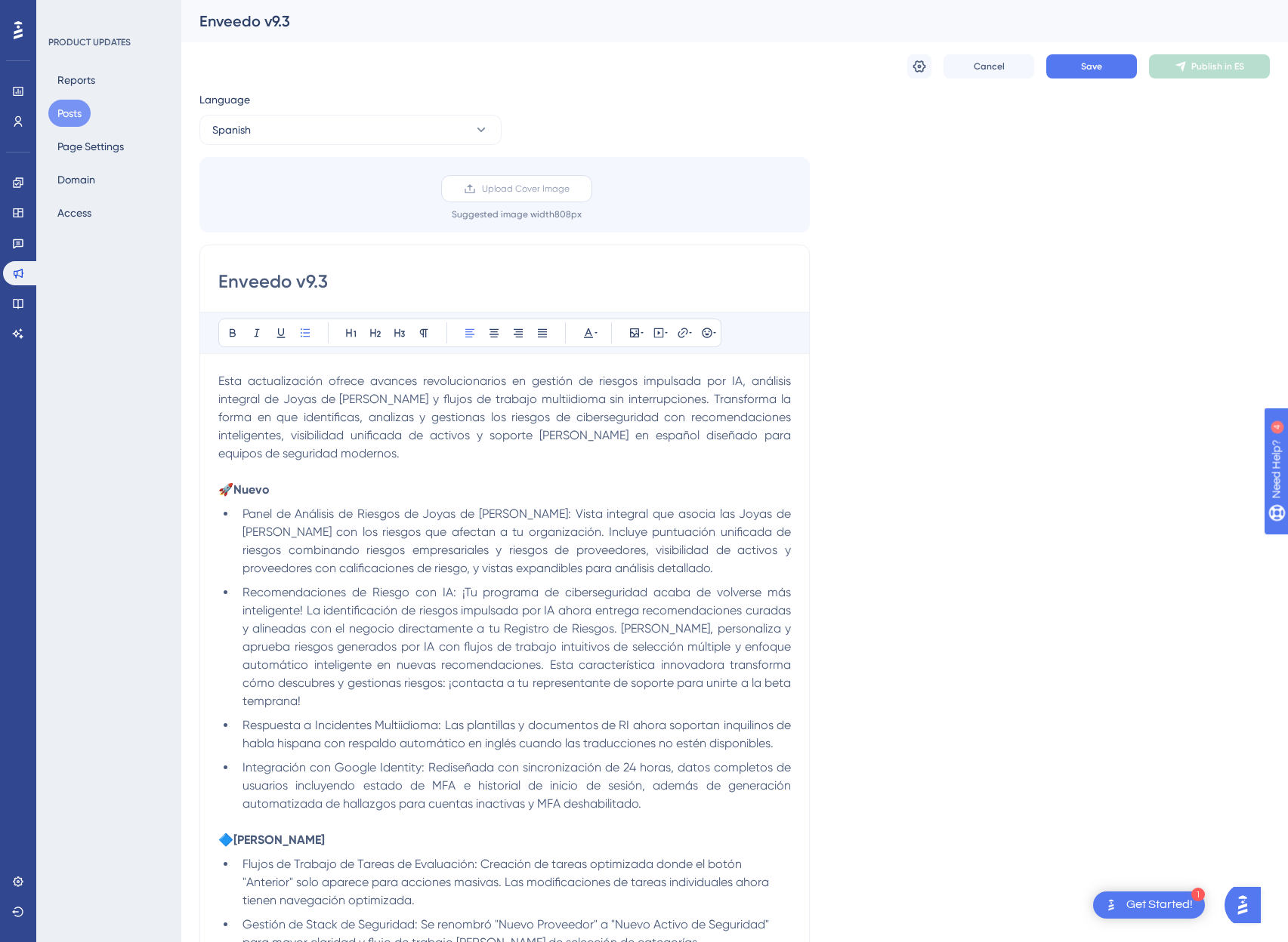
click at [481, 183] on label "Upload Cover Image" at bounding box center [517, 188] width 151 height 27
click at [570, 188] on input "Upload Cover Image" at bounding box center [570, 188] width 0 height 0
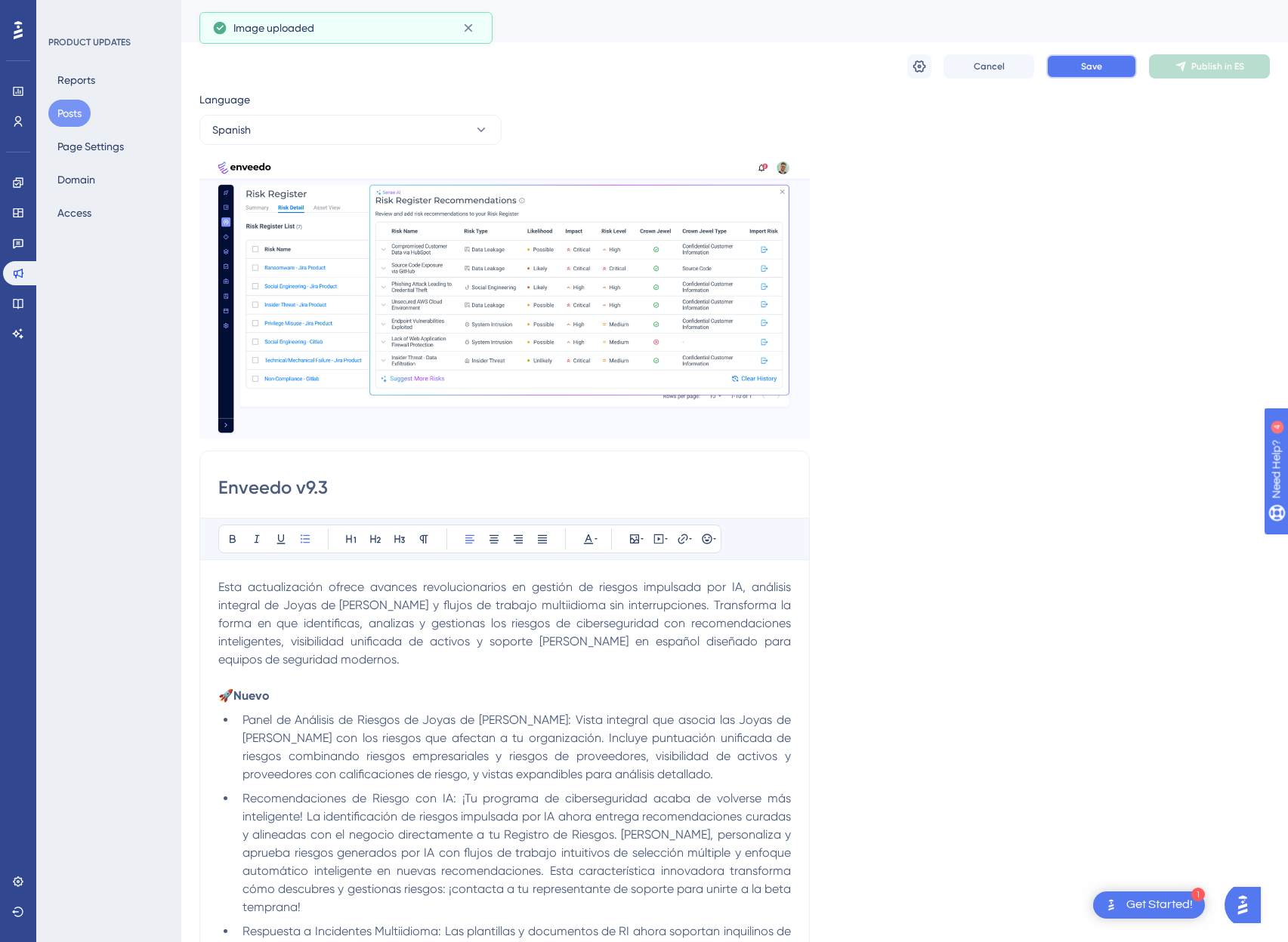
click at [1086, 72] on span "Save" at bounding box center [1092, 66] width 21 height 12
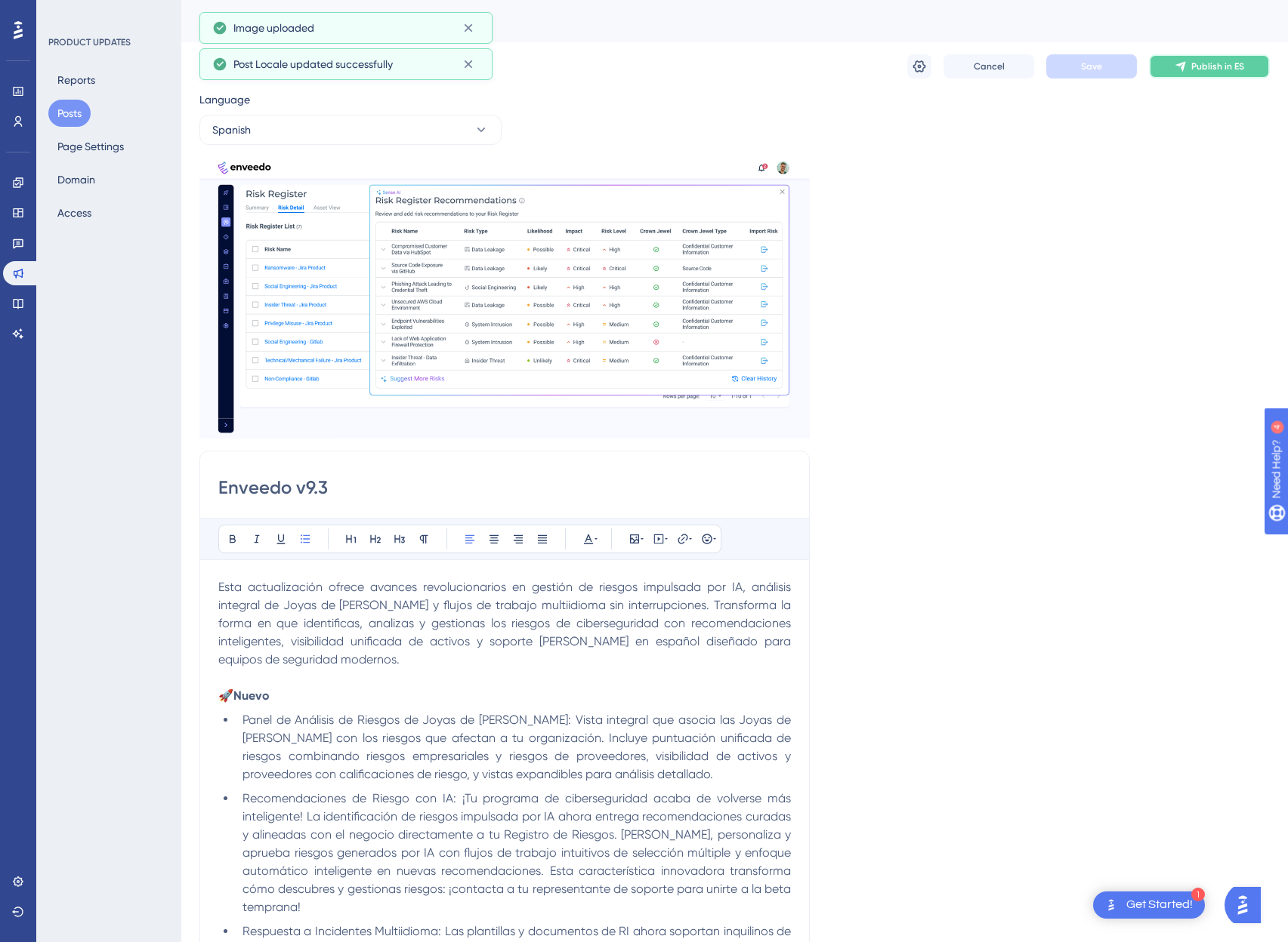
click at [1214, 65] on span "Publish in ES" at bounding box center [1218, 66] width 53 height 12
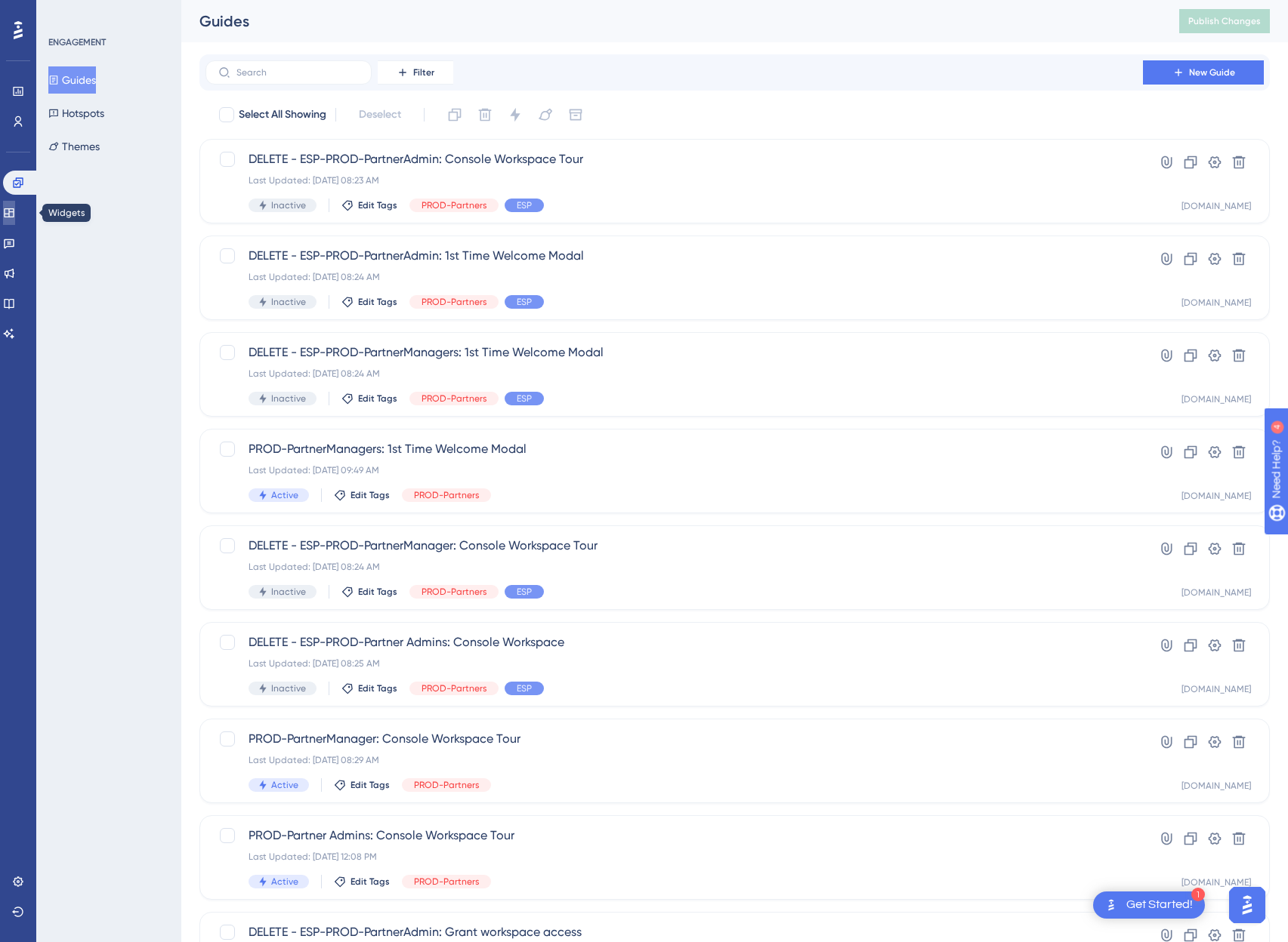
click at [13, 209] on icon at bounding box center [9, 212] width 10 height 9
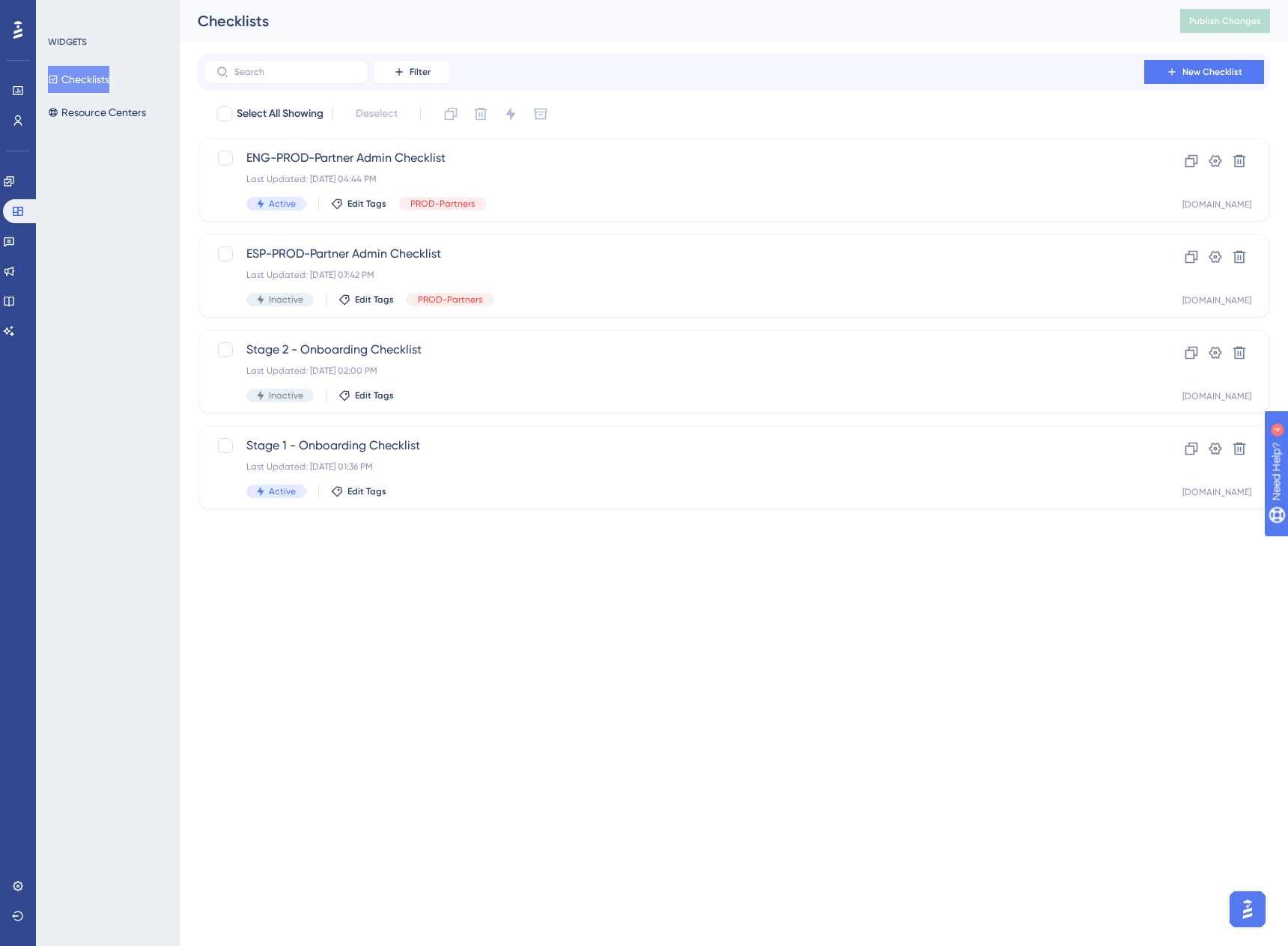
click at [448, 0] on html "Performance Users Engagement Widgets Feedback Product Updates Knowledge Base AI…" at bounding box center [644, 0] width 1288 height 0
click at [769, 0] on html "Performance Users Engagement Widgets Feedback Product Updates Knowledge Base AI…" at bounding box center [644, 0] width 1288 height 0
click at [533, 448] on span "Stage 1 - Onboarding Checklist" at bounding box center [674, 446] width 855 height 18
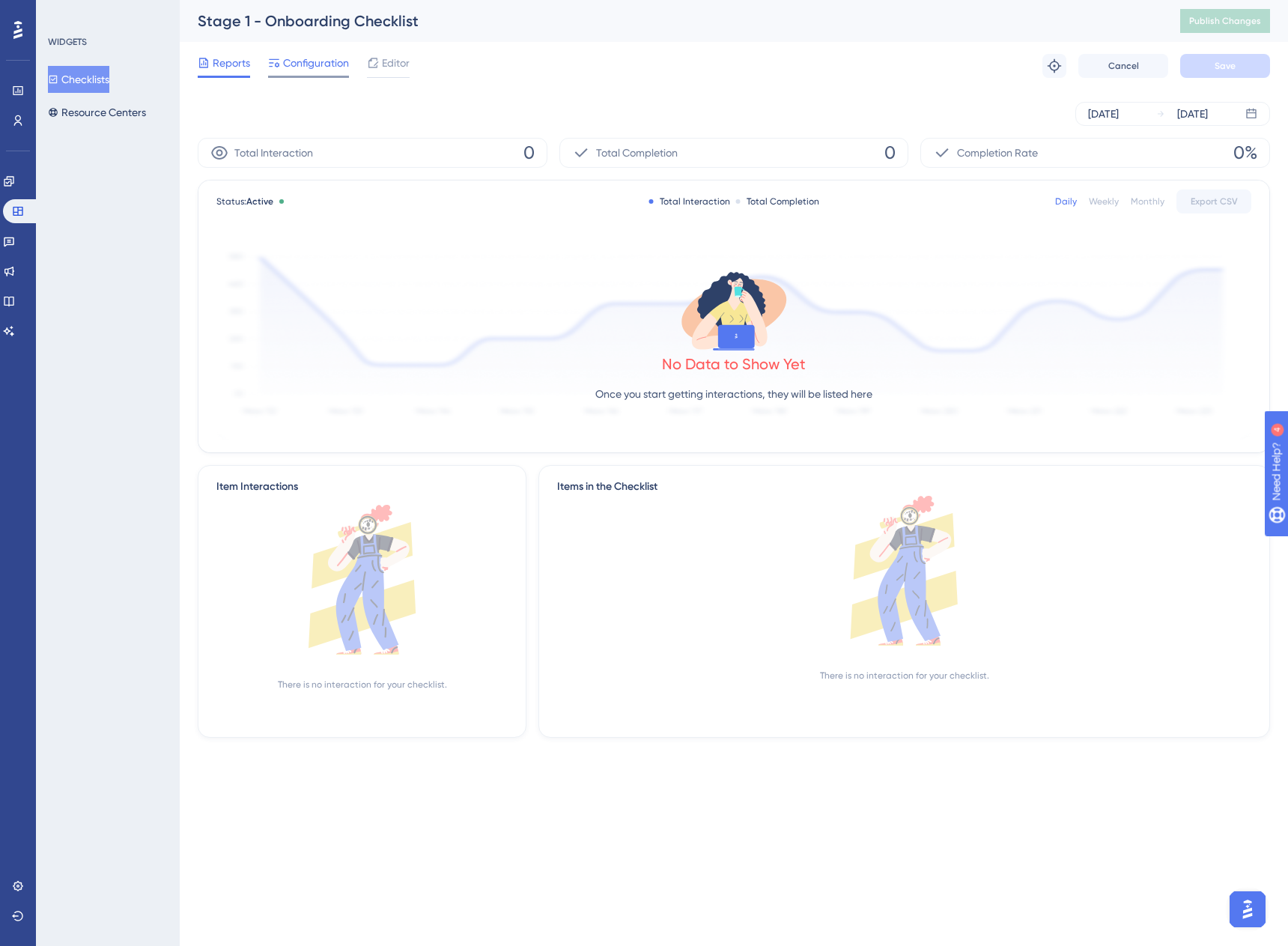
click at [297, 64] on span "Configuration" at bounding box center [315, 63] width 66 height 18
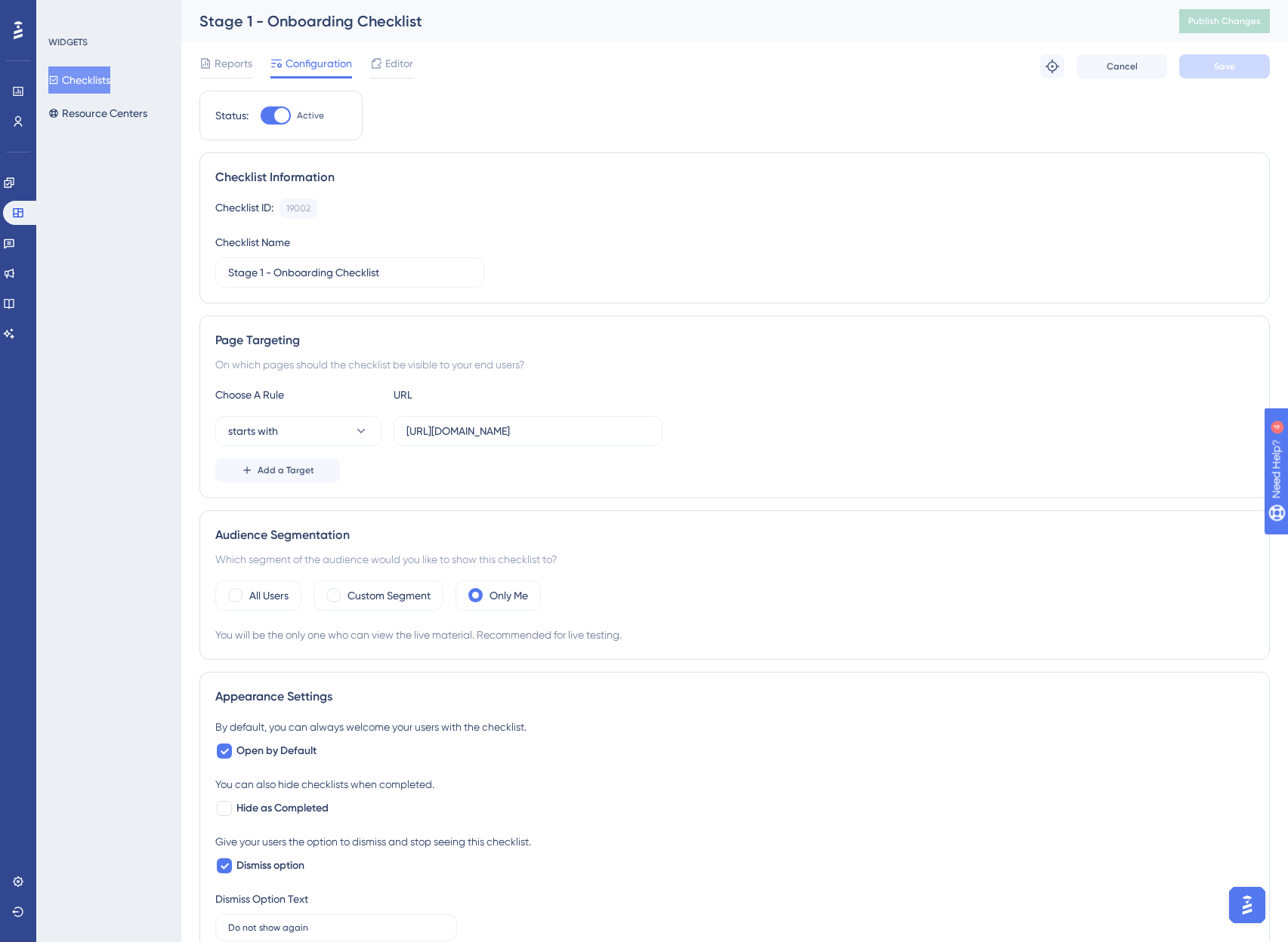
click at [1247, 906] on img "Open AI Assistant Launcher" at bounding box center [1247, 905] width 27 height 27
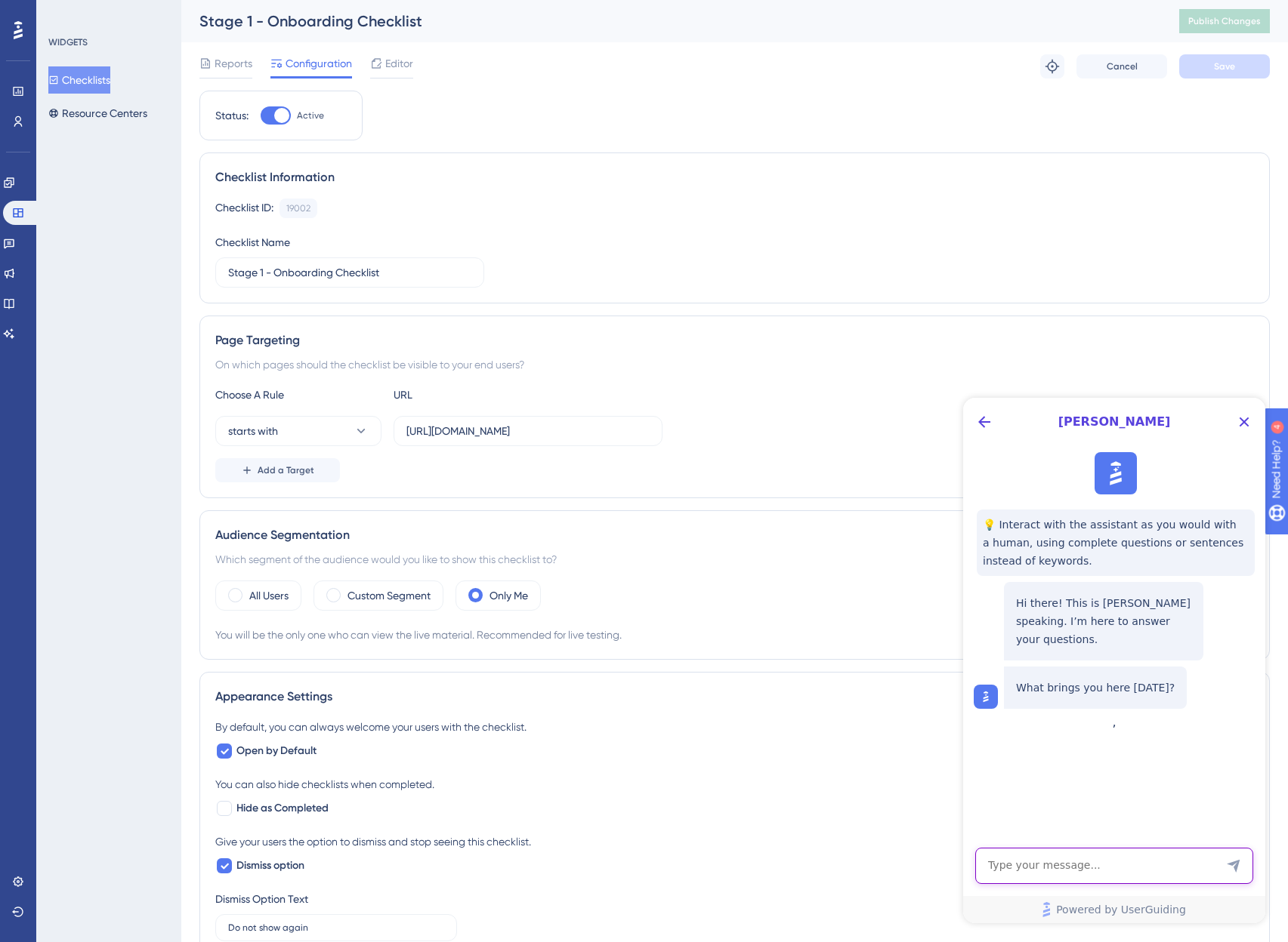
click at [1078, 854] on textarea "AI Assistant Text Input" at bounding box center [1114, 866] width 278 height 36
type textarea "How can I display a checklist after a specific condition is met?"
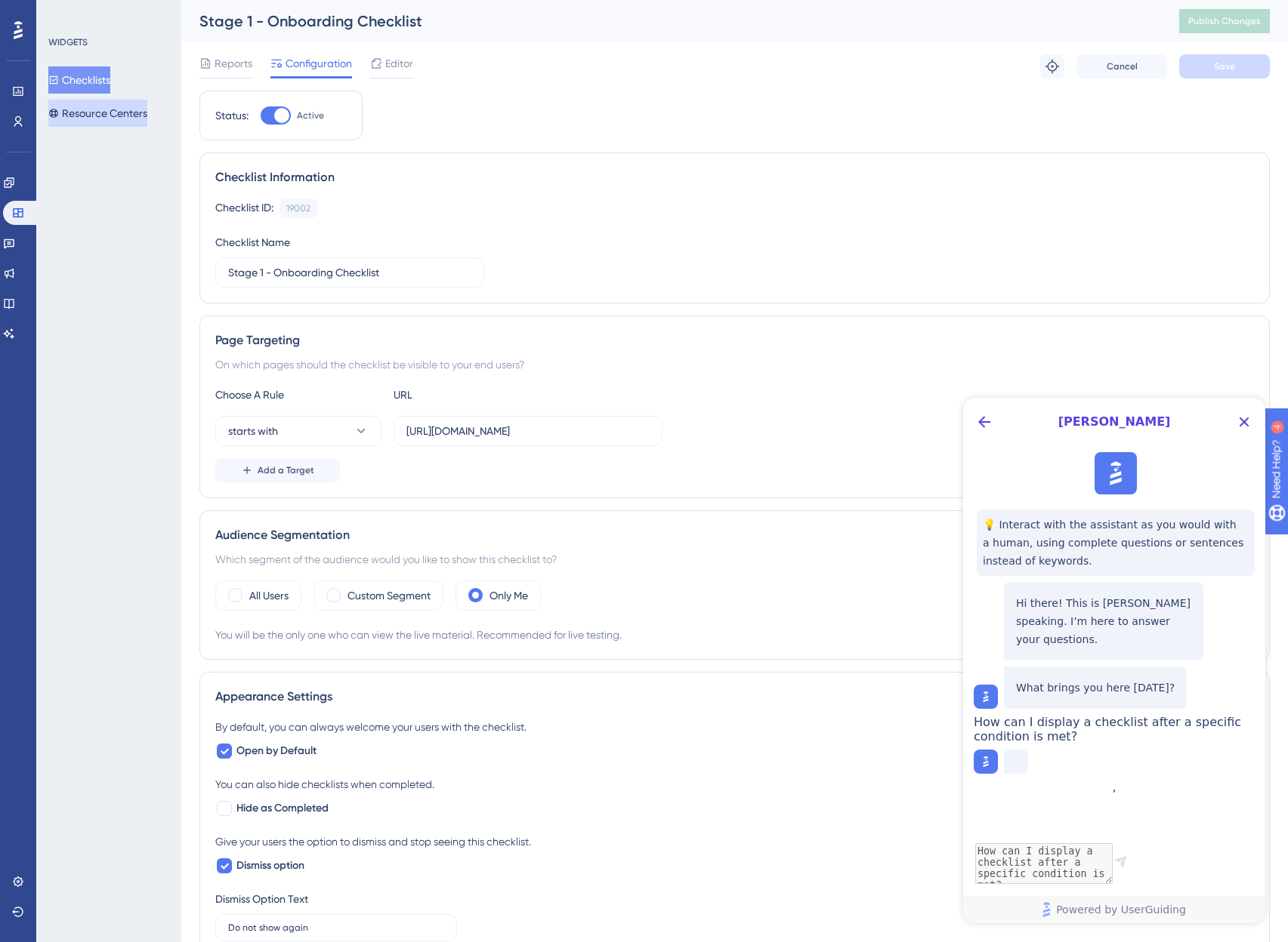
click at [92, 117] on button "Resource Centers" at bounding box center [98, 113] width 99 height 27
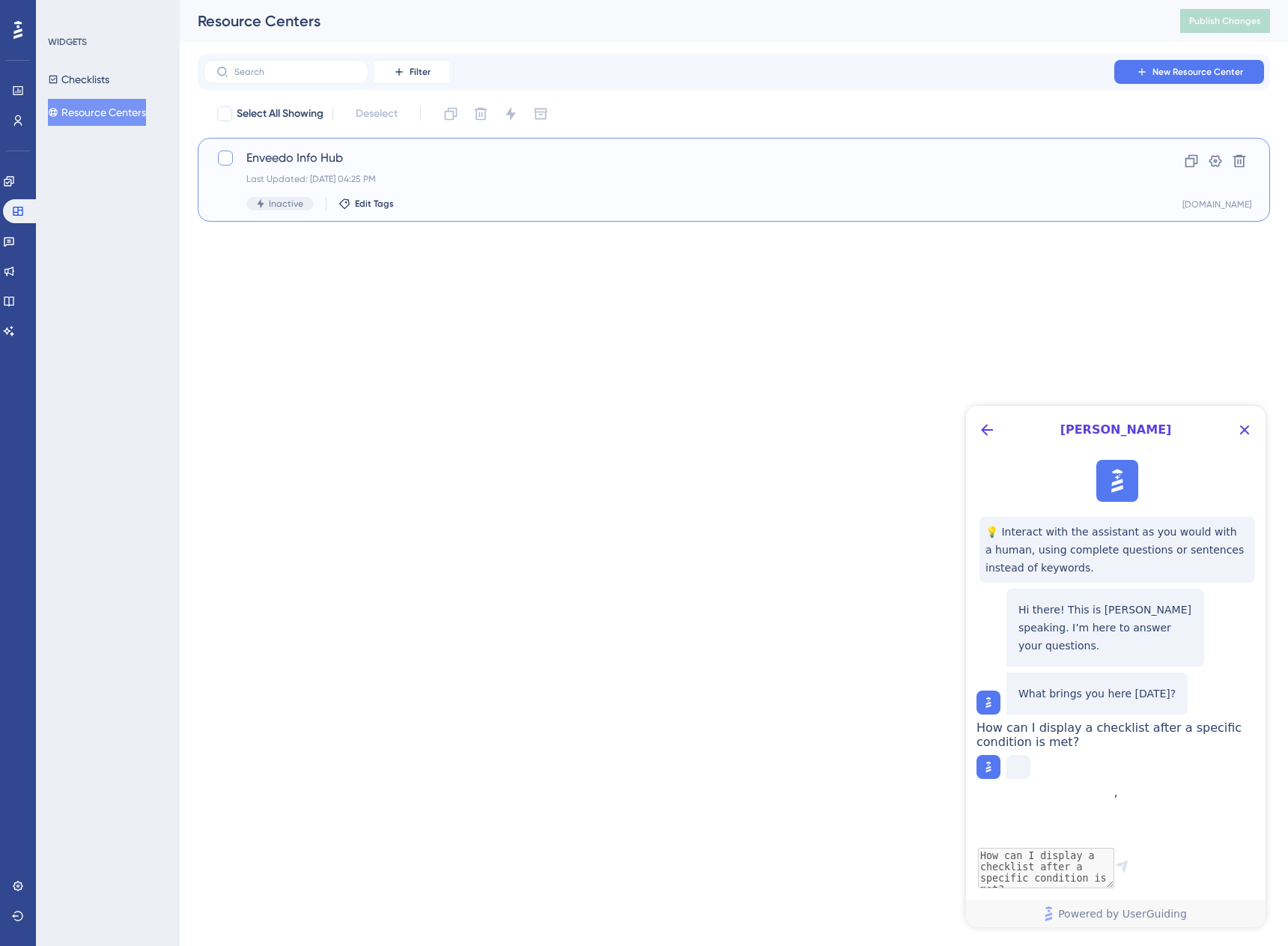
click at [224, 157] on div at bounding box center [225, 158] width 15 height 15
checkbox input "true"
click at [401, 169] on div "Enveedo Info Hub Last Updated: Aug 02 2025, 04:25 PM Inactive Edit Tags" at bounding box center [674, 180] width 855 height 61
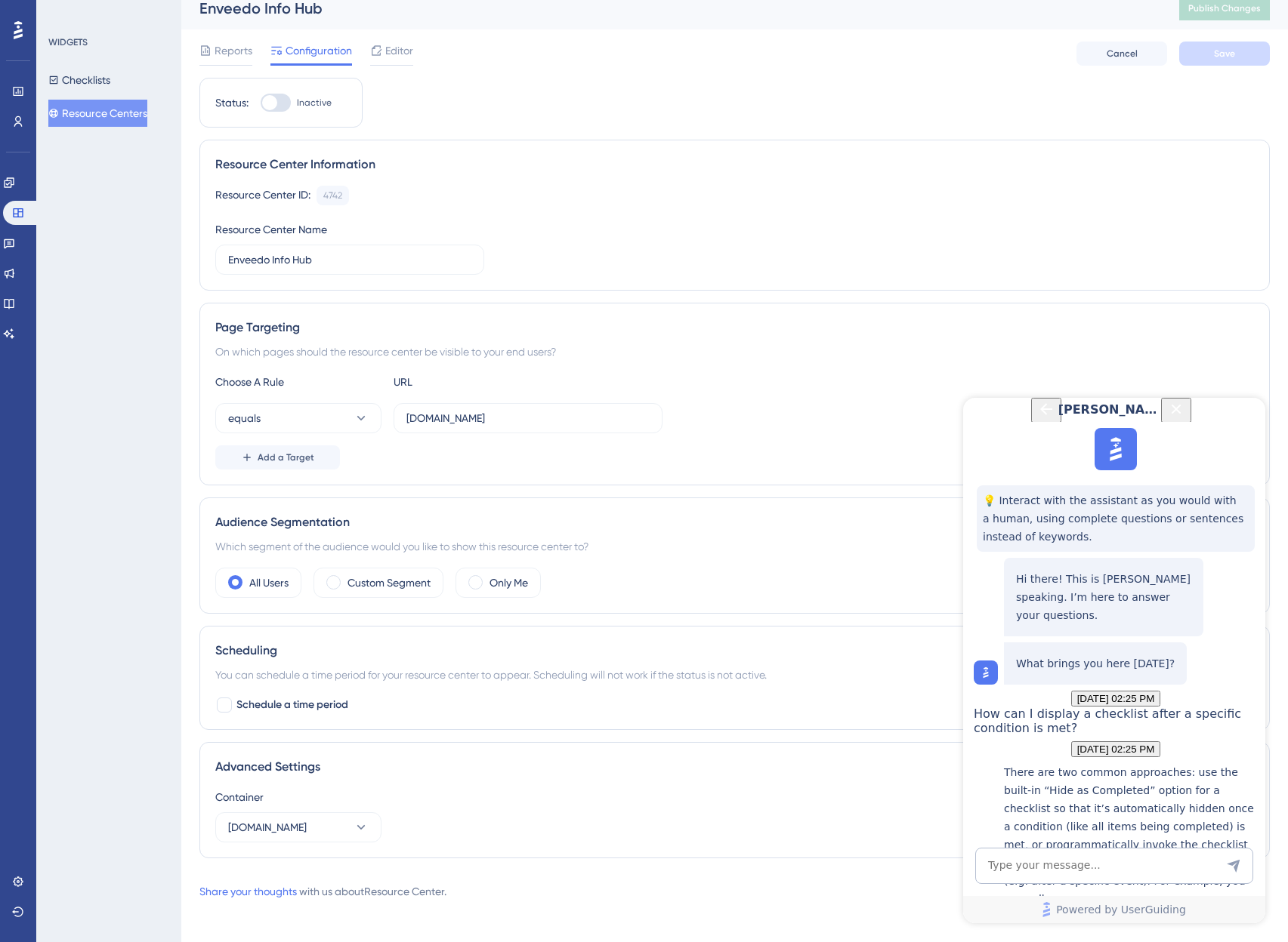
scroll to position [20, 0]
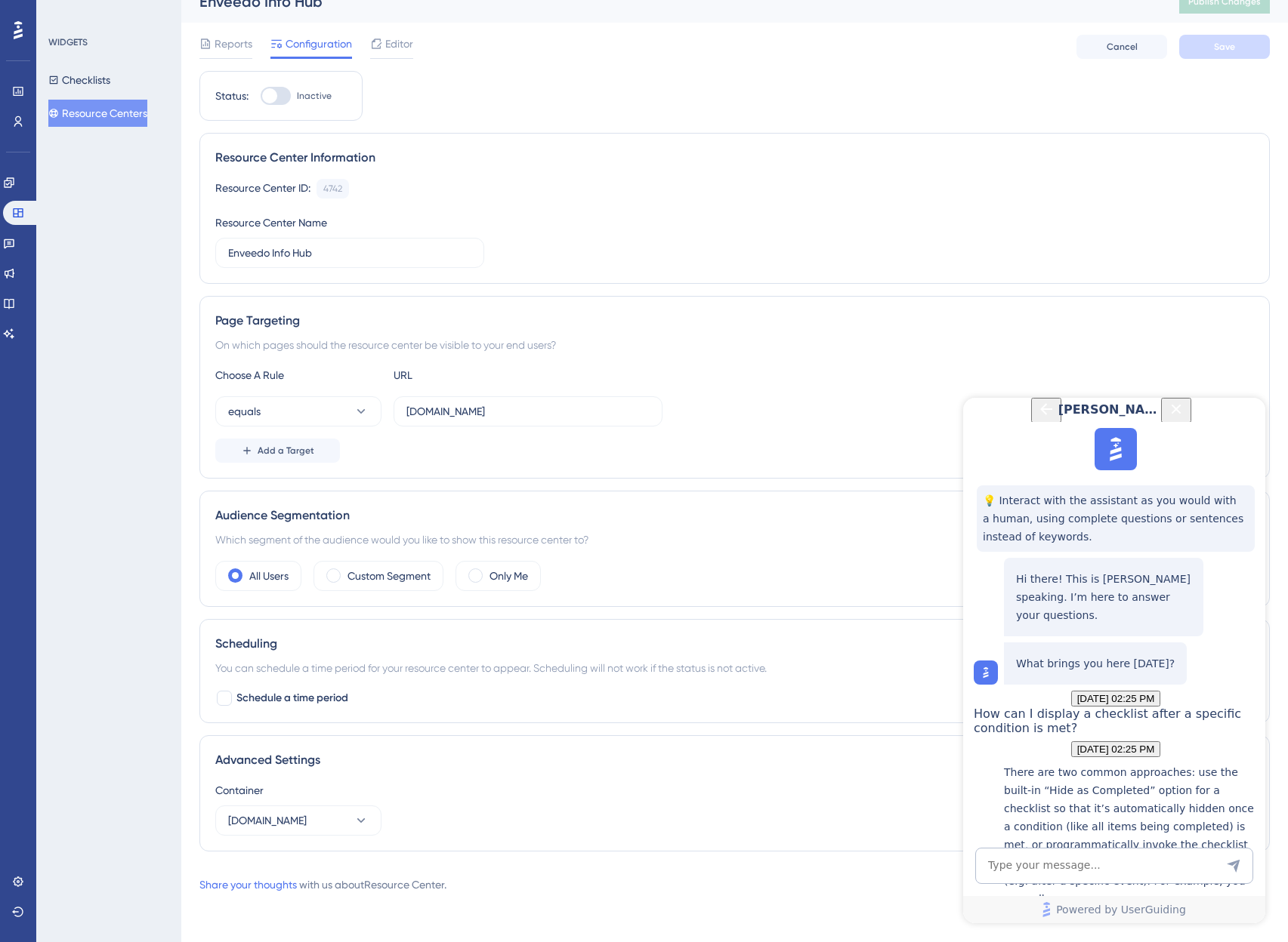
click at [565, 212] on div "Resource Center ID: 4742 Copy Resource Center Name Enveedo Info Hub" at bounding box center [734, 224] width 1038 height 89
click at [1175, 854] on textarea "AI Assistant Text Input" at bounding box center [1114, 866] width 278 height 36
click at [1095, 869] on textarea "AI Assistant Text Input" at bounding box center [1114, 866] width 278 height 36
type textarea "w"
type textarea "What if I have 2 checklists that have 5 steps each. I want to display the first…"
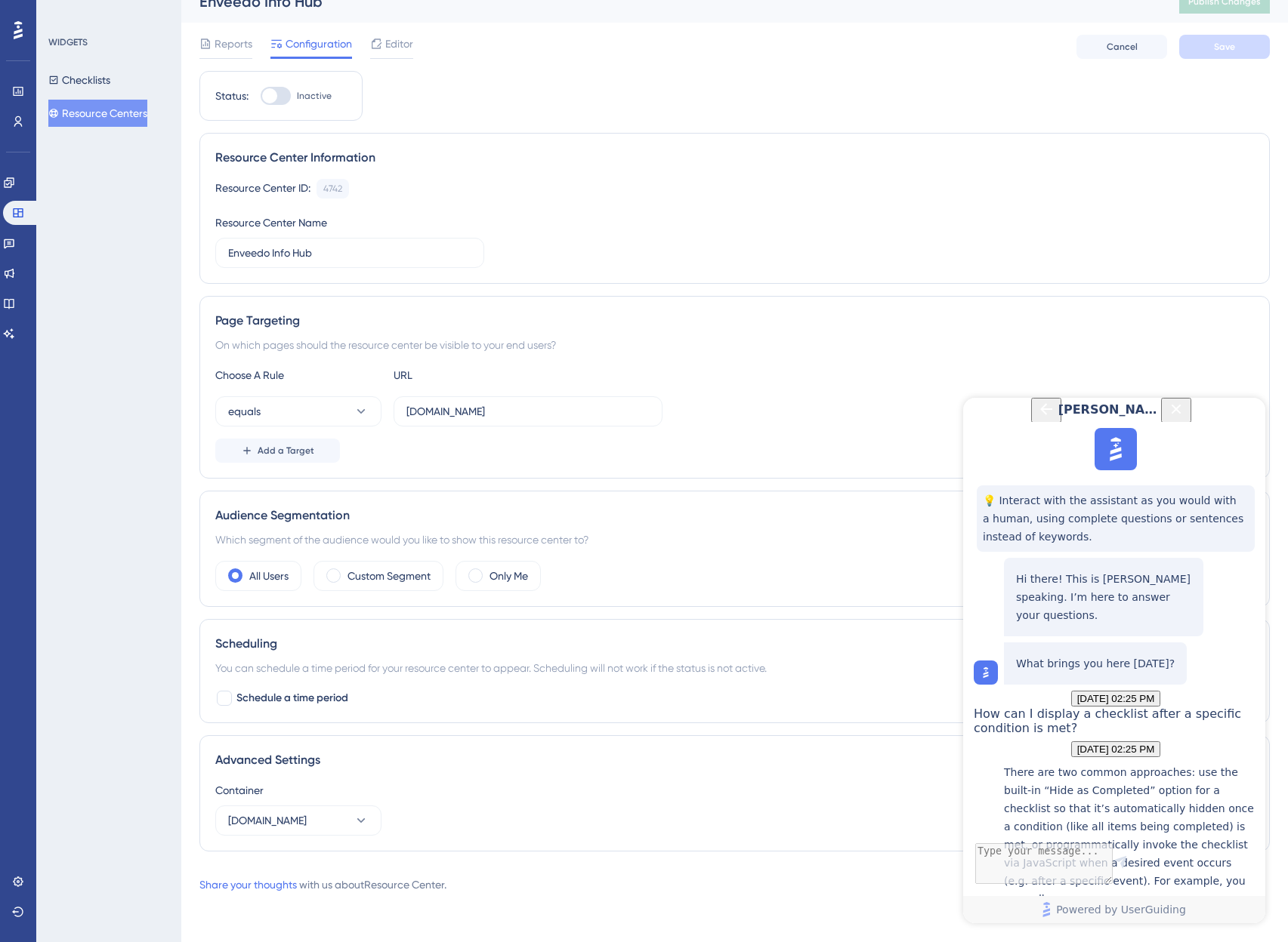
scroll to position [464, 0]
click at [575, 158] on div "Resource Center Information" at bounding box center [734, 158] width 1038 height 18
click at [434, 415] on input "app-dev.enveedo.com" at bounding box center [528, 412] width 243 height 17
click at [450, 414] on input "app-dev.enveedo.com" at bounding box center [528, 412] width 243 height 17
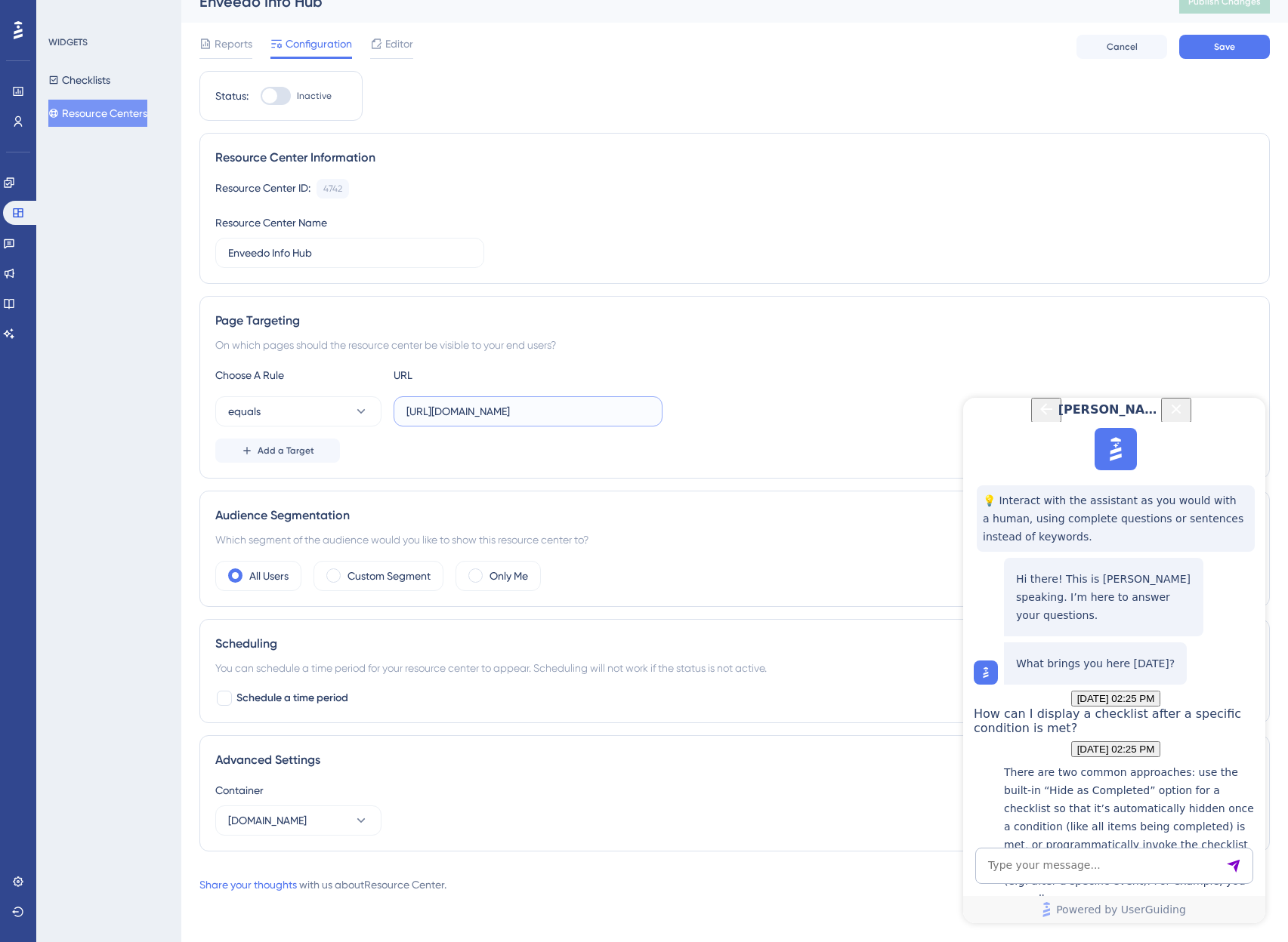
type input "https://app.enveedo.com"
click at [488, 578] on div "Only Me" at bounding box center [498, 576] width 85 height 31
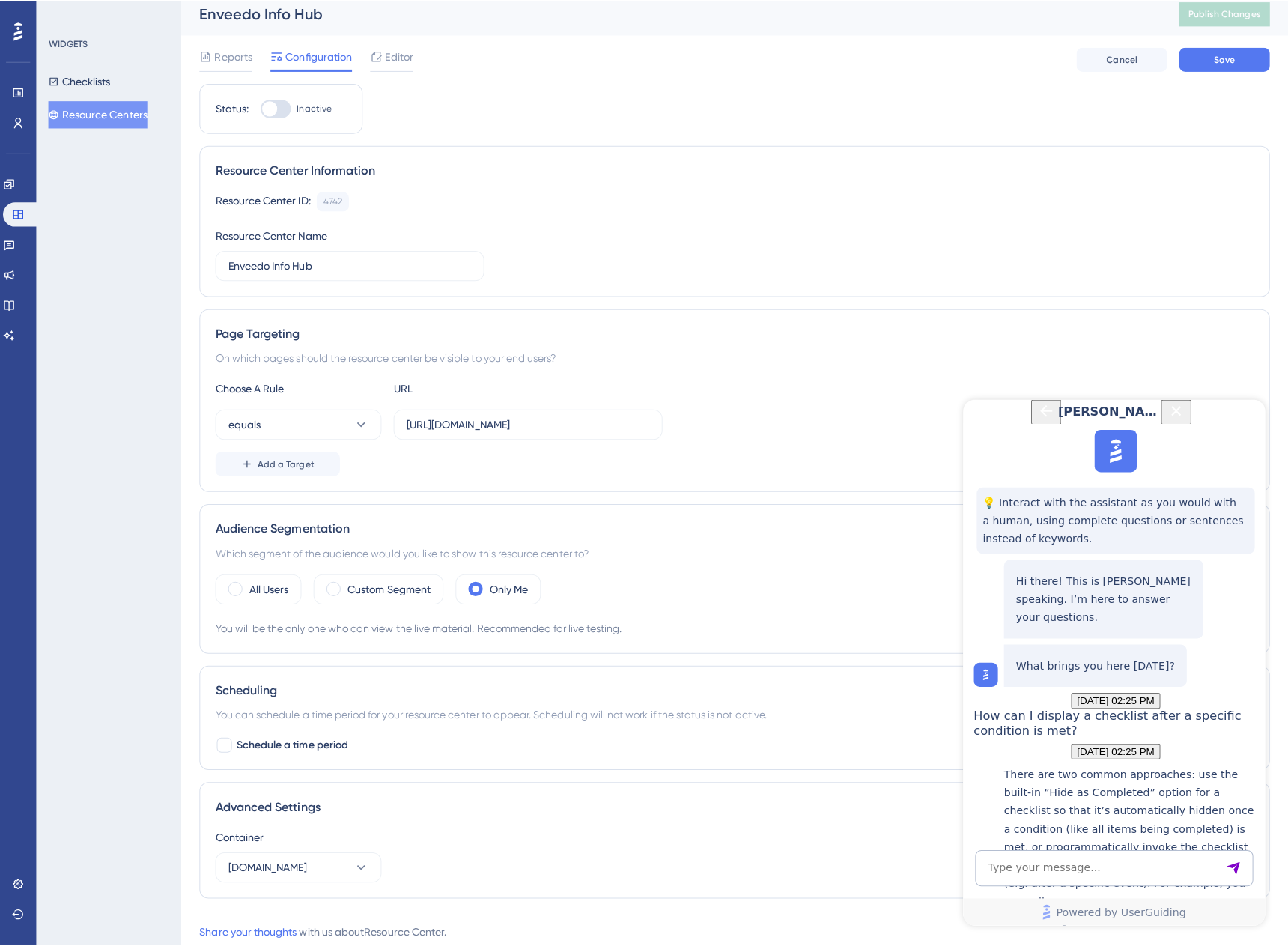
scroll to position [0, 0]
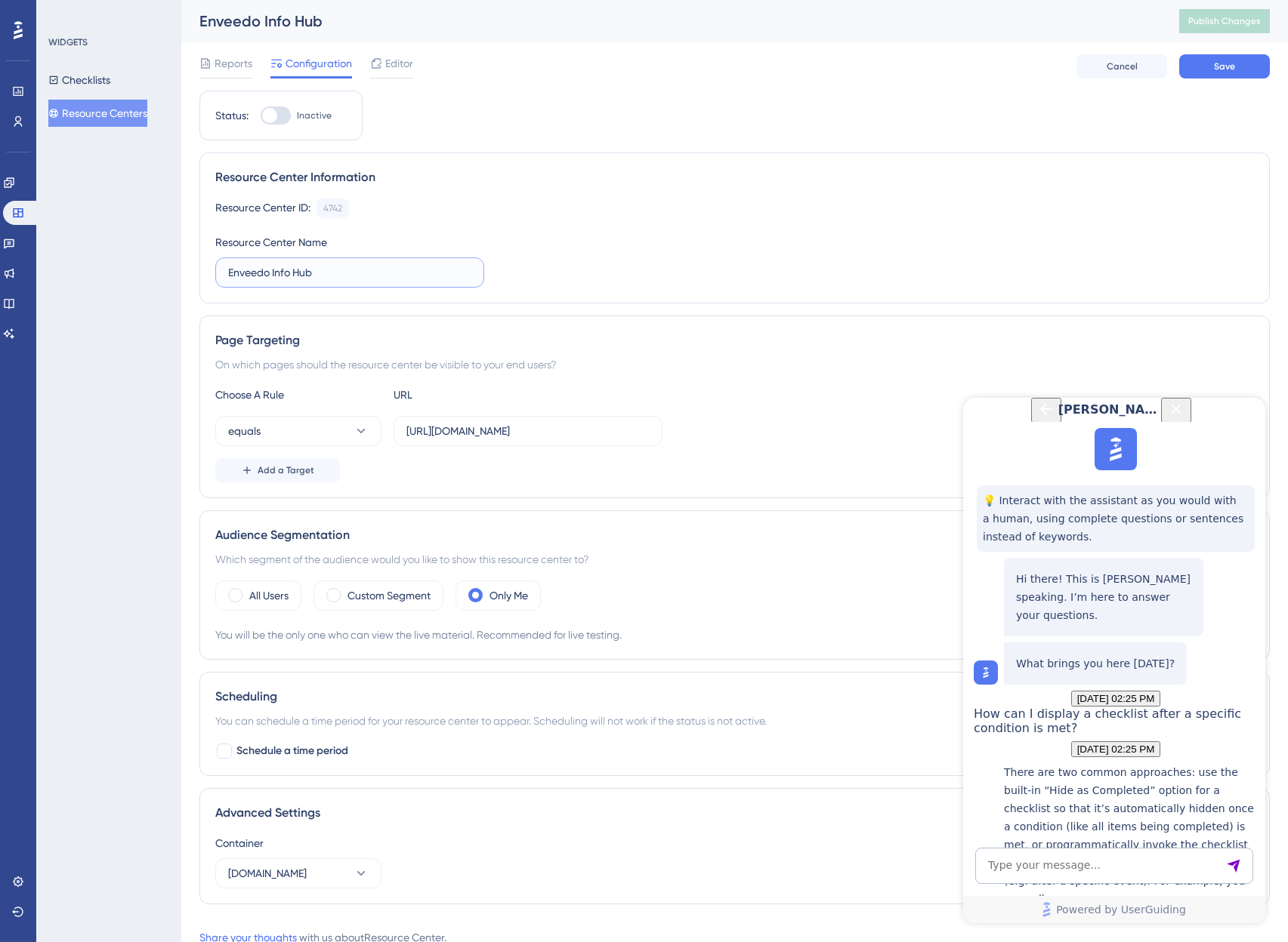
click at [284, 273] on input "Enveedo Info Hub" at bounding box center [350, 273] width 243 height 17
type input "Enveedo Hub"
click at [1214, 62] on button "Save" at bounding box center [1224, 66] width 91 height 24
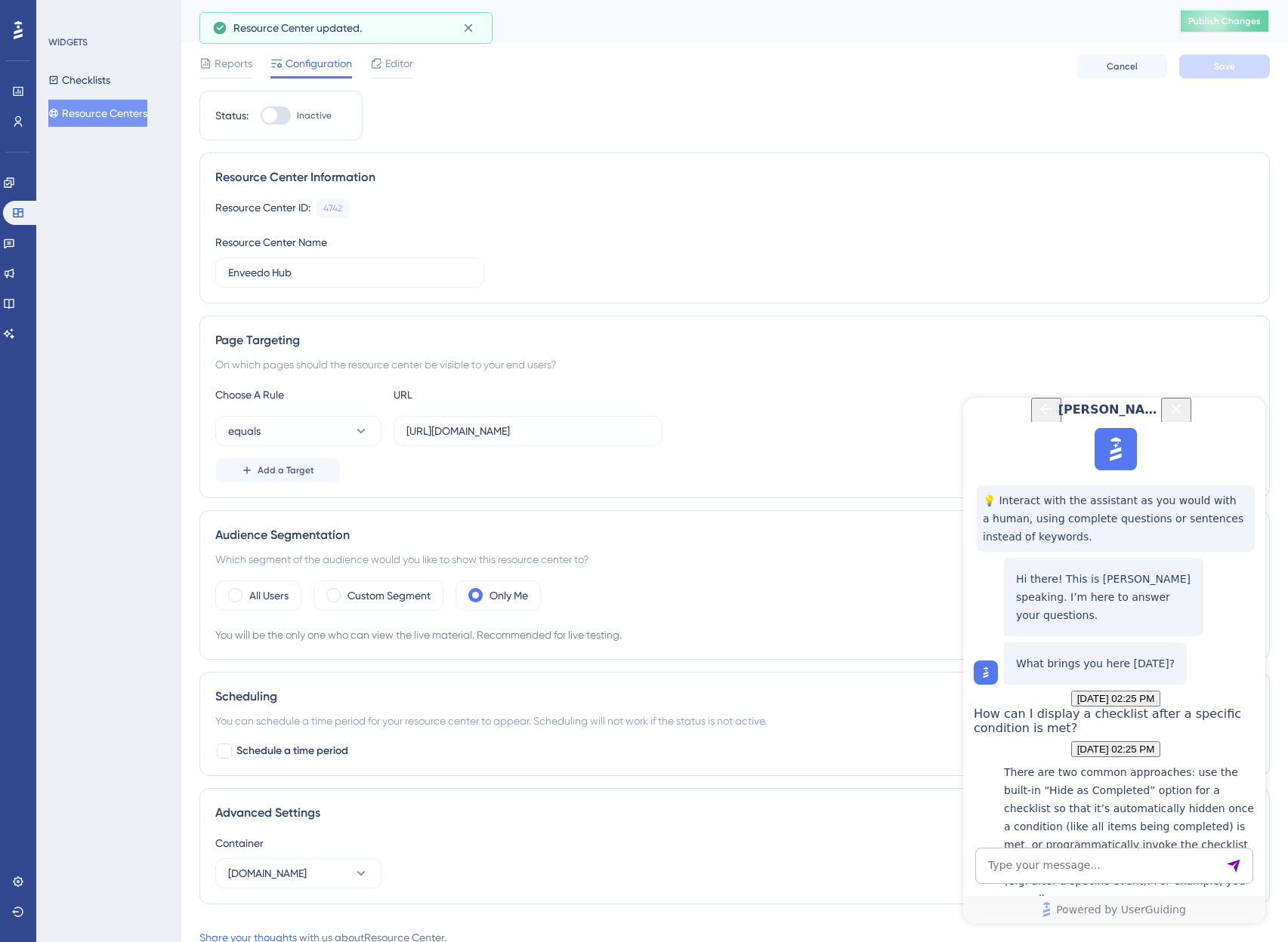
click at [1243, 23] on span "Publish Changes" at bounding box center [1224, 21] width 73 height 12
click at [398, 65] on span "Editor" at bounding box center [399, 64] width 28 height 18
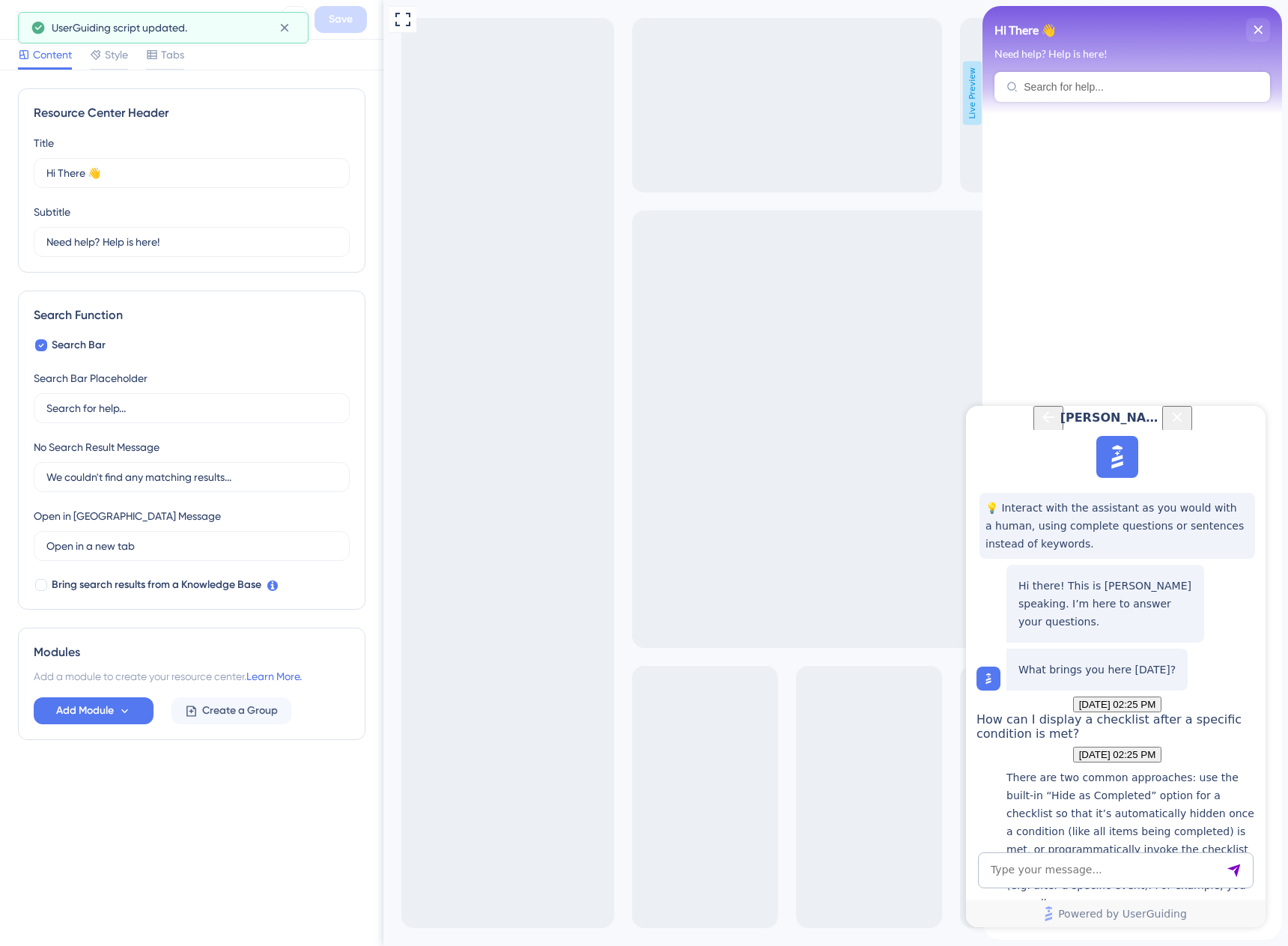
click at [1182, 421] on icon "Close Button" at bounding box center [1177, 417] width 10 height 10
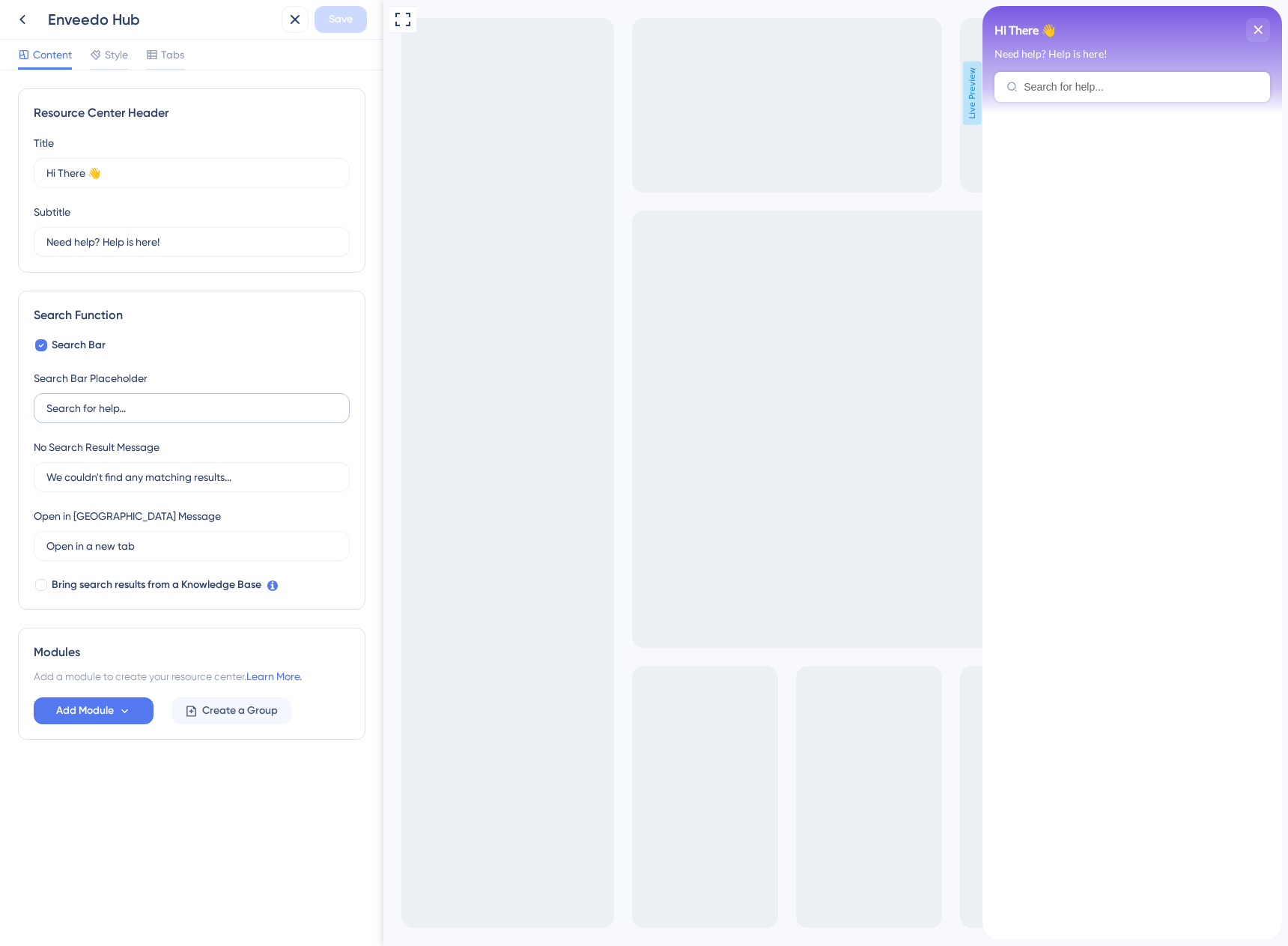
click at [125, 416] on label "Search for help..." at bounding box center [192, 408] width 316 height 30
click at [125, 416] on input "Search for help..." at bounding box center [192, 408] width 291 height 16
click at [106, 710] on span "Add Module" at bounding box center [85, 711] width 57 height 18
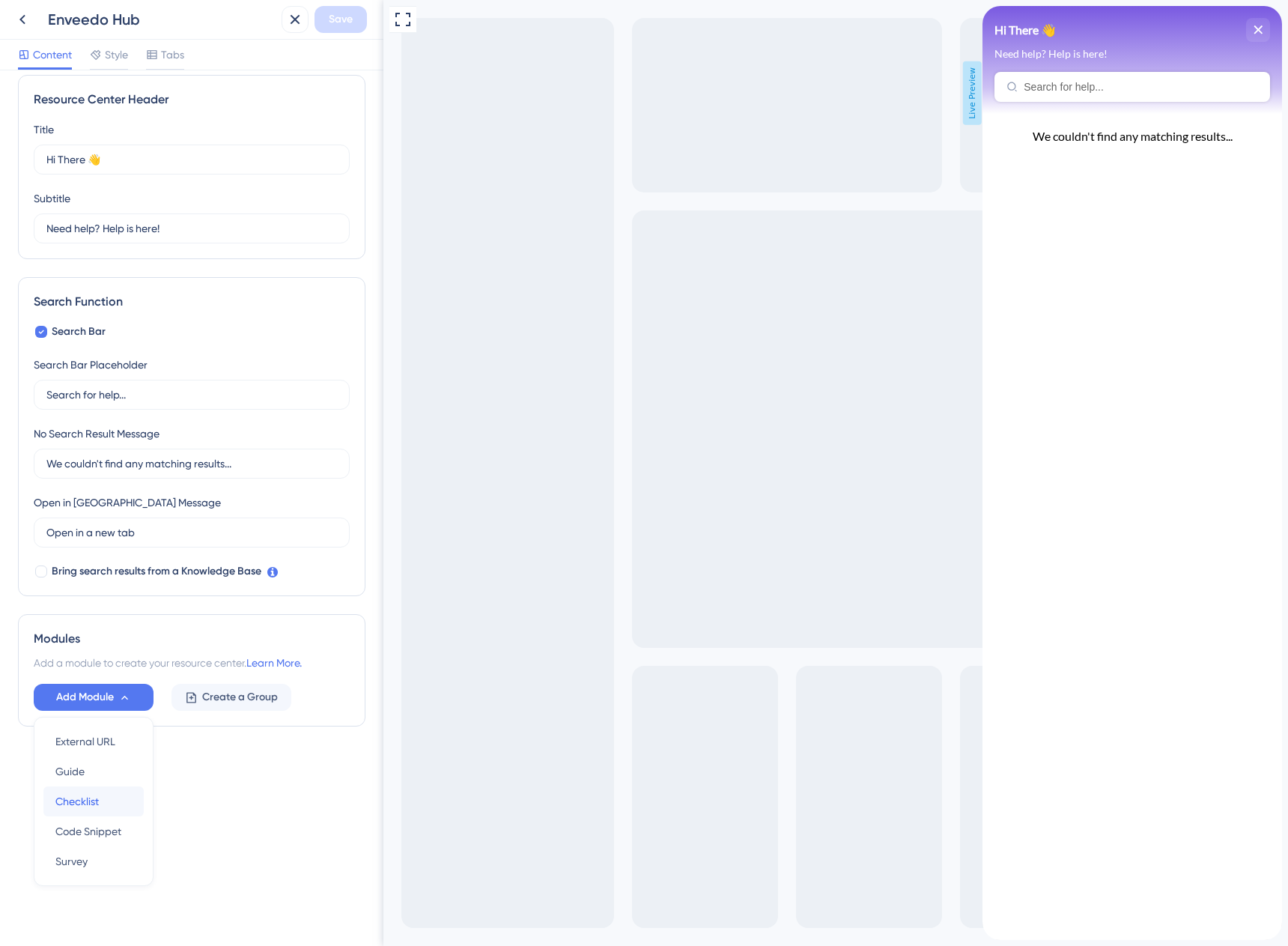
click at [80, 787] on div "Checklist Checklist" at bounding box center [93, 801] width 76 height 30
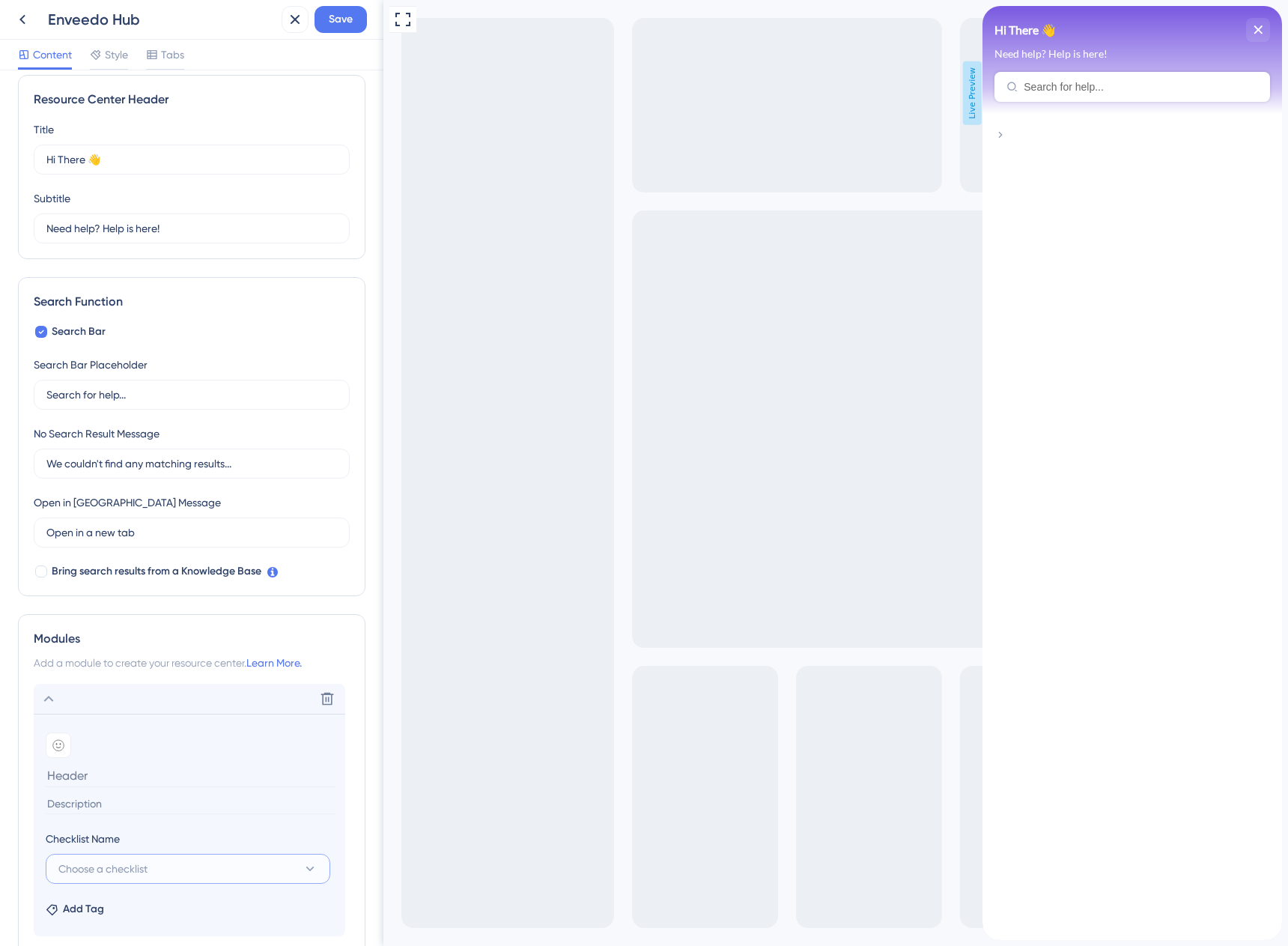
click at [151, 876] on button "Choose a checklist" at bounding box center [188, 869] width 284 height 30
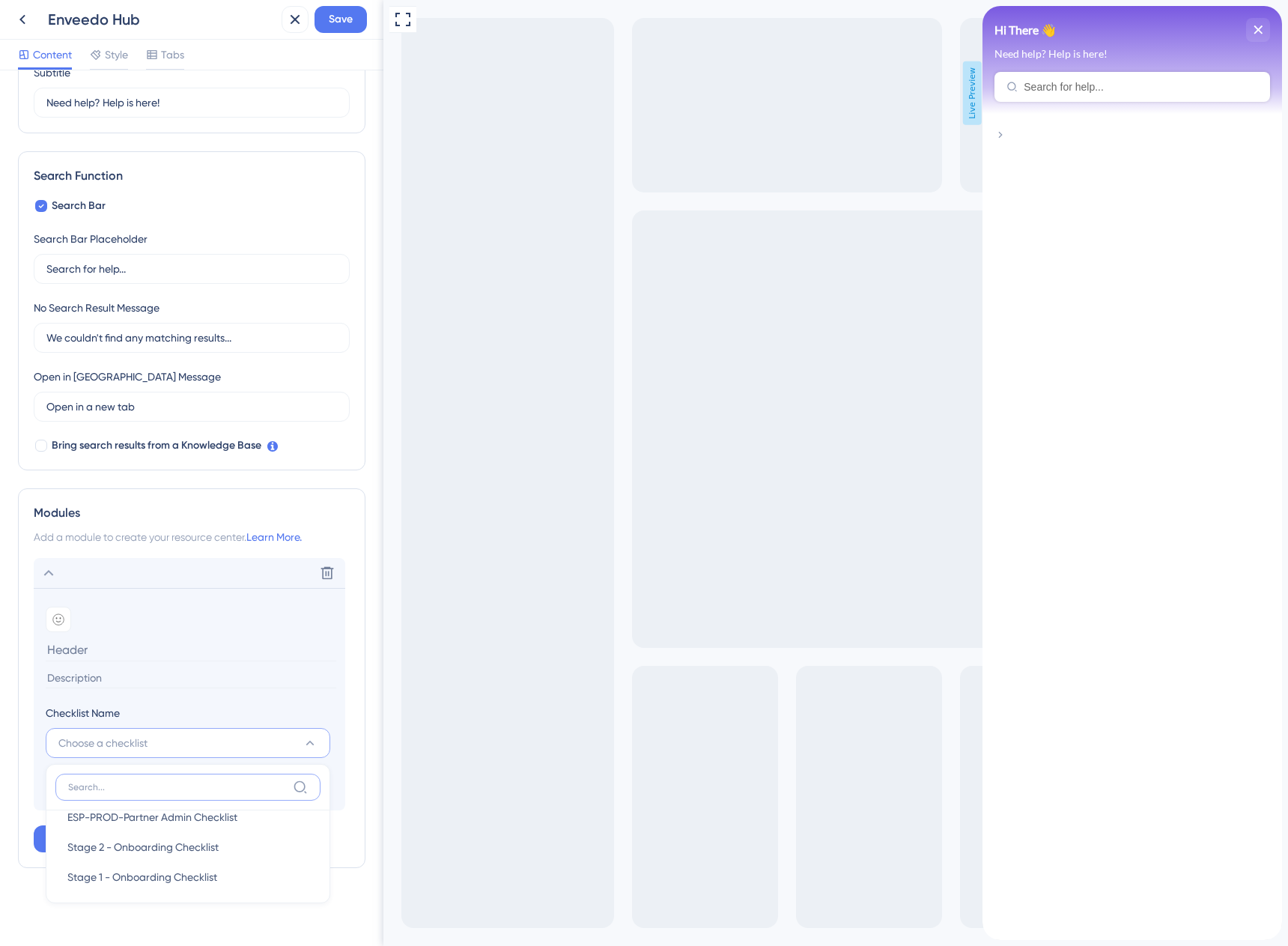
scroll to position [55, 0]
click at [186, 866] on span "Stage 1 - Onboarding Checklist" at bounding box center [142, 870] width 150 height 18
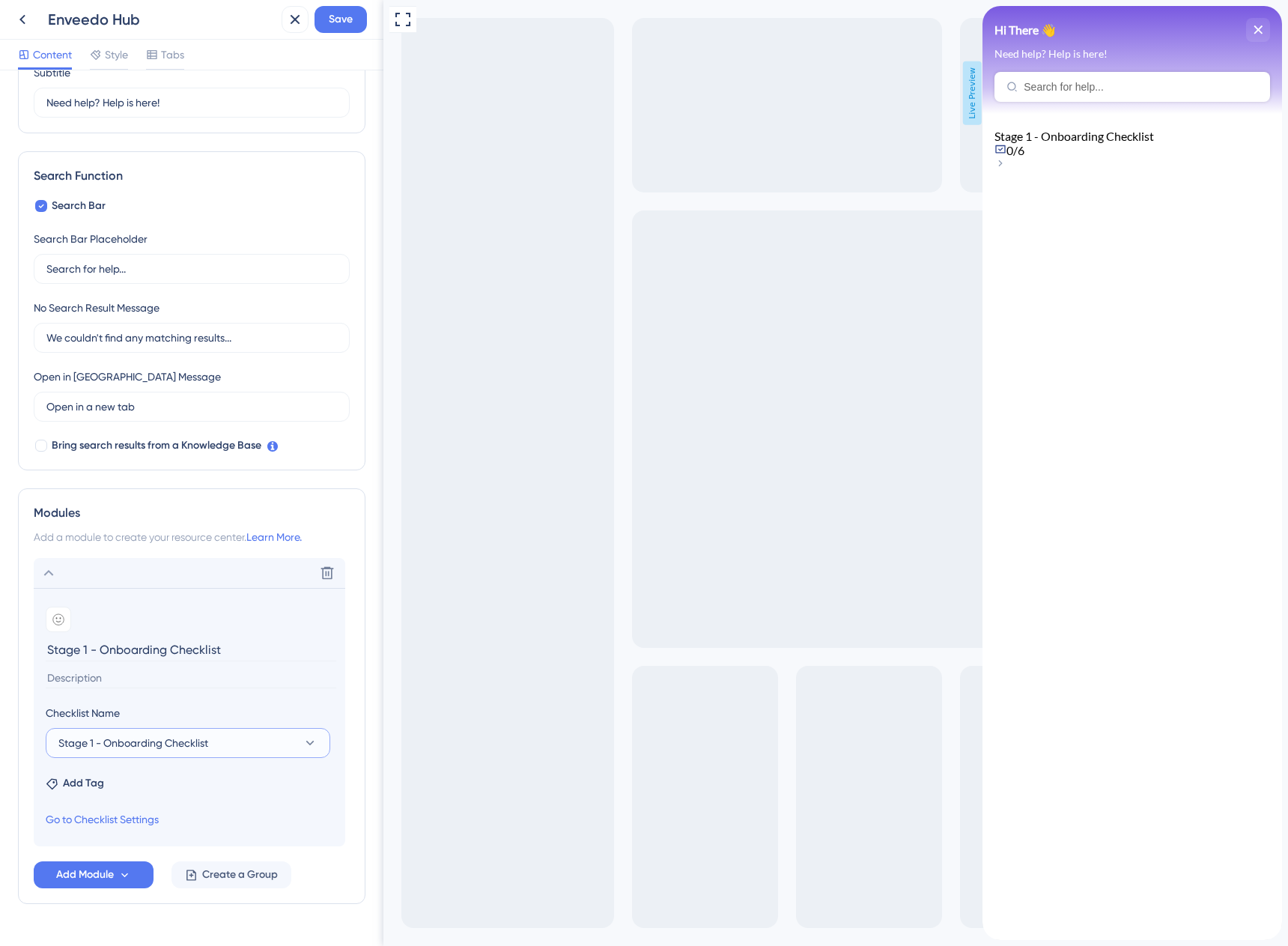
click at [103, 744] on span "Stage 1 - Onboarding Checklist" at bounding box center [133, 743] width 150 height 18
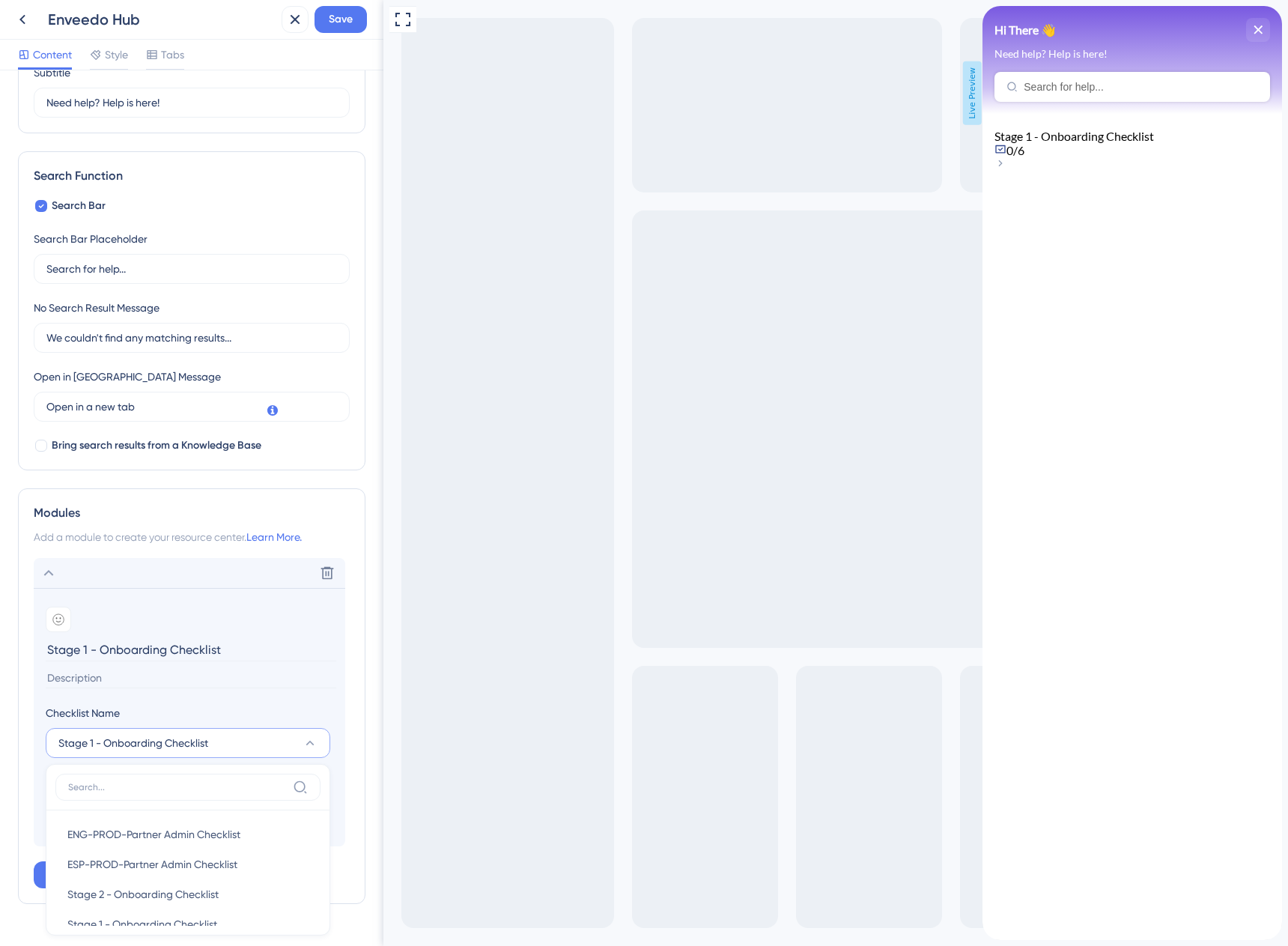
scroll to position [175, 0]
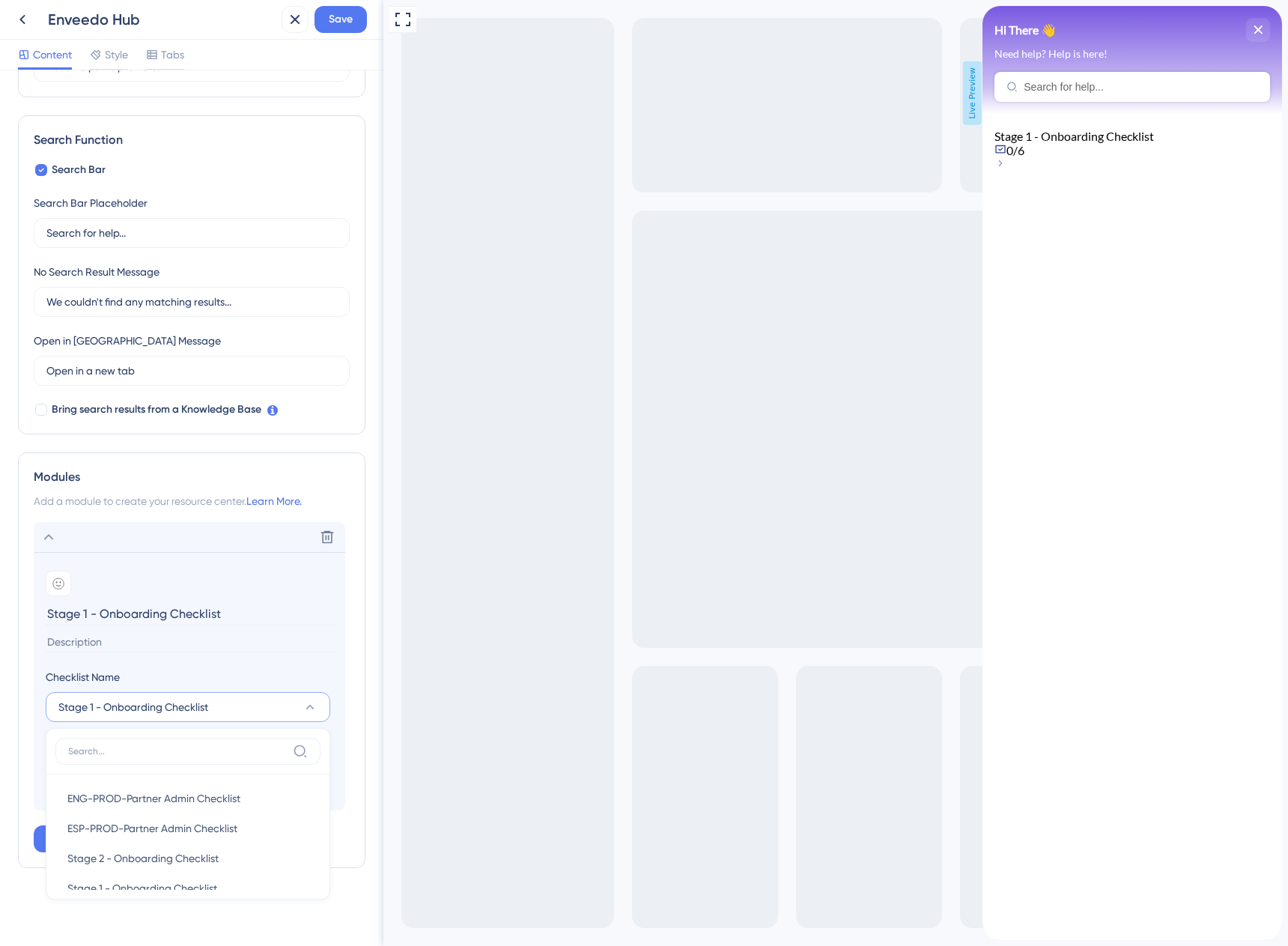
click at [359, 662] on div "Resource Center Header Title Hi There 👋 17 Hi There 👋 Subtitle Need help? Help …" at bounding box center [192, 508] width 383 height 876
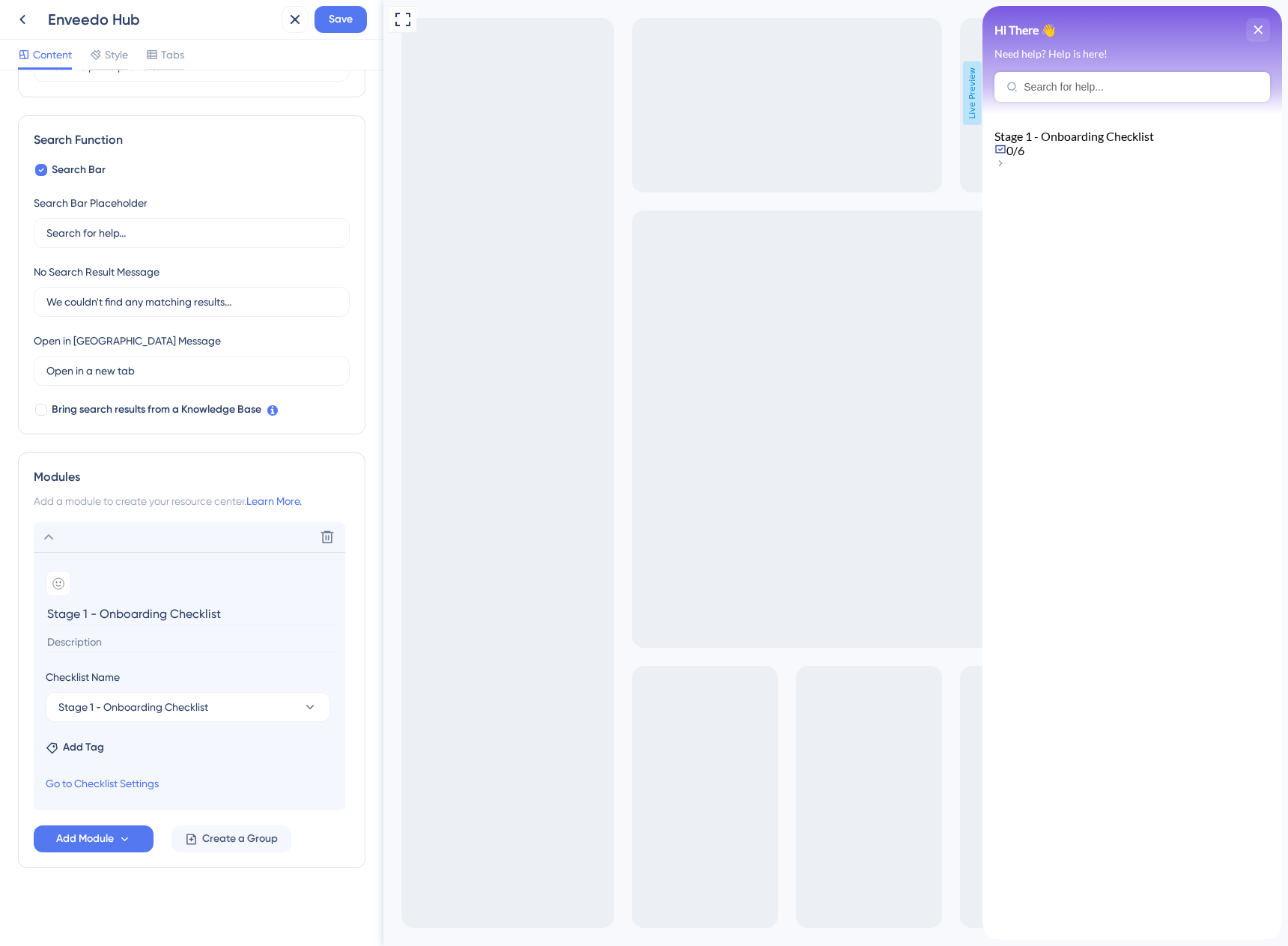
click at [90, 682] on span "Checklist Name" at bounding box center [83, 677] width 74 height 18
click at [102, 615] on input "Stage 1 - Onboarding Checklist" at bounding box center [191, 614] width 291 height 23
type input "Onboarding Checklist"
click at [93, 837] on span "Add Module" at bounding box center [85, 839] width 57 height 18
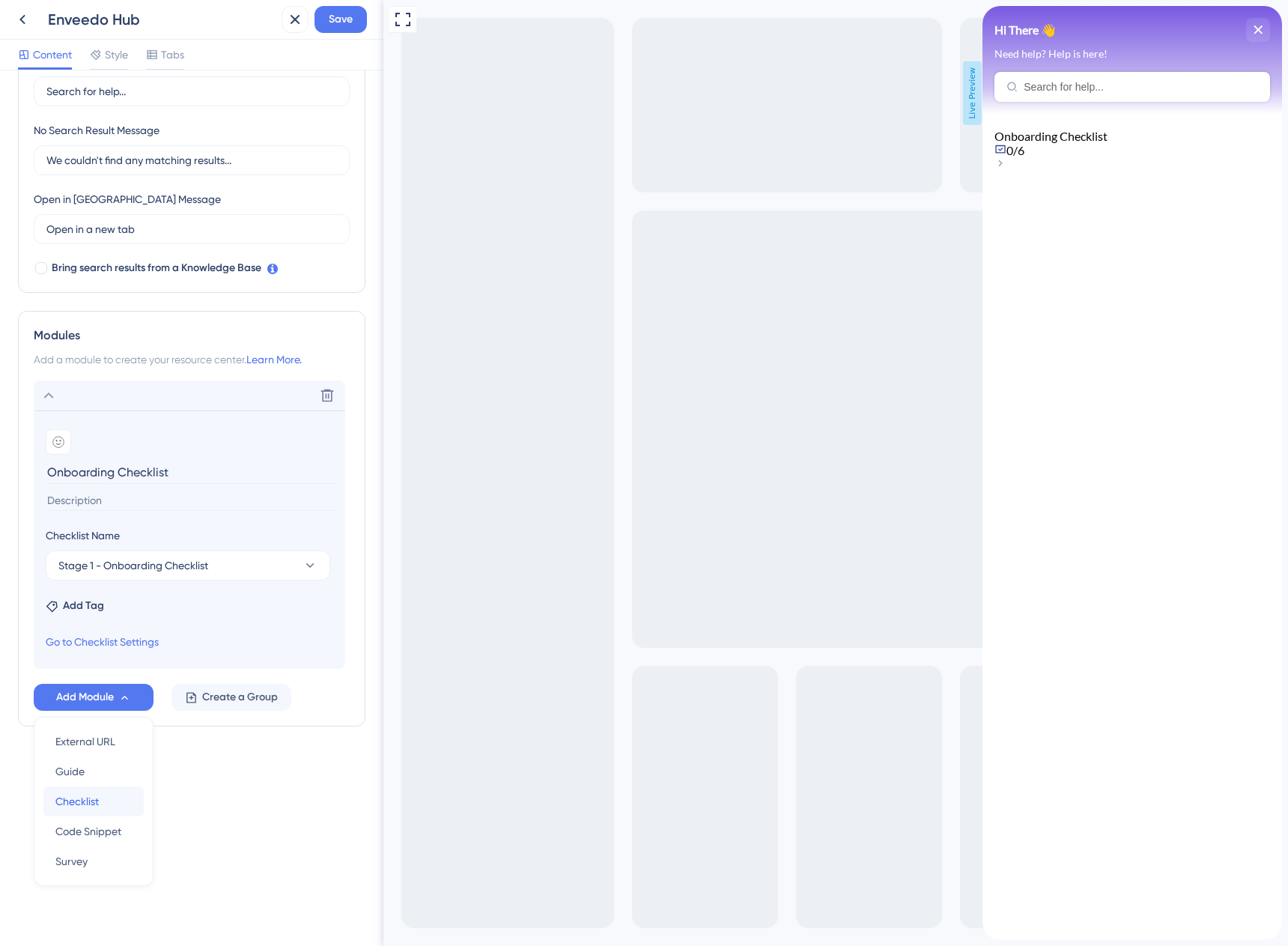
click at [75, 800] on span "Checklist" at bounding box center [77, 802] width 43 height 18
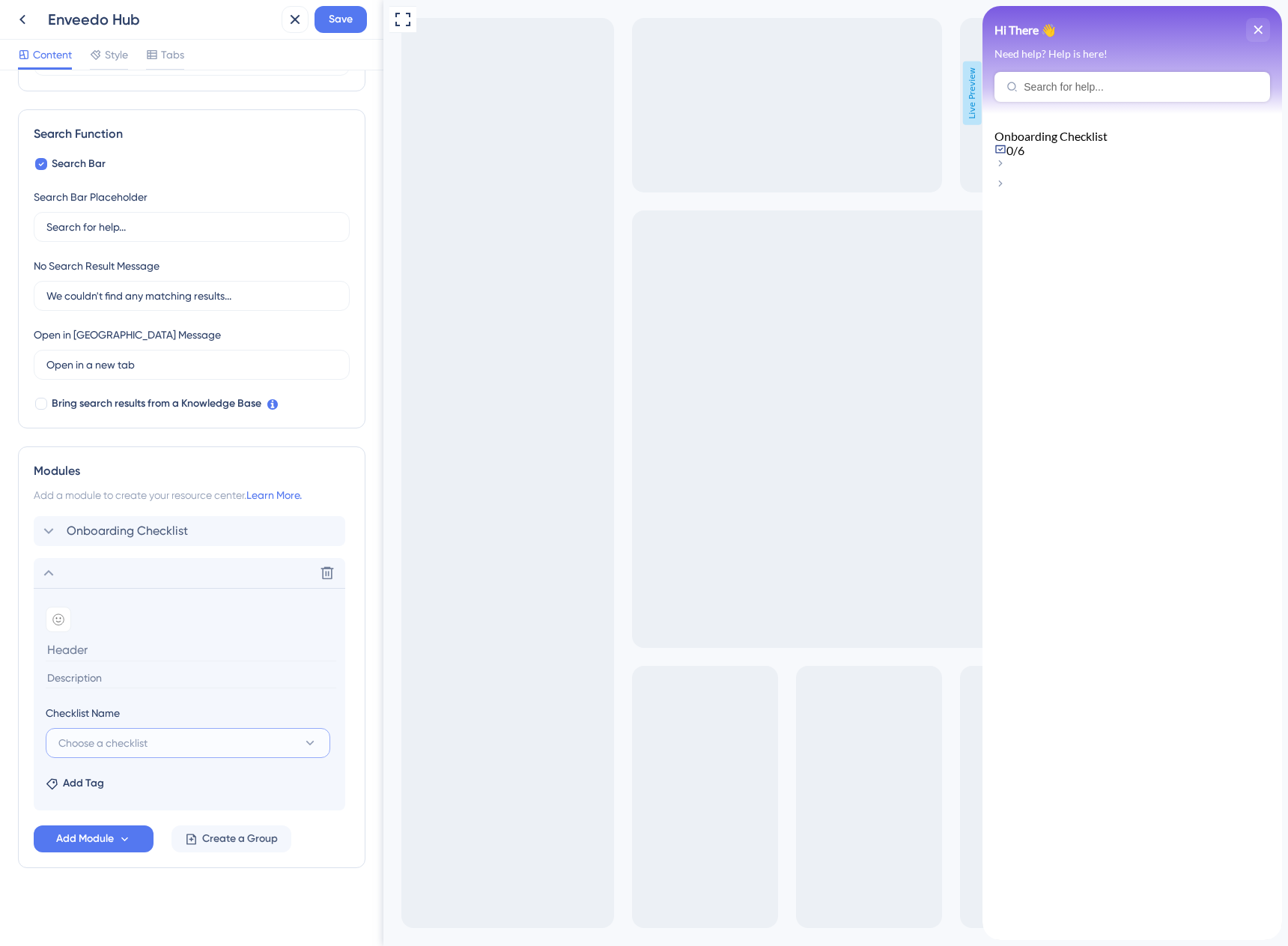
click at [84, 731] on button "Choose a checklist" at bounding box center [188, 743] width 284 height 30
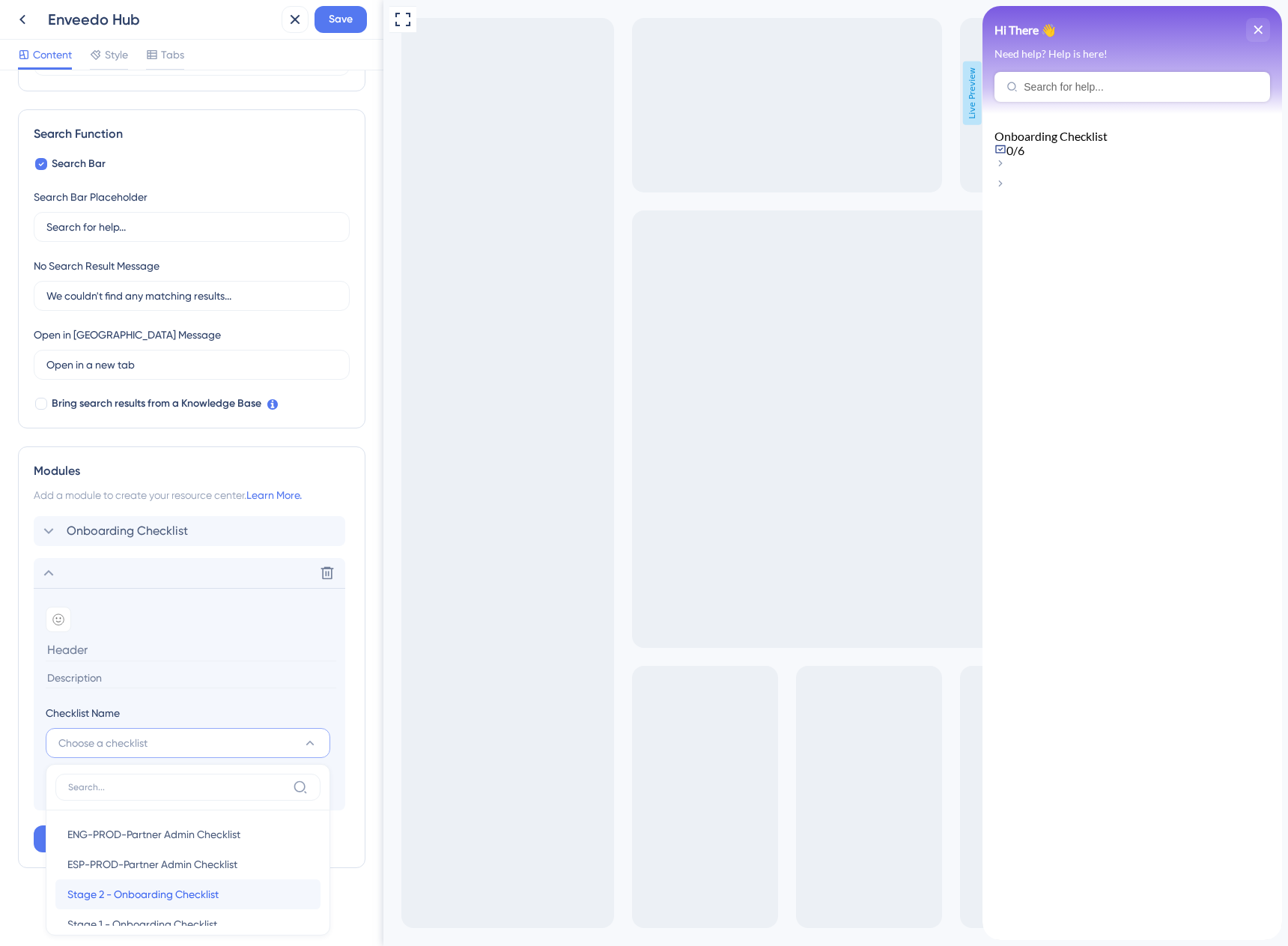
click at [102, 890] on span "Stage 2 - Onboarding Checklist" at bounding box center [143, 894] width 152 height 18
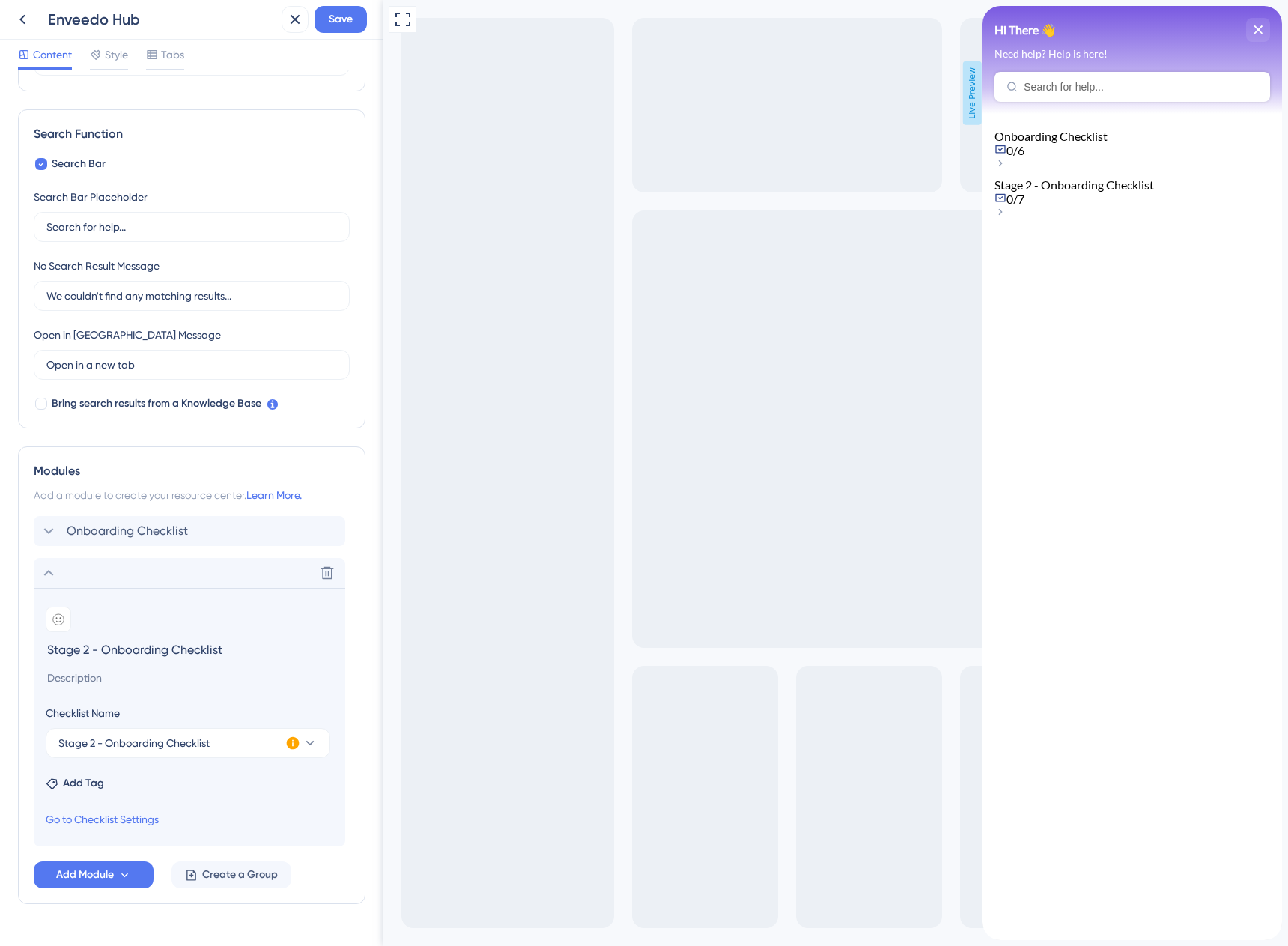
drag, startPoint x: 243, startPoint y: 648, endPoint x: 9, endPoint y: 650, distance: 234.0
click at [9, 650] on div "Resource Center Header Title Hi There 👋 17 Hi There 👋 Subtitle Need help? Help …" at bounding box center [192, 508] width 383 height 876
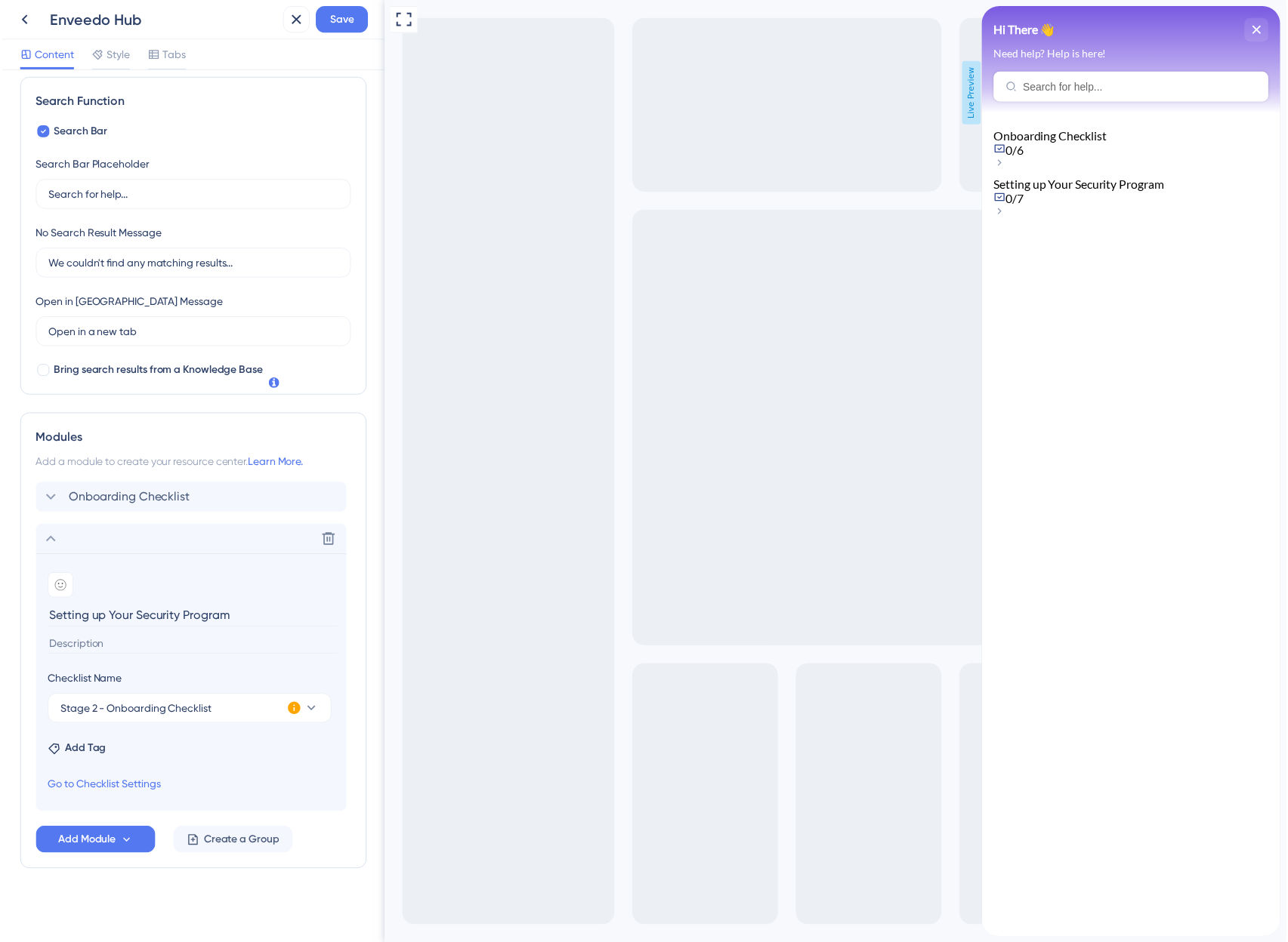
scroll to position [219, 0]
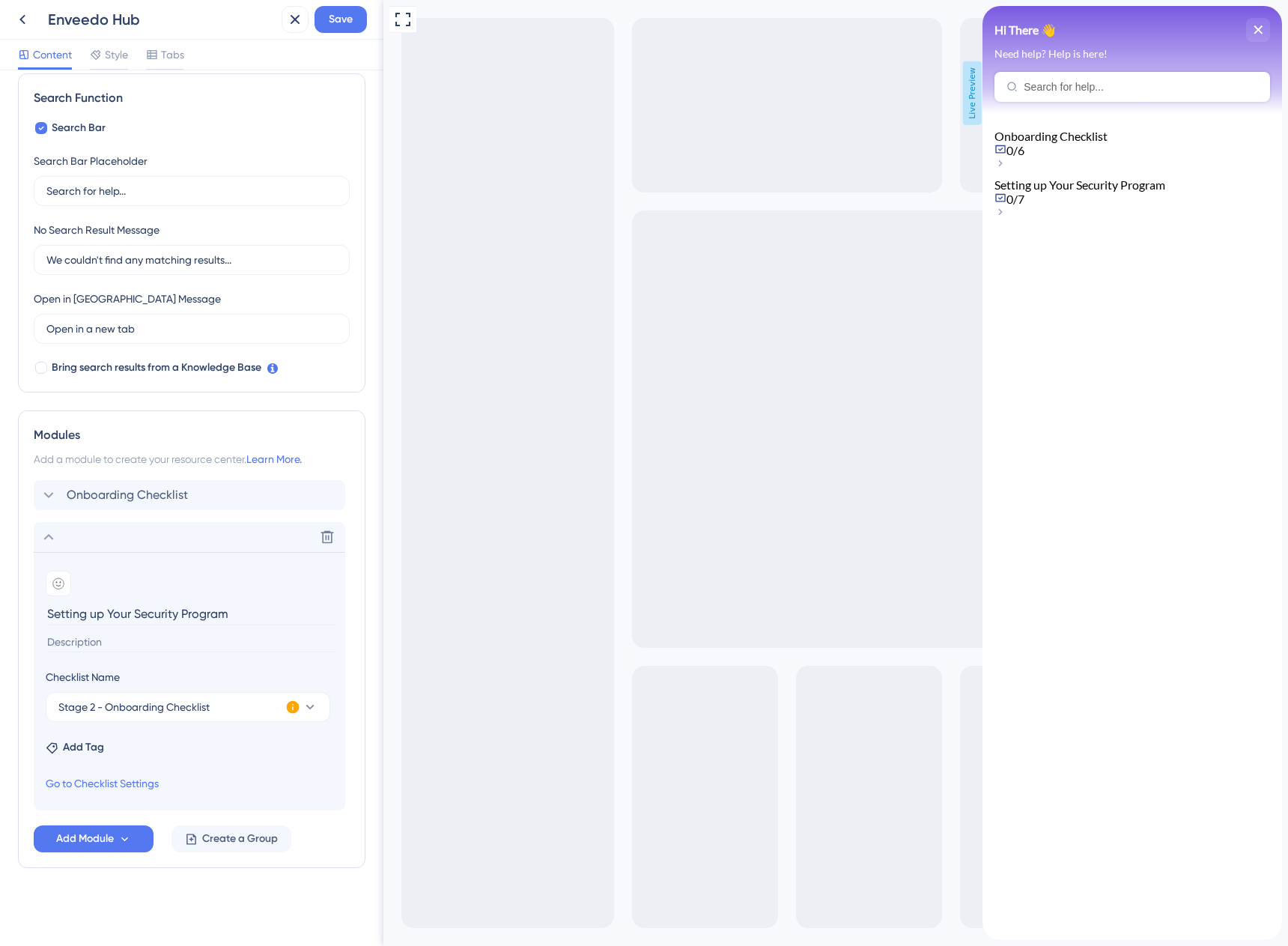
type input "Setting up Your Security Program"
click at [294, 707] on icon at bounding box center [293, 707] width 13 height 13
drag, startPoint x: 369, startPoint y: 732, endPoint x: 358, endPoint y: 732, distance: 11.0
click at [369, 731] on button "Activate Now" at bounding box center [392, 725] width 72 height 24
click at [334, 21] on span "Save" at bounding box center [340, 20] width 24 height 18
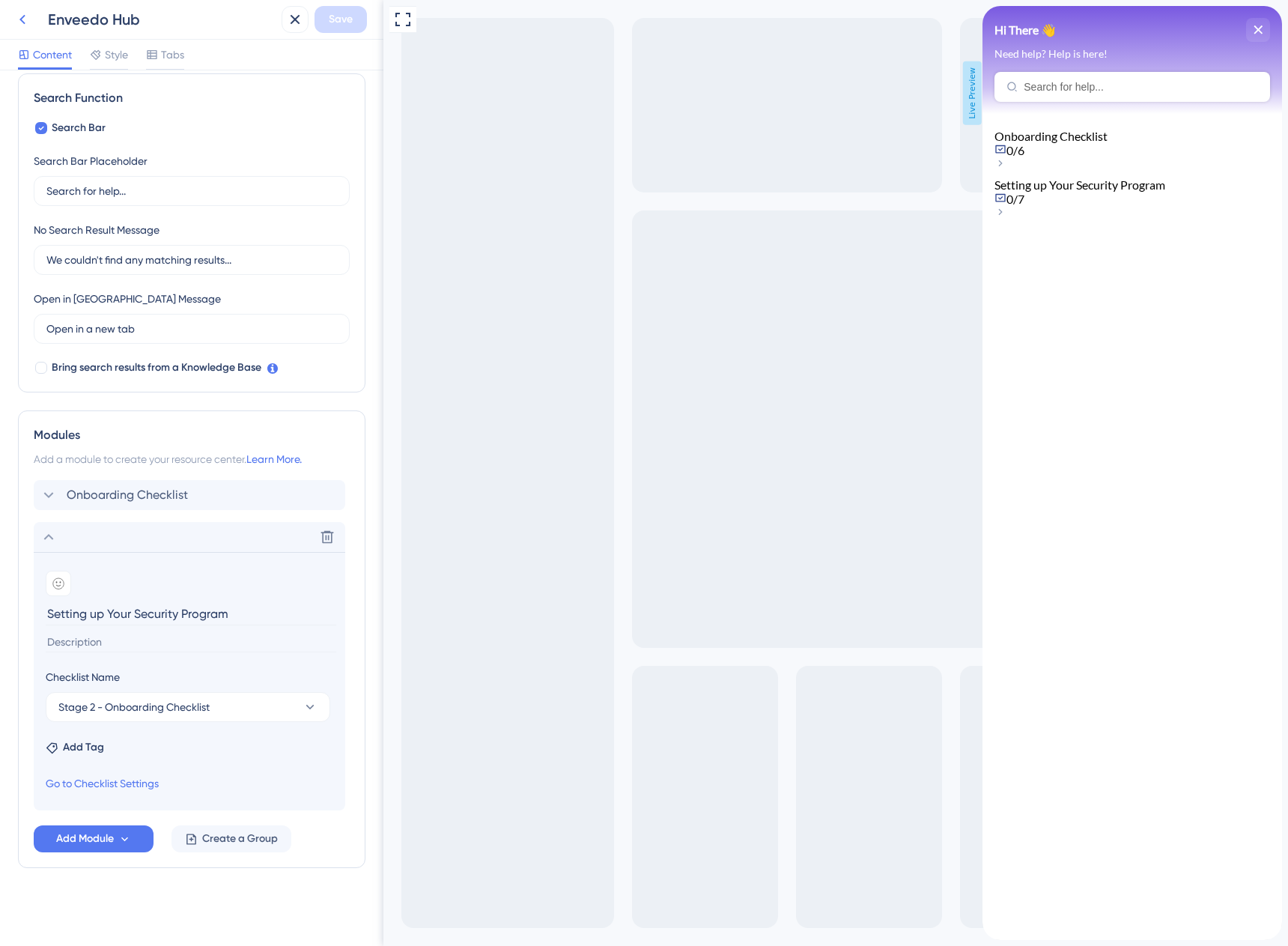
click at [25, 19] on icon at bounding box center [22, 20] width 18 height 18
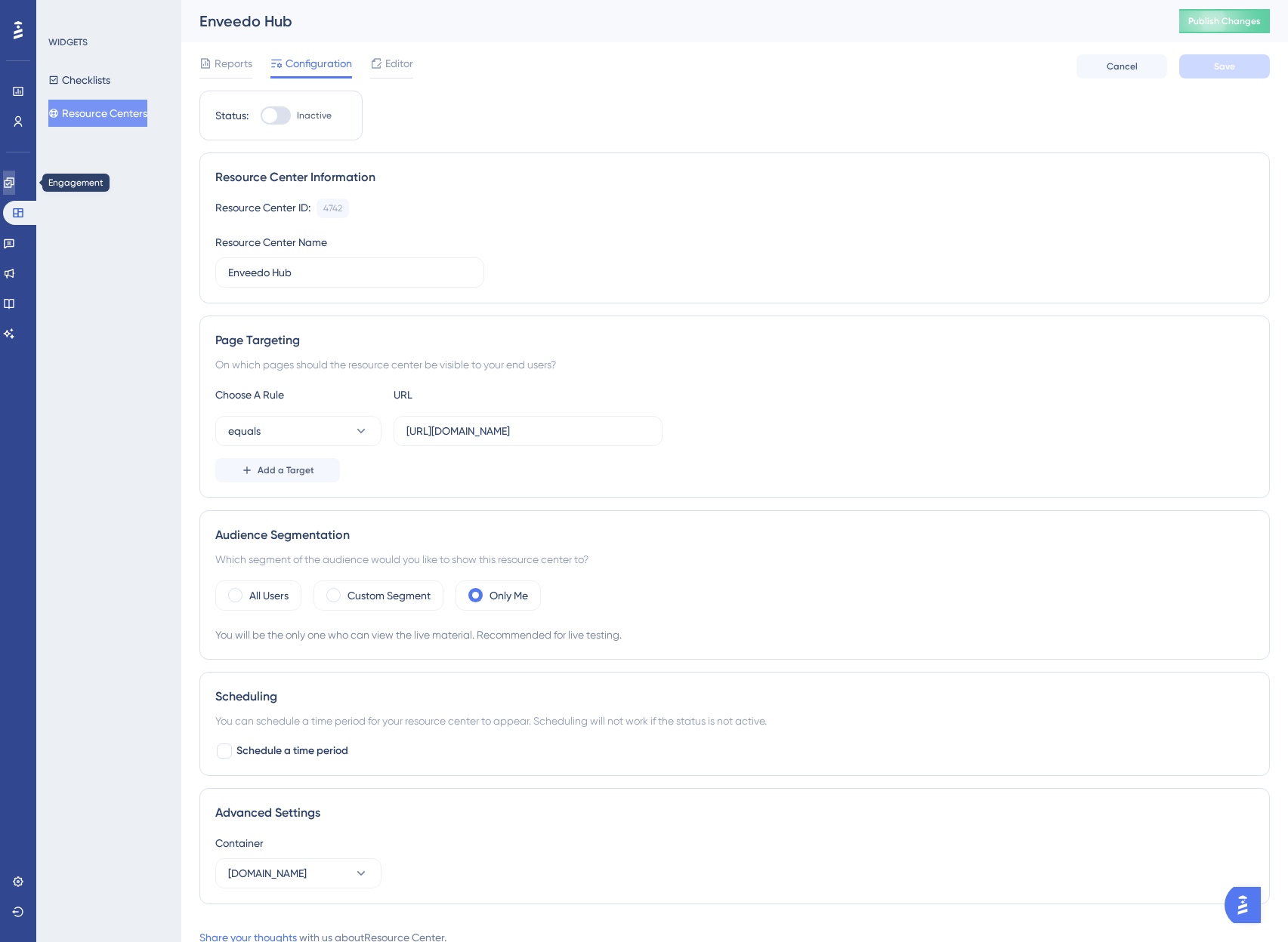
click at [13, 178] on icon at bounding box center [9, 183] width 10 height 10
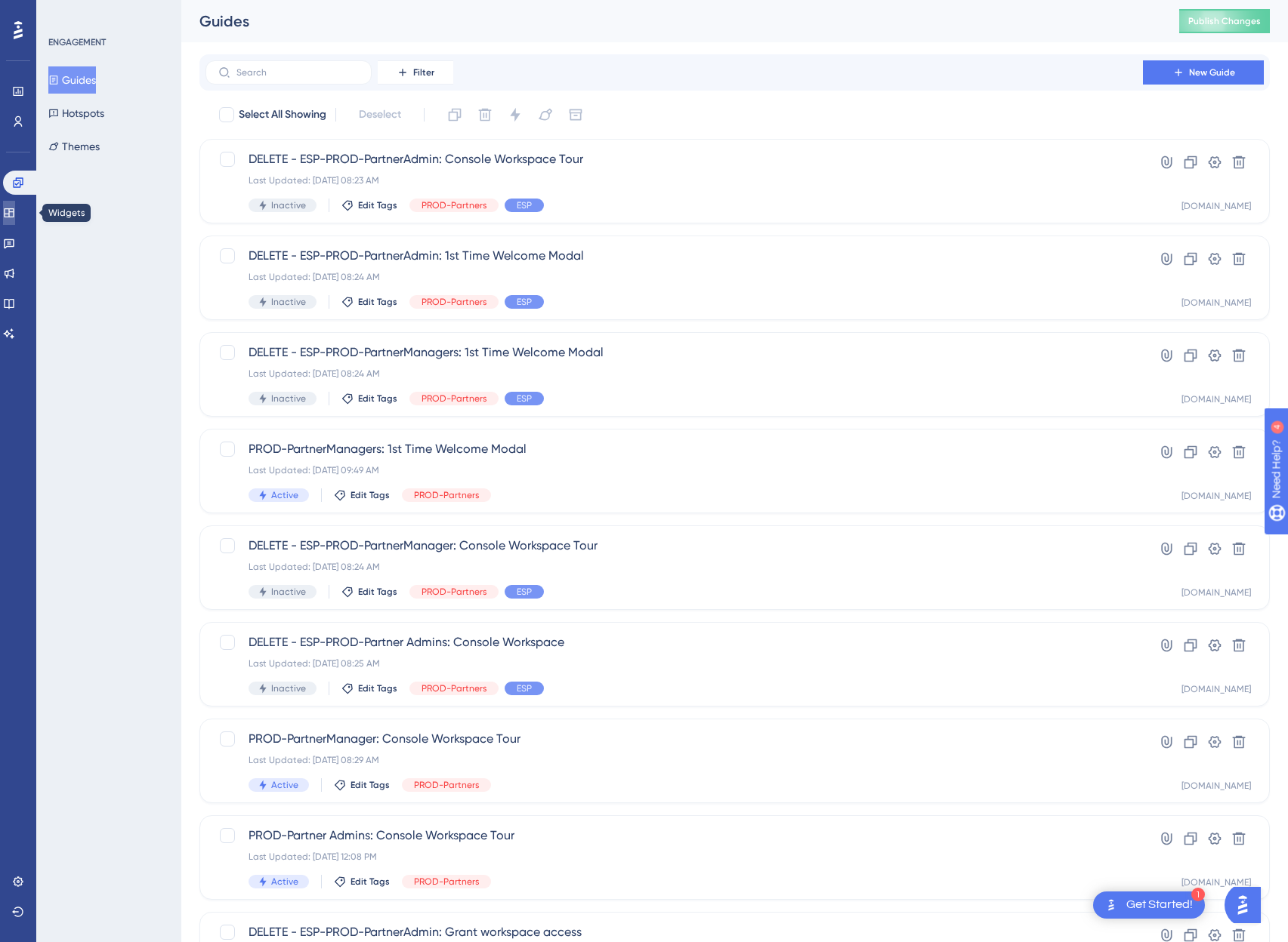
click at [13, 215] on icon at bounding box center [9, 212] width 10 height 9
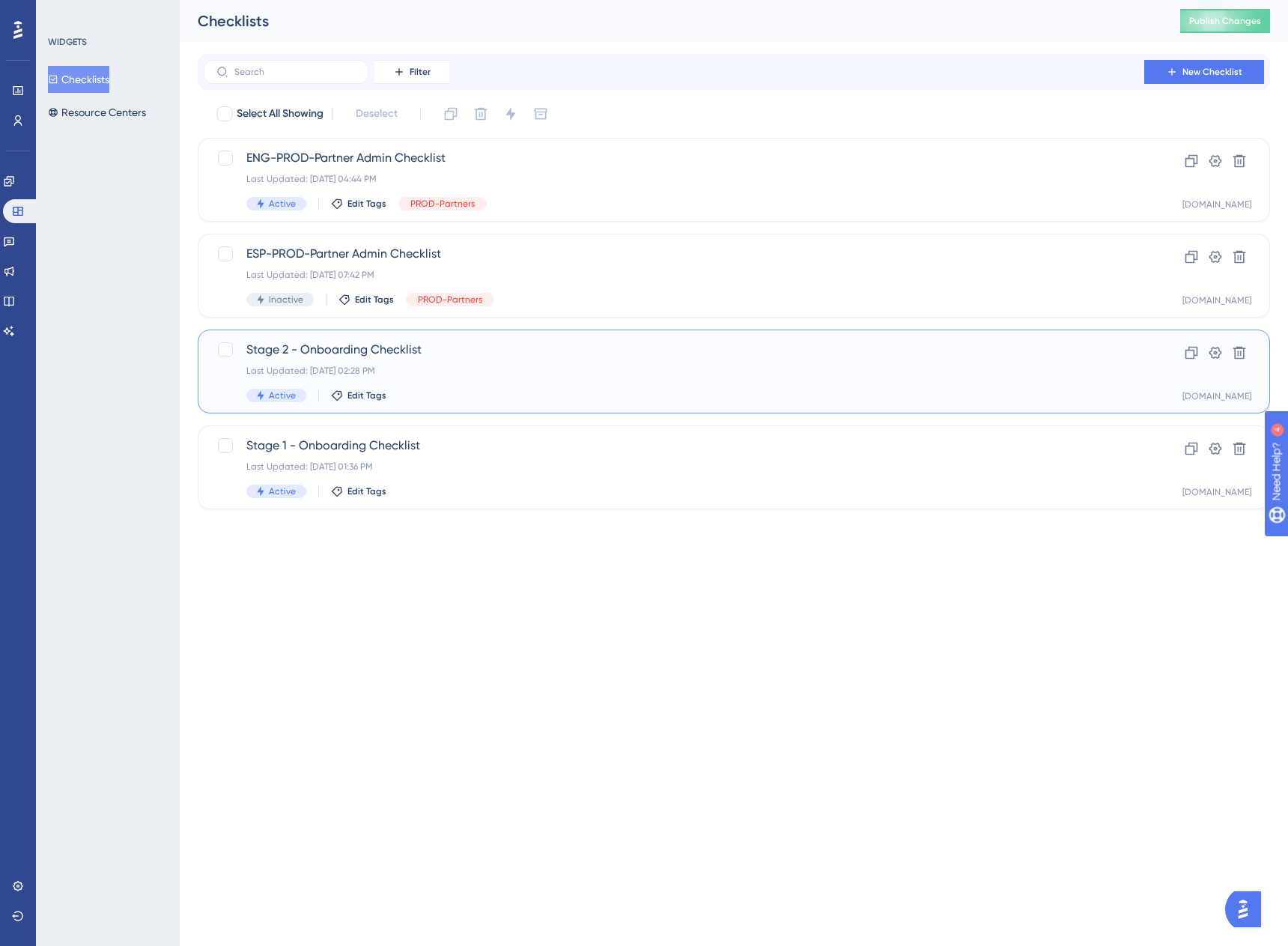
click at [475, 347] on span "Stage 2 - Onboarding Checklist" at bounding box center [674, 350] width 855 height 18
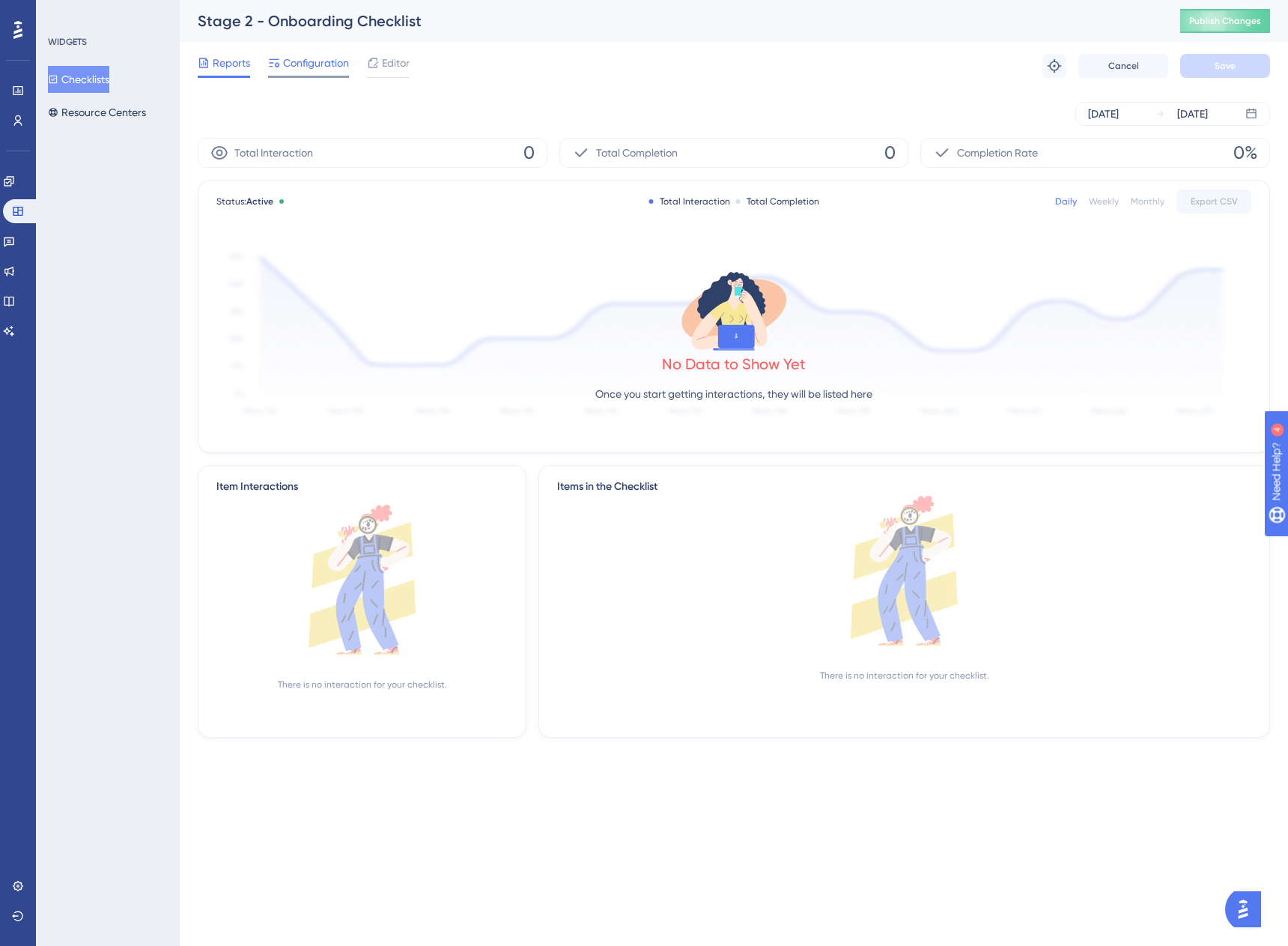
click at [341, 56] on span "Configuration" at bounding box center [315, 63] width 66 height 18
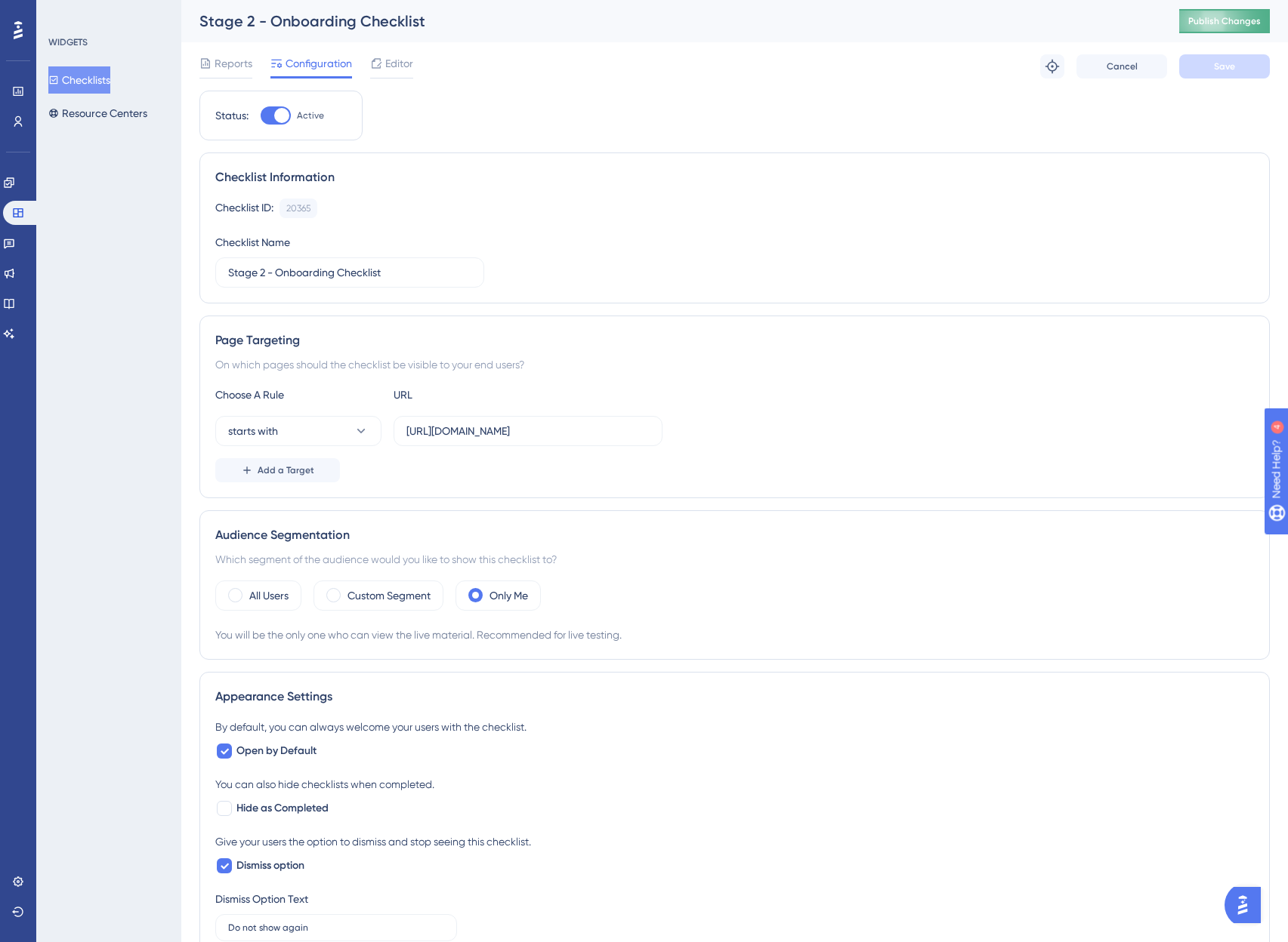
click at [1257, 19] on span "Publish Changes" at bounding box center [1224, 21] width 73 height 12
click at [72, 83] on button "Checklists" at bounding box center [79, 79] width 62 height 27
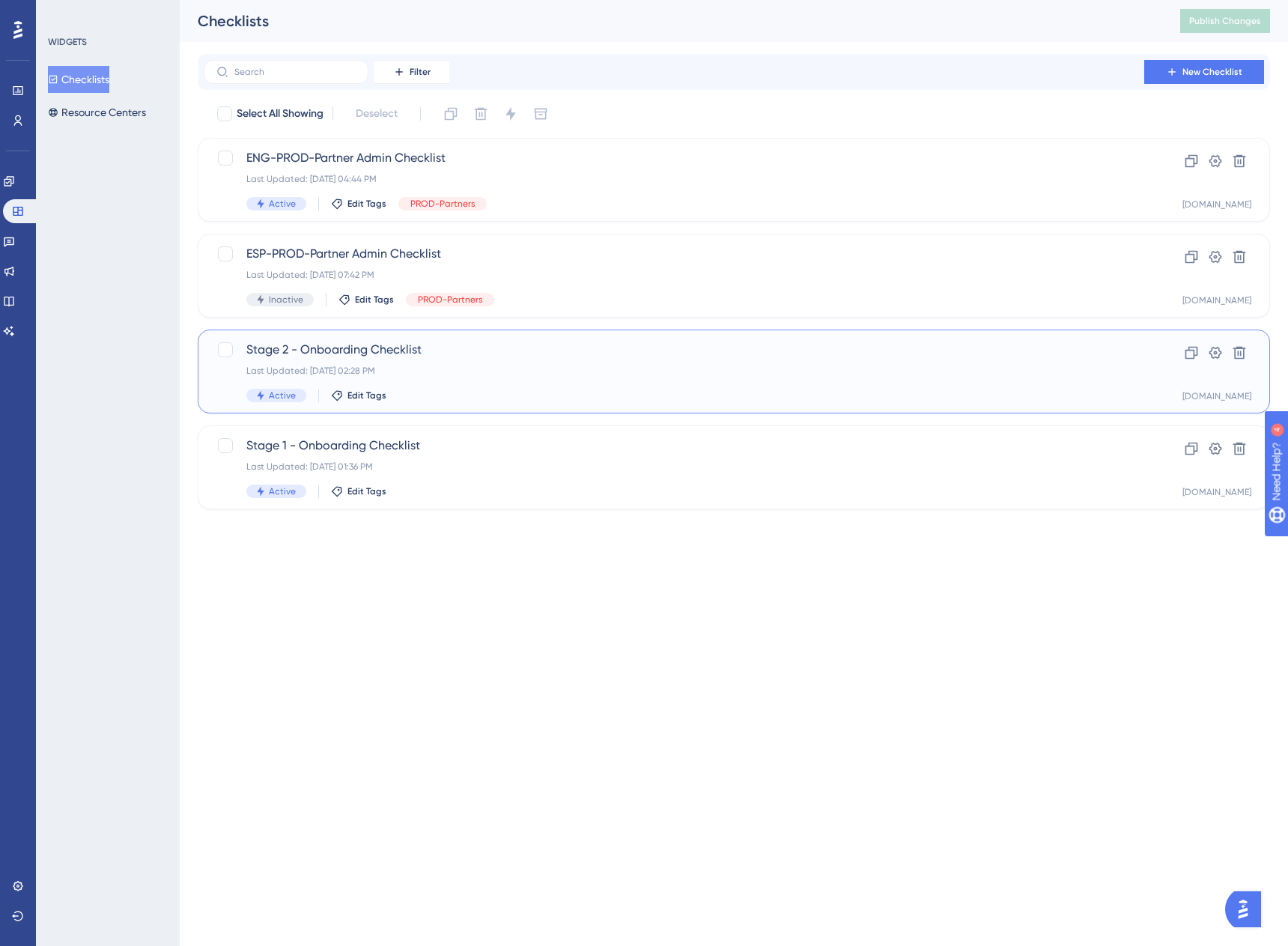
click at [419, 382] on div "Stage 2 - Onboarding Checklist Last Updated: Sep 29 2025, 02:28 PM Active Edit …" at bounding box center [674, 371] width 855 height 61
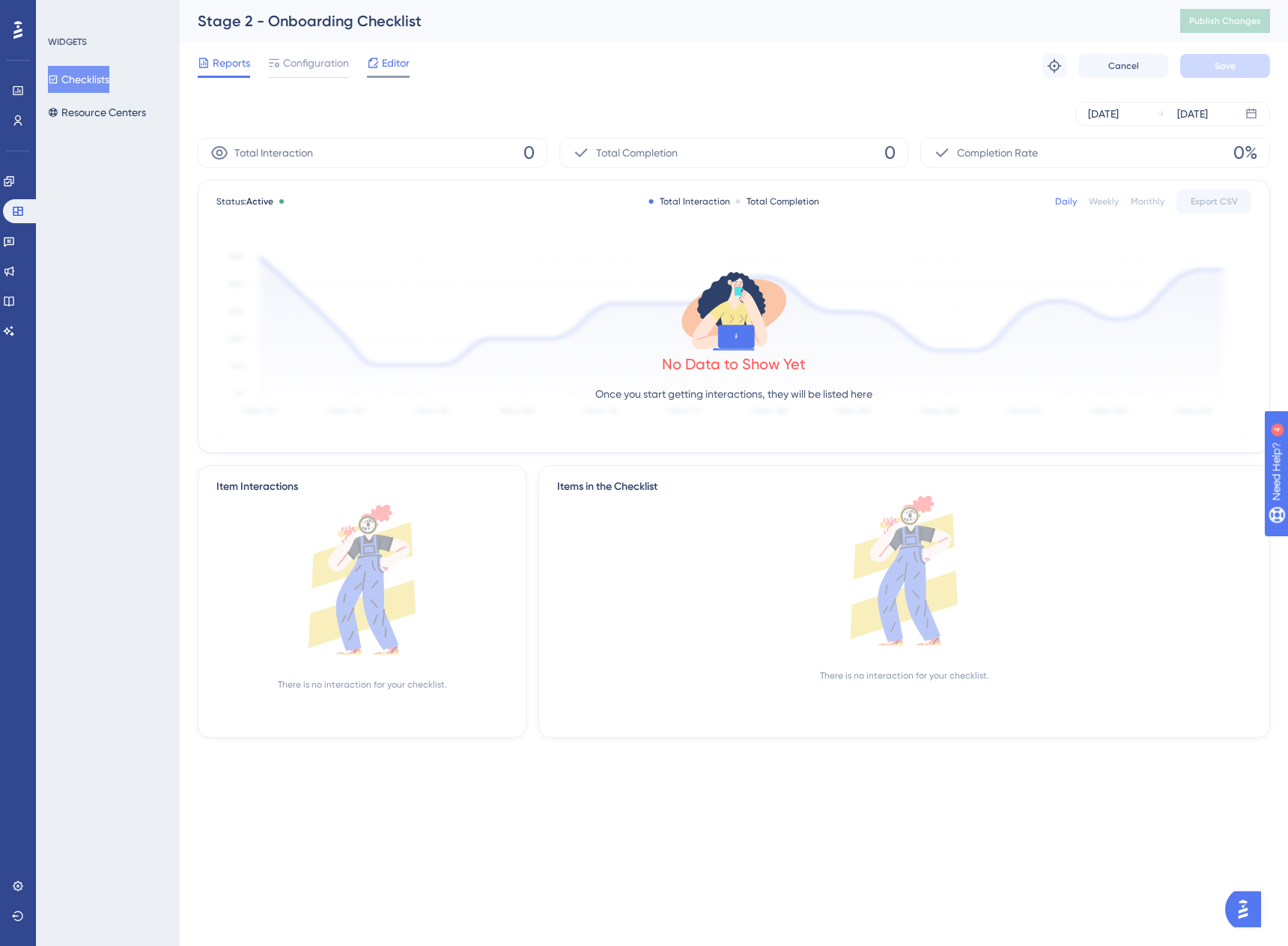
click at [382, 62] on span "Editor" at bounding box center [396, 63] width 28 height 18
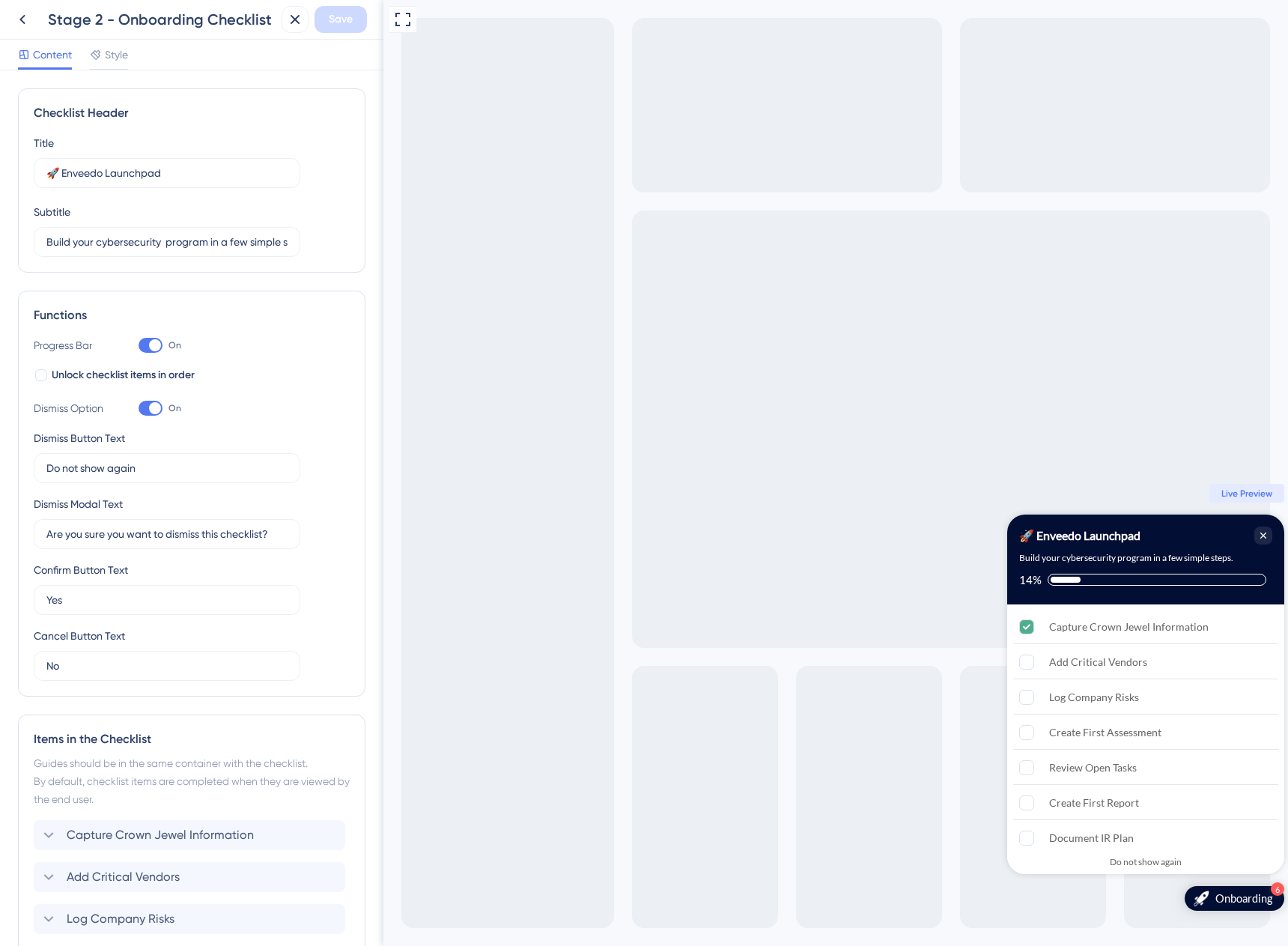
click at [186, 21] on div "Stage 2 - Onboarding Checklist" at bounding box center [161, 20] width 228 height 21
click at [24, 21] on icon at bounding box center [22, 20] width 18 height 18
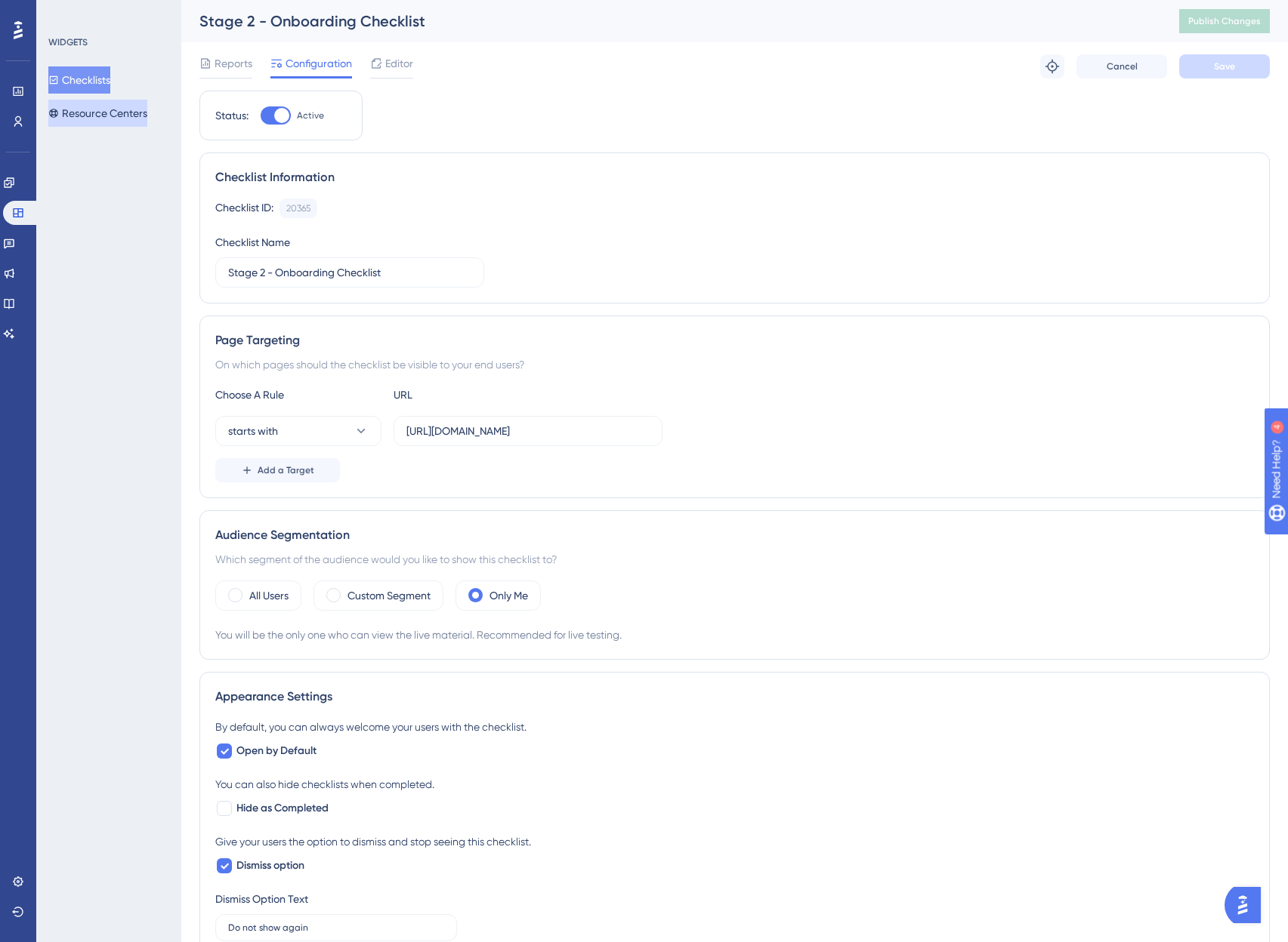
click at [95, 113] on button "Resource Centers" at bounding box center [98, 113] width 99 height 27
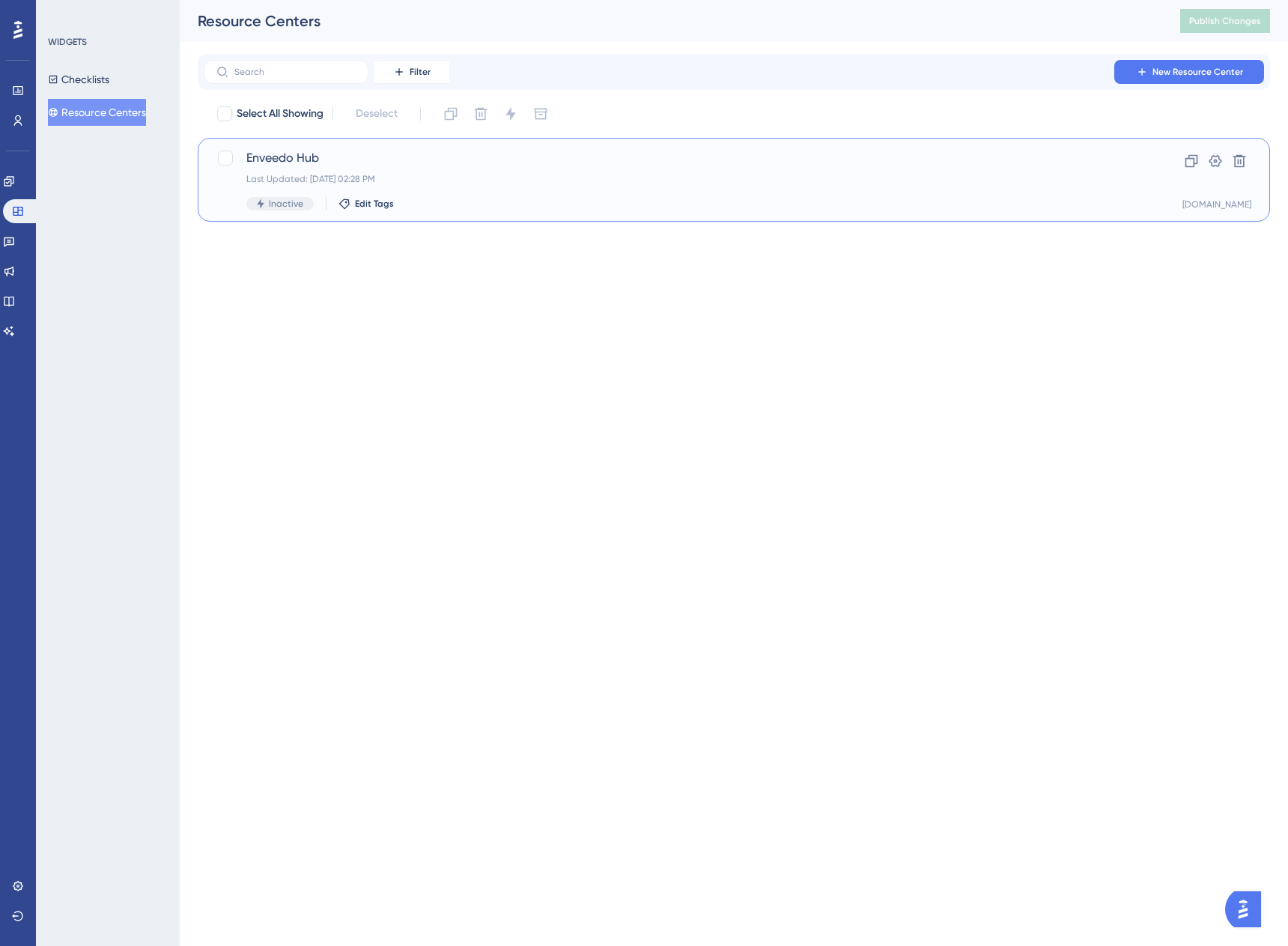
click at [481, 161] on span "Enveedo Hub" at bounding box center [674, 158] width 855 height 18
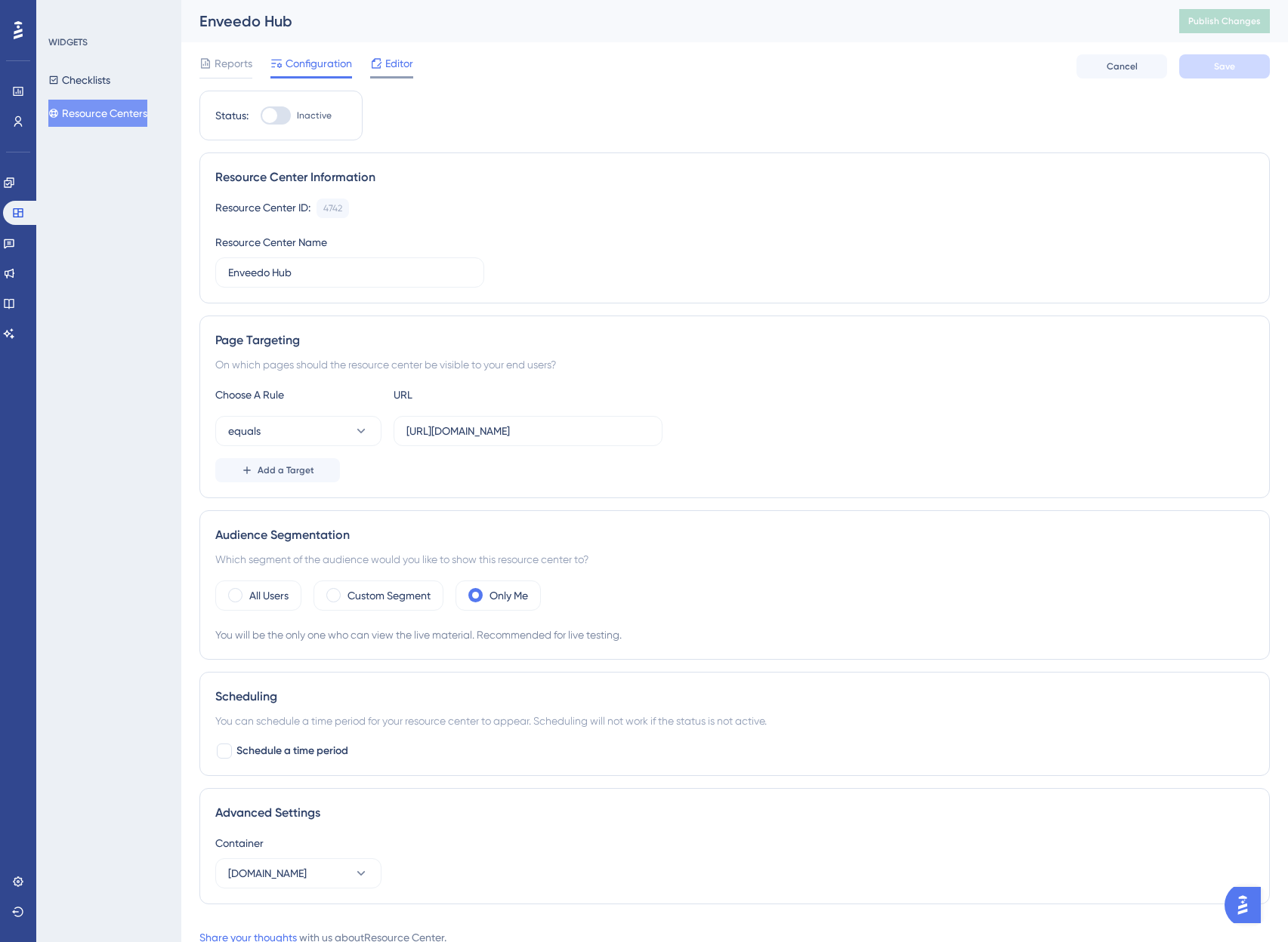
click at [389, 65] on span "Editor" at bounding box center [399, 64] width 28 height 18
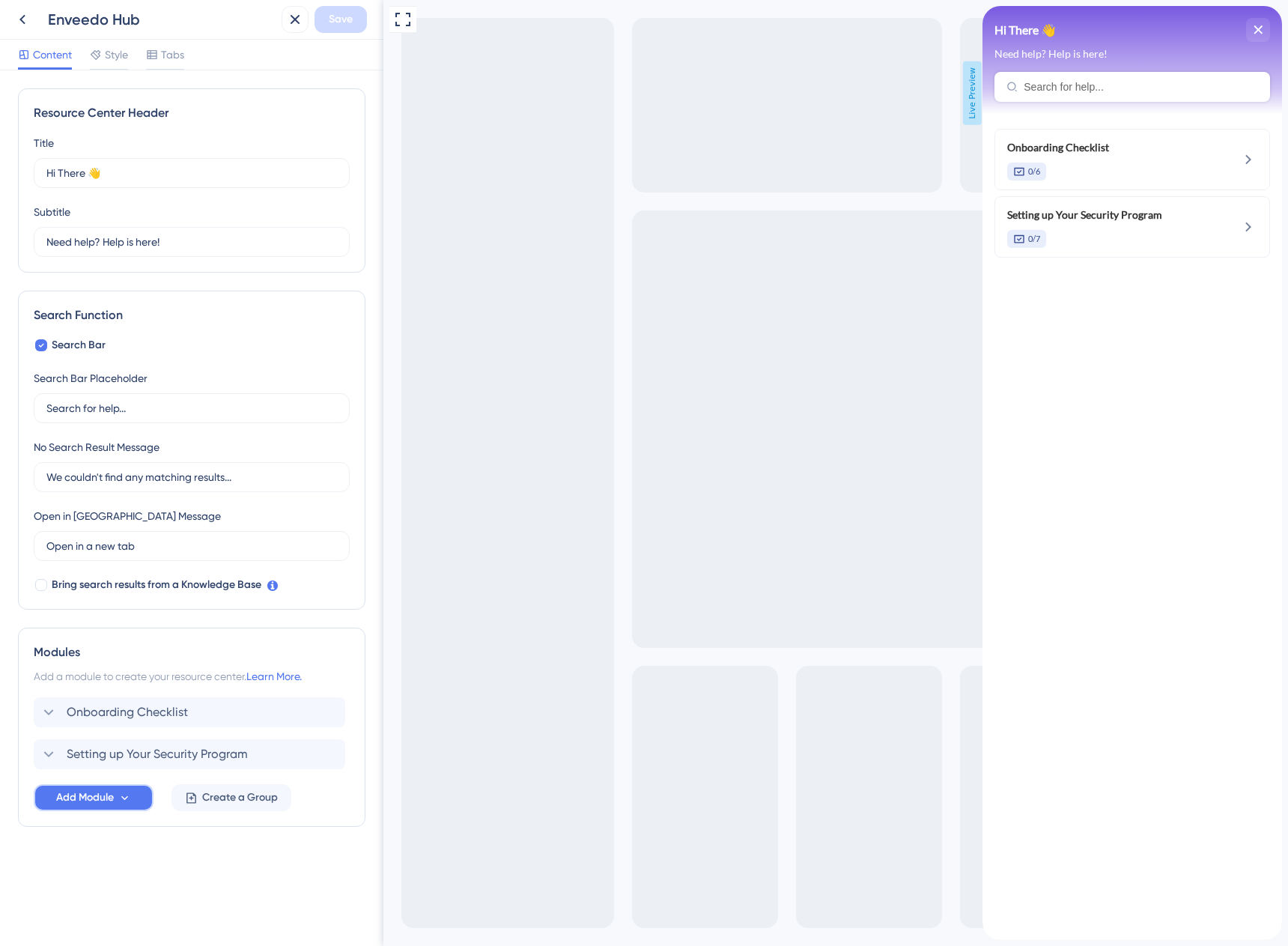
click at [143, 795] on button "Add Module" at bounding box center [93, 798] width 120 height 27
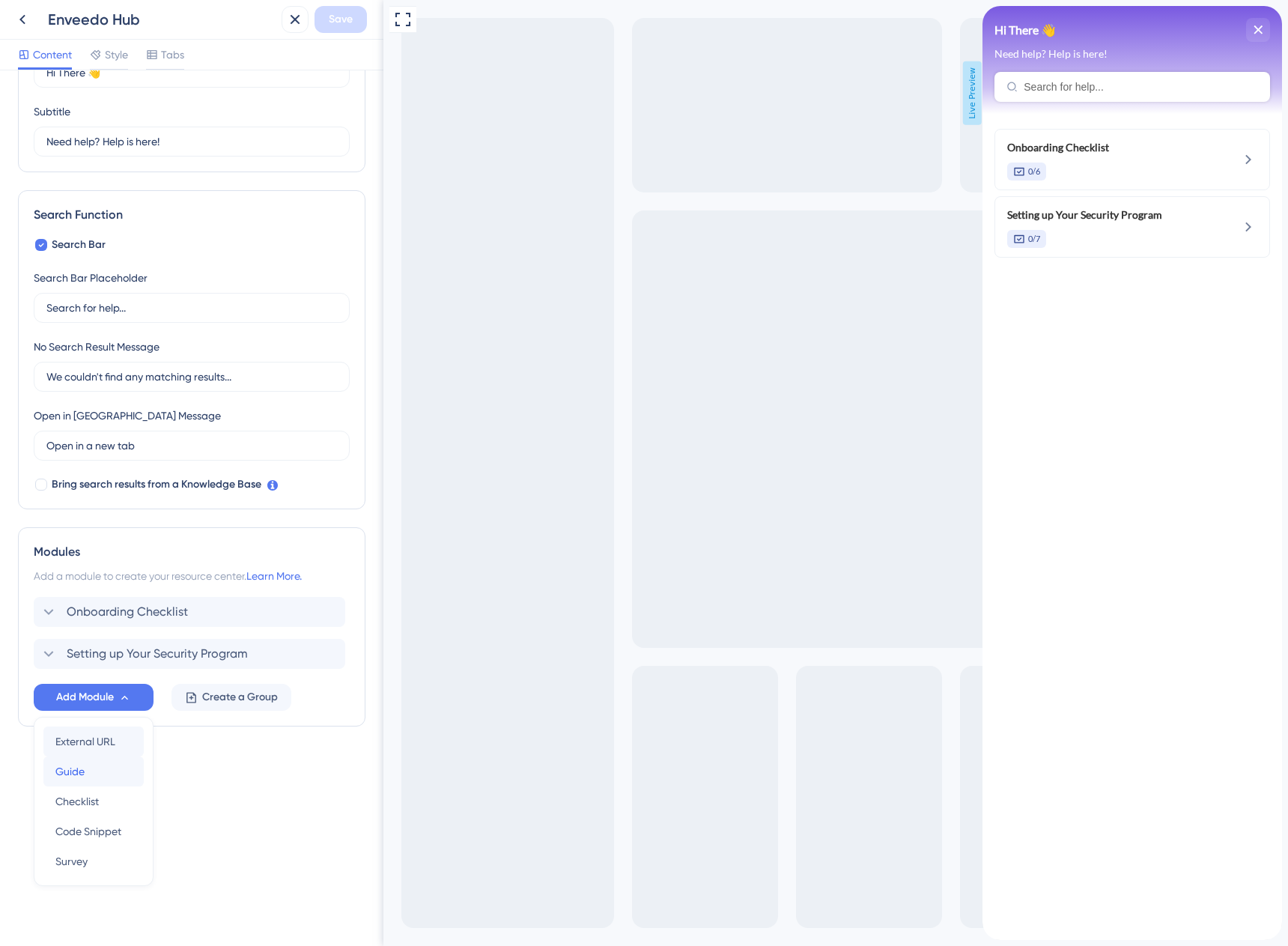
drag, startPoint x: 79, startPoint y: 769, endPoint x: 107, endPoint y: 740, distance: 40.3
click at [107, 740] on div "External URL External URL Guide Guide Checklist Checklist Code Snippet Code Sni…" at bounding box center [93, 801] width 100 height 150
click at [107, 740] on span "External URL" at bounding box center [85, 742] width 60 height 18
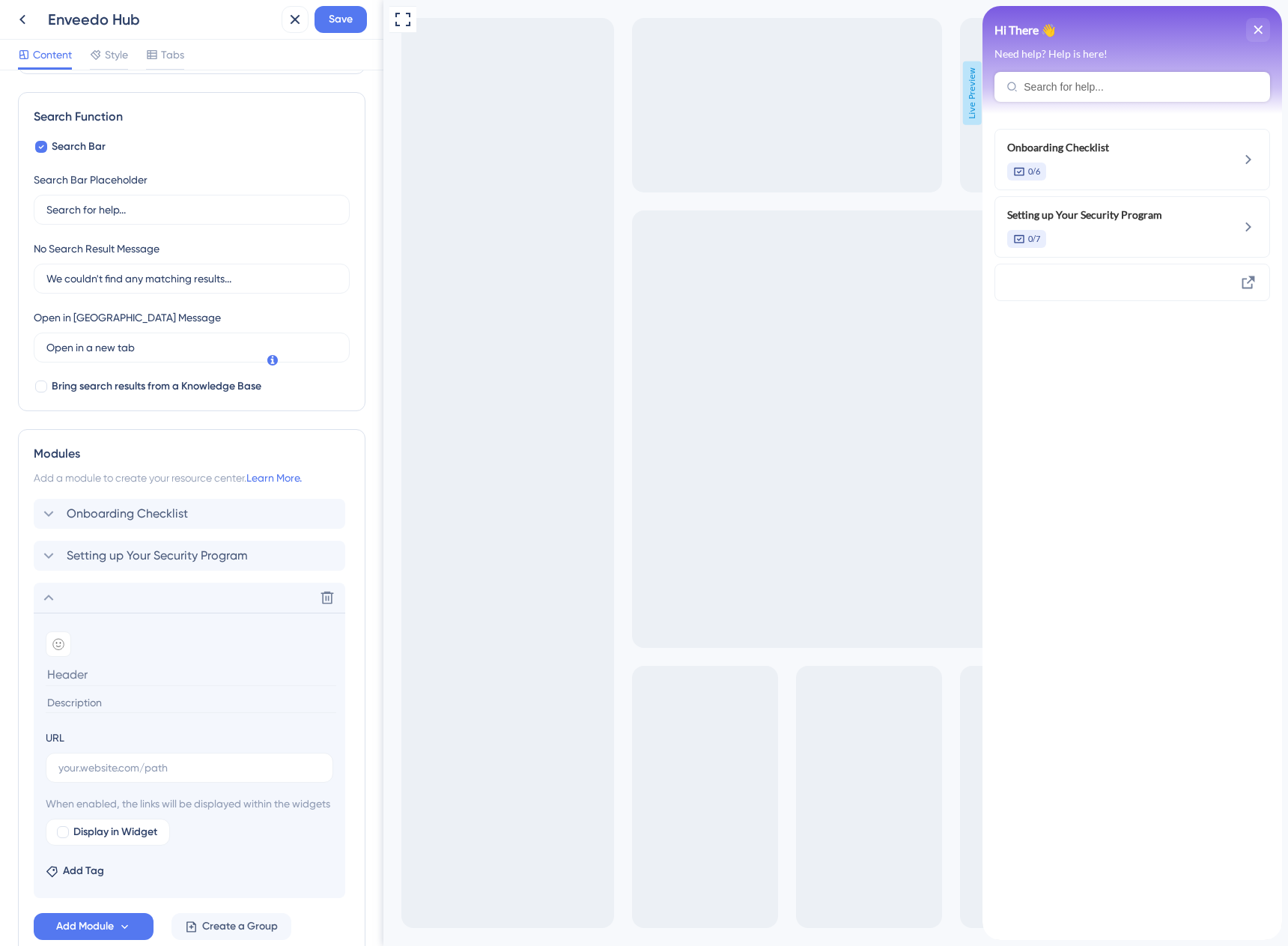
scroll to position [304, 0]
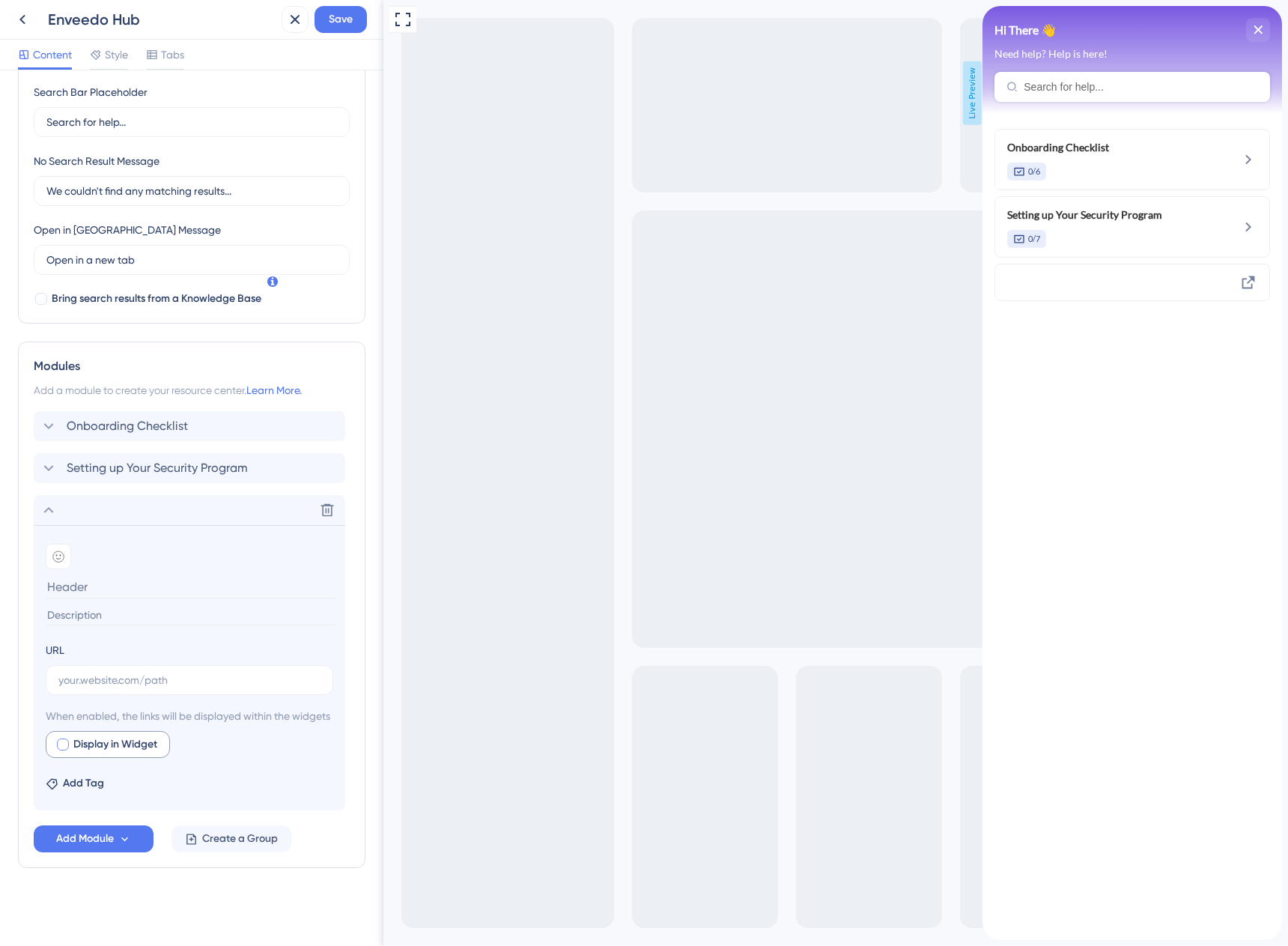
click at [79, 752] on span "Display in Widget" at bounding box center [116, 744] width 84 height 18
click at [60, 747] on div at bounding box center [62, 744] width 12 height 12
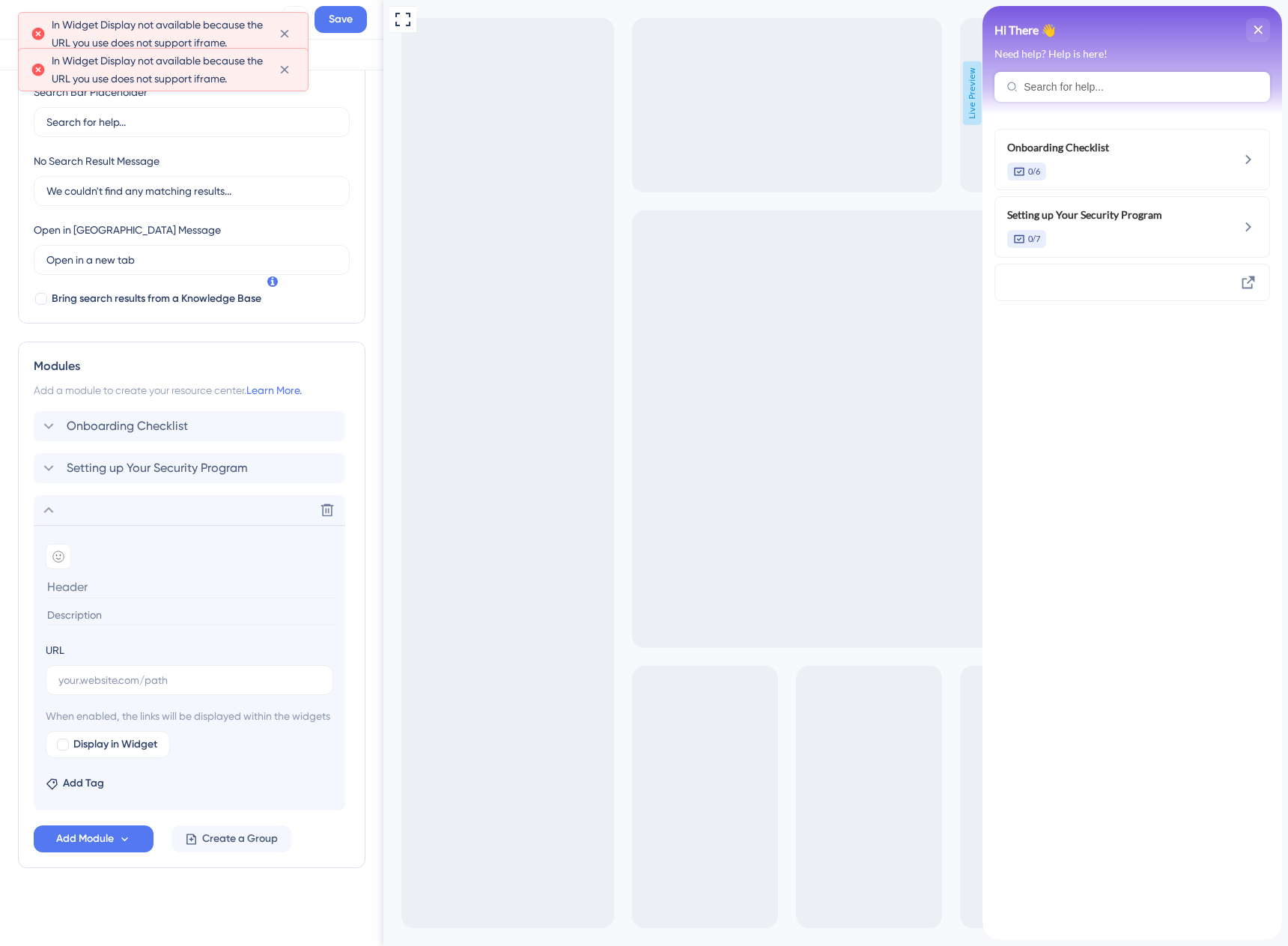
click at [75, 575] on input at bounding box center [191, 587] width 291 height 23
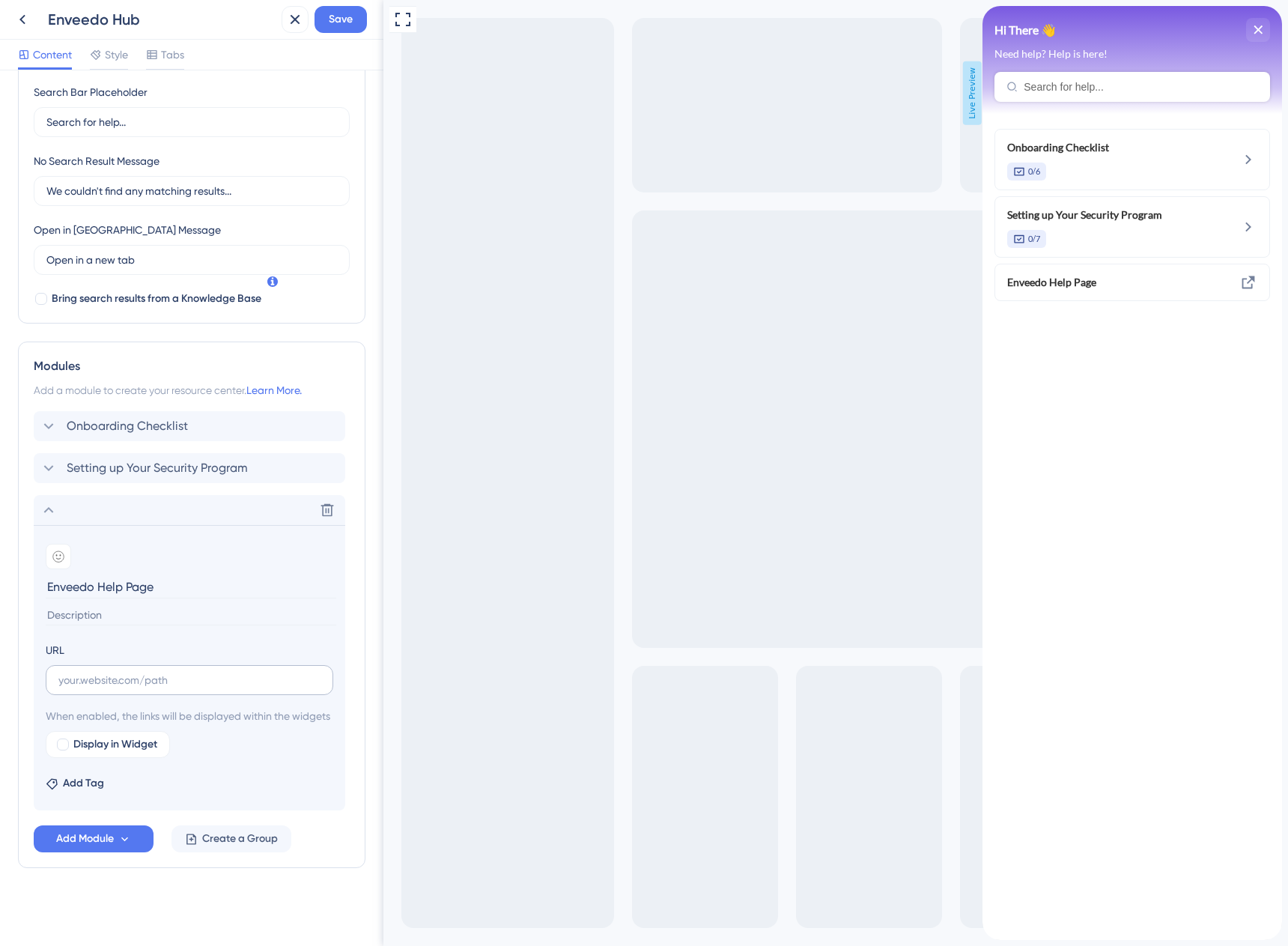
type input "Enveedo Help Page"
click at [136, 672] on input "text" at bounding box center [189, 680] width 262 height 16
click at [1259, 22] on div "close resource center" at bounding box center [1258, 30] width 24 height 24
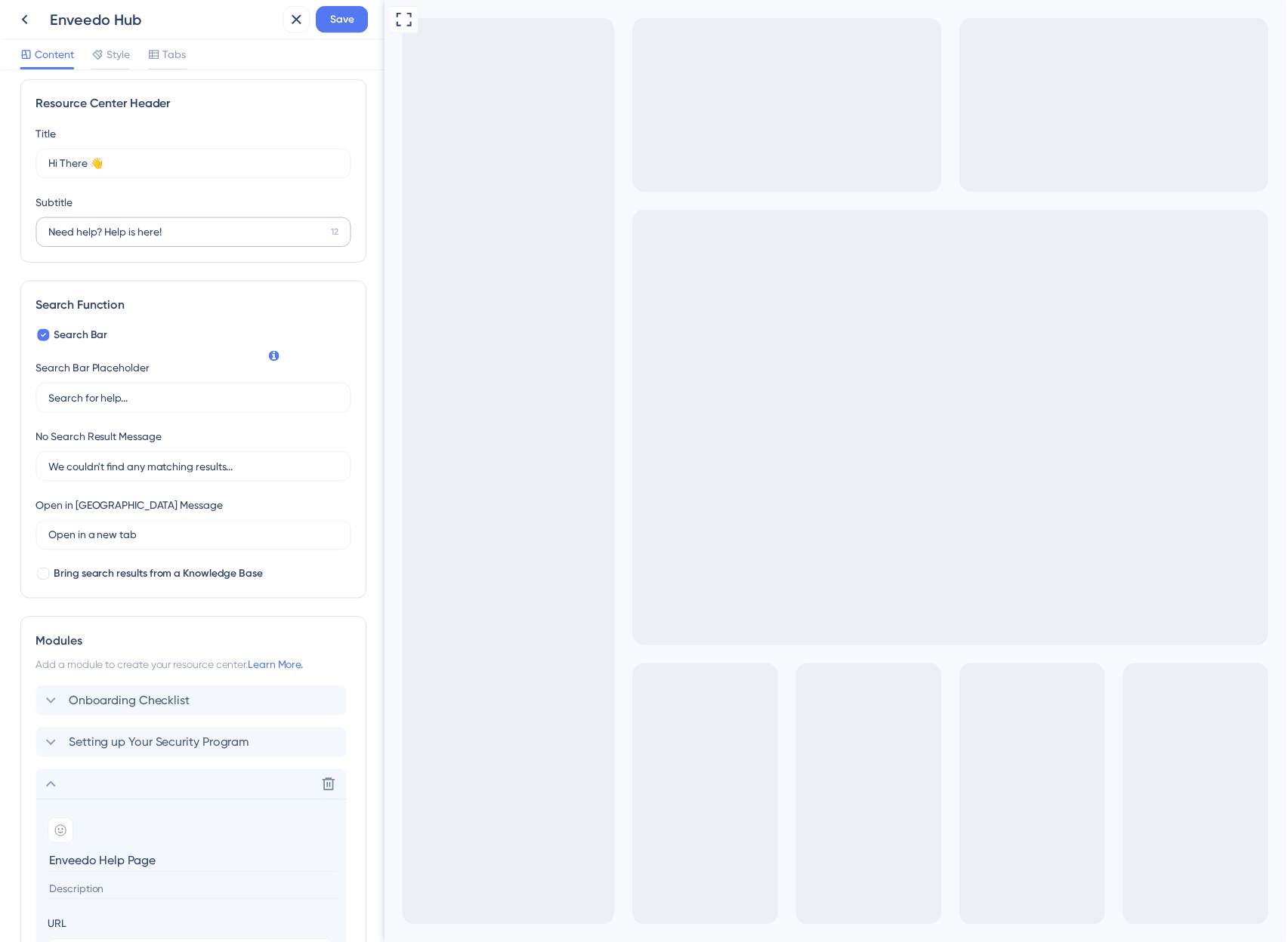
scroll to position [0, 0]
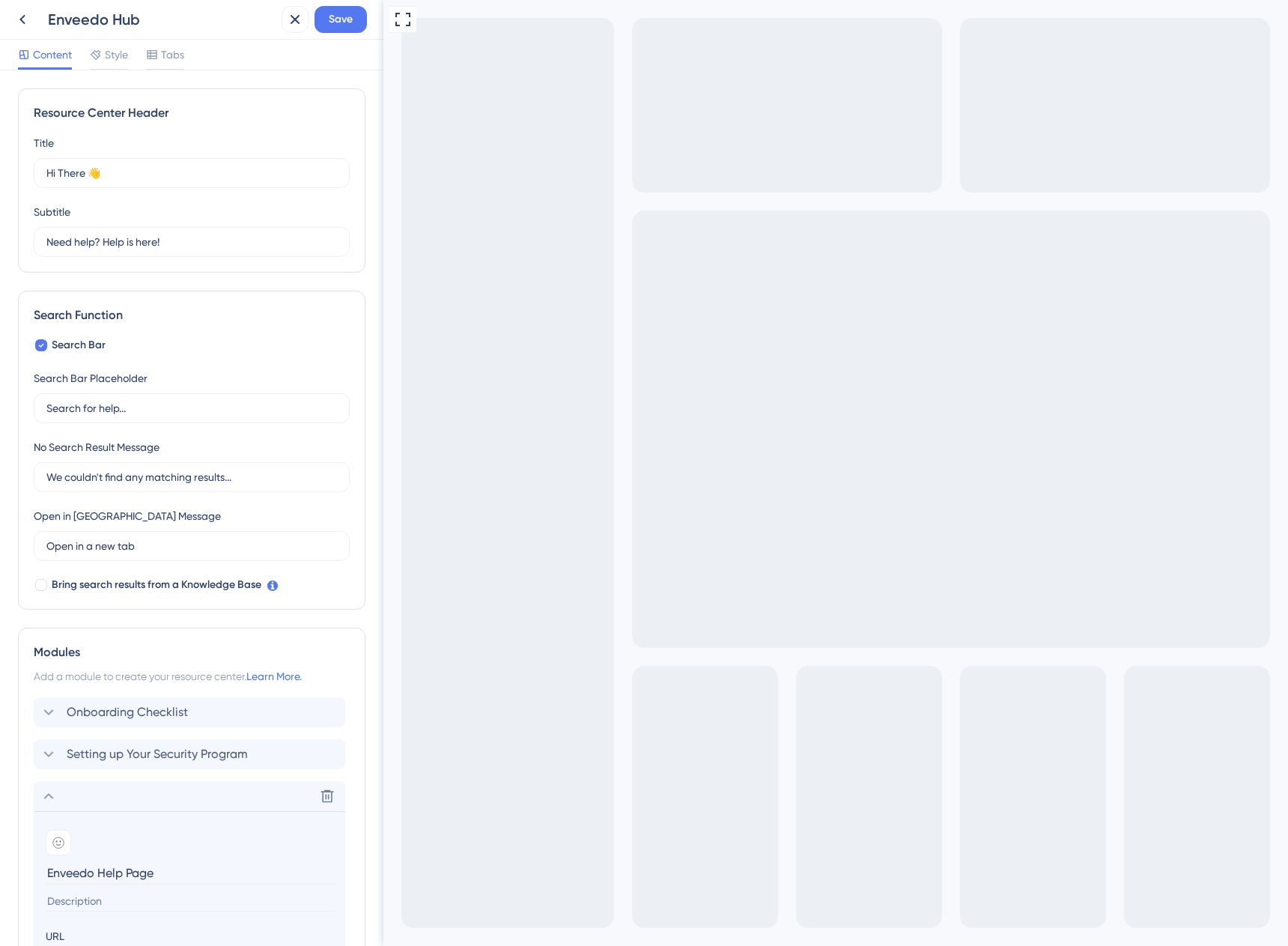
click at [45, 58] on span "Content" at bounding box center [52, 55] width 39 height 18
click at [21, 20] on icon at bounding box center [22, 20] width 6 height 10
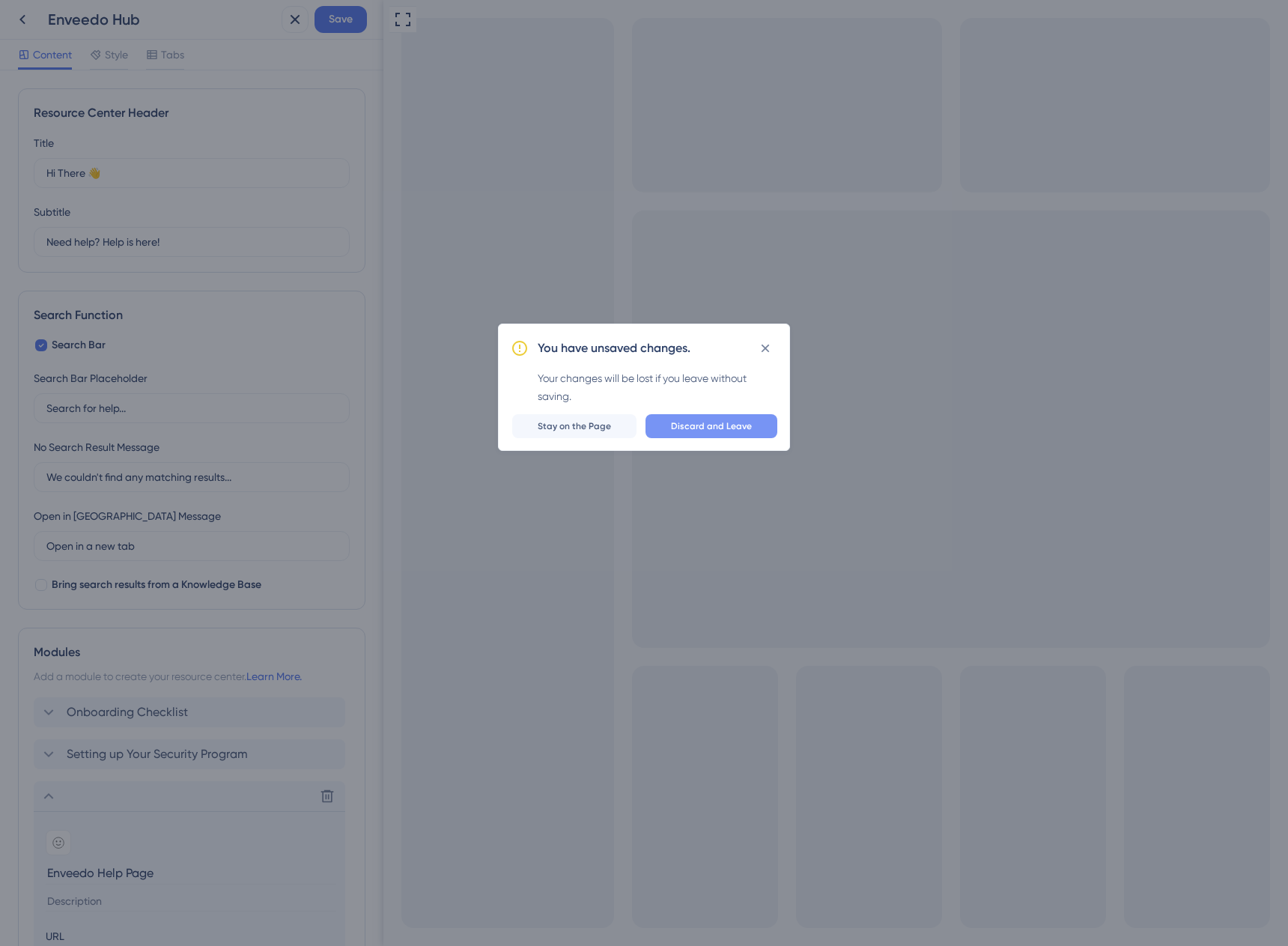
click at [714, 421] on span "Discard and Leave" at bounding box center [711, 426] width 81 height 12
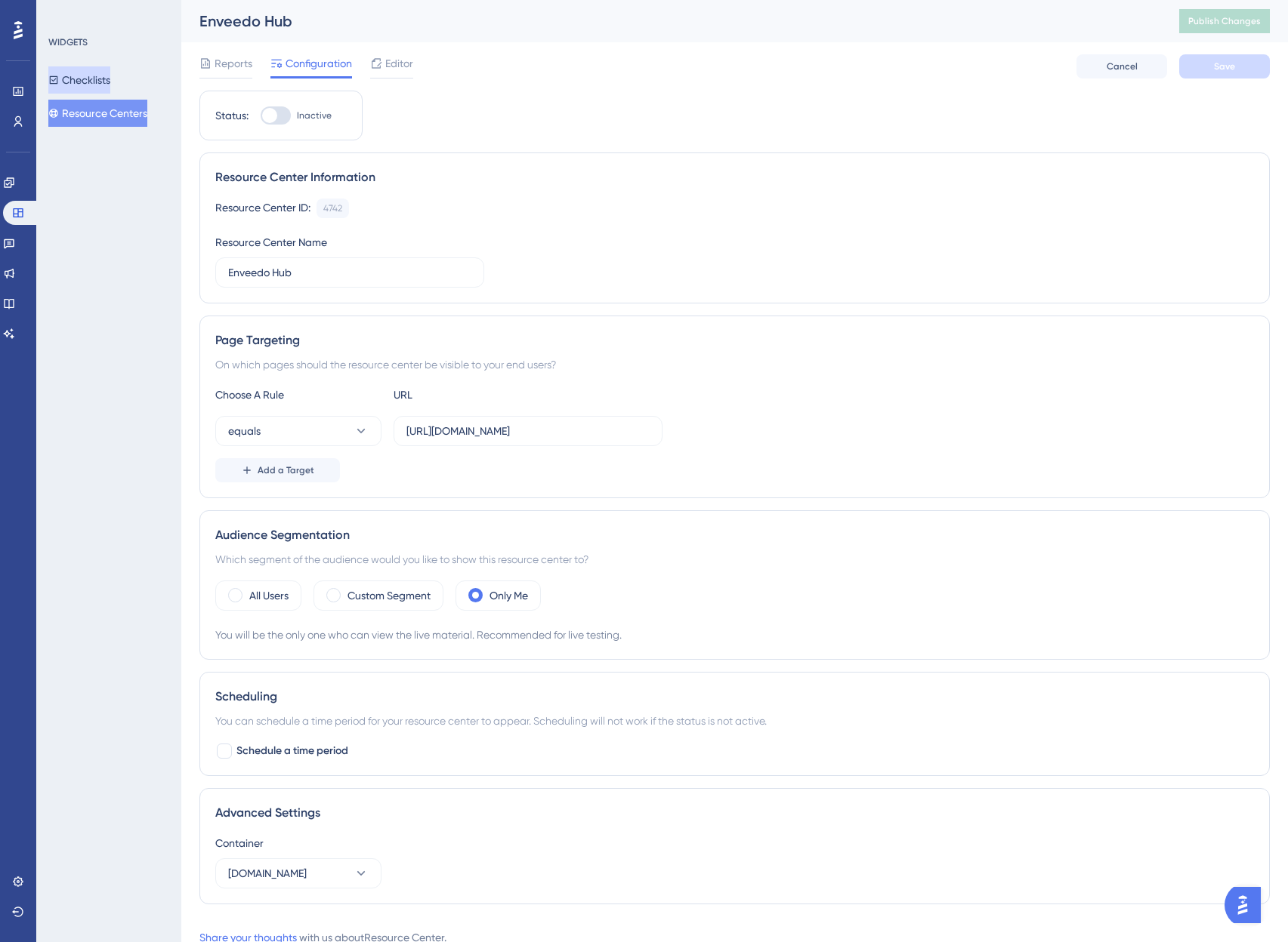
click at [109, 71] on button "Checklists" at bounding box center [79, 79] width 62 height 27
